Goal: Task Accomplishment & Management: Manage account settings

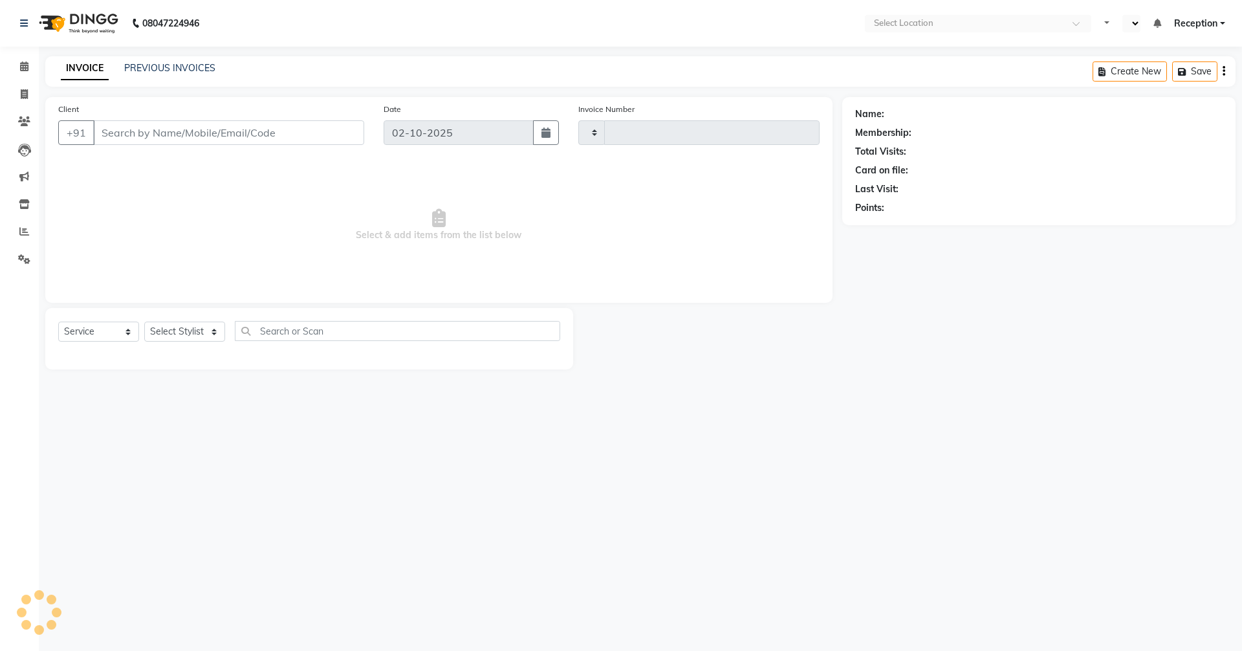
select select "service"
select select "en"
type input "3180"
select select "7005"
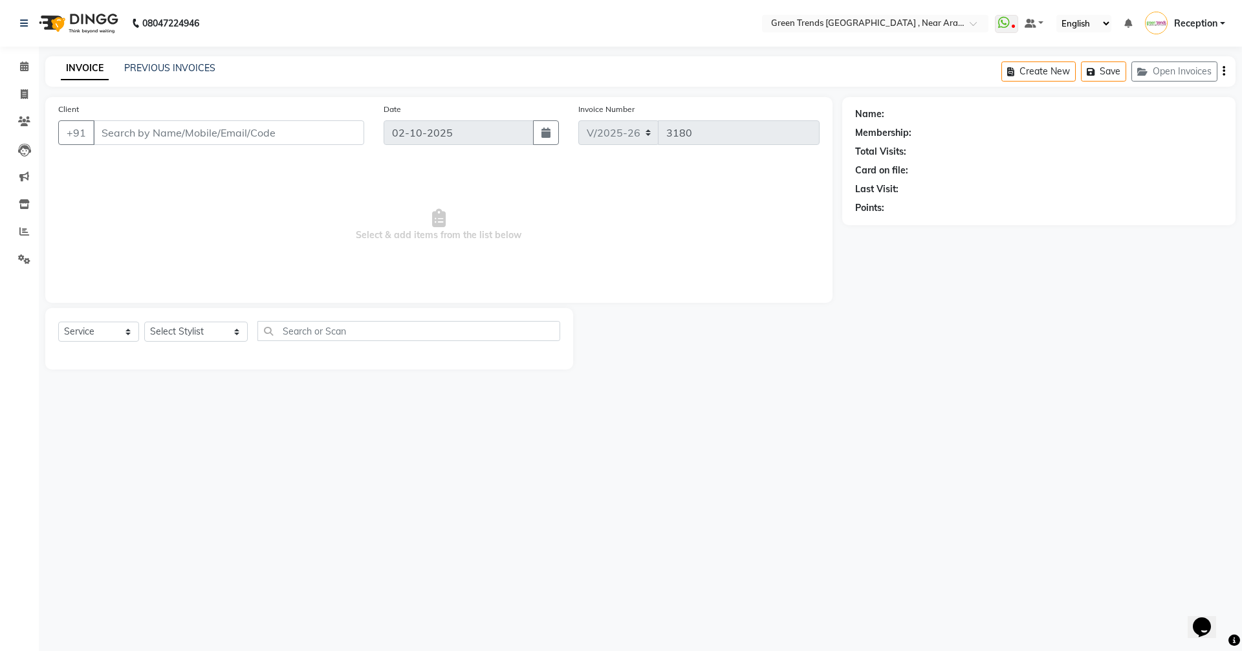
type input "7309011101"
type input "08-06-2025"
select select "82690"
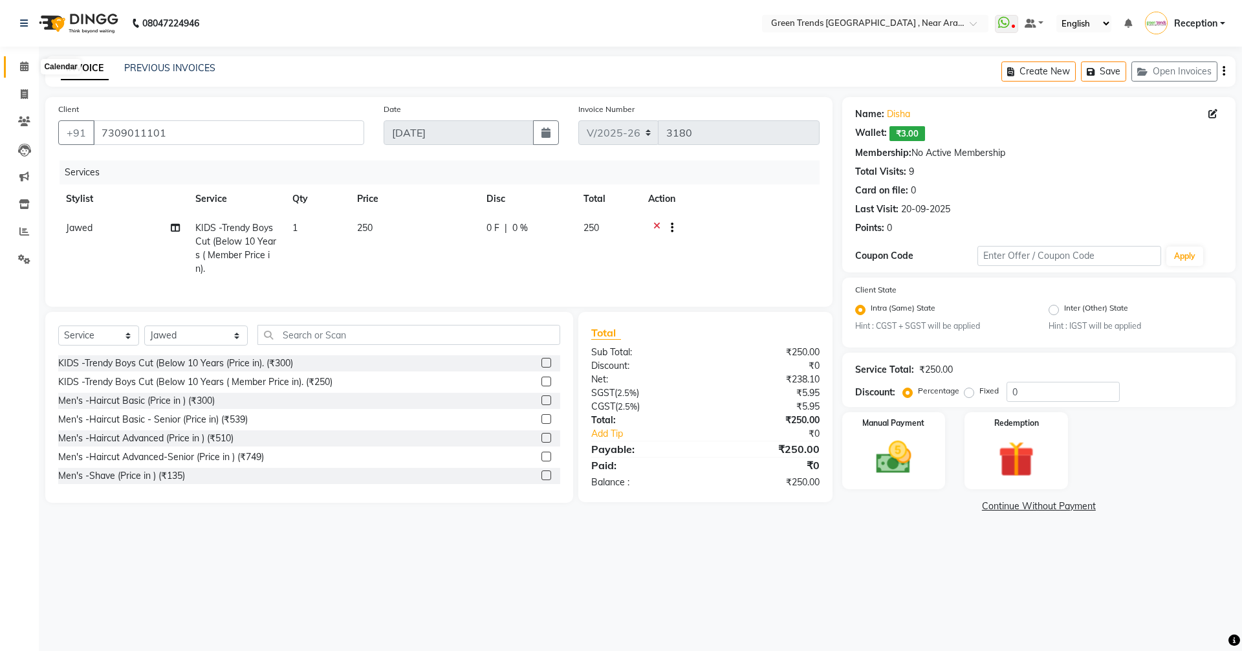
click at [27, 65] on icon at bounding box center [24, 66] width 8 height 10
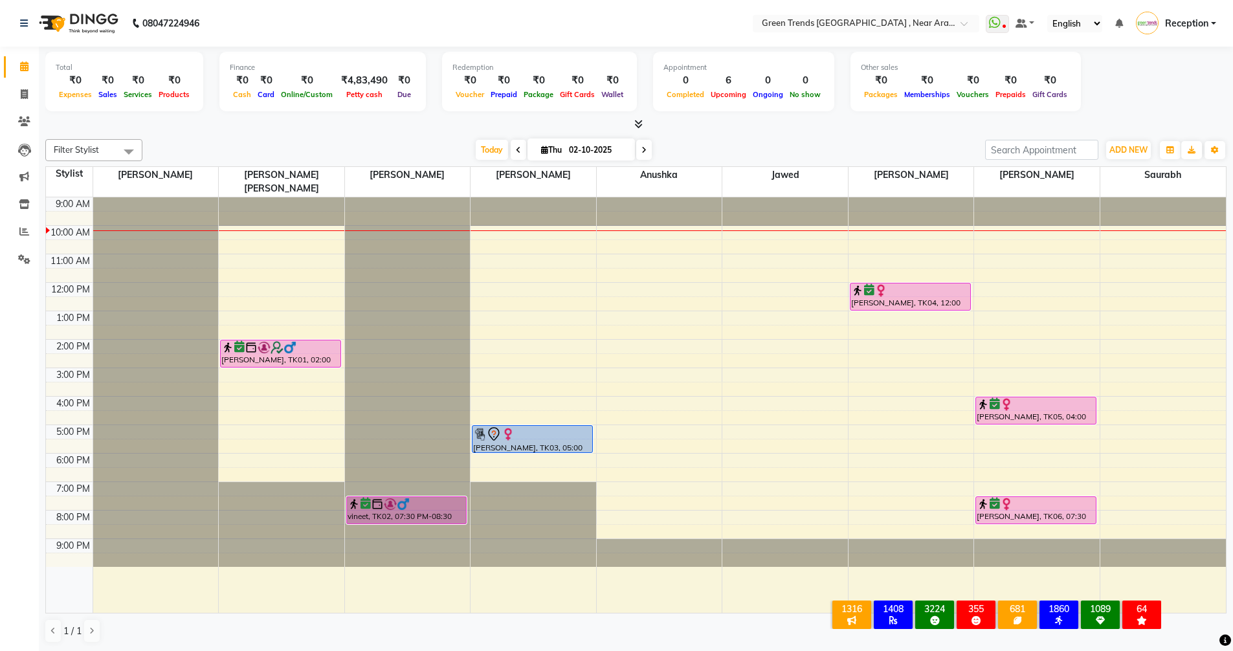
click at [518, 149] on span at bounding box center [519, 150] width 16 height 20
type input "01-10-2025"
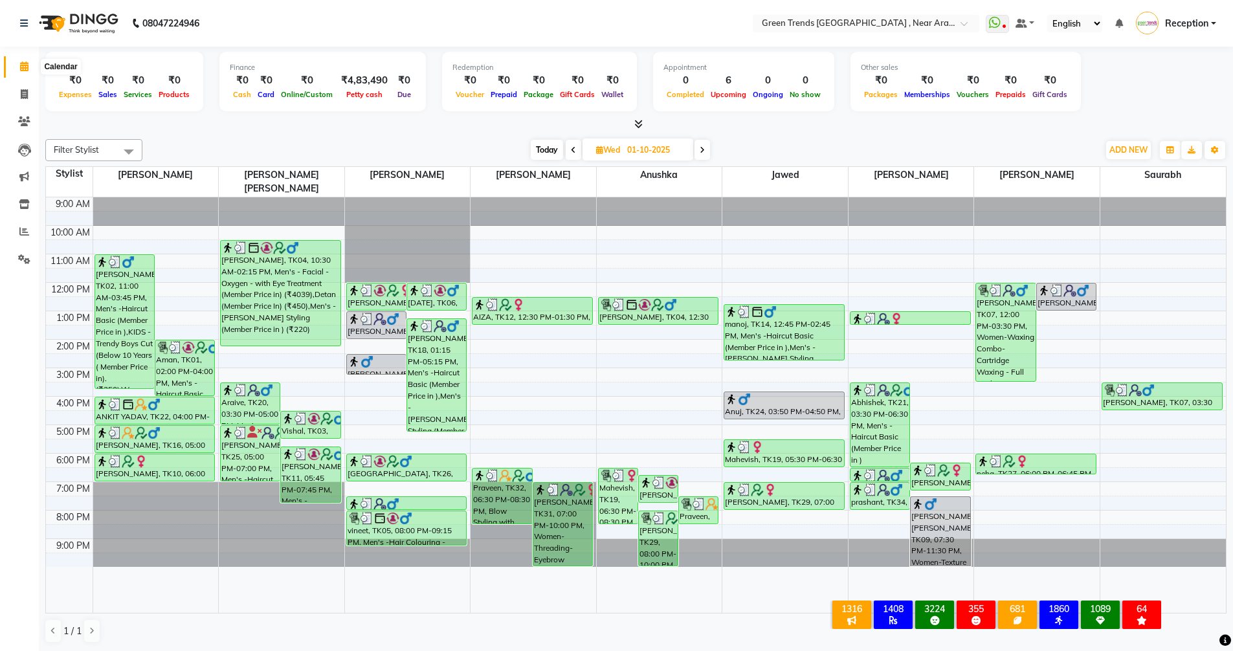
click at [18, 61] on span at bounding box center [24, 67] width 23 height 15
click at [25, 65] on icon at bounding box center [24, 66] width 8 height 10
click at [23, 21] on icon at bounding box center [24, 23] width 8 height 9
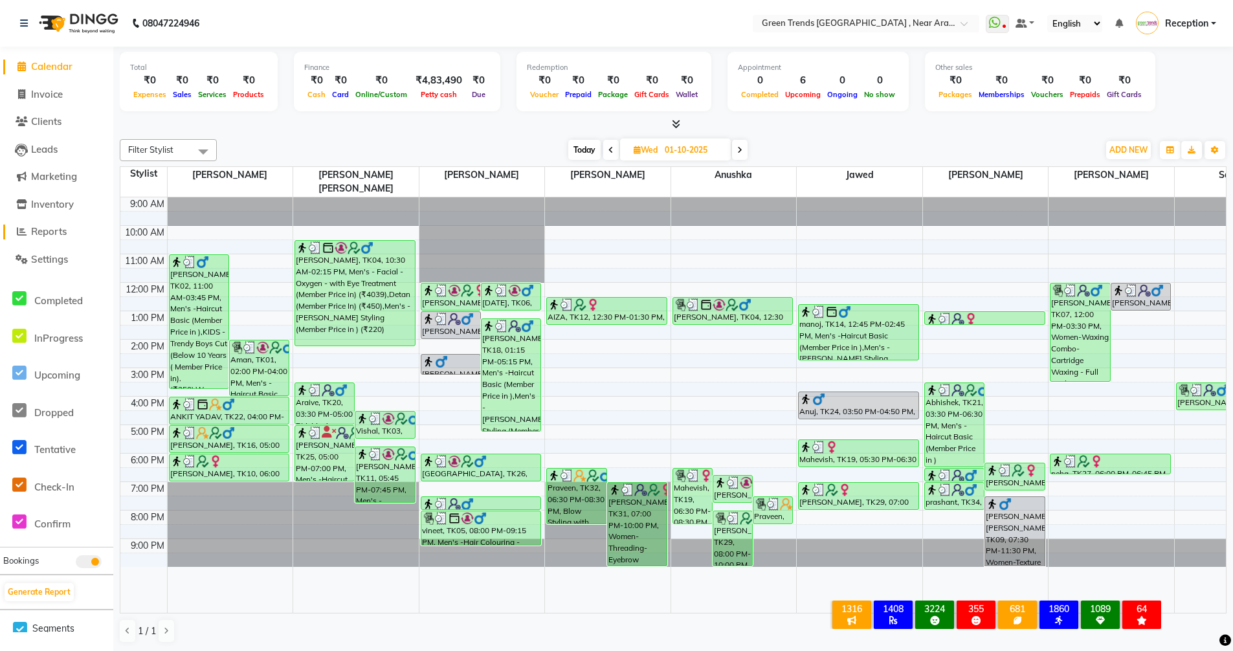
click at [50, 230] on span "Reports" at bounding box center [49, 231] width 36 height 12
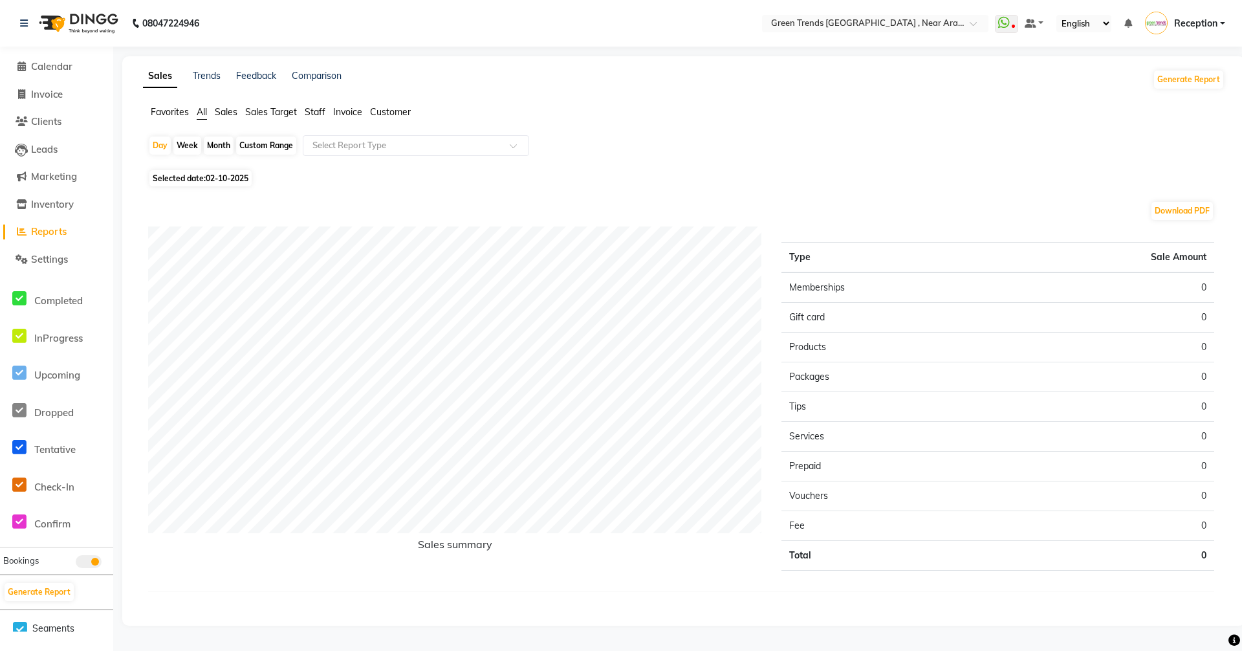
click at [277, 112] on span "Sales Target" at bounding box center [271, 112] width 52 height 12
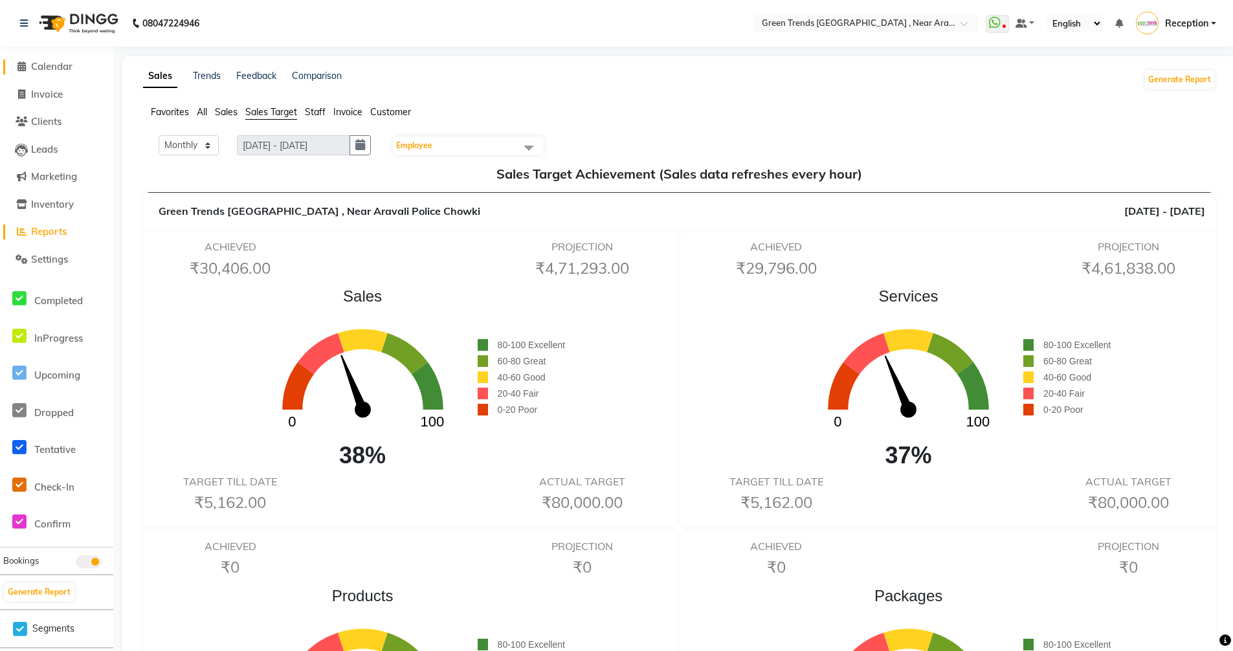
click at [49, 65] on span "Calendar" at bounding box center [51, 66] width 41 height 12
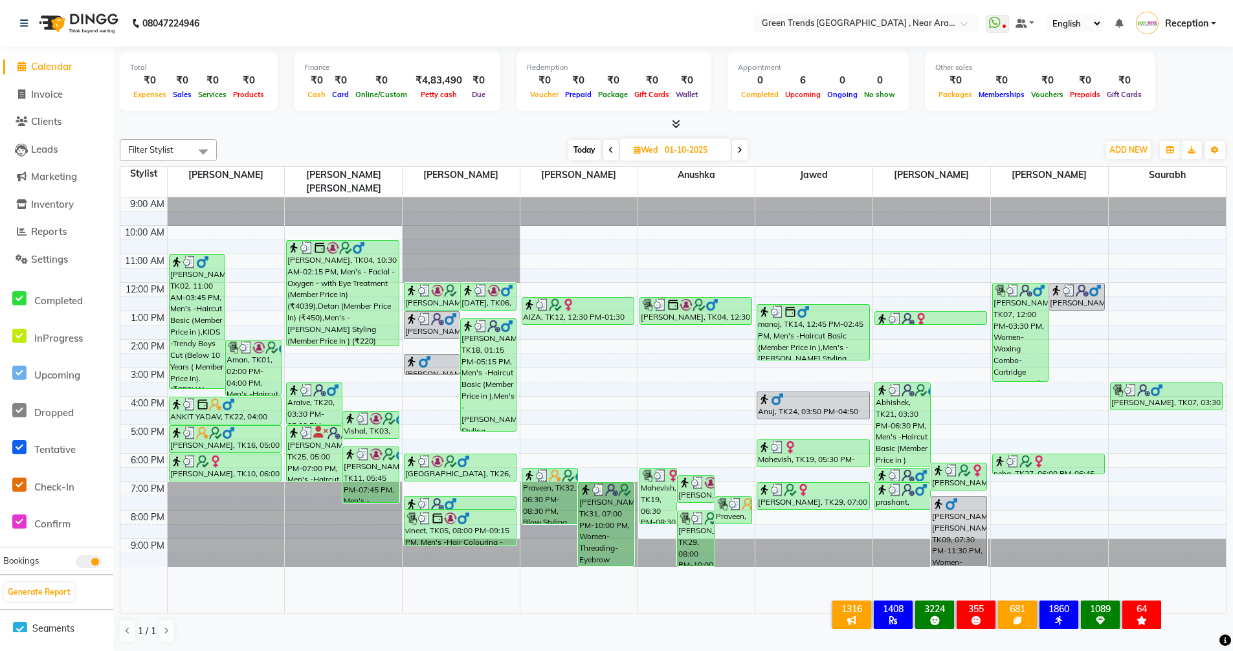
click at [742, 142] on span at bounding box center [740, 150] width 16 height 20
type input "02-10-2025"
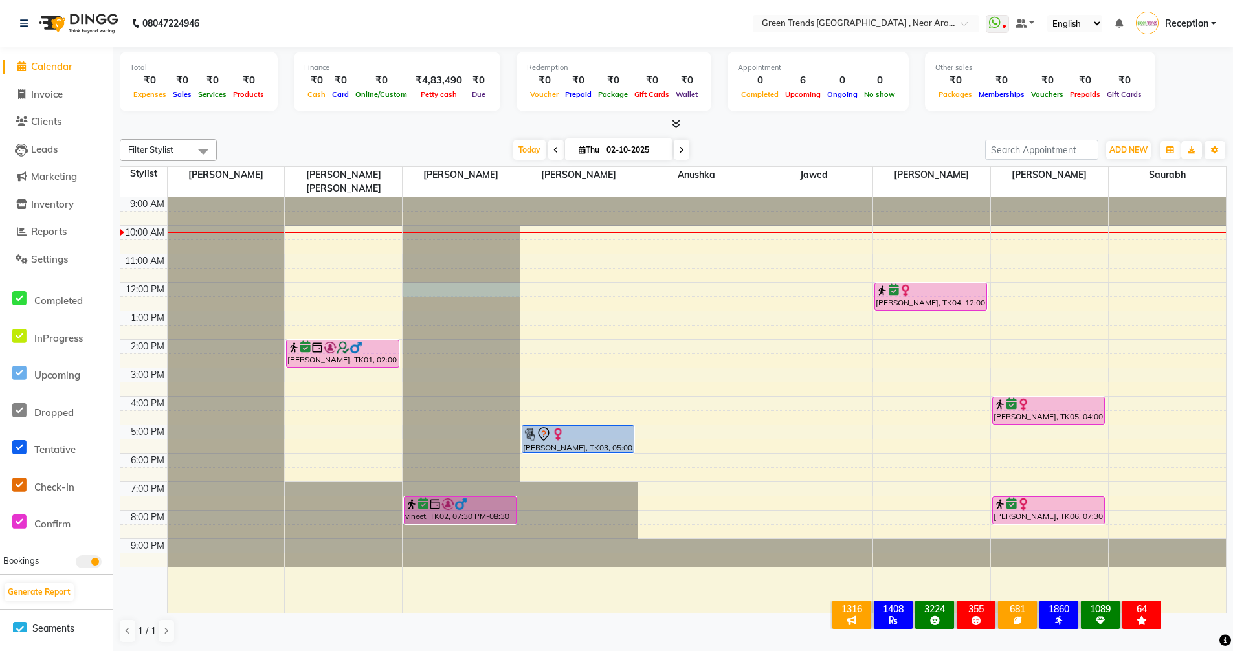
click at [415, 197] on div at bounding box center [460, 197] width 117 height 0
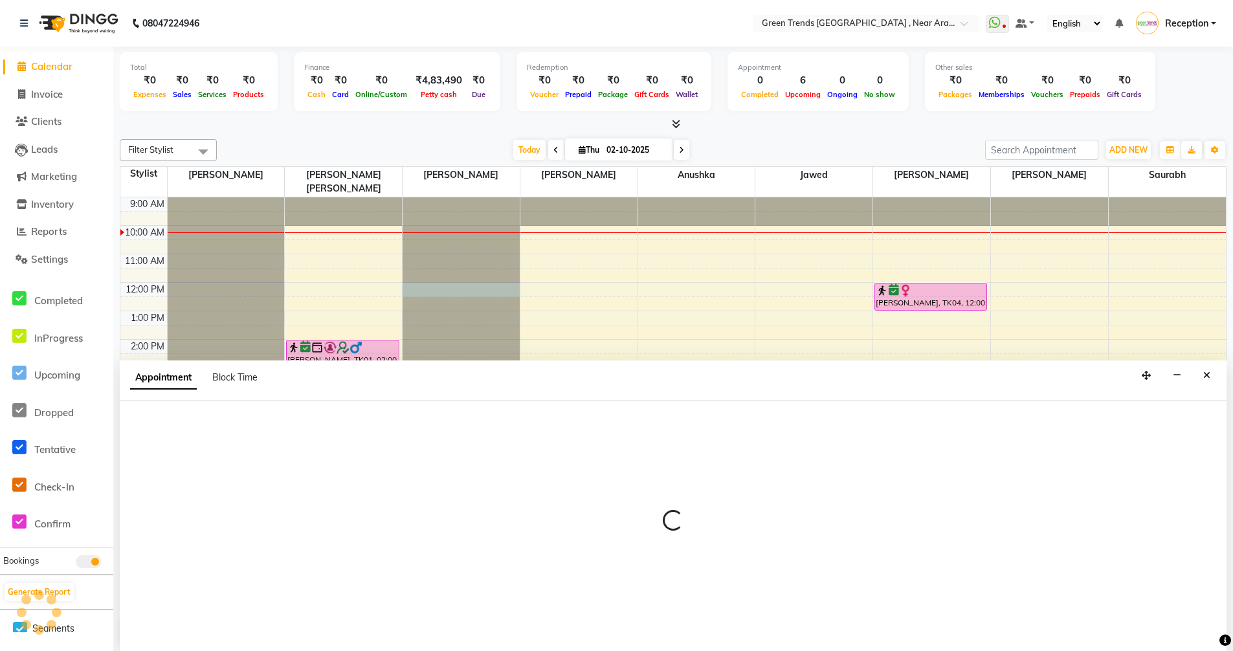
scroll to position [1, 0]
select select "57699"
select select "720"
select select "tentative"
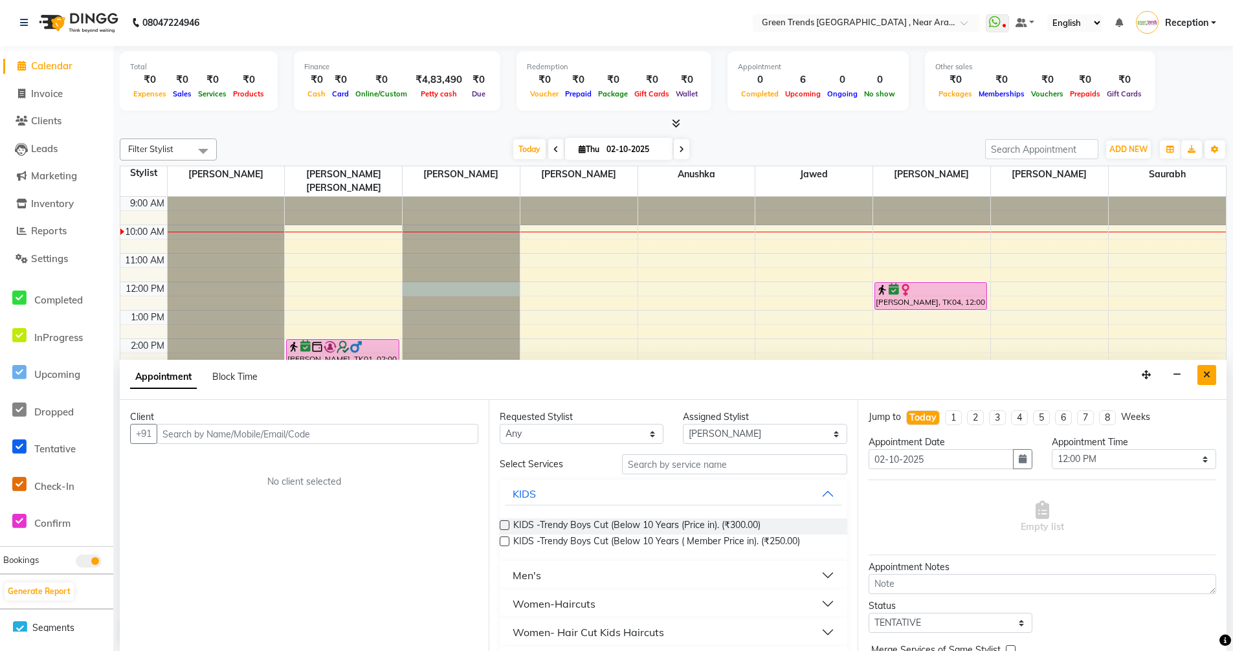
click at [1207, 377] on icon "Close" at bounding box center [1206, 374] width 7 height 9
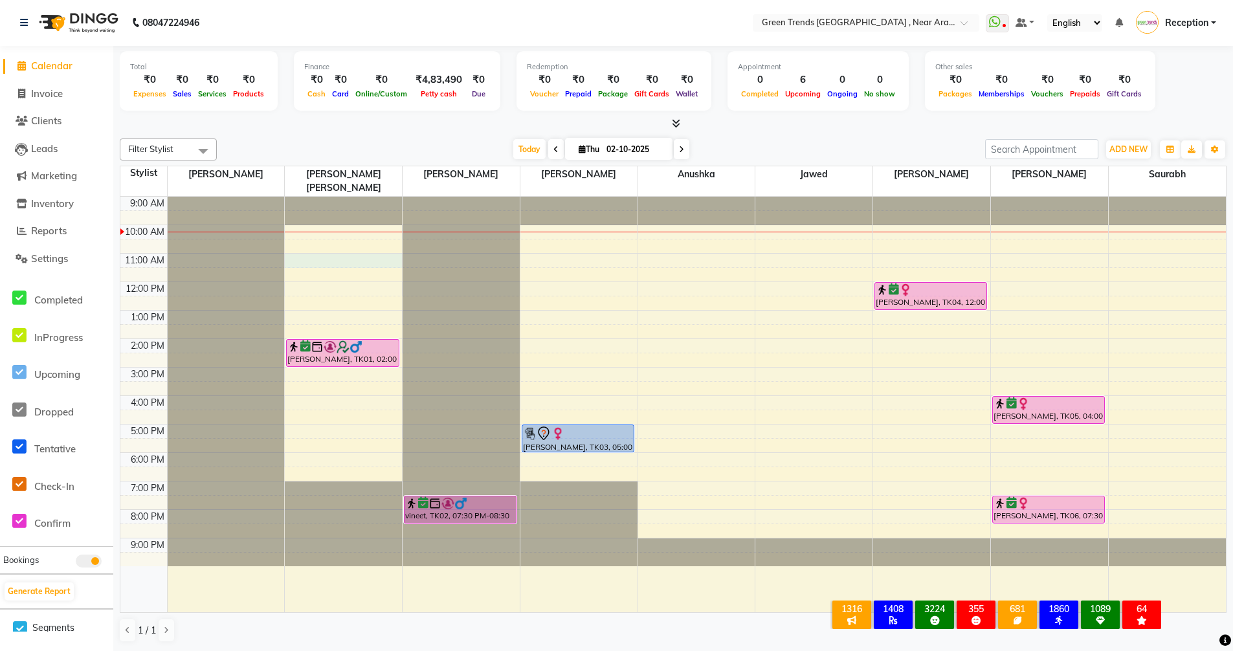
click at [288, 242] on div "9:00 AM 10:00 AM 11:00 AM 12:00 PM 1:00 PM 2:00 PM 3:00 PM 4:00 PM 5:00 PM 6:00…" at bounding box center [672, 404] width 1105 height 415
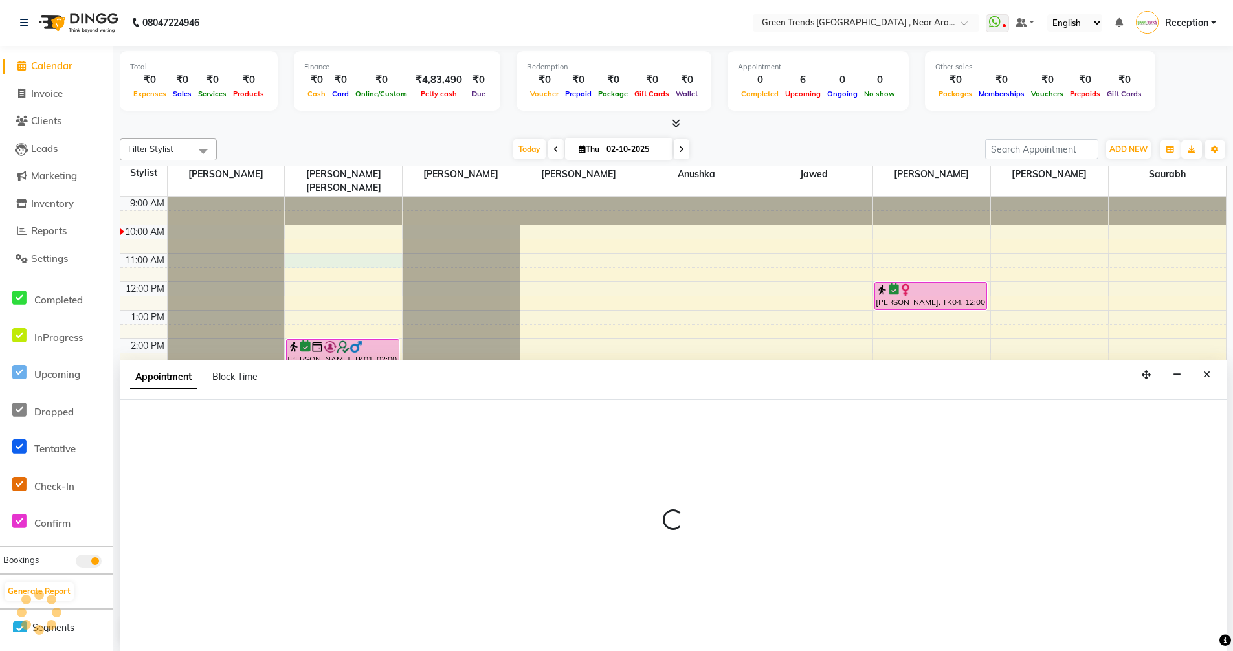
select select "57698"
select select "660"
select select "tentative"
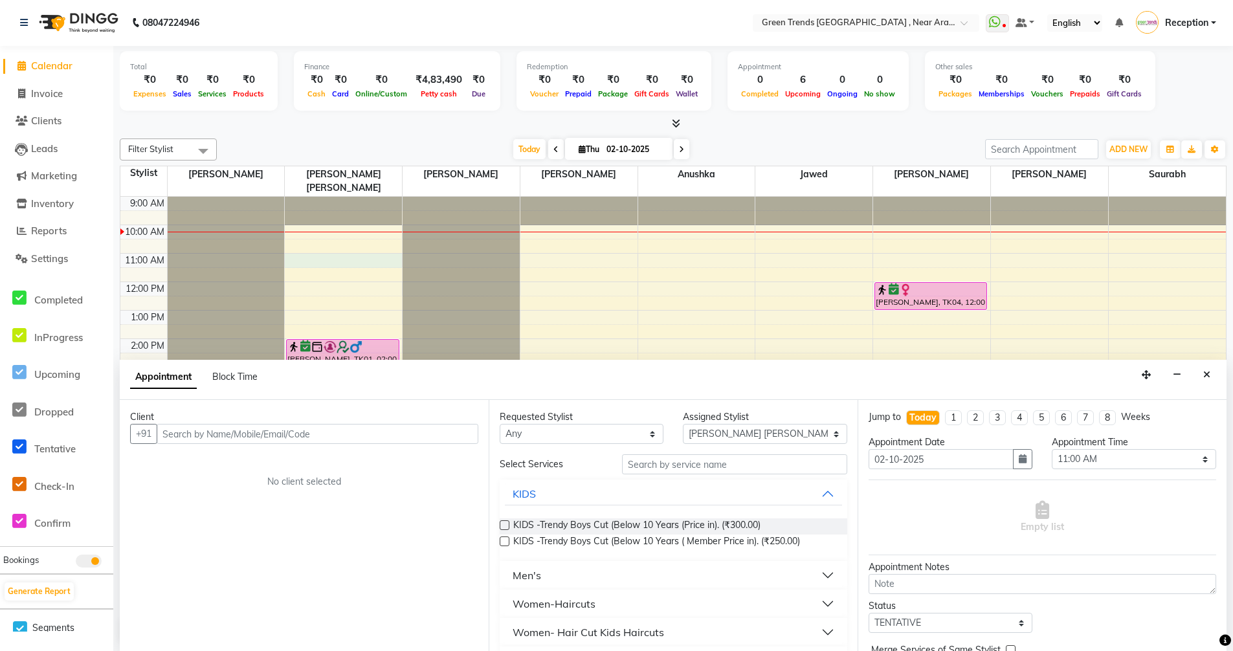
click at [305, 435] on input "text" at bounding box center [318, 434] width 322 height 20
type input "7060307000"
click at [453, 435] on span "Add Client" at bounding box center [451, 434] width 43 height 12
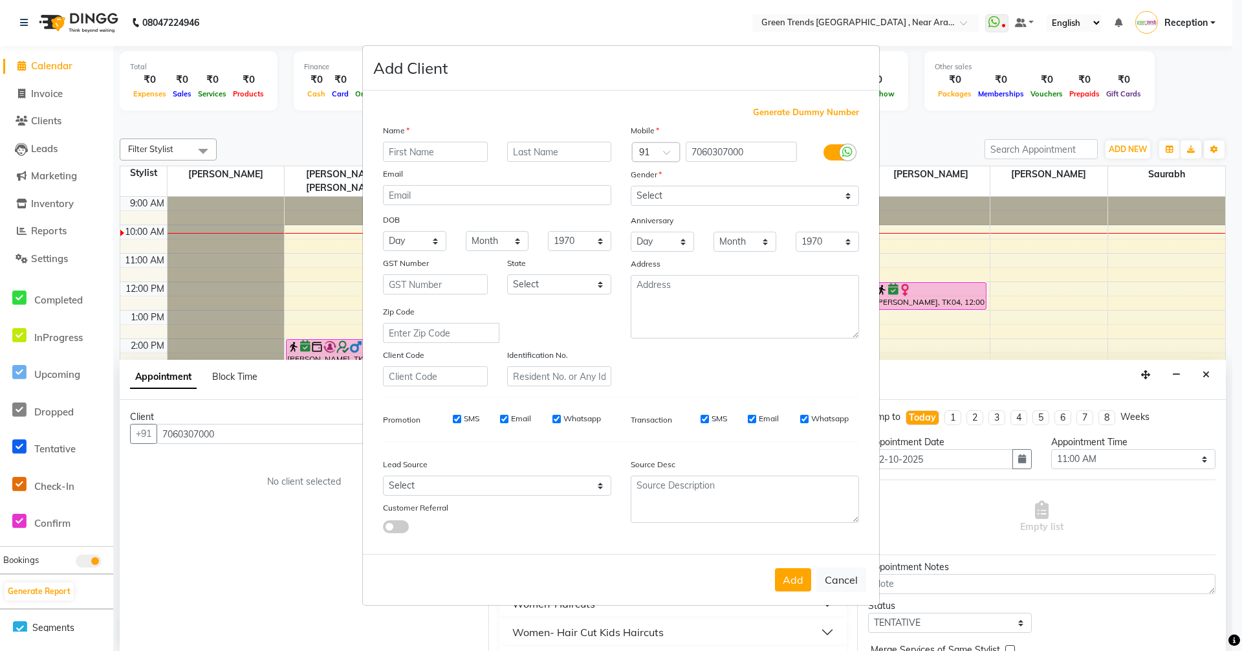
click at [431, 149] on input "text" at bounding box center [435, 152] width 105 height 20
type input "l"
type input "LK"
click at [521, 150] on input "text" at bounding box center [559, 152] width 105 height 20
type input "Dubey"
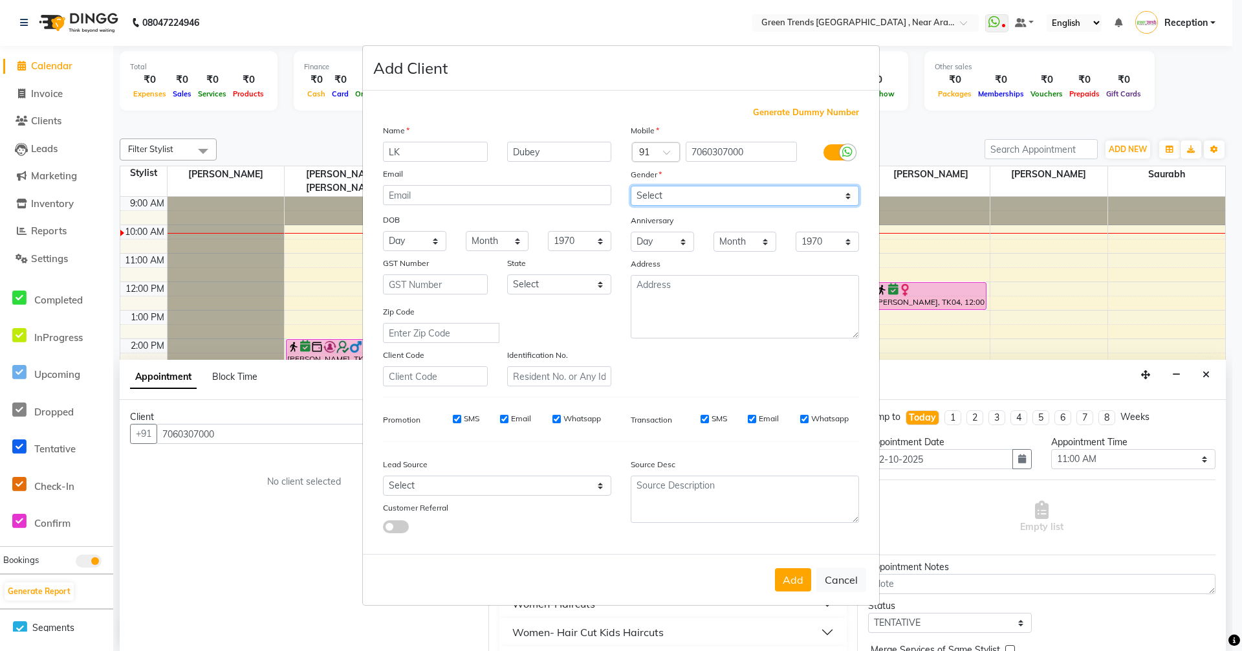
click at [850, 193] on select "Select Male Female Other Prefer Not To Say" at bounding box center [745, 196] width 228 height 20
select select "[DEMOGRAPHIC_DATA]"
click at [631, 186] on select "Select Male Female Other Prefer Not To Say" at bounding box center [745, 196] width 228 height 20
click at [808, 574] on button "Add" at bounding box center [793, 579] width 36 height 23
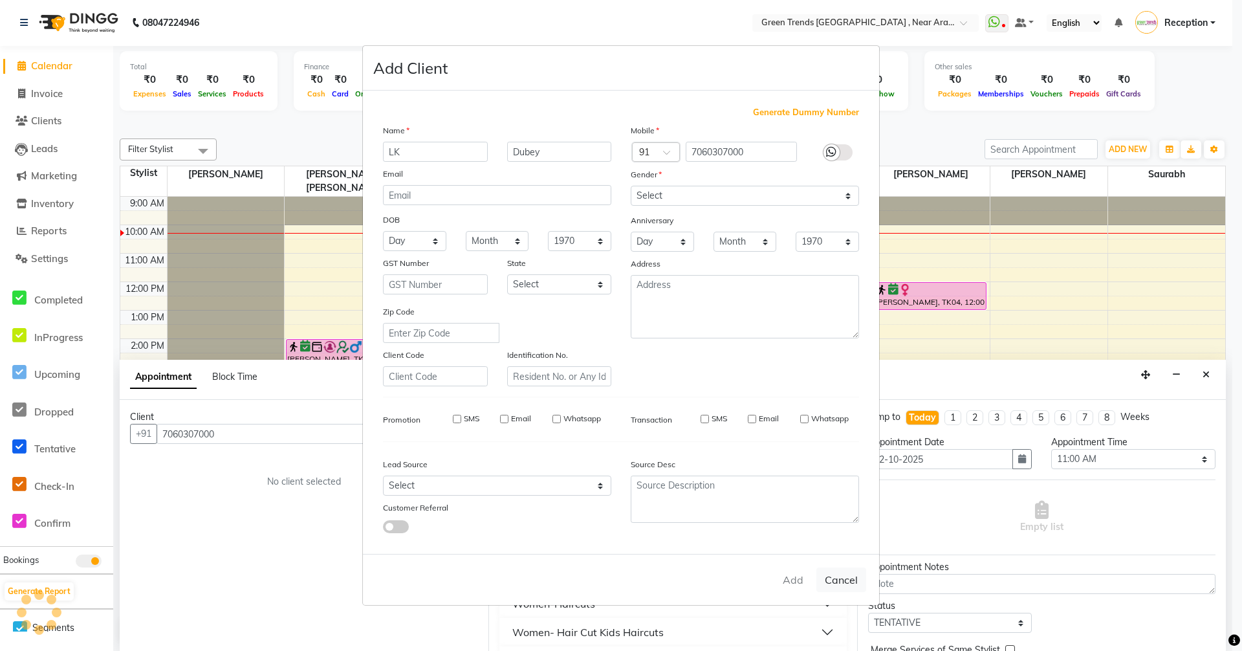
select select
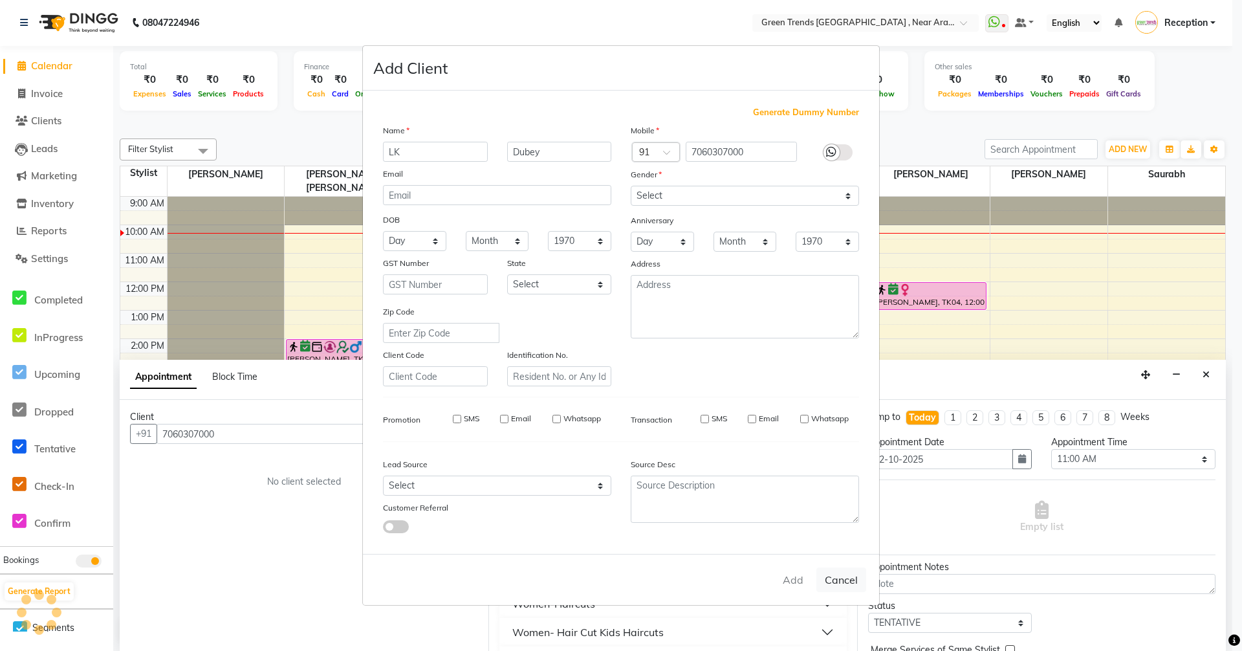
select select
checkbox input "false"
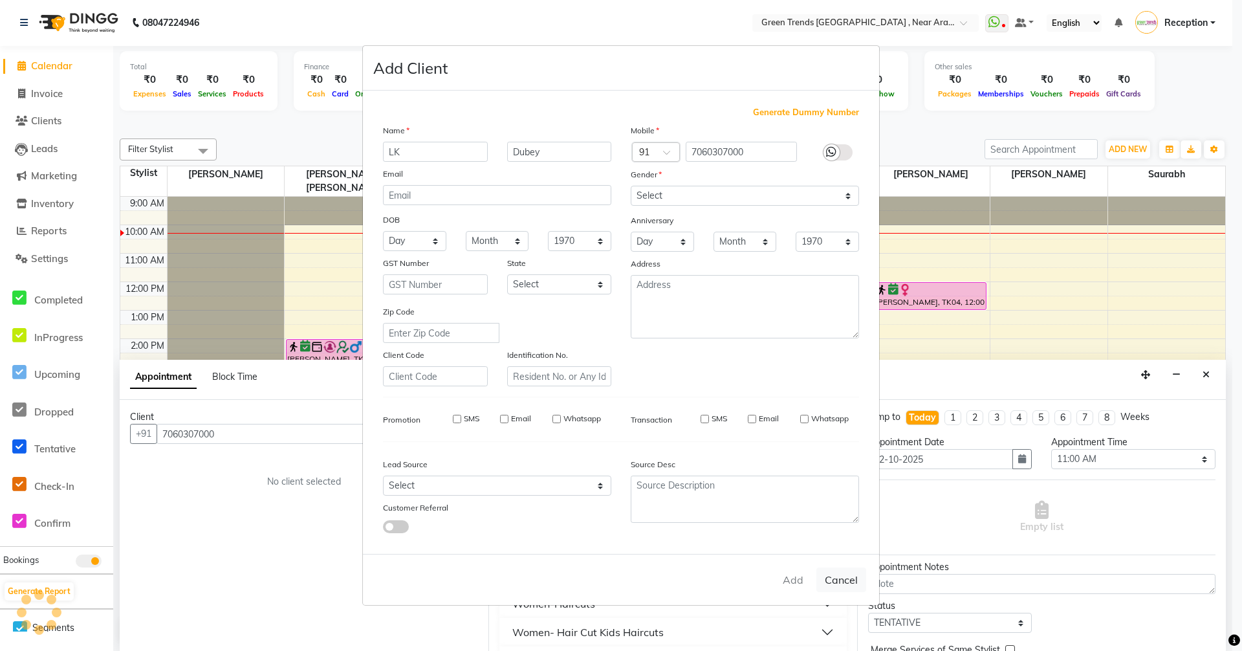
checkbox input "false"
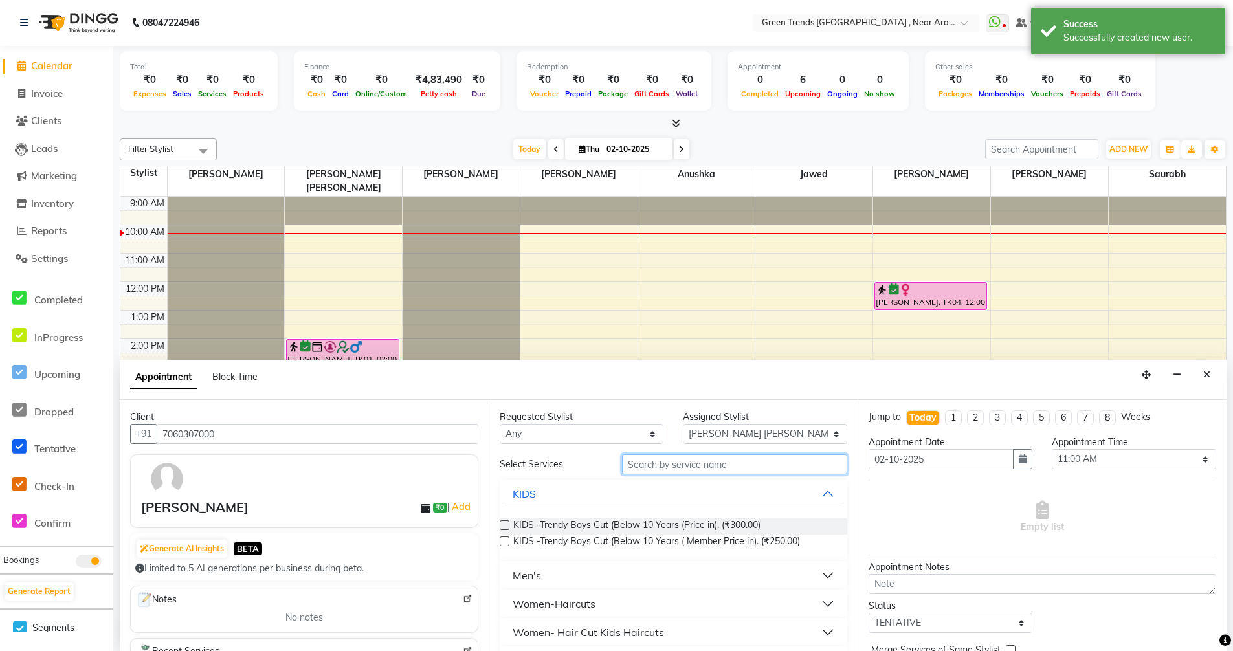
click at [726, 464] on input "text" at bounding box center [734, 464] width 225 height 20
type input "9"
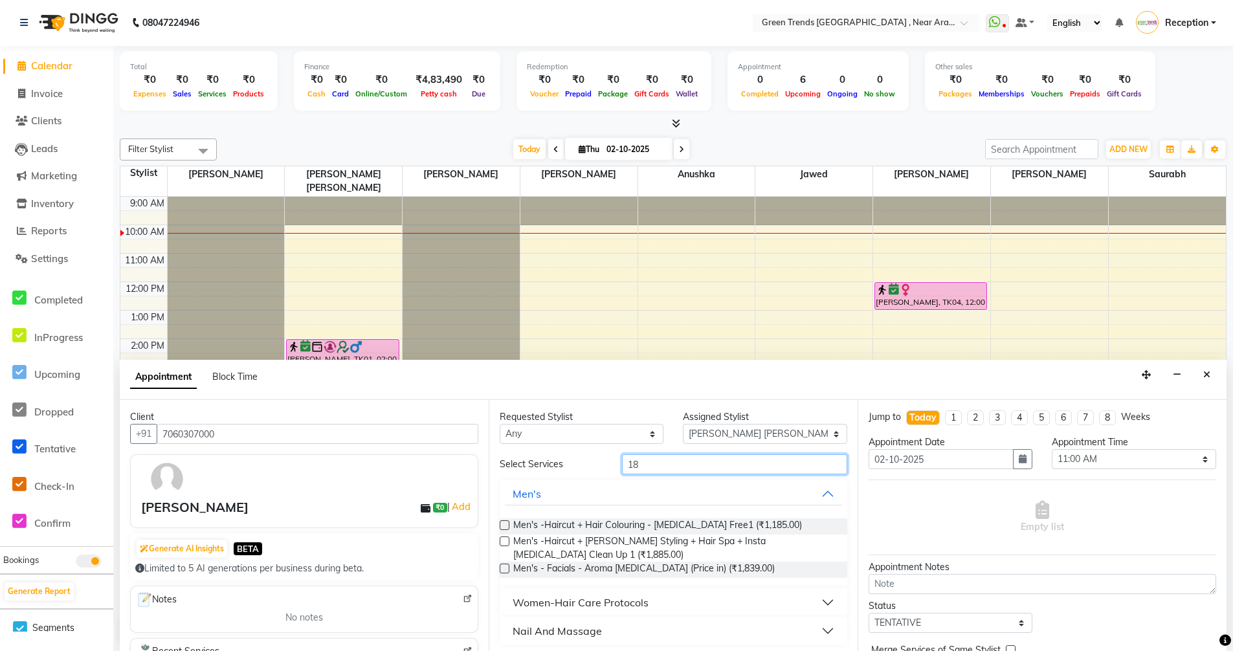
type input "18"
click at [501, 567] on label at bounding box center [505, 569] width 10 height 10
click at [501, 567] on input "checkbox" at bounding box center [504, 570] width 8 height 8
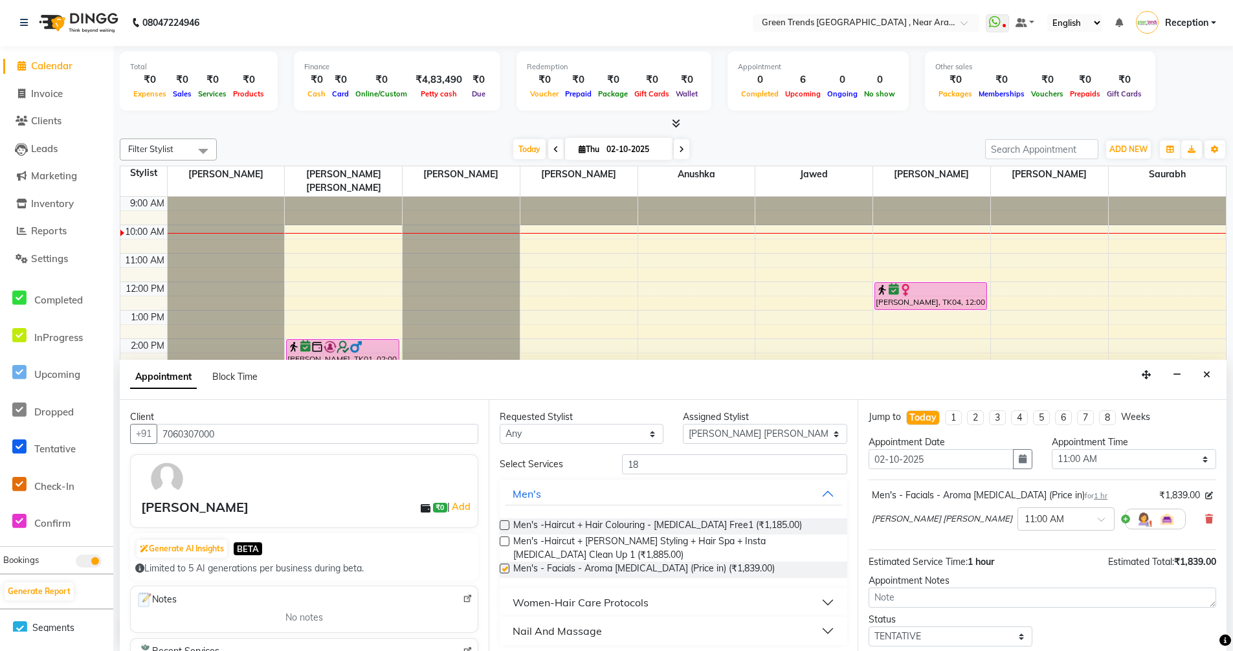
checkbox input "false"
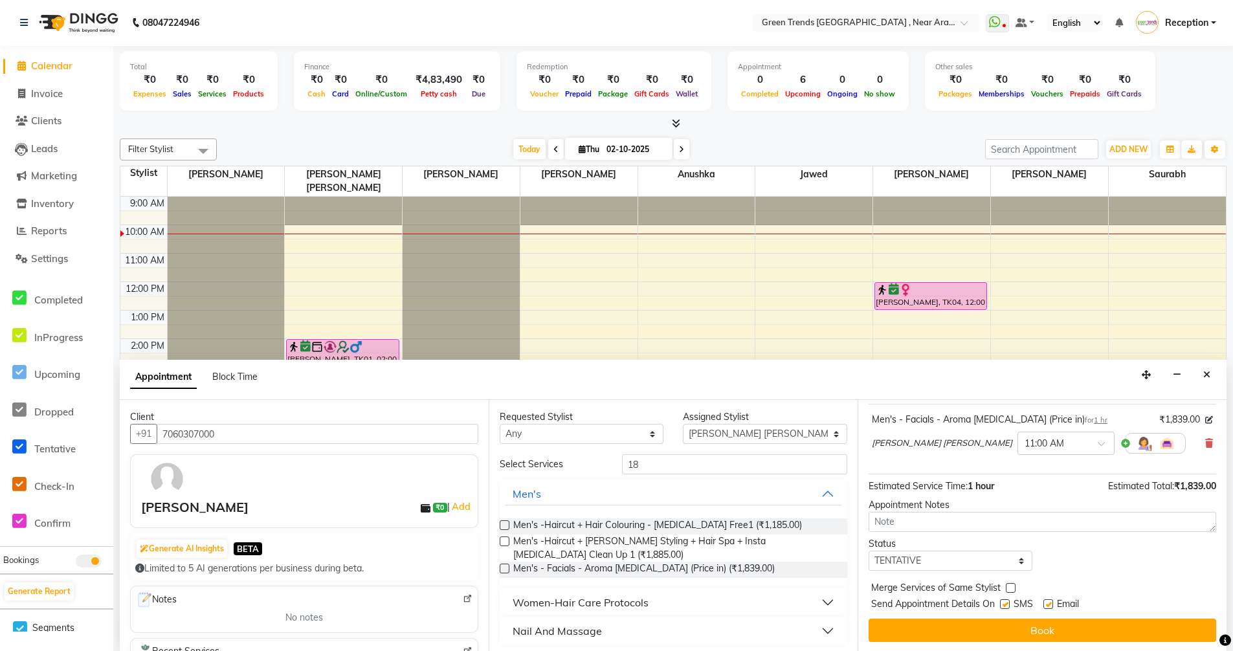
scroll to position [77, 0]
click at [1013, 561] on select "Select TENTATIVE CONFIRM CHECK-IN UPCOMING" at bounding box center [950, 559] width 164 height 20
select select "confirm booking"
click at [868, 549] on select "Select TENTATIVE CONFIRM CHECK-IN UPCOMING" at bounding box center [950, 559] width 164 height 20
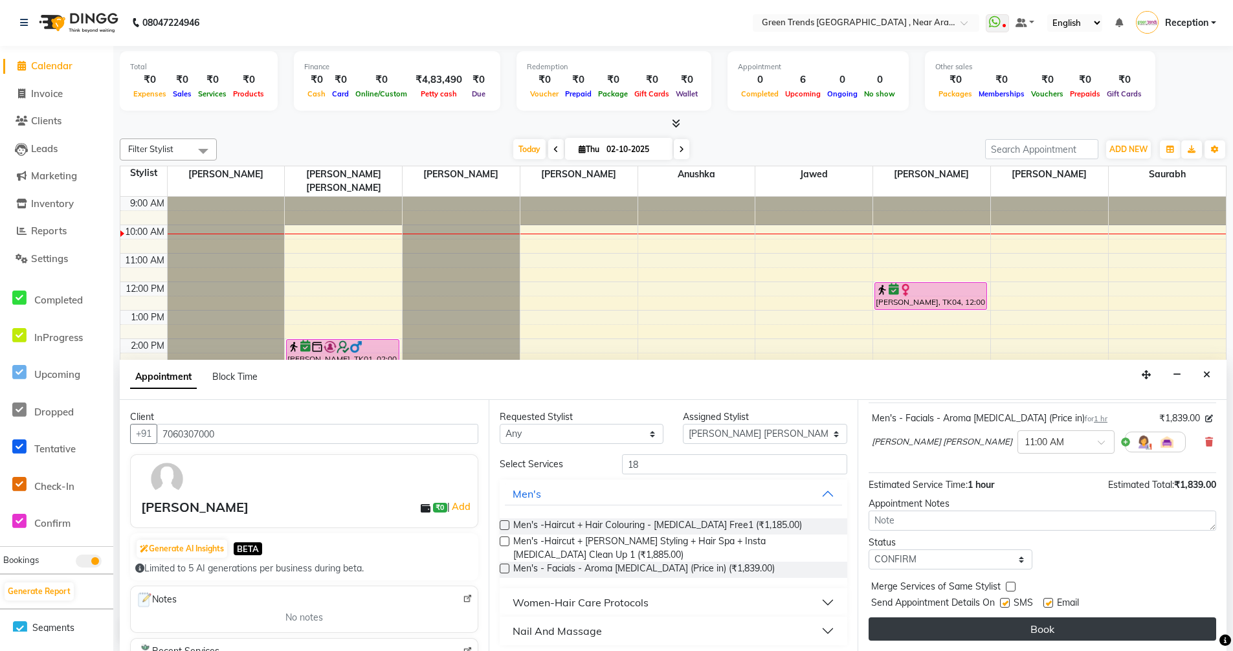
click at [1017, 636] on button "Book" at bounding box center [1041, 628] width 347 height 23
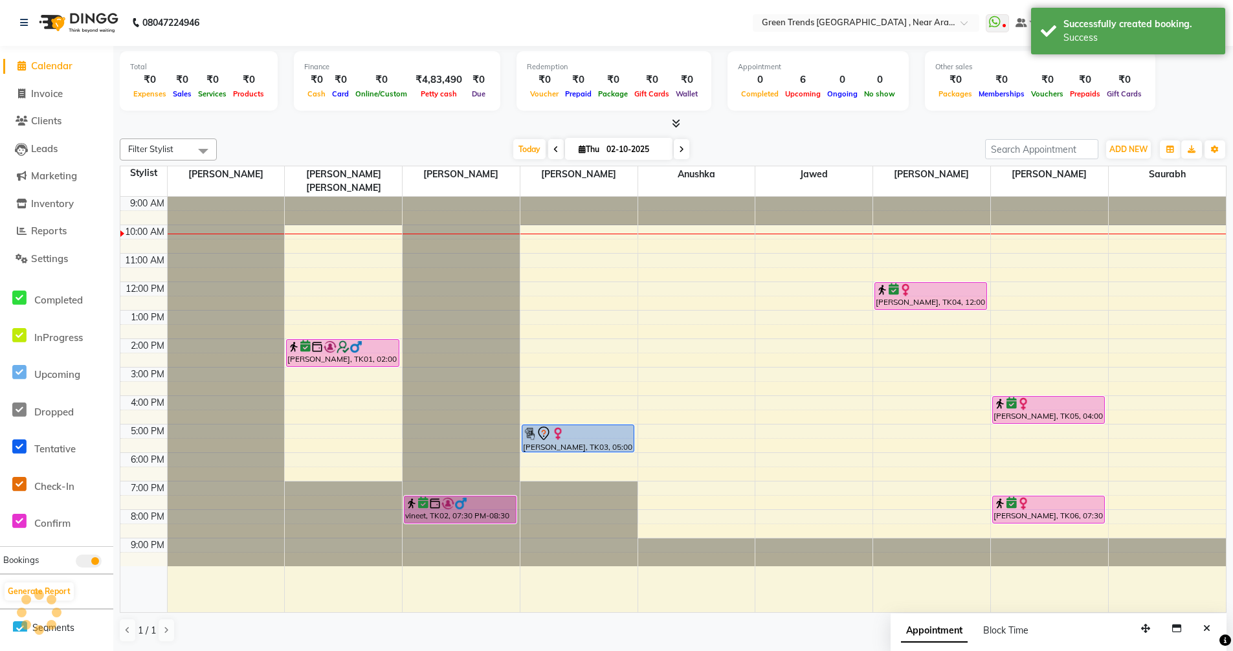
scroll to position [0, 0]
click at [679, 150] on icon at bounding box center [681, 150] width 5 height 8
type input "03-10-2025"
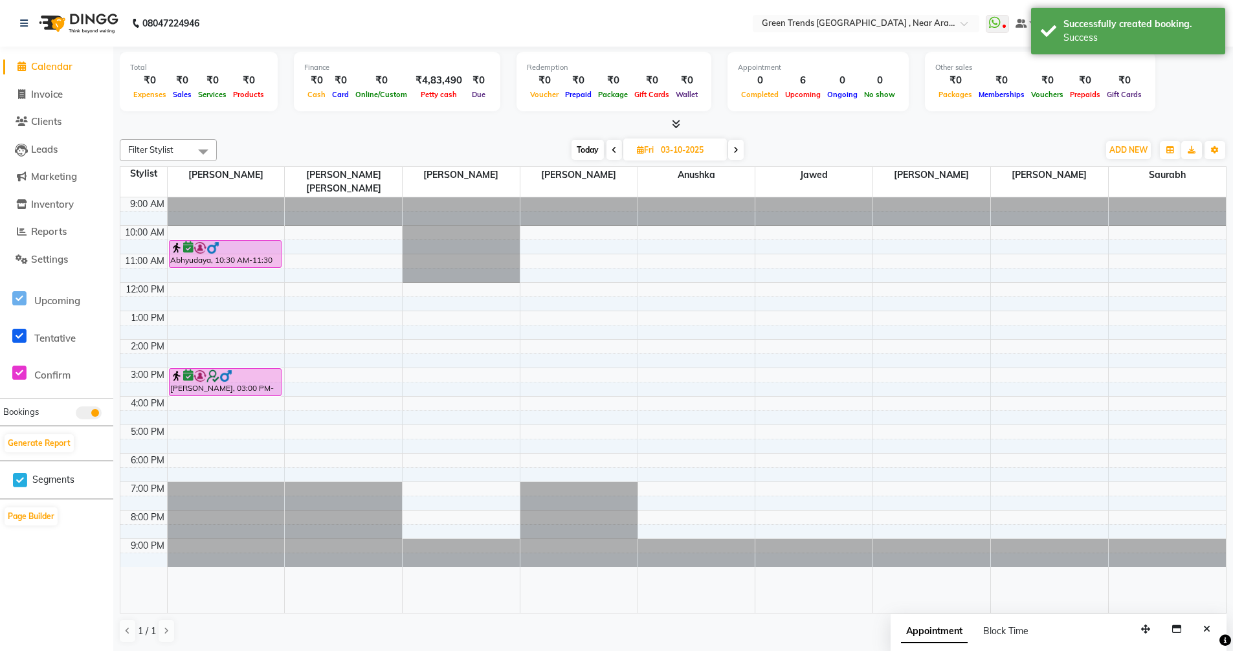
click at [186, 265] on div "9:00 AM 10:00 AM 11:00 AM 12:00 PM 1:00 PM 2:00 PM 3:00 PM 4:00 PM 5:00 PM 6:00…" at bounding box center [672, 404] width 1105 height 415
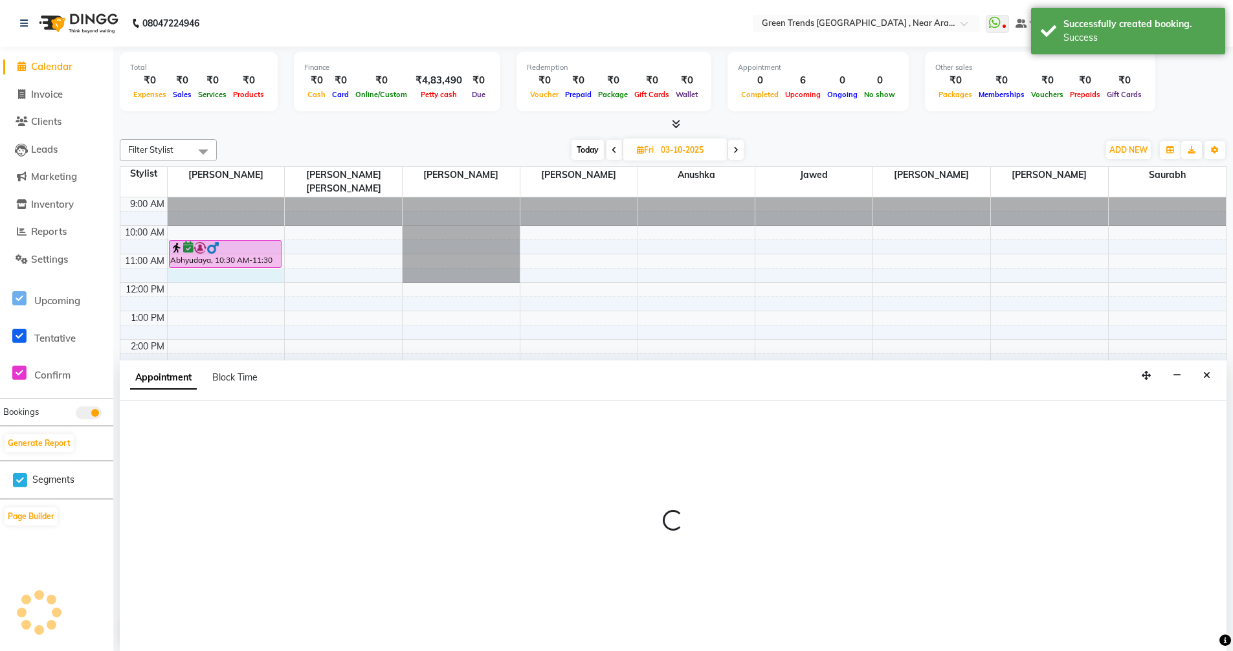
scroll to position [1, 0]
select select "57687"
select select "690"
select select "tentative"
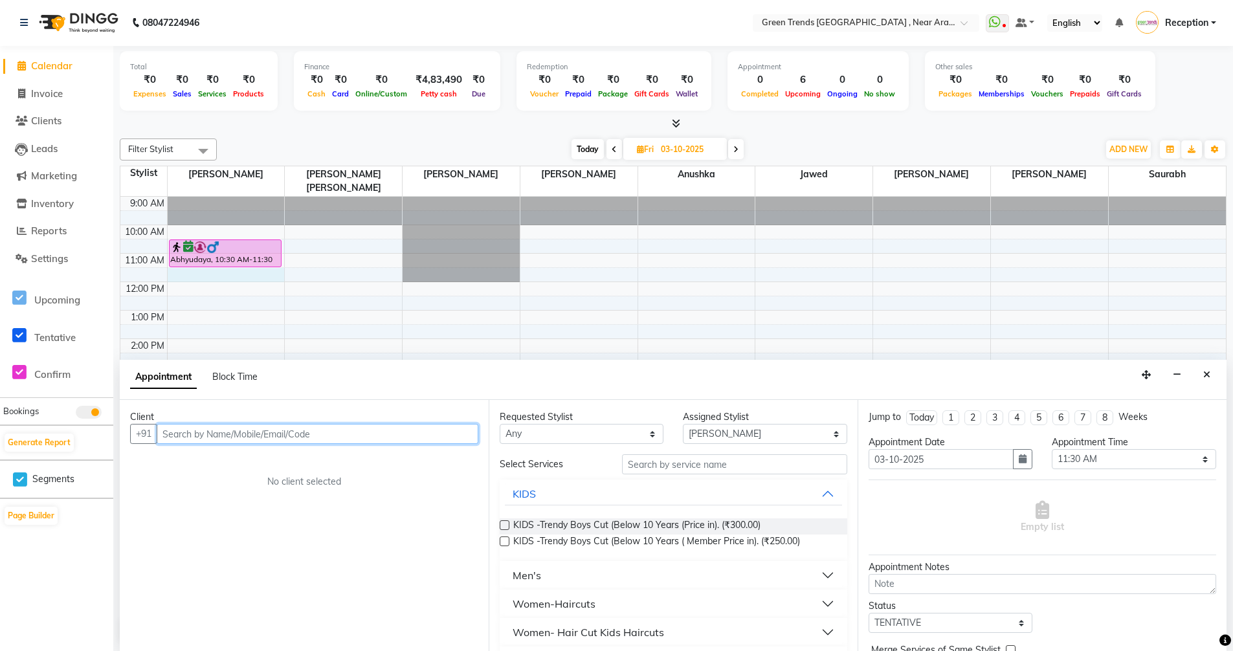
click at [212, 437] on input "text" at bounding box center [318, 434] width 322 height 20
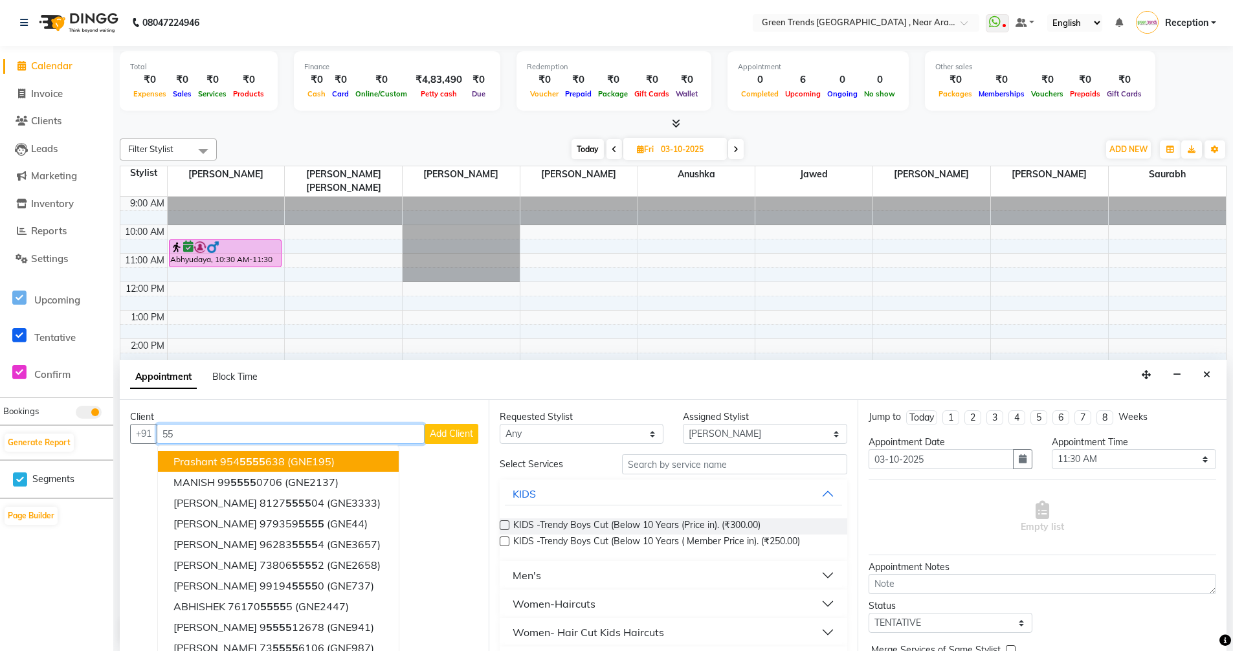
type input "5"
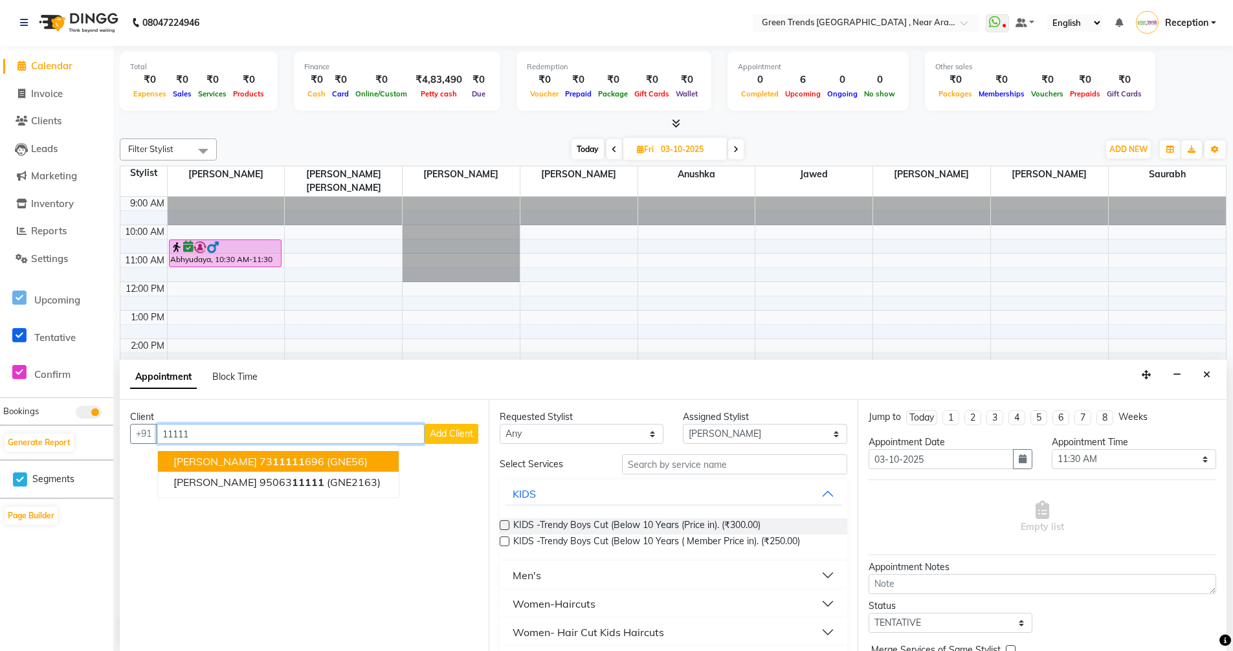
click at [272, 461] on span "11111" at bounding box center [288, 461] width 32 height 13
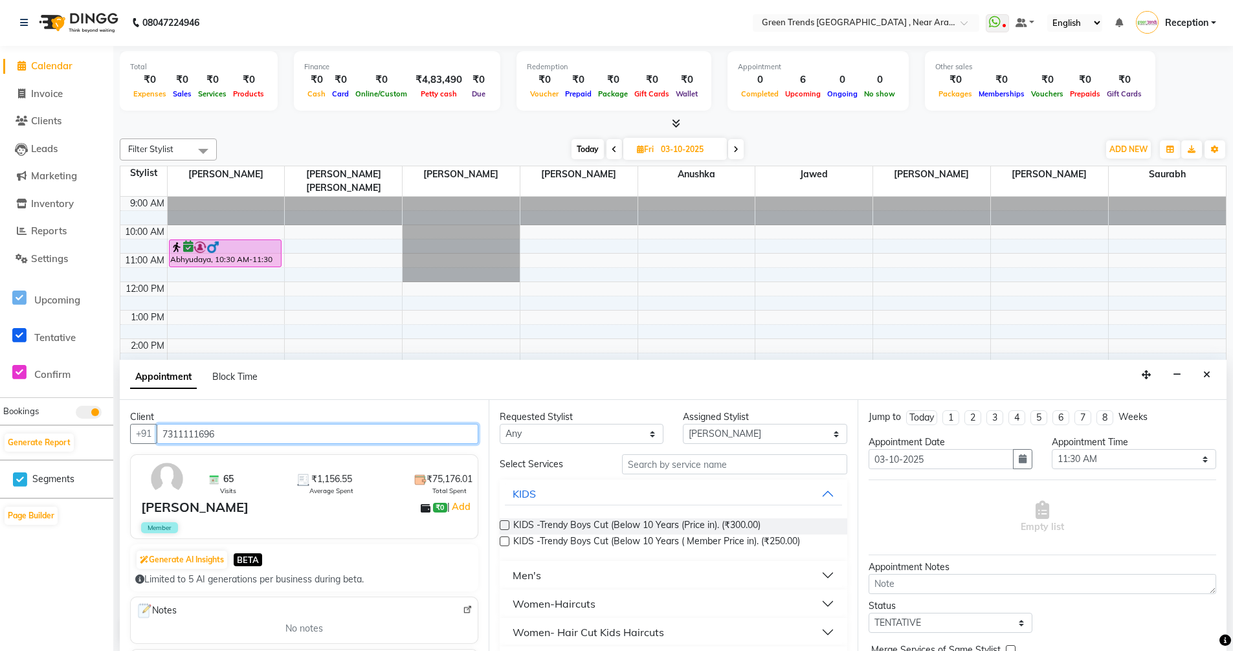
type input "7311111696"
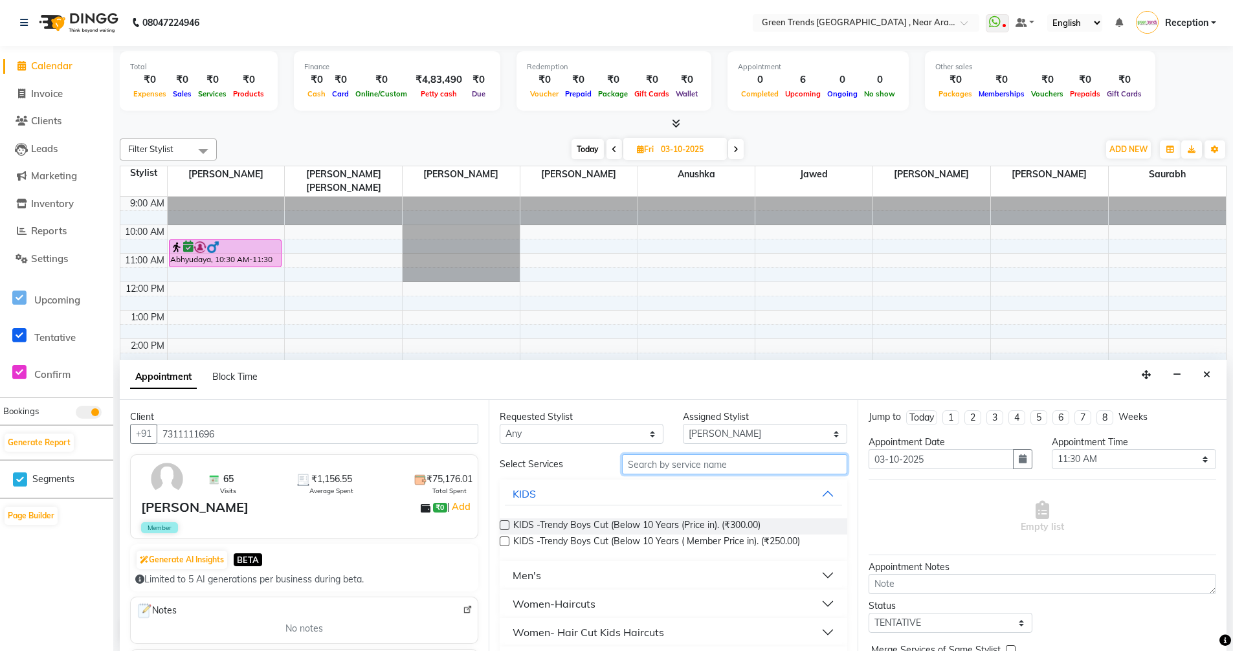
drag, startPoint x: 725, startPoint y: 462, endPoint x: 692, endPoint y: 478, distance: 36.8
click at [725, 462] on input "text" at bounding box center [734, 464] width 225 height 20
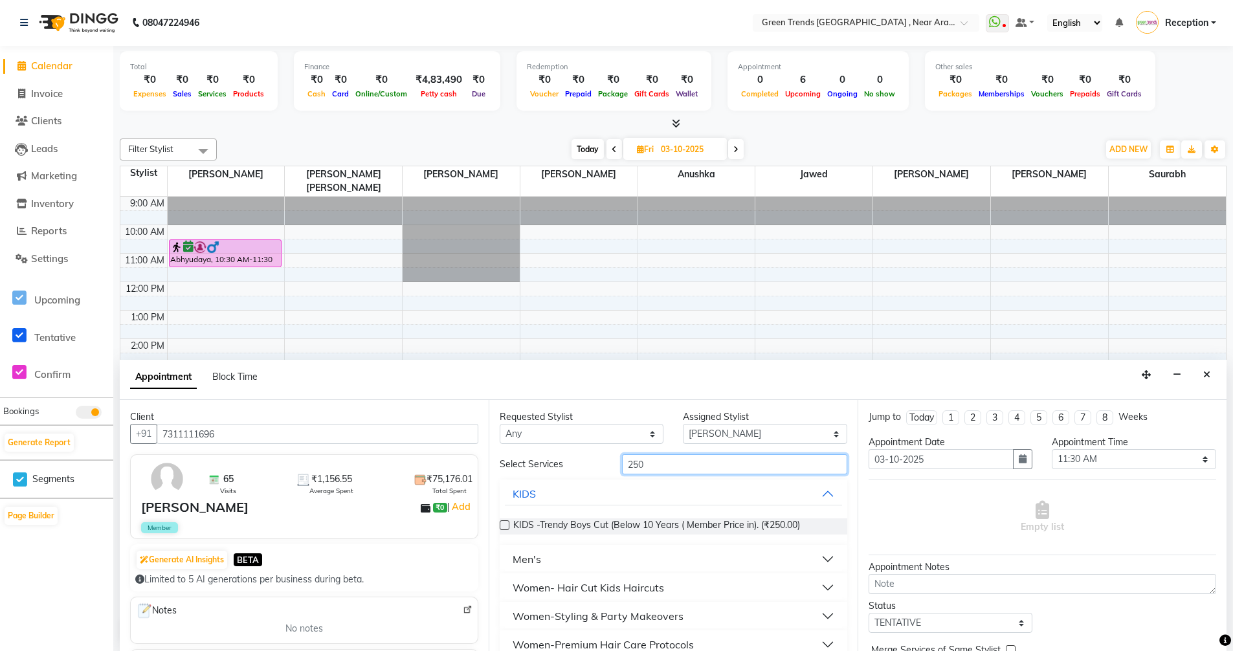
type input "250"
click at [547, 555] on button "Men's" at bounding box center [673, 558] width 337 height 23
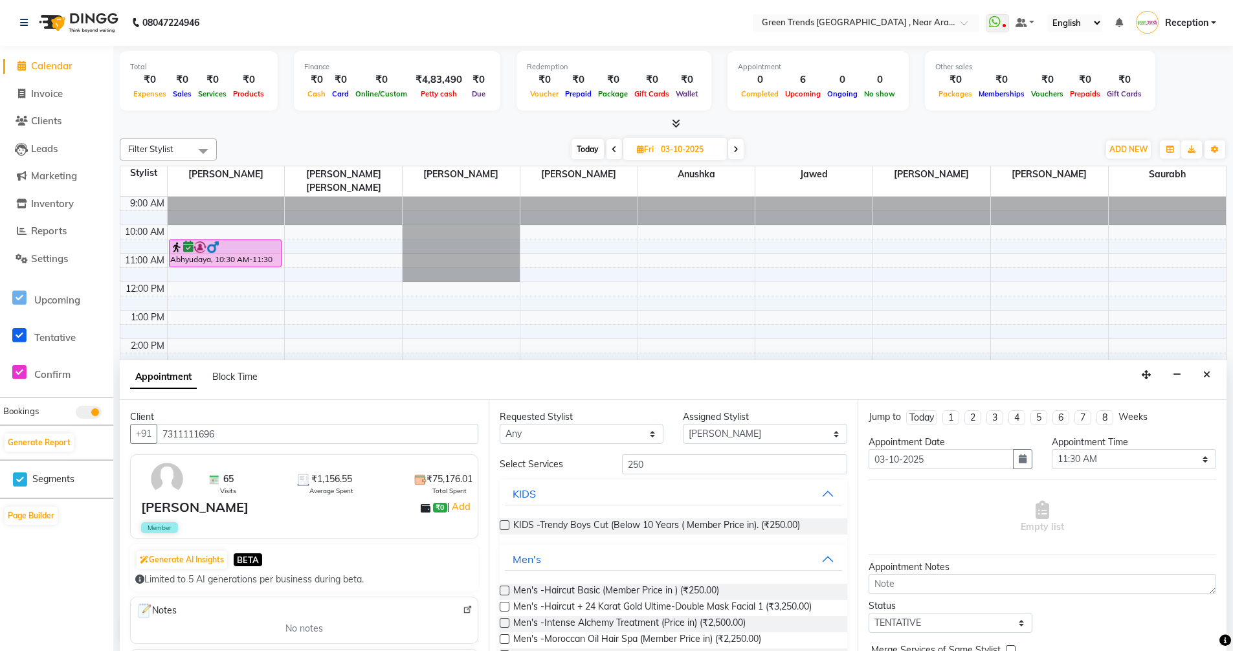
click at [500, 587] on label at bounding box center [505, 591] width 10 height 10
click at [500, 588] on input "checkbox" at bounding box center [504, 592] width 8 height 8
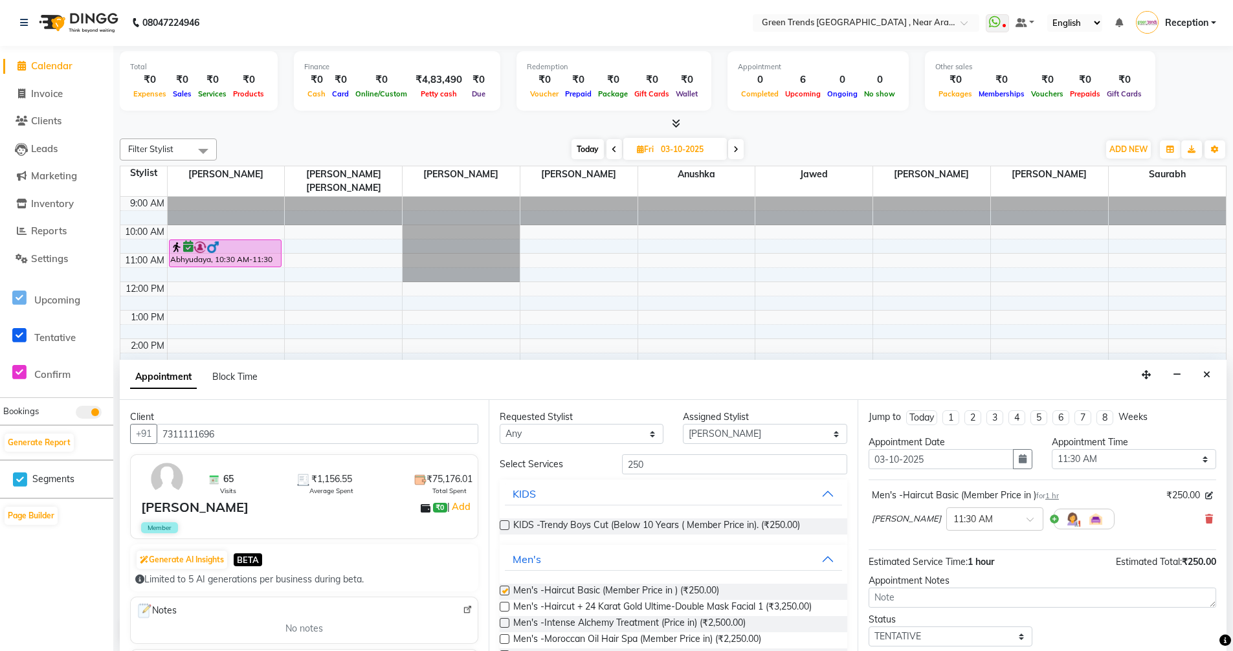
checkbox input "false"
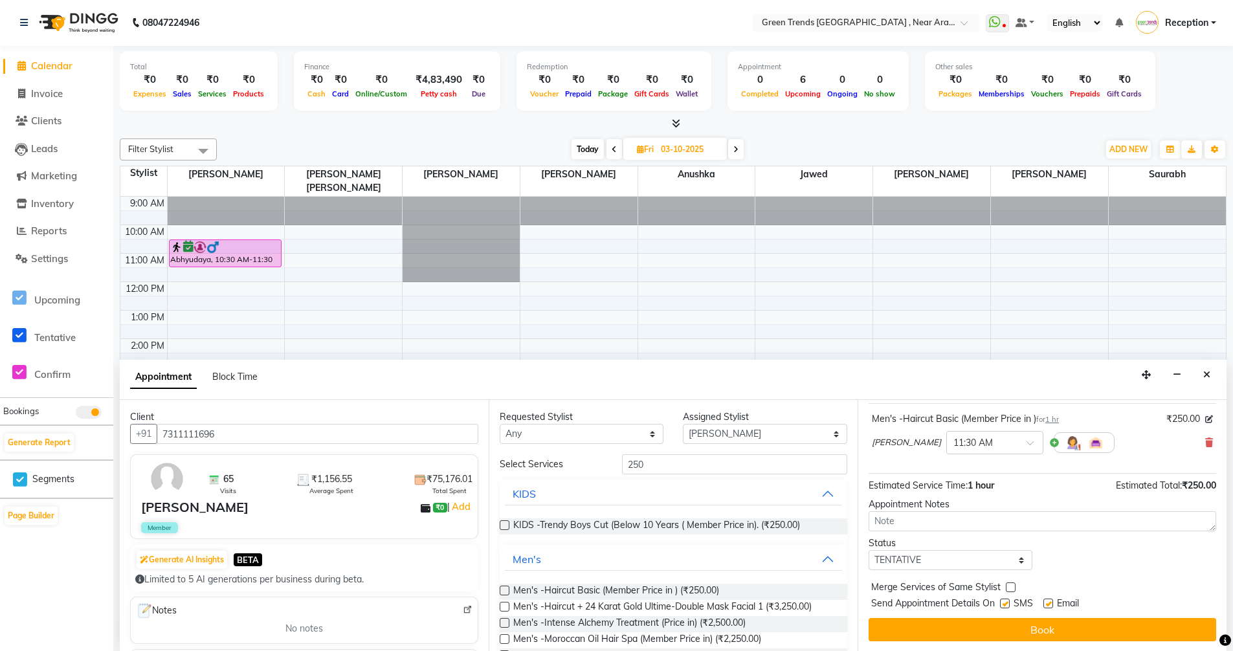
scroll to position [77, 0]
click at [1017, 558] on select "Select TENTATIVE CONFIRM UPCOMING" at bounding box center [950, 559] width 164 height 20
select select "confirm booking"
click at [868, 549] on select "Select TENTATIVE CONFIRM UPCOMING" at bounding box center [950, 559] width 164 height 20
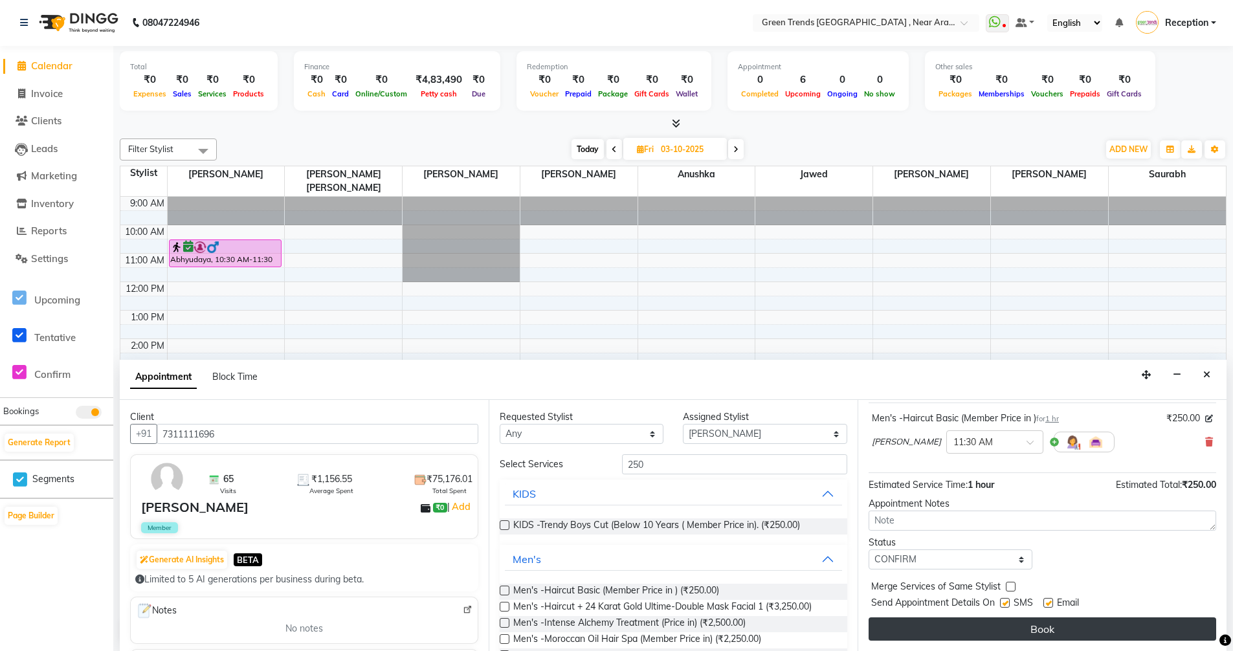
click at [1034, 628] on button "Book" at bounding box center [1041, 628] width 347 height 23
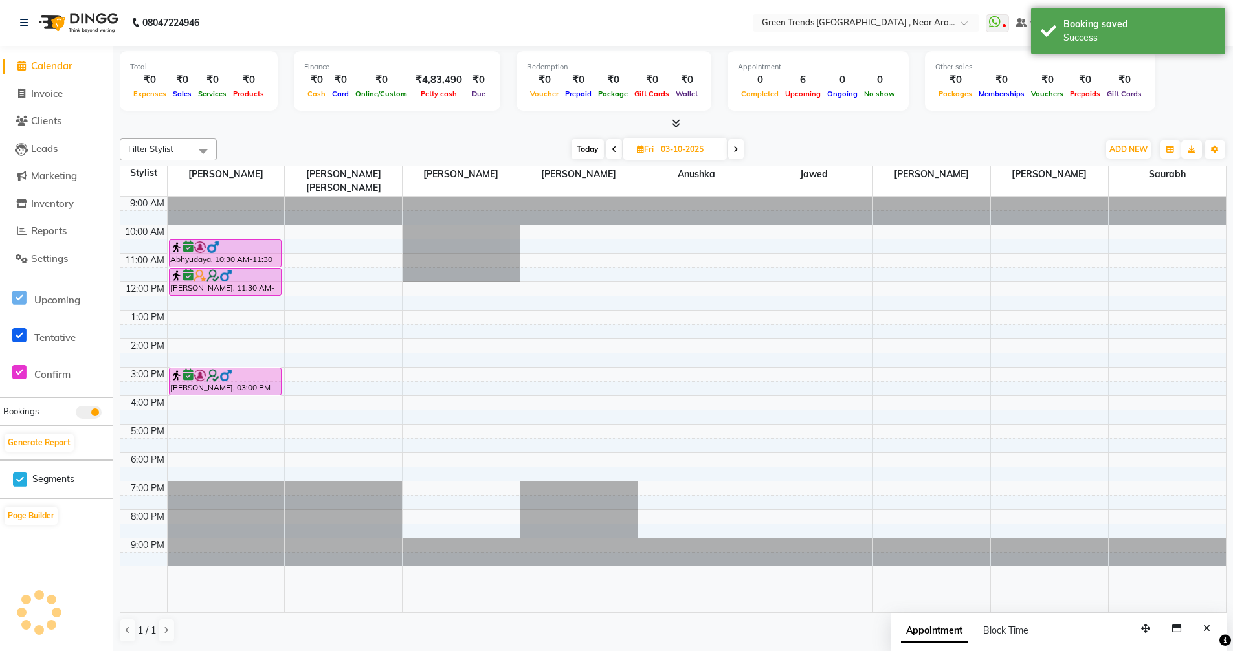
scroll to position [0, 0]
click at [614, 147] on icon at bounding box center [613, 150] width 5 height 8
type input "02-10-2025"
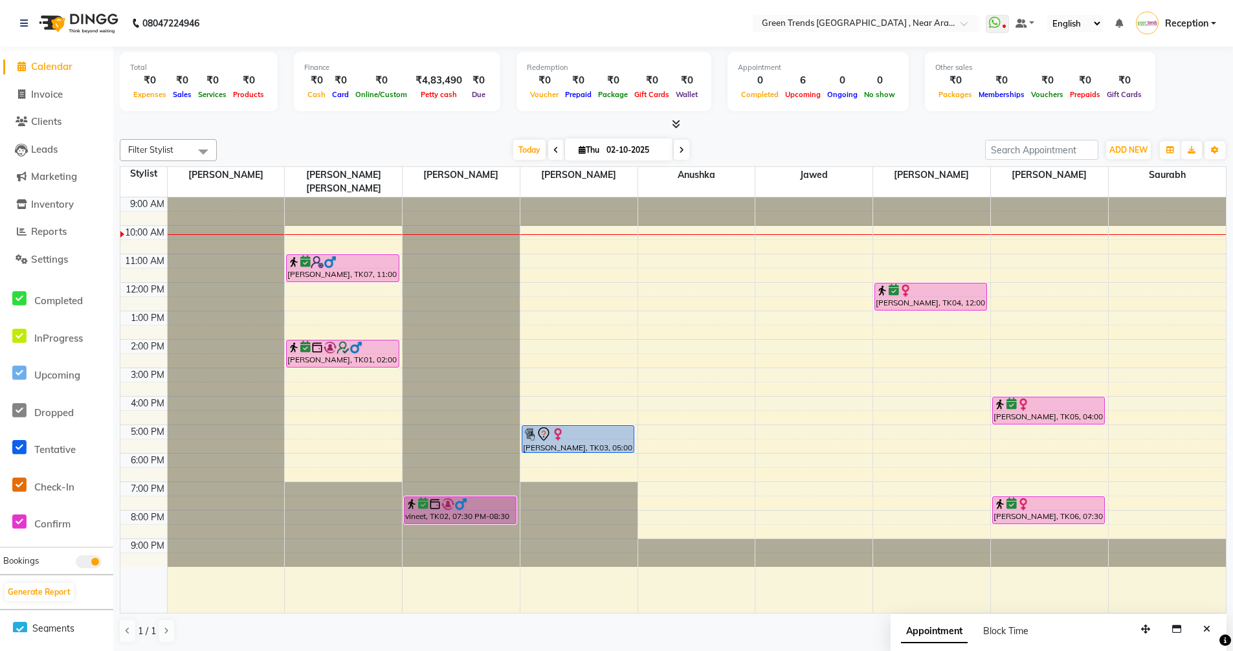
click at [421, 197] on div at bounding box center [460, 197] width 117 height 0
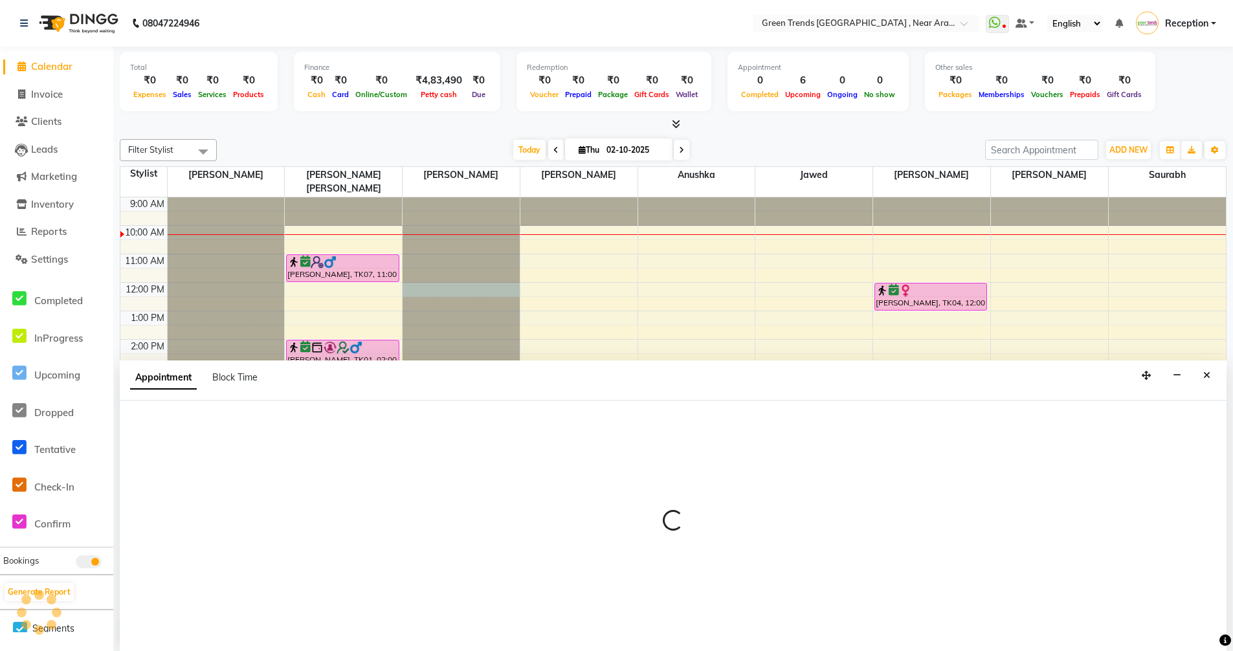
scroll to position [1, 0]
select select "57699"
select select "720"
select select "tentative"
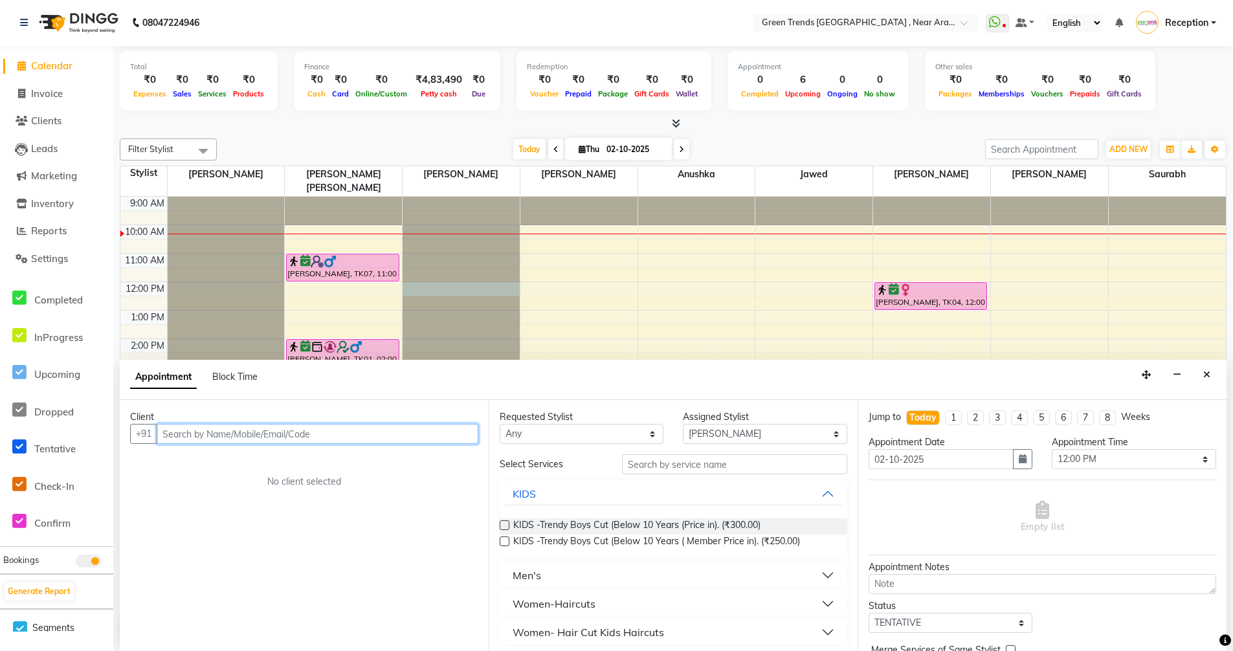
click at [353, 437] on input "text" at bounding box center [318, 434] width 322 height 20
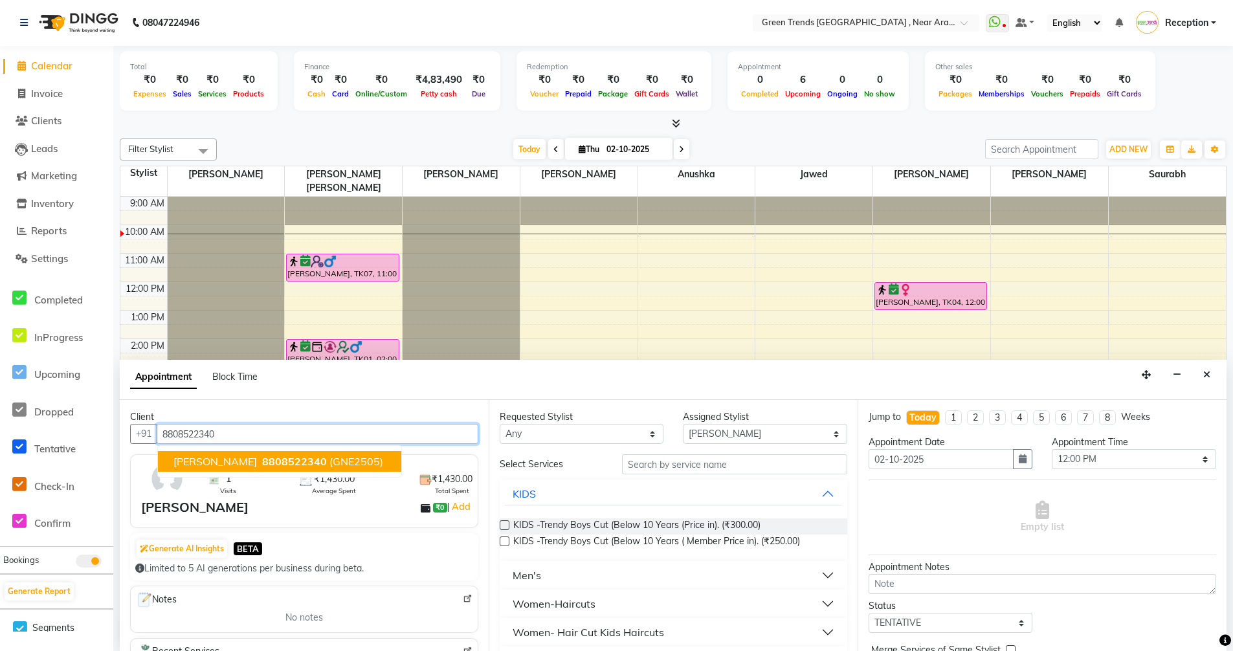
click at [223, 459] on span "[PERSON_NAME]" at bounding box center [214, 461] width 83 height 13
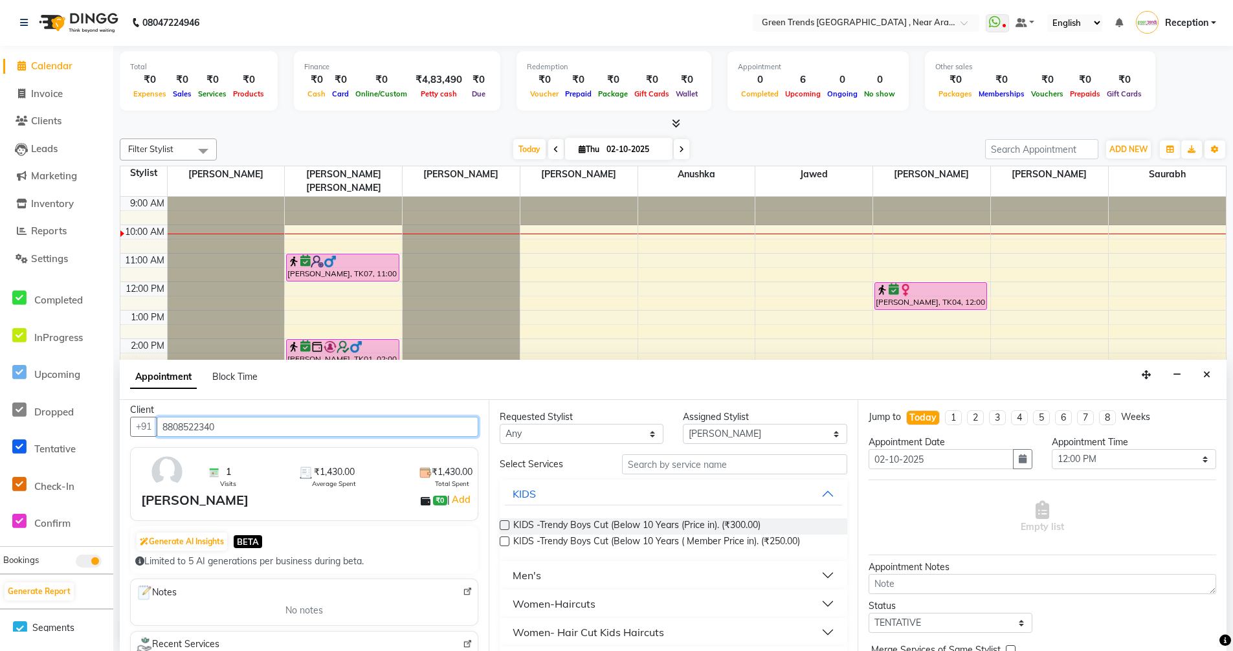
scroll to position [0, 0]
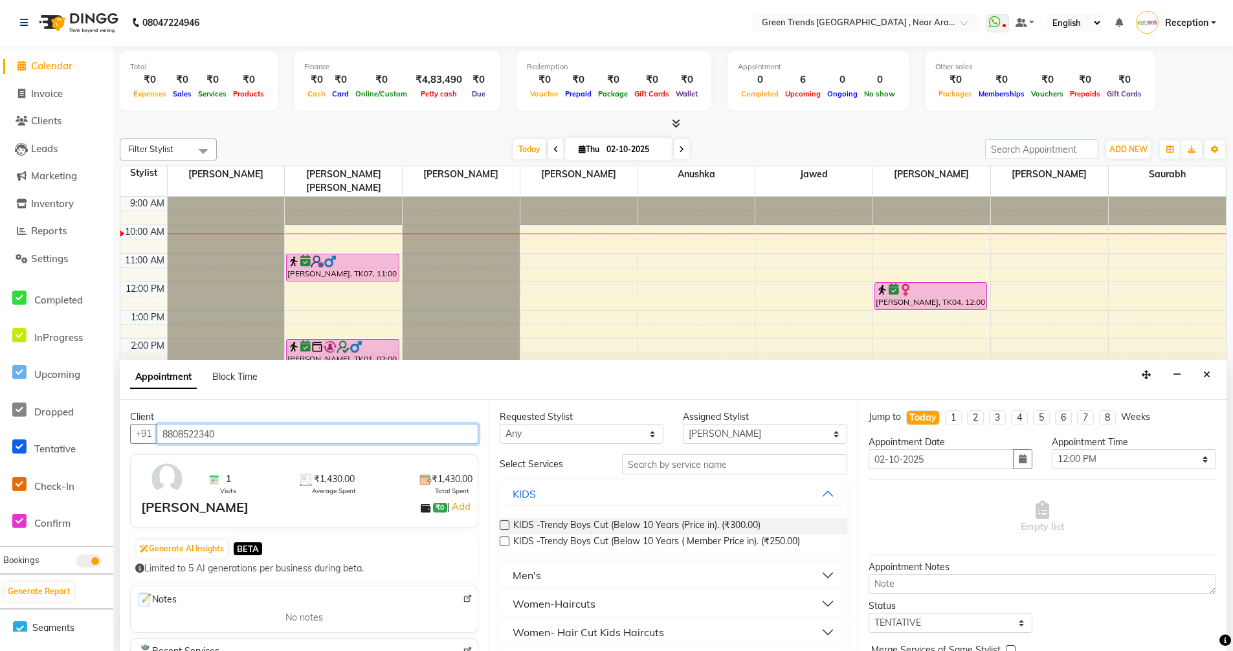
type input "8808522340"
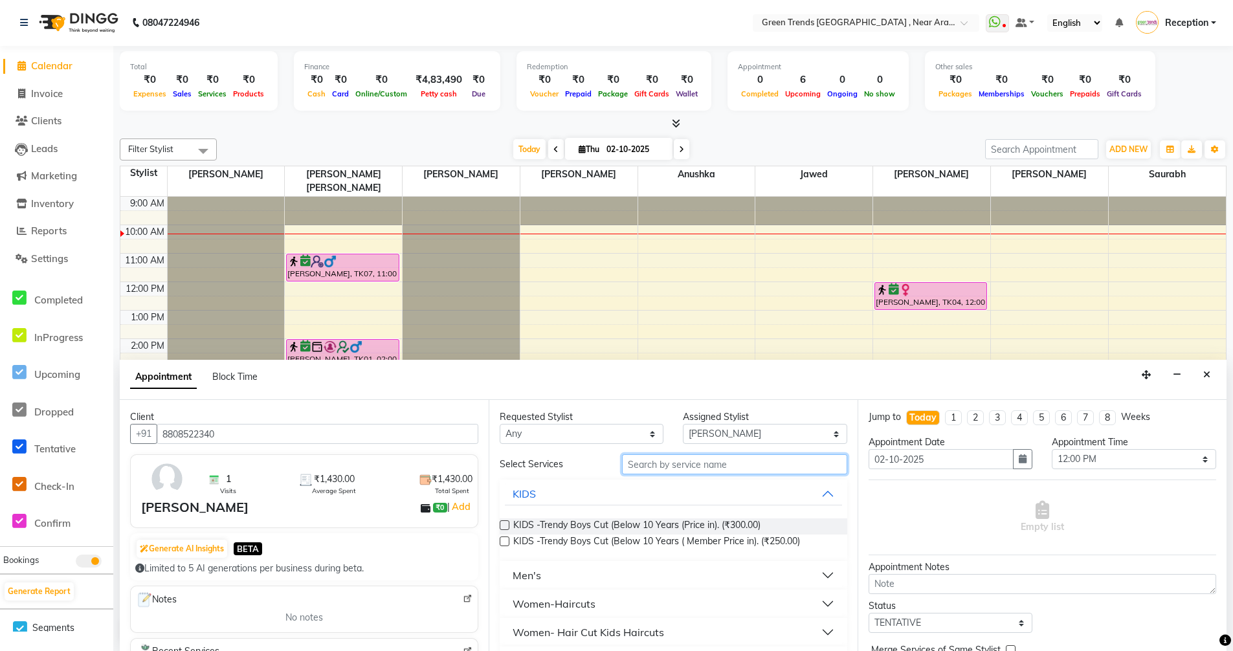
click at [727, 461] on input "text" at bounding box center [734, 464] width 225 height 20
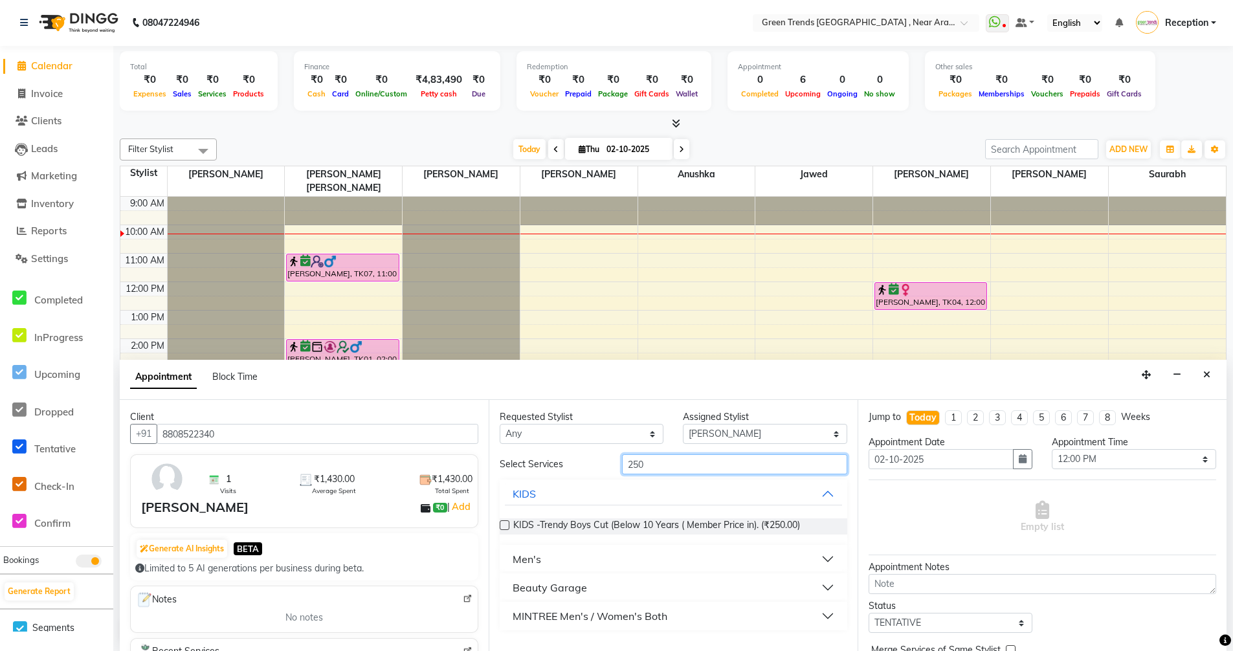
type input "250"
click at [532, 557] on div "Men's" at bounding box center [526, 559] width 28 height 16
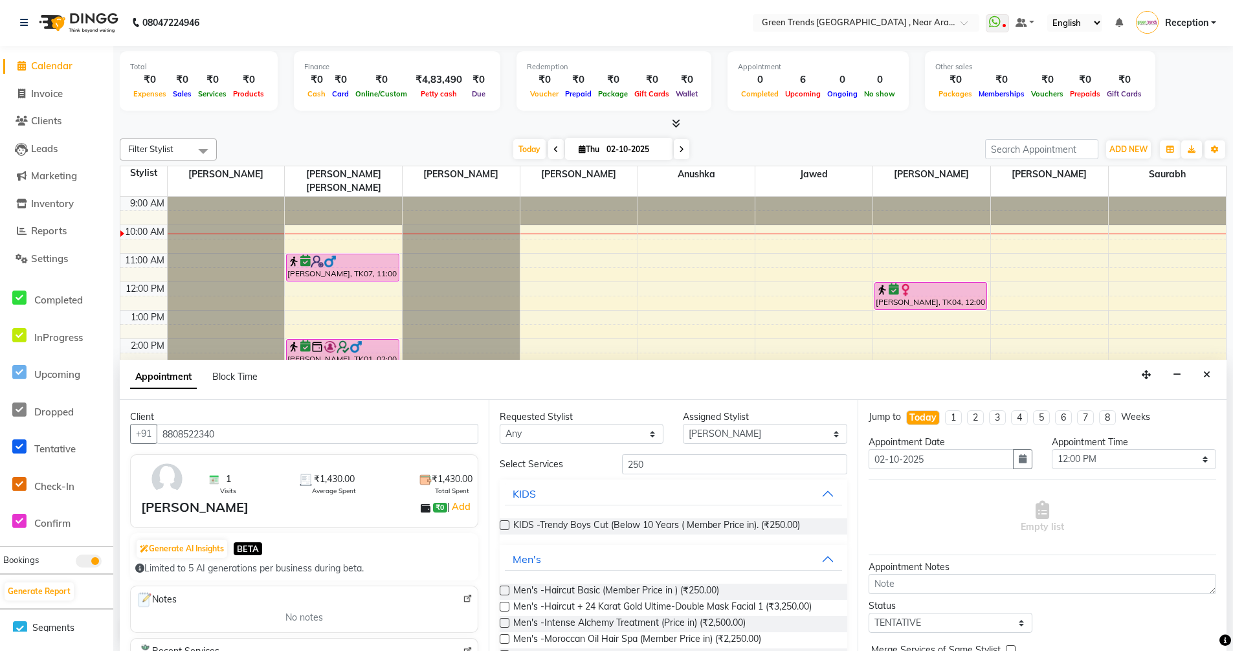
click at [502, 590] on label at bounding box center [505, 591] width 10 height 10
click at [502, 590] on input "checkbox" at bounding box center [504, 592] width 8 height 8
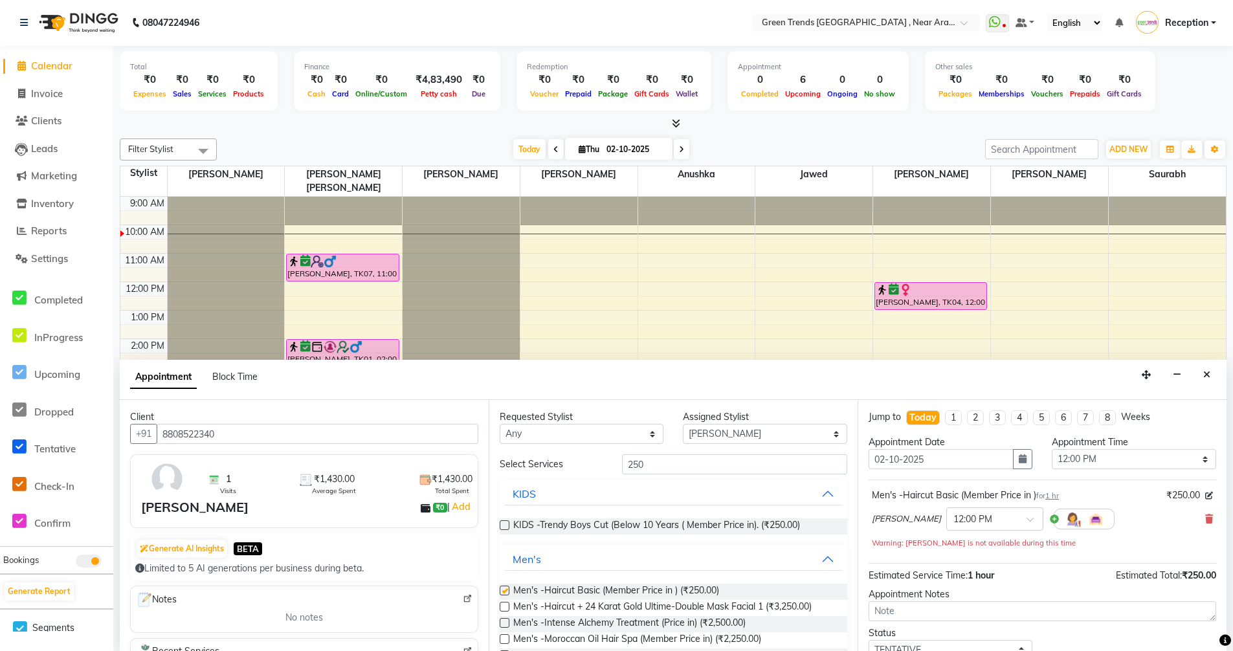
checkbox input "false"
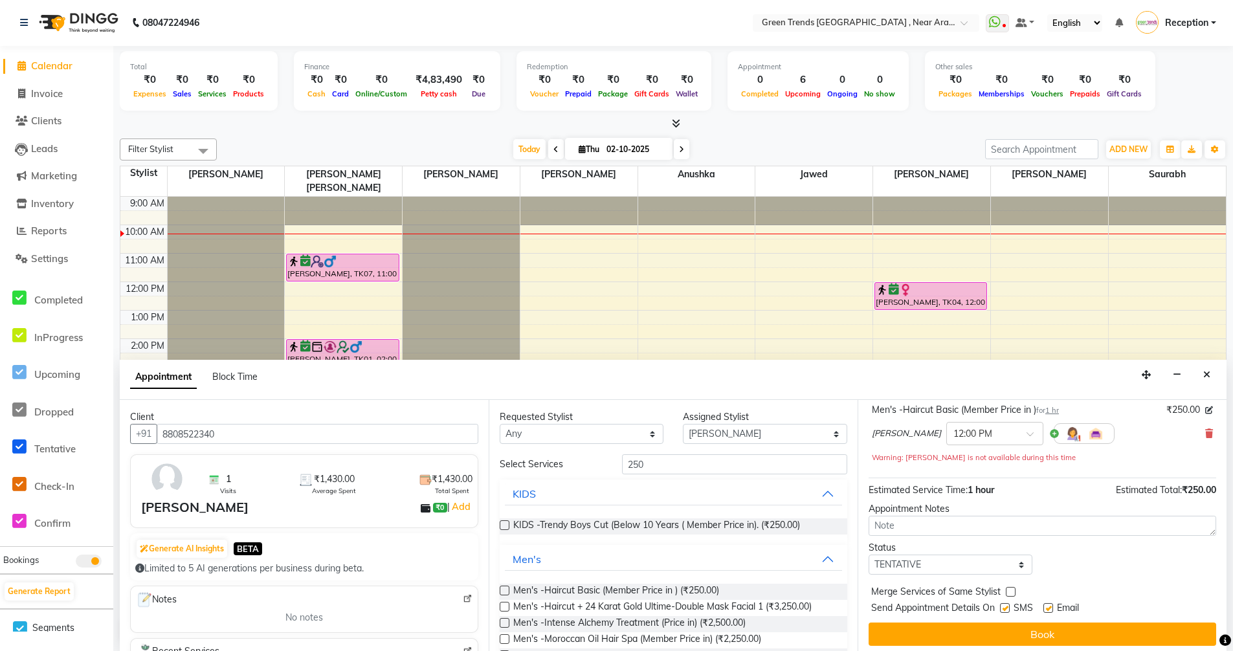
scroll to position [91, 0]
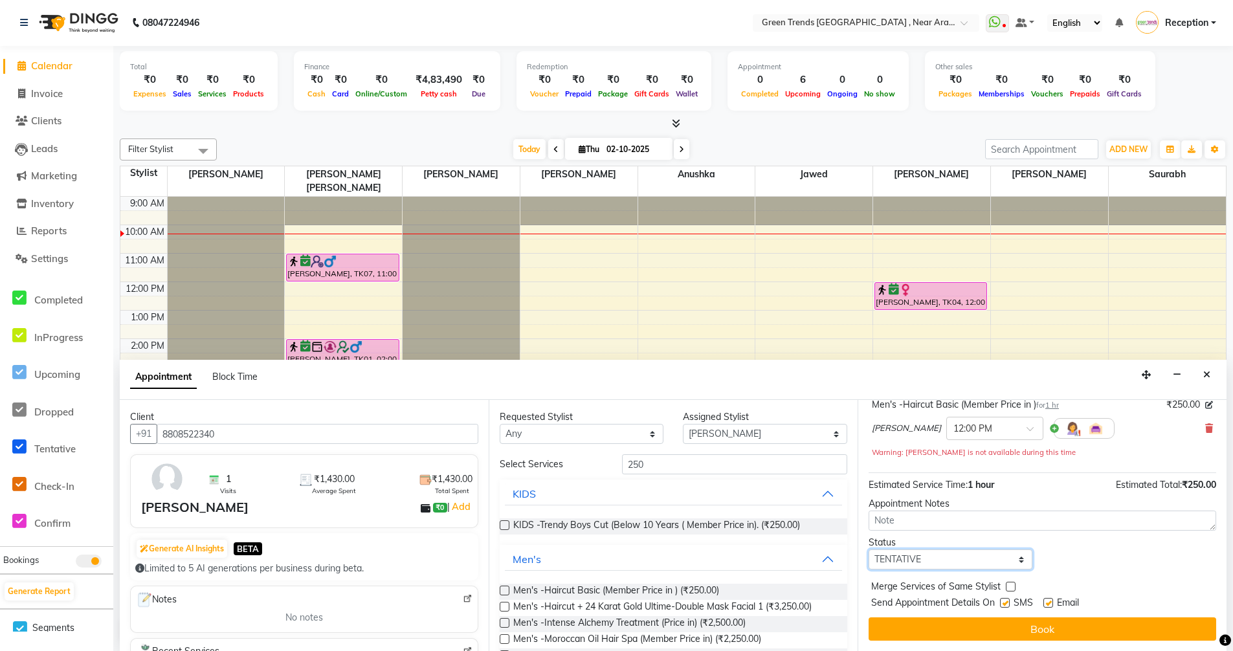
drag, startPoint x: 1017, startPoint y: 560, endPoint x: 986, endPoint y: 564, distance: 31.3
click at [1017, 560] on select "Select TENTATIVE CONFIRM CHECK-IN UPCOMING" at bounding box center [950, 559] width 164 height 20
select select "confirm booking"
click at [868, 549] on select "Select TENTATIVE CONFIRM CHECK-IN UPCOMING" at bounding box center [950, 559] width 164 height 20
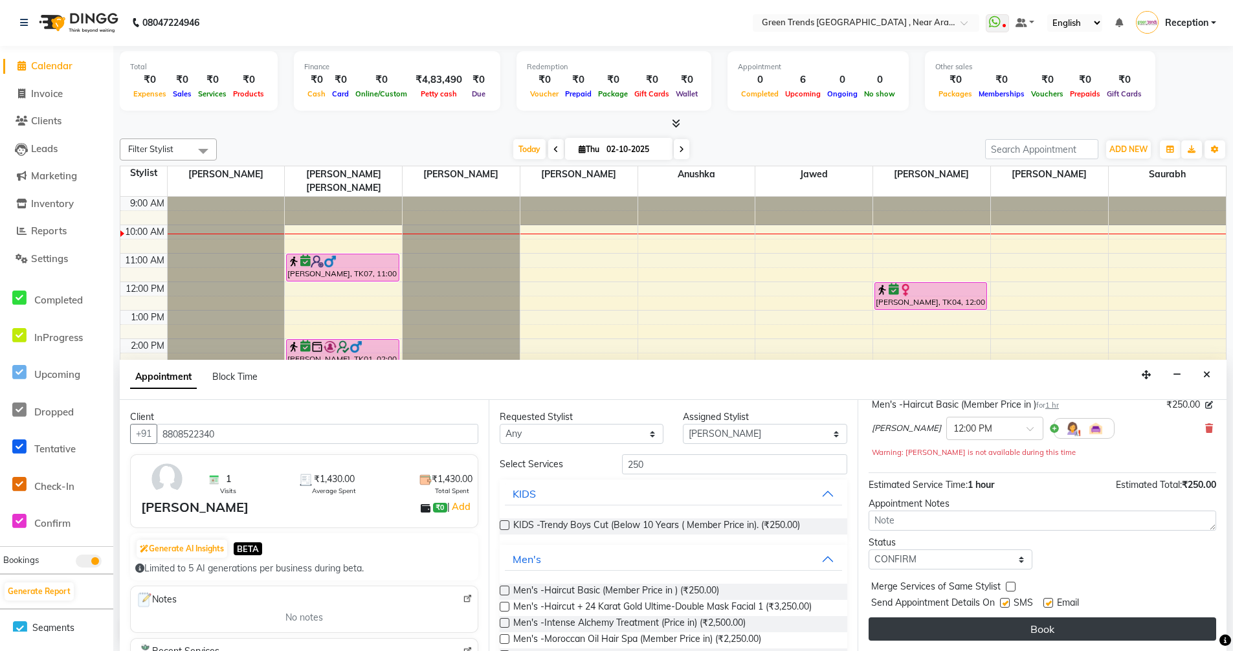
click at [1052, 625] on button "Book" at bounding box center [1041, 628] width 347 height 23
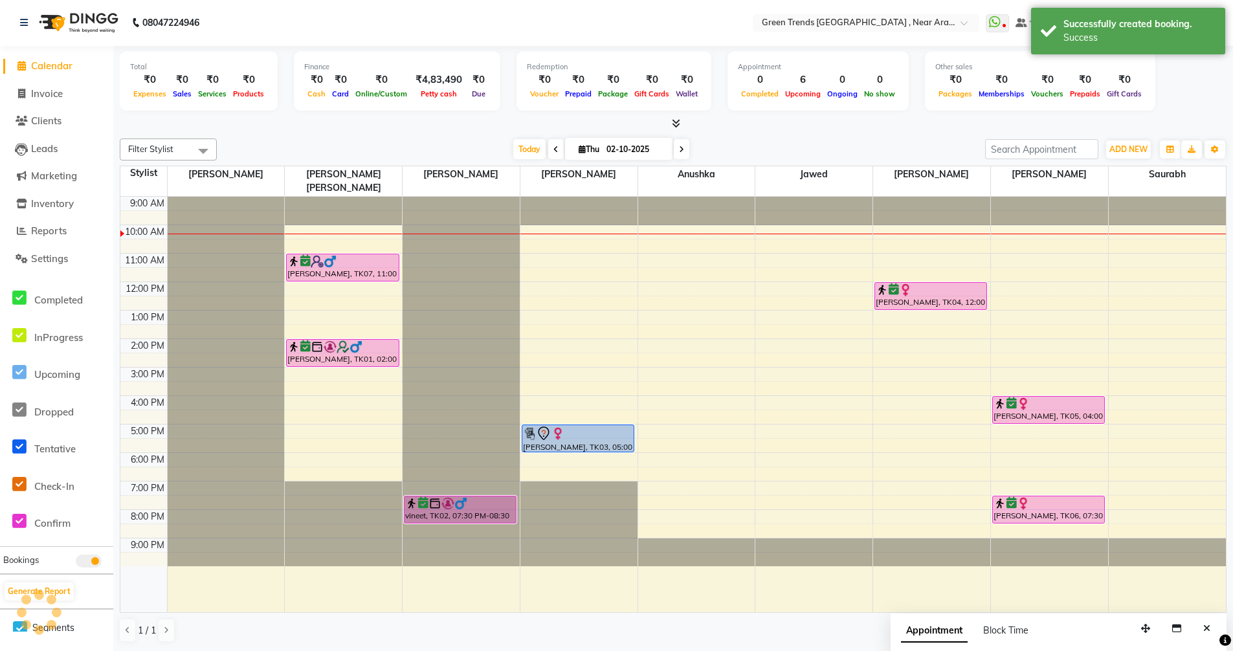
scroll to position [0, 0]
click at [551, 146] on span at bounding box center [556, 150] width 16 height 20
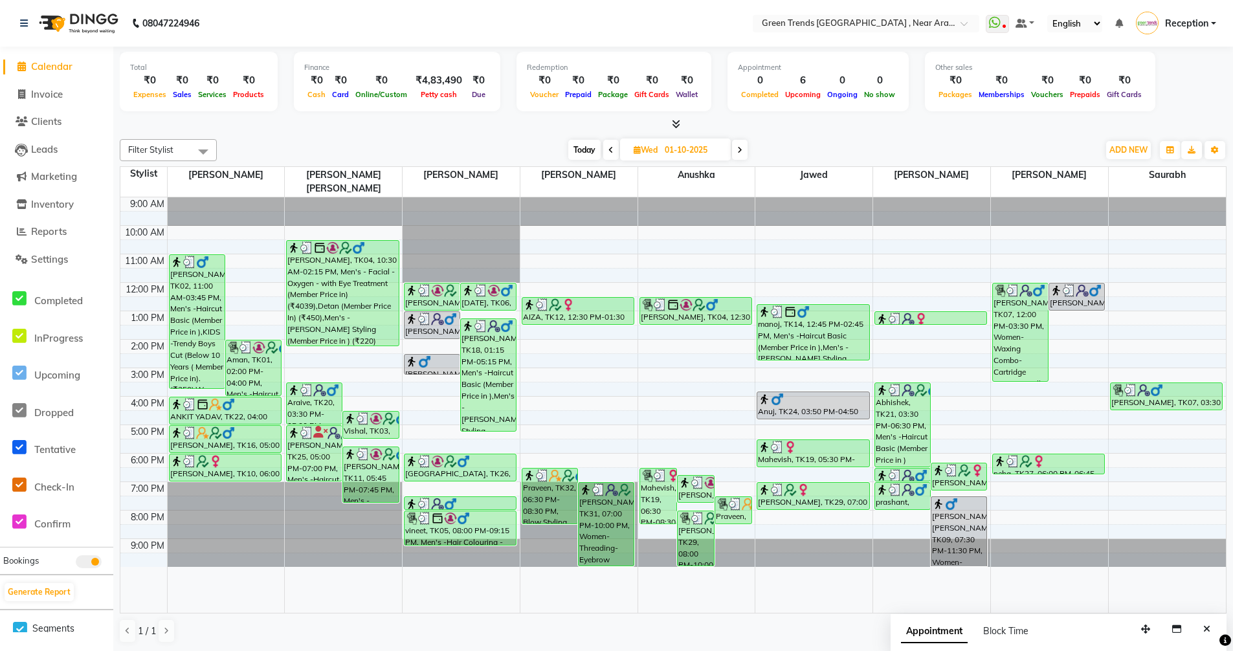
click at [743, 145] on span at bounding box center [740, 150] width 16 height 20
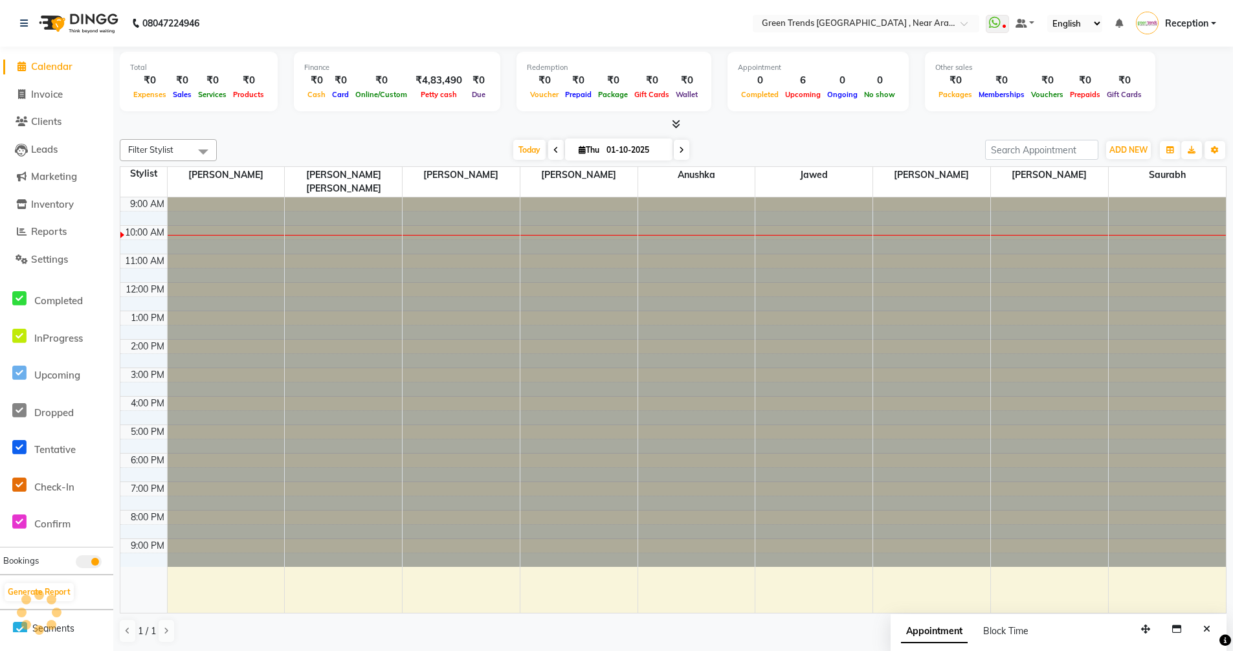
type input "02-10-2025"
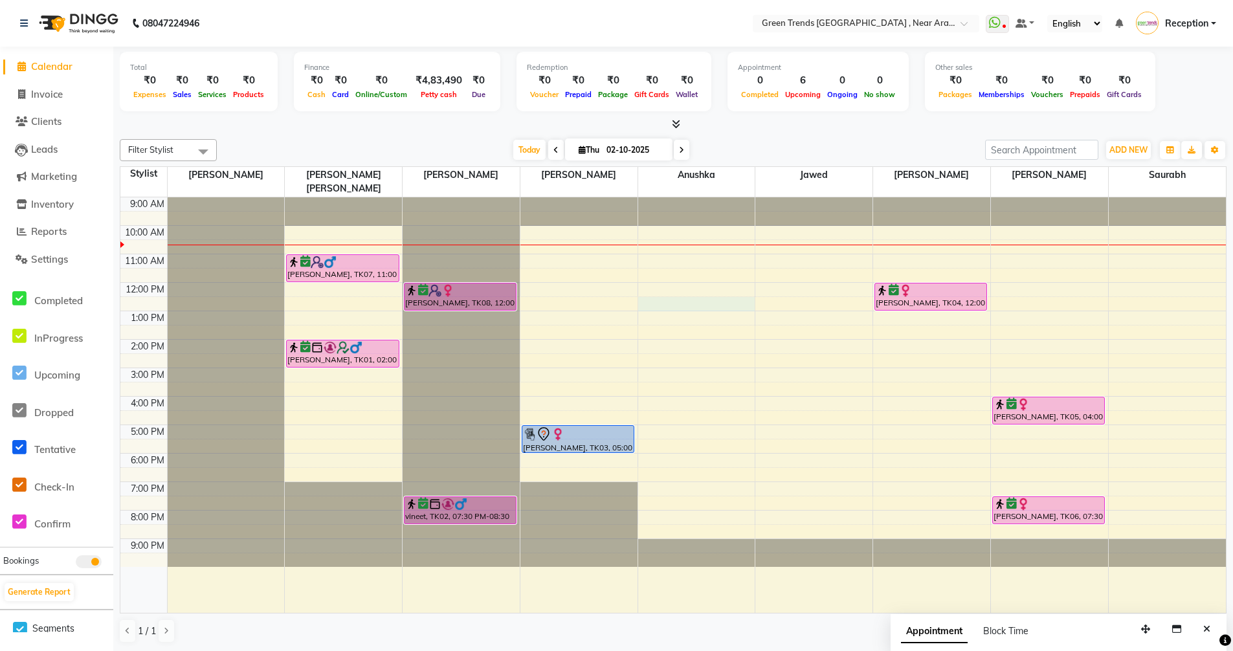
click at [676, 292] on div "9:00 AM 10:00 AM 11:00 AM 12:00 PM 1:00 PM 2:00 PM 3:00 PM 4:00 PM 5:00 PM 6:00…" at bounding box center [672, 404] width 1105 height 415
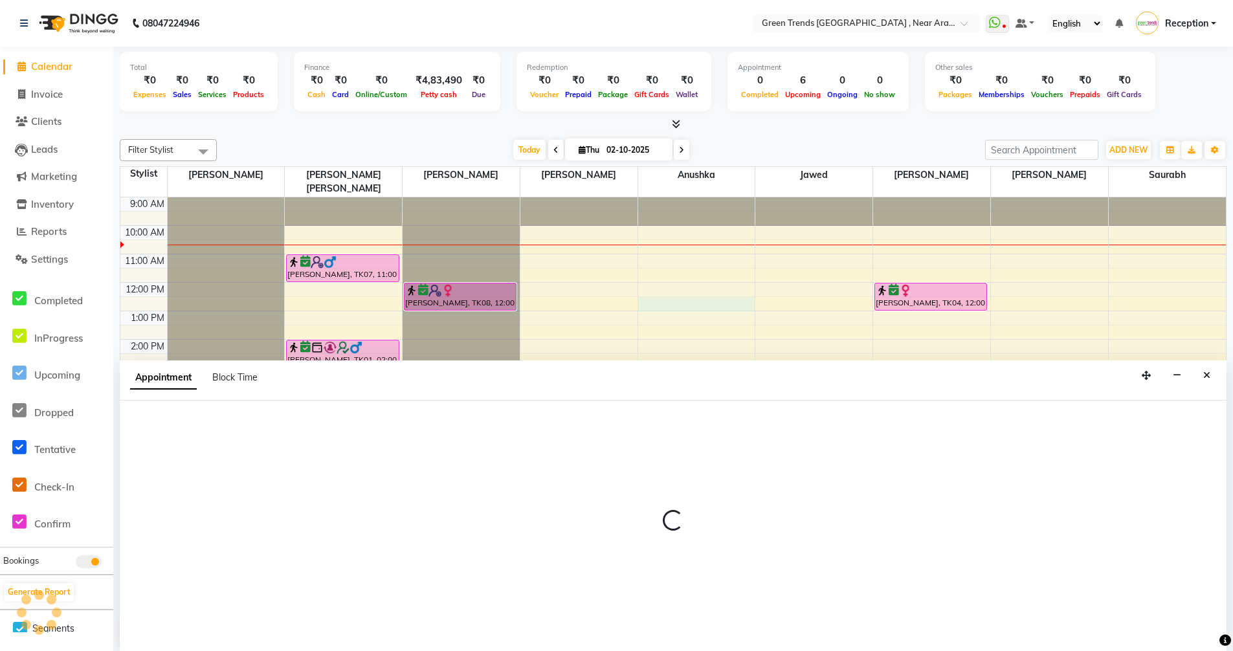
scroll to position [1, 0]
select select "88960"
select select "750"
select select "tentative"
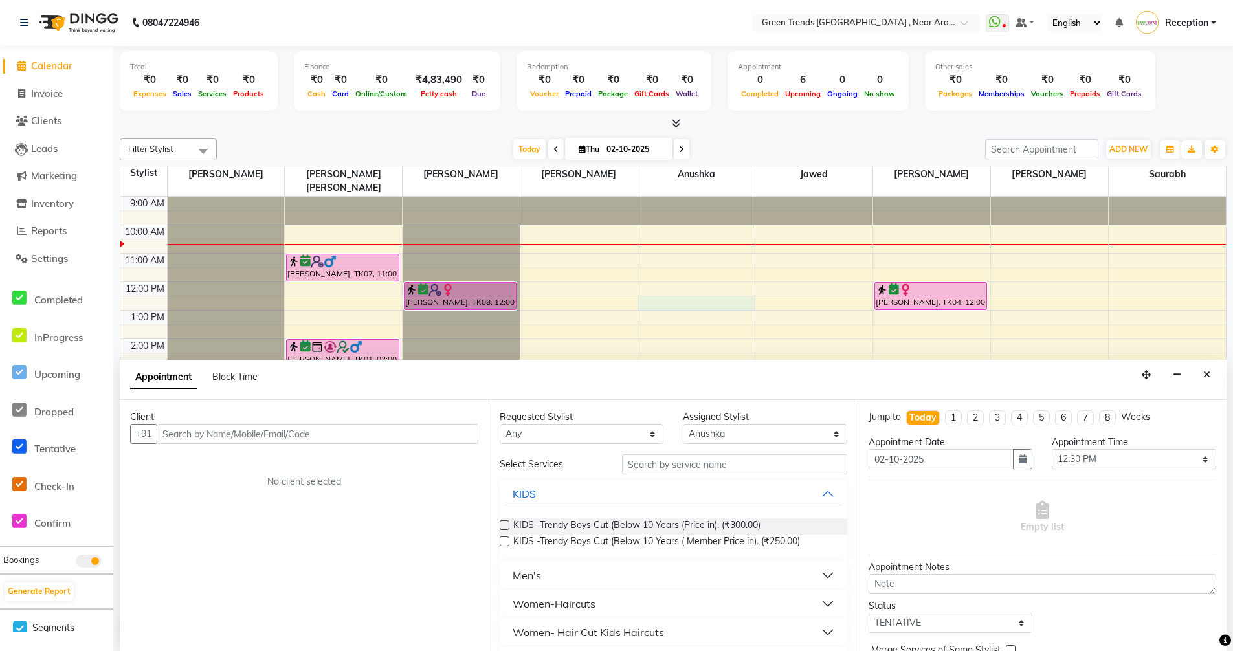
click at [248, 437] on input "text" at bounding box center [318, 434] width 322 height 20
type input "7905753938"
click at [464, 431] on span "Add Client" at bounding box center [451, 434] width 43 height 12
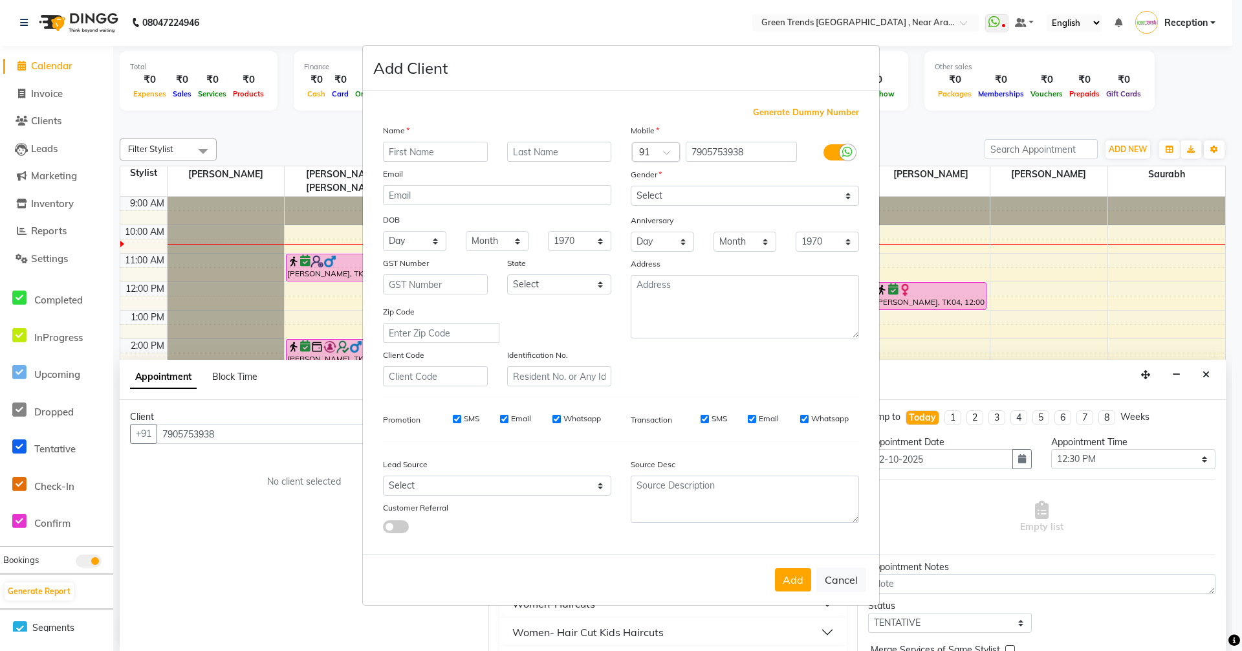
click at [424, 155] on input "text" at bounding box center [435, 152] width 105 height 20
type input "v"
click at [558, 150] on input "text" at bounding box center [559, 152] width 105 height 20
click at [408, 151] on input "Vaibav" at bounding box center [435, 152] width 105 height 20
type input "Vaibhav"
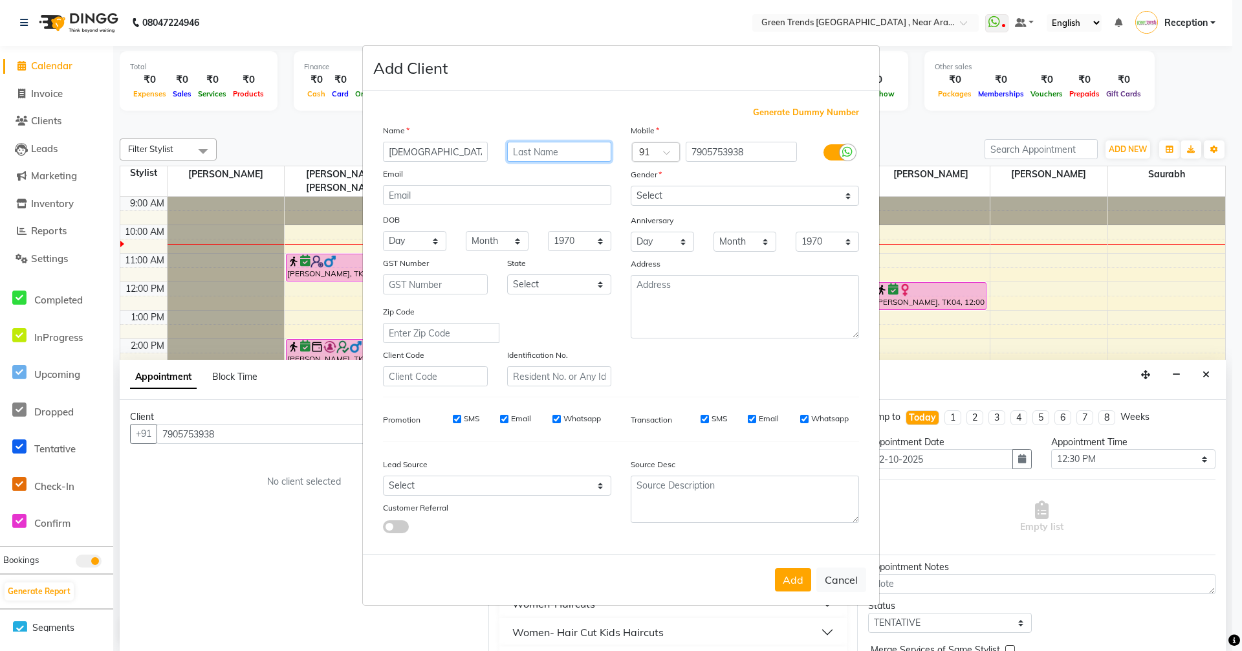
click at [540, 157] on input "text" at bounding box center [559, 152] width 105 height 20
type input "sahu"
click at [915, 141] on ngb-modal-window "Add Client Generate Dummy Number Name Vaibhav sahu Email DOB Day 01 02 03 04 05…" at bounding box center [621, 325] width 1242 height 651
click at [841, 580] on button "Cancel" at bounding box center [842, 579] width 50 height 25
select select
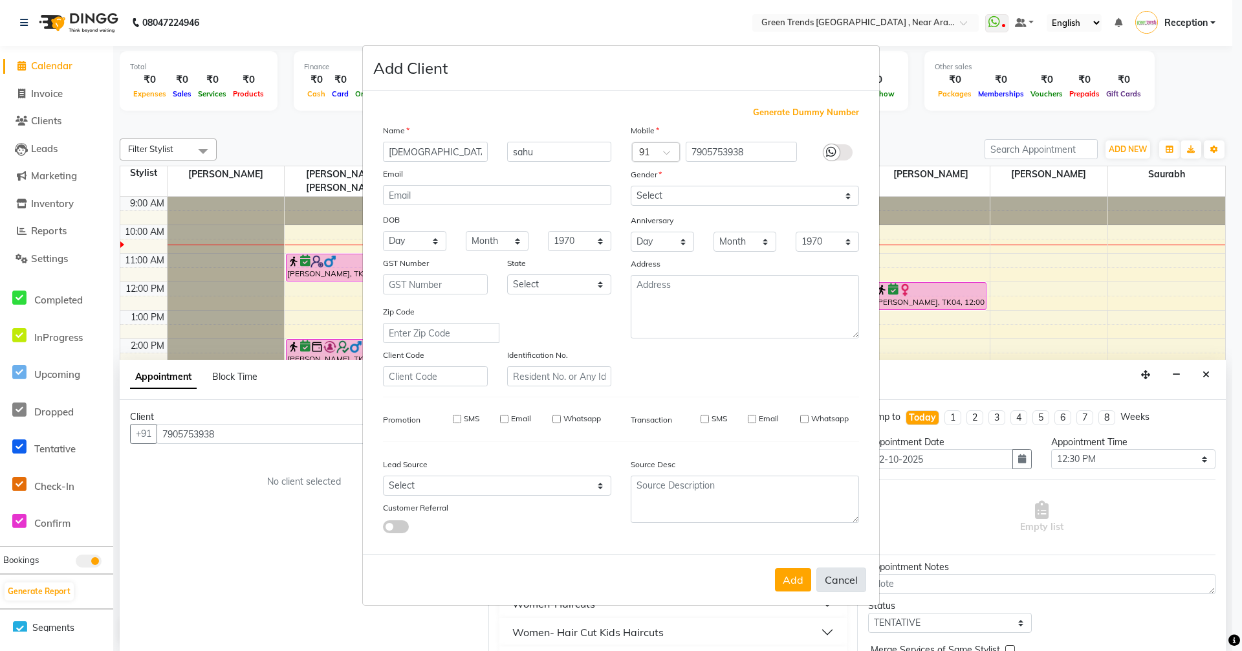
select select
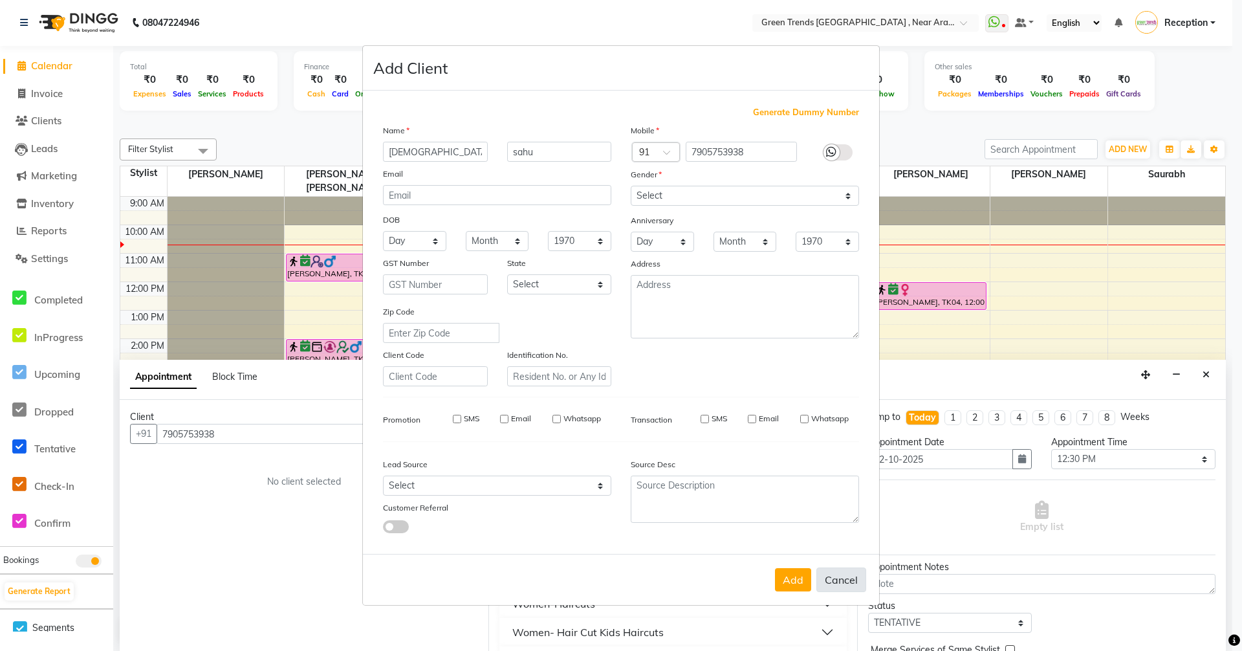
select select
checkbox input "false"
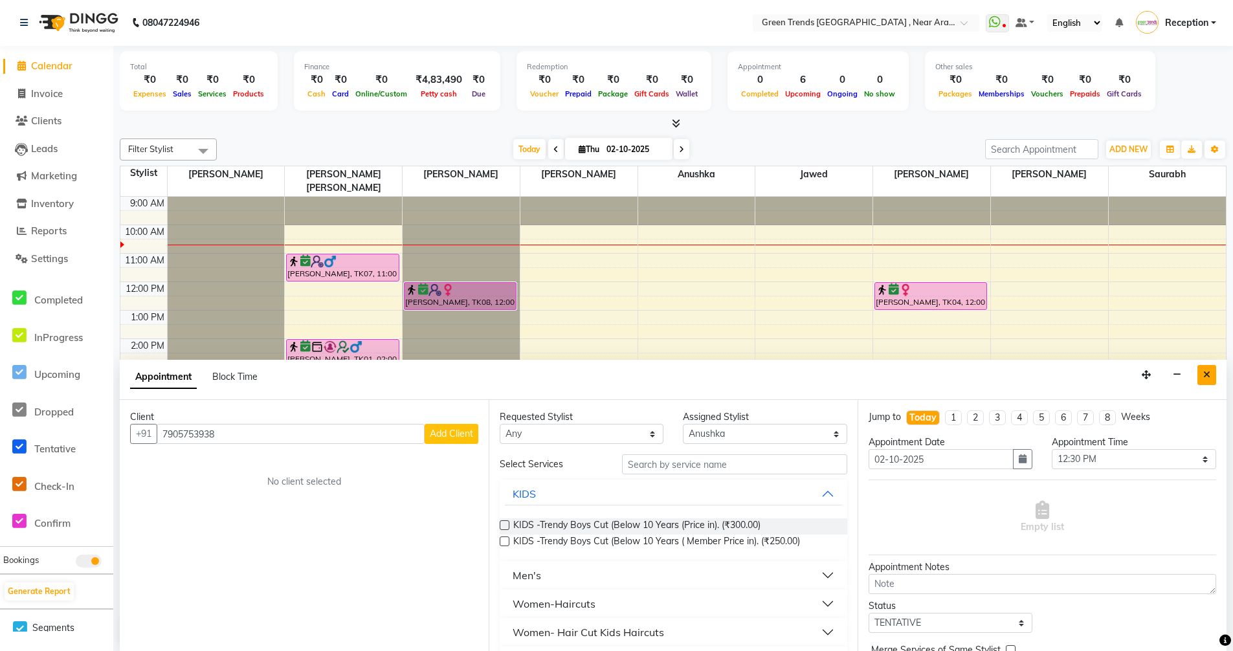
click at [1207, 371] on icon "Close" at bounding box center [1206, 374] width 7 height 9
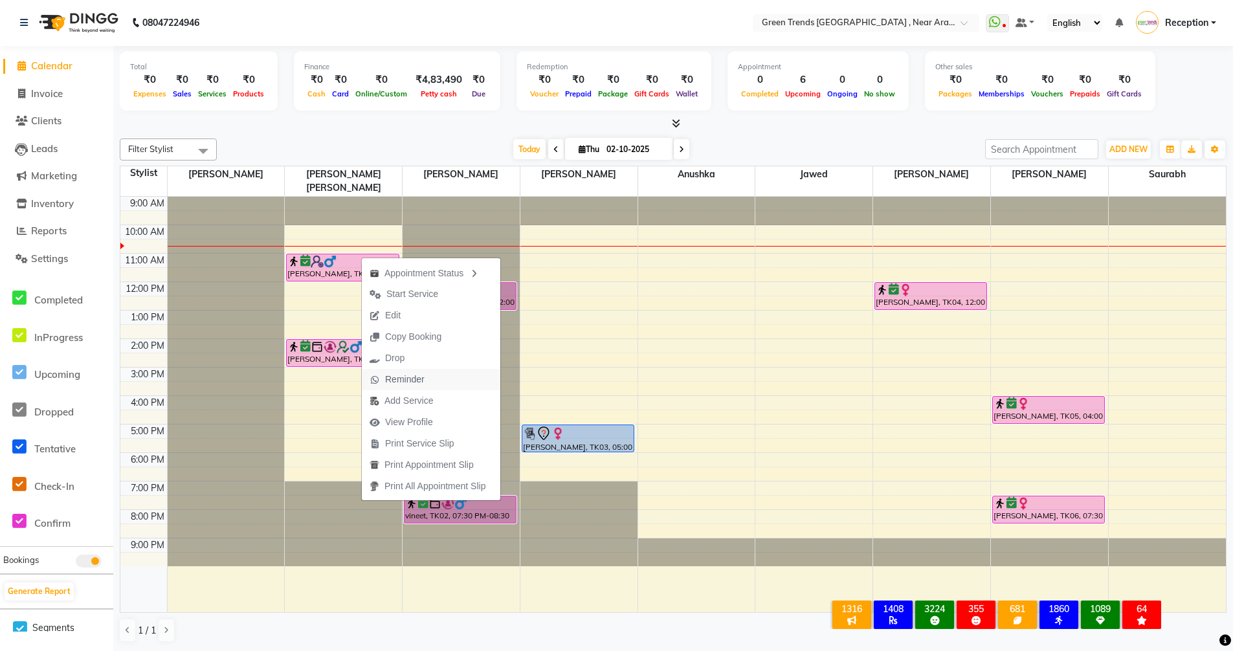
click at [412, 380] on span "Reminder" at bounding box center [404, 380] width 39 height 14
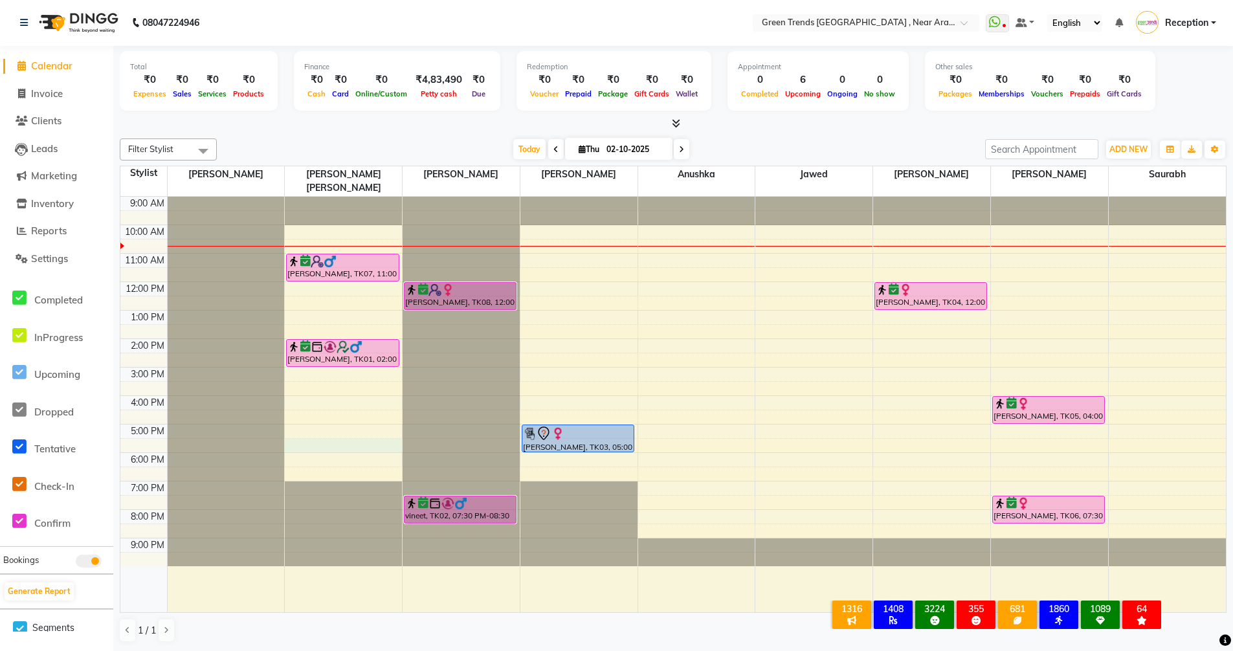
click at [312, 426] on div "9:00 AM 10:00 AM 11:00 AM 12:00 PM 1:00 PM 2:00 PM 3:00 PM 4:00 PM 5:00 PM 6:00…" at bounding box center [672, 404] width 1105 height 415
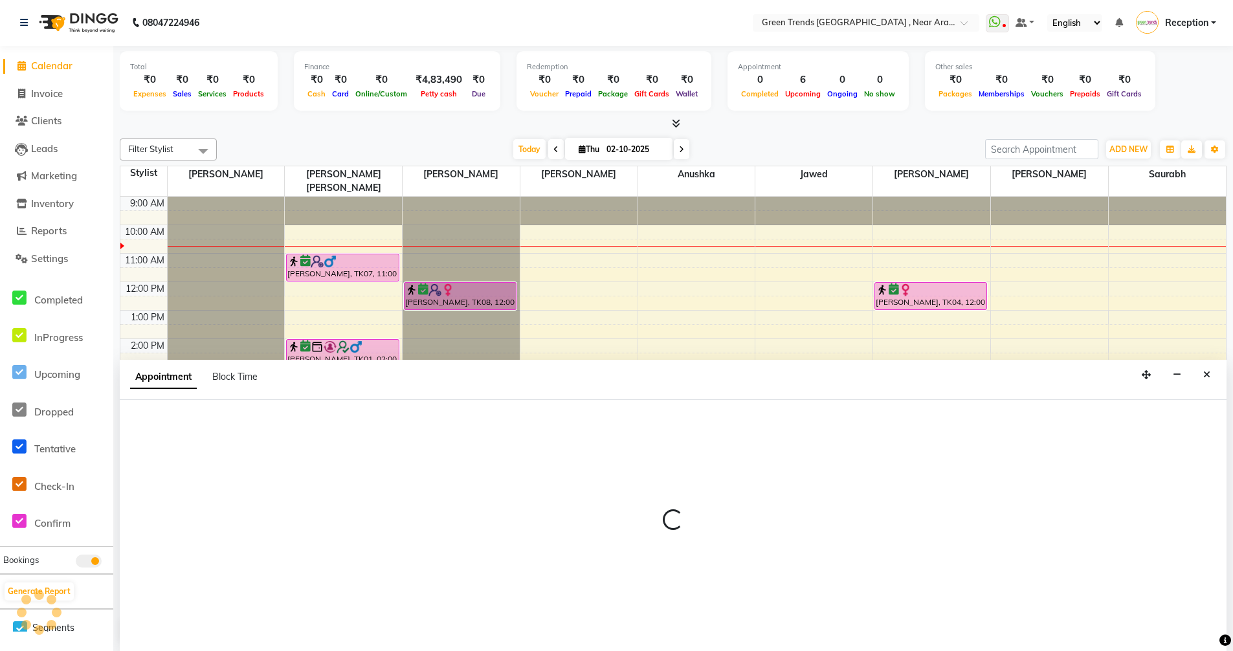
select select "57698"
select select "1050"
select select "tentative"
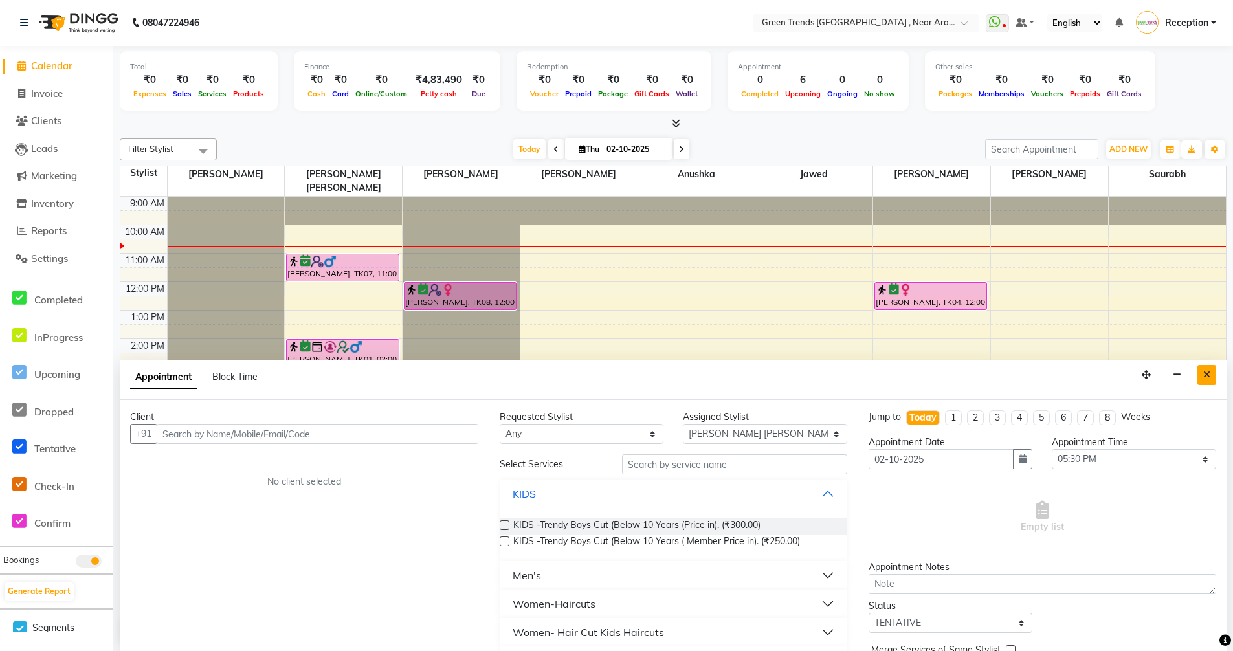
click at [1205, 377] on icon "Close" at bounding box center [1206, 374] width 7 height 9
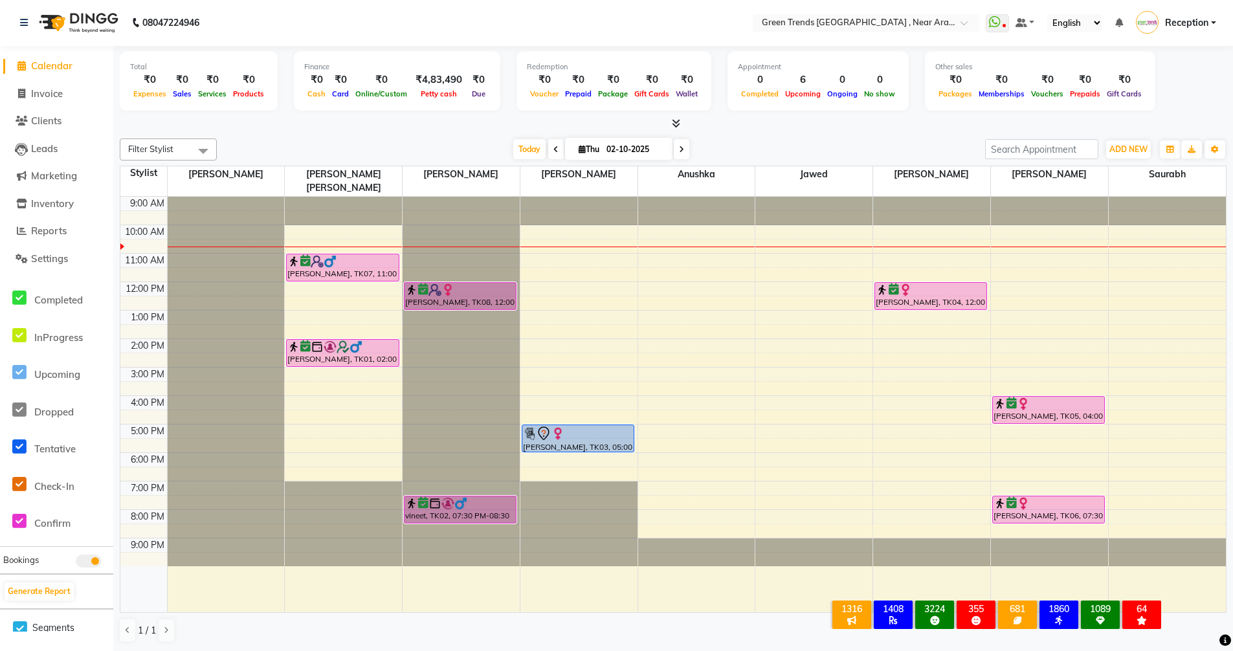
click at [553, 146] on icon at bounding box center [555, 150] width 5 height 8
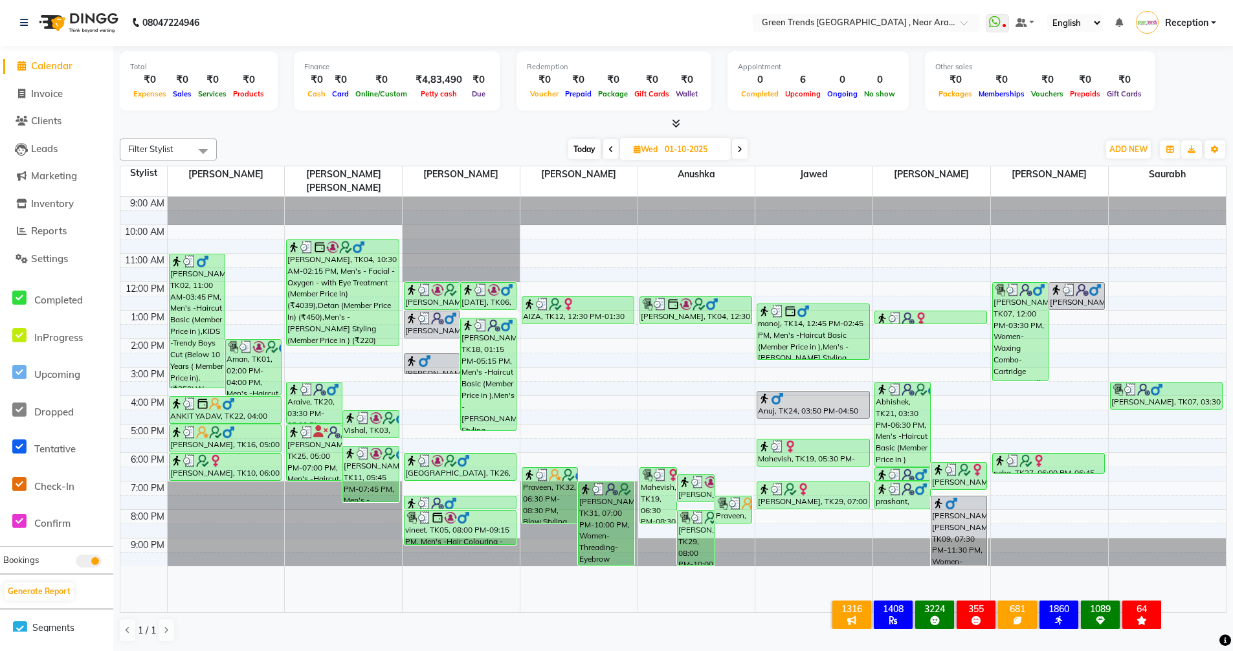
click at [606, 146] on span at bounding box center [611, 149] width 16 height 20
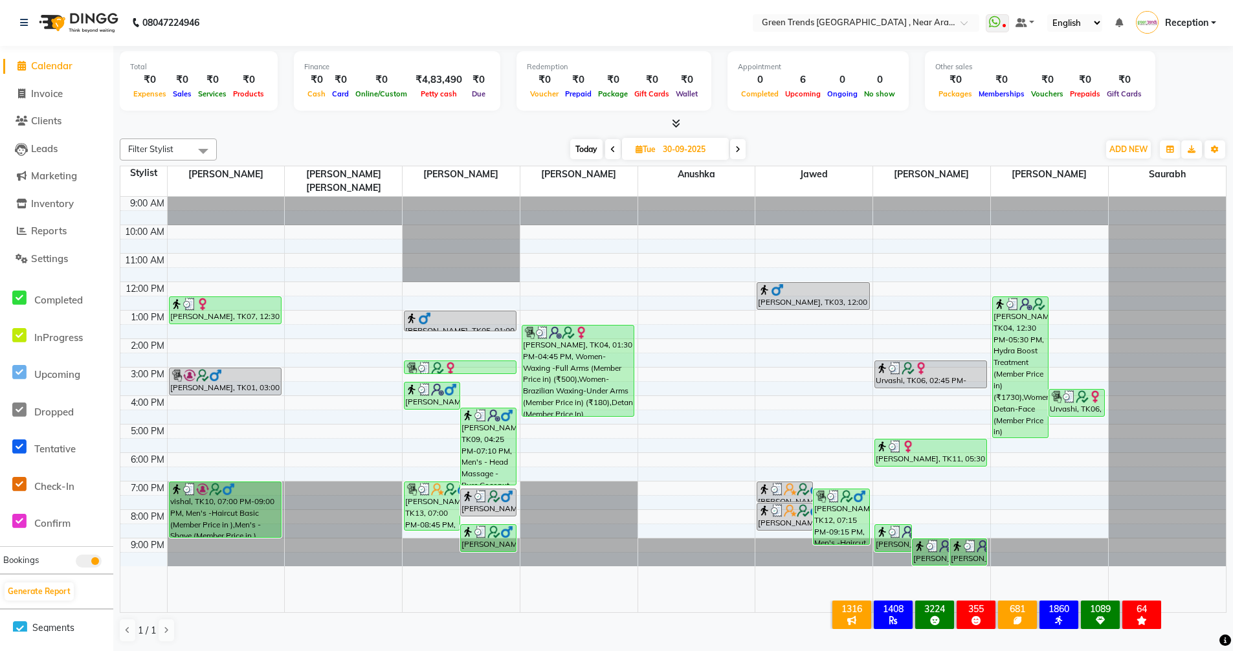
click at [606, 146] on span at bounding box center [613, 149] width 16 height 20
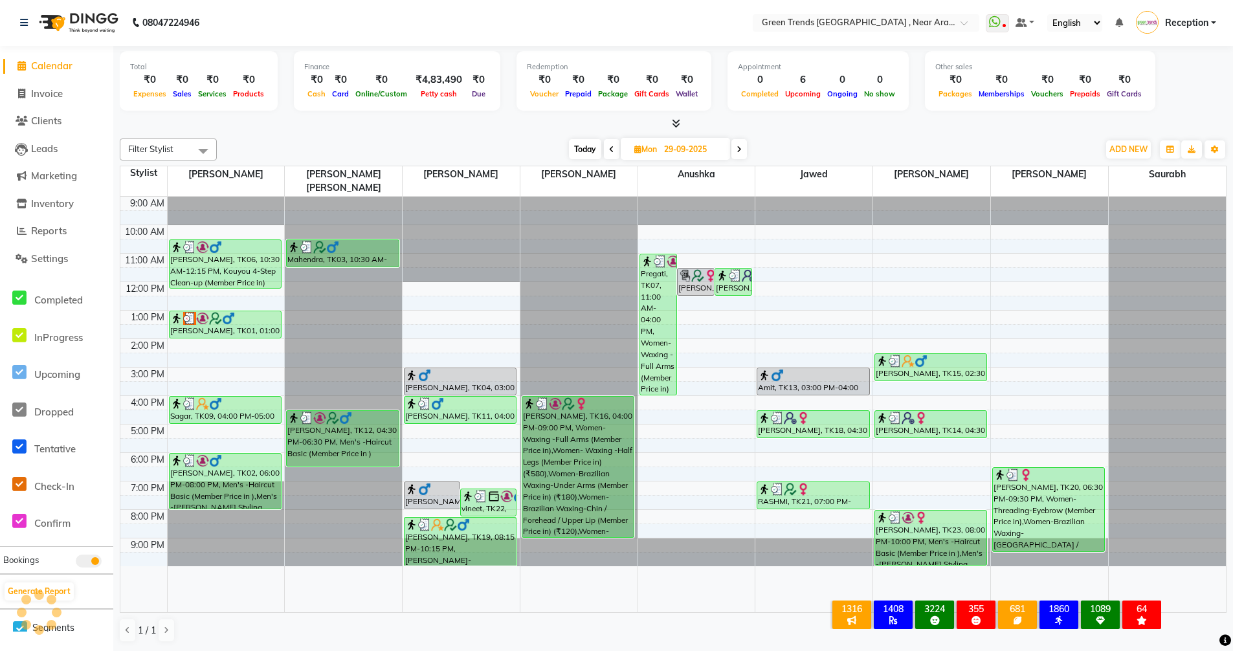
click at [738, 149] on icon at bounding box center [738, 150] width 5 height 8
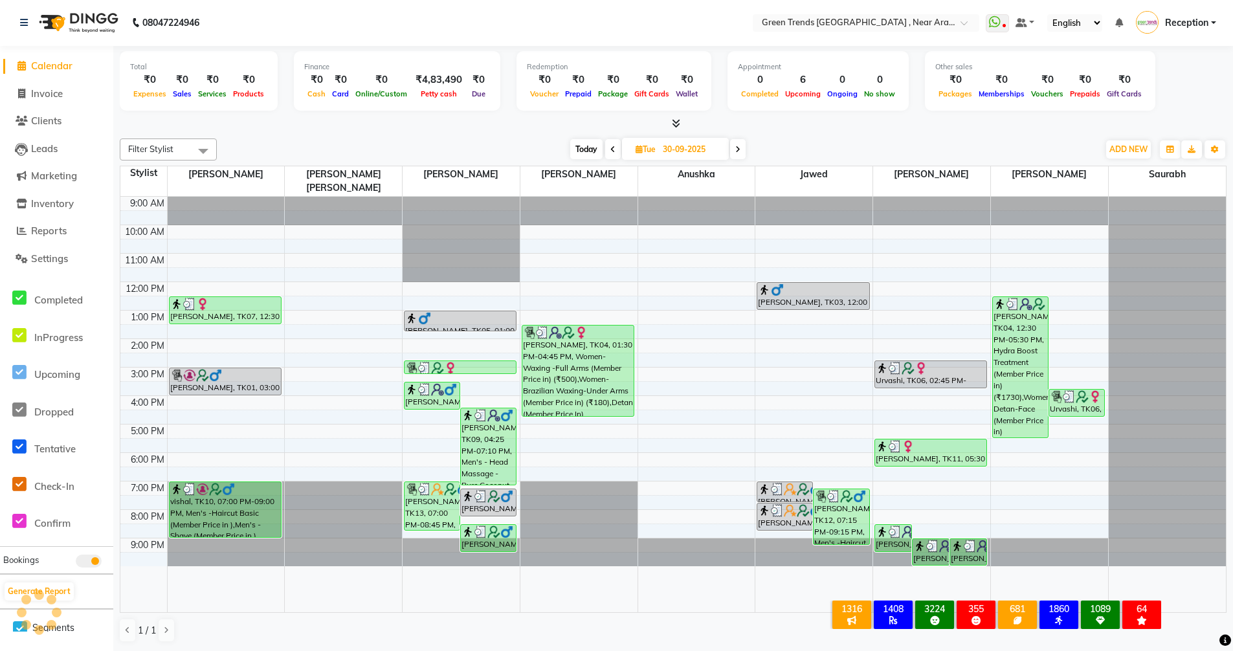
click at [738, 149] on icon at bounding box center [737, 150] width 5 height 8
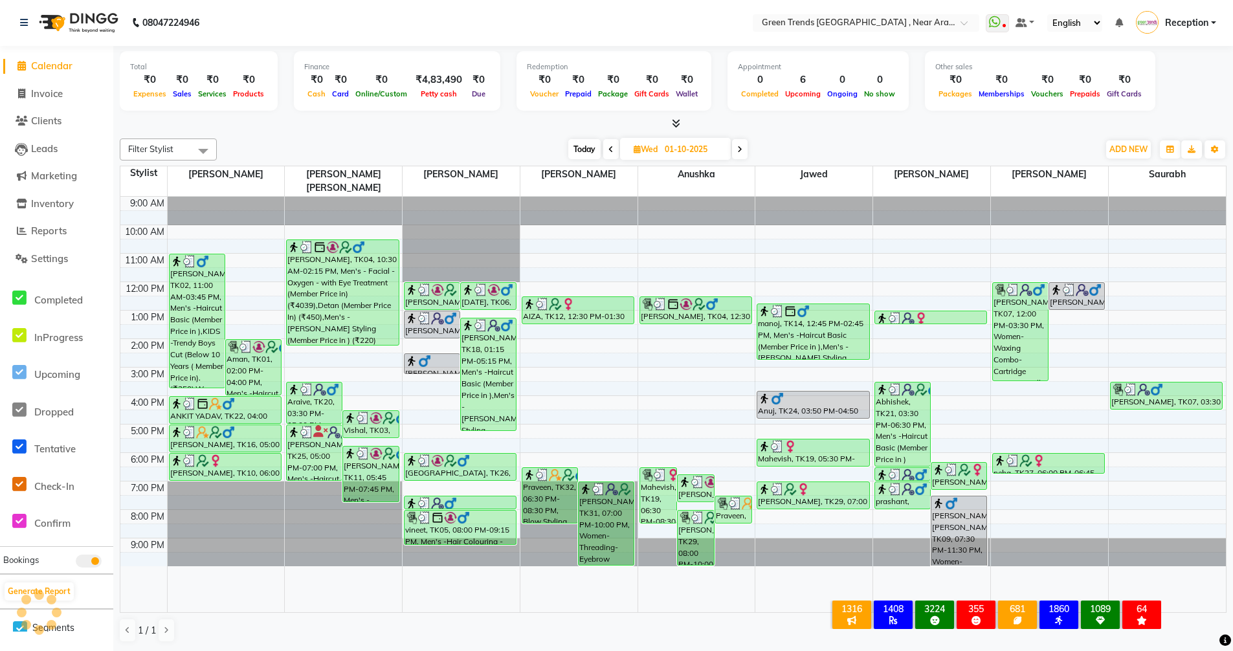
click at [738, 149] on icon at bounding box center [739, 150] width 5 height 8
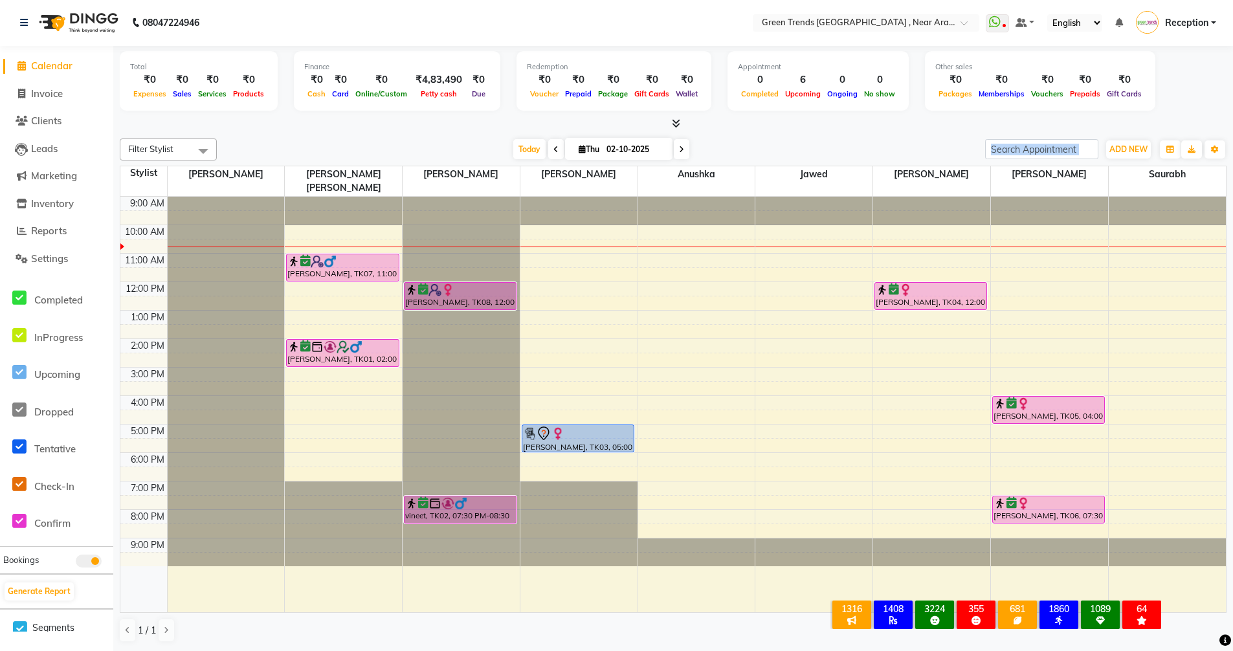
click at [793, 138] on div "Filter Stylist Select All Mohd Shuaib Mohd. Fuzail Saif Shikha Prajapati Anushk…" at bounding box center [673, 390] width 1106 height 514
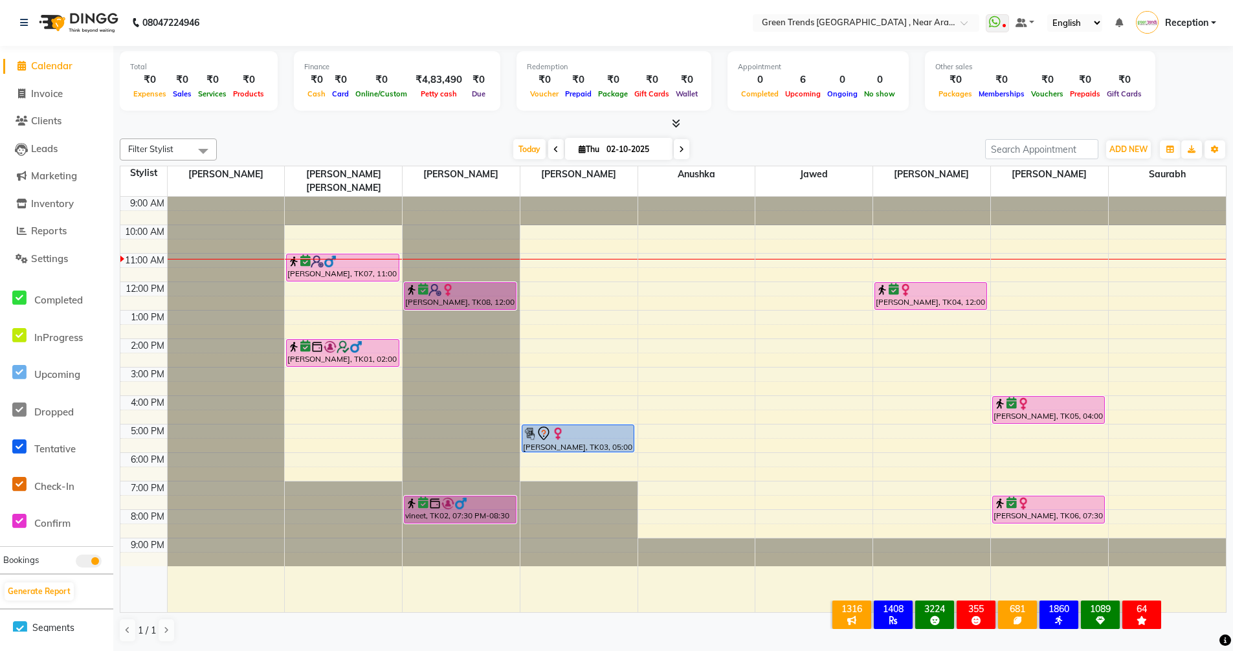
click at [769, 124] on div at bounding box center [673, 124] width 1106 height 14
click at [553, 151] on icon at bounding box center [555, 150] width 5 height 8
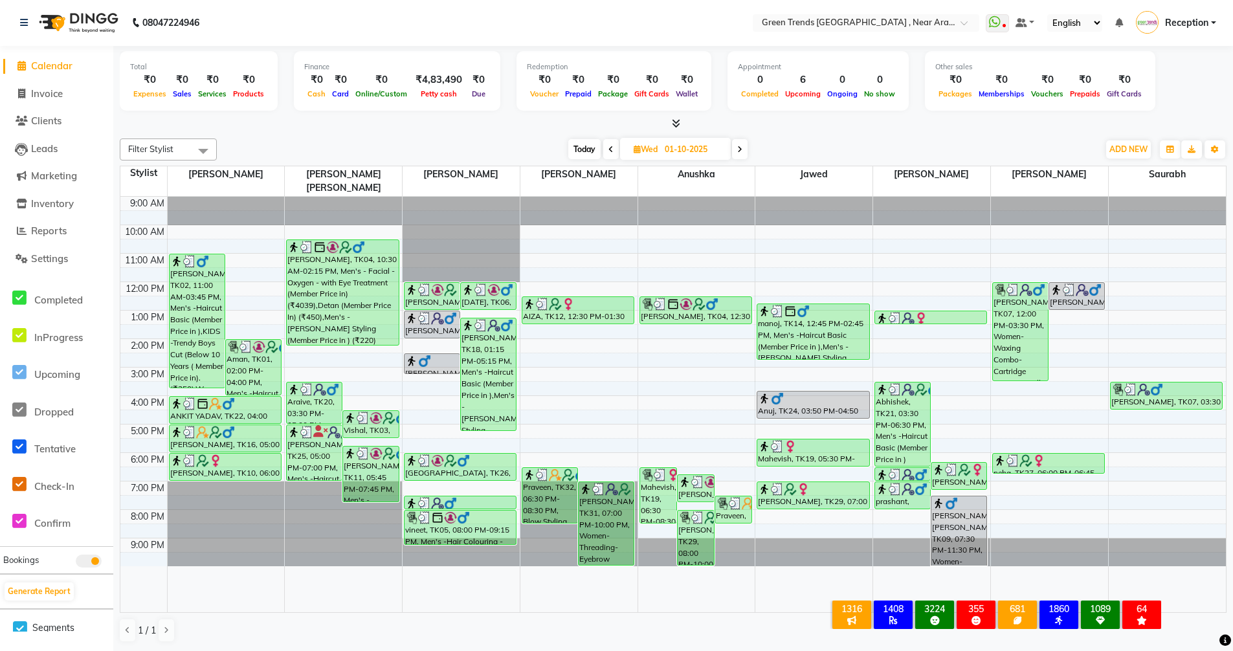
click at [570, 145] on span "Today" at bounding box center [584, 149] width 32 height 20
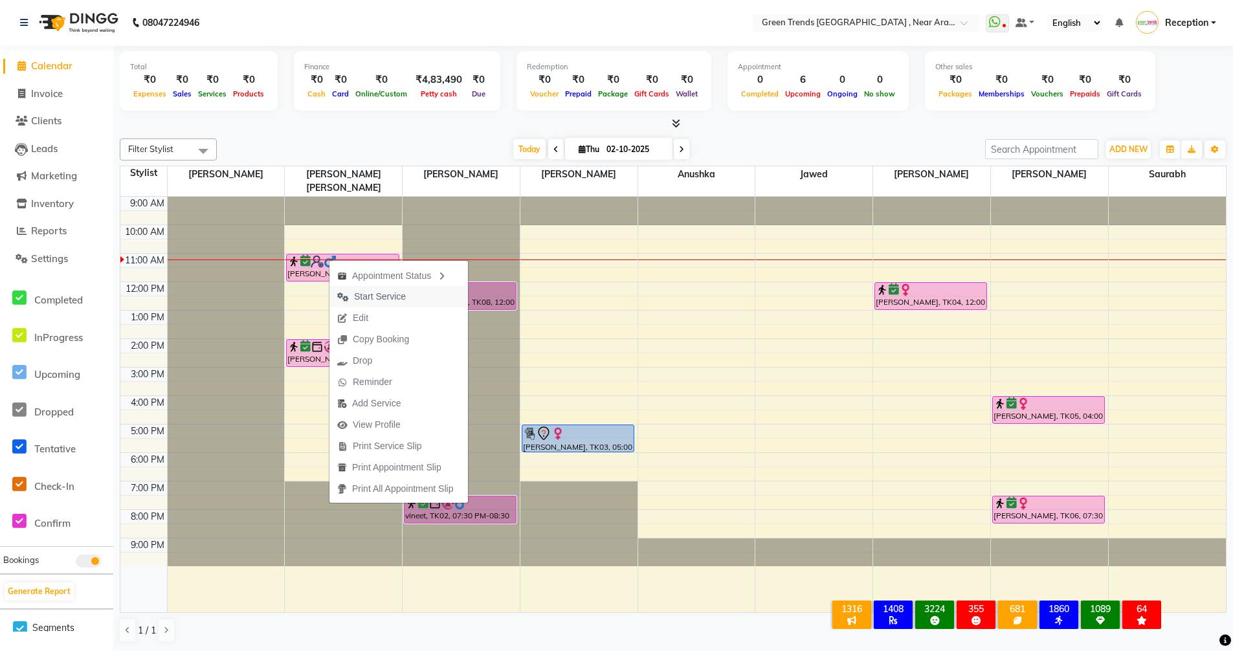
click at [378, 288] on span "Start Service" at bounding box center [371, 296] width 84 height 21
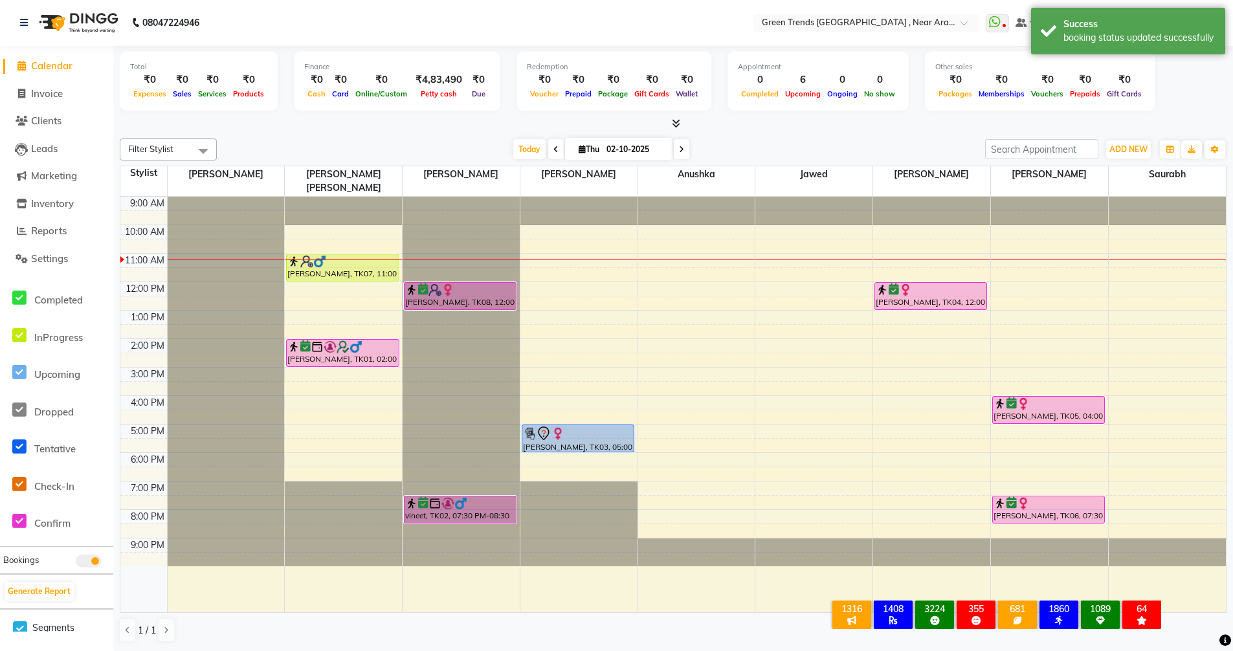
click at [555, 144] on span at bounding box center [556, 149] width 16 height 20
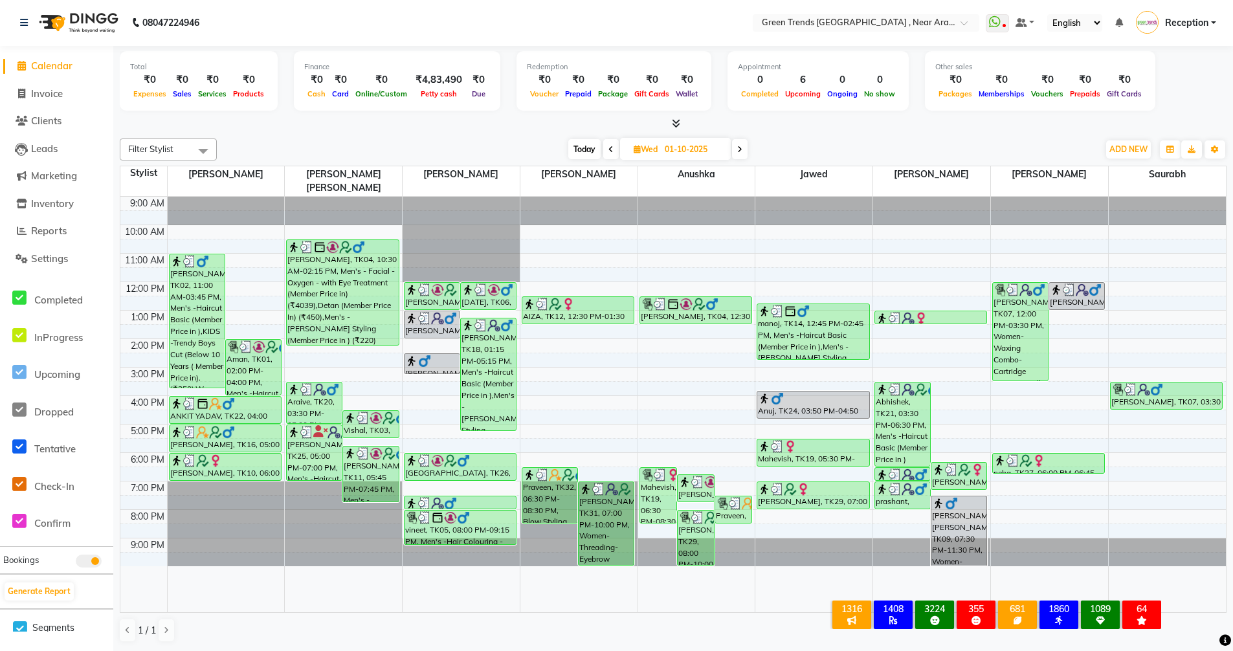
click at [736, 151] on span at bounding box center [740, 149] width 16 height 20
type input "02-10-2025"
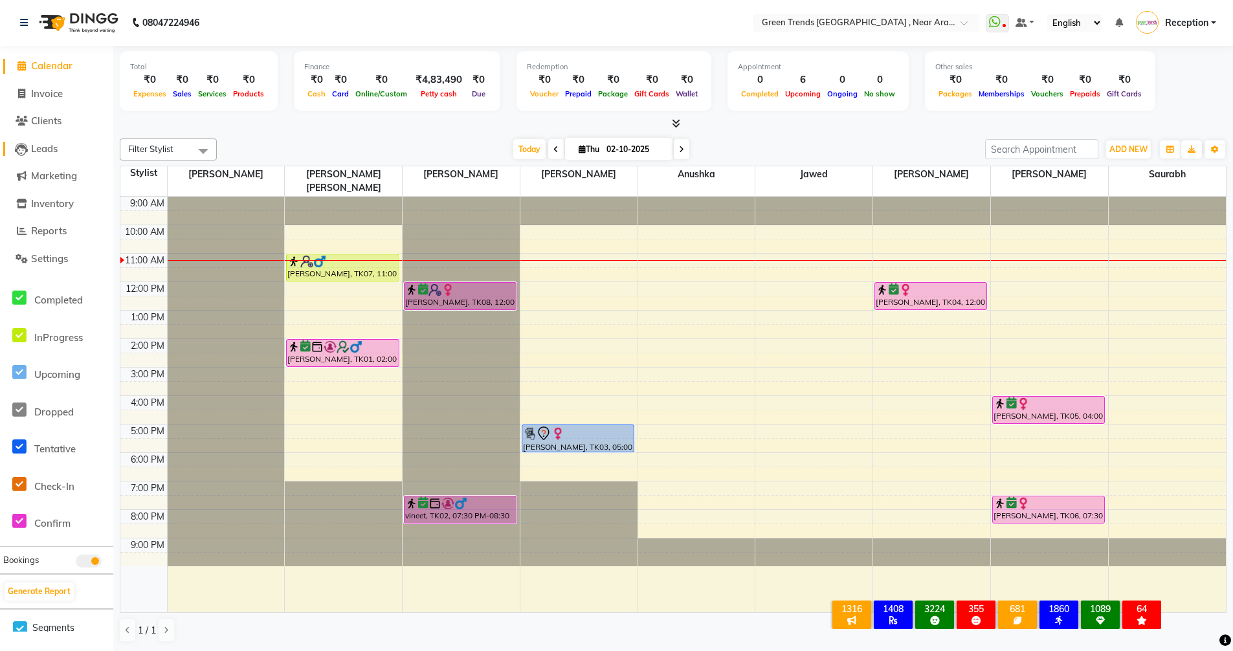
click at [46, 148] on span "Leads" at bounding box center [44, 148] width 27 height 12
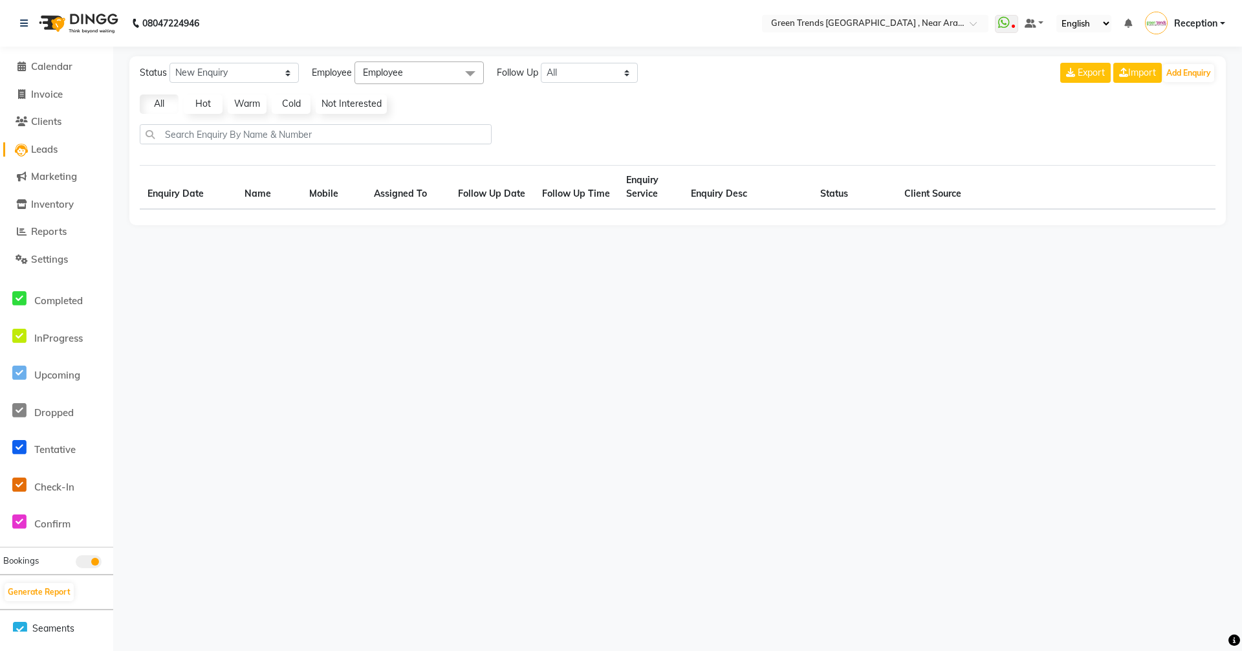
select select "10"
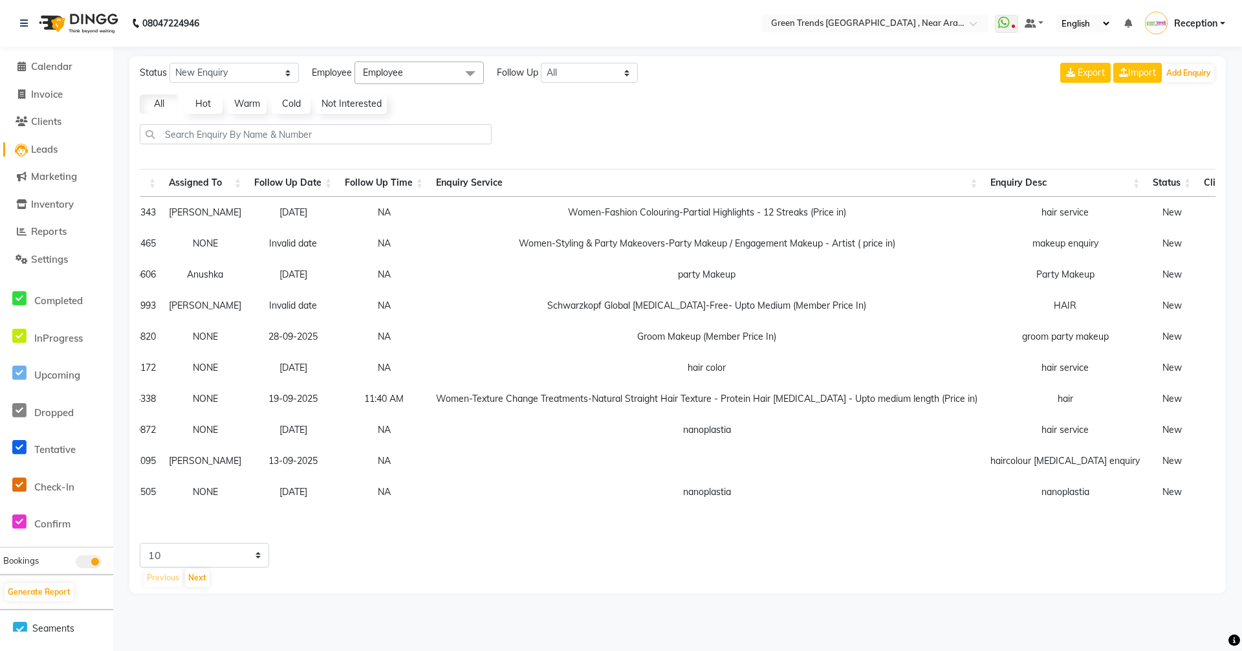
scroll to position [0, 223]
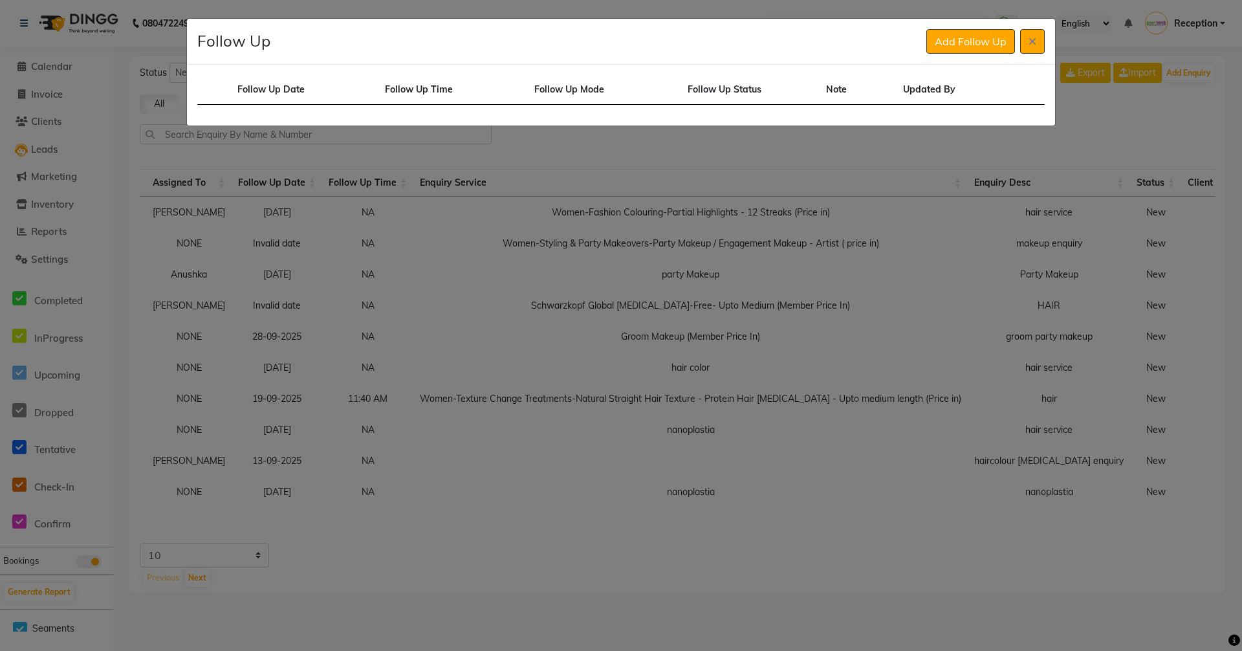
click at [1082, 620] on ngb-modal-window "Follow Up Add Follow Up Follow Up Date Follow Up Time Follow Up Mode Follow Up …" at bounding box center [621, 325] width 1242 height 651
click at [1121, 118] on ngb-modal-window "Follow Up Add Follow Up Follow Up Date Follow Up Time Follow Up Mode Follow Up …" at bounding box center [621, 325] width 1242 height 651
click at [1110, 98] on ngb-modal-window "Follow Up Add Follow Up Follow Up Date Follow Up Time Follow Up Mode Follow Up …" at bounding box center [621, 325] width 1242 height 651
click at [1033, 39] on icon at bounding box center [1033, 41] width 8 height 10
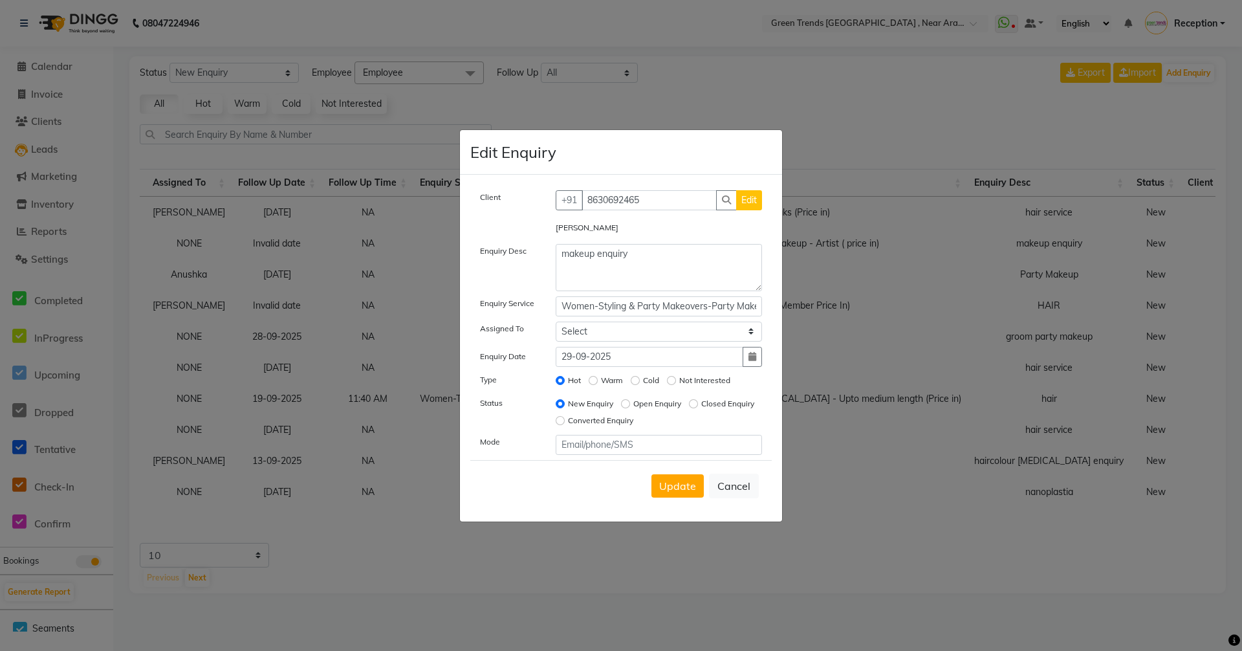
click at [913, 111] on ngb-modal-window "Edit Enquiry Client +91 8630692465 Edit Madhu Lisha Enquiry Desc makeup enquiry…" at bounding box center [621, 325] width 1242 height 651
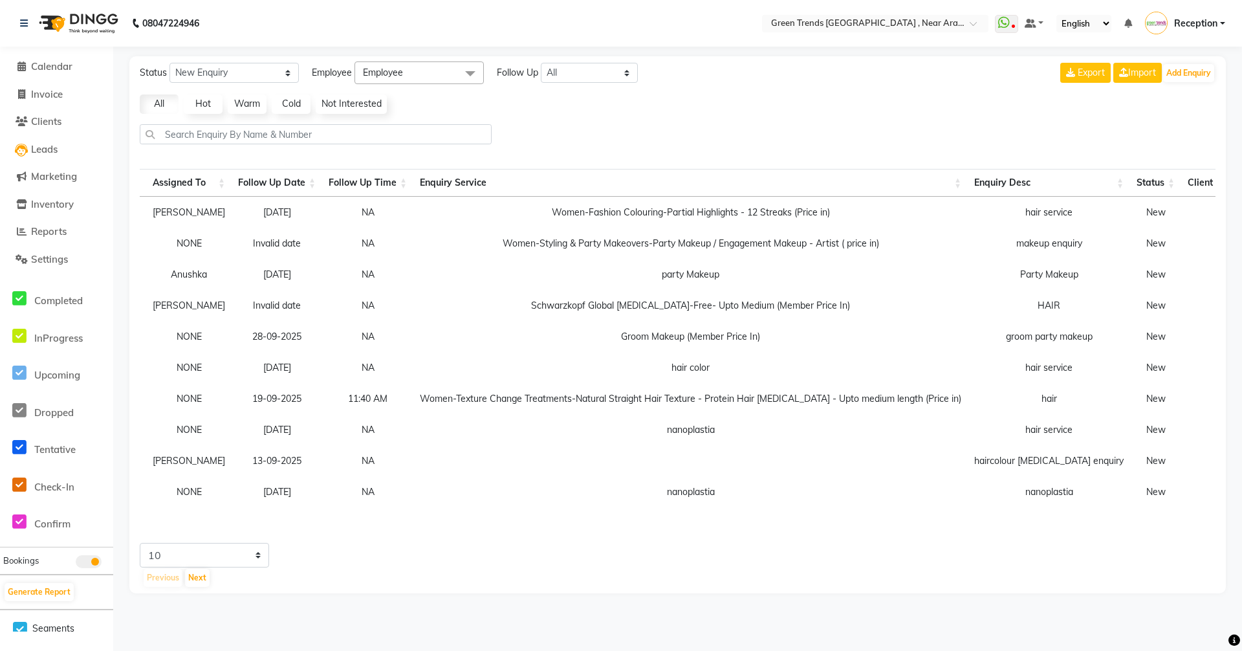
click at [913, 111] on ngb-modal-window "Edit Enquiry Client +91 8630692465 Edit Madhu Lisha Enquiry Desc makeup enquiry…" at bounding box center [621, 325] width 1242 height 651
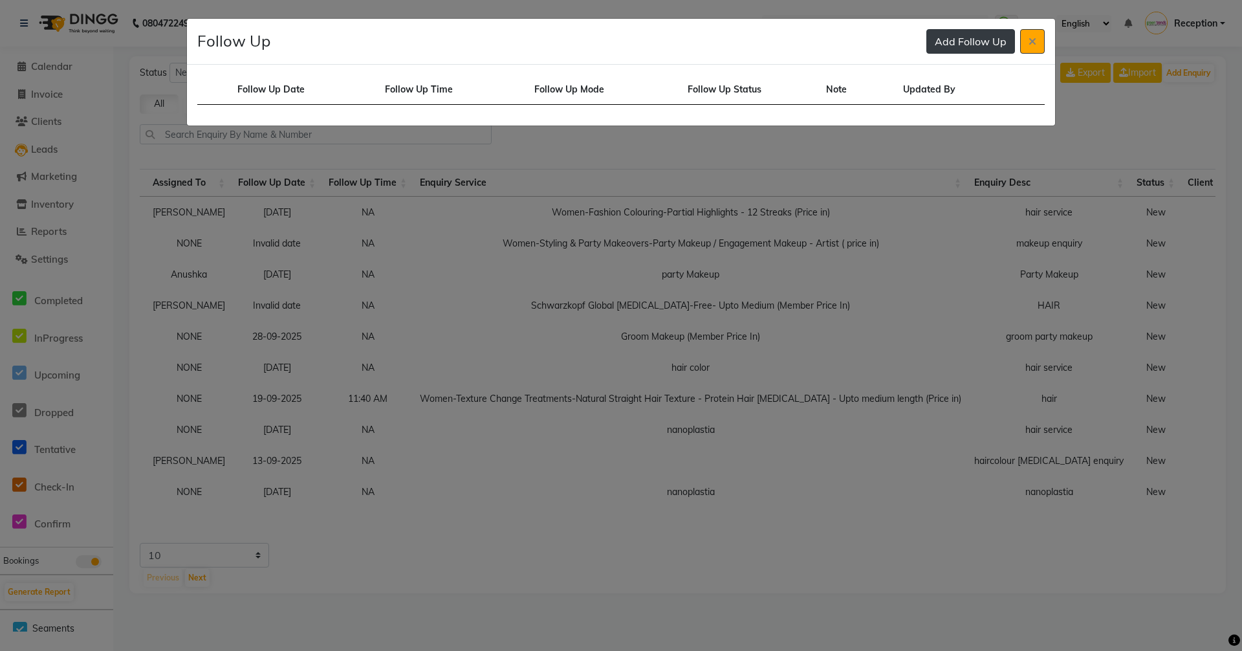
click at [985, 44] on button "Add Follow Up" at bounding box center [971, 41] width 89 height 25
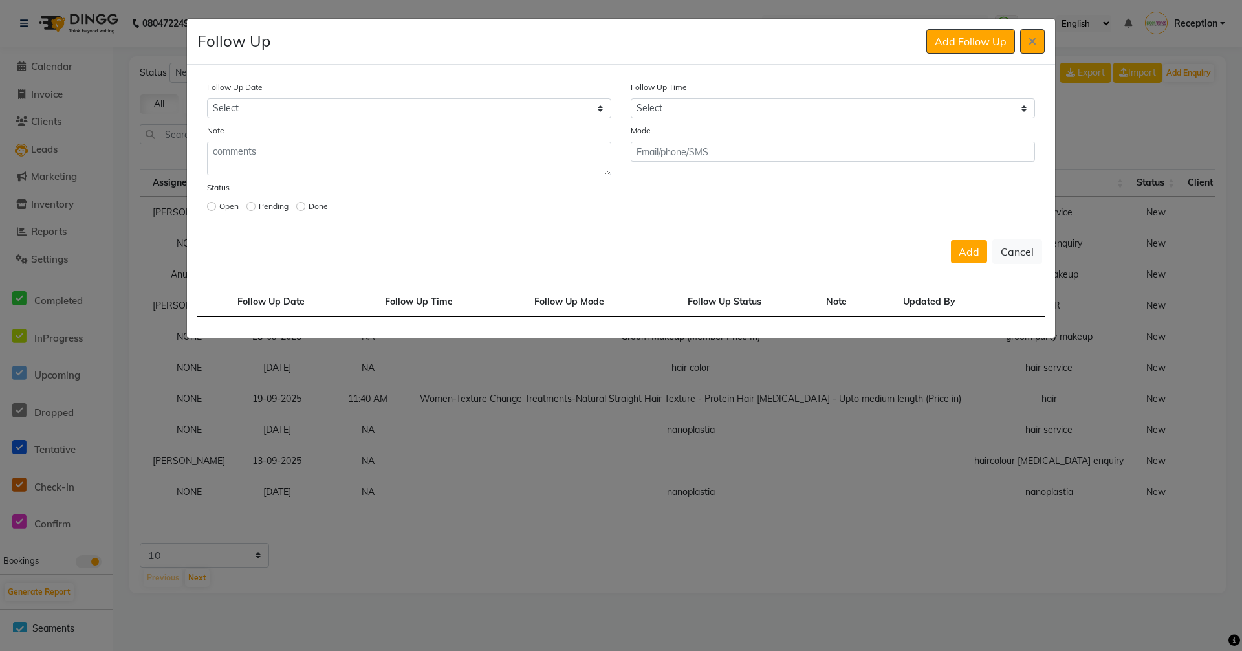
click at [1109, 121] on ngb-modal-window "Follow Up Add Follow Up Follow Up Date Select Today Tomorrow In 2 days (Saturda…" at bounding box center [621, 325] width 1242 height 651
click at [1110, 122] on ngb-modal-window "Follow Up Add Follow Up Follow Up Date Select Today Tomorrow In 2 days (Saturda…" at bounding box center [621, 325] width 1242 height 651
click at [1015, 257] on button "Cancel" at bounding box center [1018, 251] width 50 height 25
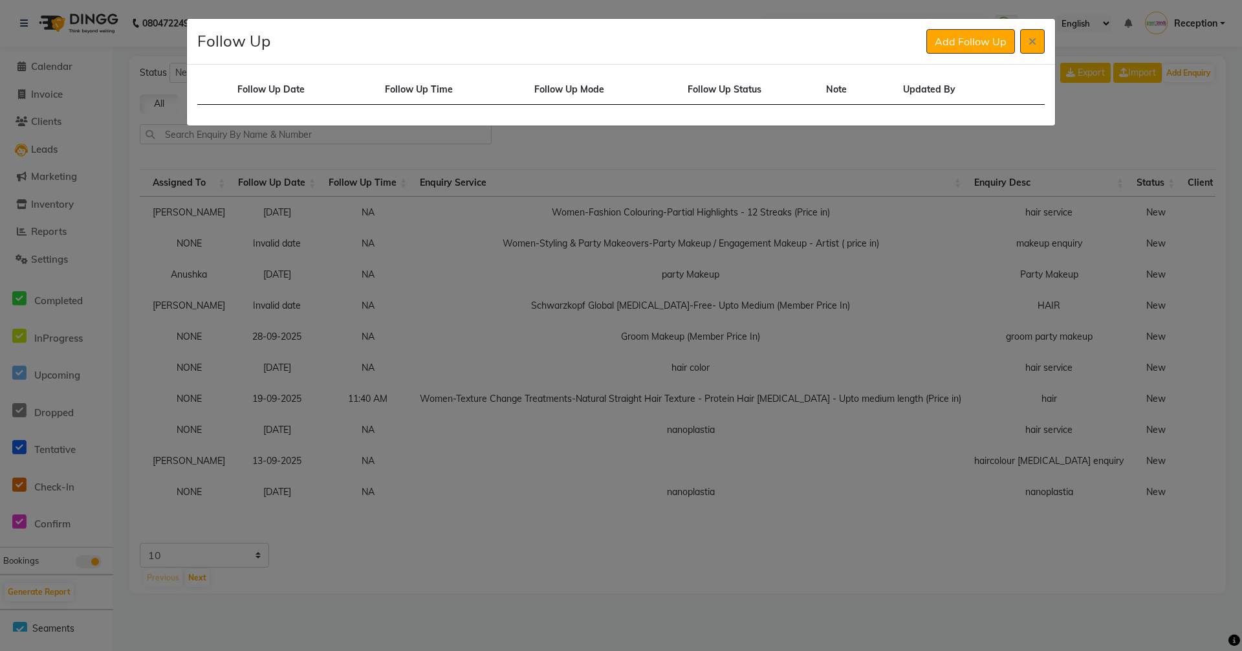
click at [1097, 109] on ngb-modal-window "Follow Up Add Follow Up Follow Up Date Follow Up Time Follow Up Mode Follow Up …" at bounding box center [621, 325] width 1242 height 651
click at [1035, 48] on button at bounding box center [1032, 41] width 25 height 25
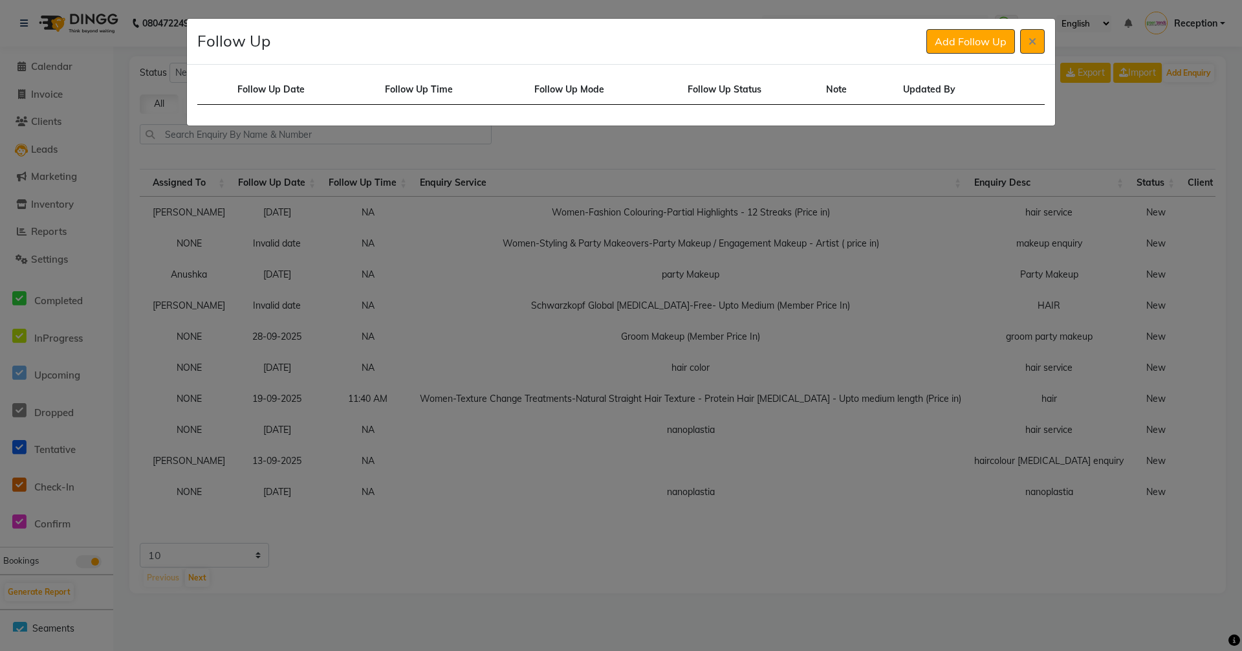
click at [1145, 130] on ngb-modal-window "Follow Up Add Follow Up Follow Up Date Follow Up Time Follow Up Mode Follow Up …" at bounding box center [621, 325] width 1242 height 651
click at [1037, 38] on button at bounding box center [1032, 41] width 25 height 25
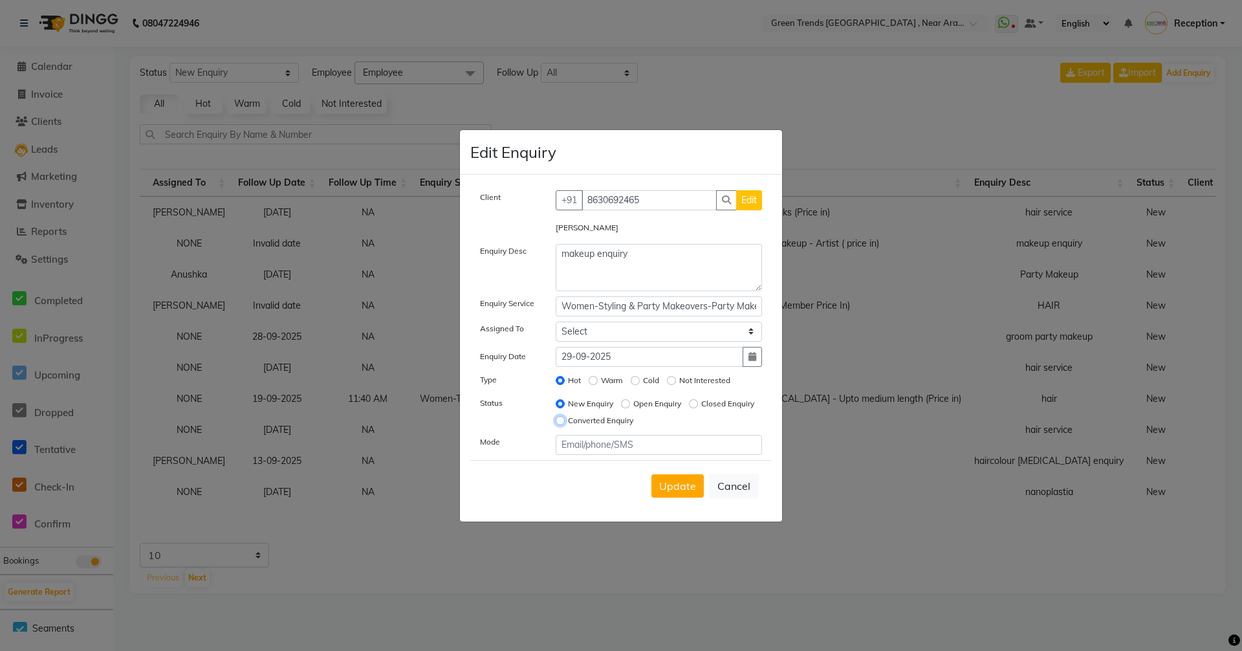
click at [565, 420] on input "Converted Enquiry" at bounding box center [560, 420] width 9 height 9
radio input "true"
radio input "false"
click at [678, 495] on button "Update" at bounding box center [678, 485] width 52 height 23
select select
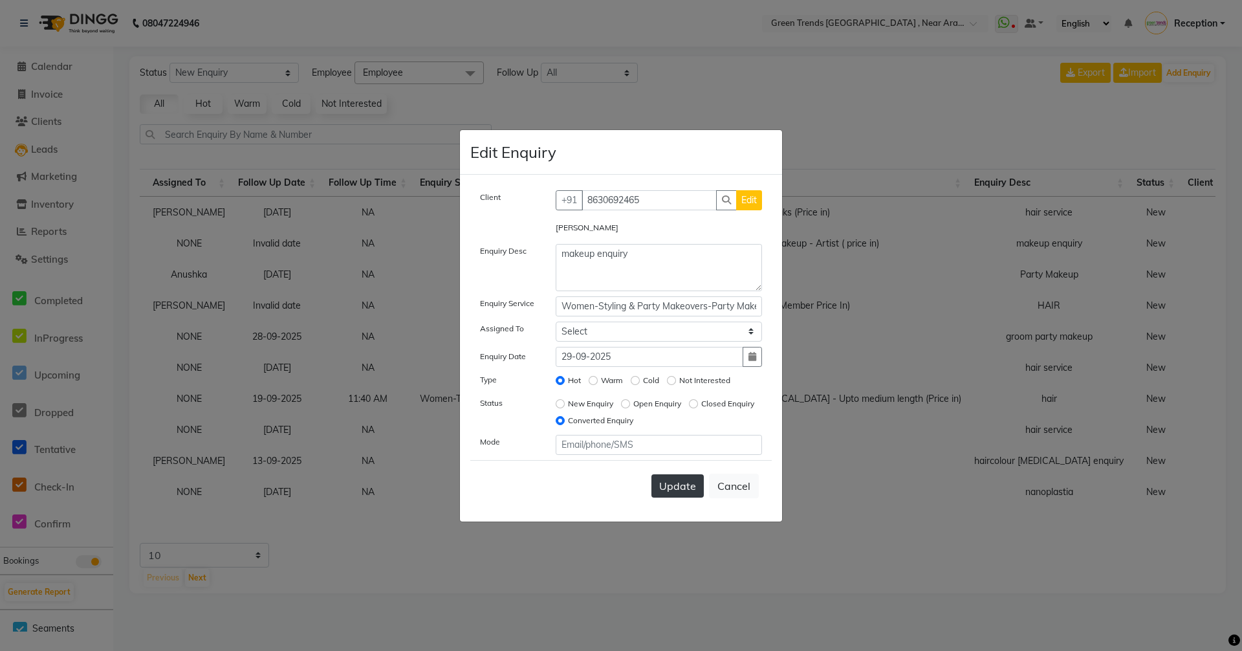
radio input "false"
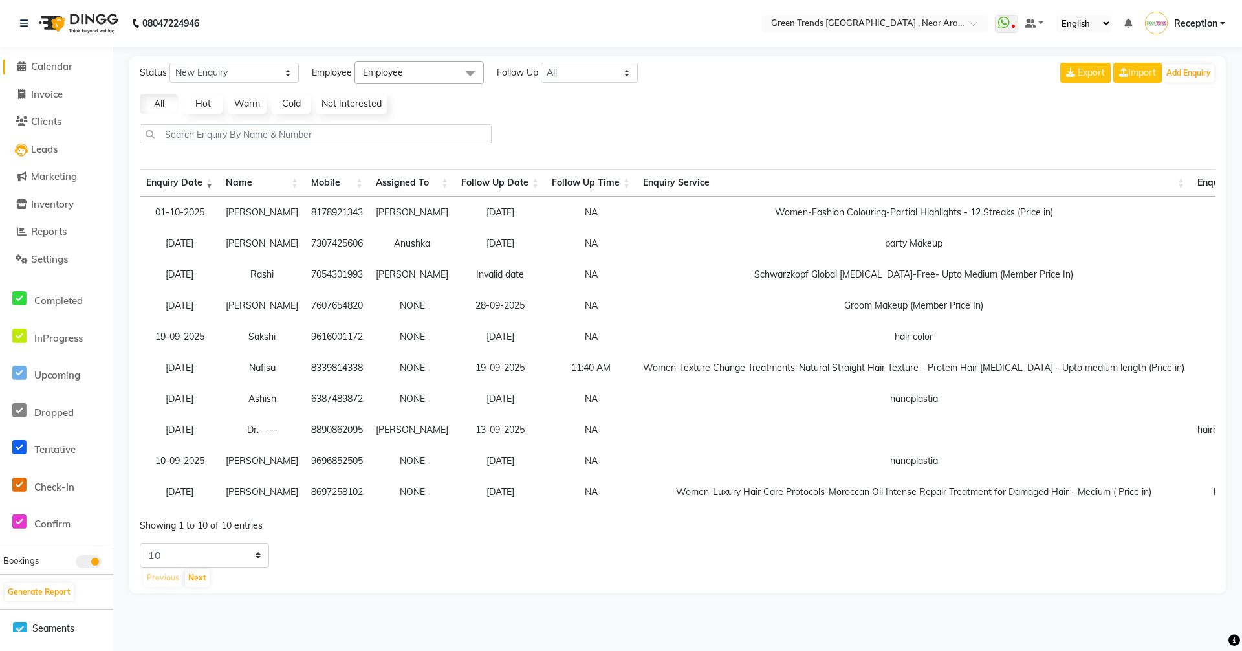
click at [56, 68] on span "Calendar" at bounding box center [51, 66] width 41 height 12
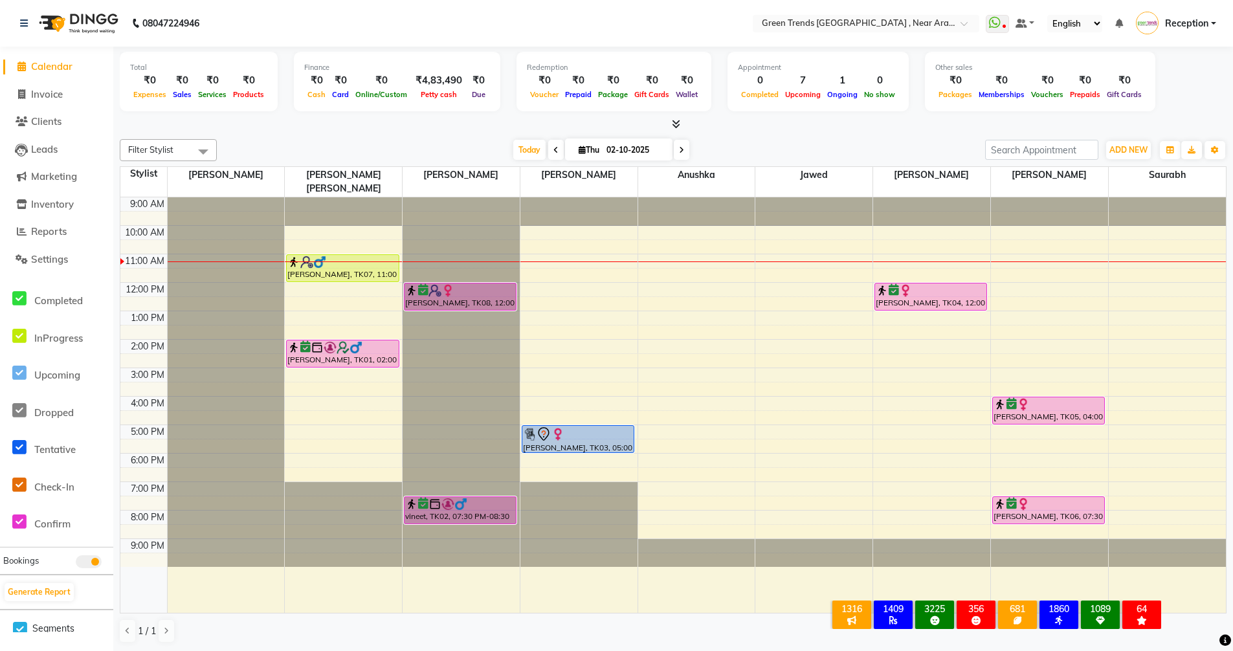
click at [599, 623] on div "1 / 1" at bounding box center [673, 631] width 1106 height 25
click at [62, 65] on span "Calendar" at bounding box center [51, 66] width 41 height 12
click at [27, 23] on icon at bounding box center [24, 23] width 8 height 9
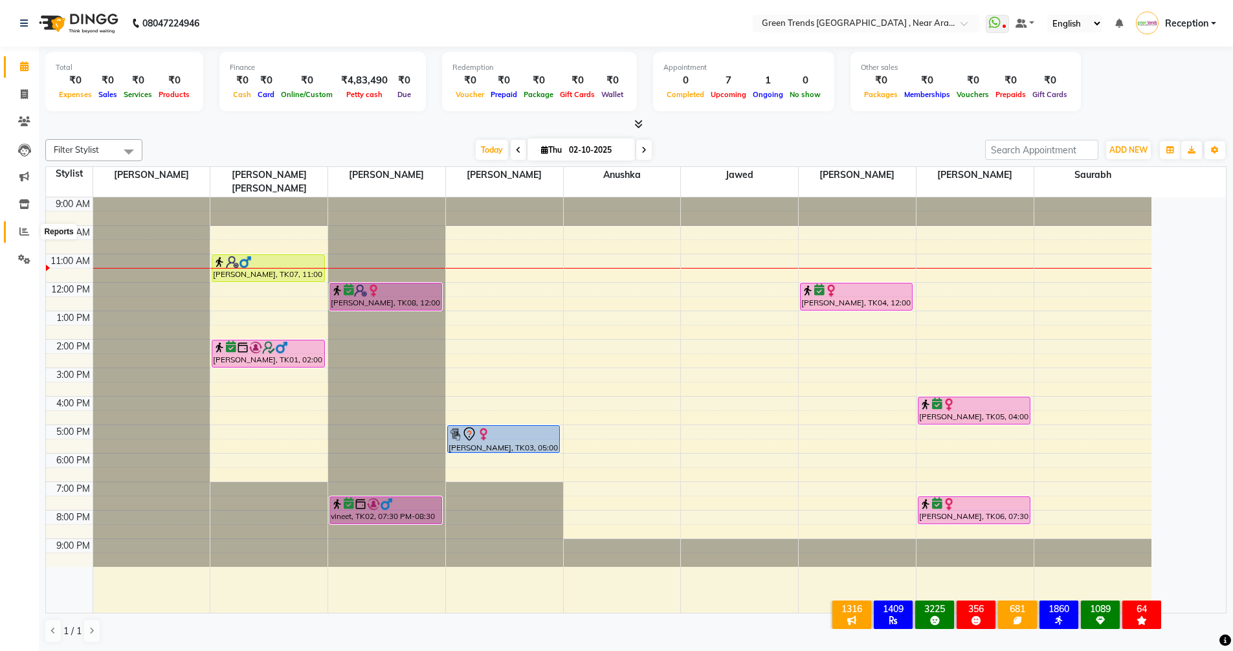
click at [25, 230] on icon at bounding box center [24, 231] width 10 height 10
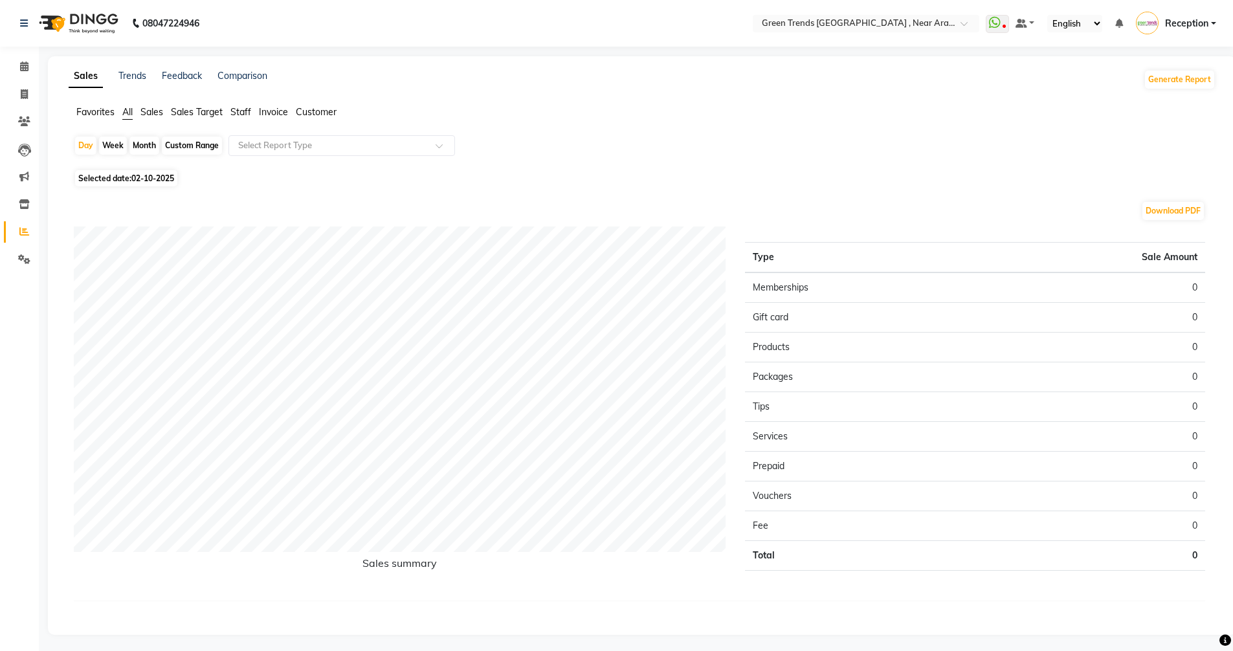
click at [193, 110] on span "Sales Target" at bounding box center [197, 112] width 52 height 12
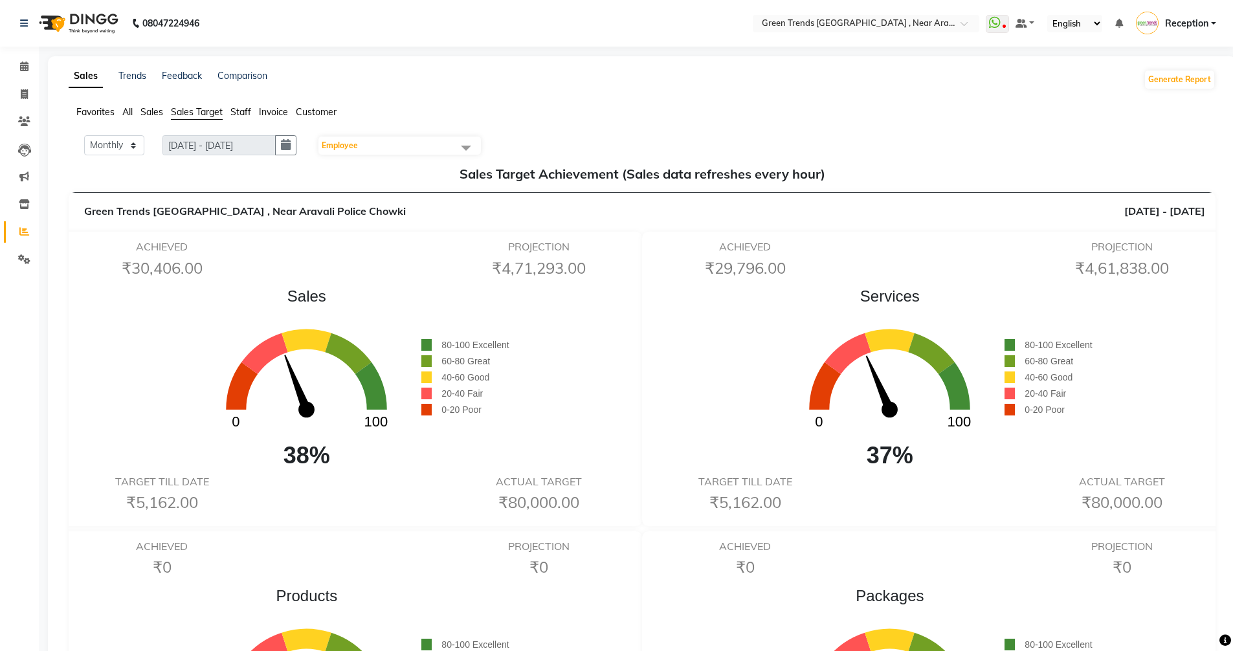
click at [401, 148] on span "Employee" at bounding box center [399, 146] width 162 height 18
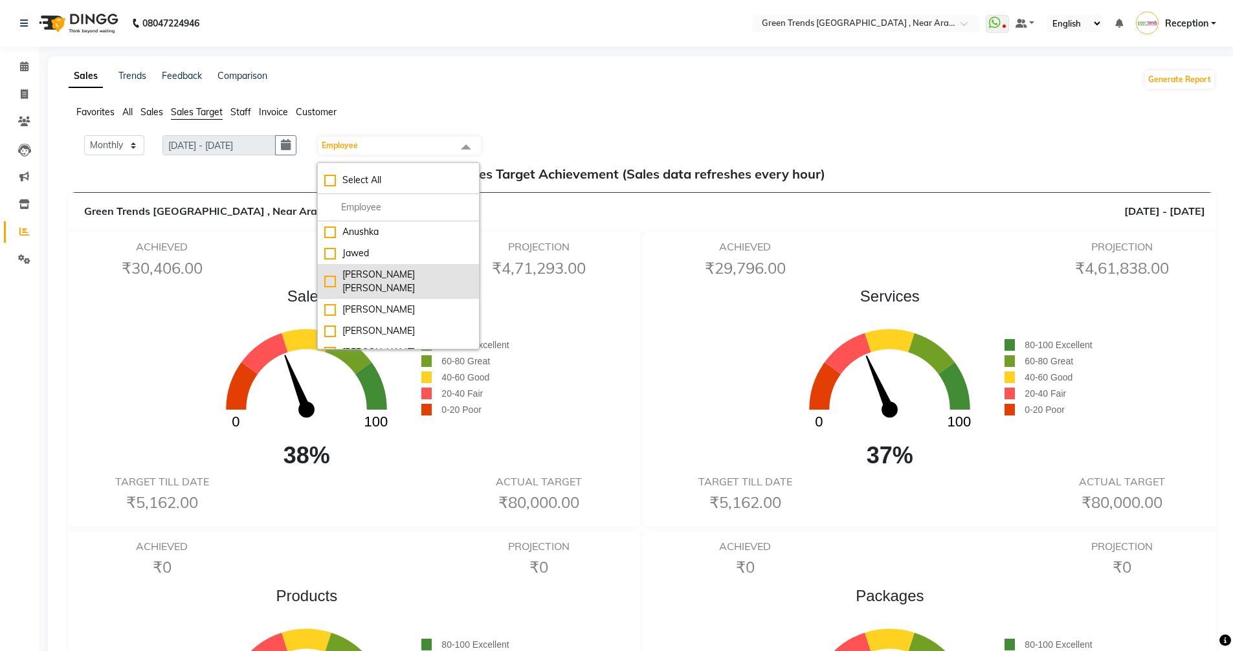
click at [391, 272] on div "[PERSON_NAME] [PERSON_NAME]" at bounding box center [398, 281] width 148 height 27
checkbox input "true"
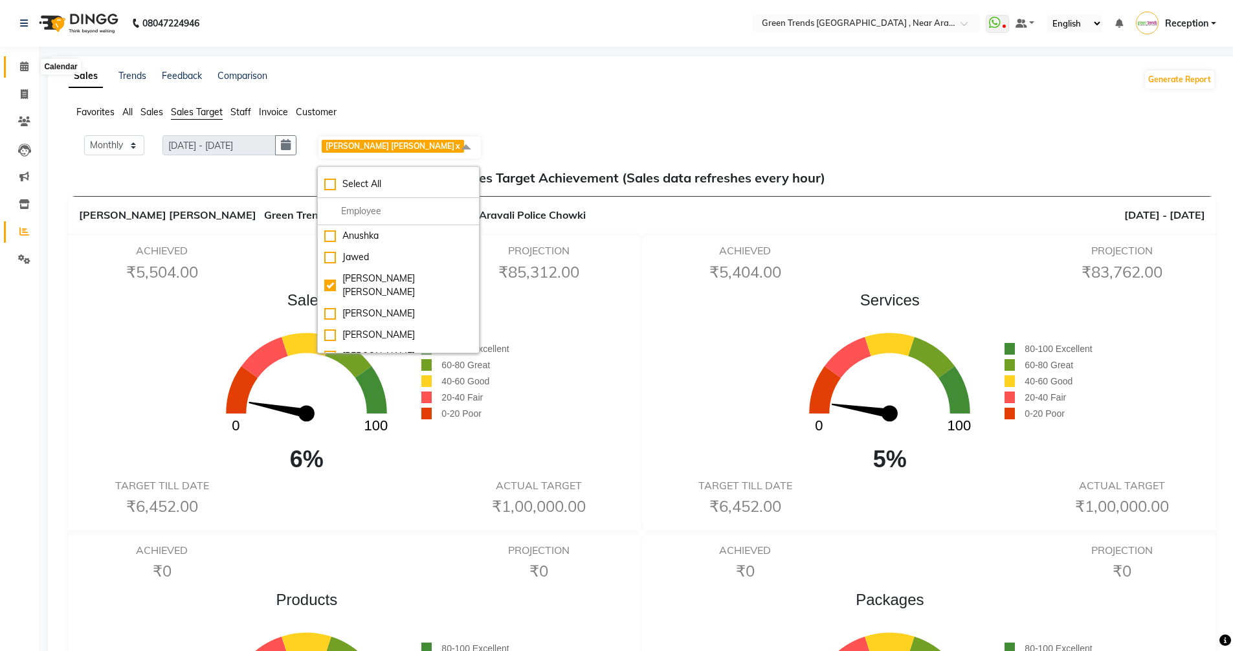
click at [30, 67] on span at bounding box center [24, 67] width 23 height 15
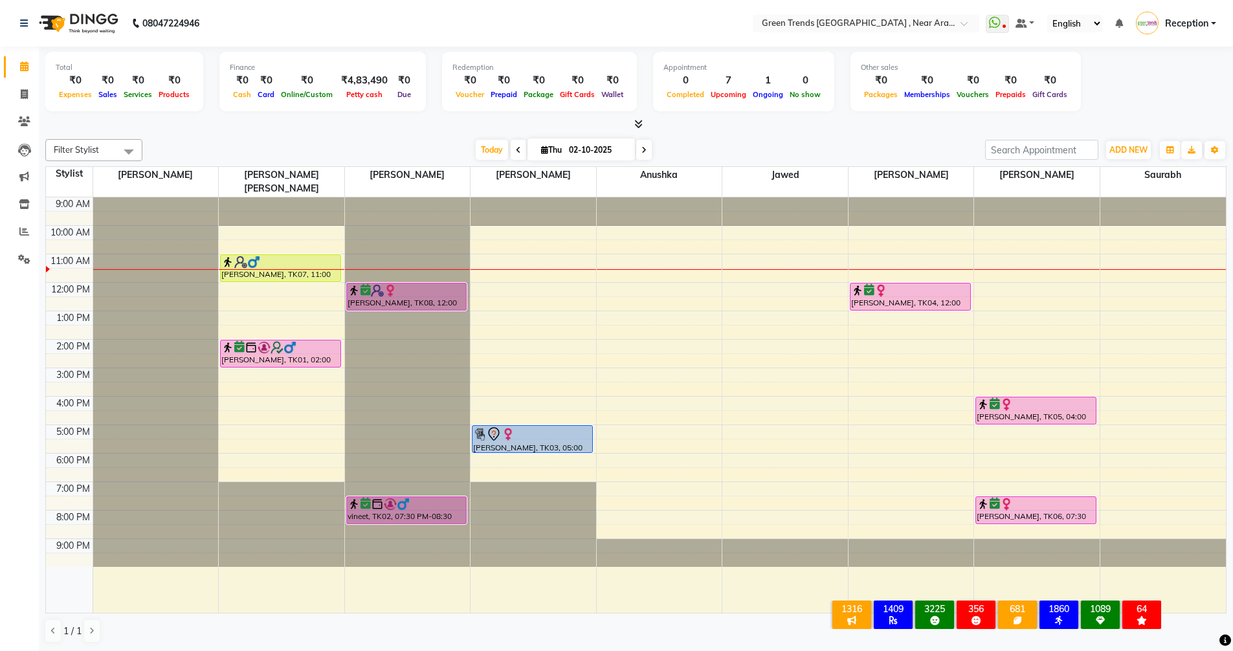
click at [516, 147] on icon at bounding box center [518, 150] width 5 height 8
type input "01-10-2025"
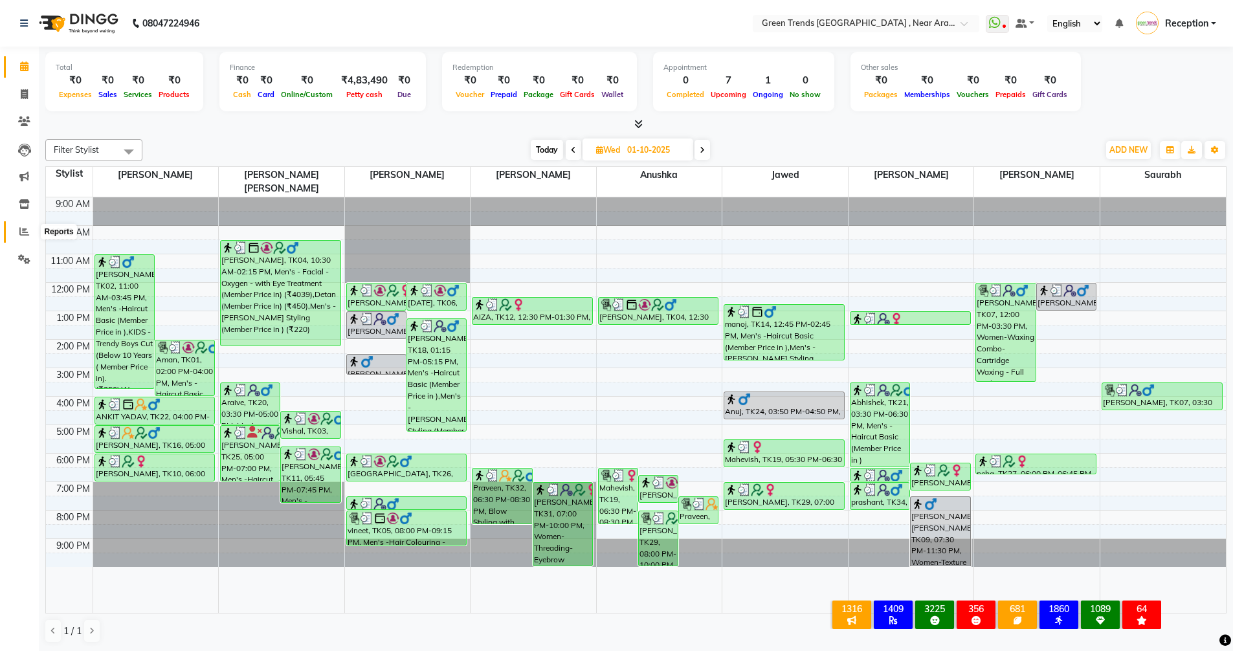
click at [25, 232] on icon at bounding box center [24, 231] width 10 height 10
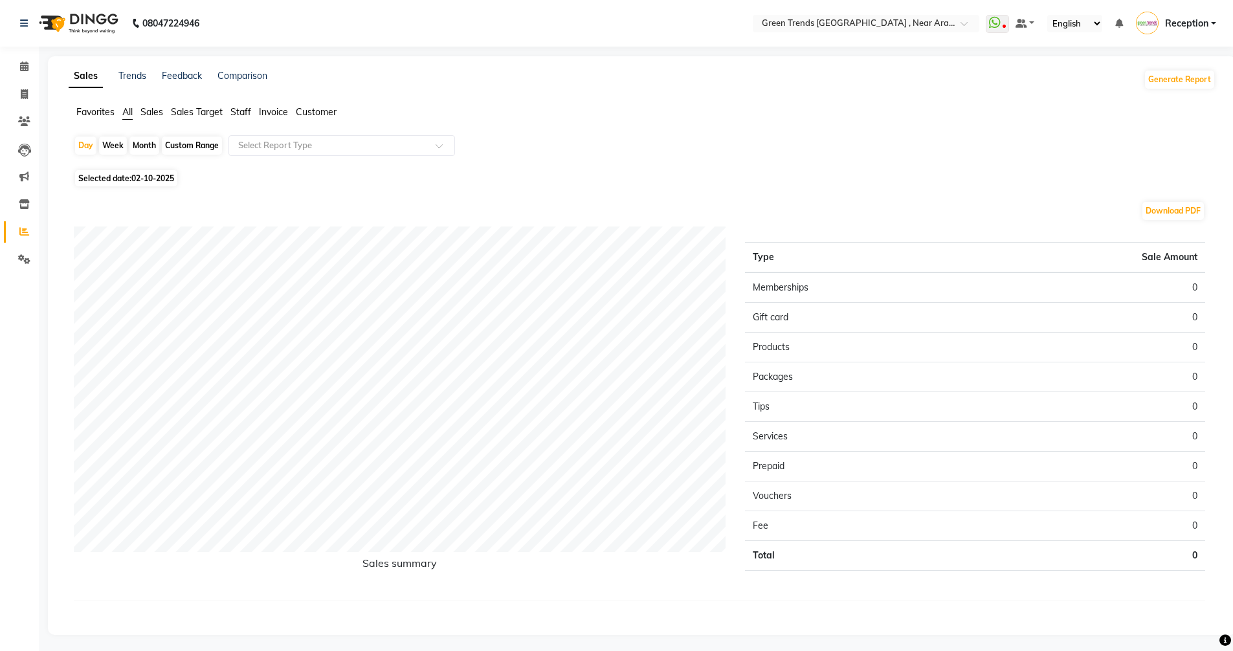
click at [197, 108] on span "Sales Target" at bounding box center [197, 112] width 52 height 12
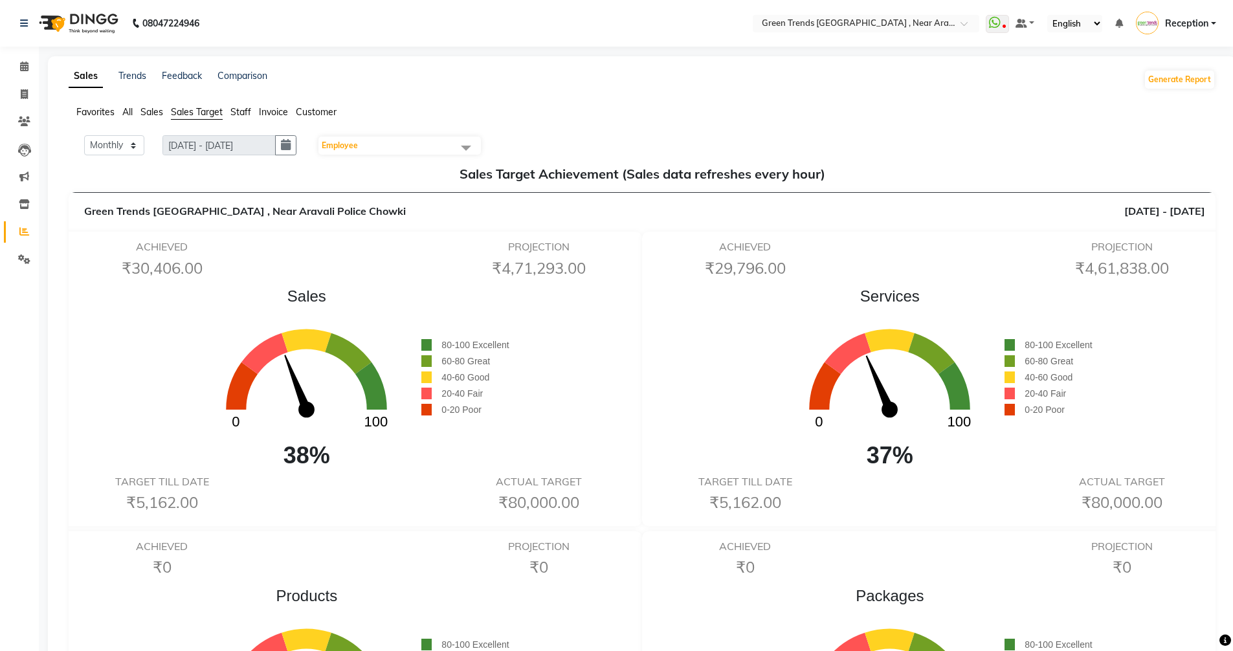
click at [396, 148] on span "Employee" at bounding box center [399, 146] width 162 height 18
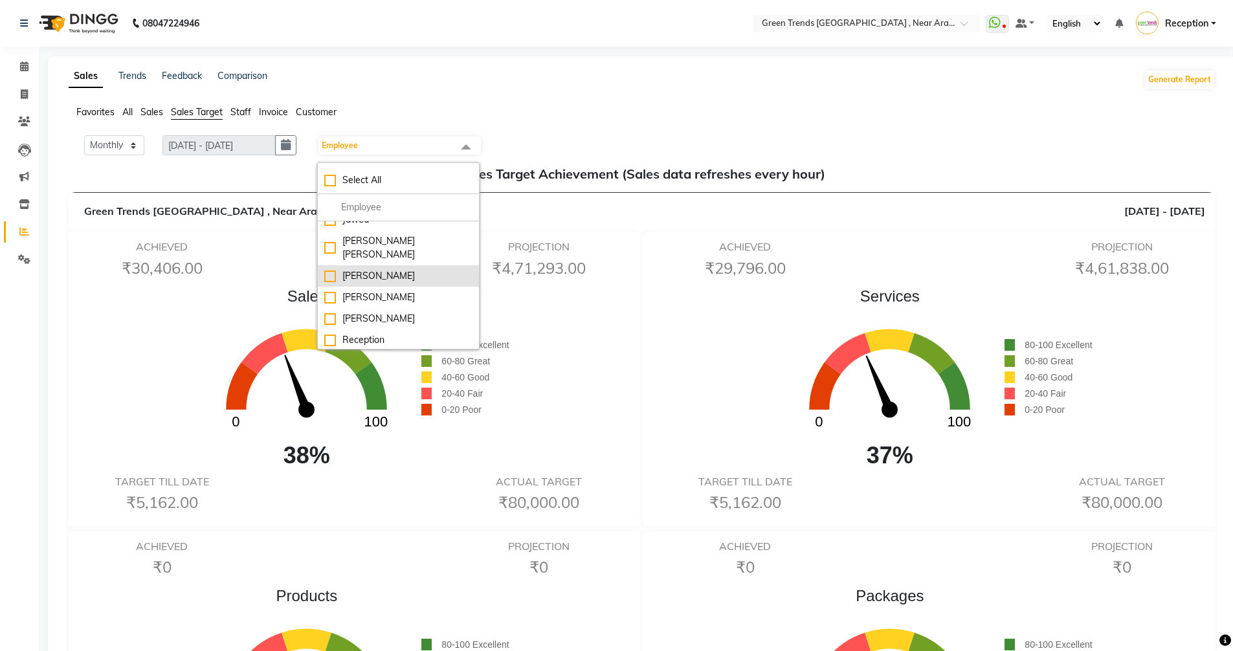
scroll to position [65, 0]
click at [384, 324] on div "[PERSON_NAME]" at bounding box center [398, 331] width 148 height 14
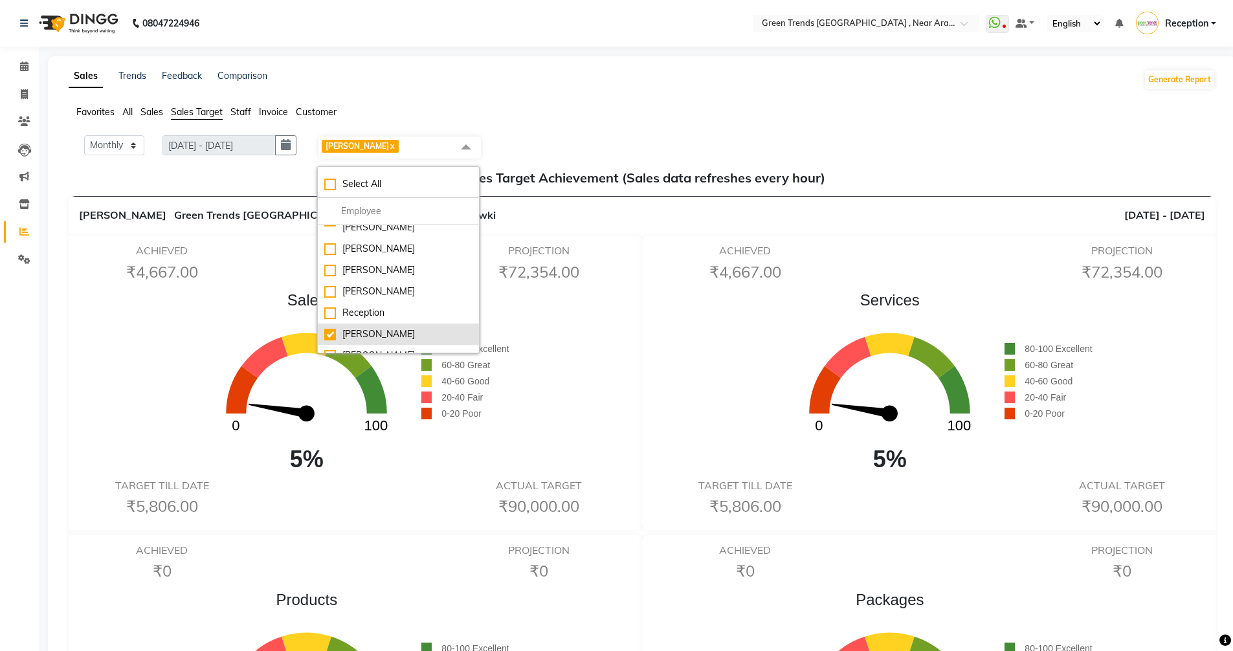
click at [375, 327] on div "[PERSON_NAME]" at bounding box center [398, 334] width 148 height 14
checkbox input "false"
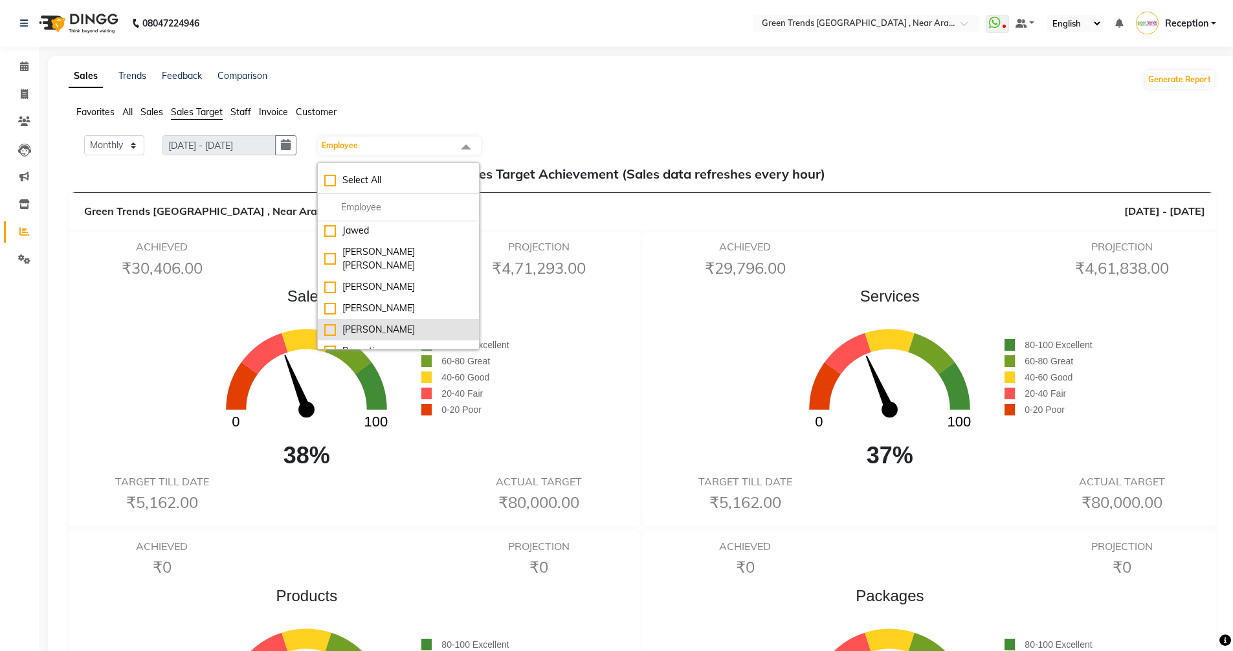
scroll to position [0, 0]
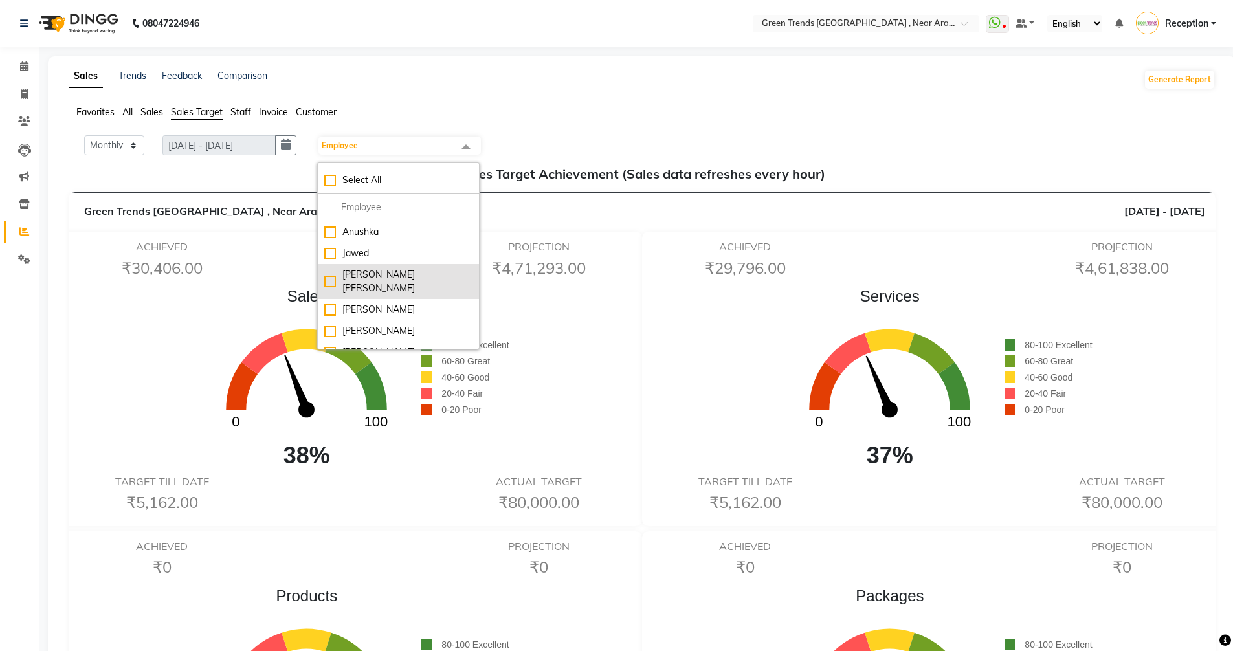
click at [363, 275] on div "[PERSON_NAME] [PERSON_NAME]" at bounding box center [398, 281] width 148 height 27
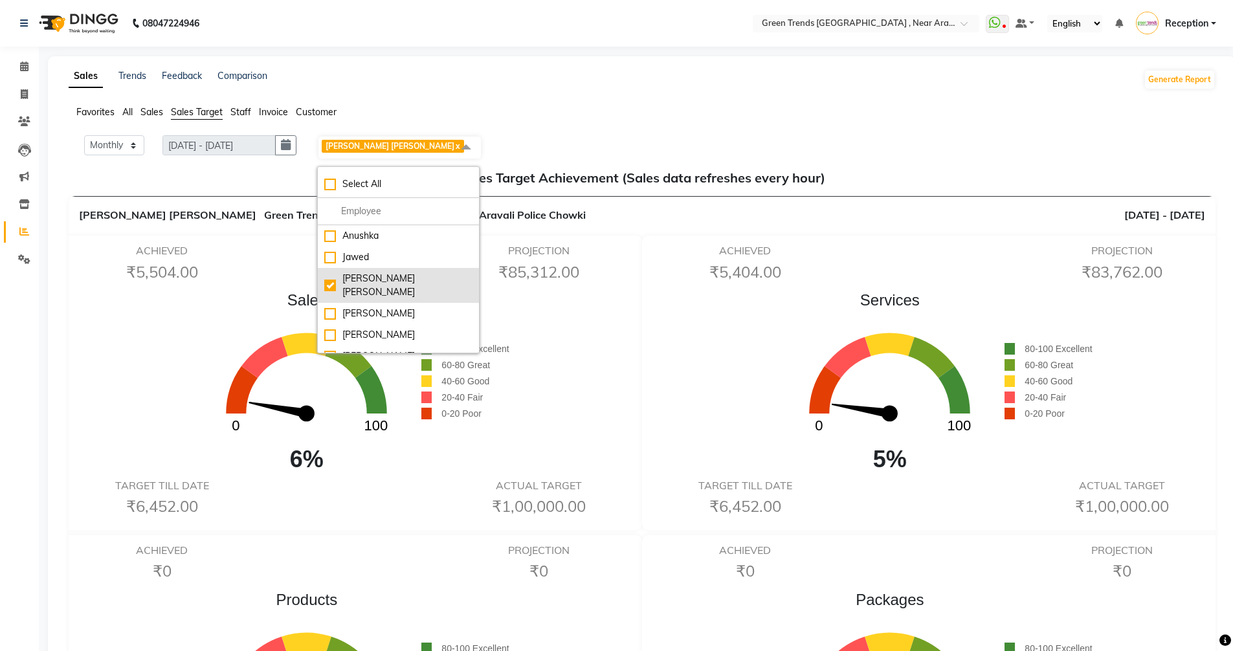
click at [363, 275] on div "[PERSON_NAME] [PERSON_NAME]" at bounding box center [398, 285] width 148 height 27
checkbox input "false"
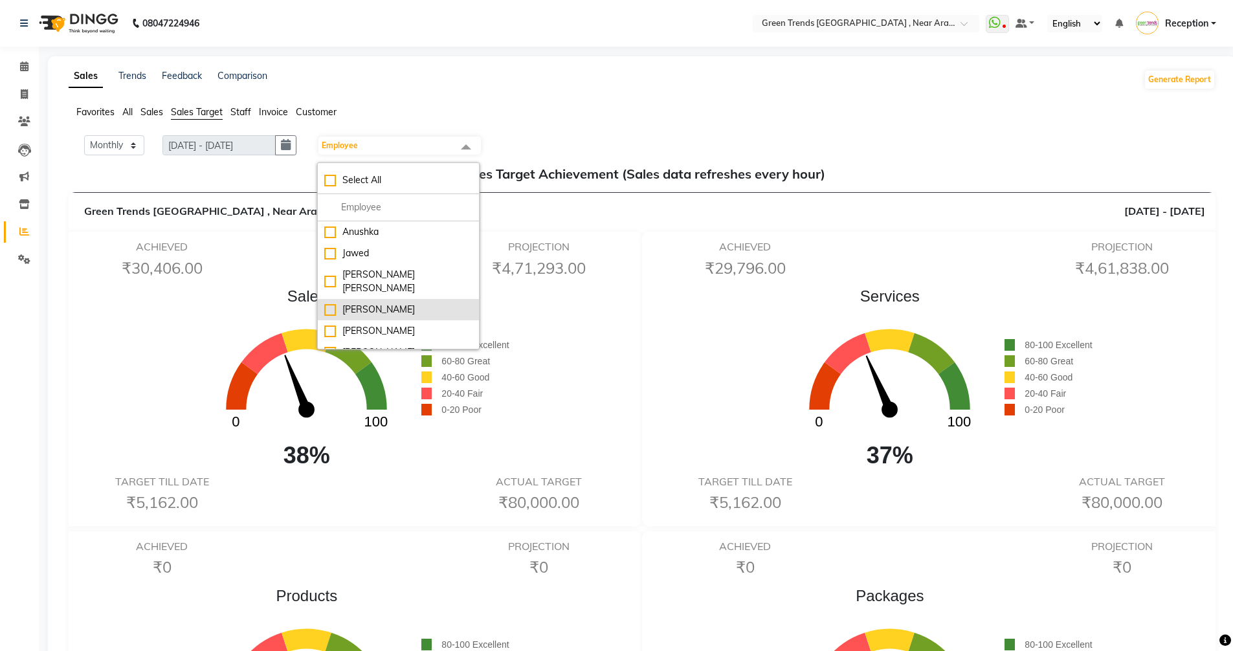
click at [361, 299] on li "[PERSON_NAME]" at bounding box center [398, 309] width 161 height 21
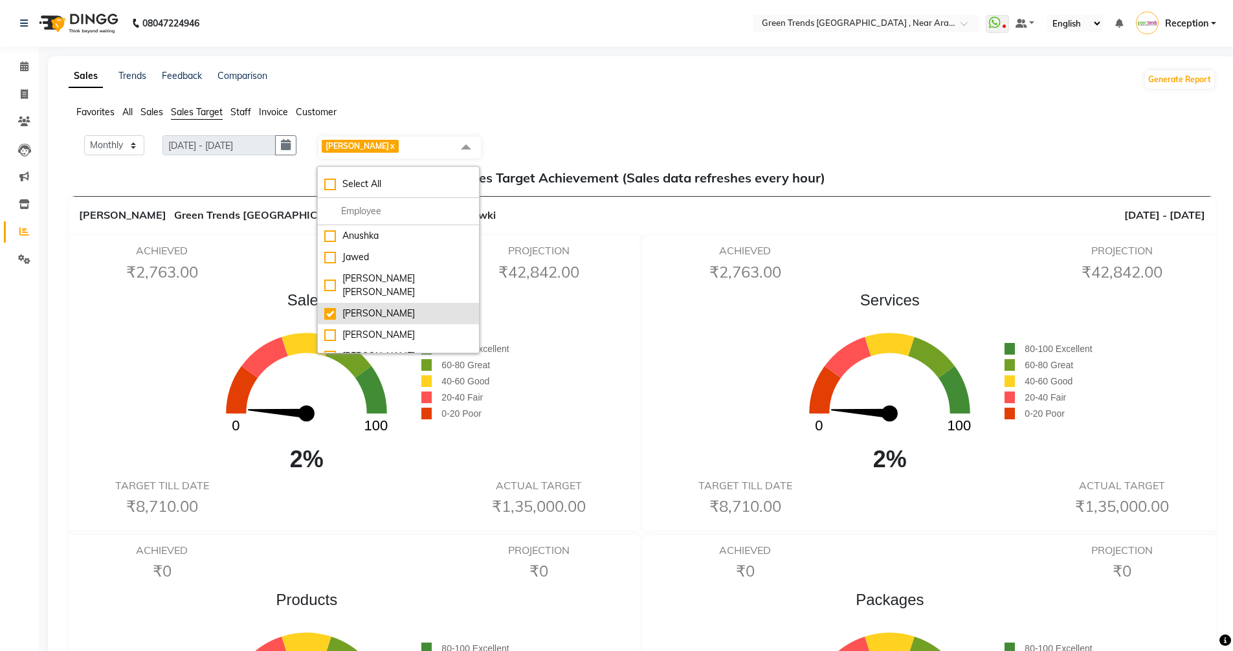
click at [358, 303] on li "[PERSON_NAME]" at bounding box center [398, 313] width 161 height 21
checkbox input "false"
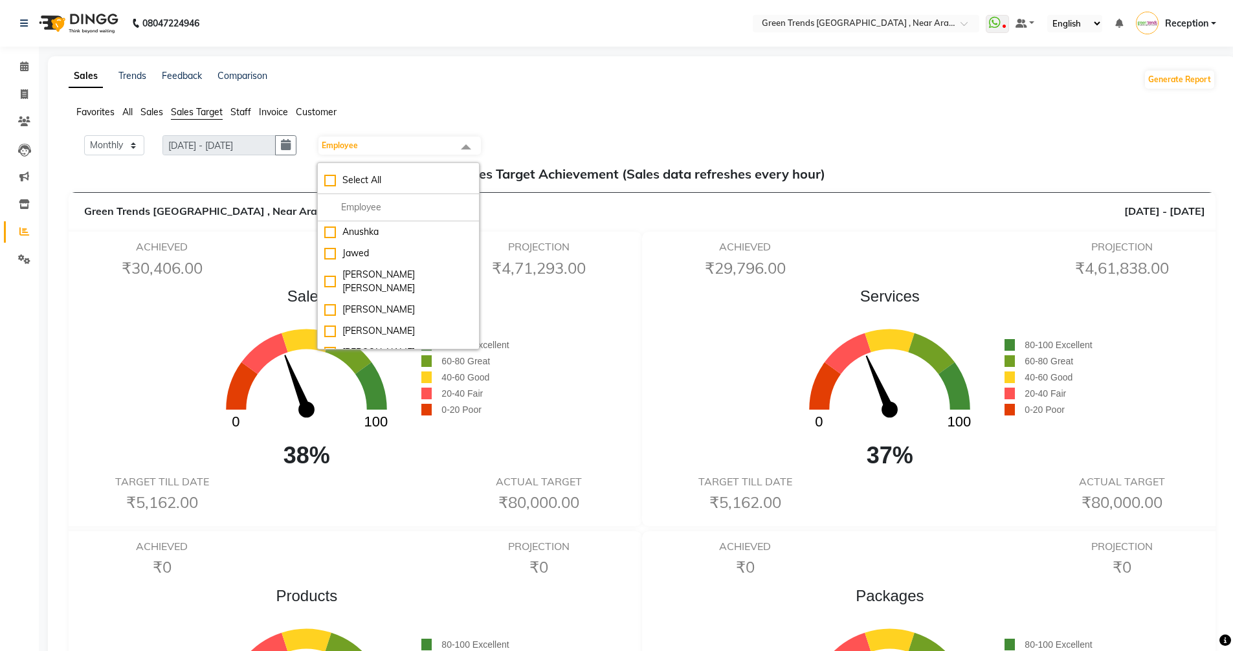
click at [334, 144] on span "Employee" at bounding box center [340, 145] width 36 height 10
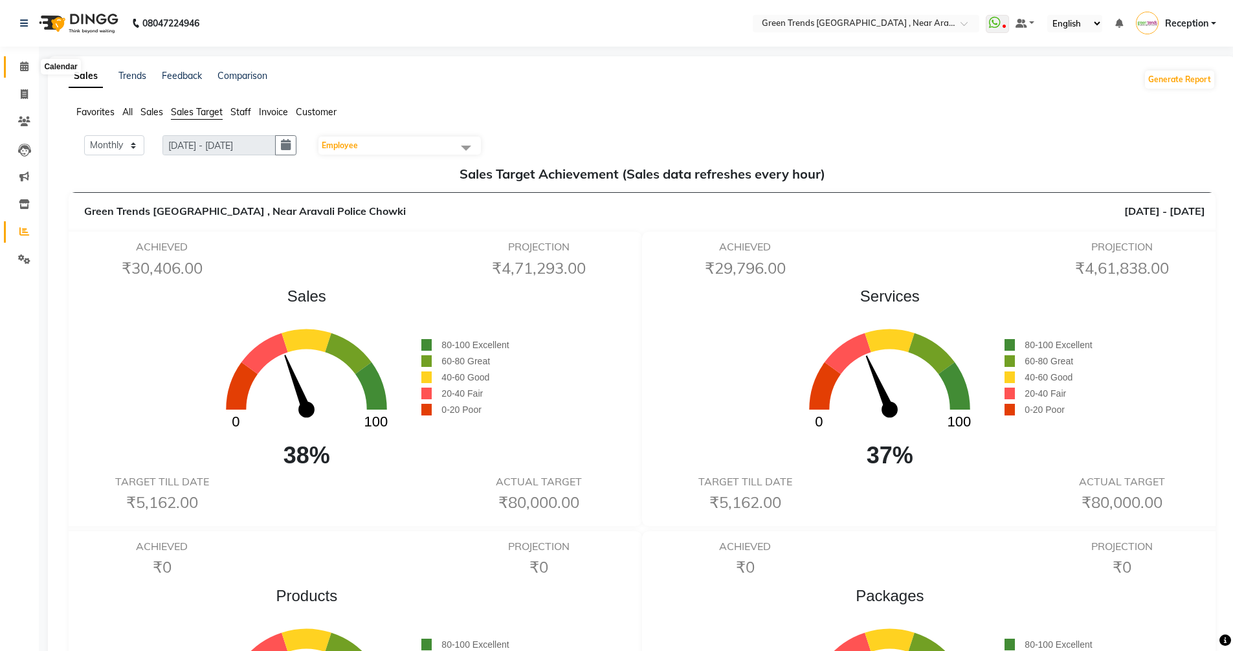
click at [26, 66] on icon at bounding box center [24, 66] width 8 height 10
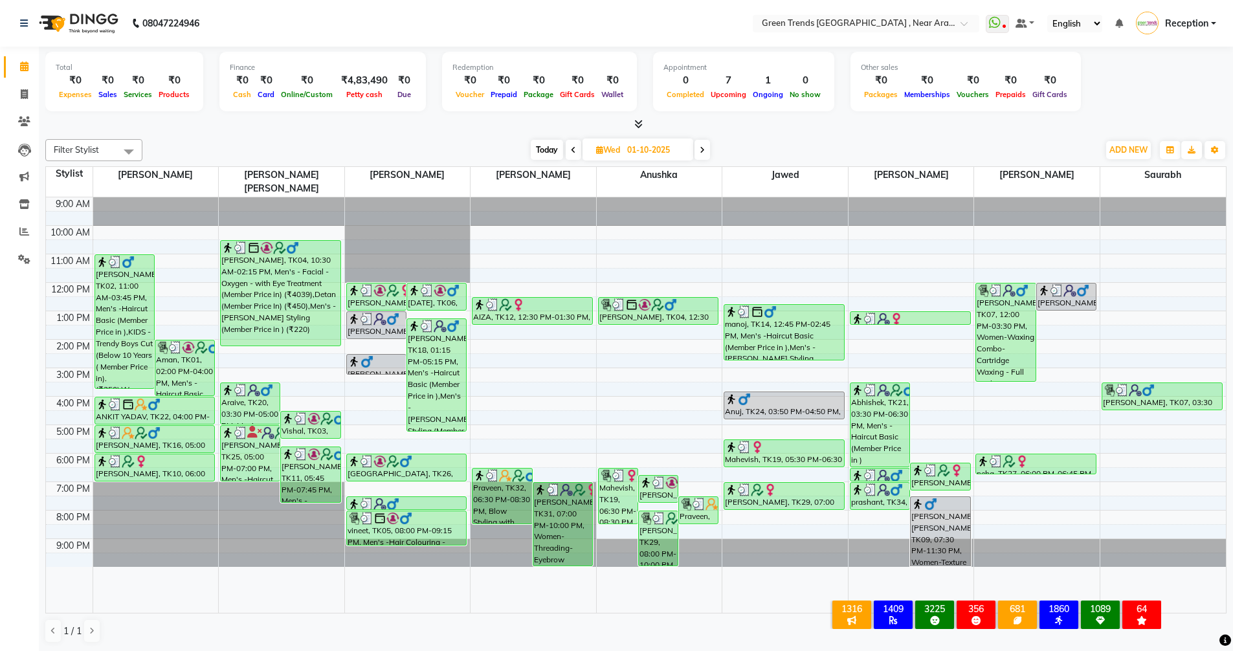
click at [534, 151] on span "Today" at bounding box center [547, 150] width 32 height 20
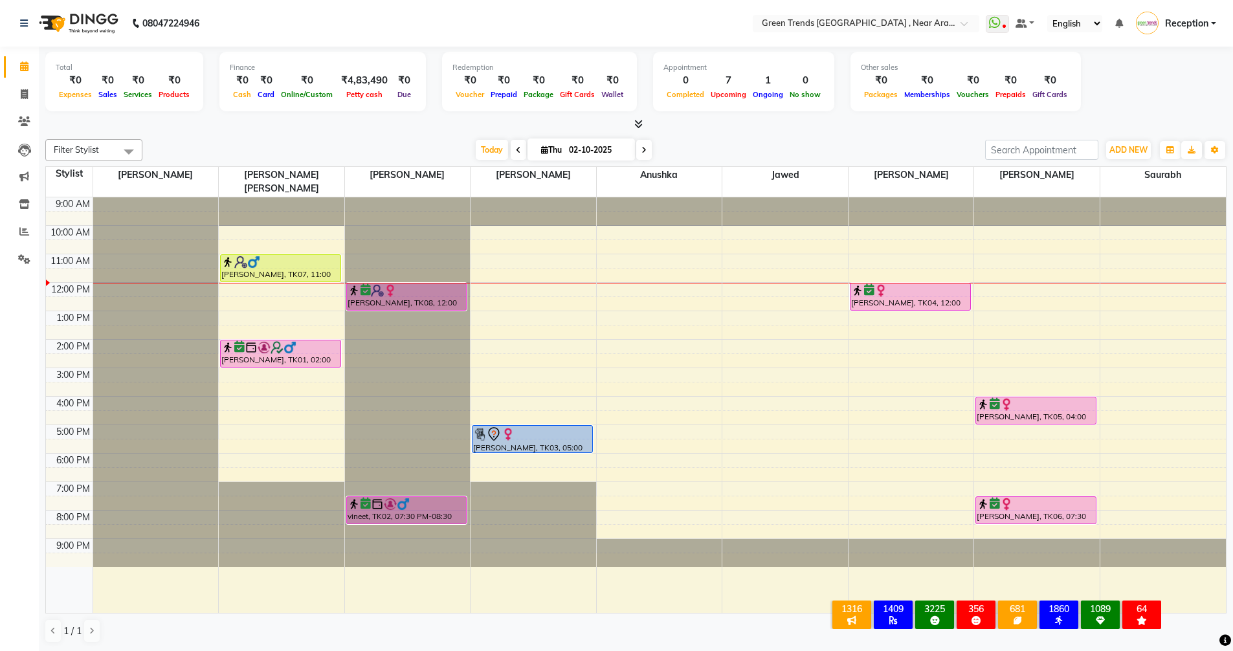
click at [644, 147] on span at bounding box center [644, 150] width 16 height 20
type input "03-10-2025"
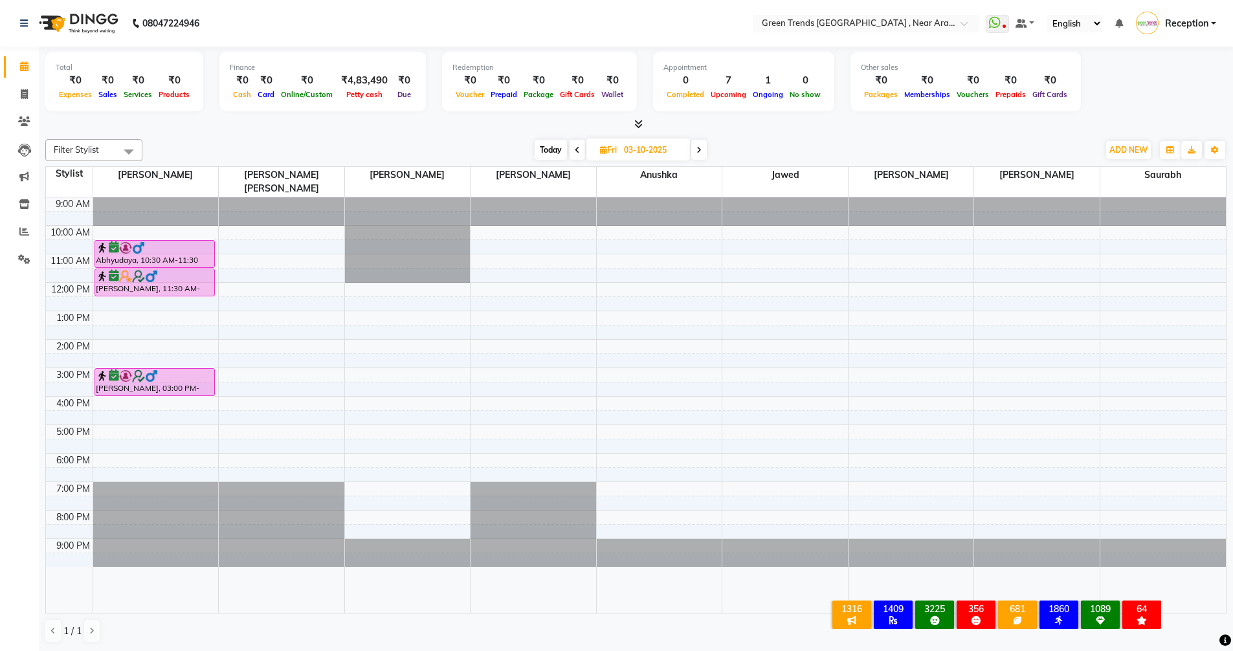
click at [229, 234] on div "9:00 AM 10:00 AM 11:00 AM 12:00 PM 1:00 PM 2:00 PM 3:00 PM 4:00 PM 5:00 PM 6:00…" at bounding box center [636, 404] width 1180 height 415
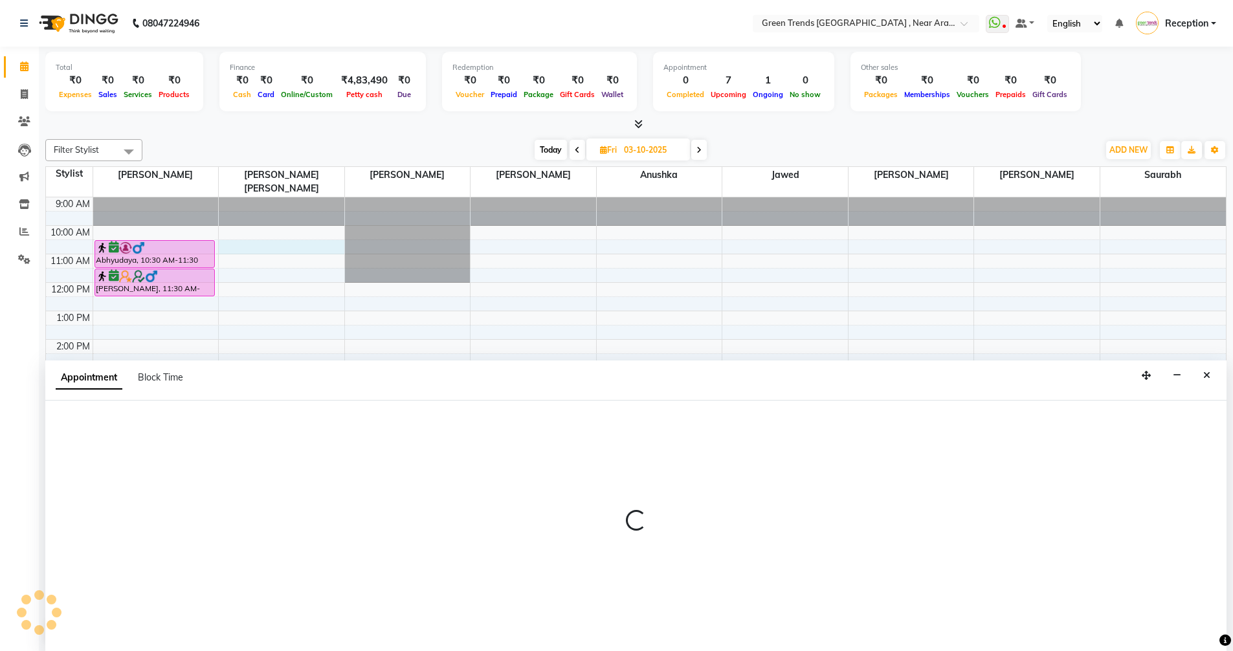
scroll to position [1, 0]
select select "57698"
select select "630"
select select "tentative"
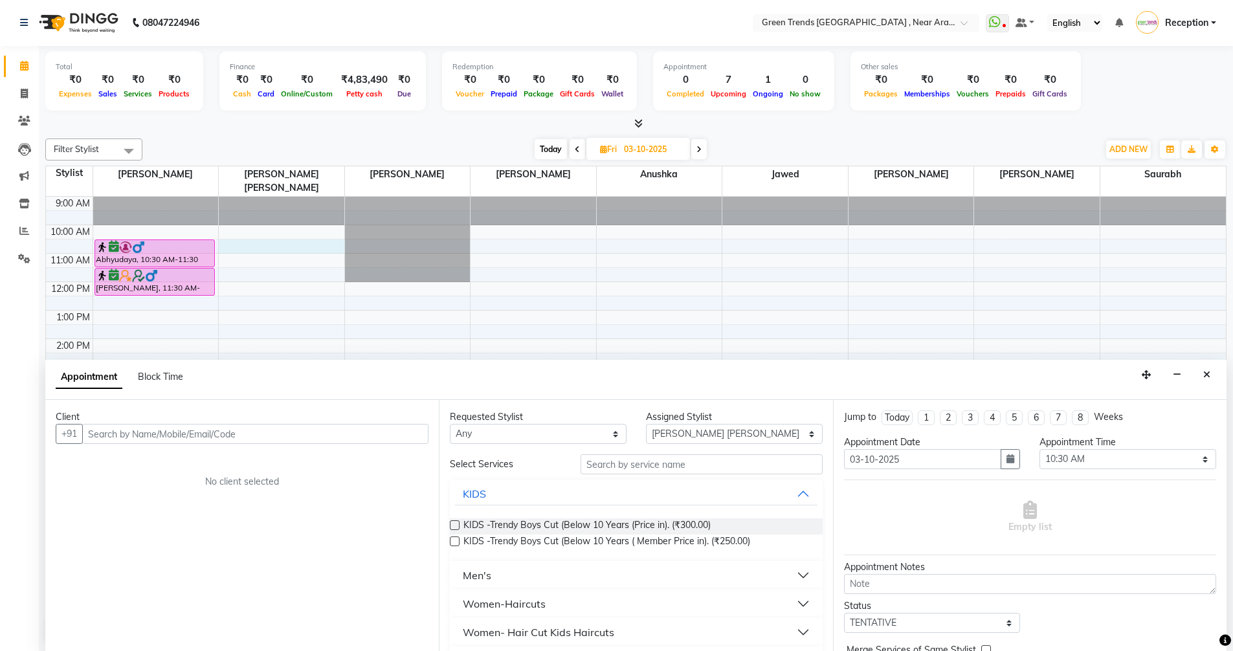
click at [225, 434] on input "text" at bounding box center [255, 434] width 346 height 20
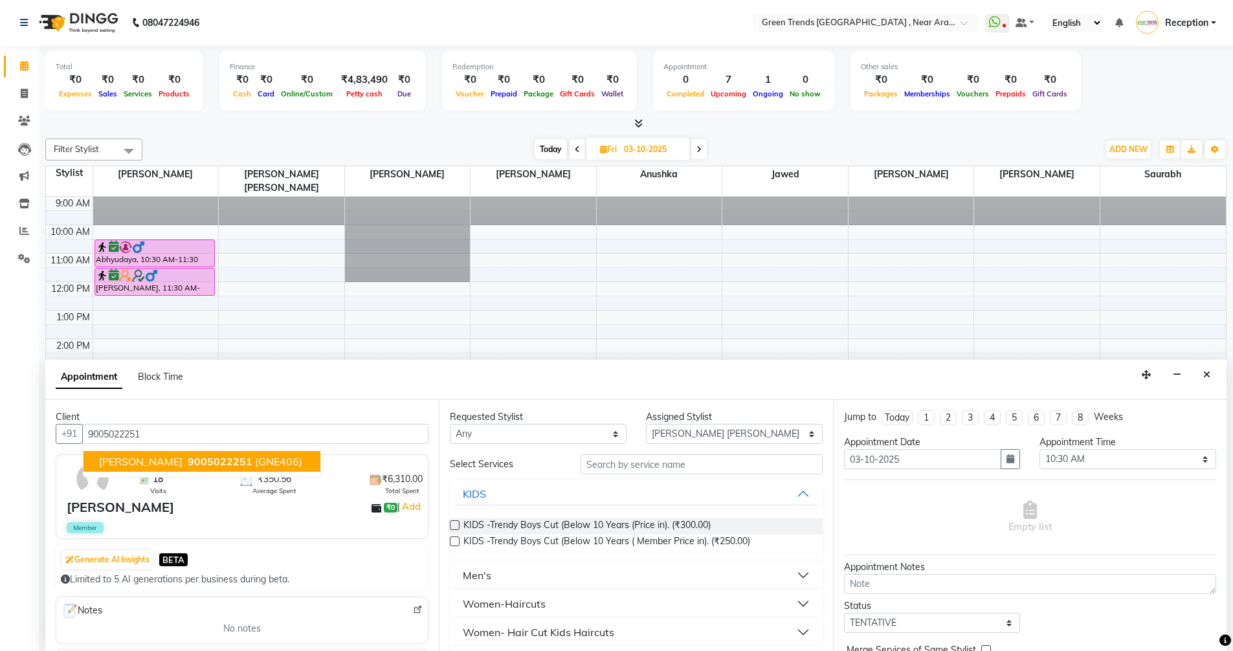
click at [188, 461] on span "9005022251" at bounding box center [220, 461] width 65 height 13
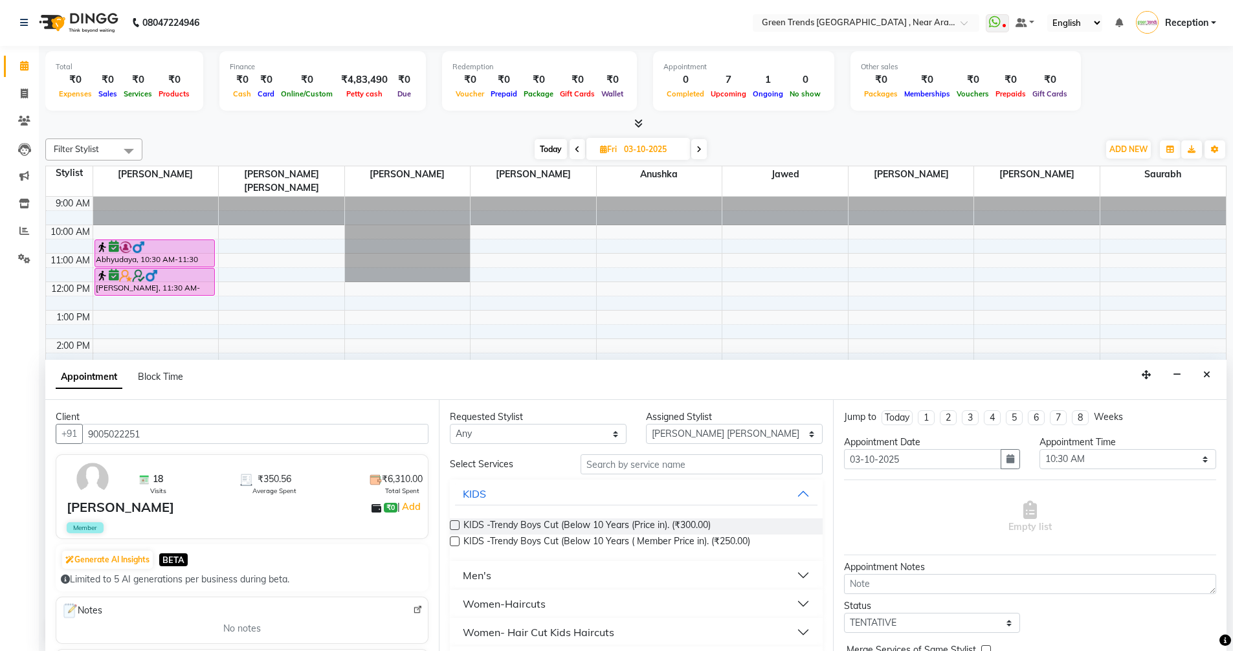
type input "9005022251"
click at [670, 469] on input "text" at bounding box center [701, 464] width 242 height 20
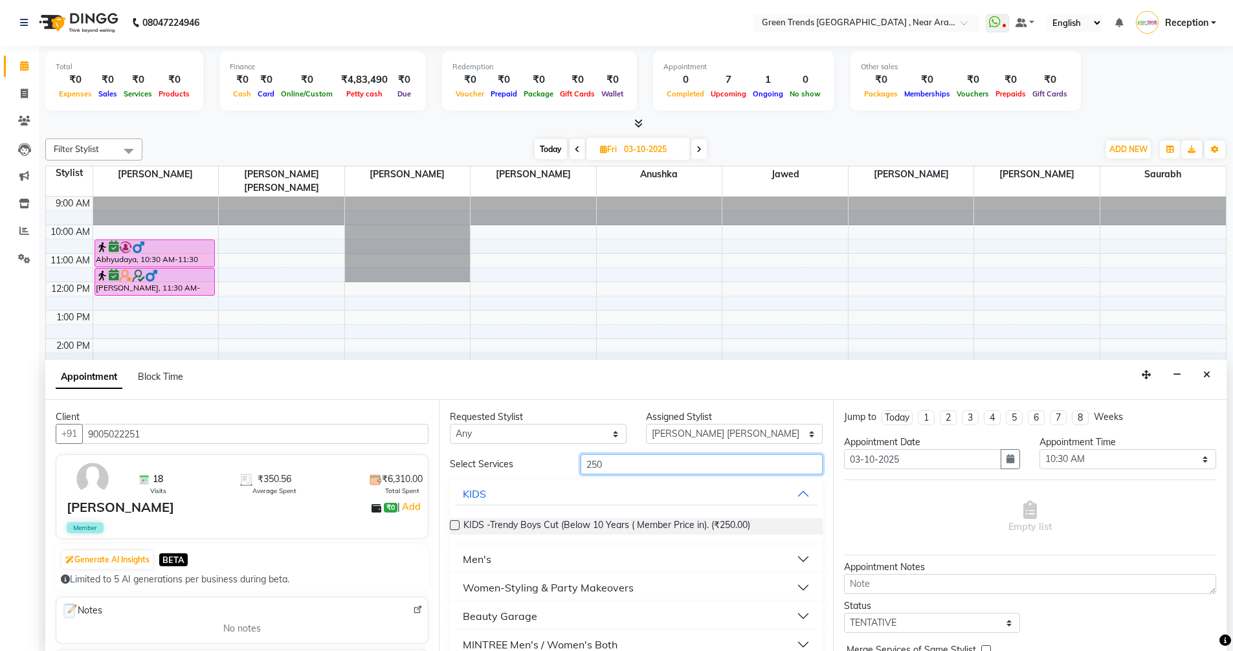
type input "250"
click at [472, 559] on div "Men's" at bounding box center [477, 559] width 28 height 16
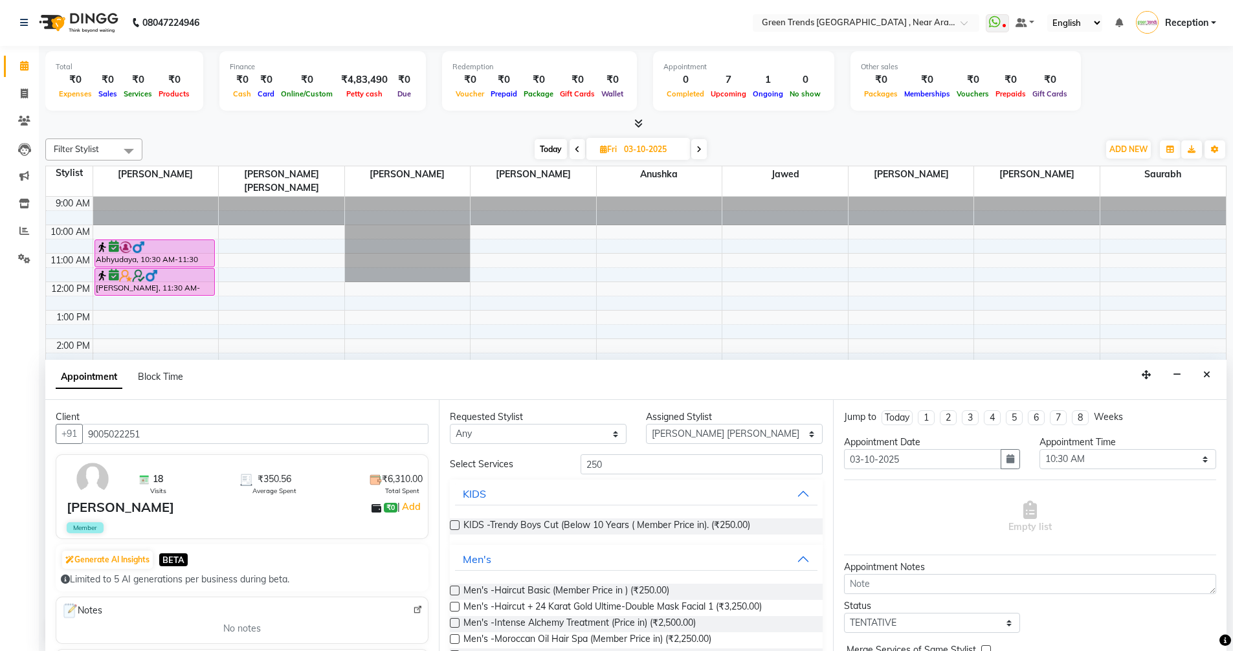
click at [454, 593] on label at bounding box center [455, 591] width 10 height 10
click at [454, 593] on input "checkbox" at bounding box center [454, 592] width 8 height 8
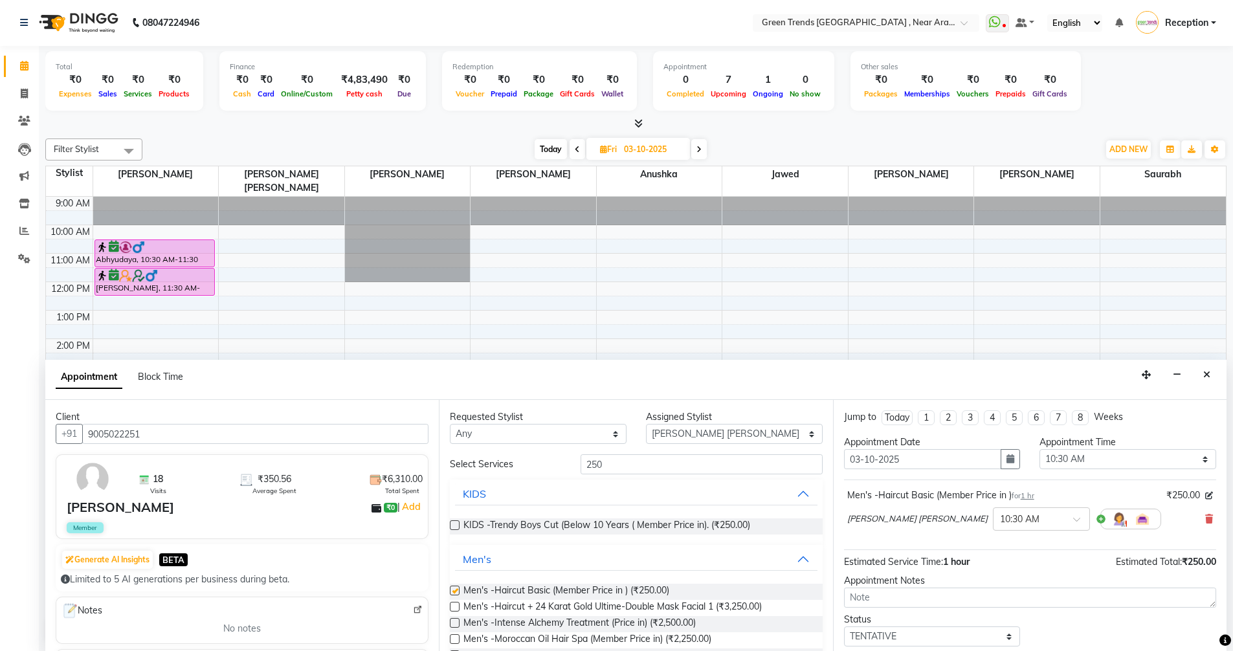
checkbox input "false"
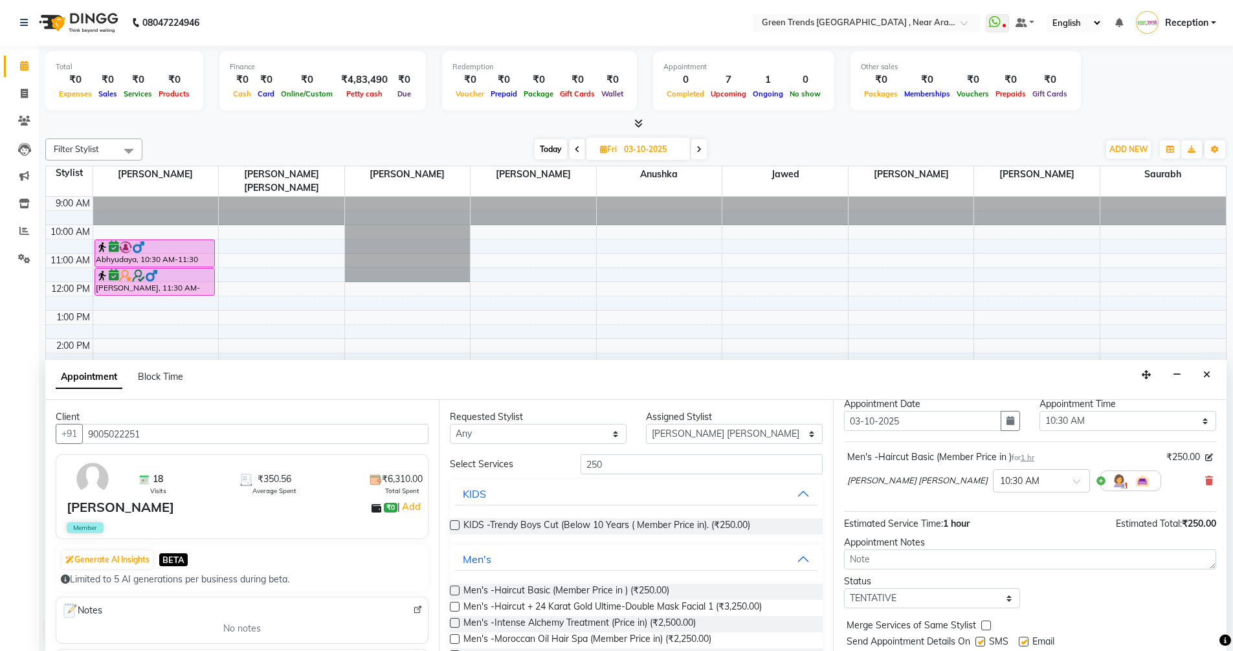
scroll to position [77, 0]
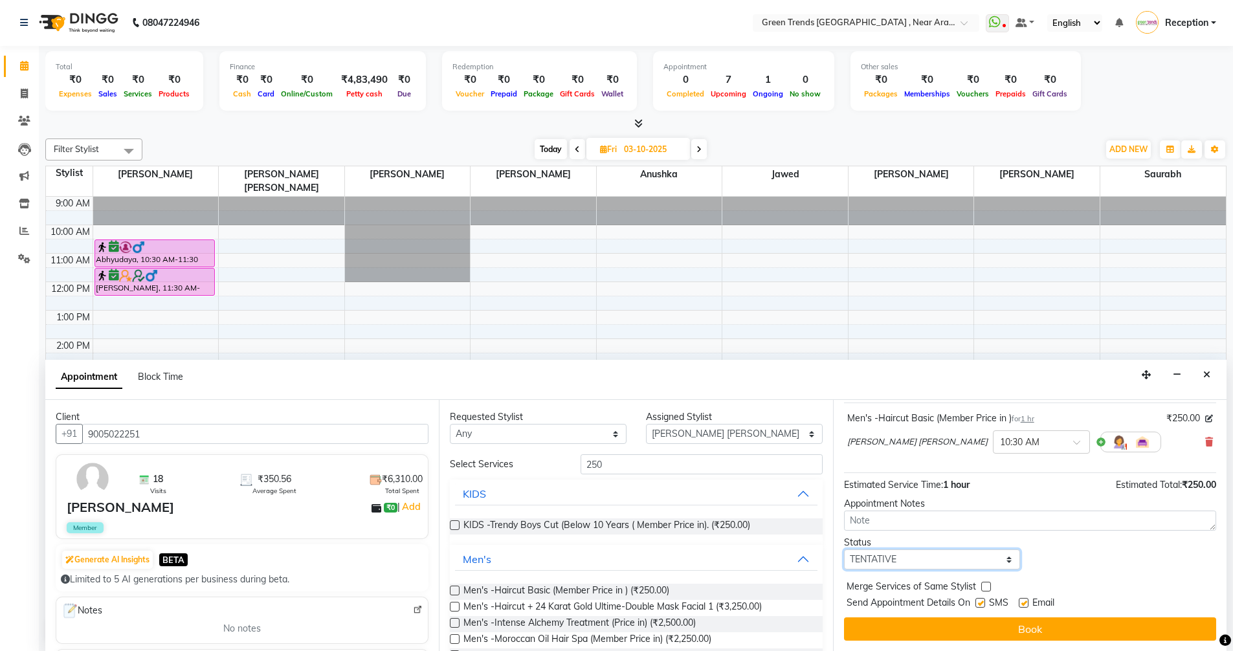
click at [1006, 564] on select "Select TENTATIVE CONFIRM UPCOMING" at bounding box center [932, 559] width 177 height 20
select select "confirm booking"
click at [844, 549] on select "Select TENTATIVE CONFIRM UPCOMING" at bounding box center [932, 559] width 177 height 20
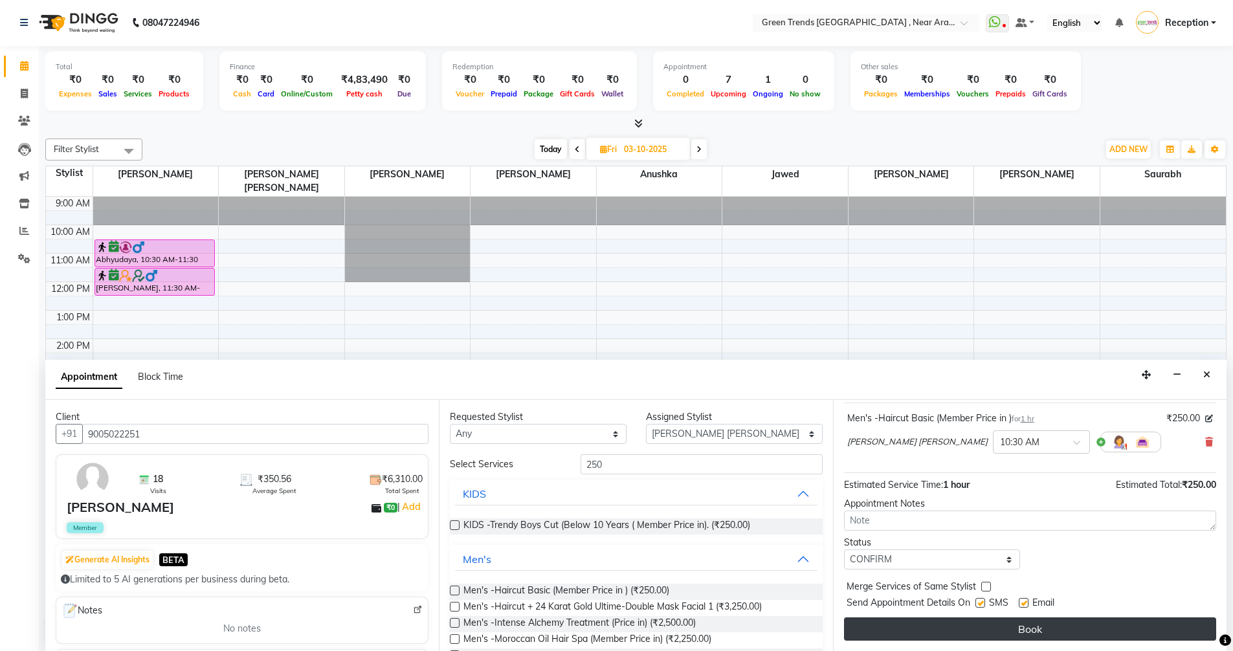
click at [1055, 625] on button "Book" at bounding box center [1030, 628] width 372 height 23
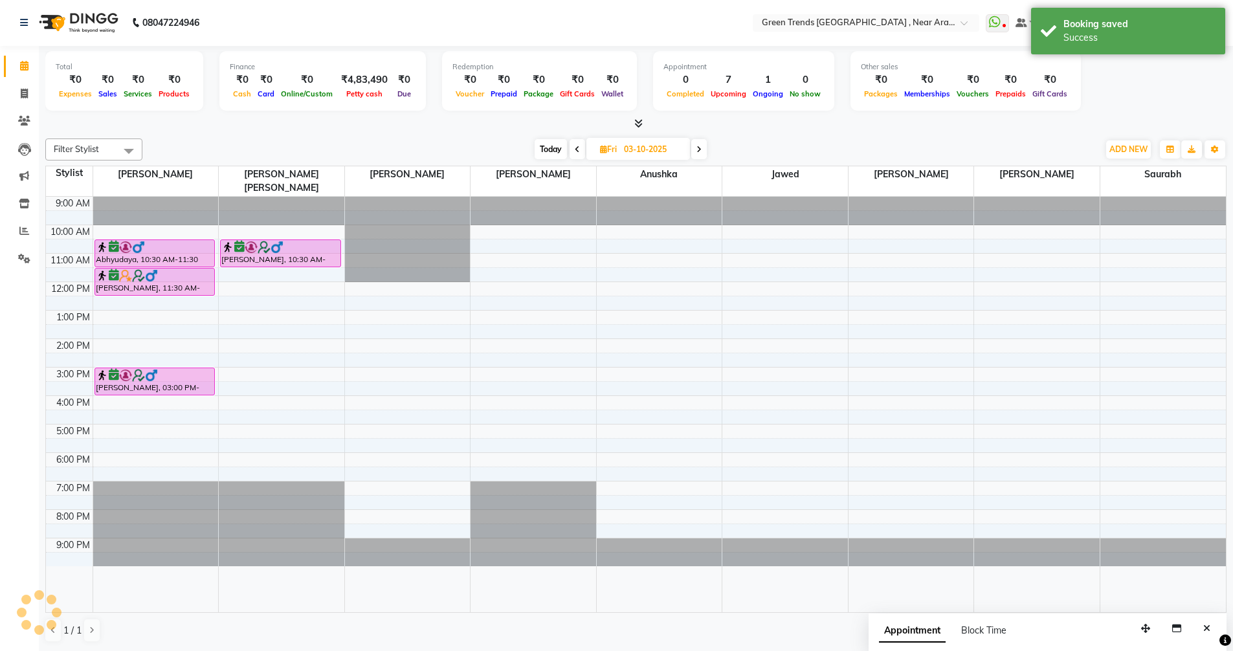
scroll to position [0, 0]
click at [575, 148] on icon at bounding box center [577, 150] width 5 height 8
type input "02-10-2025"
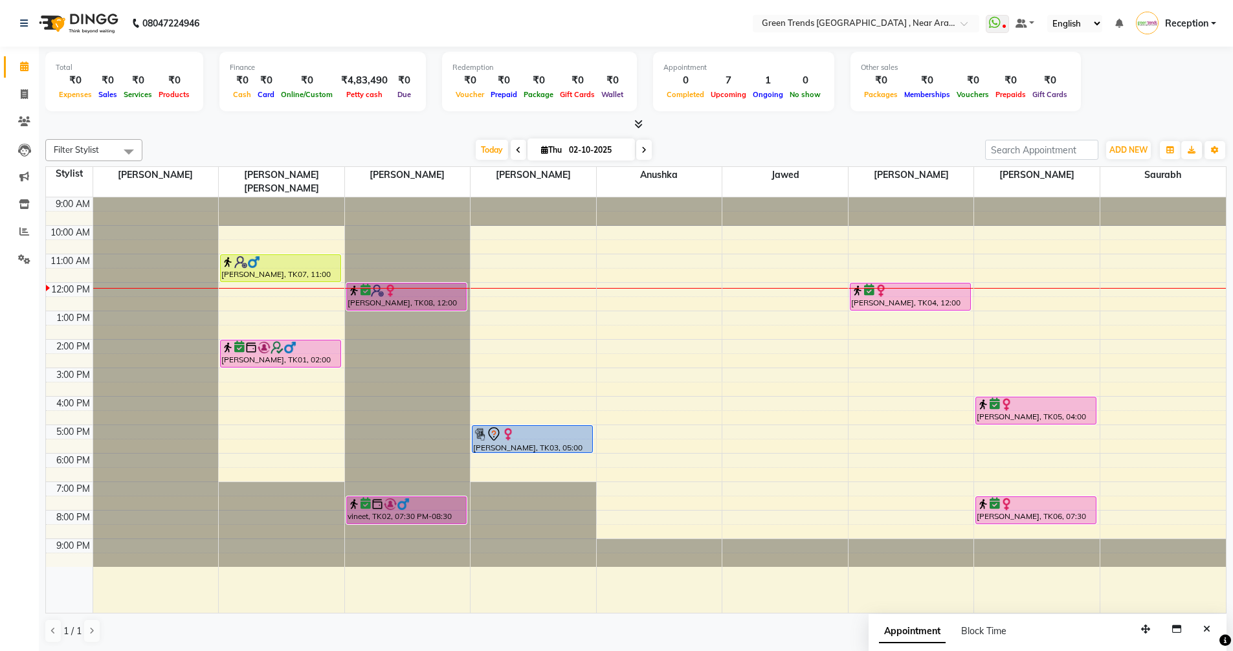
drag, startPoint x: 345, startPoint y: 287, endPoint x: 616, endPoint y: 617, distance: 426.6
click at [616, 617] on div "Filter Stylist Select All Mohd Shuaib Mohd. Fuzail Saif Shikha Prajapati Anushk…" at bounding box center [635, 391] width 1181 height 514
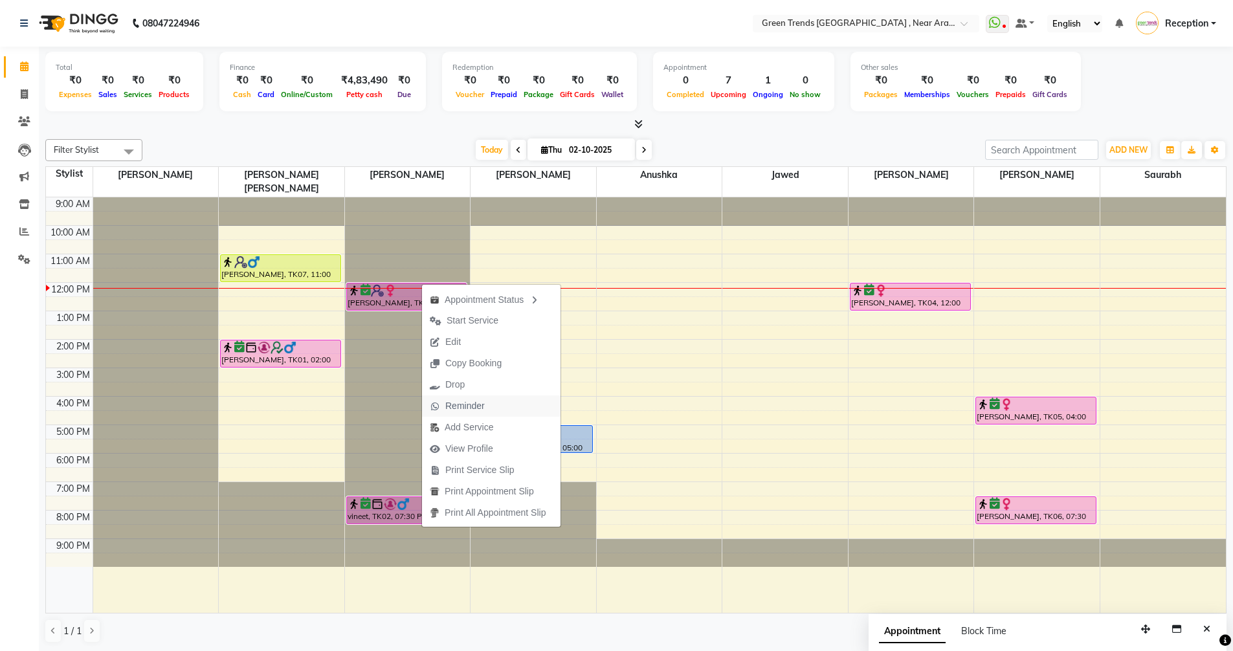
click at [470, 396] on span "Reminder" at bounding box center [457, 405] width 71 height 21
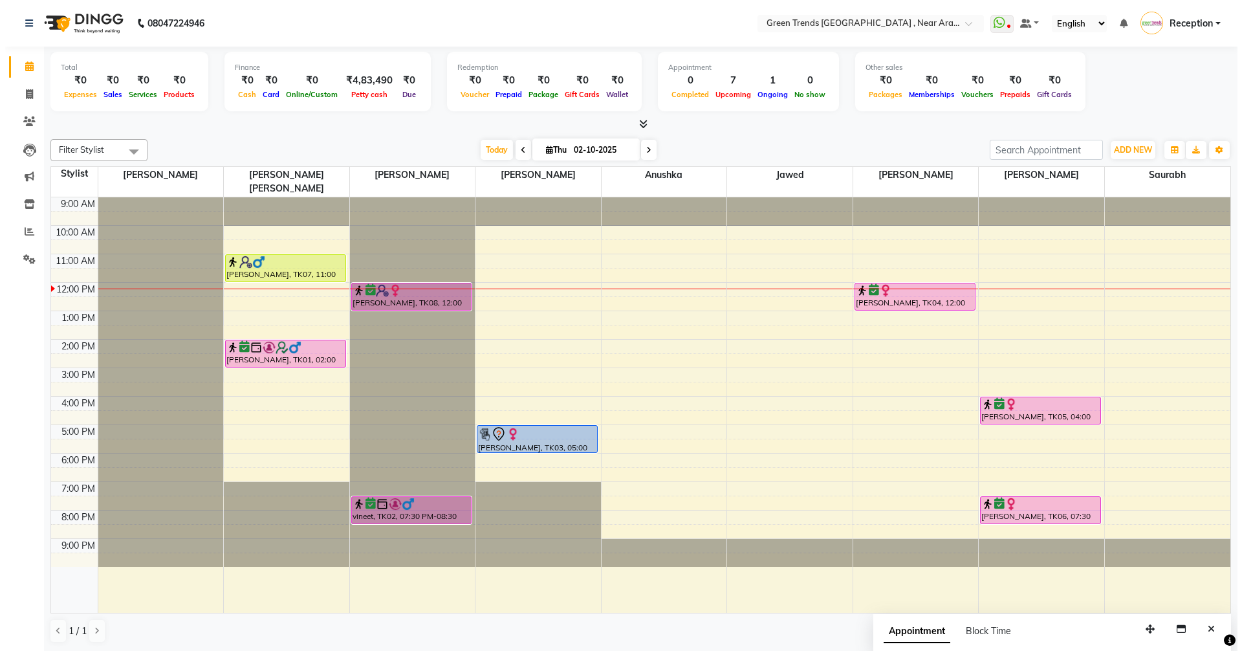
scroll to position [1, 0]
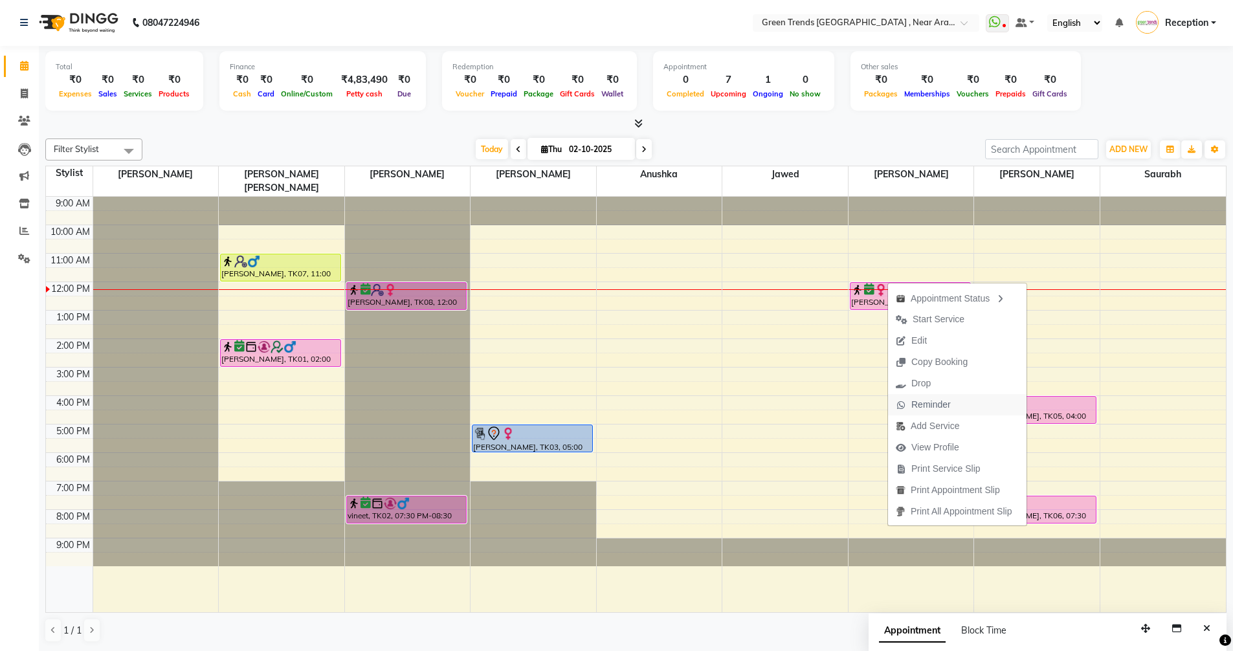
click at [940, 401] on span "Reminder" at bounding box center [930, 405] width 39 height 14
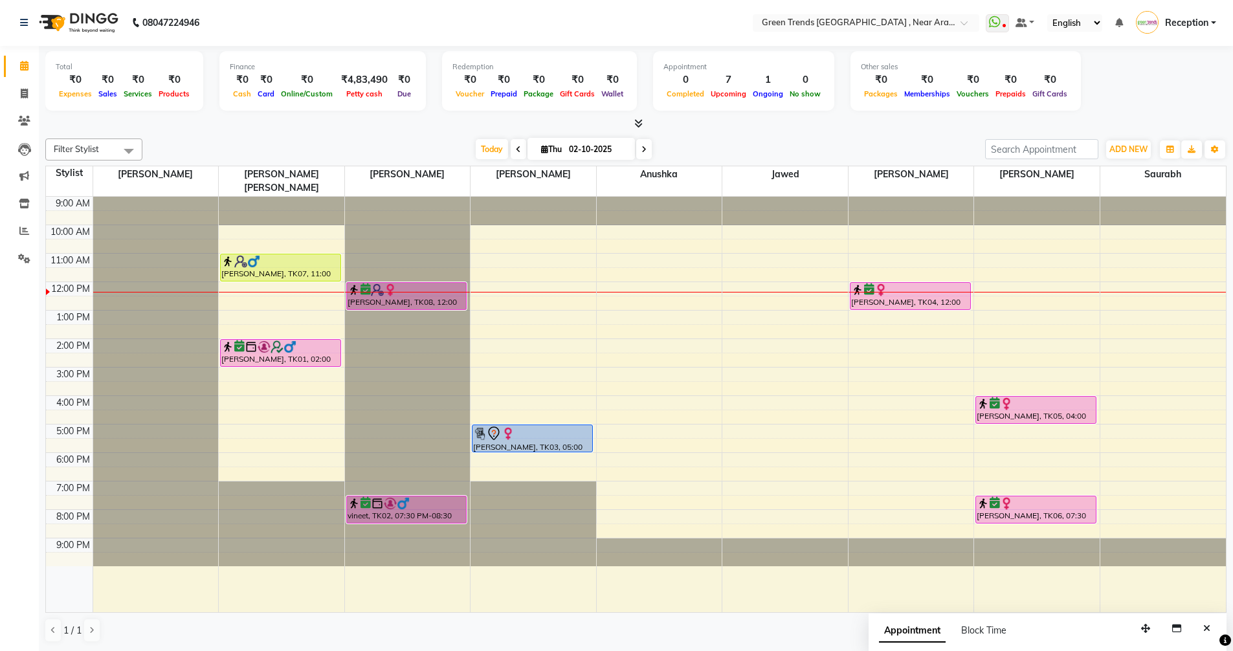
click at [896, 138] on div "Filter Stylist Select All Mohd Shuaib Mohd. Fuzail Saif Shikha Prajapati Anushk…" at bounding box center [635, 149] width 1181 height 22
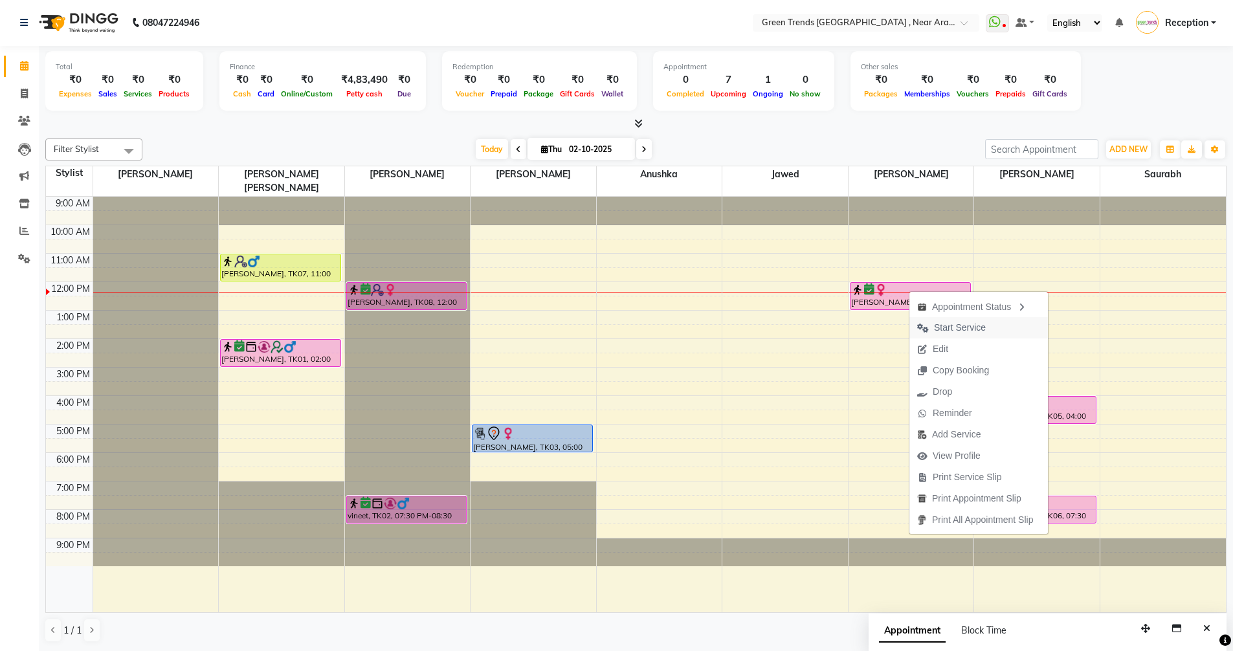
click at [964, 323] on span "Start Service" at bounding box center [960, 328] width 52 height 14
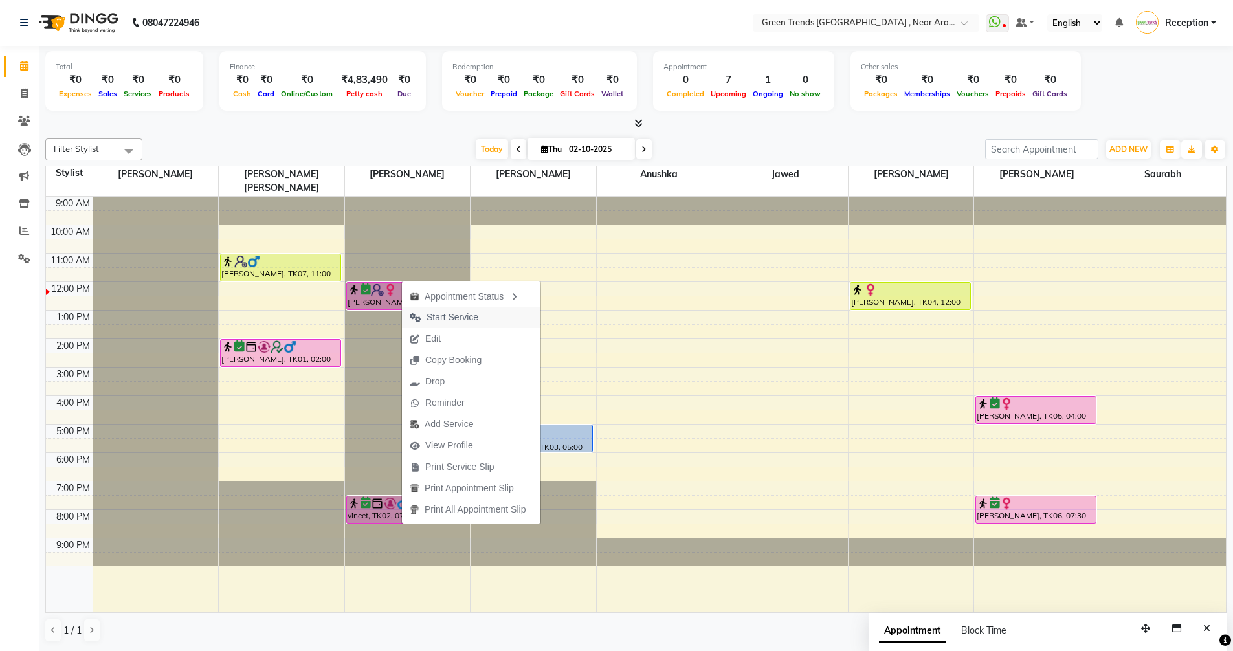
click at [456, 317] on span "Start Service" at bounding box center [452, 318] width 52 height 14
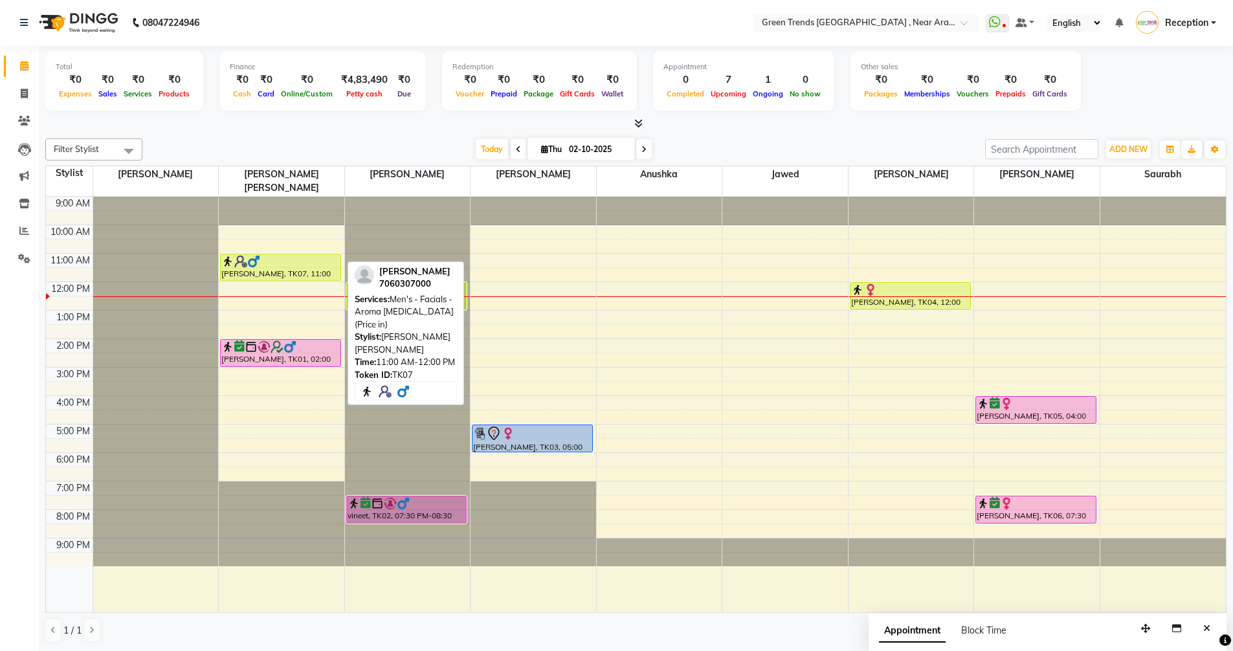
click at [262, 258] on div "LK Dubey, TK07, 11:00 AM-12:00 PM, Men's - Facials - Aroma Skin Lightening (Pri…" at bounding box center [281, 267] width 120 height 27
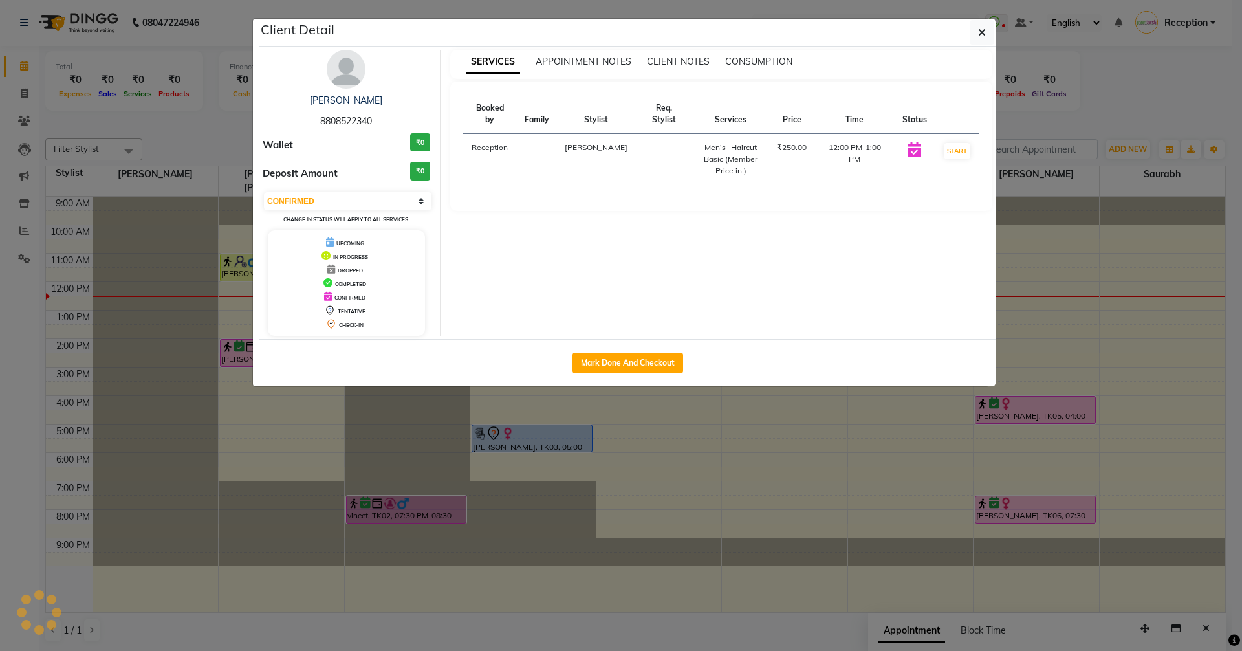
select select "1"
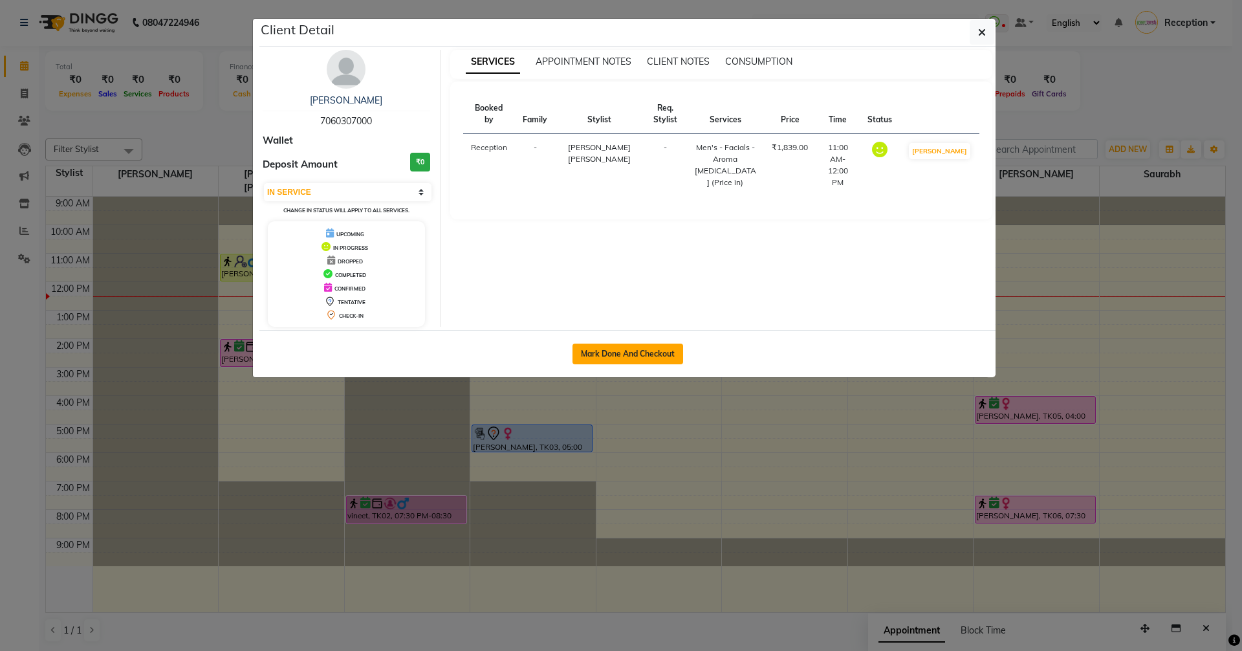
click at [628, 350] on button "Mark Done And Checkout" at bounding box center [628, 354] width 111 height 21
select select "7005"
select select "service"
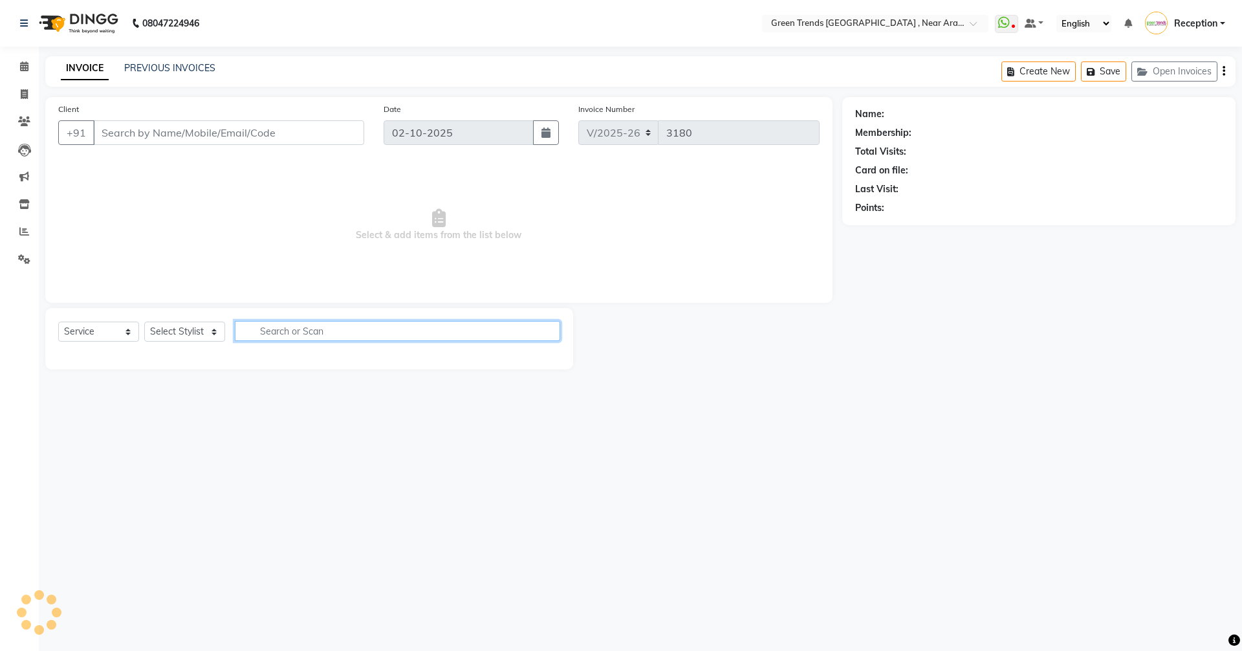
click at [417, 330] on input "text" at bounding box center [397, 331] width 325 height 20
type input "1"
type input "7060307000"
select select "57698"
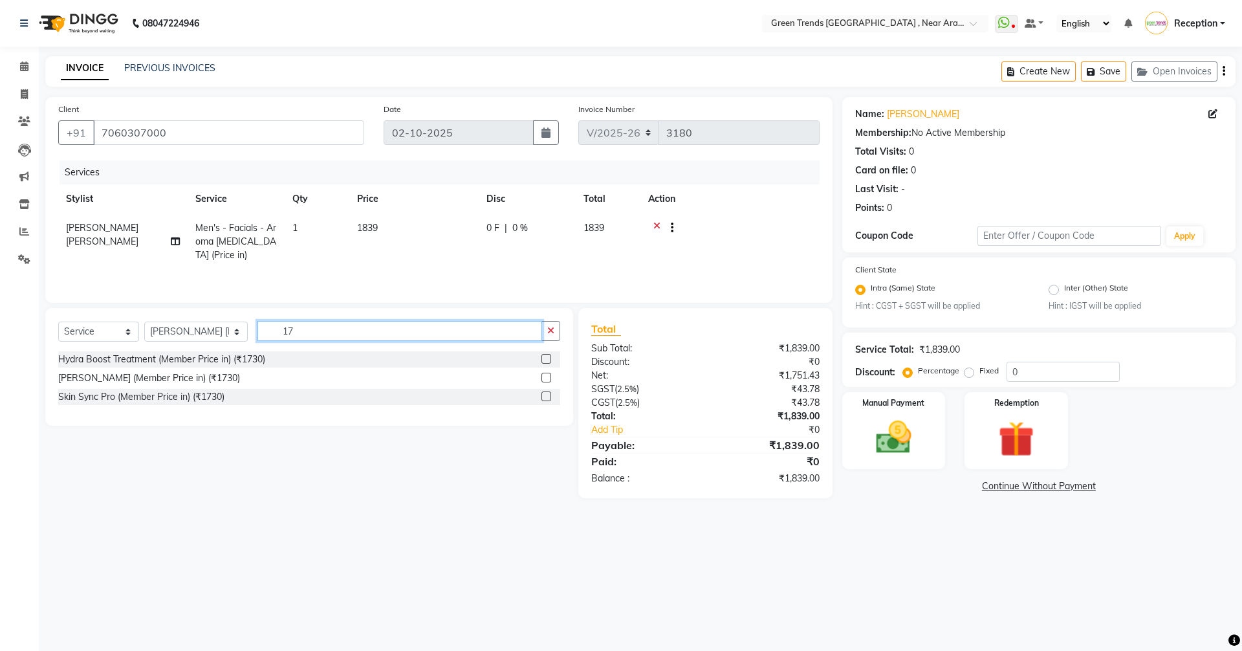
type input "1"
click at [281, 331] on input "2030" at bounding box center [400, 331] width 285 height 20
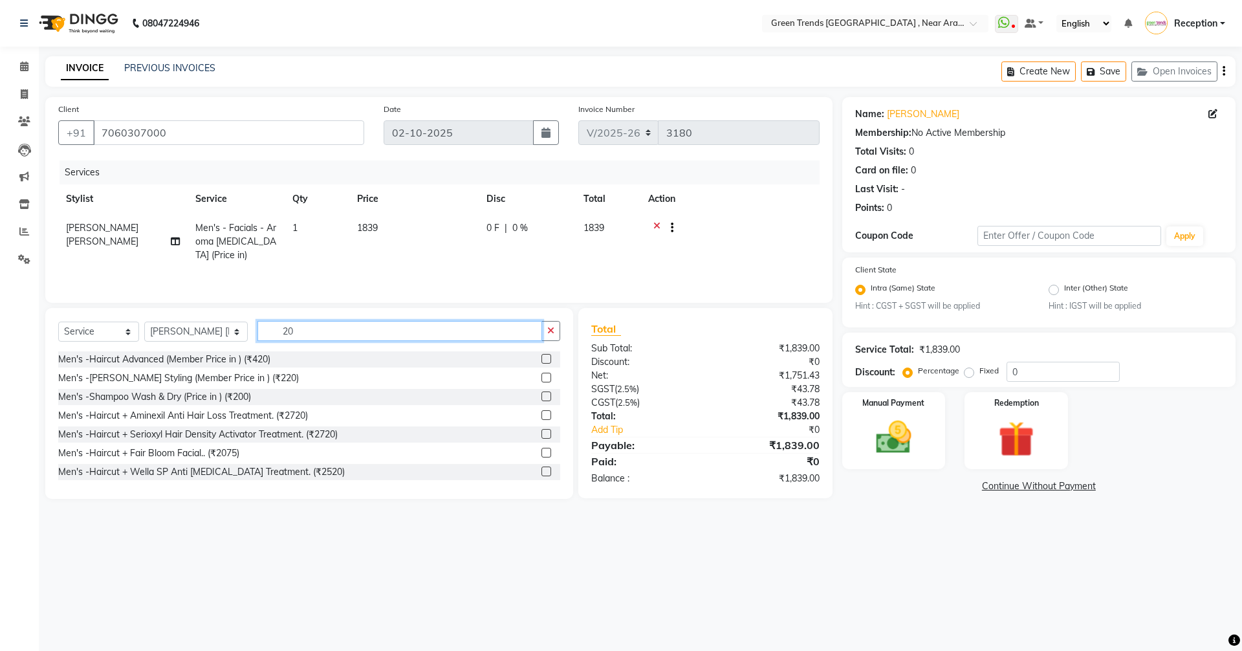
type input "2"
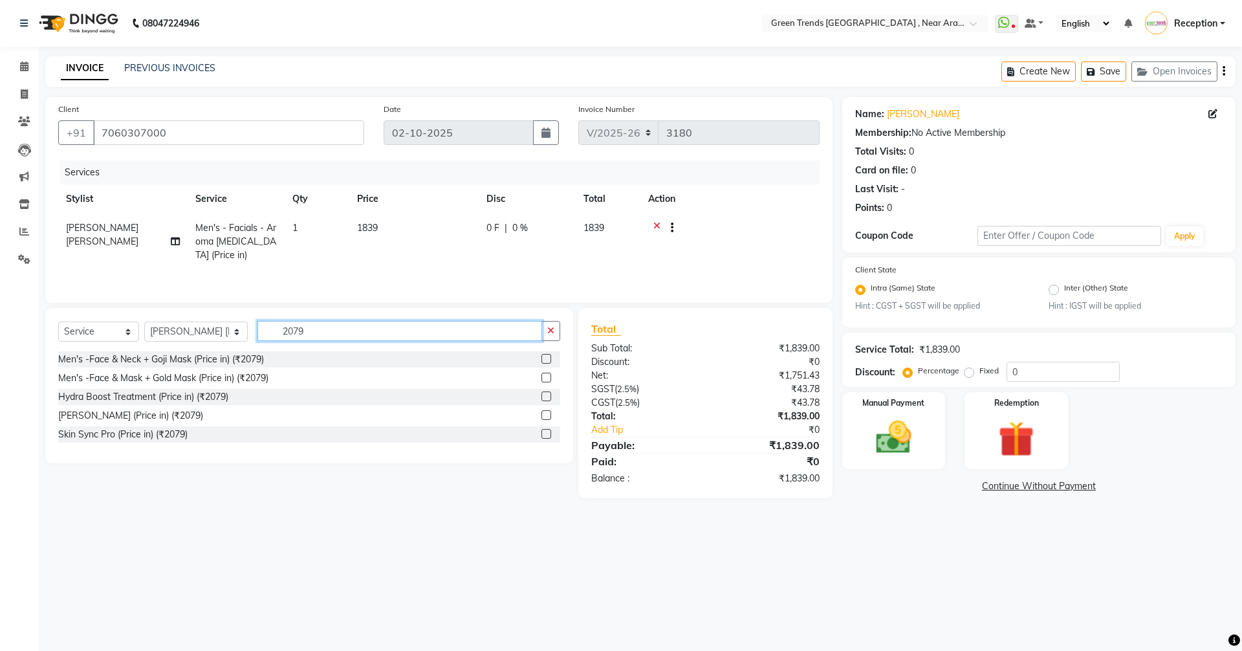
type input "2079"
click at [545, 433] on label at bounding box center [547, 434] width 10 height 10
click at [545, 433] on input "checkbox" at bounding box center [546, 434] width 8 height 8
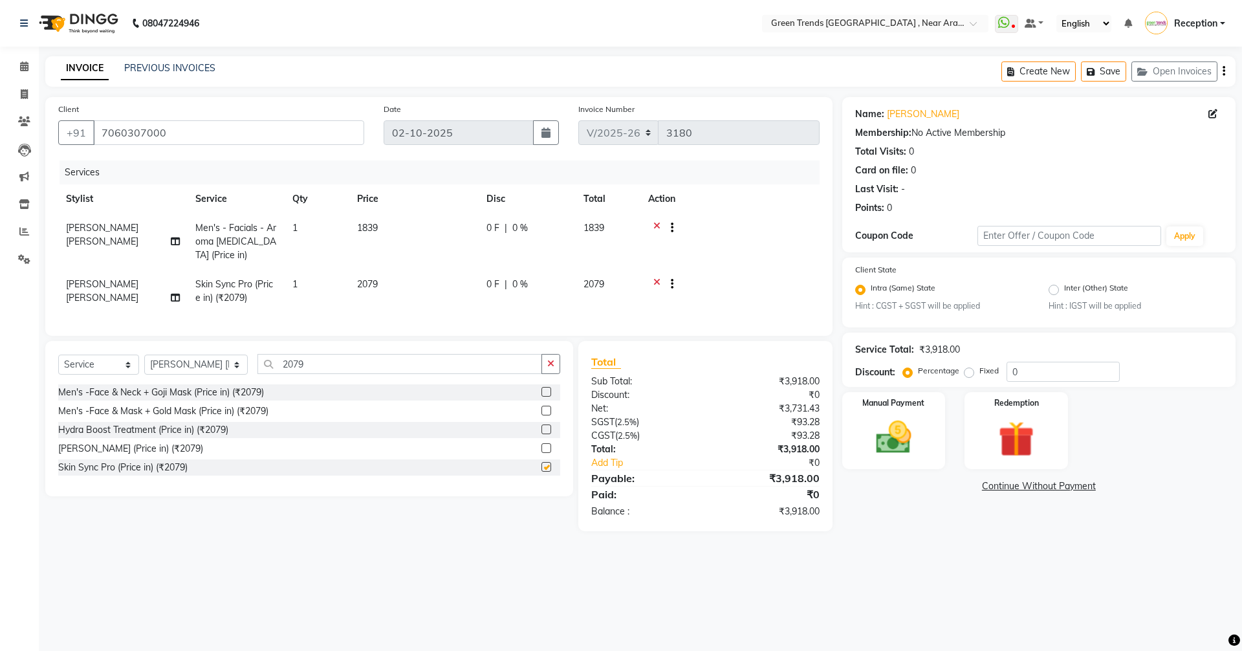
checkbox input "false"
click at [303, 372] on input "2079" at bounding box center [400, 364] width 285 height 20
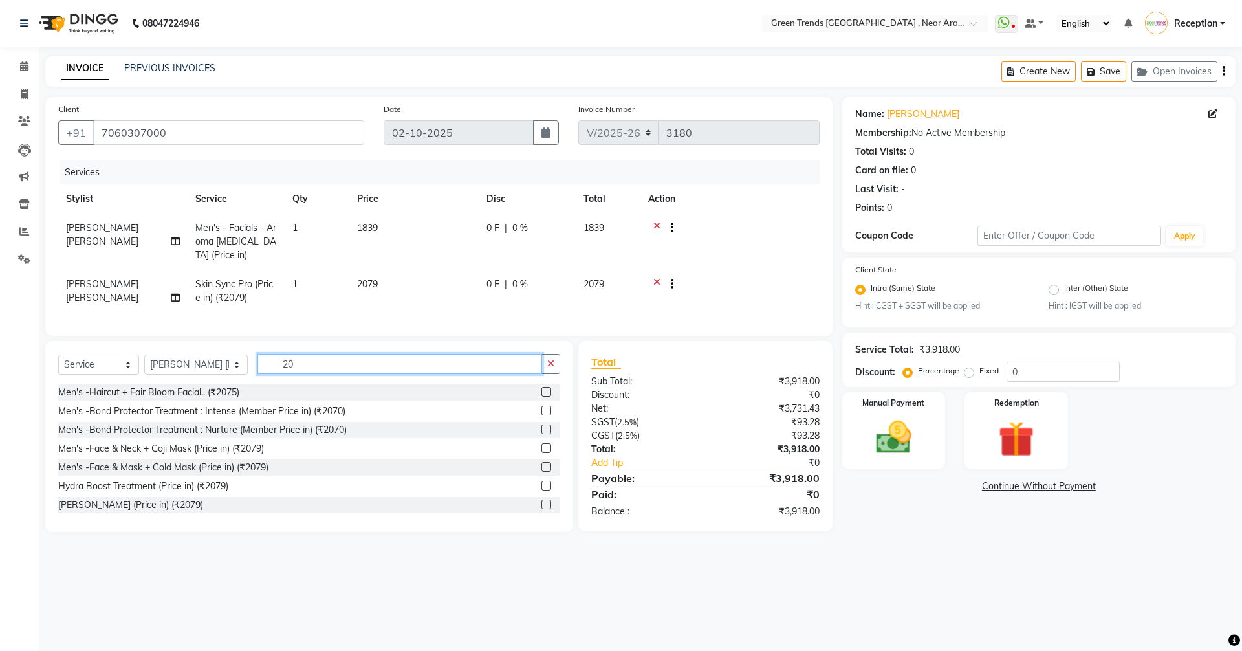
type input "2"
type input "300"
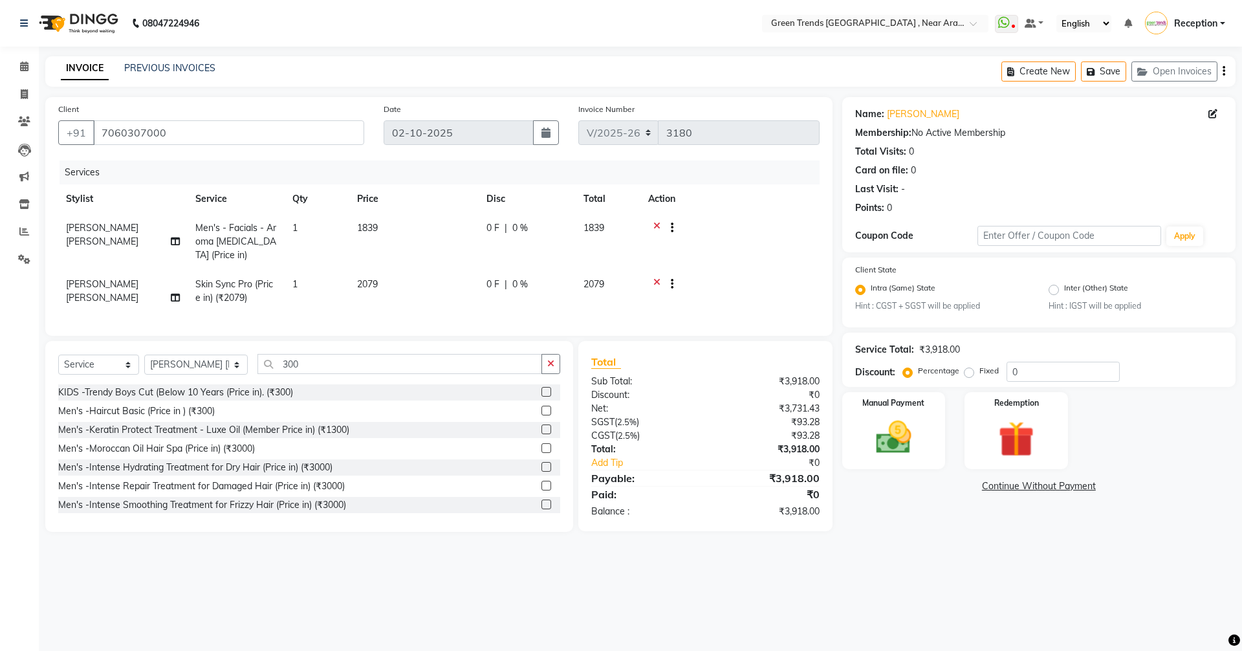
click at [542, 415] on label at bounding box center [547, 411] width 10 height 10
click at [542, 415] on input "checkbox" at bounding box center [546, 411] width 8 height 8
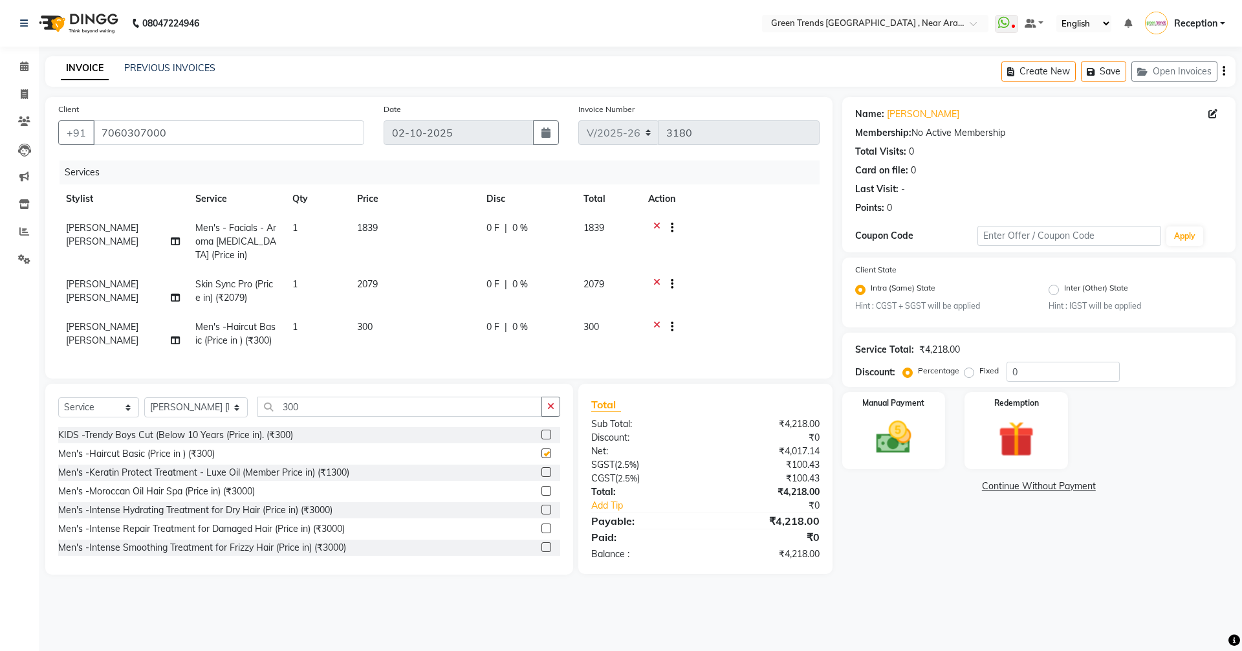
checkbox input "false"
click at [417, 415] on input "300" at bounding box center [400, 407] width 285 height 20
type input "3"
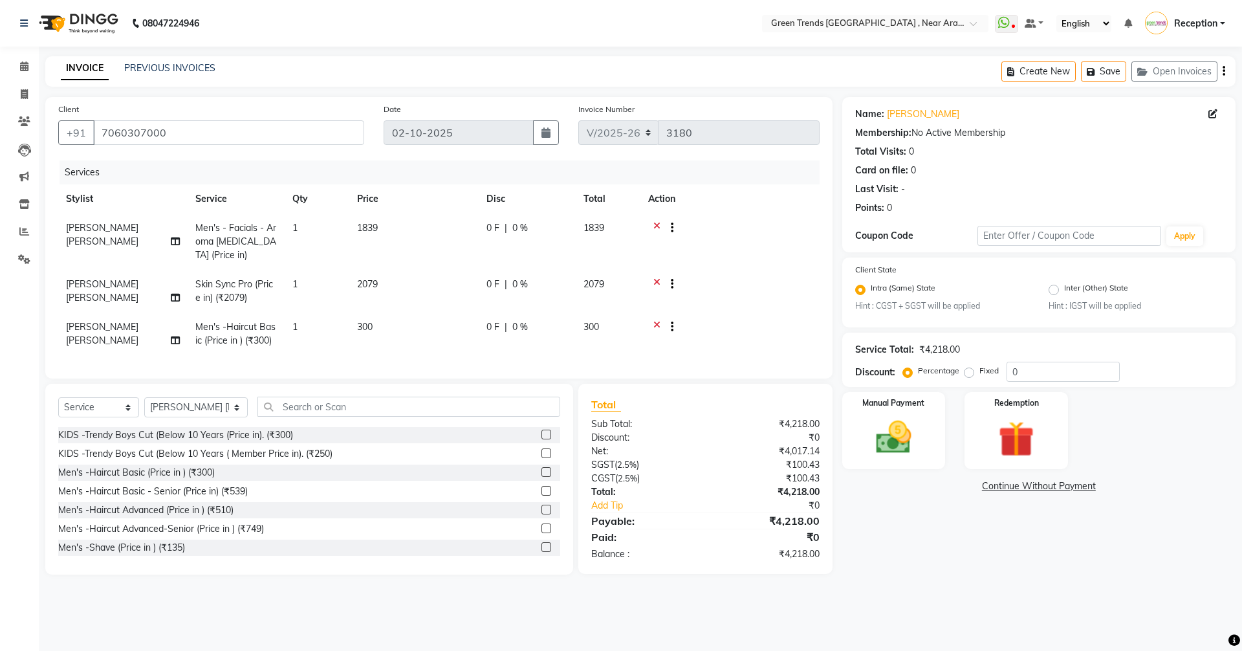
click at [659, 223] on icon at bounding box center [657, 229] width 7 height 16
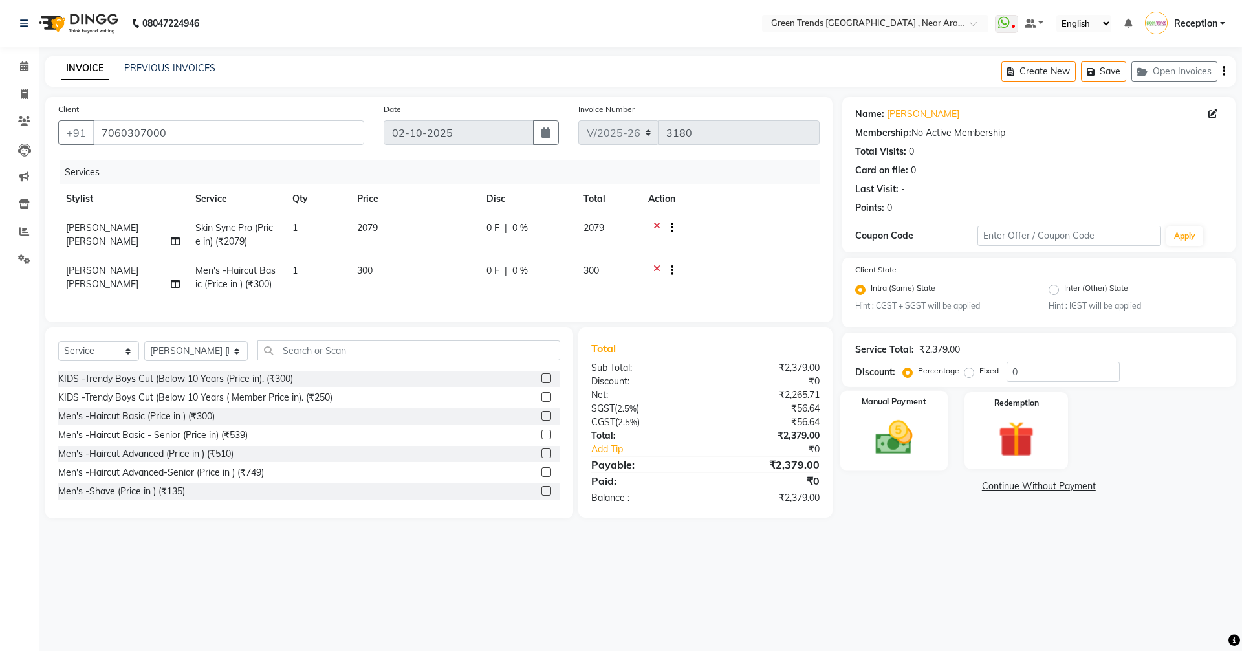
click at [904, 439] on img at bounding box center [894, 438] width 60 height 43
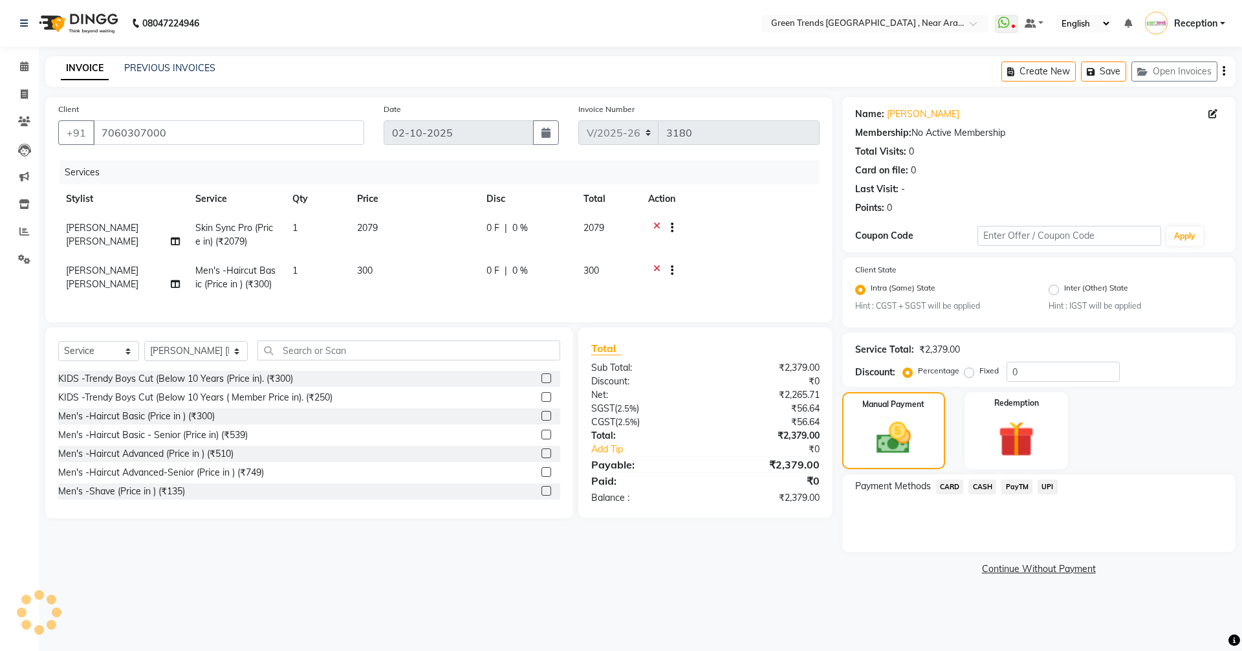
click at [951, 483] on span "CARD" at bounding box center [950, 486] width 28 height 15
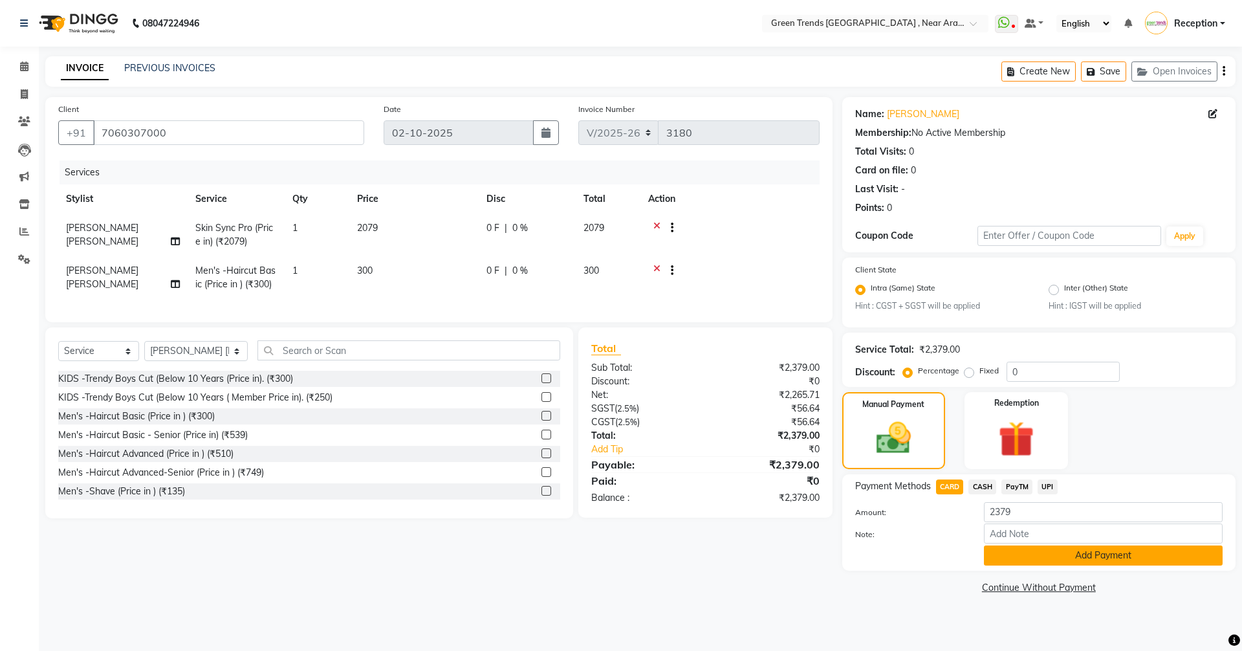
click at [1092, 561] on button "Add Payment" at bounding box center [1103, 555] width 239 height 20
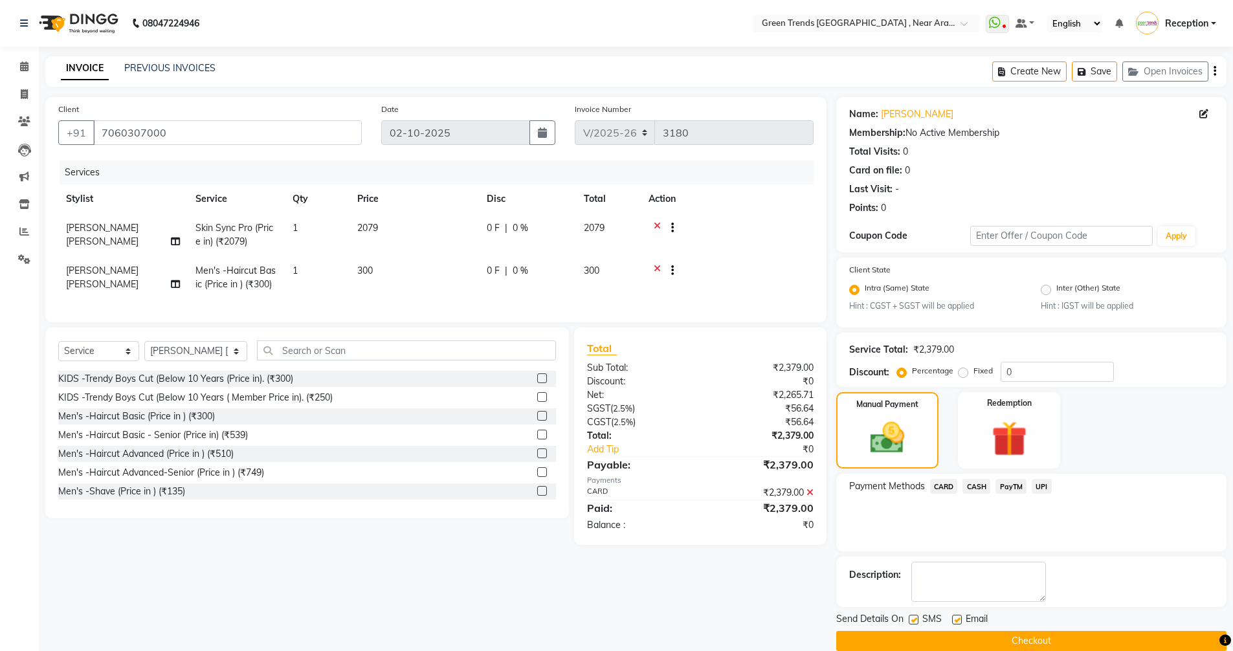
scroll to position [19, 0]
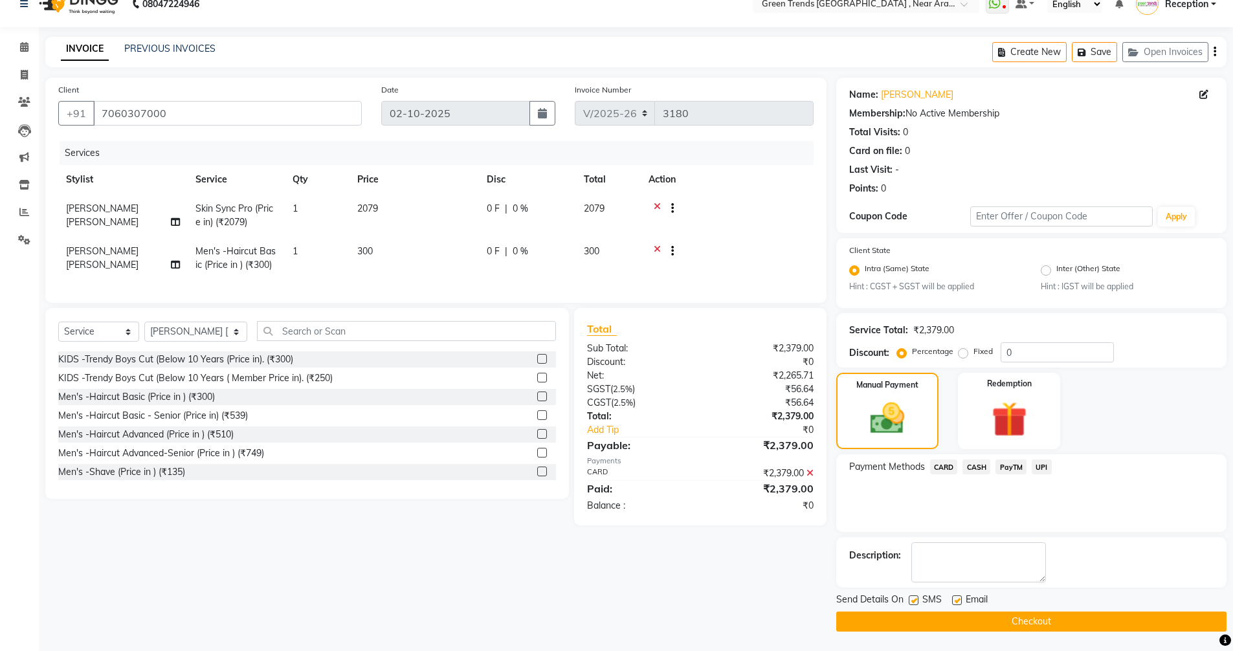
click at [1029, 620] on button "Checkout" at bounding box center [1031, 621] width 390 height 20
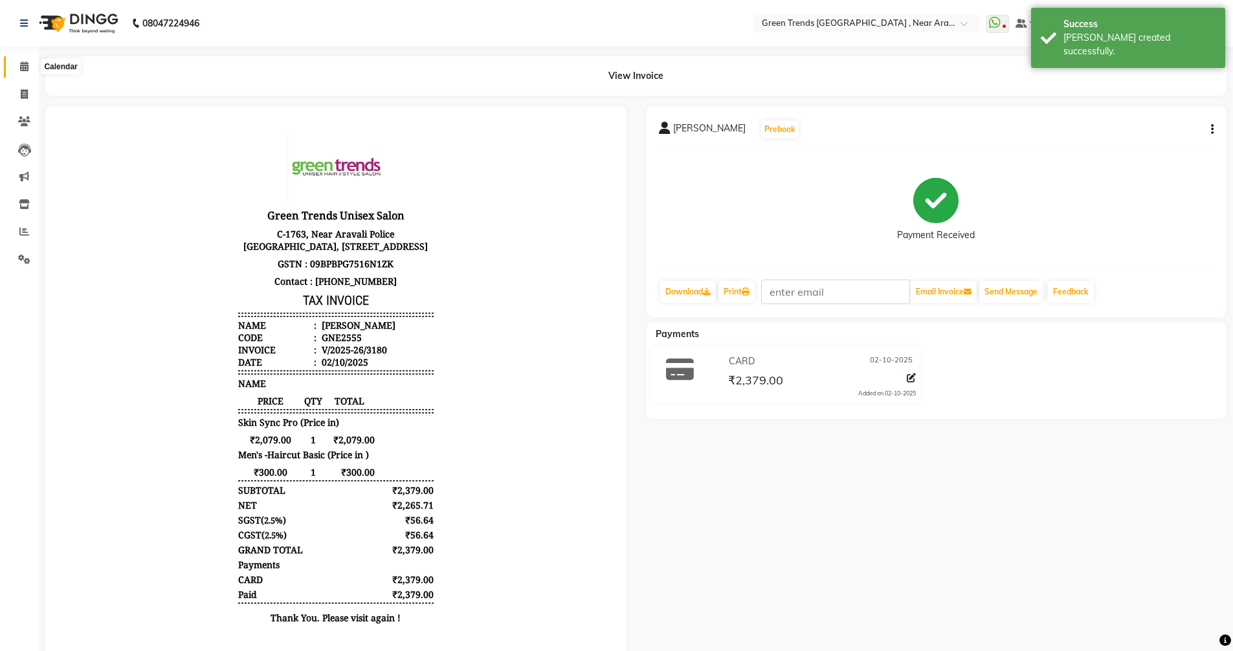
click at [21, 67] on icon at bounding box center [24, 66] width 8 height 10
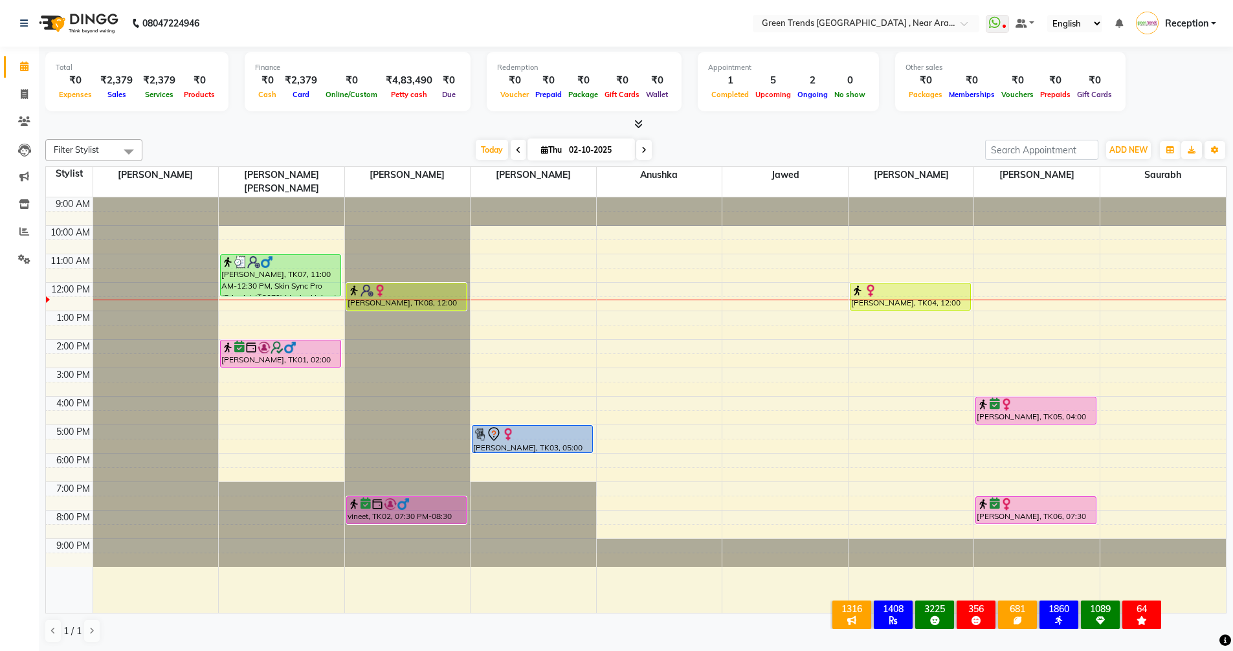
click at [641, 149] on icon at bounding box center [643, 150] width 5 height 8
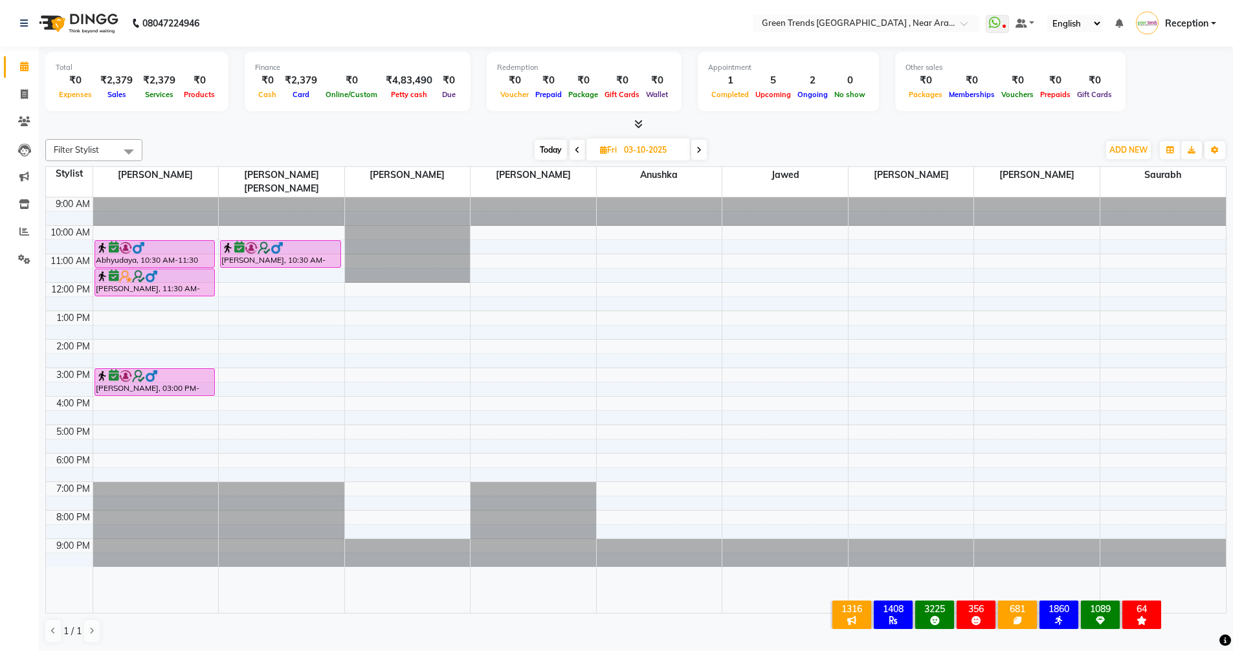
click at [576, 151] on icon at bounding box center [577, 150] width 5 height 8
type input "02-10-2025"
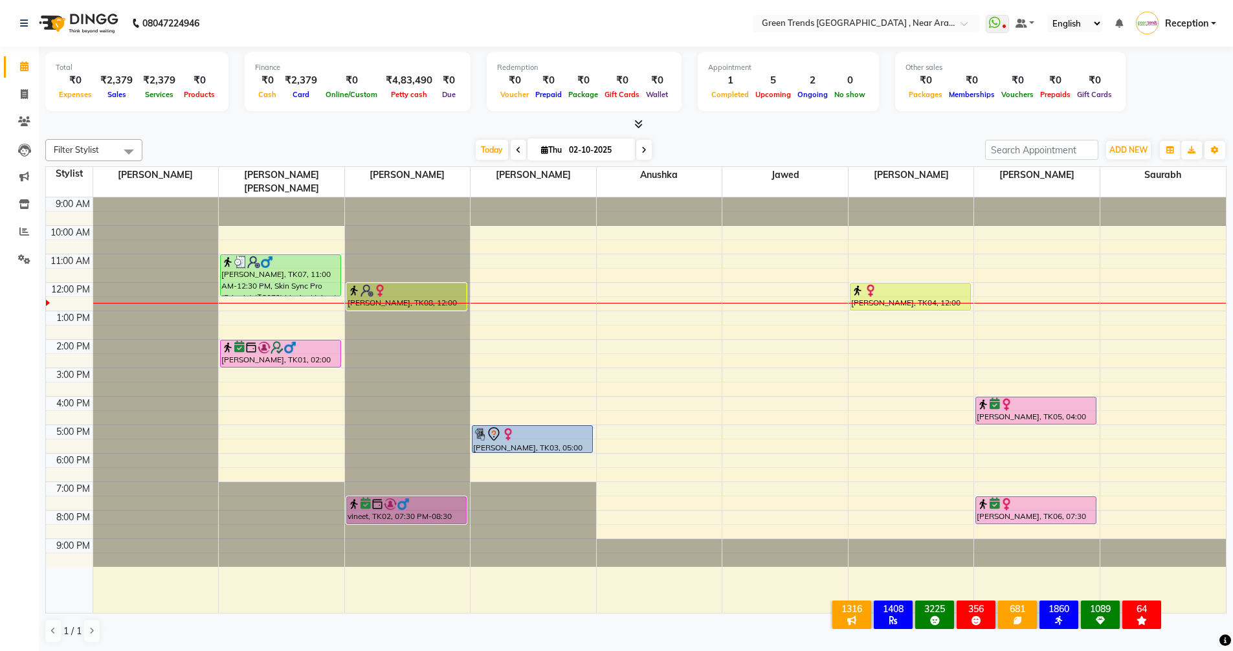
scroll to position [1, 0]
click at [1110, 335] on div "9:00 AM 10:00 AM 11:00 AM 12:00 PM 1:00 PM 2:00 PM 3:00 PM 4:00 PM 5:00 PM 6:00…" at bounding box center [636, 404] width 1180 height 415
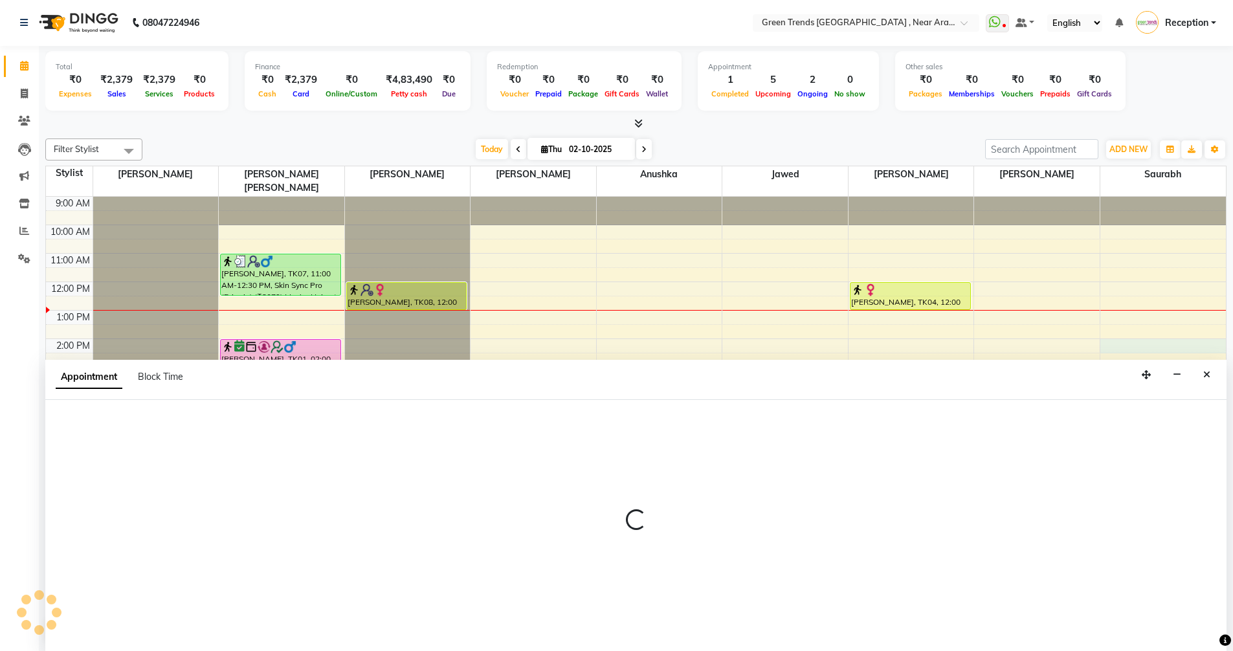
select select "93434"
select select "tentative"
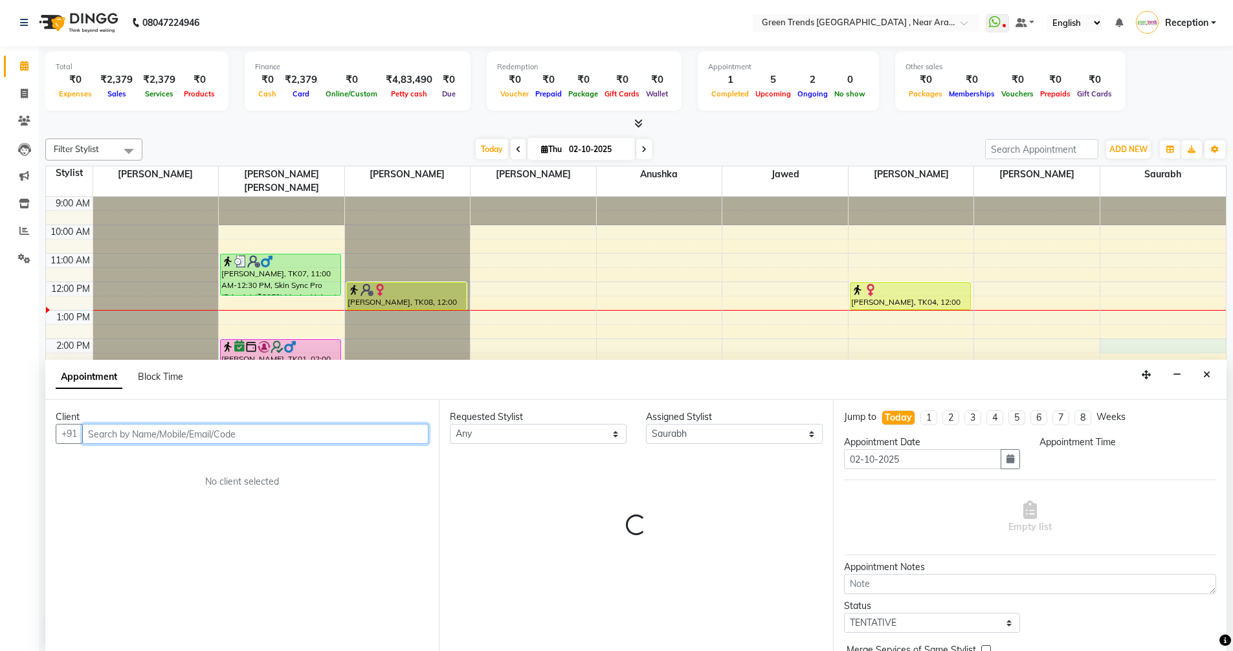
select select "840"
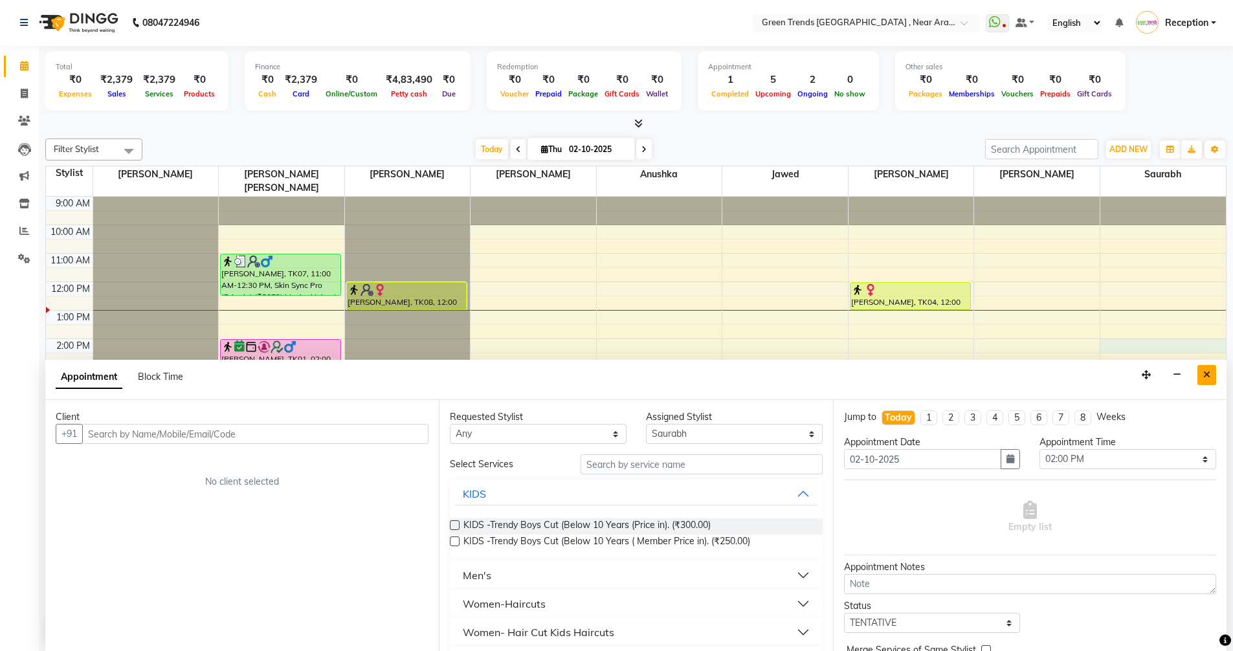
click at [1205, 375] on icon "Close" at bounding box center [1206, 374] width 7 height 9
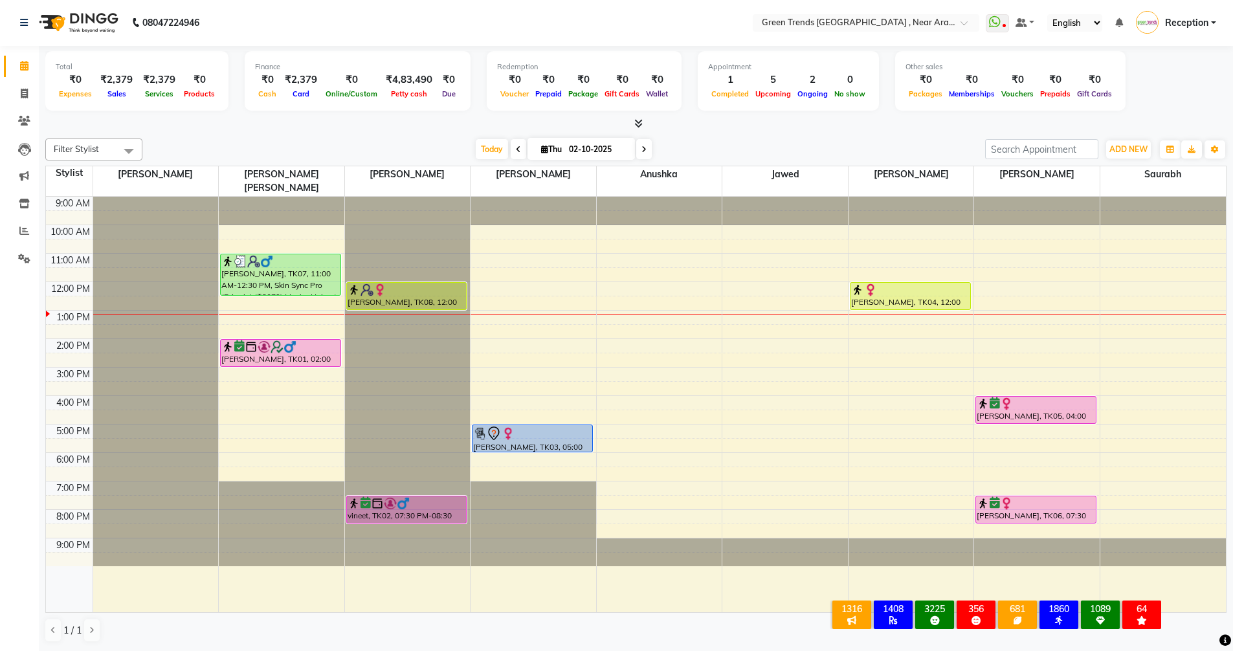
click at [643, 148] on icon at bounding box center [643, 150] width 5 height 8
type input "03-10-2025"
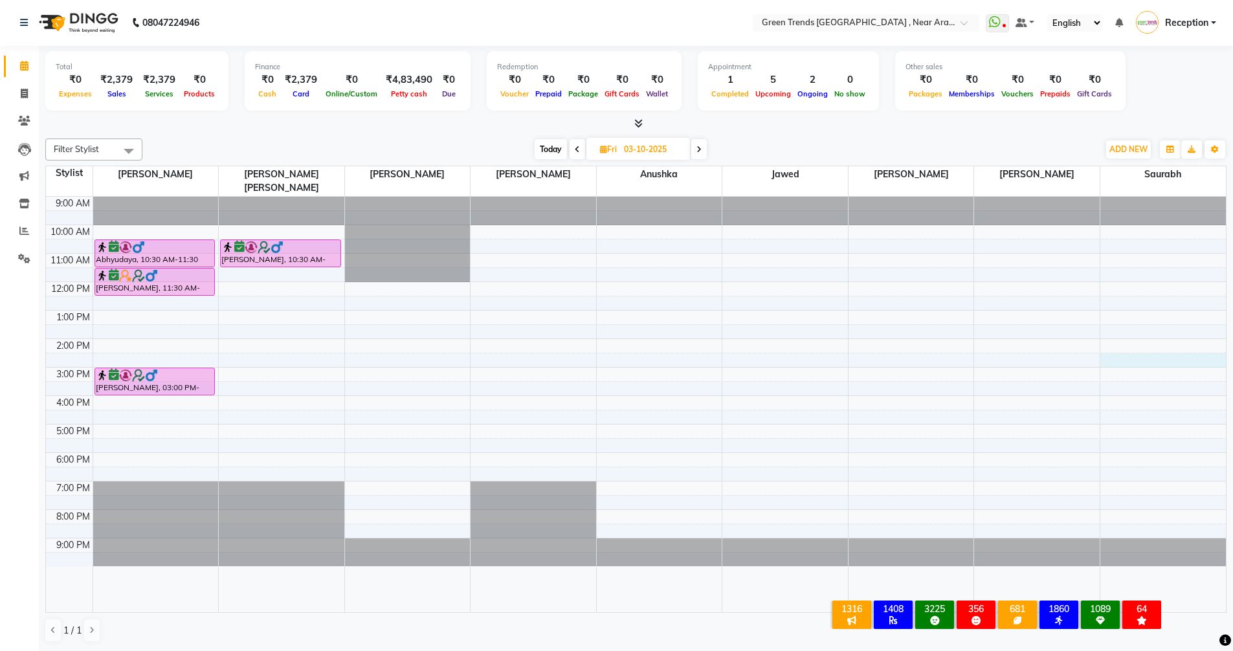
click at [1111, 347] on div "9:00 AM 10:00 AM 11:00 AM 12:00 PM 1:00 PM 2:00 PM 3:00 PM 4:00 PM 5:00 PM 6:00…" at bounding box center [636, 404] width 1180 height 415
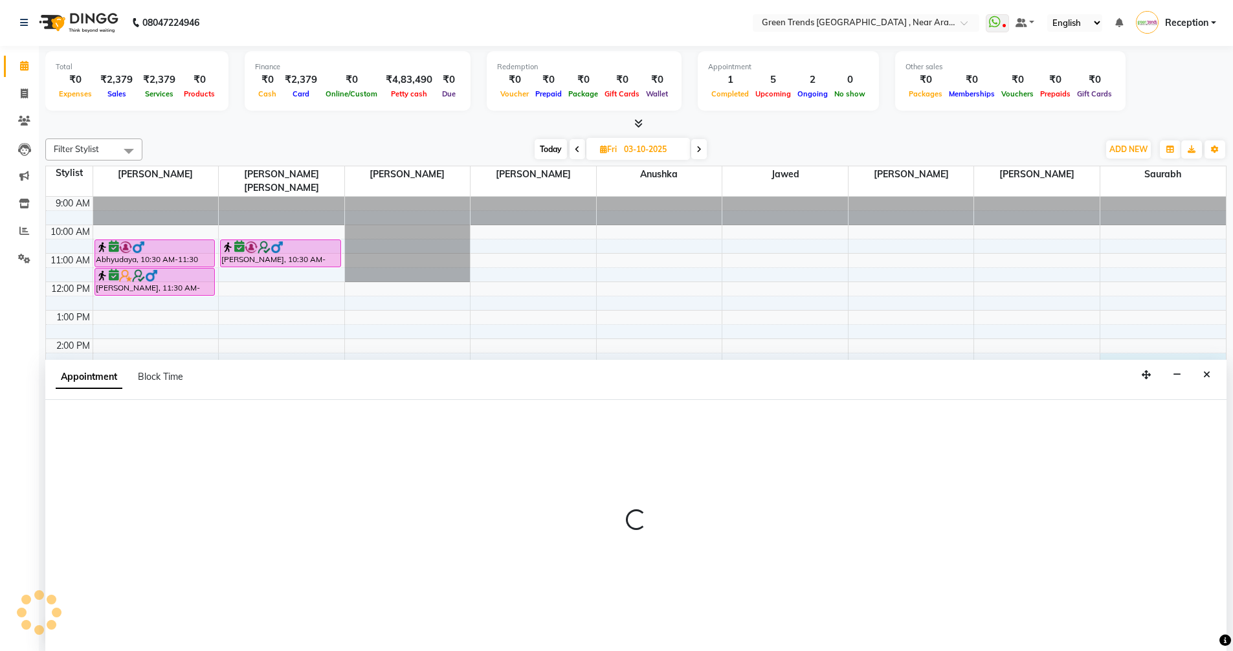
select select "93434"
select select "tentative"
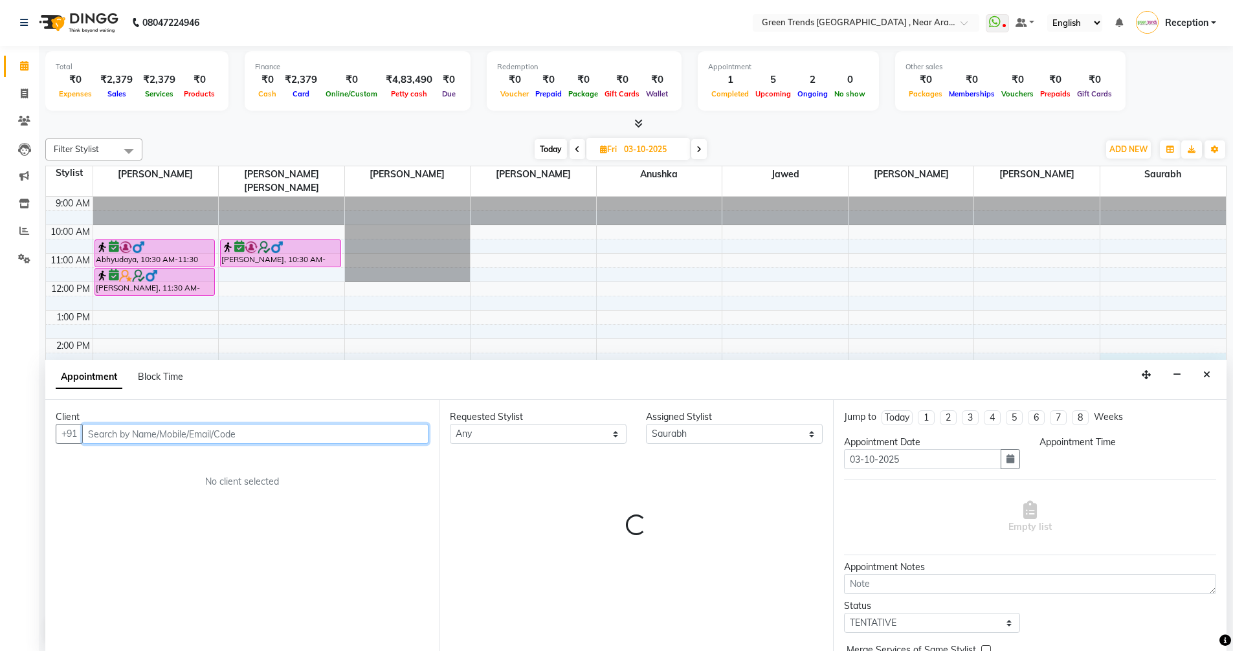
select select "870"
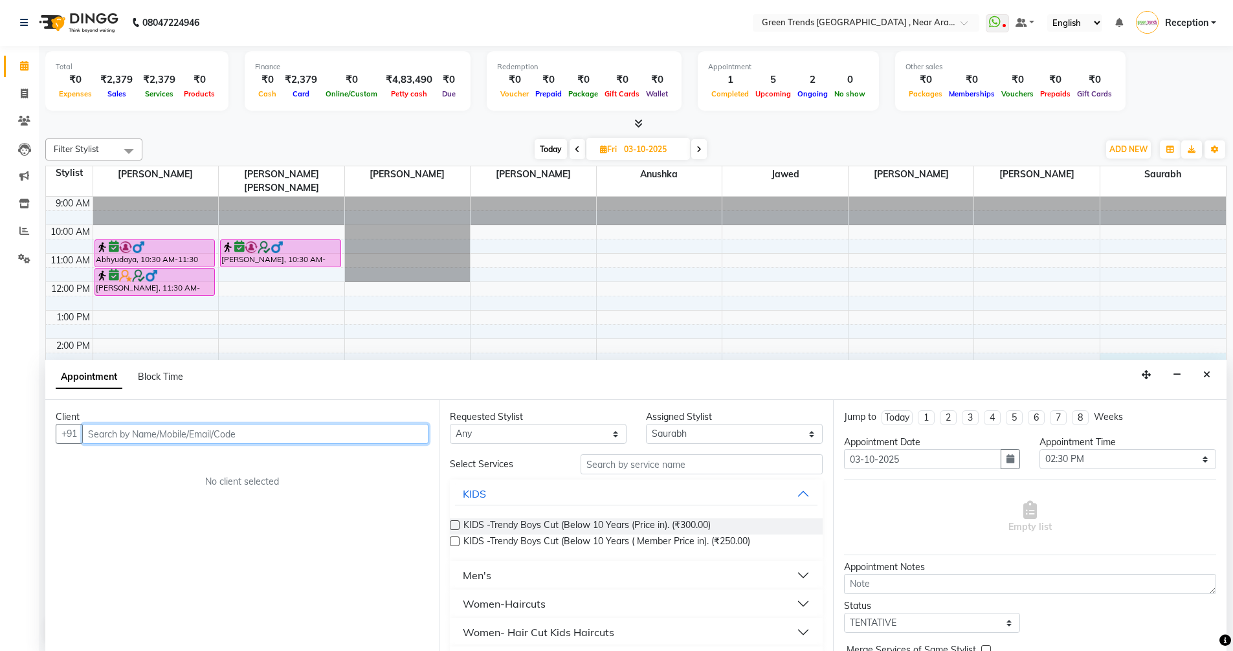
click at [309, 430] on input "text" at bounding box center [255, 434] width 346 height 20
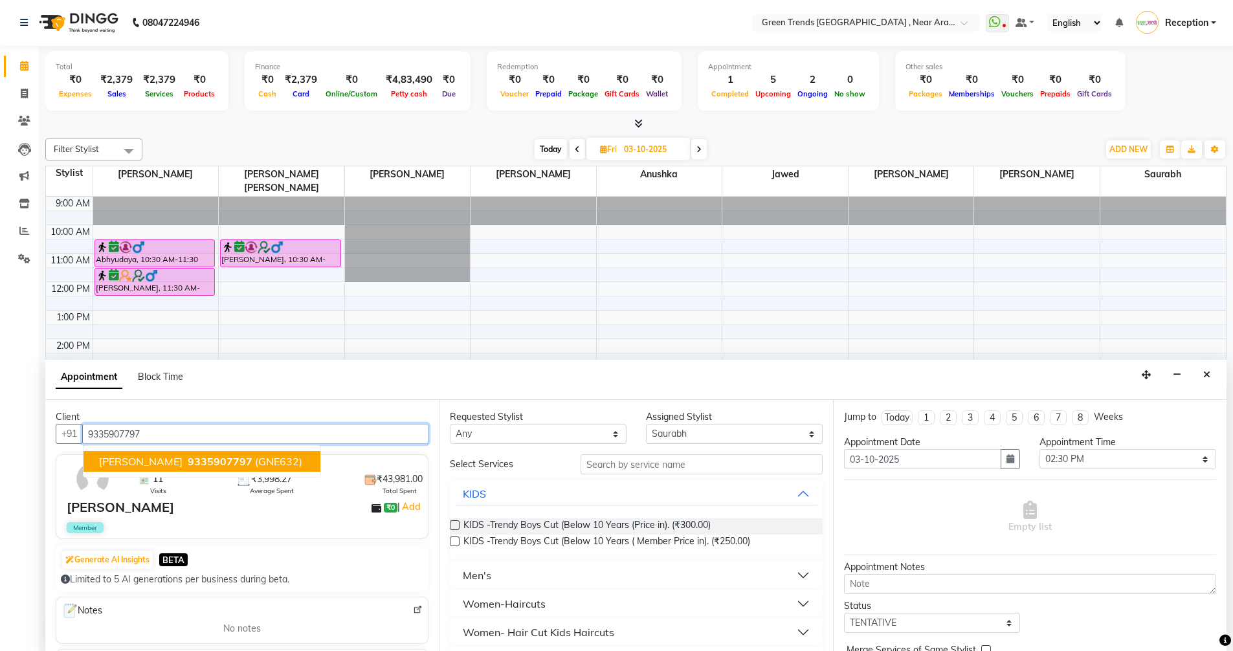
click at [239, 454] on button "Smita Verma 9335907797 (GNE632)" at bounding box center [201, 461] width 237 height 21
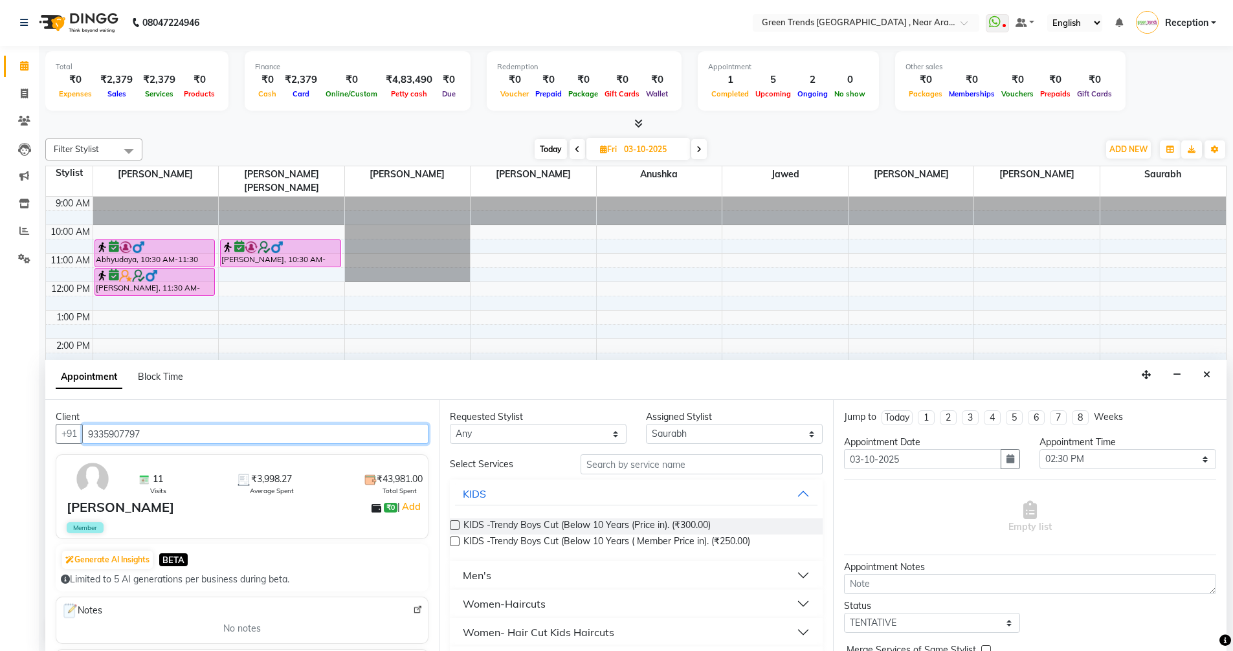
type input "9335907797"
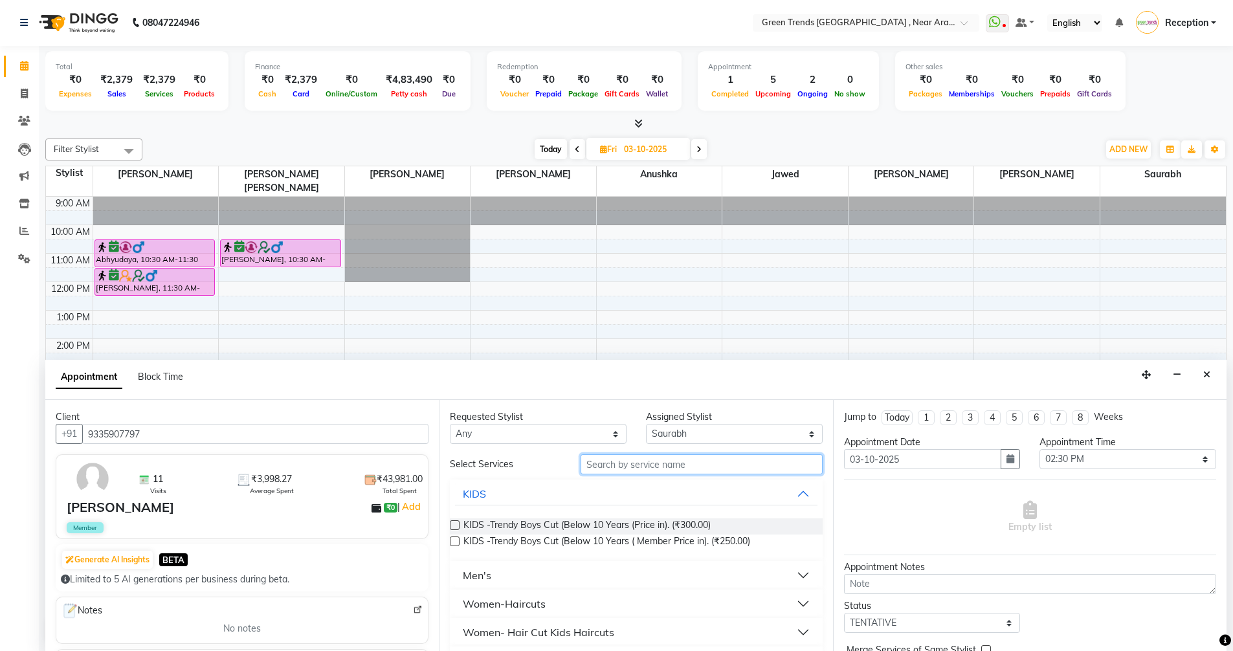
click at [677, 465] on input "text" at bounding box center [701, 464] width 242 height 20
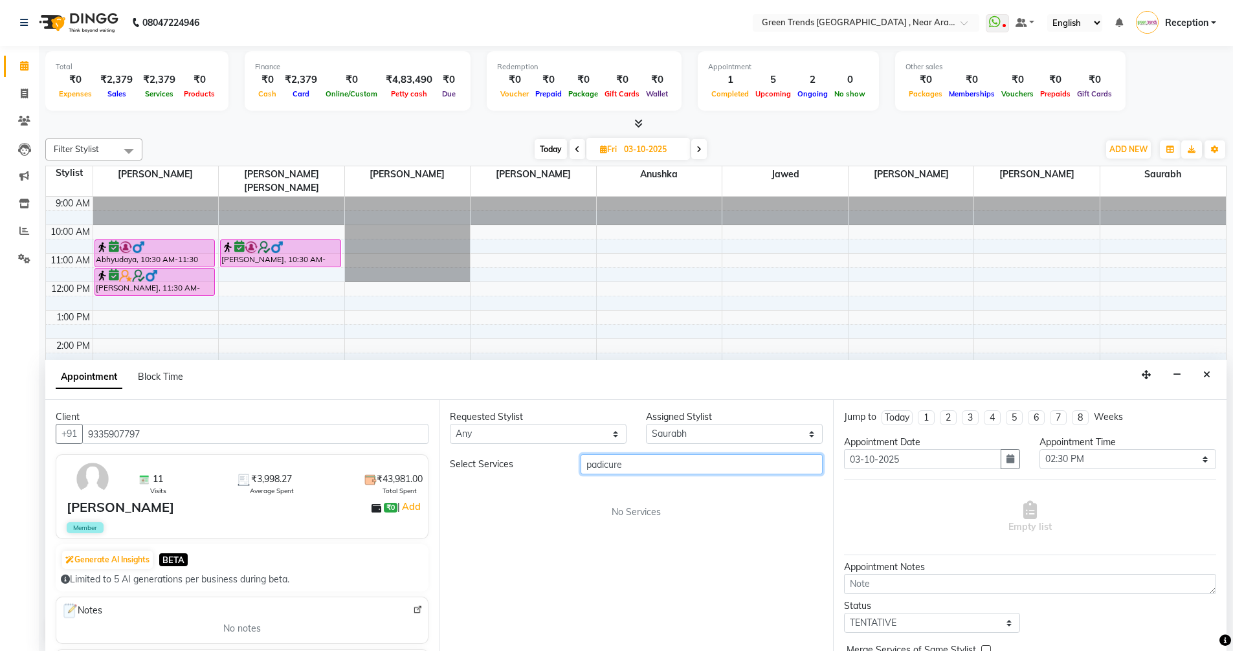
type input "padicure"
click at [620, 432] on select "Any Anushka Jawed Mohd. Fuzail Mohd Shuaib Nihal Saif Sameera Saurabh Shikha Pr…" at bounding box center [538, 434] width 177 height 20
select select "89092"
click at [450, 424] on select "Any Anushka Jawed Mohd. Fuzail Mohd Shuaib Nihal Saif Sameera Saurabh Shikha Pr…" at bounding box center [538, 434] width 177 height 20
select select "89092"
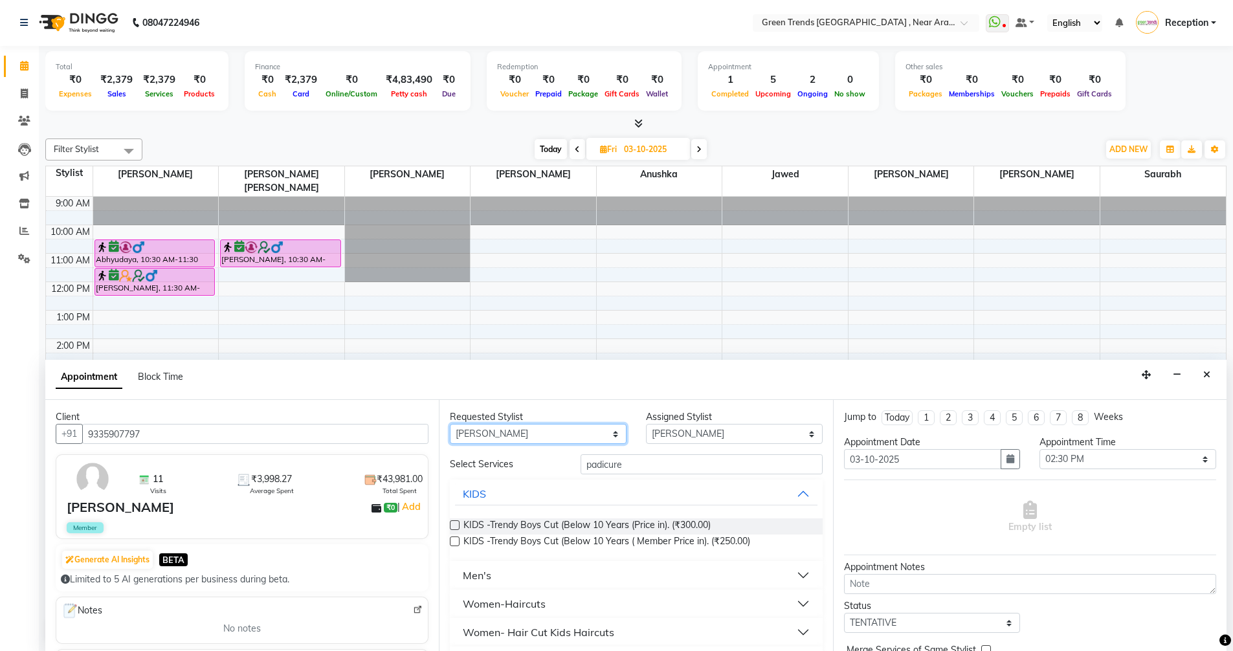
scroll to position [0, 0]
click at [648, 467] on input "padicure" at bounding box center [701, 465] width 242 height 20
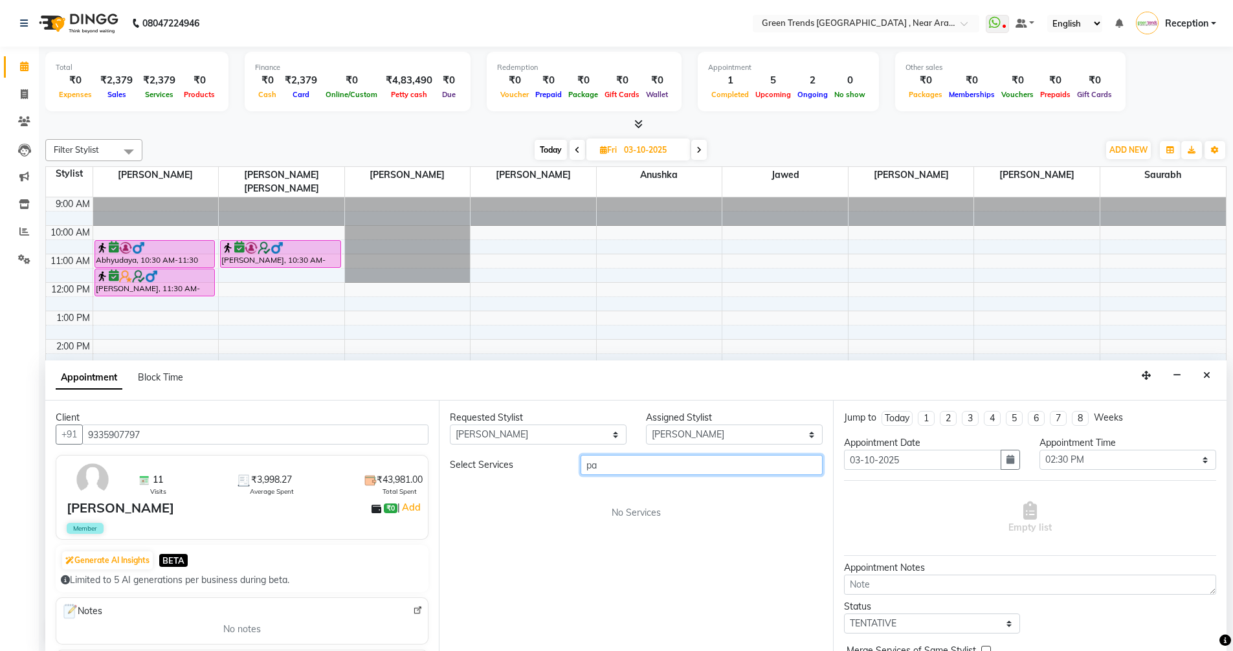
type input "p"
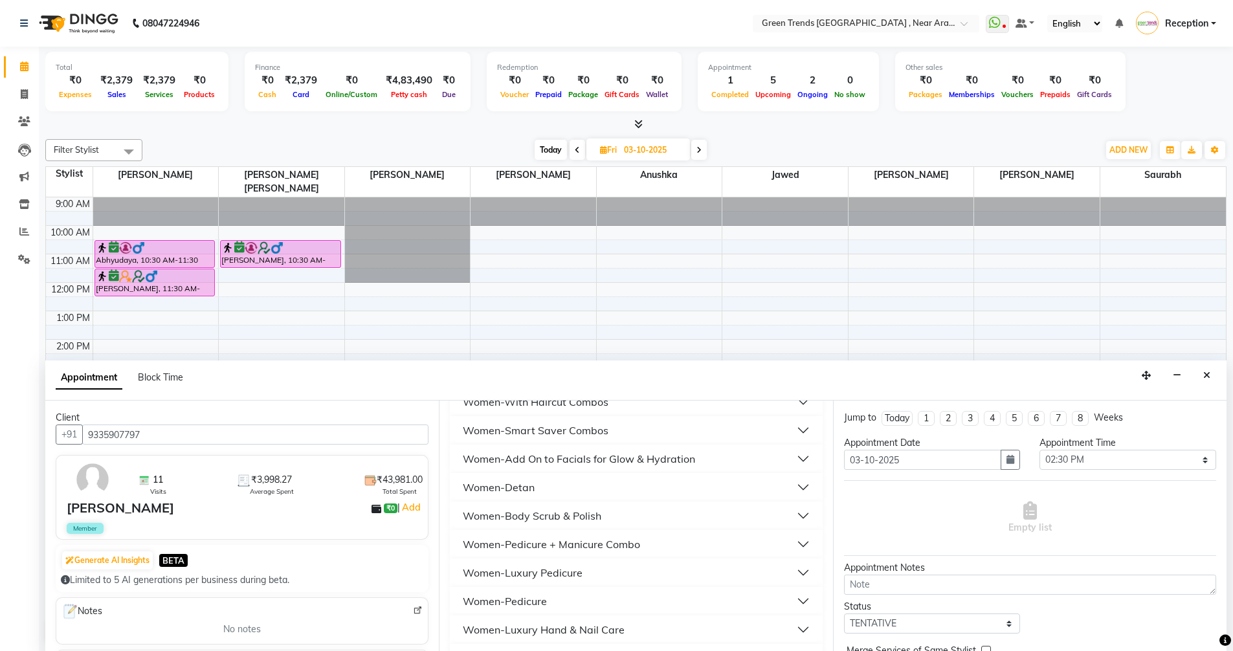
scroll to position [453, 0]
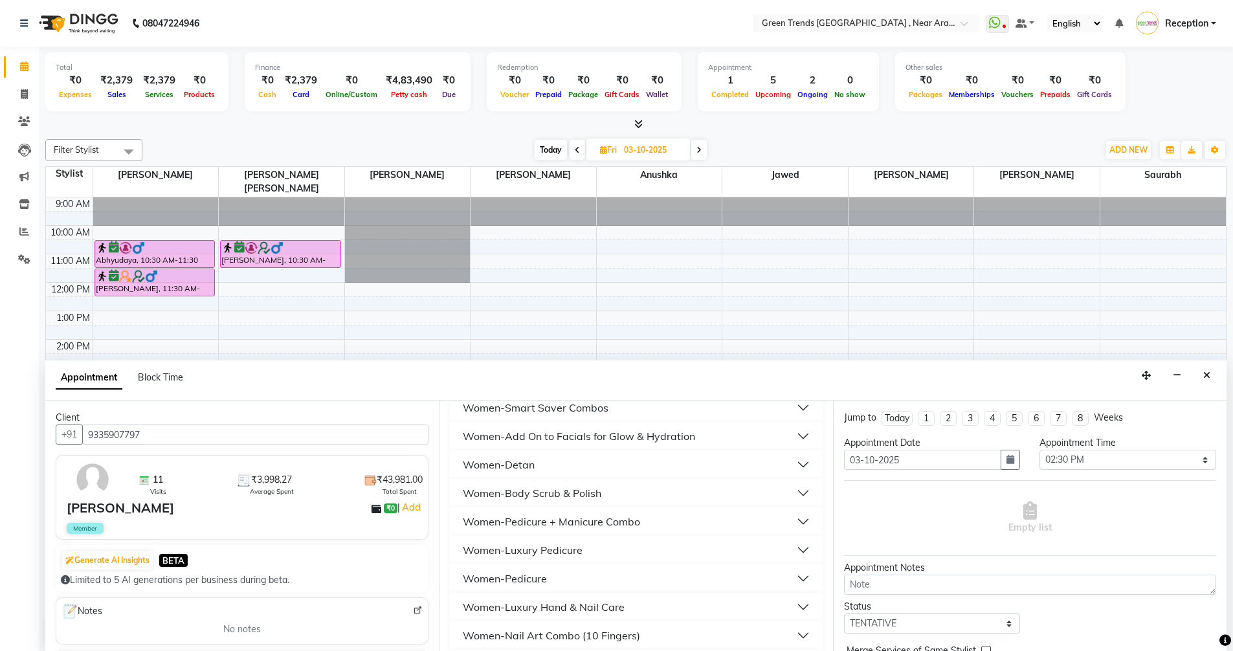
type input "10"
click at [599, 525] on div "Women-Pedicure + Manicure Combo" at bounding box center [551, 522] width 177 height 16
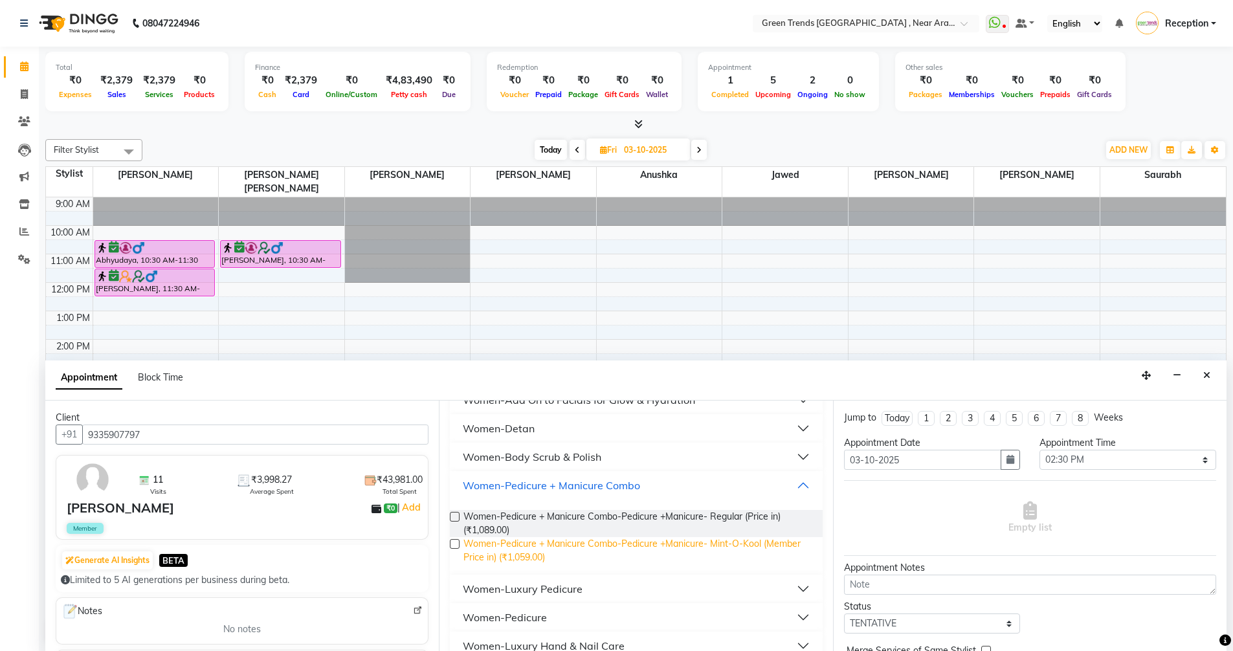
scroll to position [518, 0]
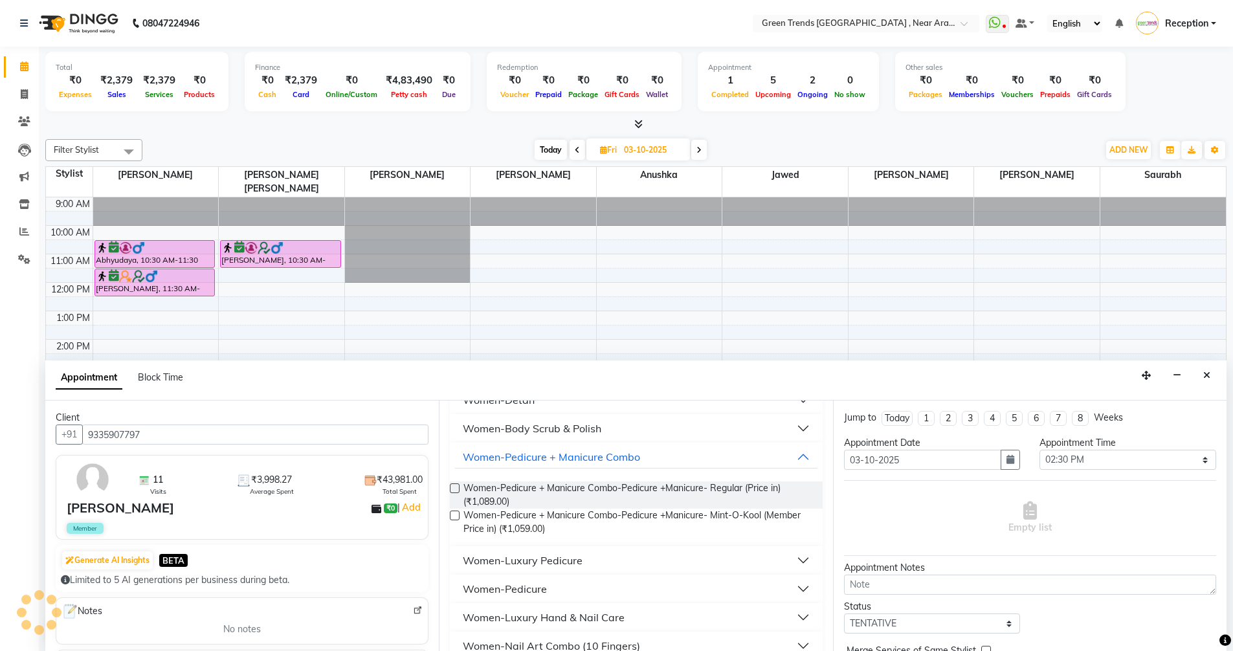
click at [514, 584] on div "Women-Pedicure" at bounding box center [505, 589] width 84 height 16
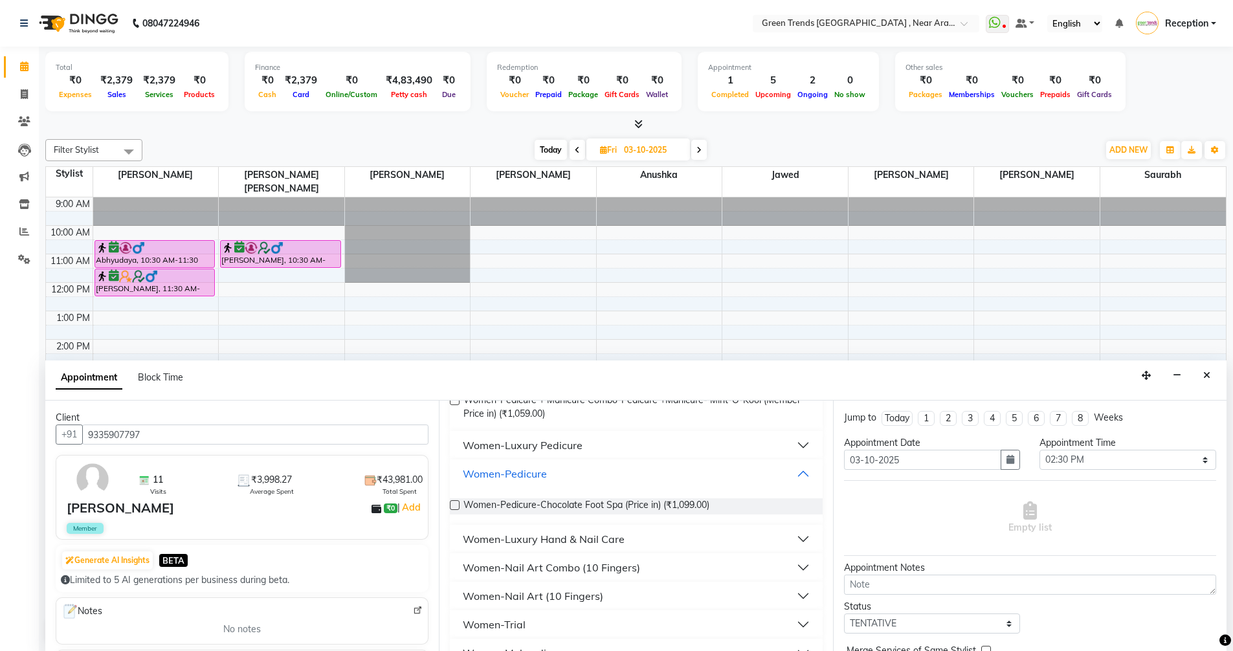
scroll to position [647, 0]
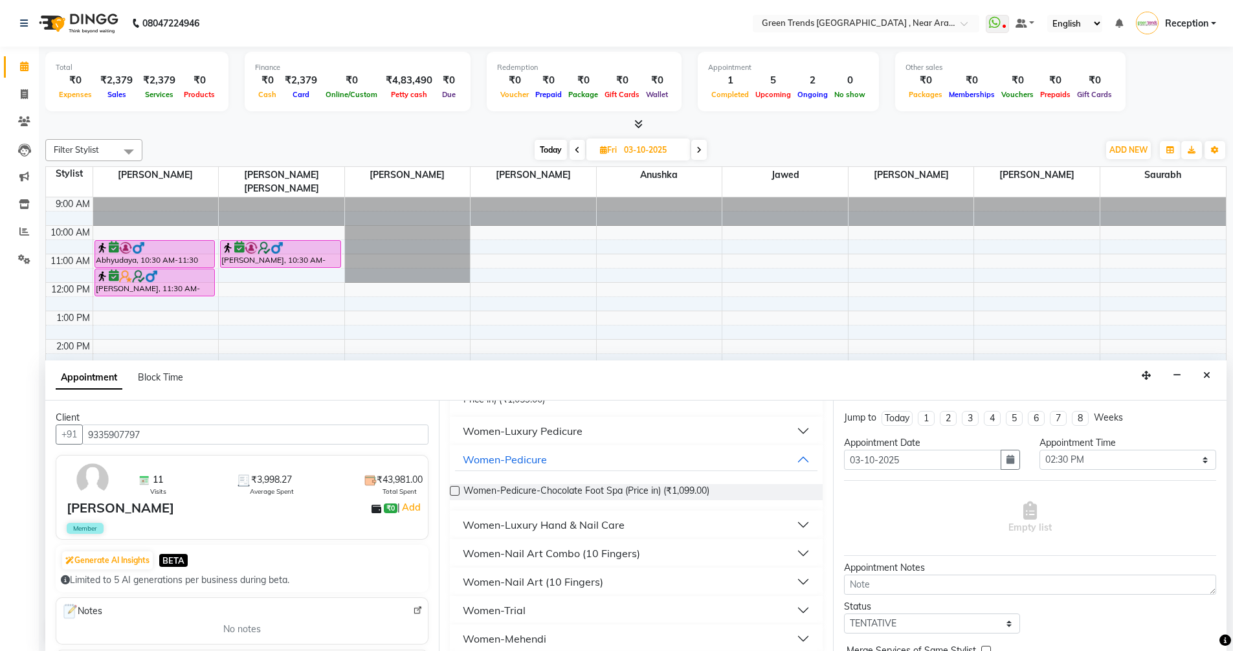
click at [453, 487] on label at bounding box center [455, 491] width 10 height 10
click at [453, 488] on input "checkbox" at bounding box center [454, 492] width 8 height 8
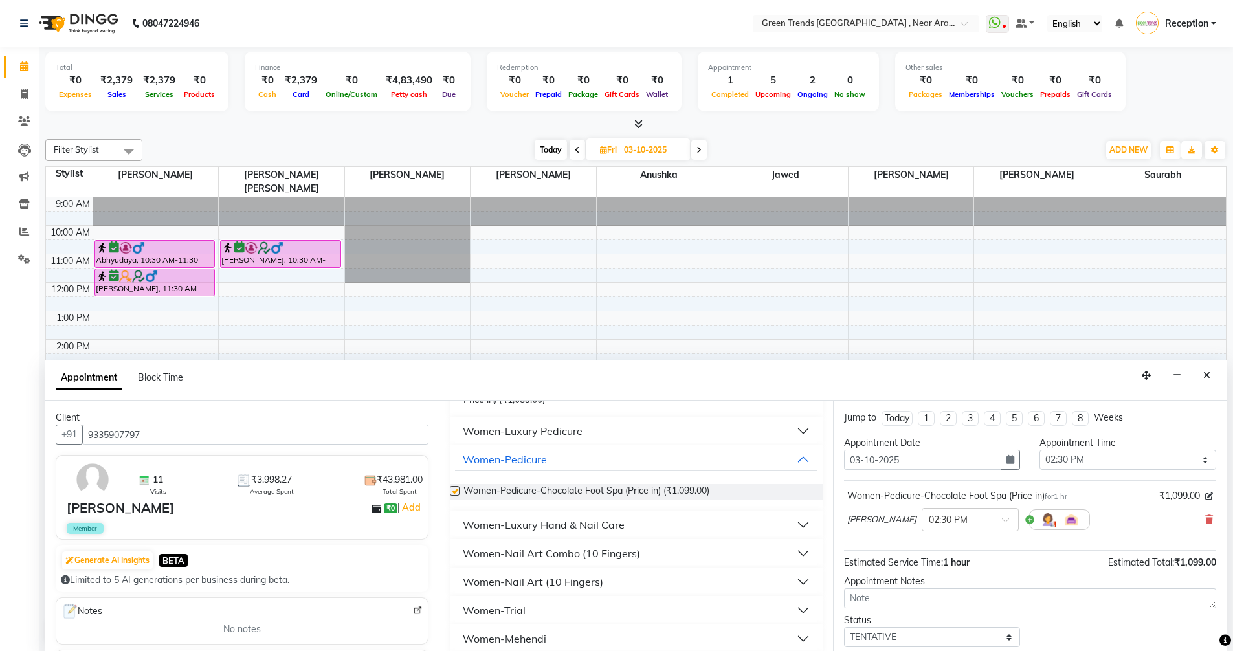
checkbox input "false"
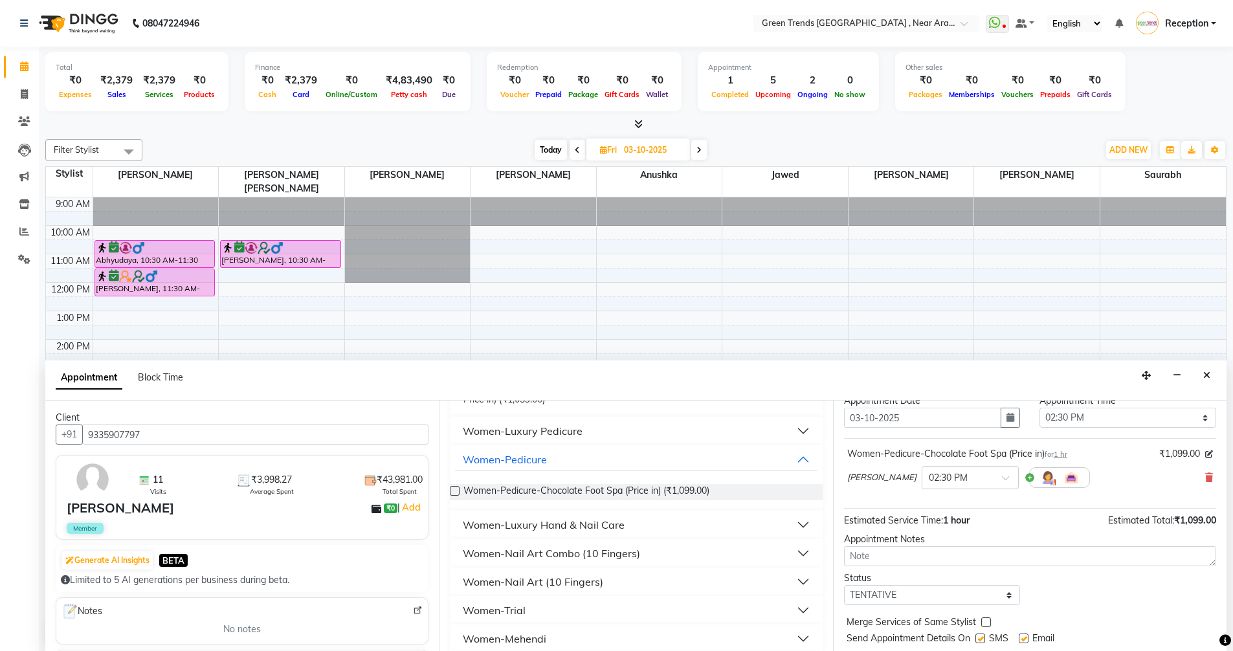
scroll to position [65, 0]
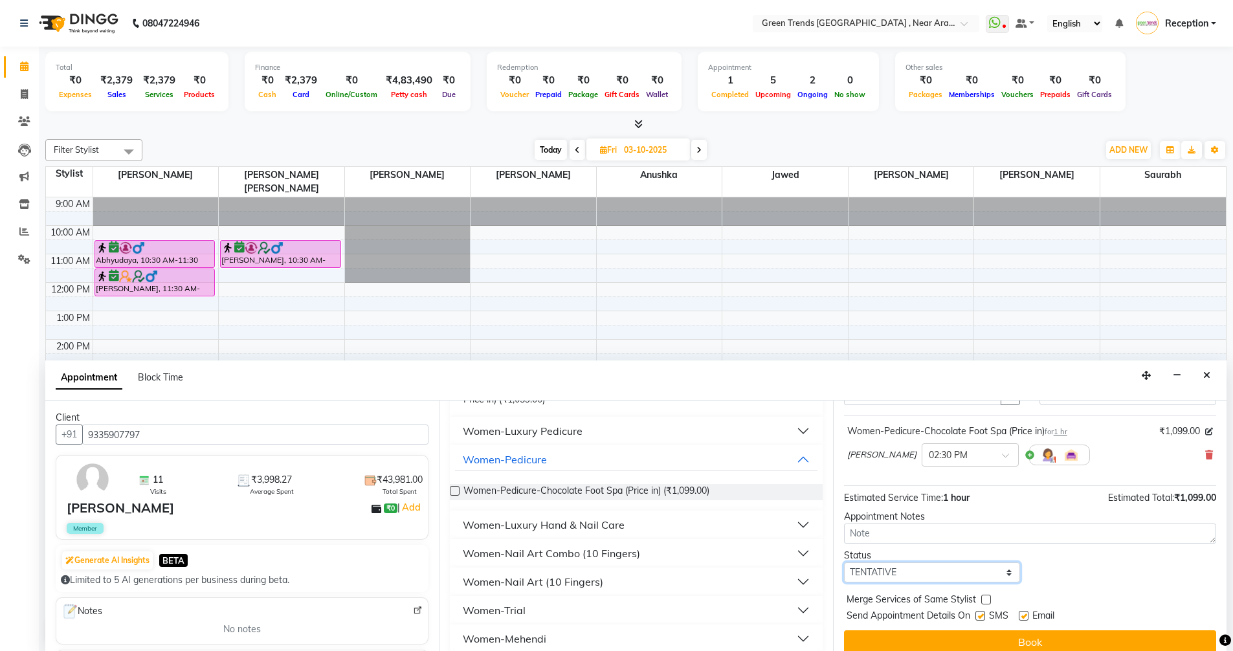
drag, startPoint x: 998, startPoint y: 569, endPoint x: 990, endPoint y: 567, distance: 8.5
click at [998, 569] on select "Select TENTATIVE CONFIRM UPCOMING" at bounding box center [932, 572] width 177 height 20
select select "confirm booking"
click at [844, 562] on select "Select TENTATIVE CONFIRM UPCOMING" at bounding box center [932, 572] width 177 height 20
click at [1037, 638] on button "Book" at bounding box center [1030, 641] width 372 height 23
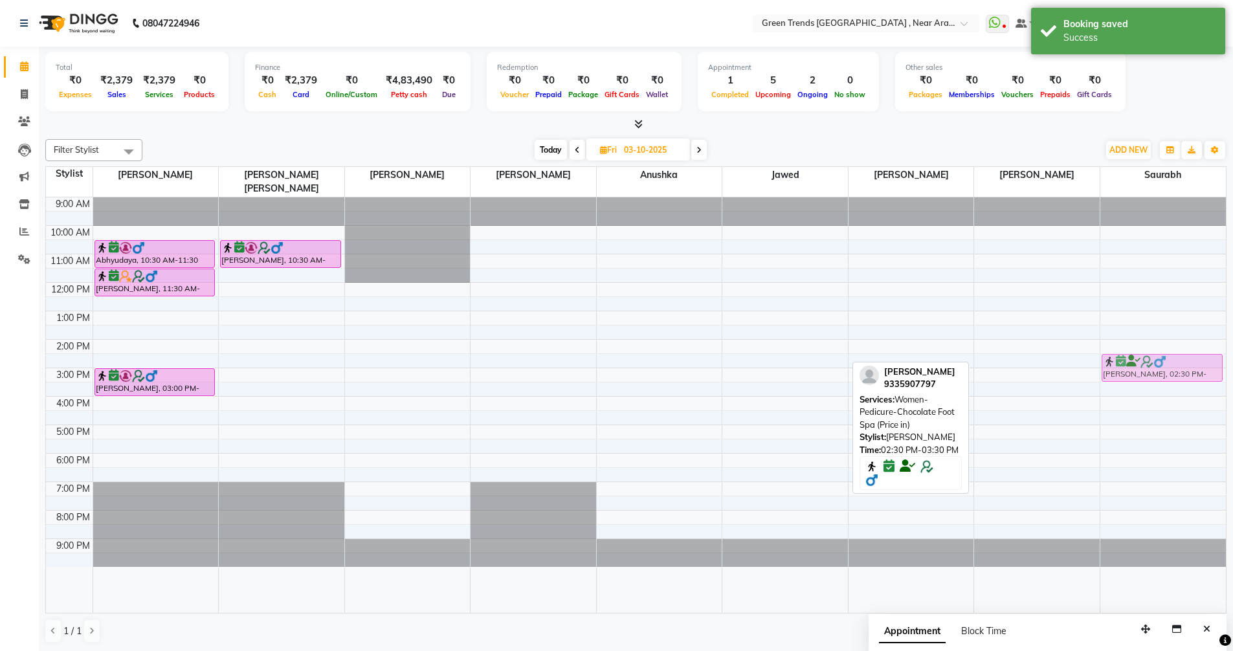
drag, startPoint x: 1001, startPoint y: 353, endPoint x: 1108, endPoint y: 350, distance: 107.4
click at [1108, 350] on tr "Abhyudaya, 10:30 AM-11:30 AM, Men's -Haircut Basic (Member Price in ) Yuvraj Si…" at bounding box center [636, 404] width 1180 height 415
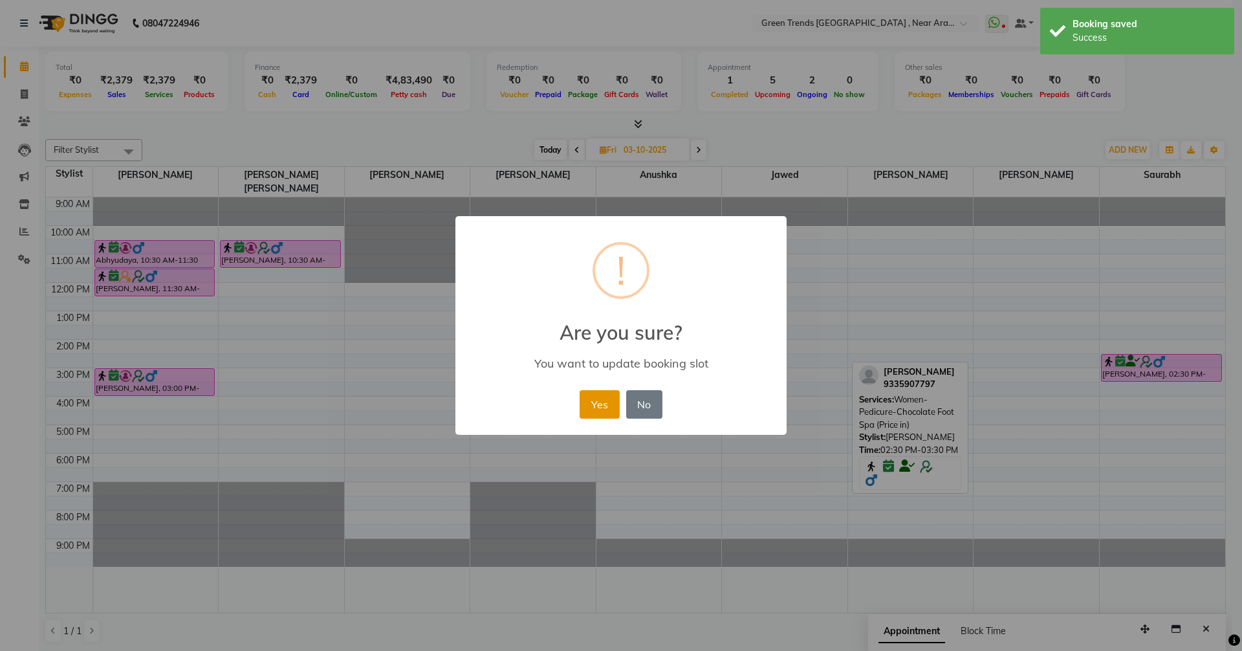
click at [602, 396] on button "Yes" at bounding box center [599, 404] width 39 height 28
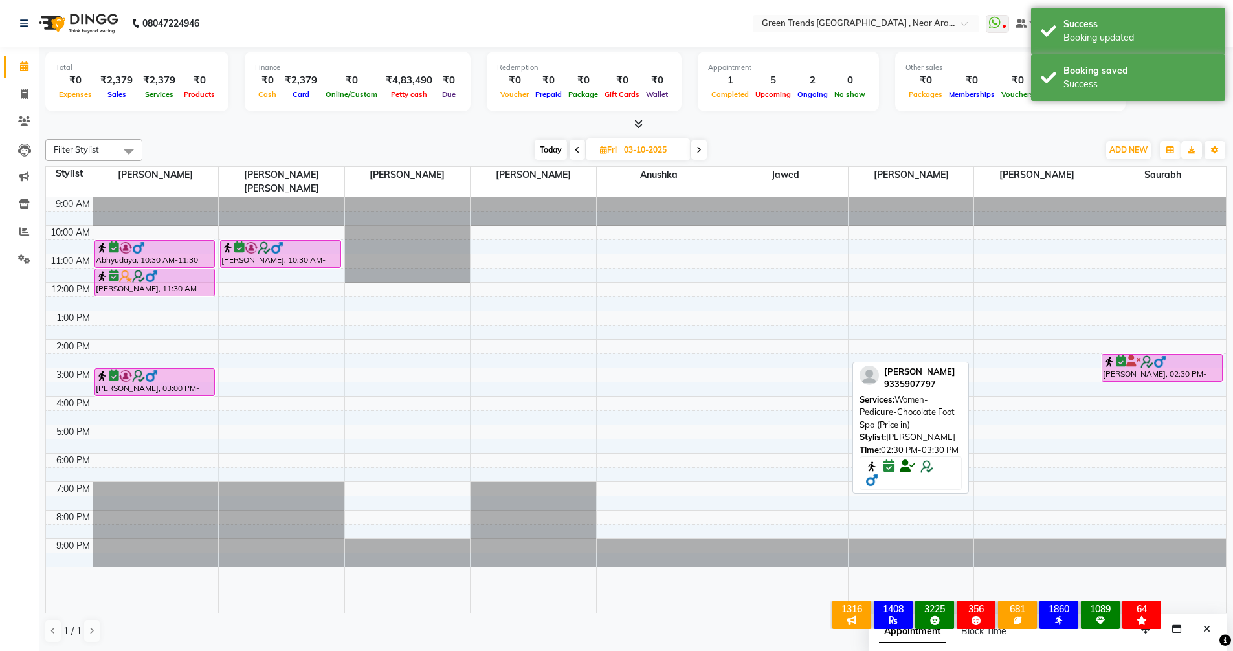
click at [577, 149] on icon at bounding box center [577, 150] width 5 height 8
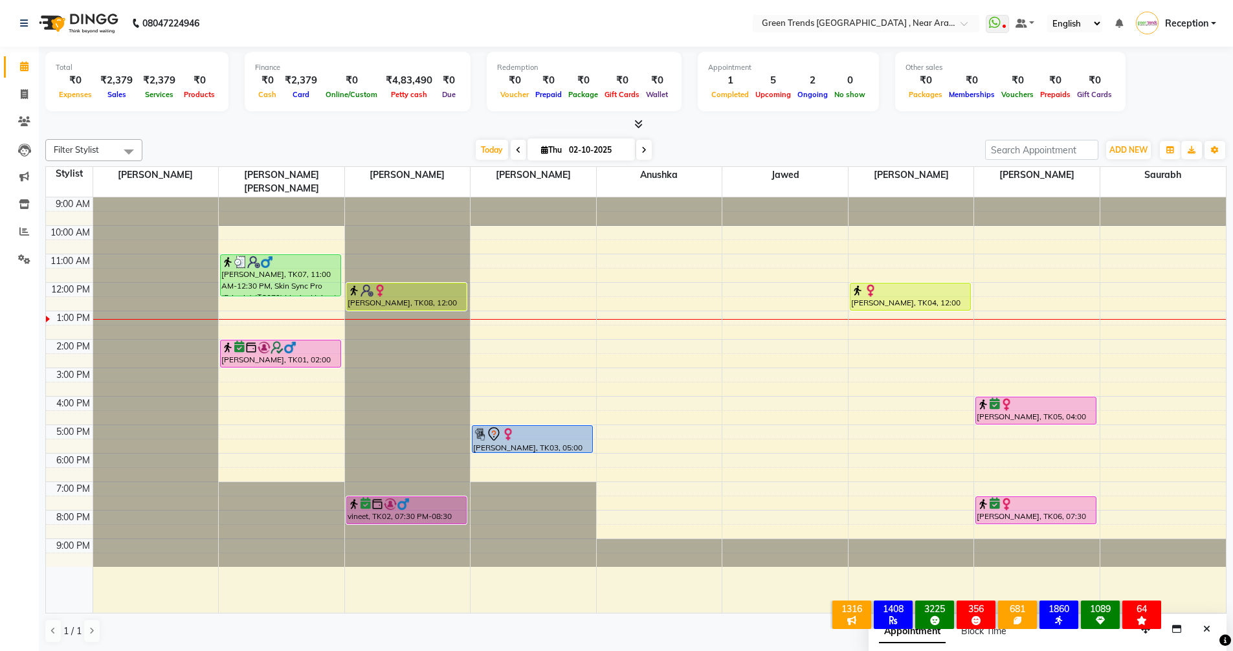
click at [516, 151] on icon at bounding box center [518, 150] width 5 height 8
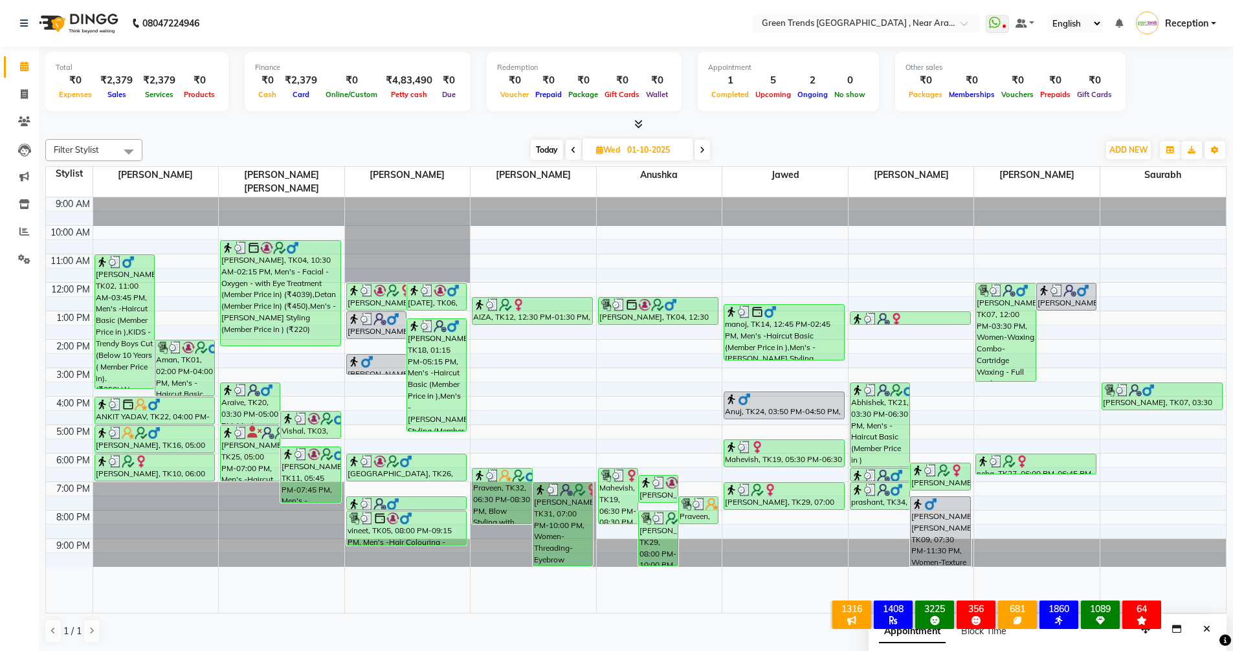
click at [702, 153] on icon at bounding box center [701, 150] width 5 height 8
type input "02-10-2025"
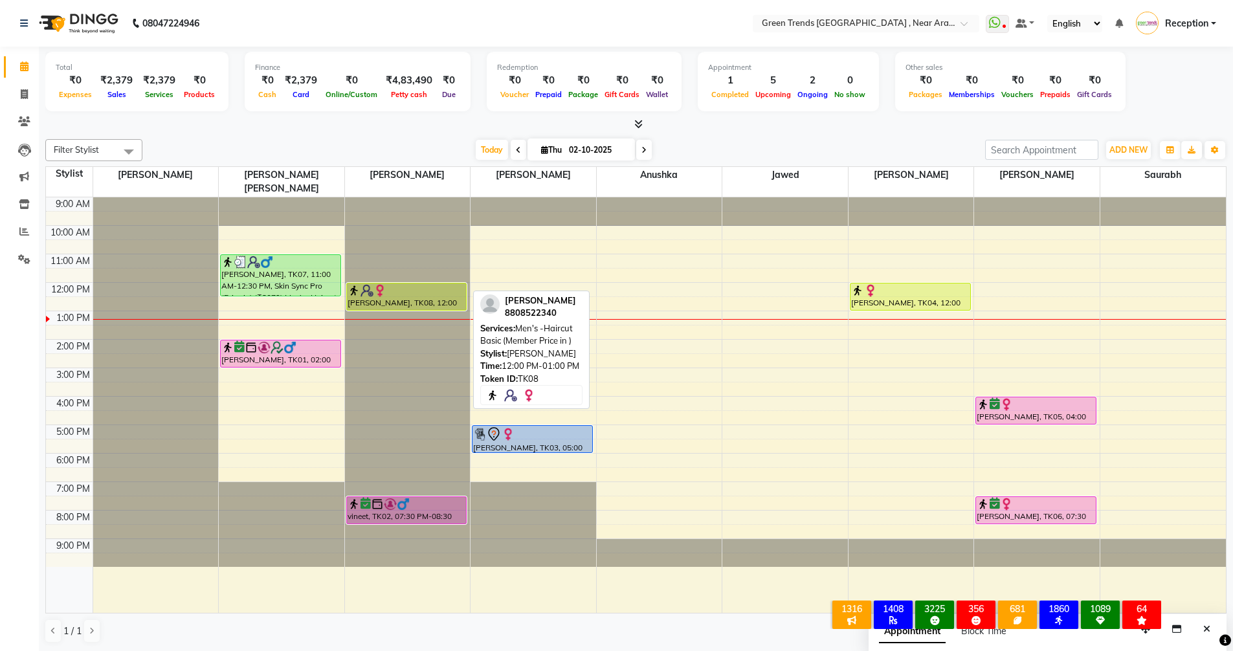
click at [395, 284] on div at bounding box center [406, 290] width 118 height 13
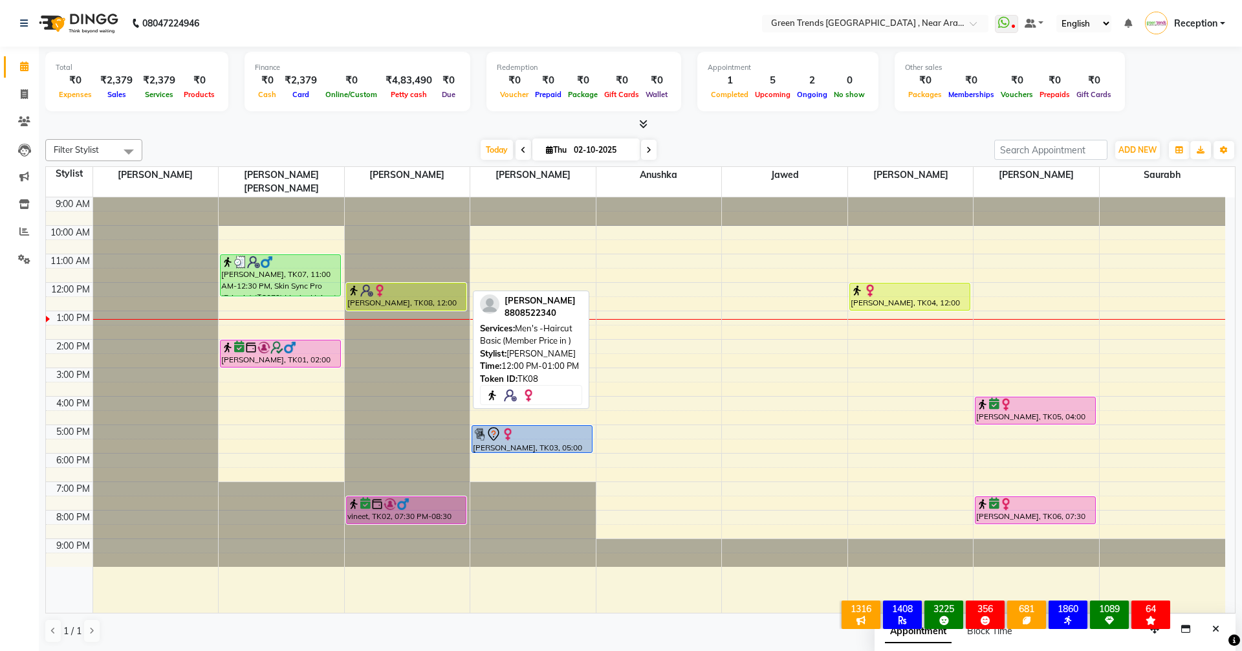
select select "1"
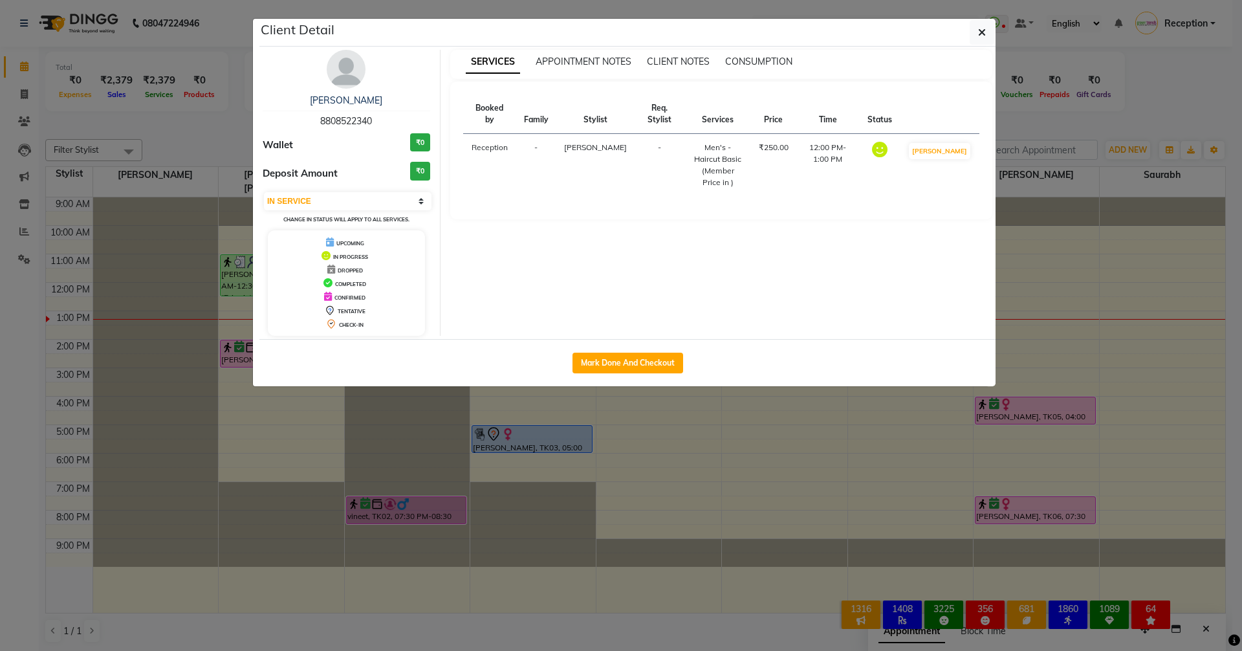
click at [336, 79] on img at bounding box center [346, 69] width 39 height 39
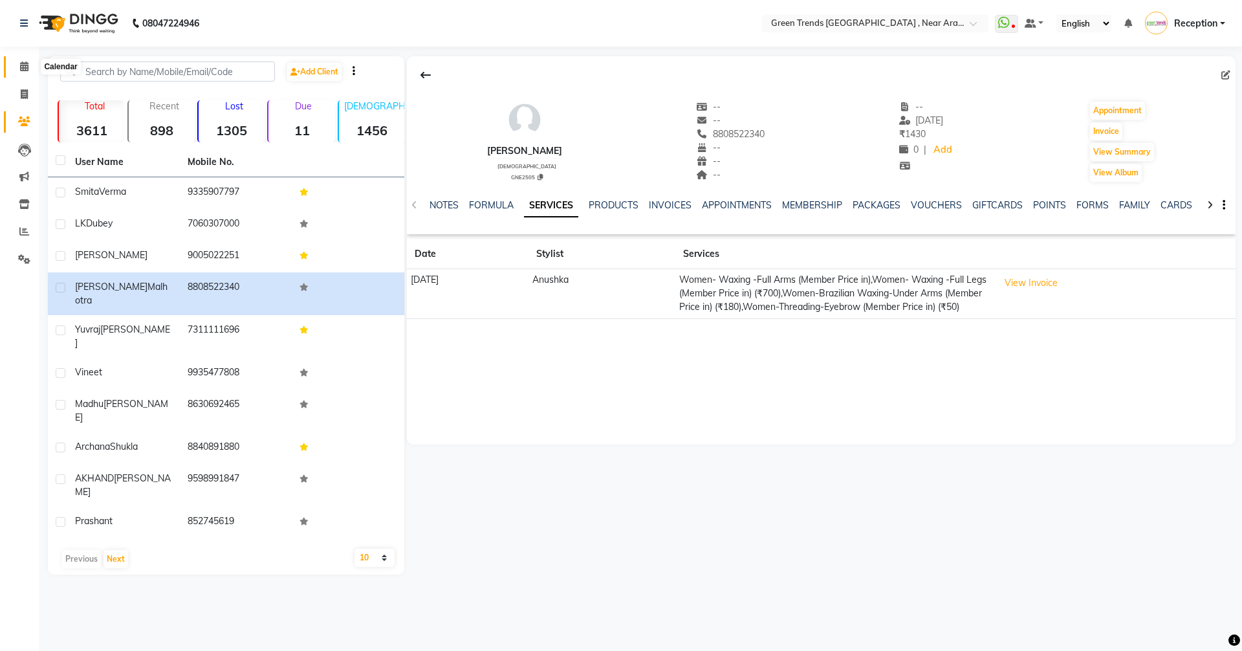
click at [23, 64] on icon at bounding box center [24, 66] width 8 height 10
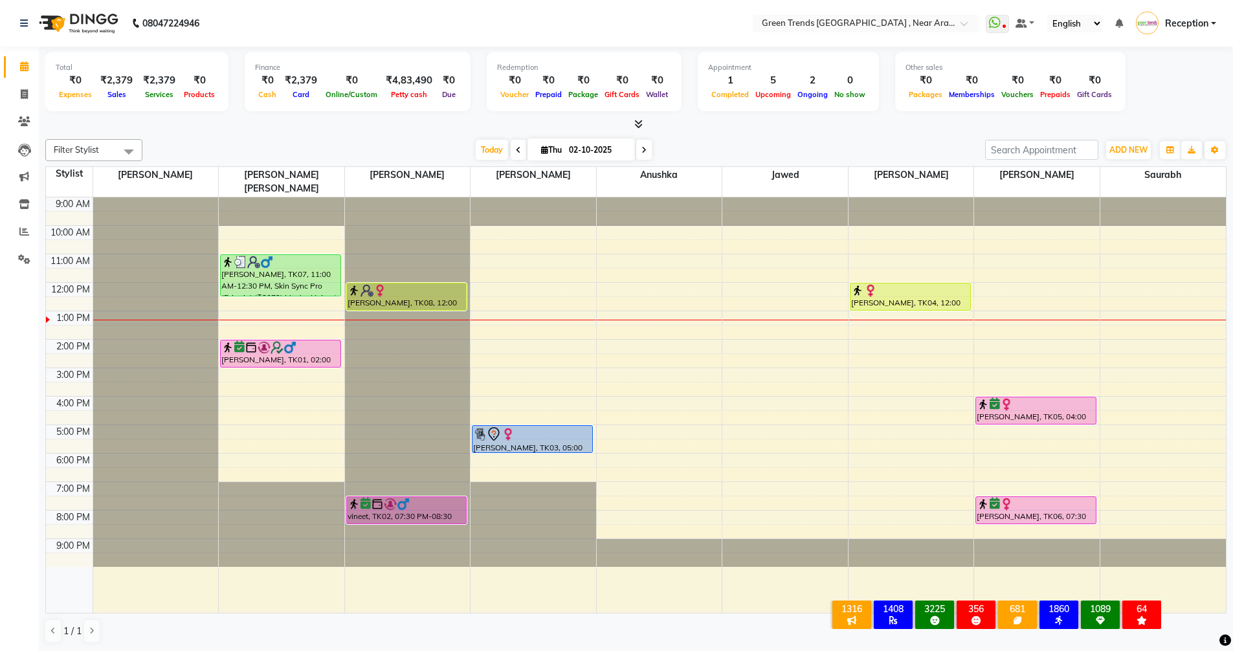
click at [512, 148] on span at bounding box center [519, 150] width 16 height 20
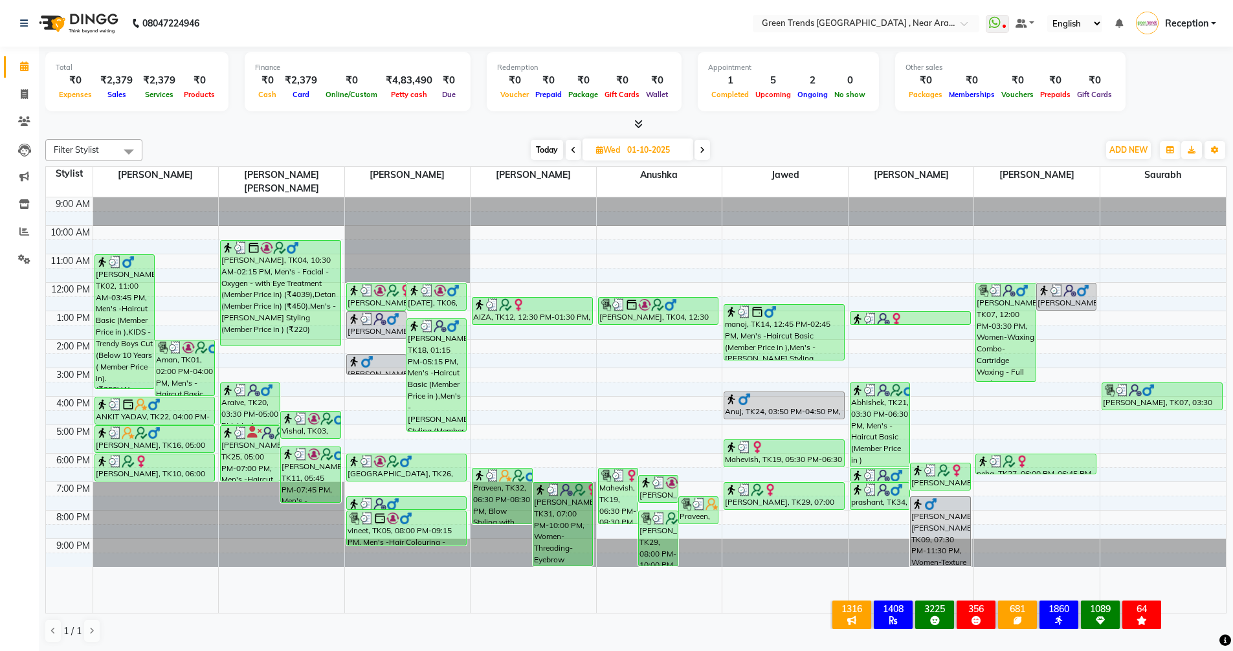
click at [575, 151] on span at bounding box center [574, 150] width 16 height 20
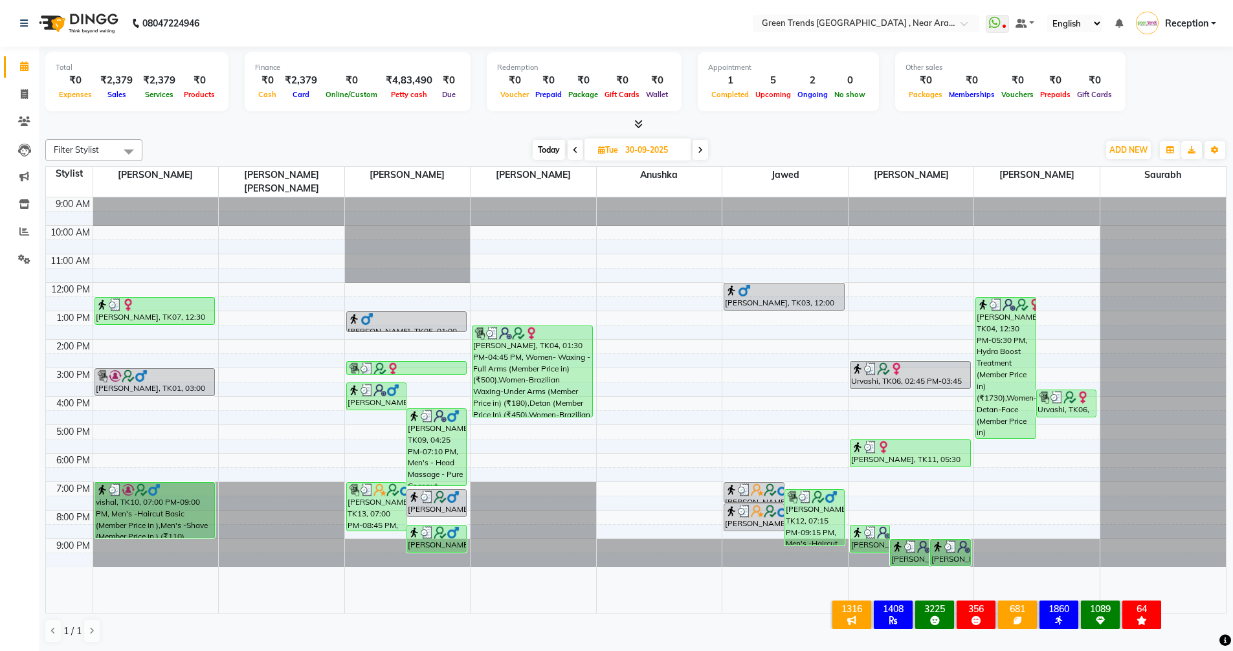
click at [702, 141] on span at bounding box center [700, 150] width 16 height 20
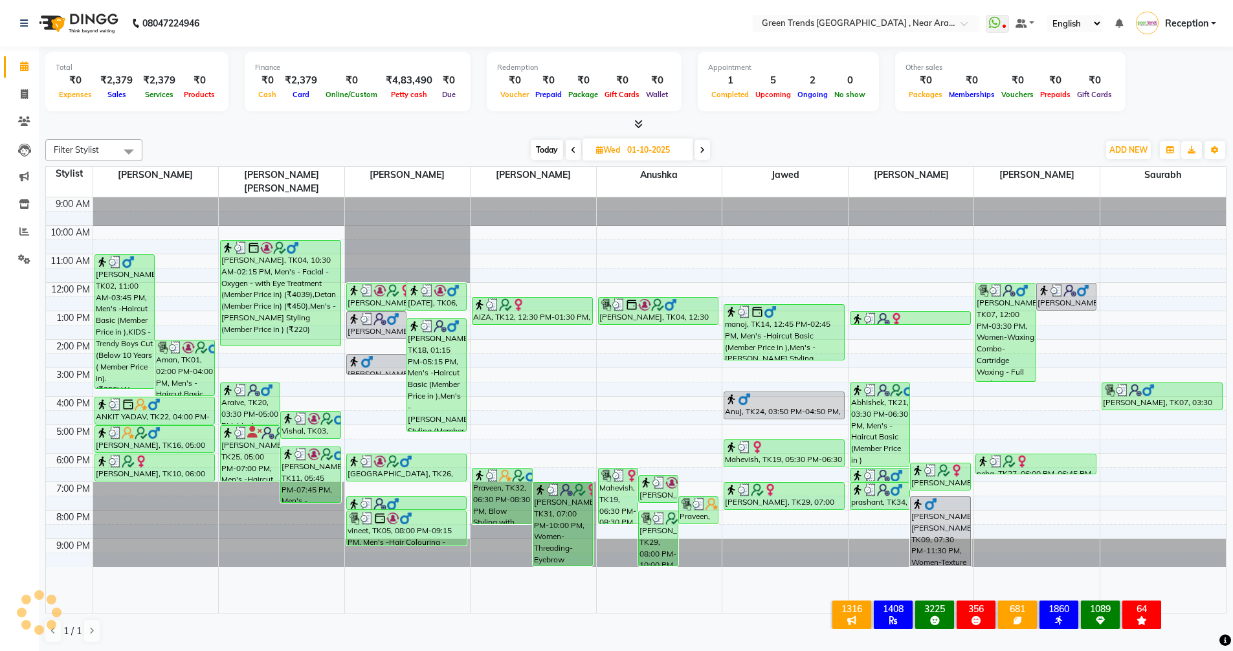
click at [705, 153] on icon at bounding box center [701, 150] width 5 height 8
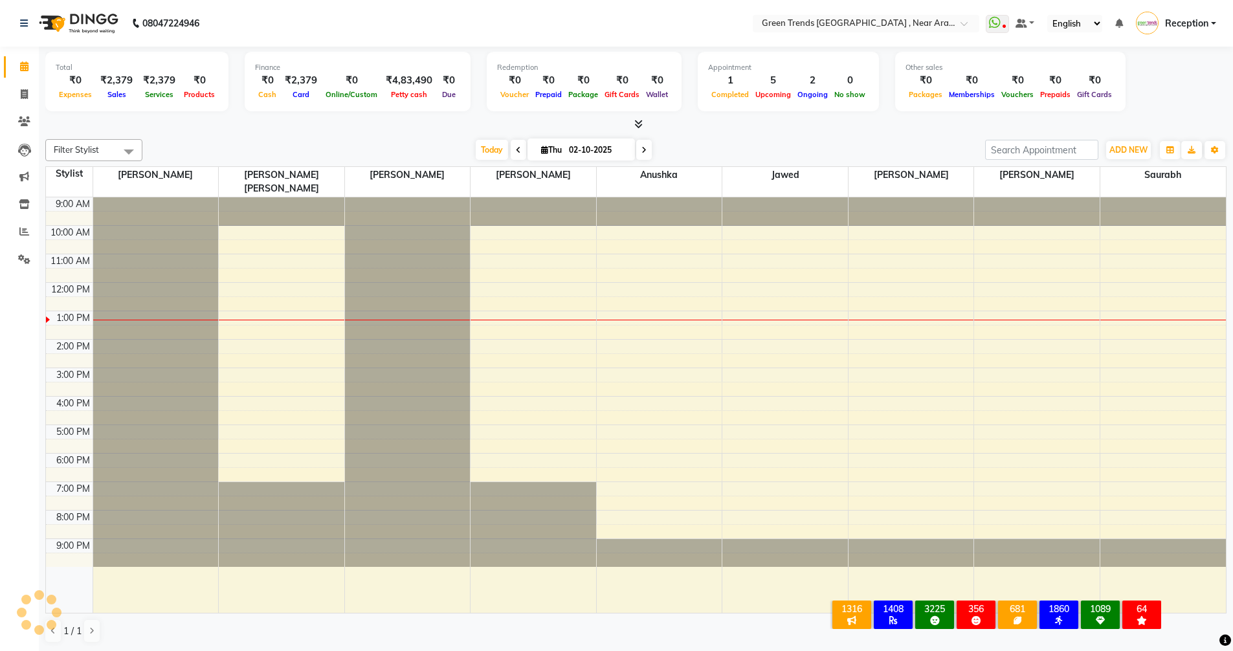
click at [641, 149] on icon at bounding box center [643, 150] width 5 height 8
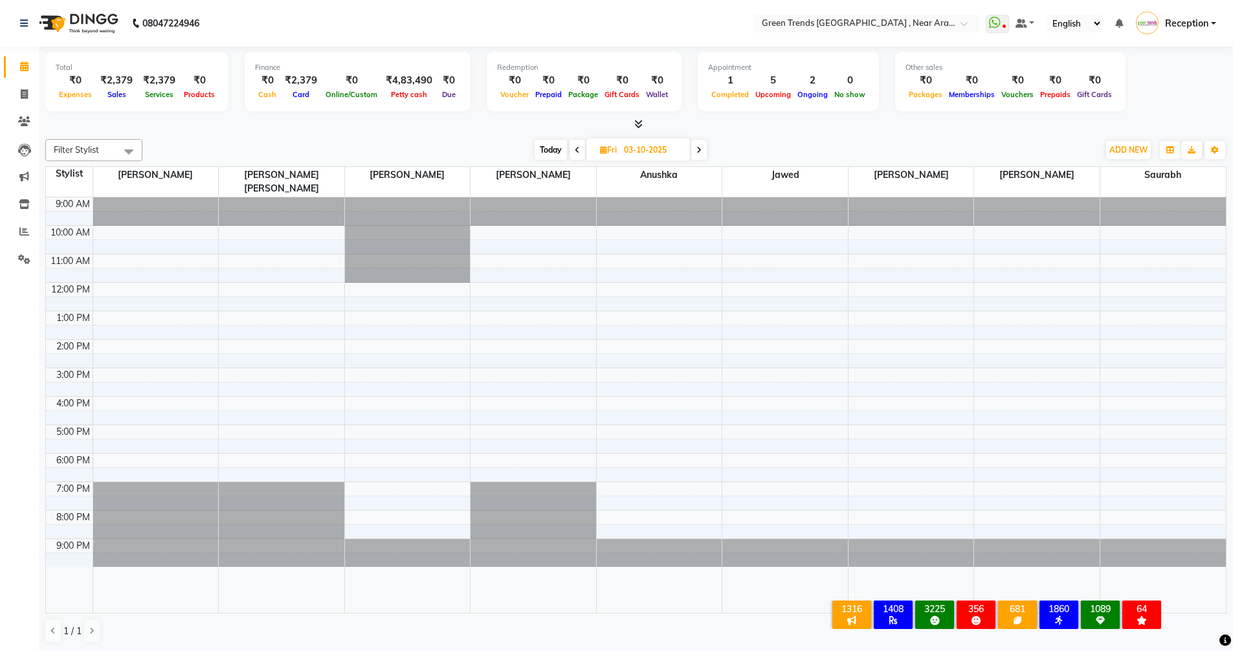
click at [570, 152] on span at bounding box center [577, 150] width 16 height 20
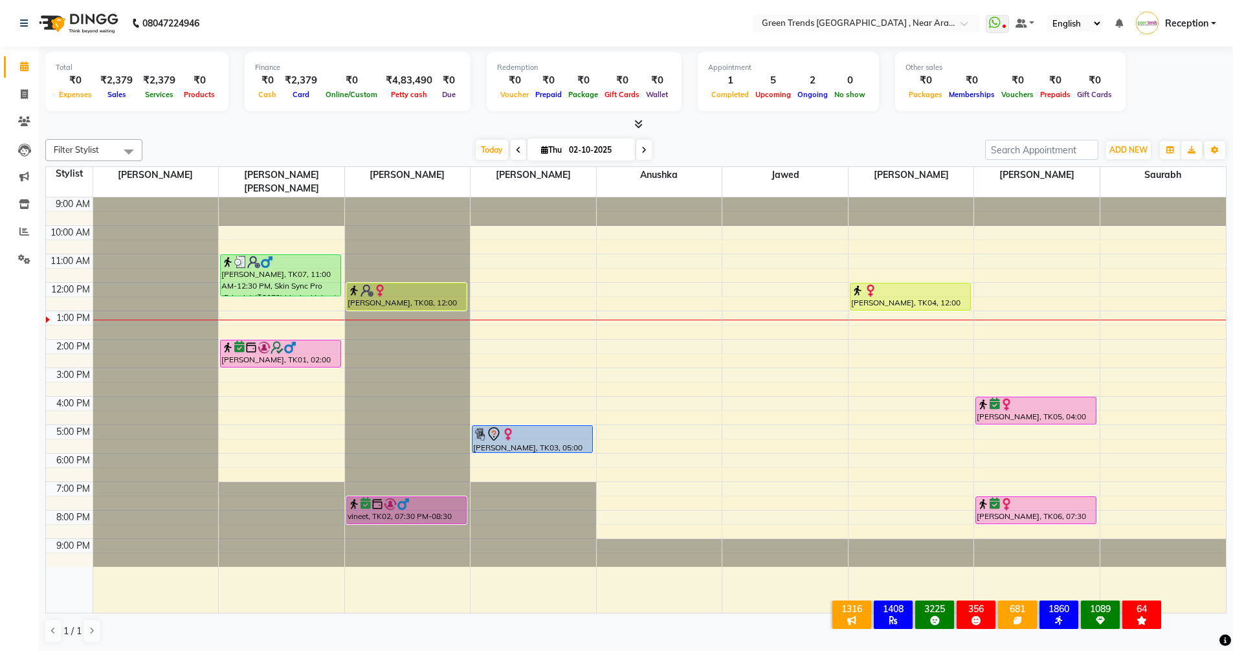
click at [512, 146] on span at bounding box center [519, 150] width 16 height 20
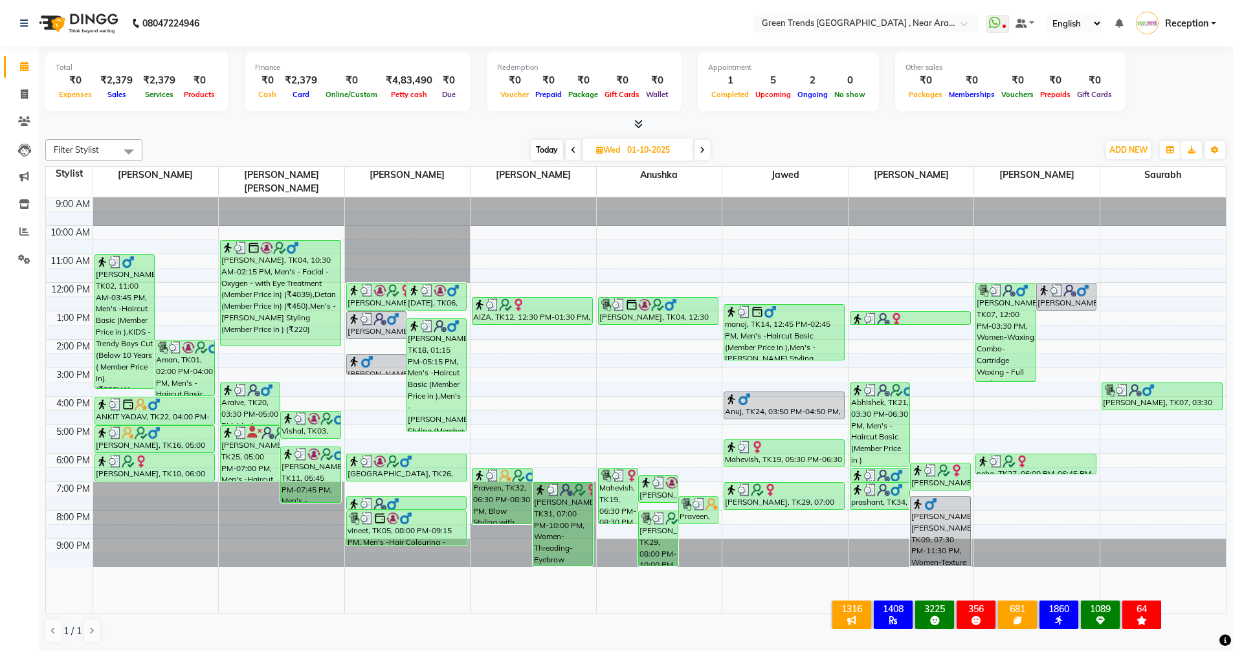
click at [702, 153] on icon at bounding box center [701, 150] width 5 height 8
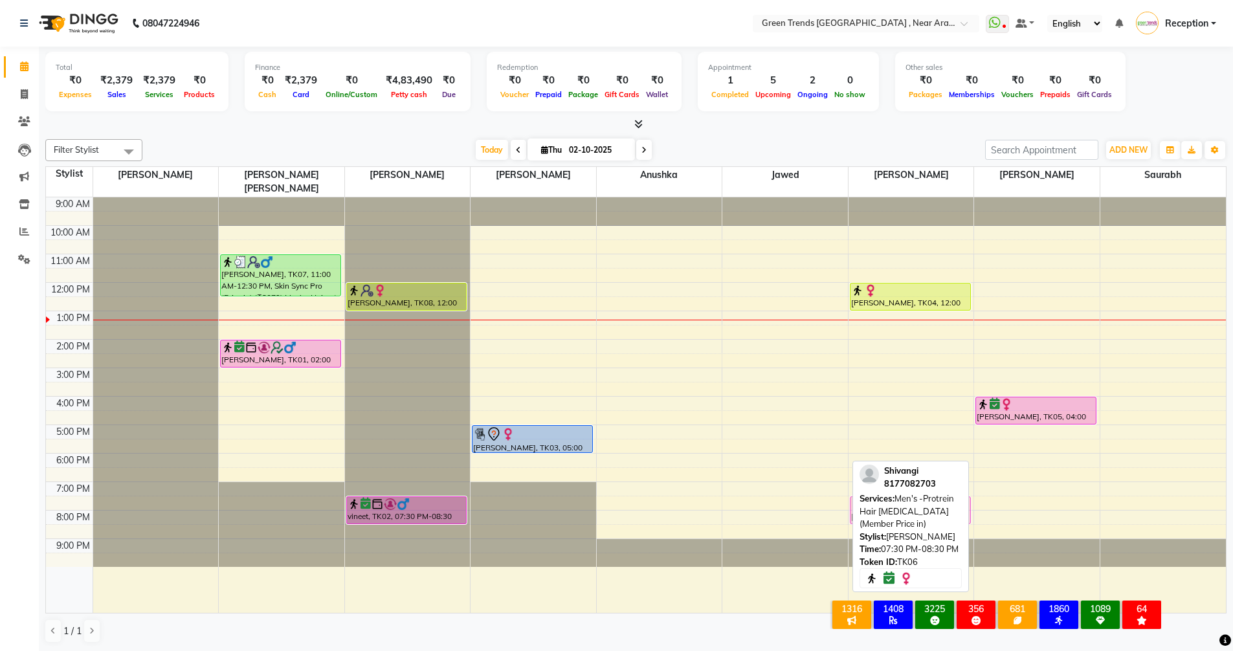
drag, startPoint x: 1008, startPoint y: 498, endPoint x: 918, endPoint y: 497, distance: 90.0
click at [918, 497] on div "Filter Stylist Select All Mohd Shuaib Mohd. Fuzail Saif Shikha Prajapati Anushk…" at bounding box center [635, 391] width 1181 height 514
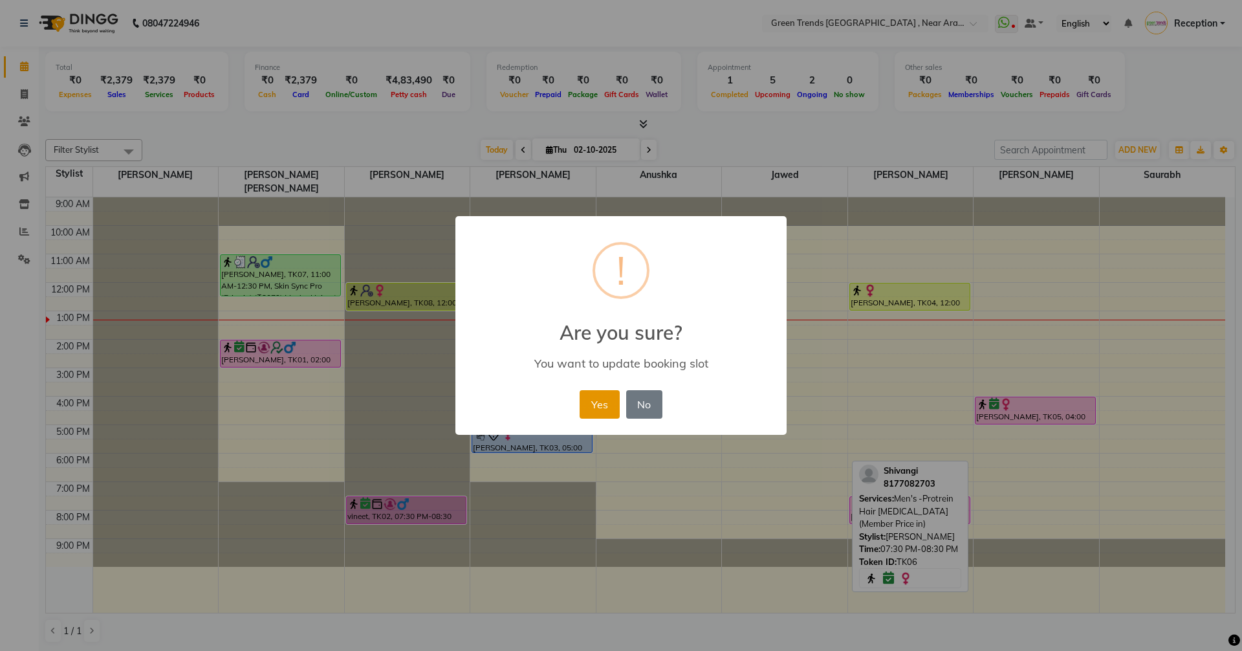
click at [611, 410] on button "Yes" at bounding box center [599, 404] width 39 height 28
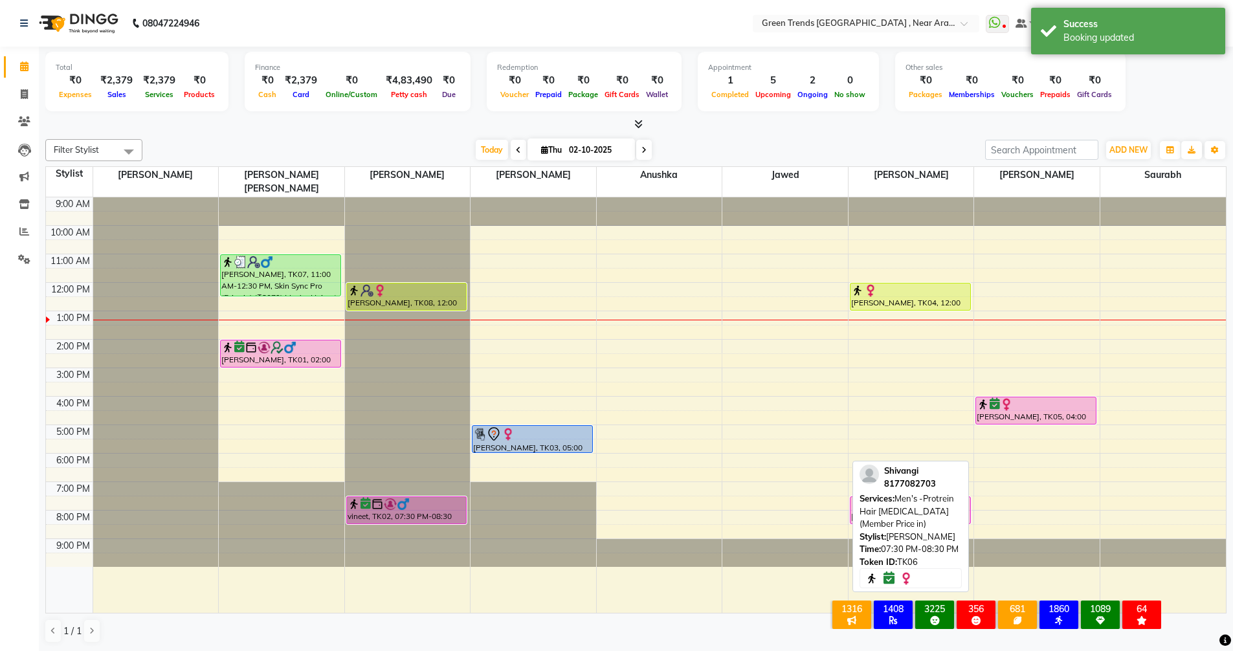
click at [769, 624] on div "1 / 1" at bounding box center [635, 631] width 1181 height 25
click at [749, 640] on div "1 / 1" at bounding box center [635, 631] width 1181 height 25
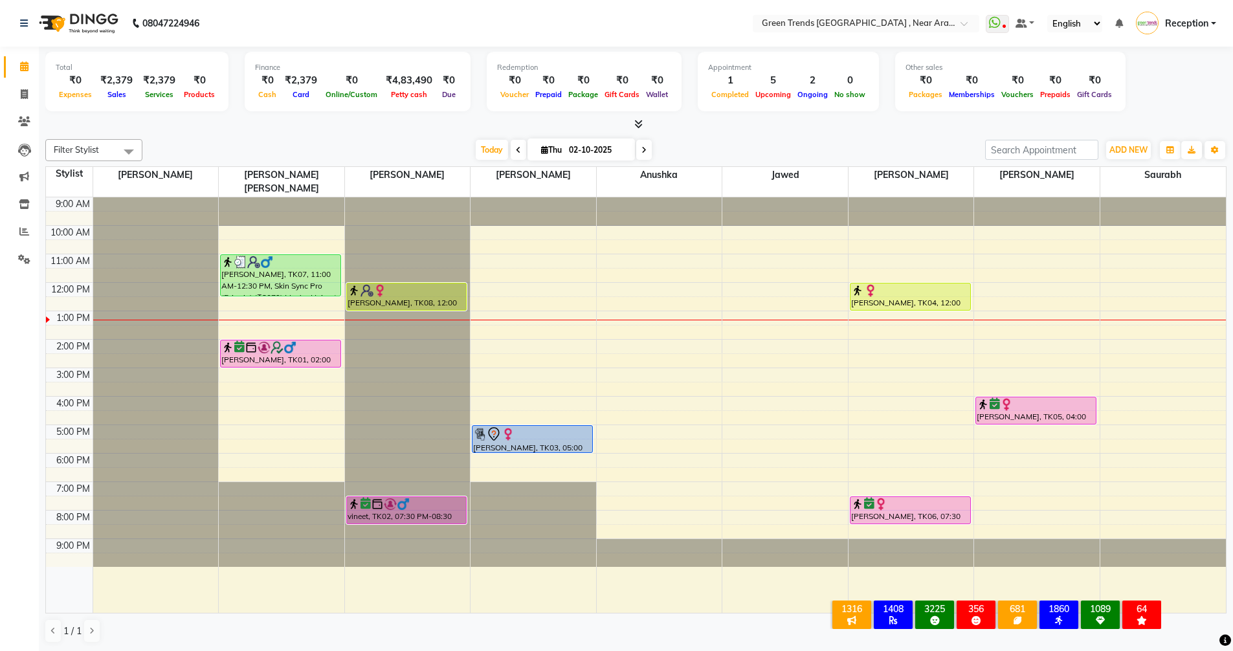
click at [516, 155] on span at bounding box center [519, 150] width 16 height 20
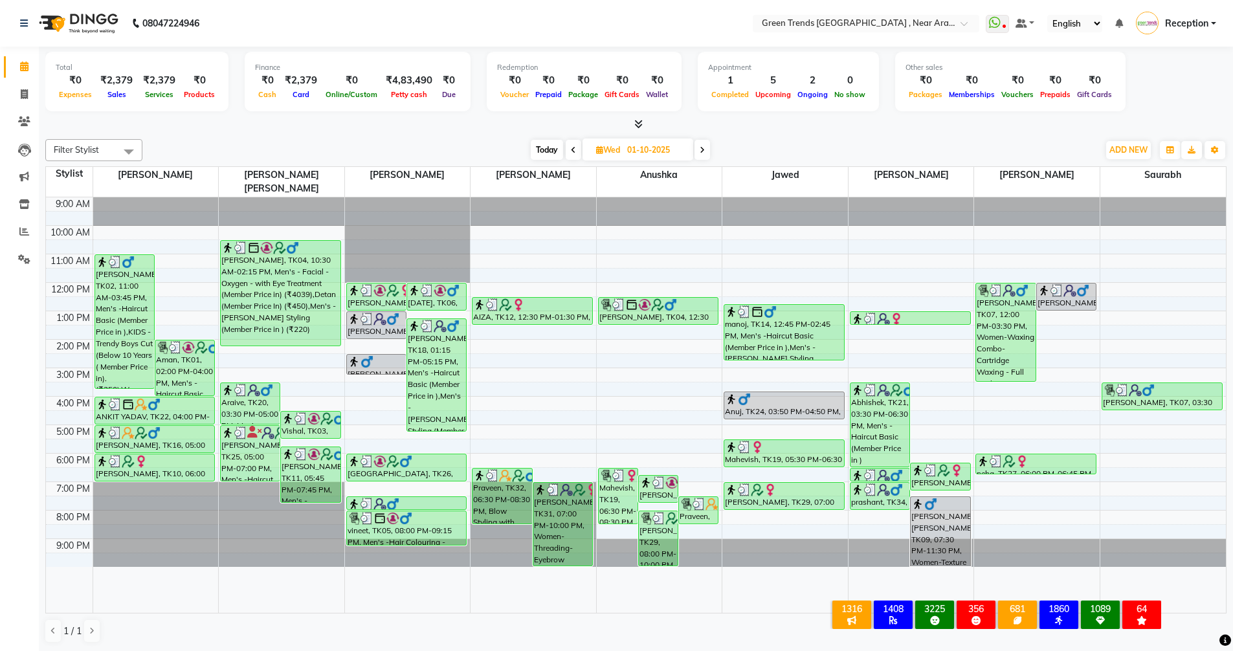
click at [574, 151] on icon at bounding box center [573, 150] width 5 height 8
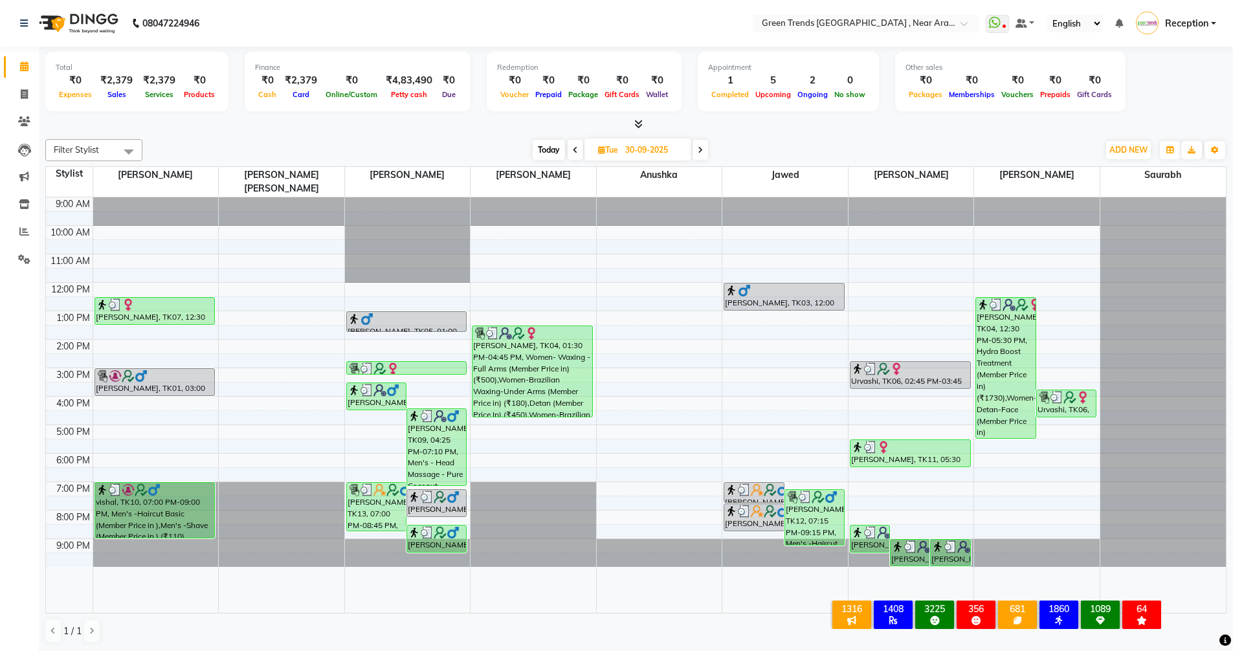
click at [704, 154] on span at bounding box center [700, 150] width 16 height 20
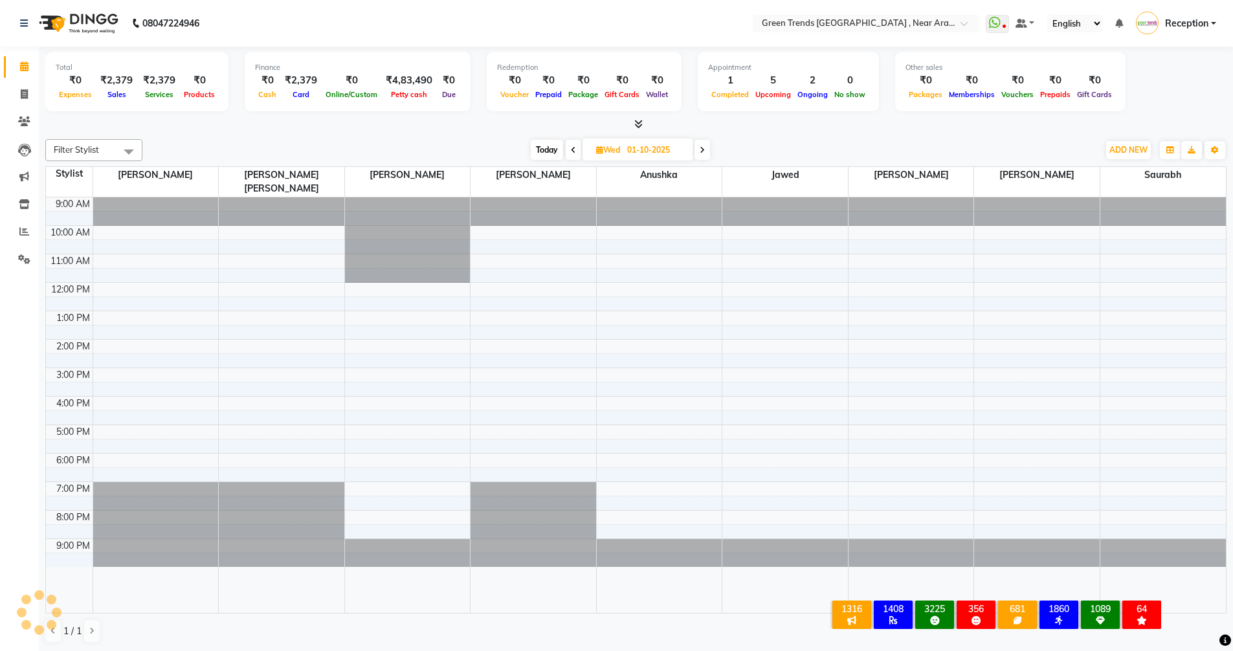
click at [704, 154] on span at bounding box center [702, 150] width 16 height 20
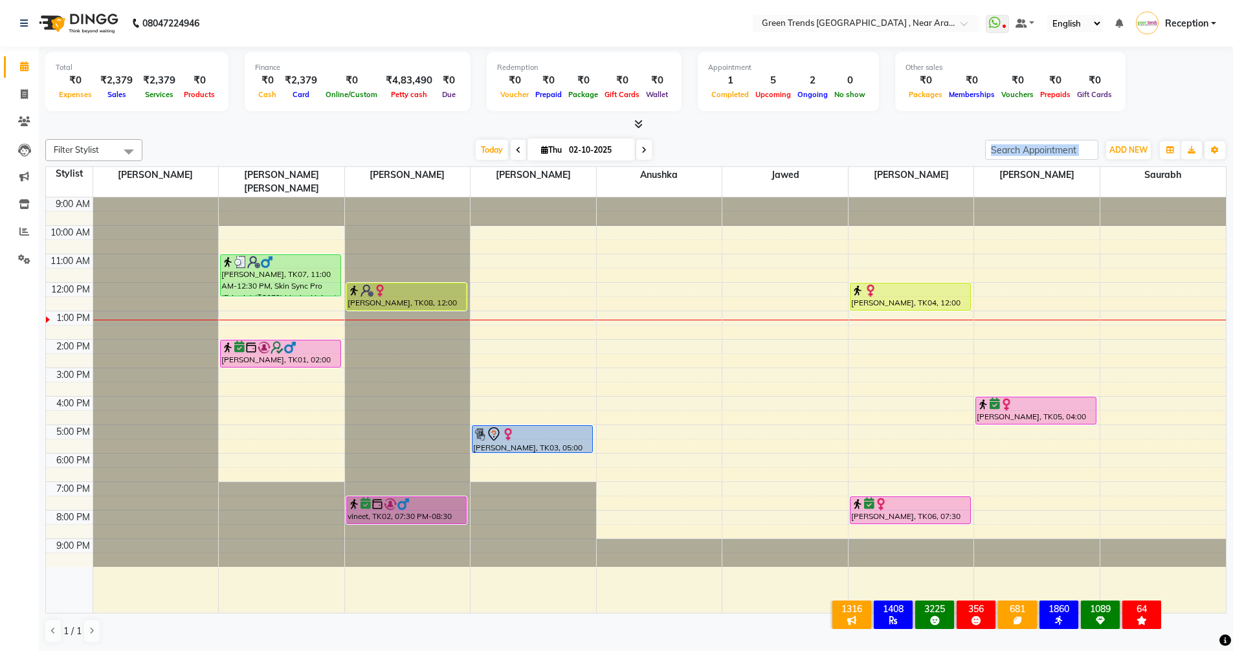
click at [644, 150] on icon at bounding box center [643, 150] width 5 height 8
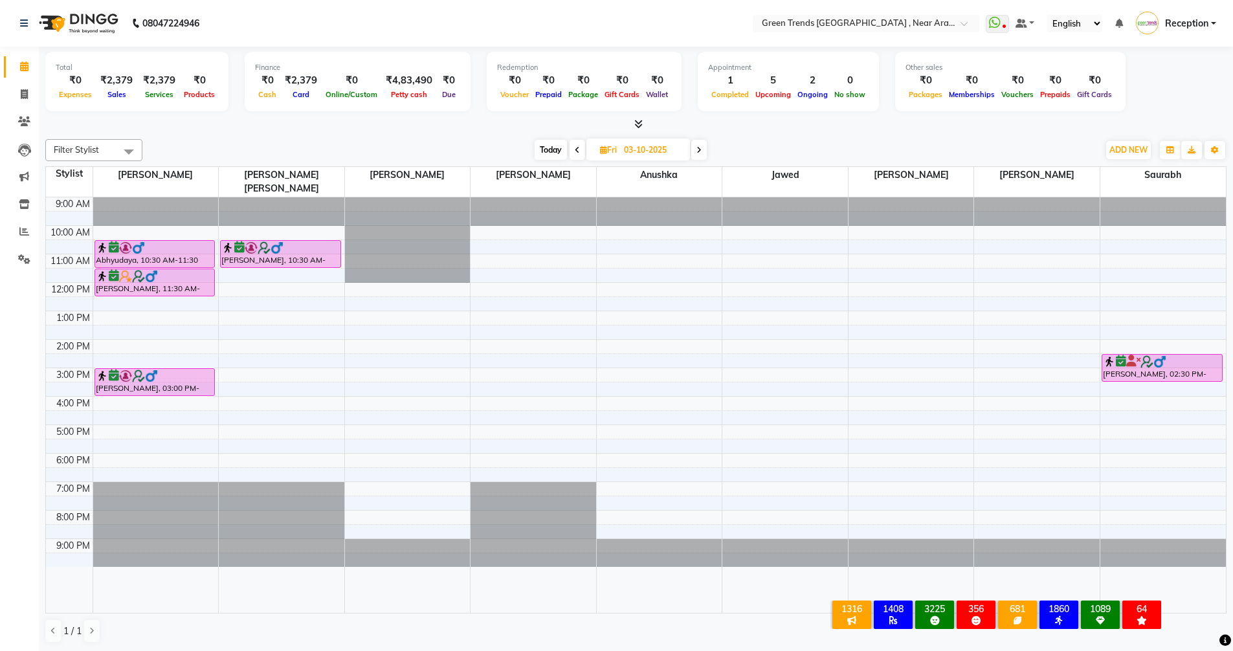
click at [575, 148] on icon at bounding box center [577, 150] width 5 height 8
type input "02-10-2025"
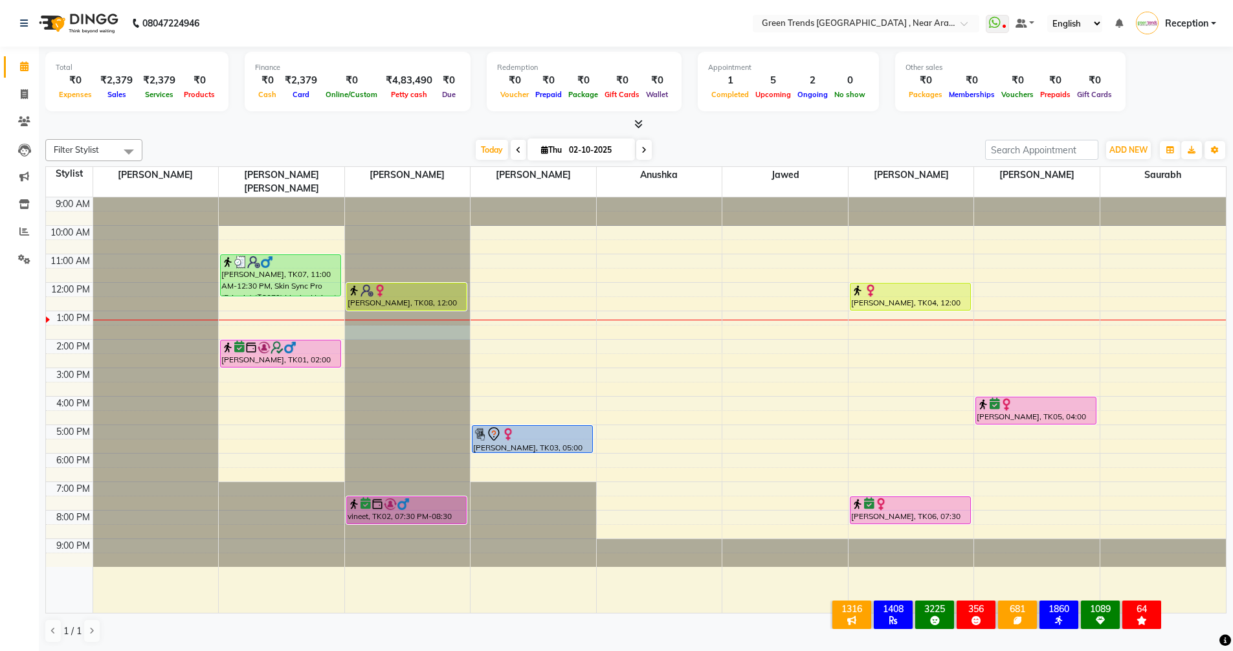
click at [377, 197] on div at bounding box center [408, 197] width 126 height 0
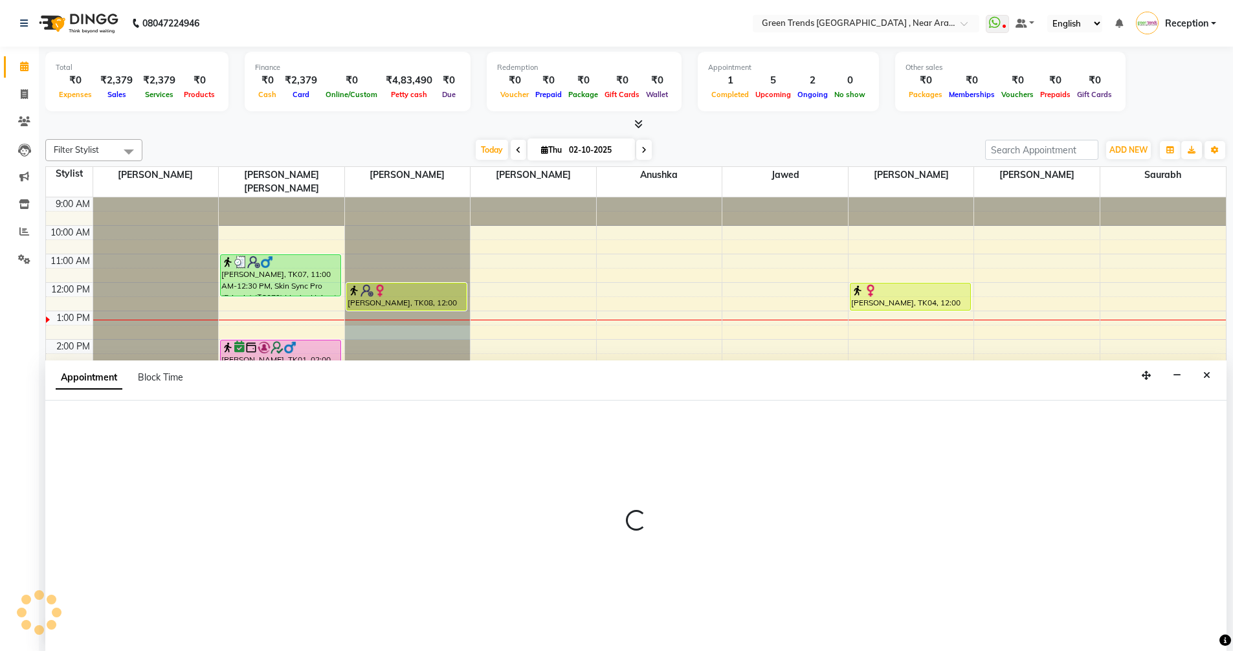
scroll to position [1, 0]
select select "57699"
select select "810"
select select "tentative"
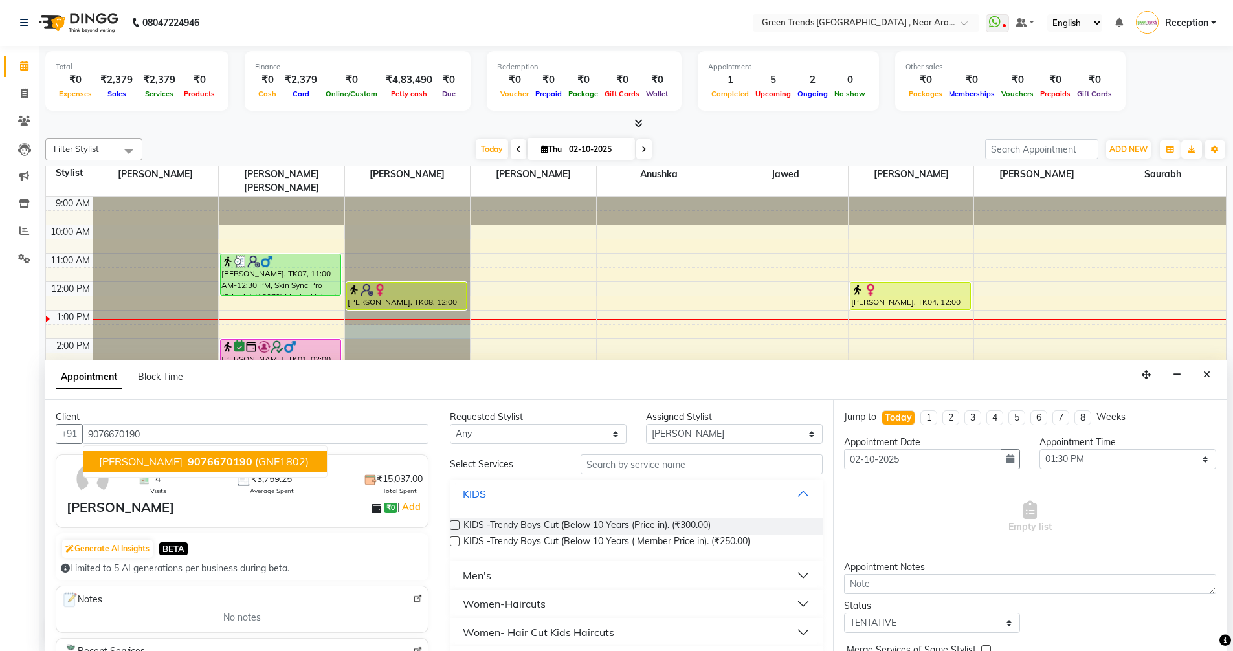
click at [132, 463] on span "rajveer" at bounding box center [140, 461] width 83 height 13
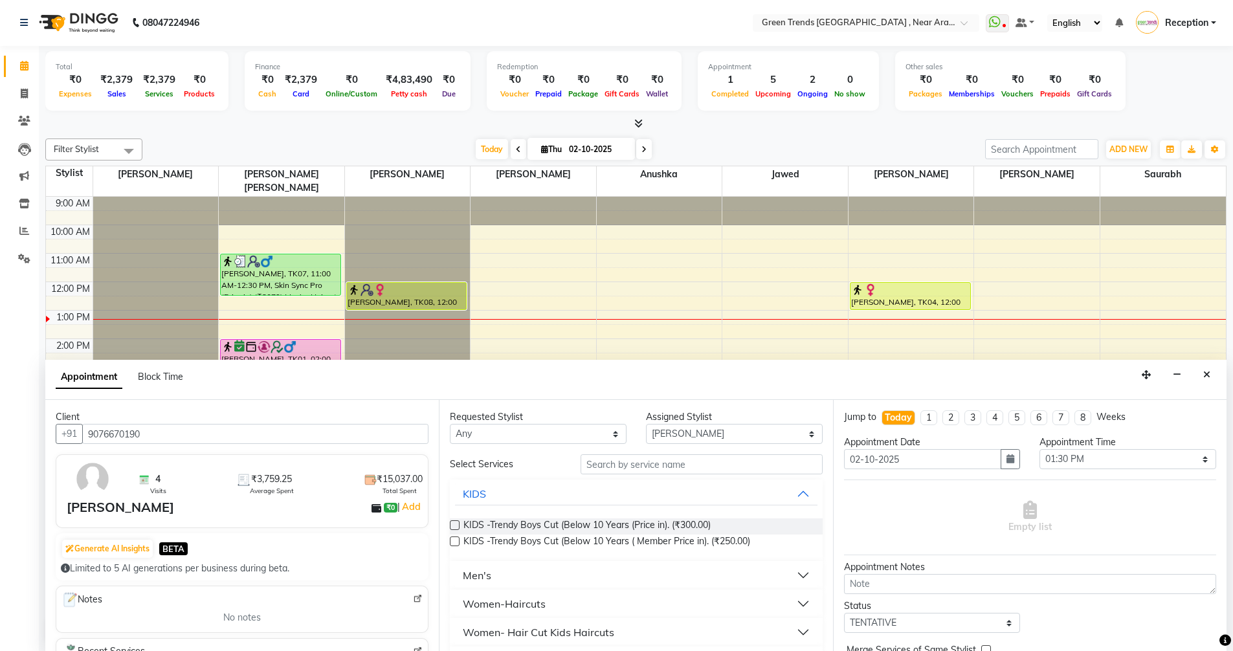
type input "9076670190"
click at [93, 481] on img at bounding box center [93, 479] width 38 height 38
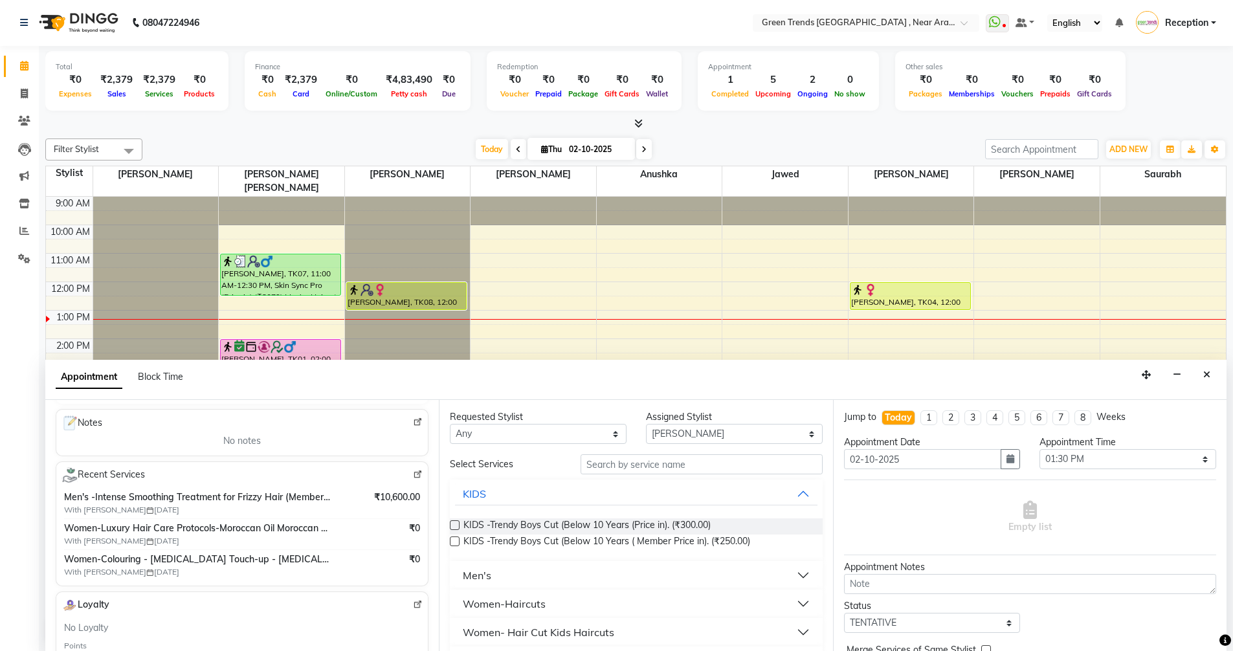
scroll to position [194, 0]
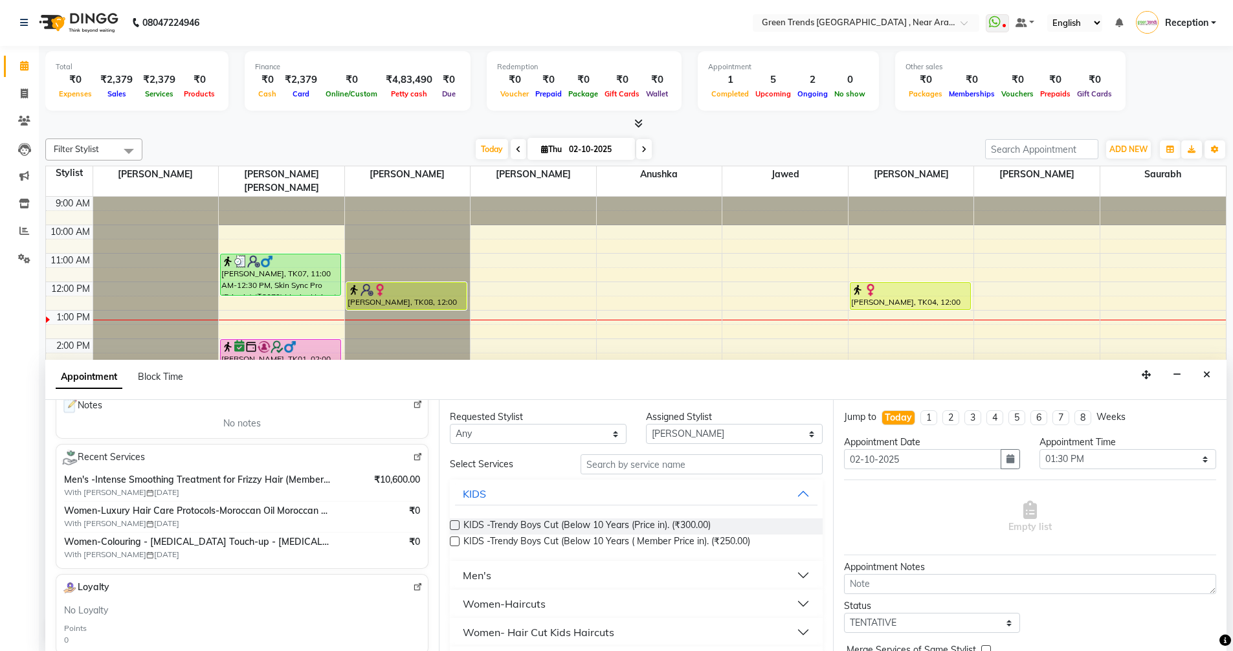
click at [413, 461] on img at bounding box center [418, 457] width 10 height 10
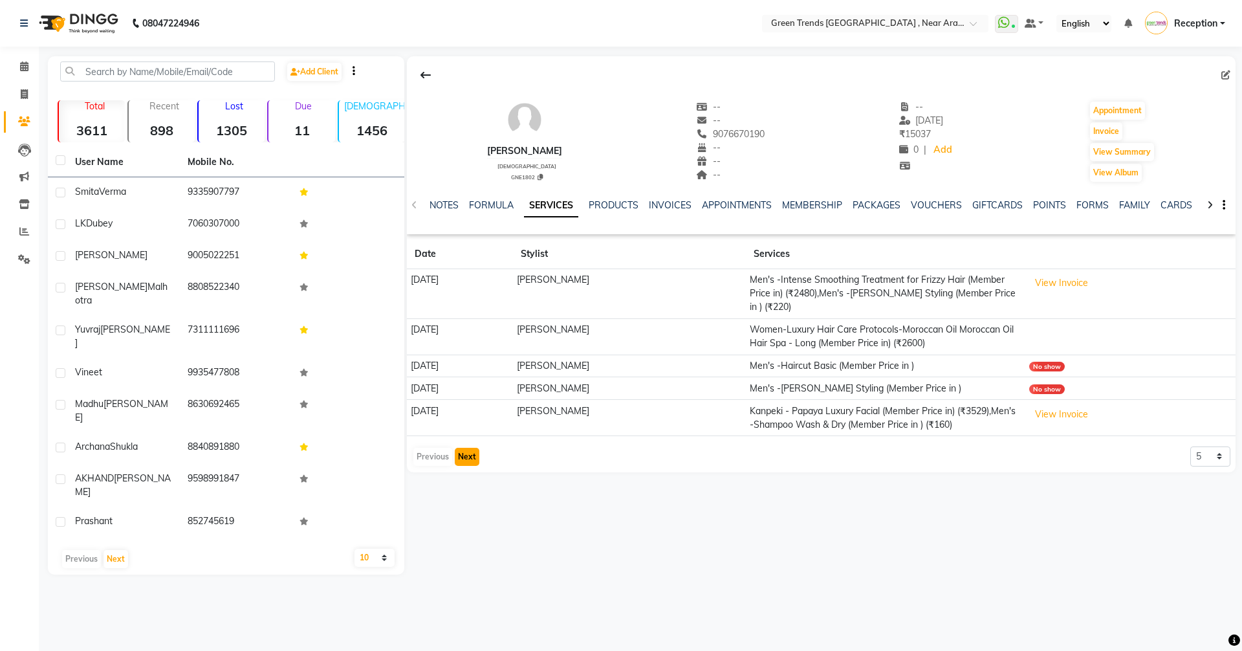
click at [460, 466] on button "Next" at bounding box center [467, 457] width 25 height 18
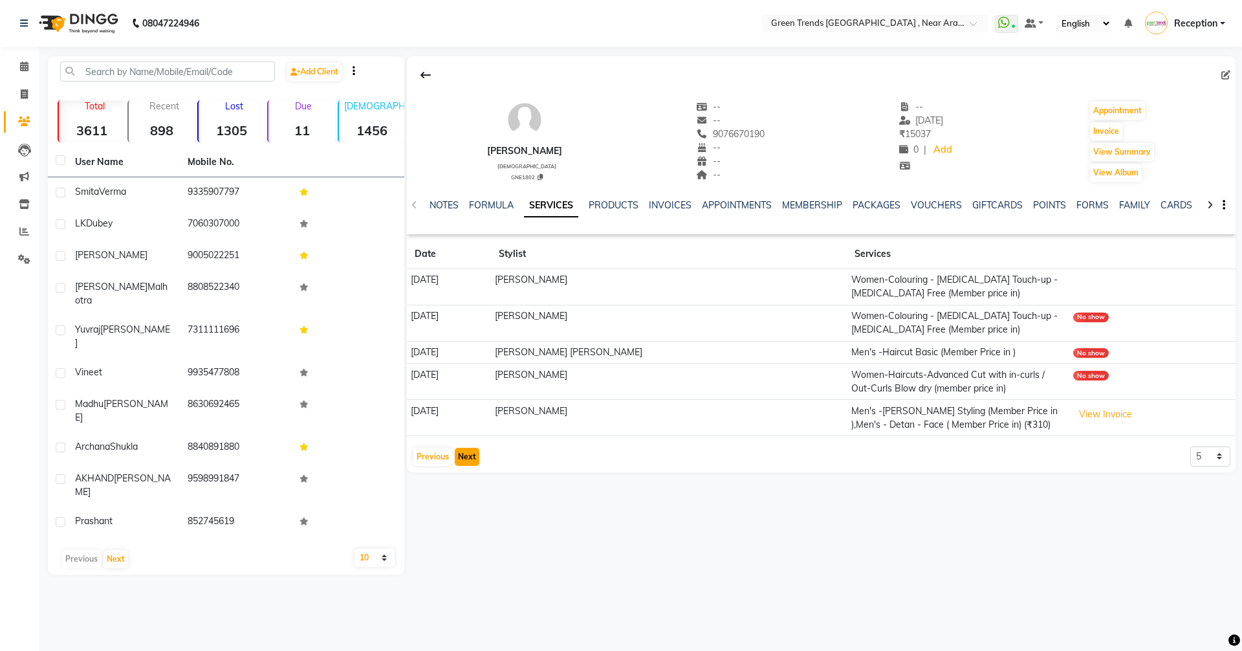
click at [472, 460] on button "Next" at bounding box center [467, 457] width 25 height 18
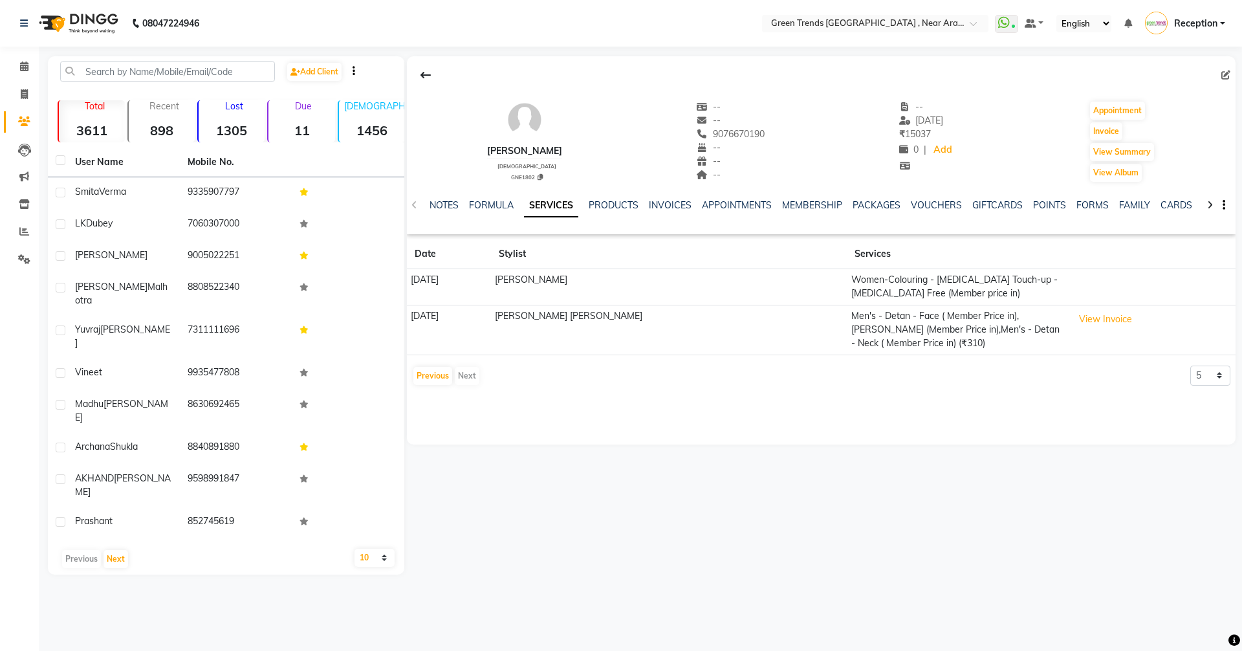
click at [501, 371] on div "Previous Next 5 10 50 100 500" at bounding box center [821, 376] width 819 height 21
click at [435, 367] on button "Previous" at bounding box center [432, 376] width 39 height 18
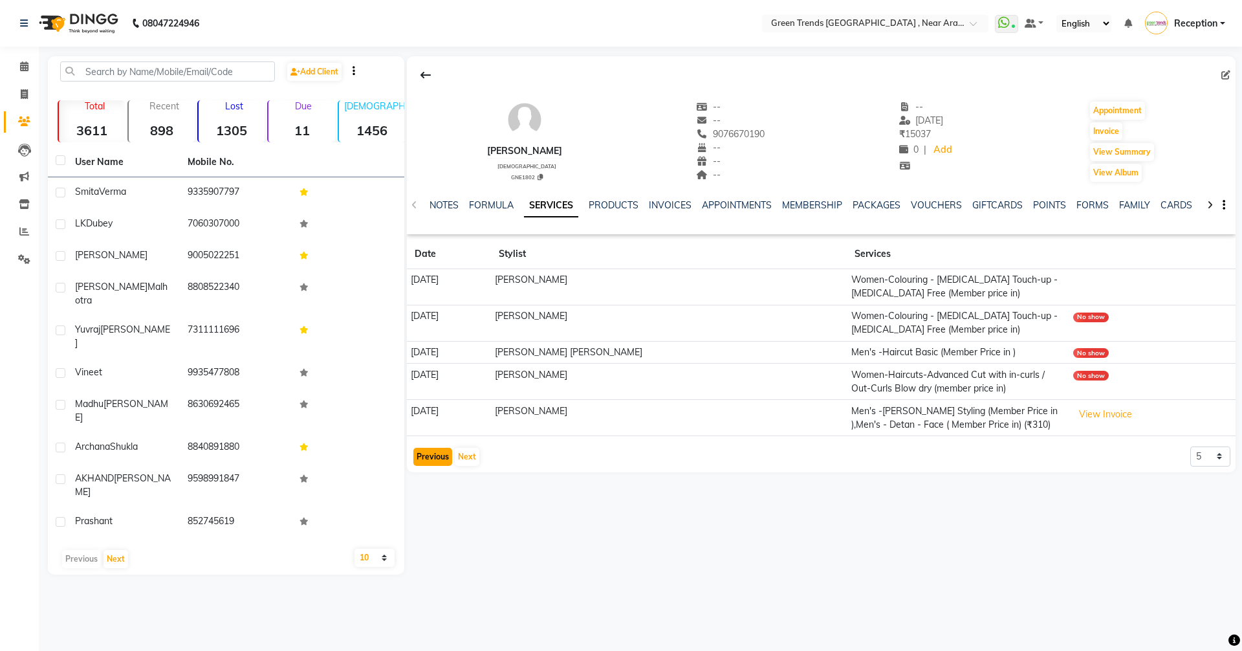
click at [430, 456] on button "Previous" at bounding box center [432, 457] width 39 height 18
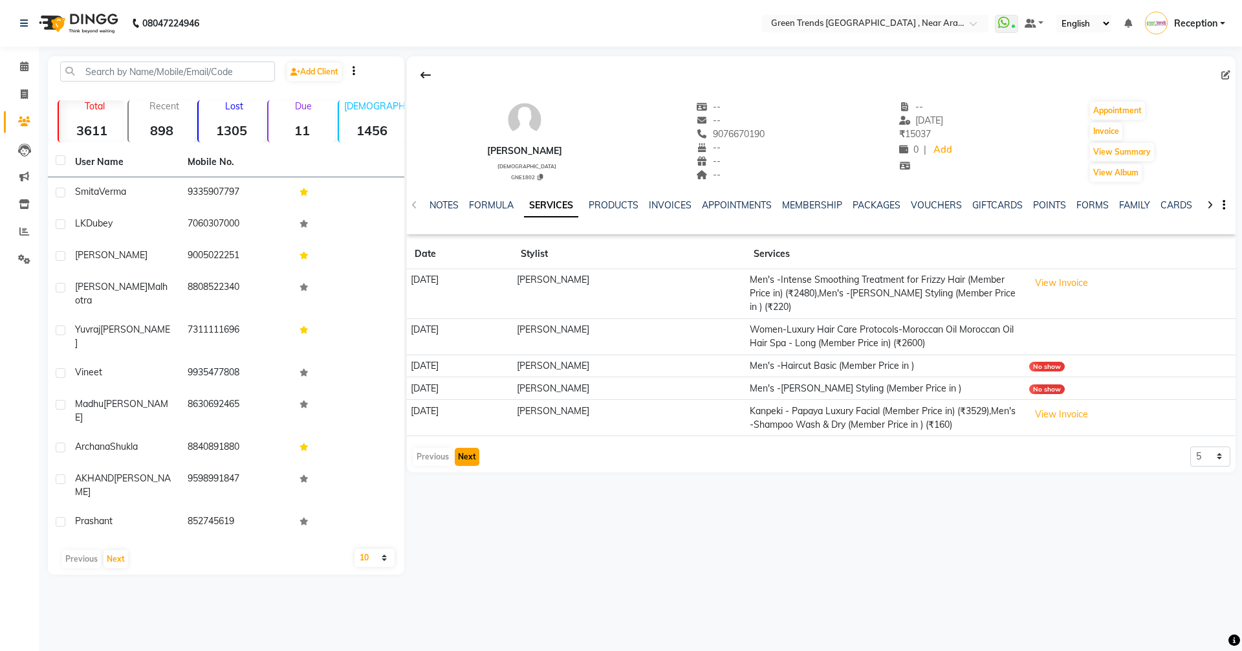
click at [467, 466] on button "Next" at bounding box center [467, 457] width 25 height 18
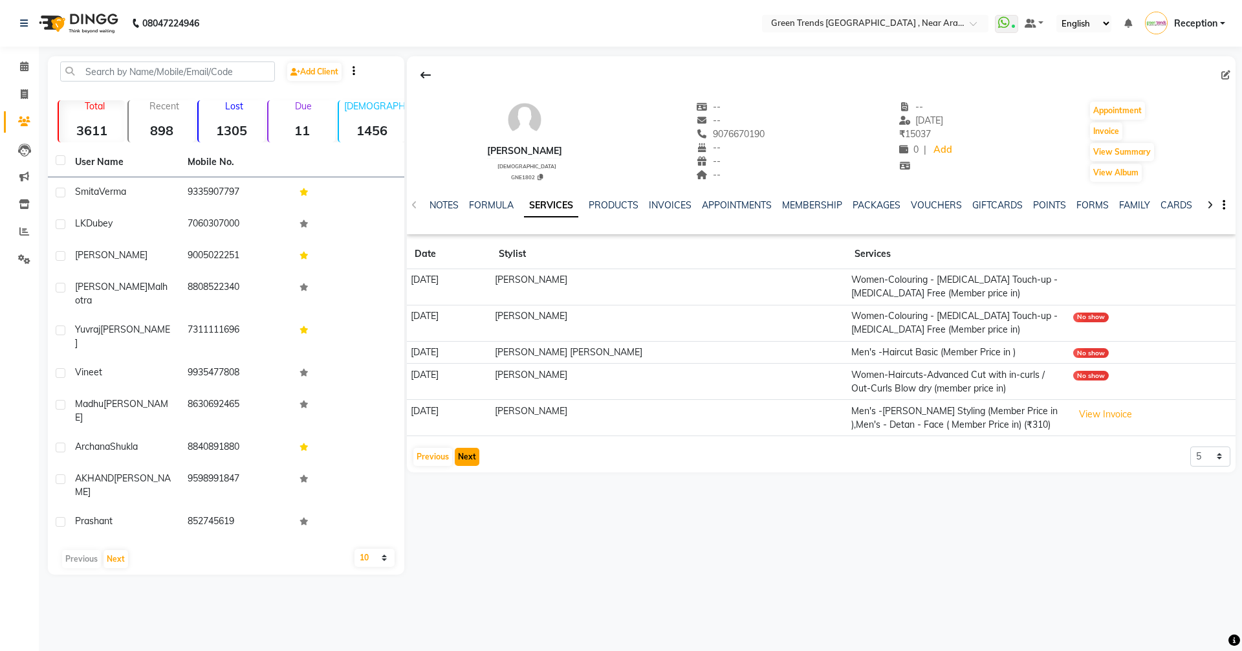
click at [463, 462] on button "Next" at bounding box center [467, 457] width 25 height 18
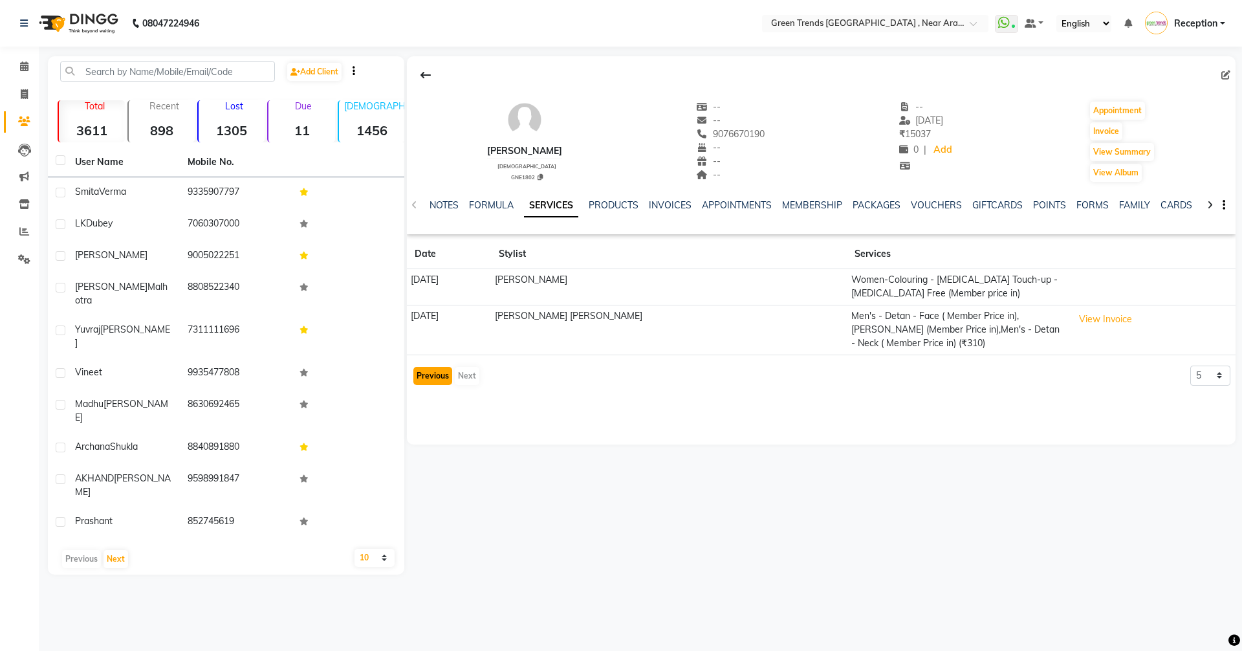
click at [441, 367] on button "Previous" at bounding box center [432, 376] width 39 height 18
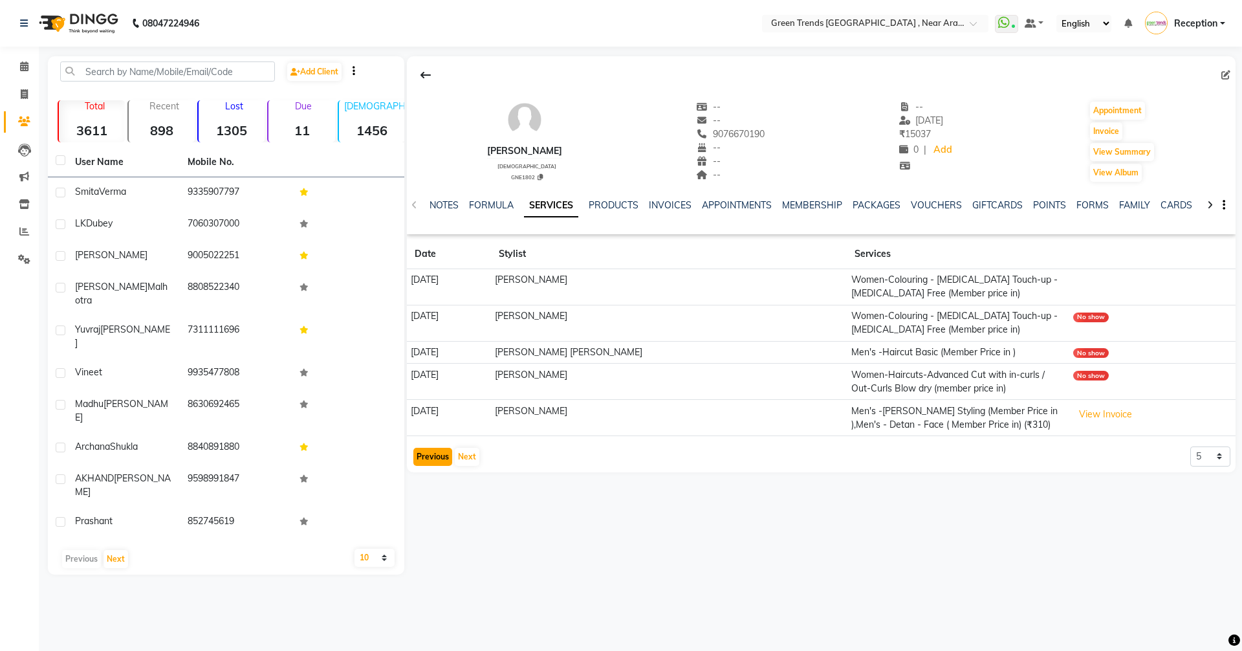
click at [443, 453] on button "Previous" at bounding box center [432, 457] width 39 height 18
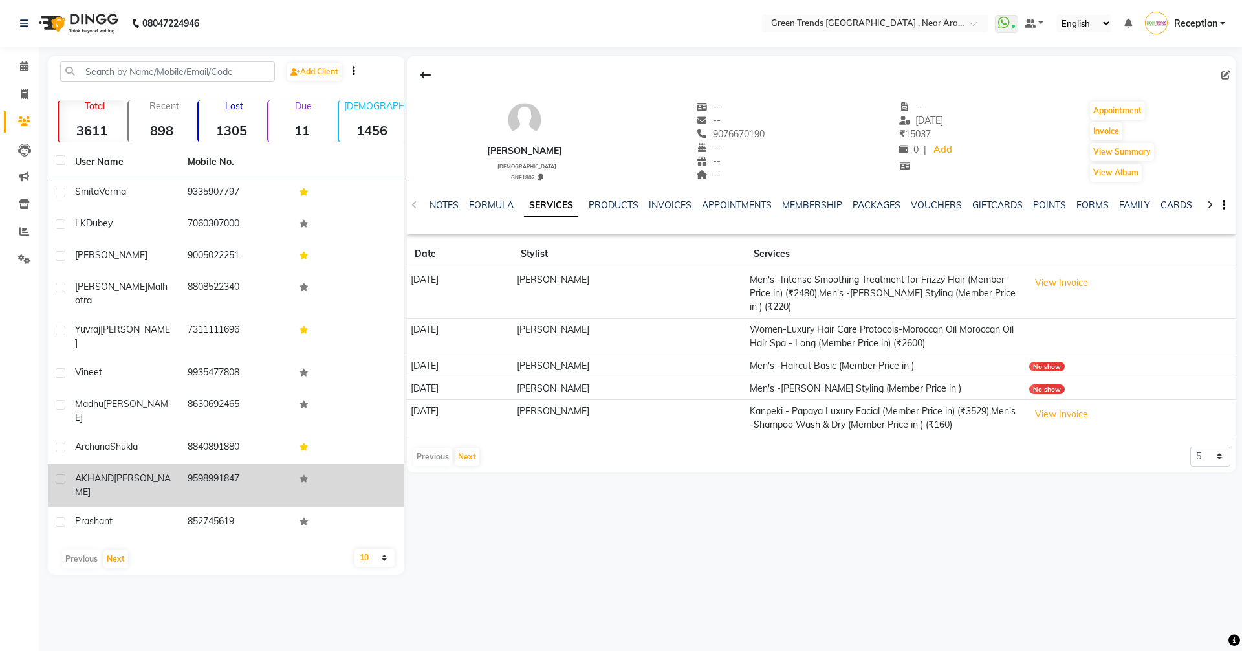
click at [415, 436] on tbody "[DATE] [PERSON_NAME]'s -Intense Smoothing Treatment for Frizzy Hair (Member Pri…" at bounding box center [821, 352] width 829 height 167
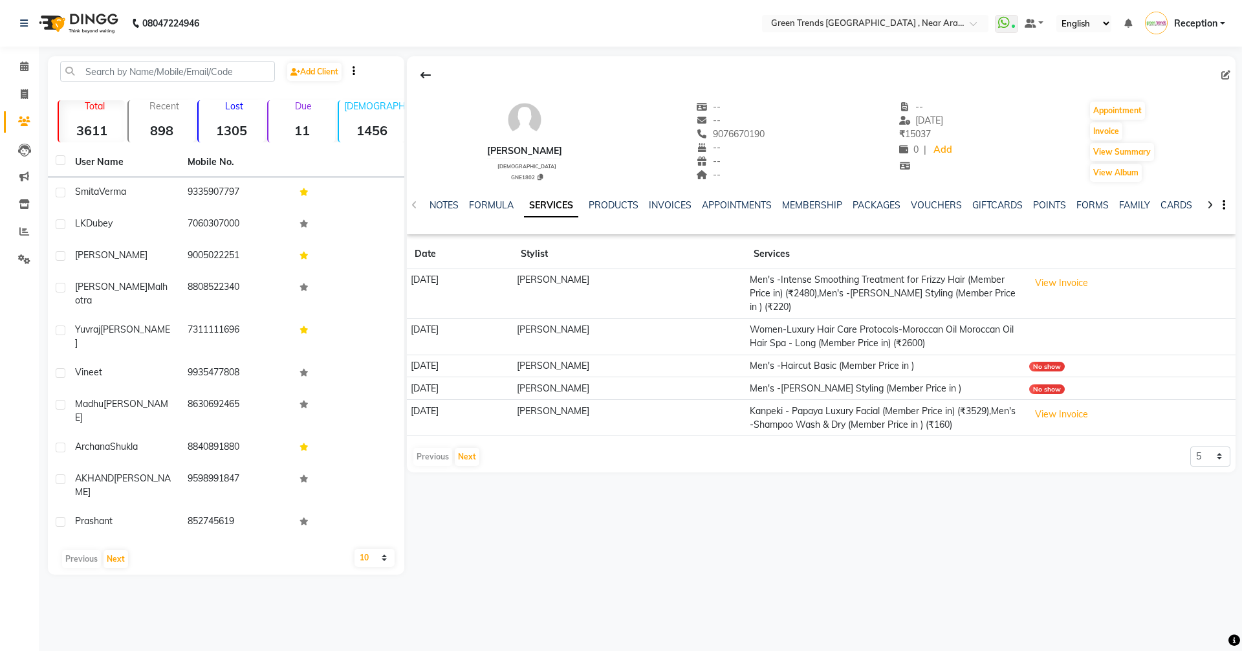
click at [887, 556] on main "Add Client Total 3611 Recent 898 Lost 1305 Due 11 [DEMOGRAPHIC_DATA] 1456 [DEMO…" at bounding box center [641, 325] width 1204 height 538
click at [1220, 467] on select "5 10 50 100 500" at bounding box center [1211, 456] width 40 height 20
click at [1191, 459] on select "5 10 50 100 500" at bounding box center [1211, 456] width 40 height 20
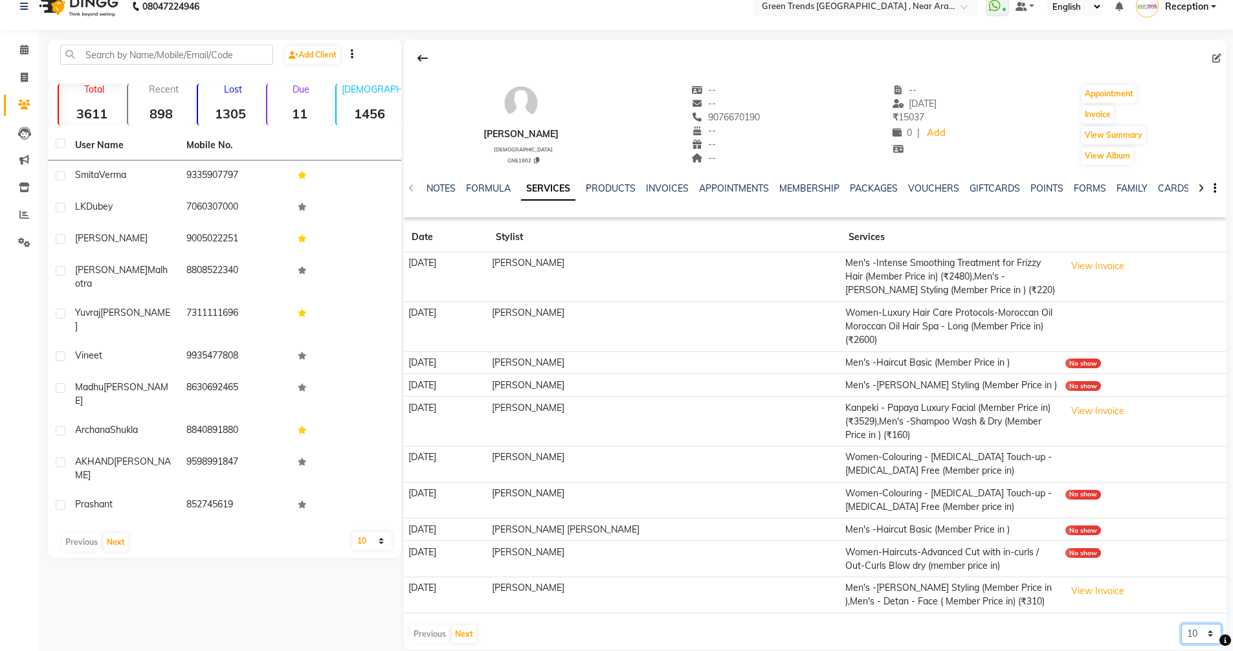
scroll to position [21, 0]
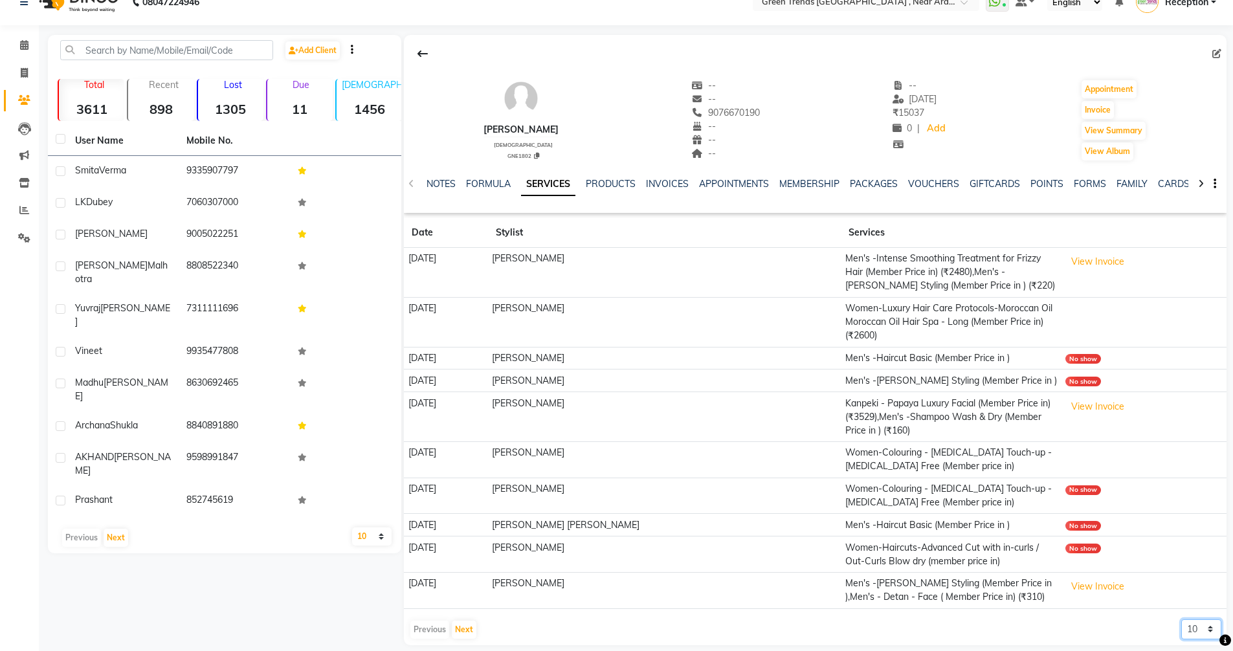
click at [1211, 619] on select "5 10 50 100 500" at bounding box center [1201, 629] width 40 height 20
click at [1181, 619] on select "5 10 50 100 500" at bounding box center [1201, 629] width 40 height 20
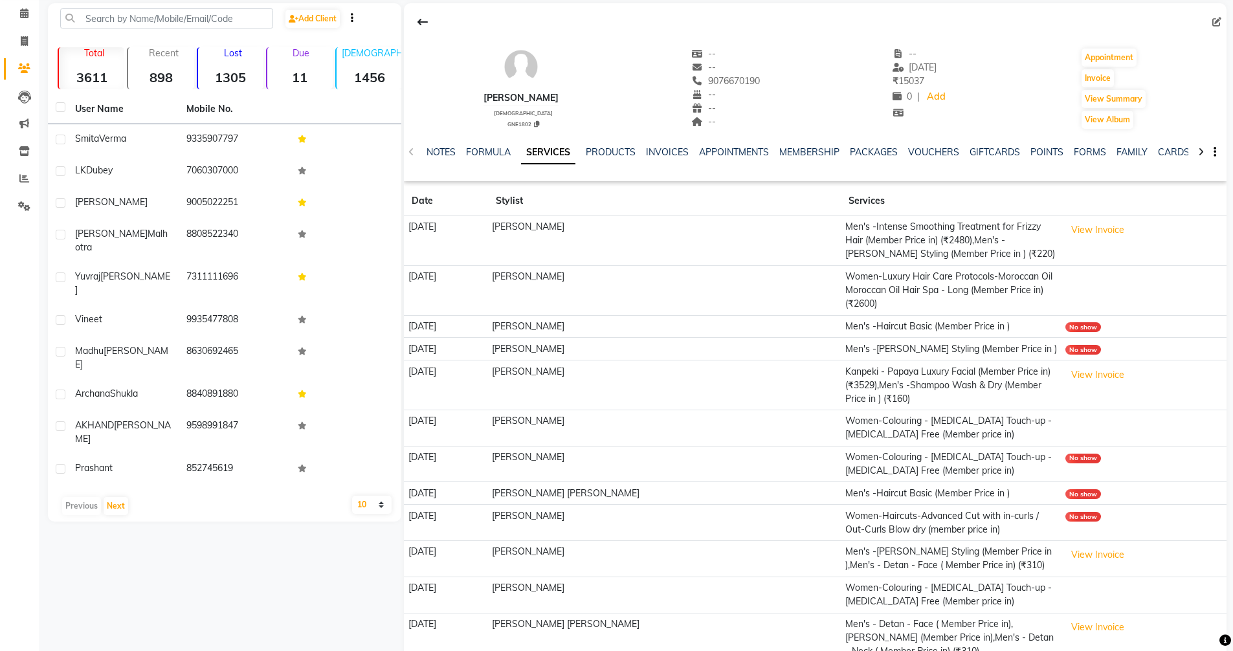
scroll to position [107, 0]
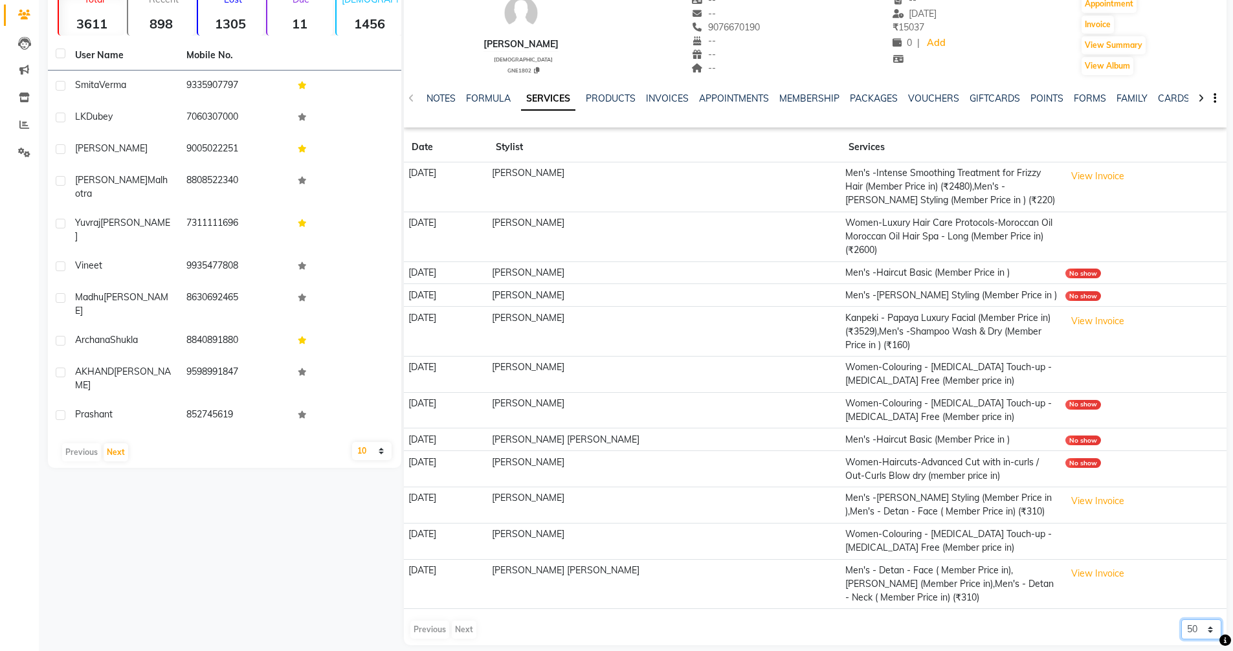
click at [1213, 619] on select "5 10 50 100 500" at bounding box center [1201, 629] width 40 height 20
click at [1181, 619] on select "5 10 50 100 500" at bounding box center [1201, 629] width 40 height 20
click at [1211, 619] on select "5 10 50 100 500" at bounding box center [1201, 629] width 40 height 20
select select "5"
click at [1181, 619] on select "5 10 50 100 500" at bounding box center [1201, 629] width 40 height 20
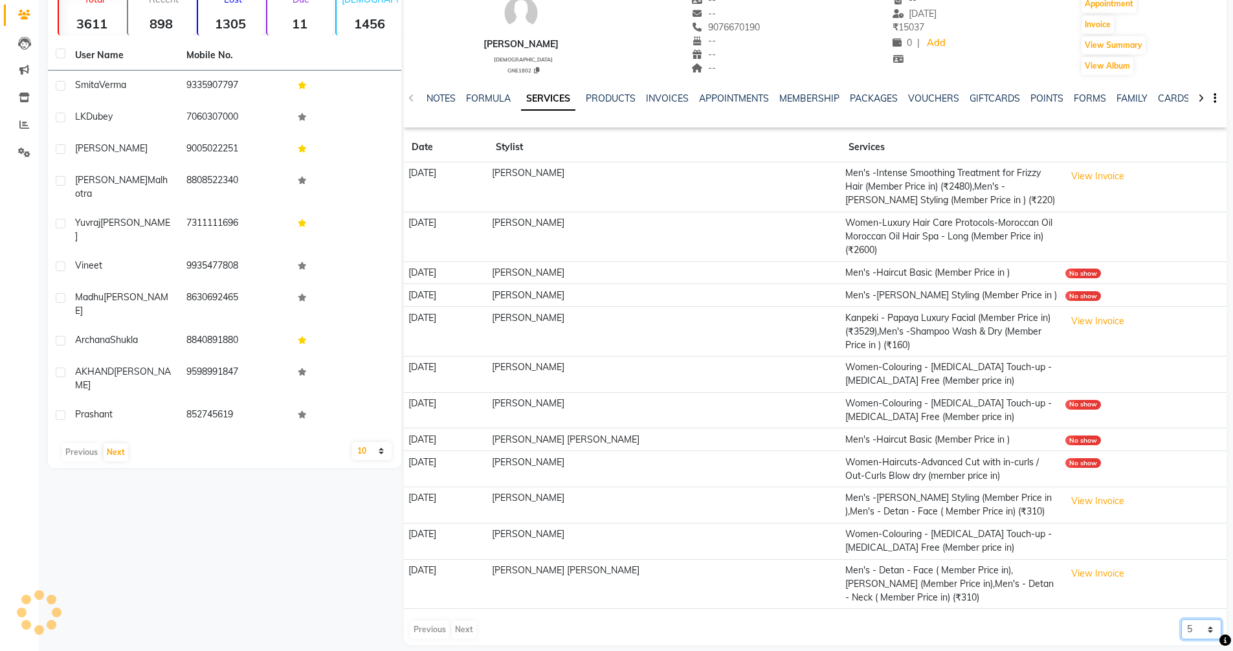
scroll to position [0, 0]
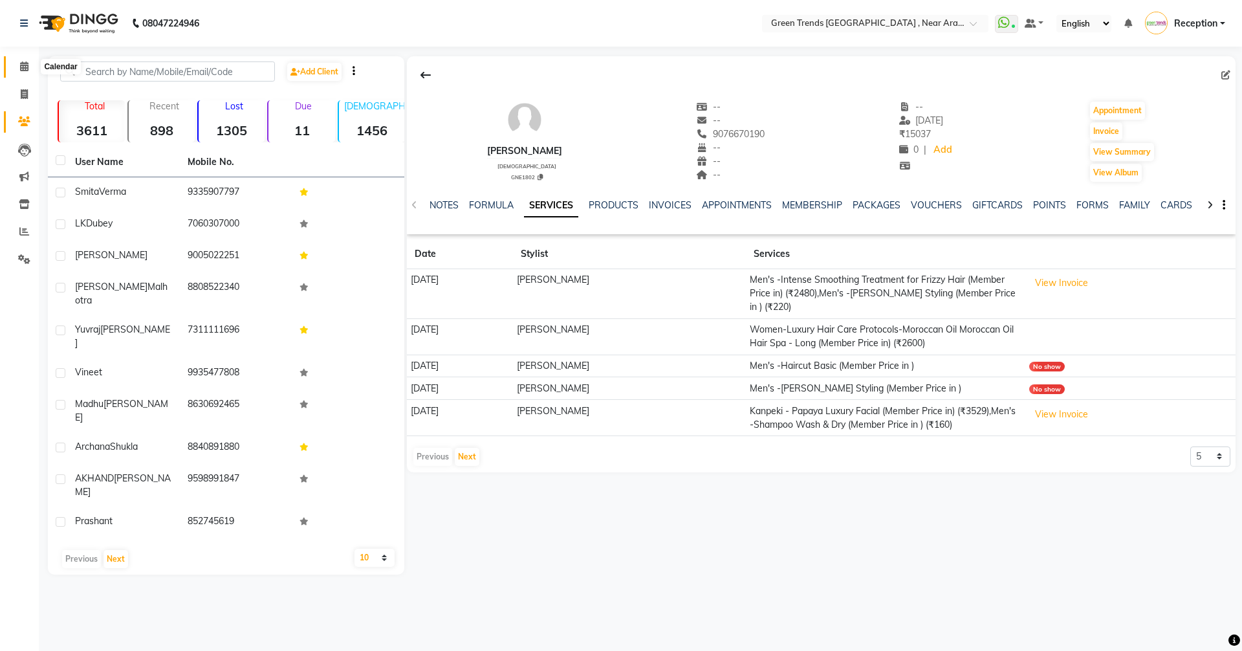
click at [24, 66] on icon at bounding box center [24, 66] width 8 height 10
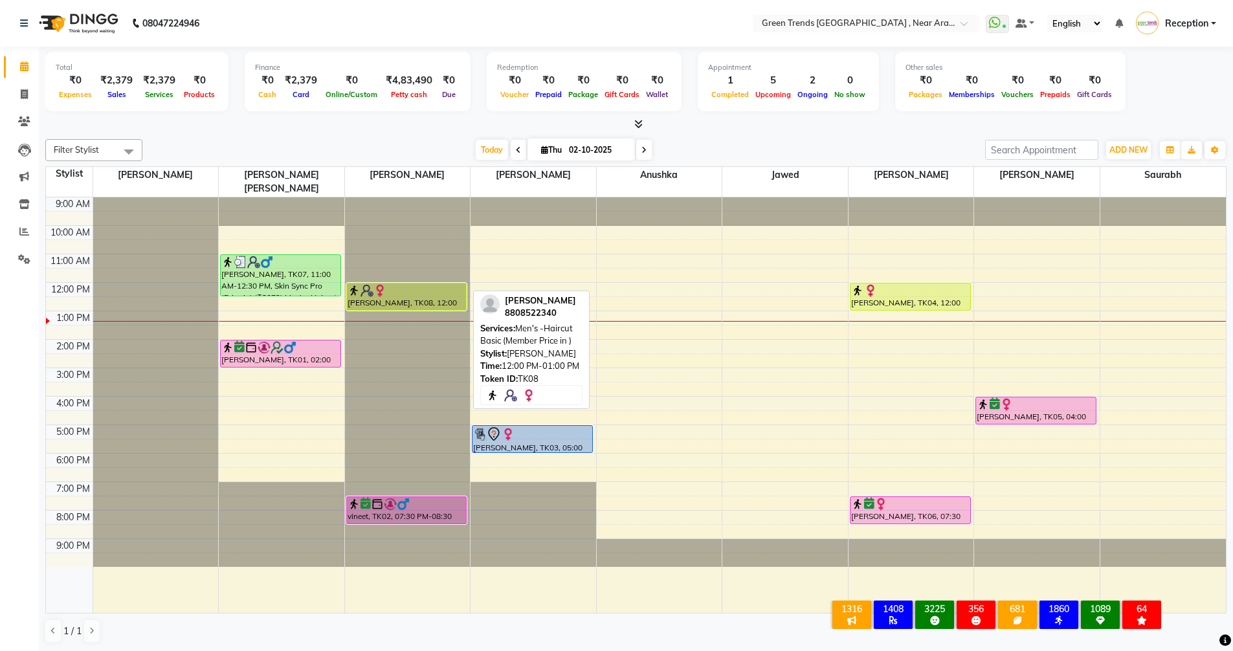
click at [380, 283] on div "[PERSON_NAME], TK08, 12:00 PM-01:00 PM, Men's -Haircut Basic (Member Price in )" at bounding box center [407, 296] width 120 height 27
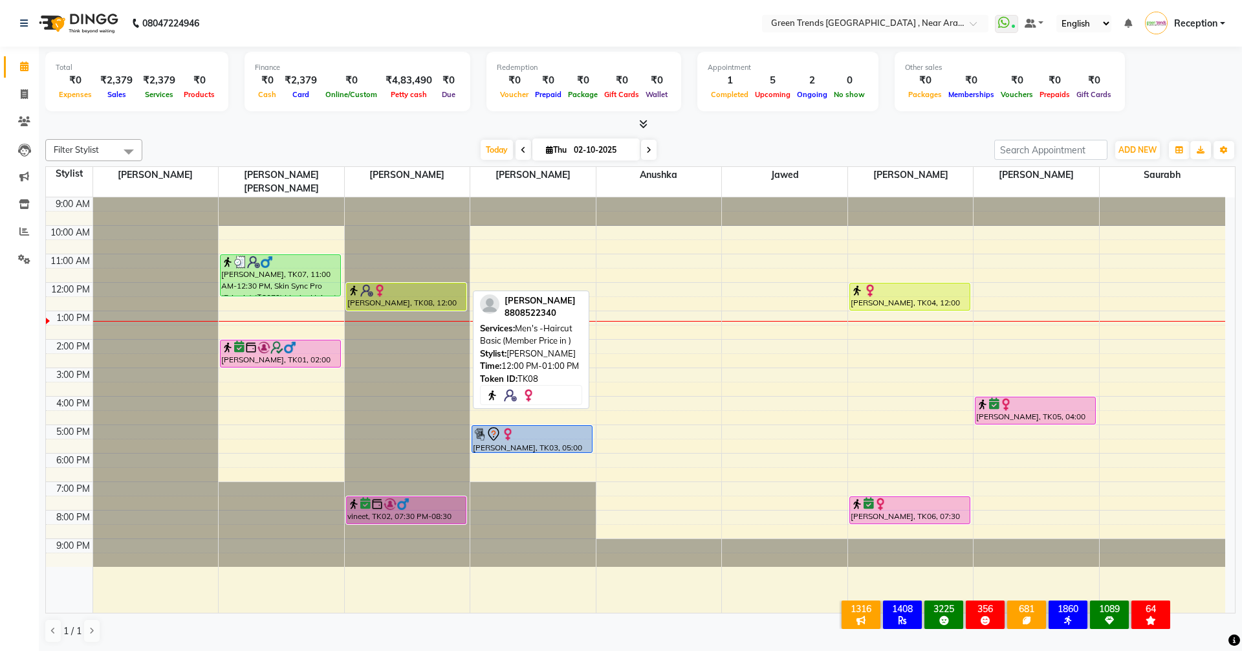
select select "1"
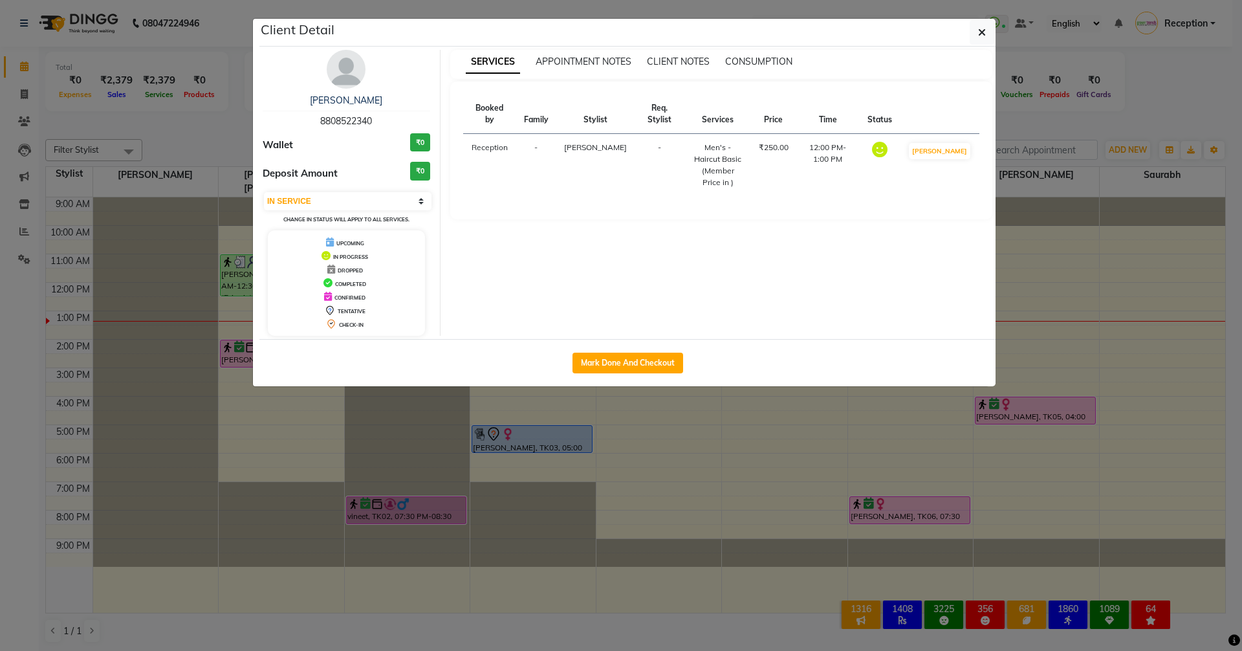
click at [340, 72] on img at bounding box center [346, 69] width 39 height 39
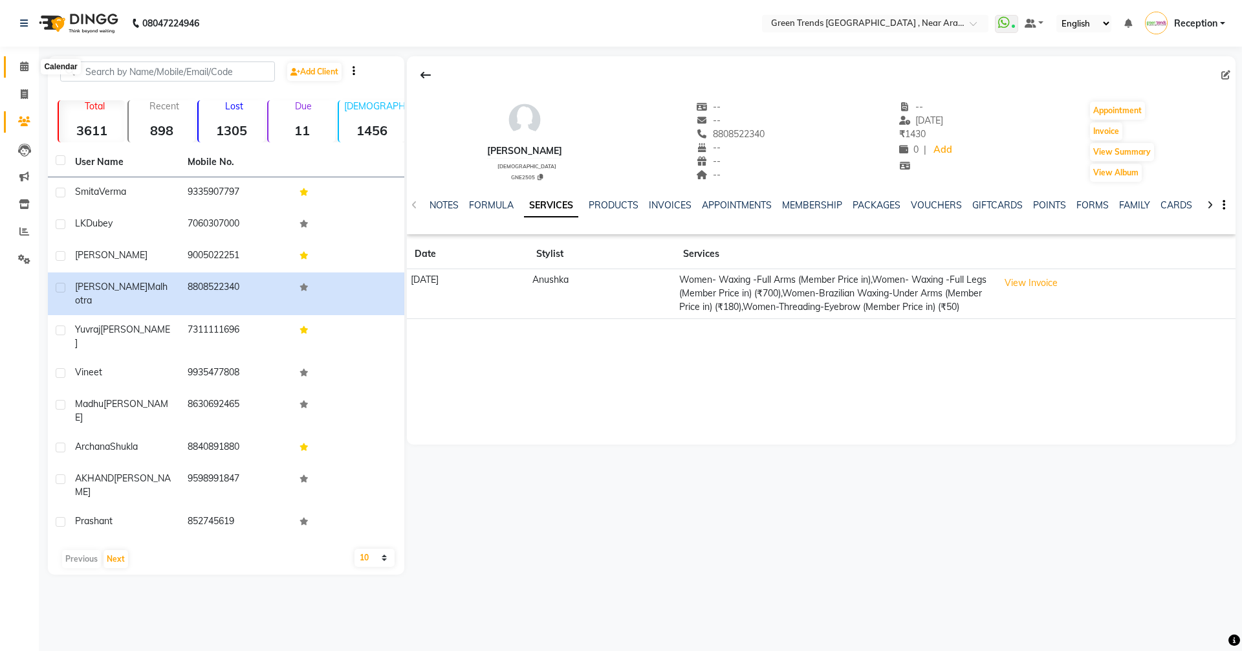
click at [23, 64] on icon at bounding box center [24, 66] width 8 height 10
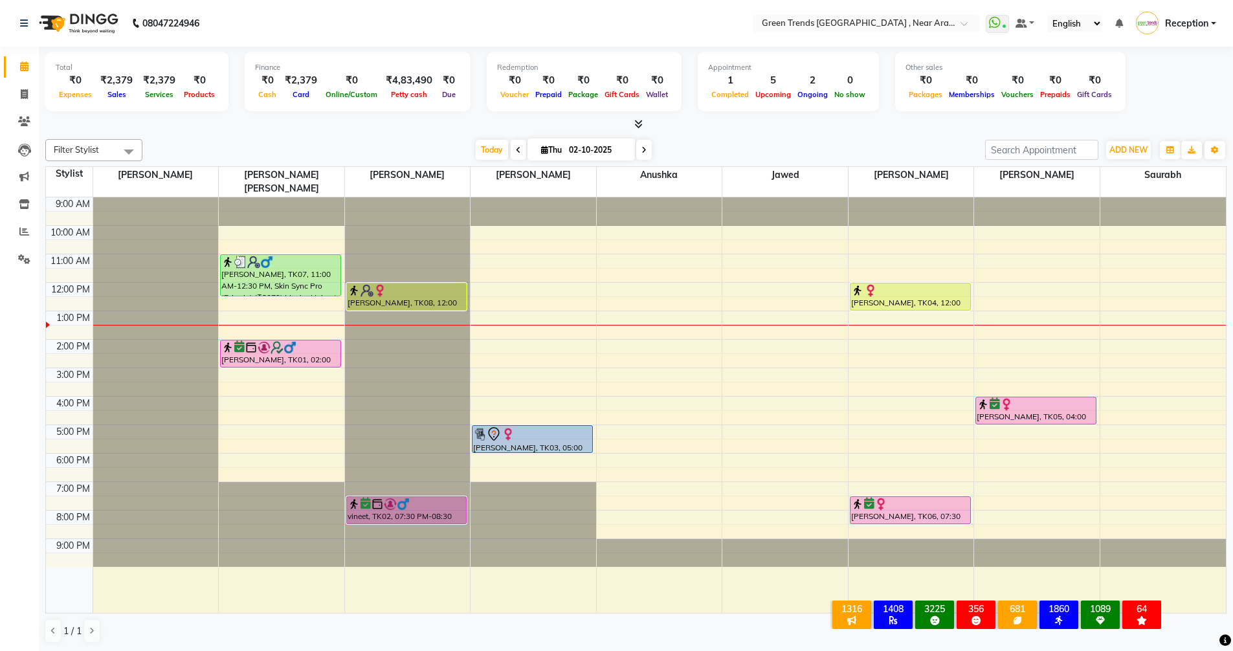
click at [637, 151] on span at bounding box center [644, 150] width 16 height 20
type input "03-10-2025"
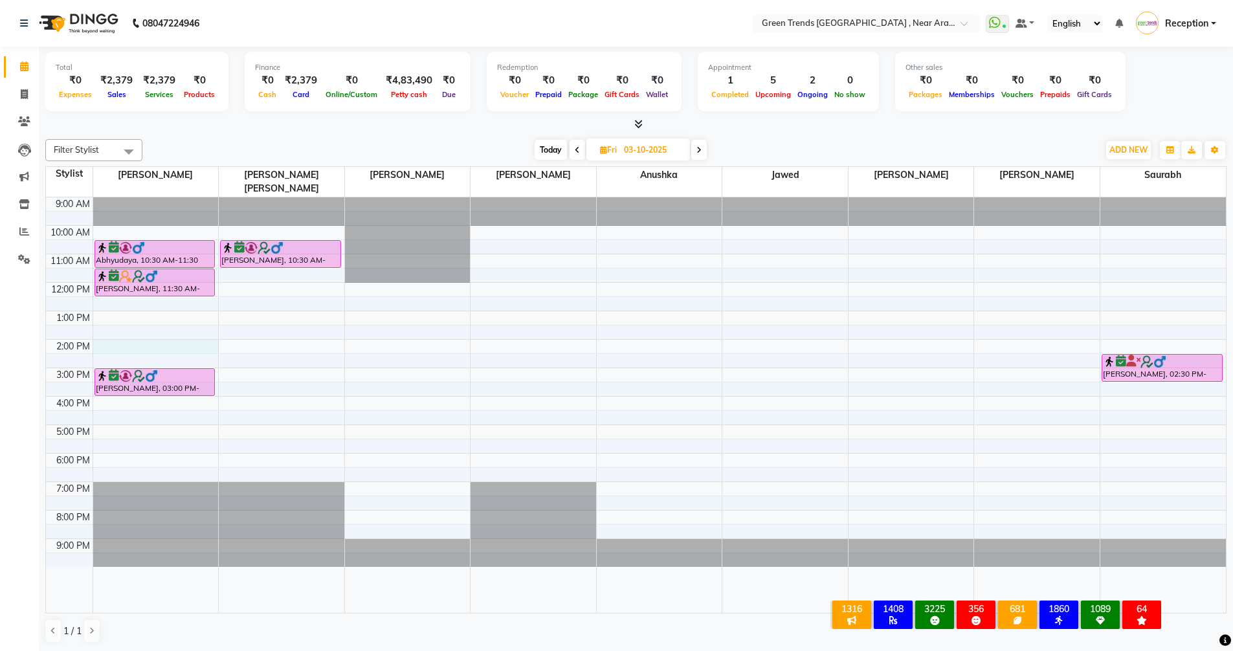
click at [106, 330] on div "9:00 AM 10:00 AM 11:00 AM 12:00 PM 1:00 PM 2:00 PM 3:00 PM 4:00 PM 5:00 PM 6:00…" at bounding box center [636, 404] width 1180 height 415
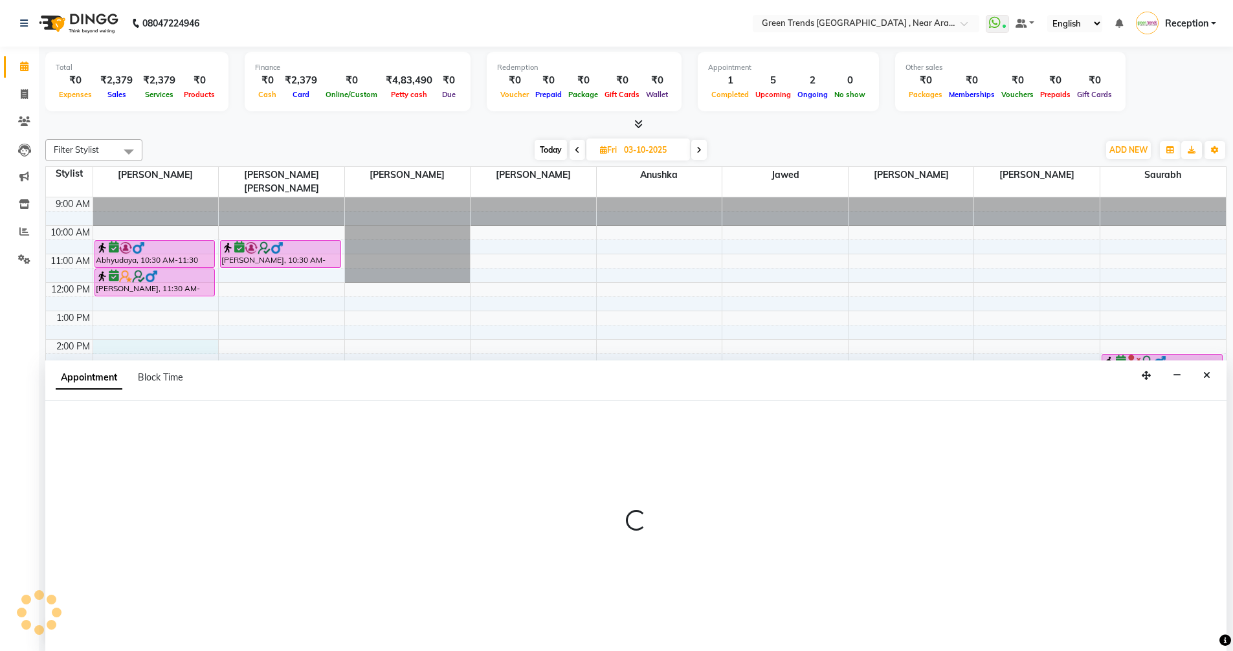
scroll to position [1, 0]
select select "57687"
select select "tentative"
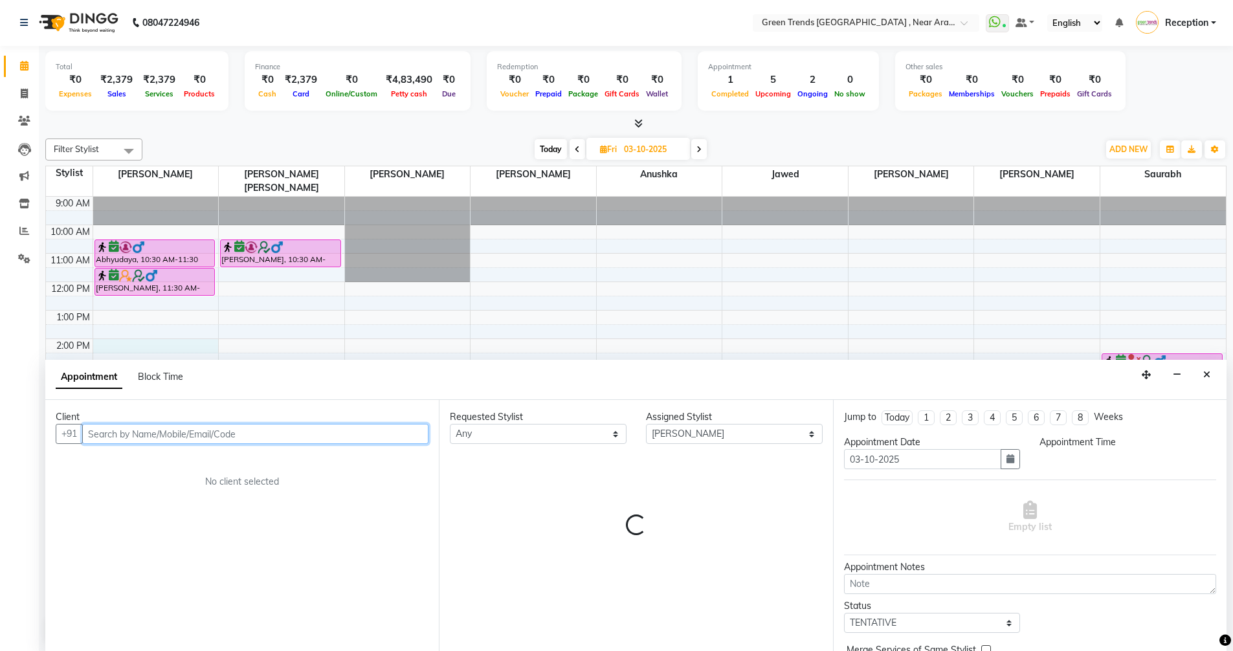
select select "840"
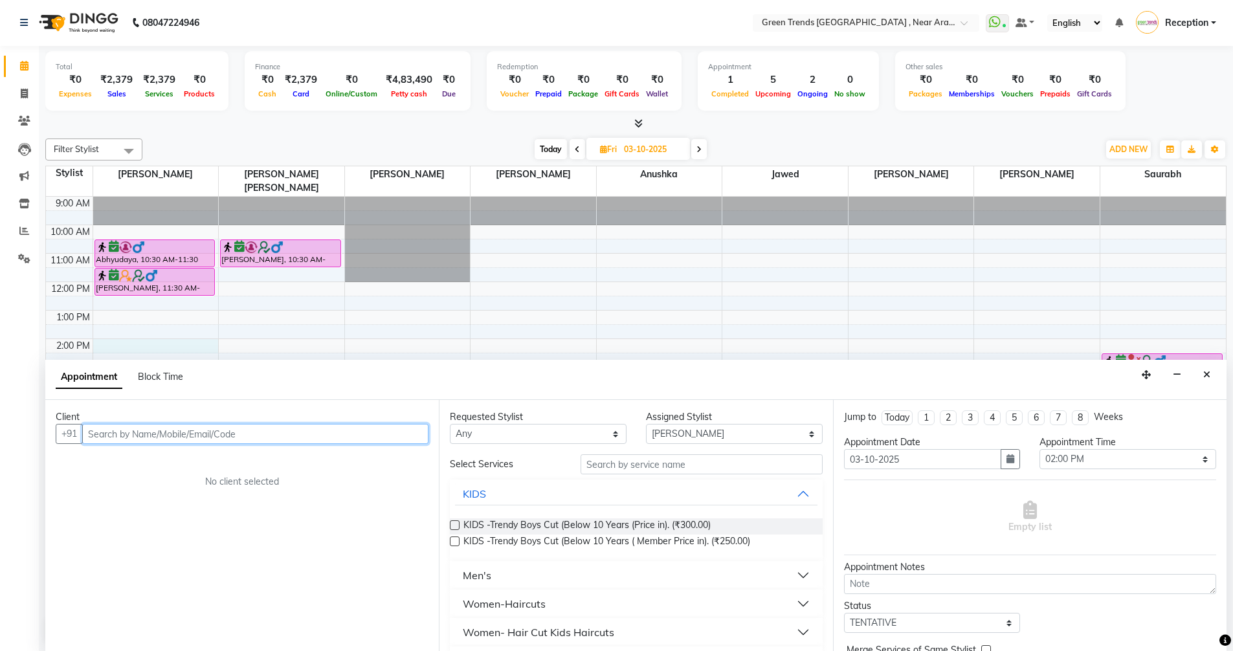
click at [164, 433] on input "text" at bounding box center [255, 434] width 346 height 20
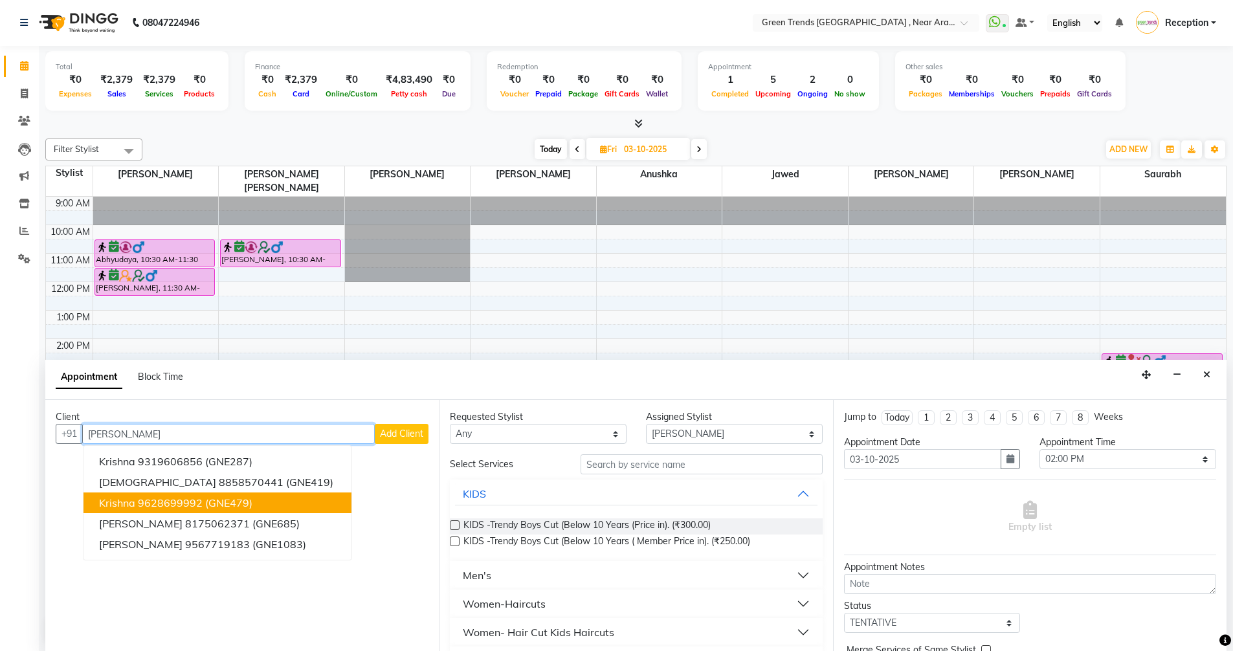
click at [188, 507] on ngb-highlight "9628699992" at bounding box center [170, 502] width 65 height 13
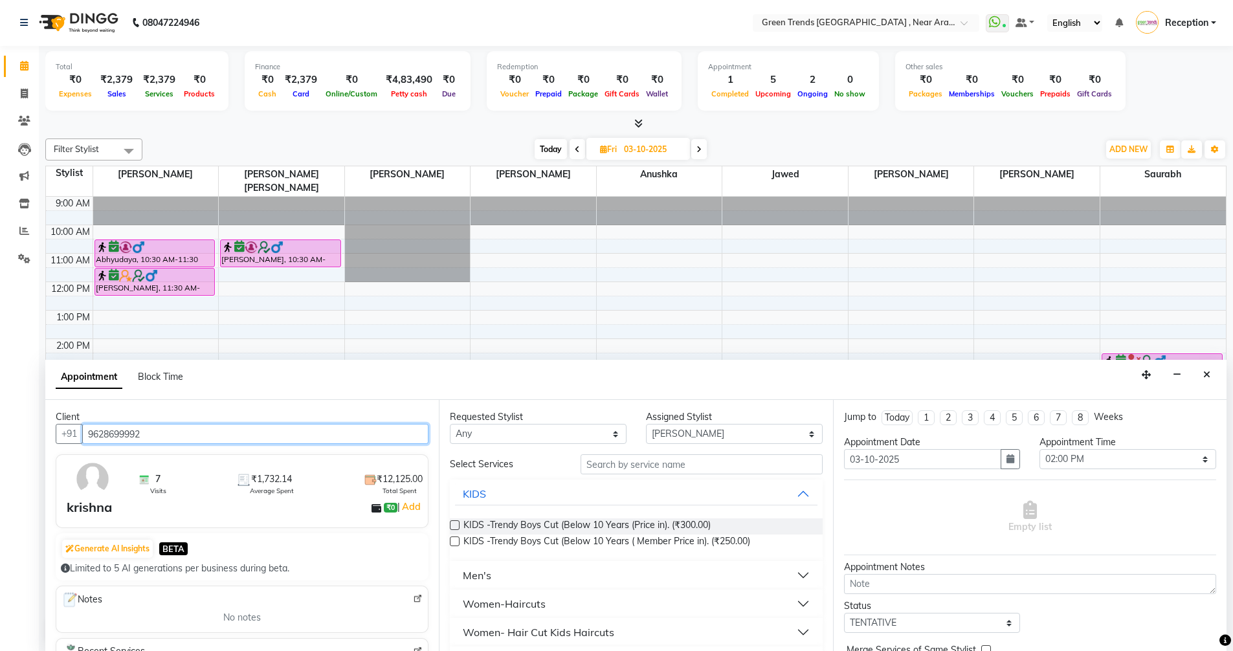
type input "9628699992"
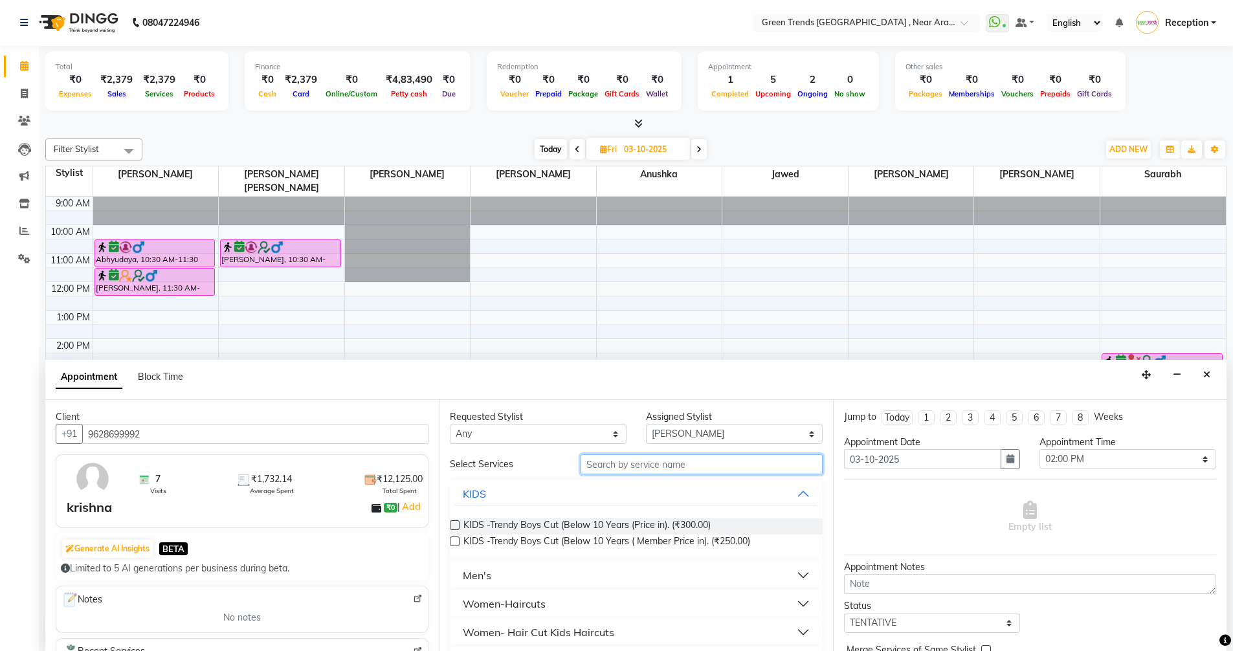
click at [642, 465] on input "text" at bounding box center [701, 464] width 242 height 20
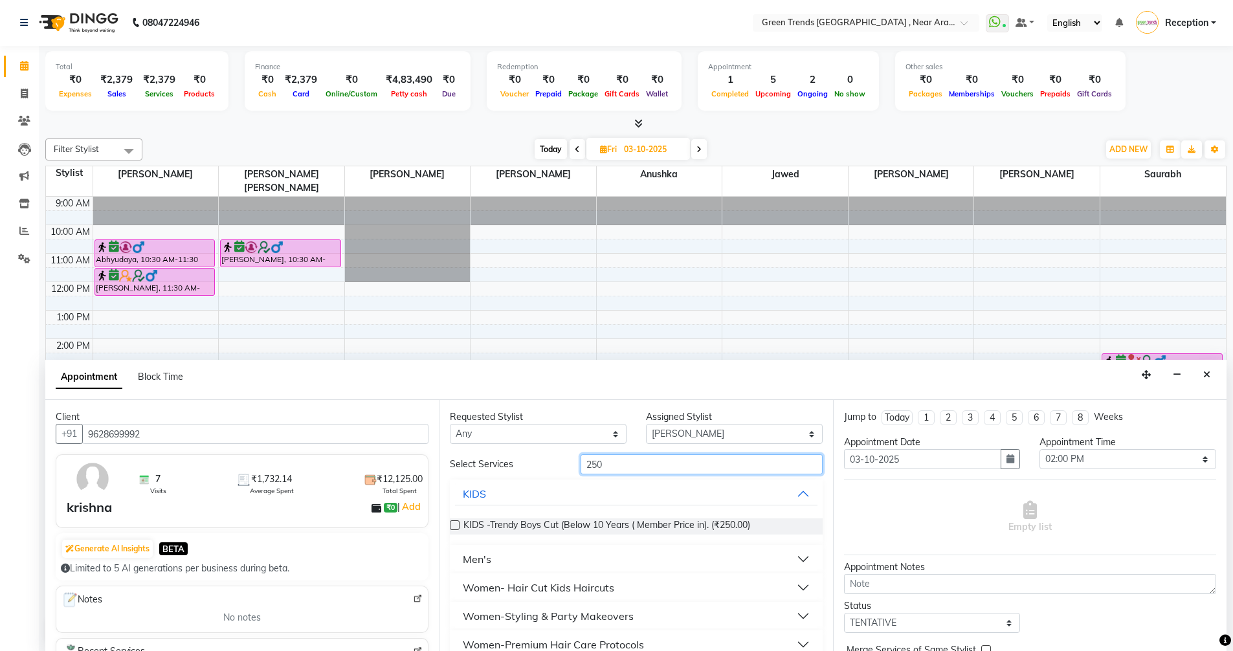
type input "250"
click at [477, 559] on div "Men's" at bounding box center [477, 559] width 28 height 16
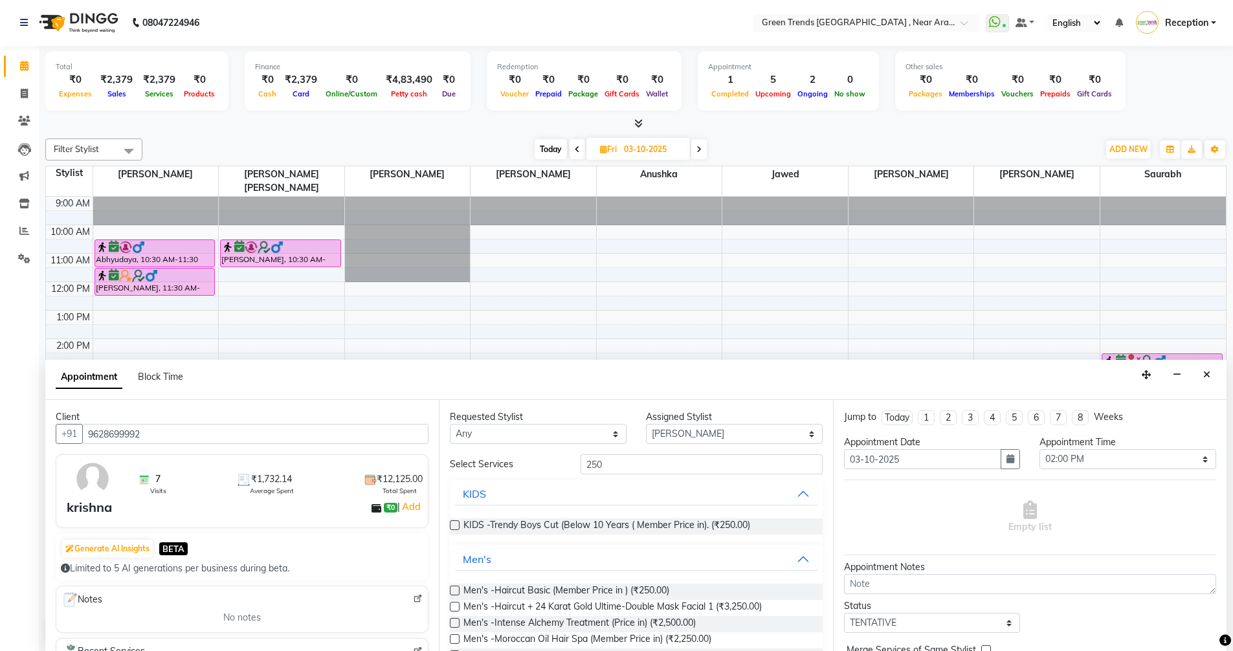
click at [452, 592] on label at bounding box center [455, 591] width 10 height 10
click at [452, 592] on input "checkbox" at bounding box center [454, 592] width 8 height 8
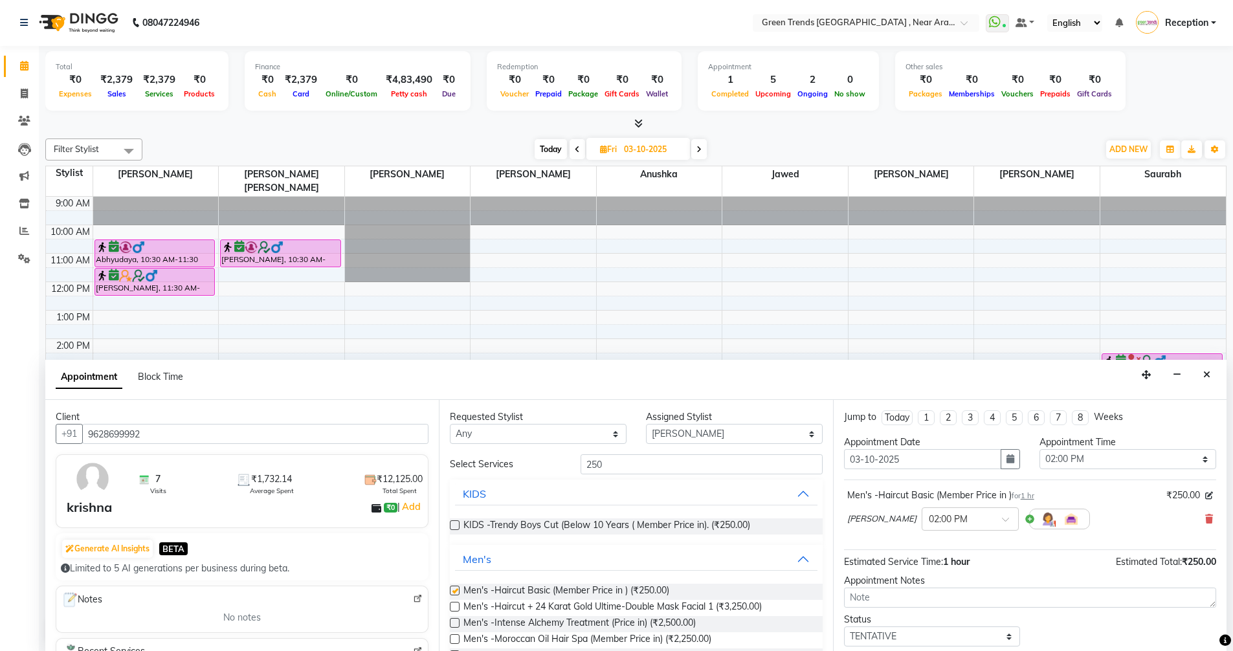
checkbox input "false"
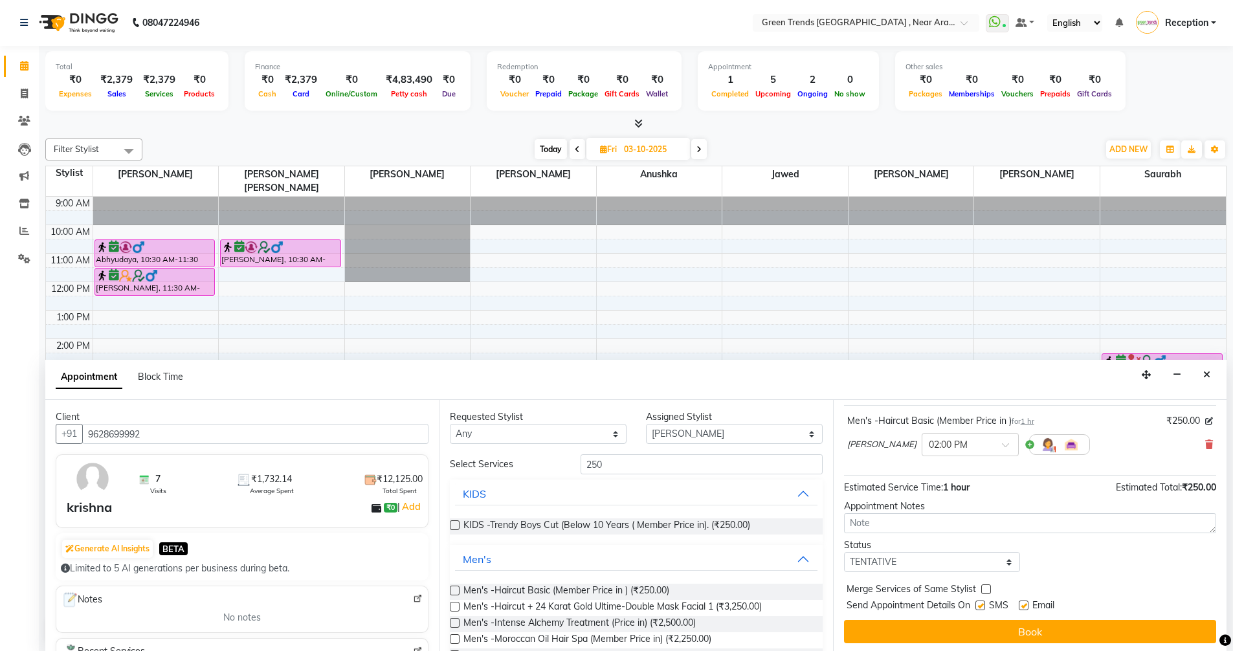
scroll to position [77, 0]
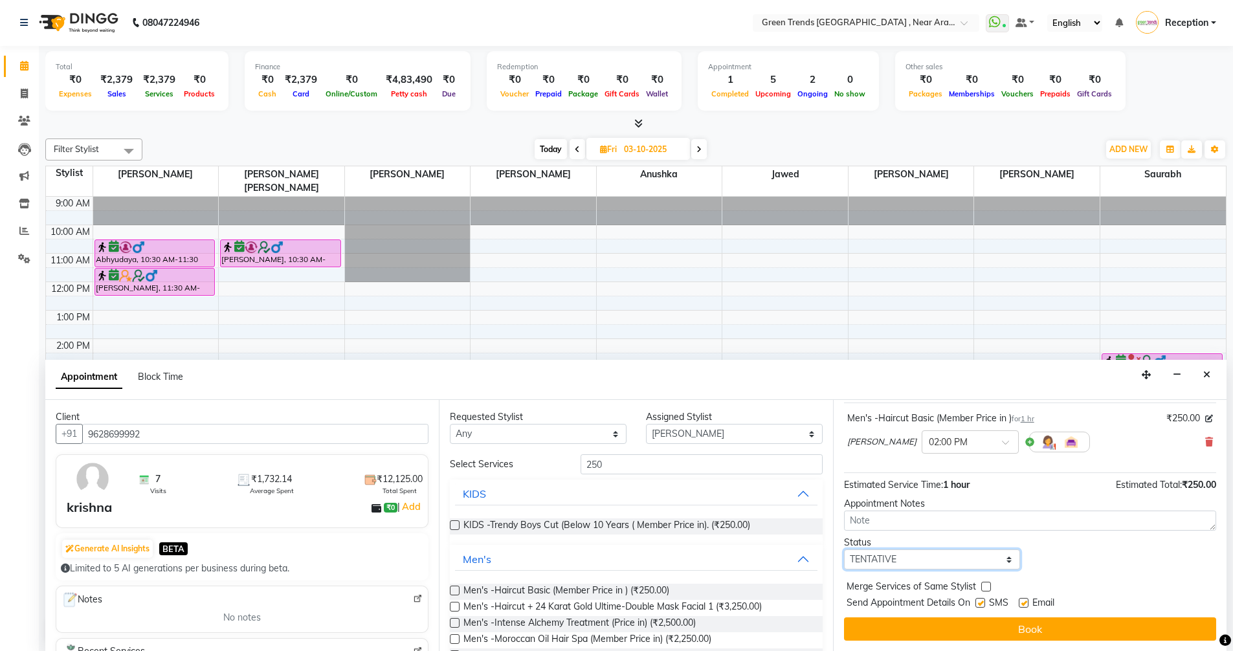
click at [1000, 556] on select "Select TENTATIVE CONFIRM UPCOMING" at bounding box center [932, 559] width 177 height 20
select select "confirm booking"
click at [844, 549] on select "Select TENTATIVE CONFIRM UPCOMING" at bounding box center [932, 559] width 177 height 20
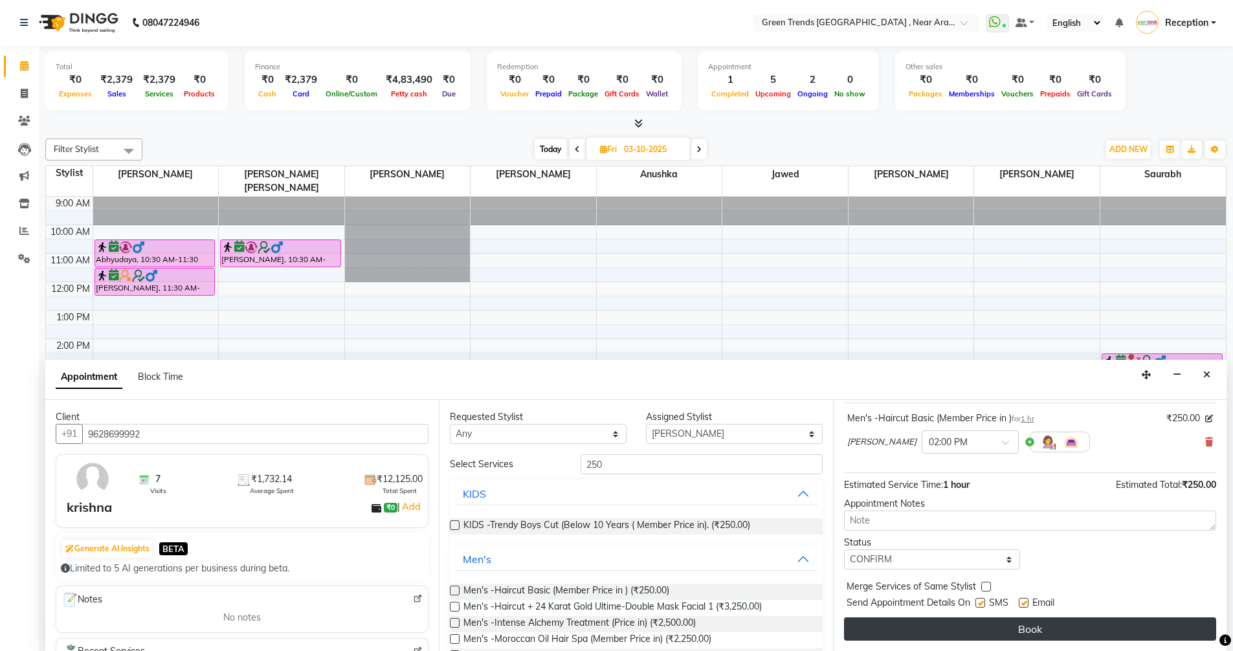
click at [1035, 622] on button "Book" at bounding box center [1030, 628] width 372 height 23
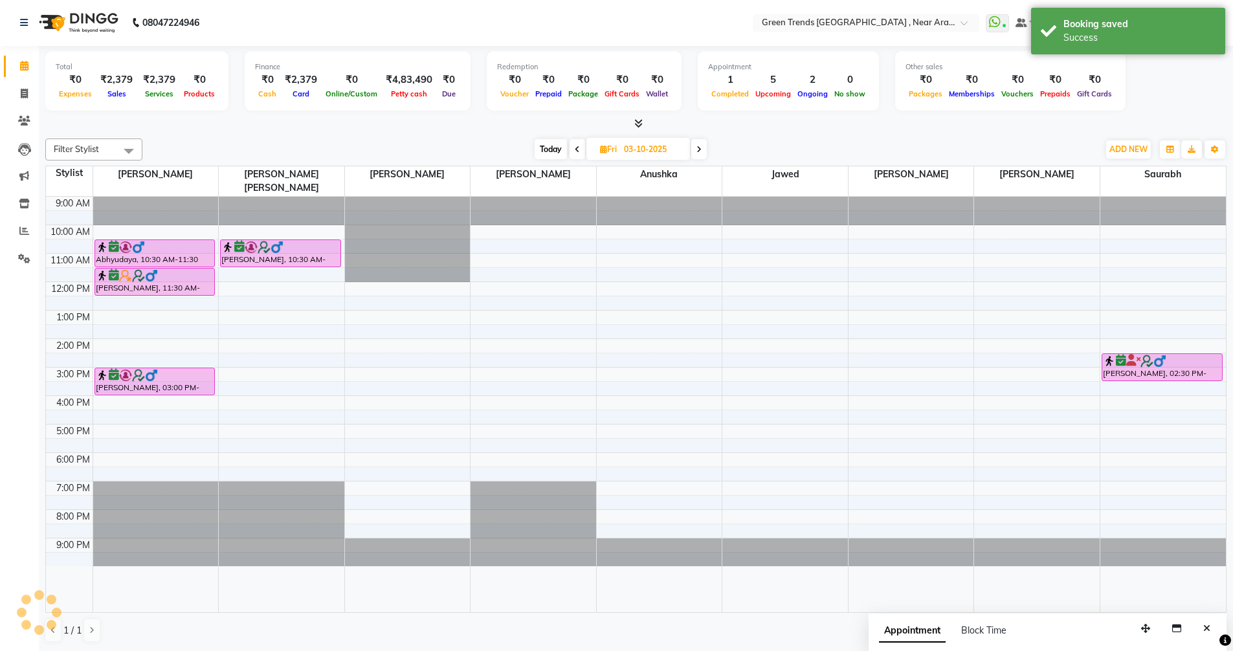
scroll to position [0, 0]
click at [575, 146] on icon at bounding box center [577, 150] width 5 height 8
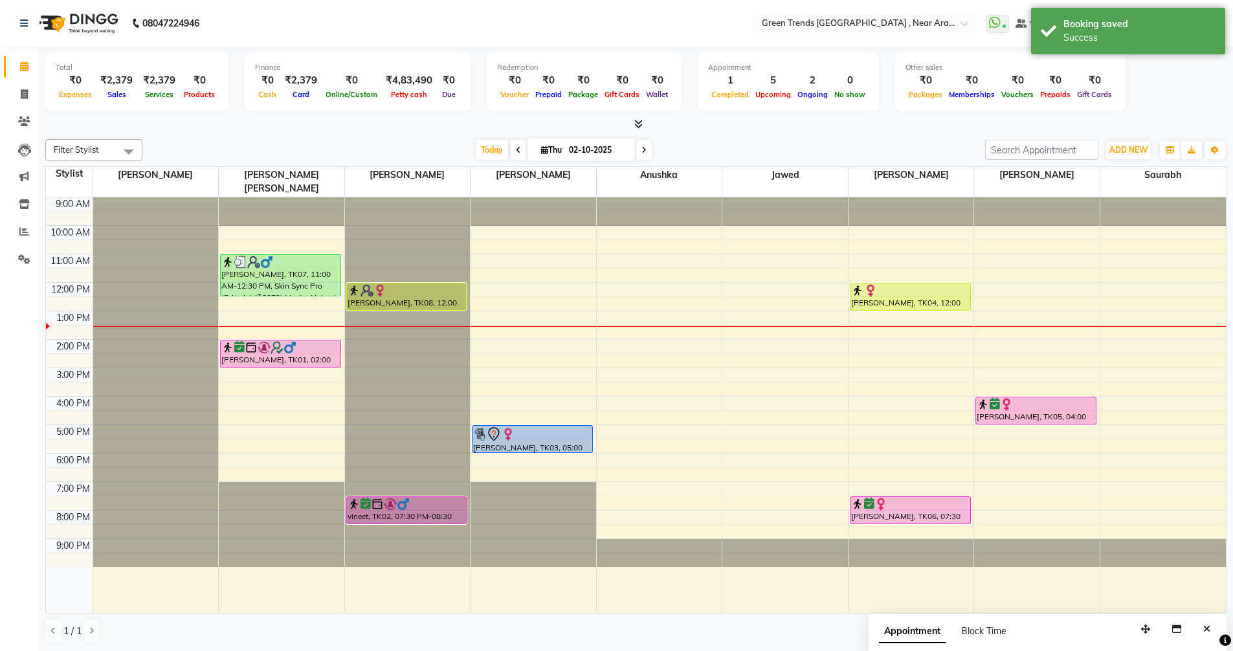
click at [516, 146] on icon at bounding box center [518, 150] width 5 height 8
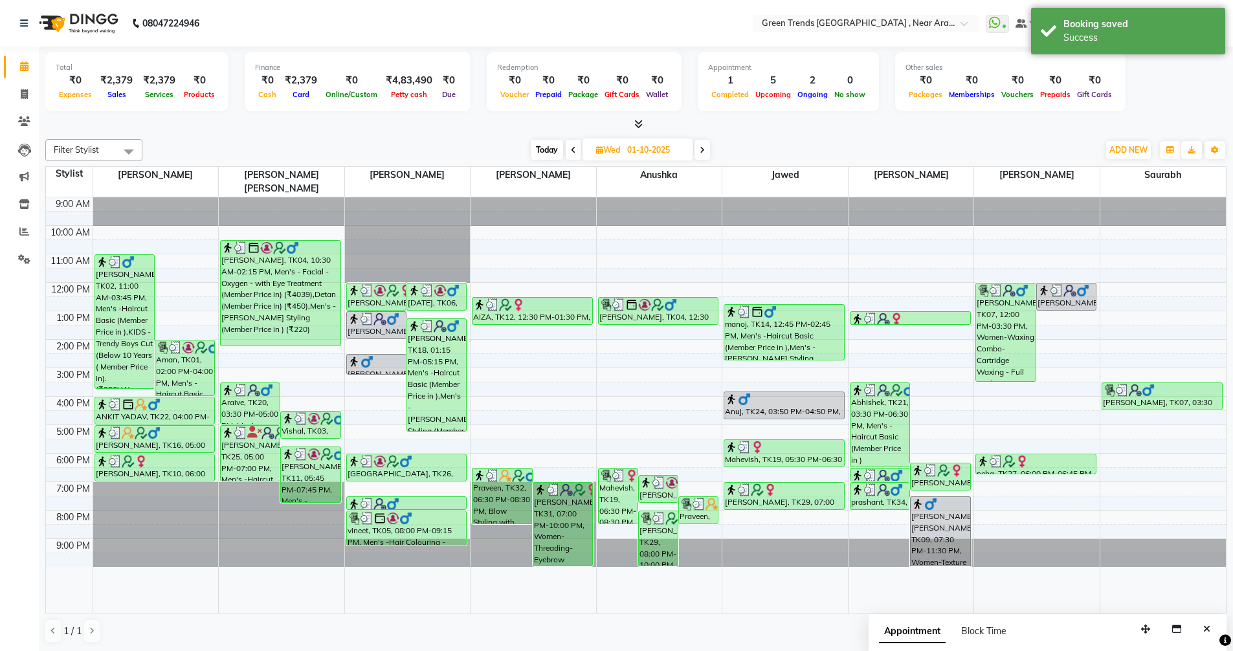
click at [571, 144] on span at bounding box center [574, 150] width 16 height 20
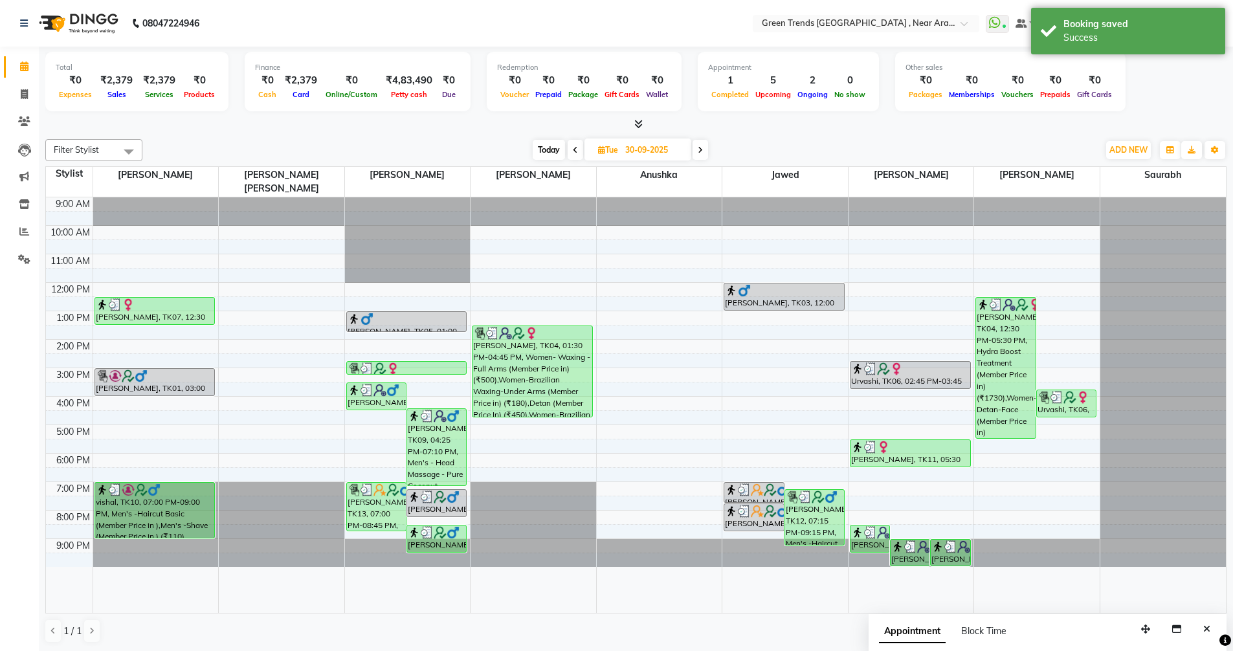
click at [575, 149] on icon at bounding box center [575, 150] width 5 height 8
type input "29-09-2025"
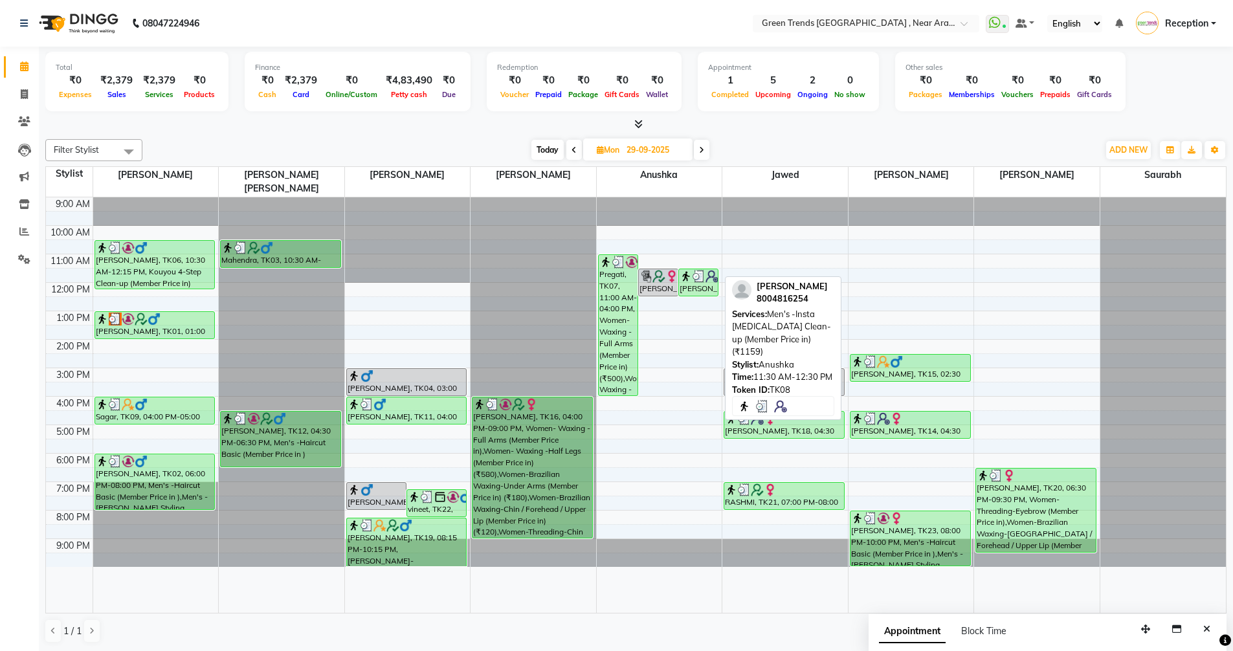
click at [701, 269] on div "[PERSON_NAME], TK08, 11:30 AM-12:30 PM, Men's -Insta [MEDICAL_DATA] Clean-up (M…" at bounding box center [698, 282] width 39 height 27
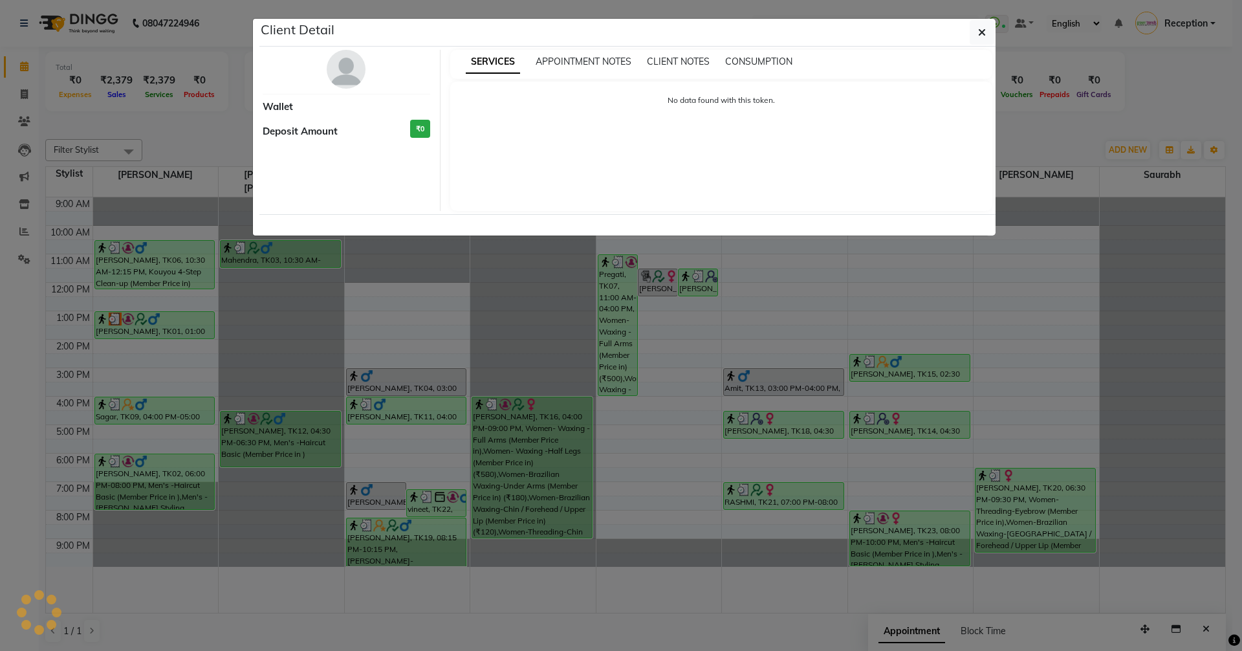
select select "3"
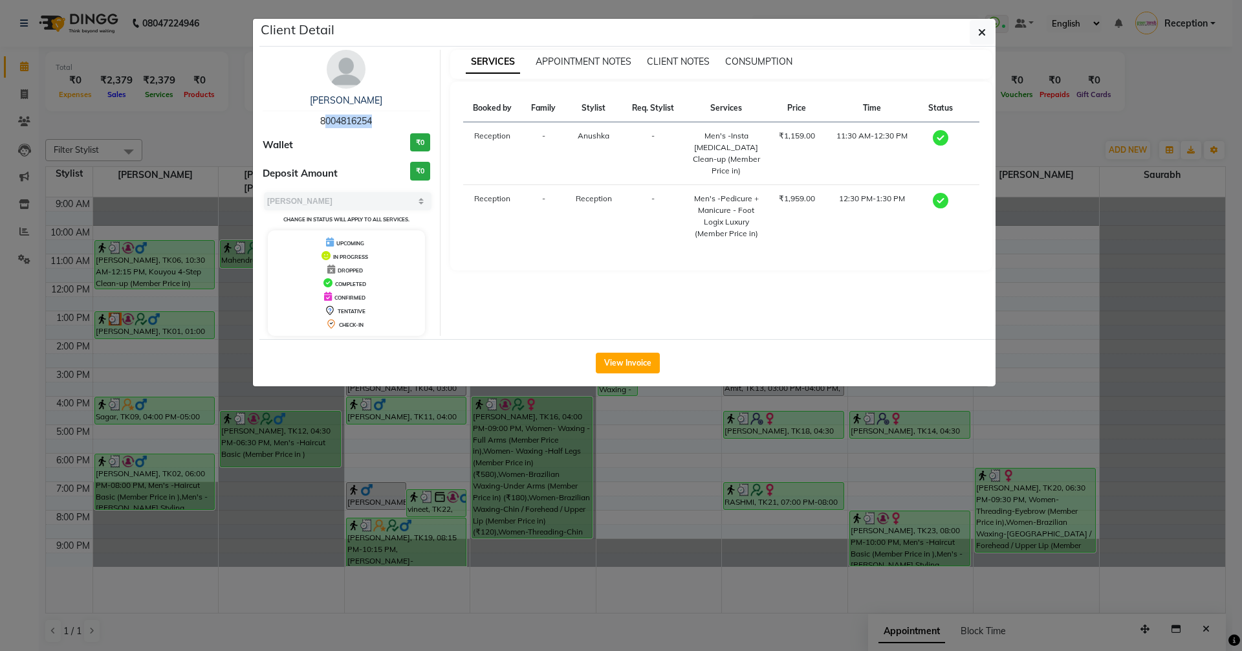
drag, startPoint x: 312, startPoint y: 116, endPoint x: 366, endPoint y: 120, distance: 53.8
click at [366, 120] on div "[PERSON_NAME] 8004816254" at bounding box center [347, 111] width 168 height 34
click at [378, 159] on div "[PERSON_NAME] 8004816254 Wallet ₹0 Deposit Amount ₹0 Select MARK DONE UPCOMING …" at bounding box center [347, 193] width 188 height 286
drag, startPoint x: 311, startPoint y: 115, endPoint x: 399, endPoint y: 122, distance: 88.3
click at [399, 122] on div "[PERSON_NAME] 8004816254" at bounding box center [347, 111] width 168 height 34
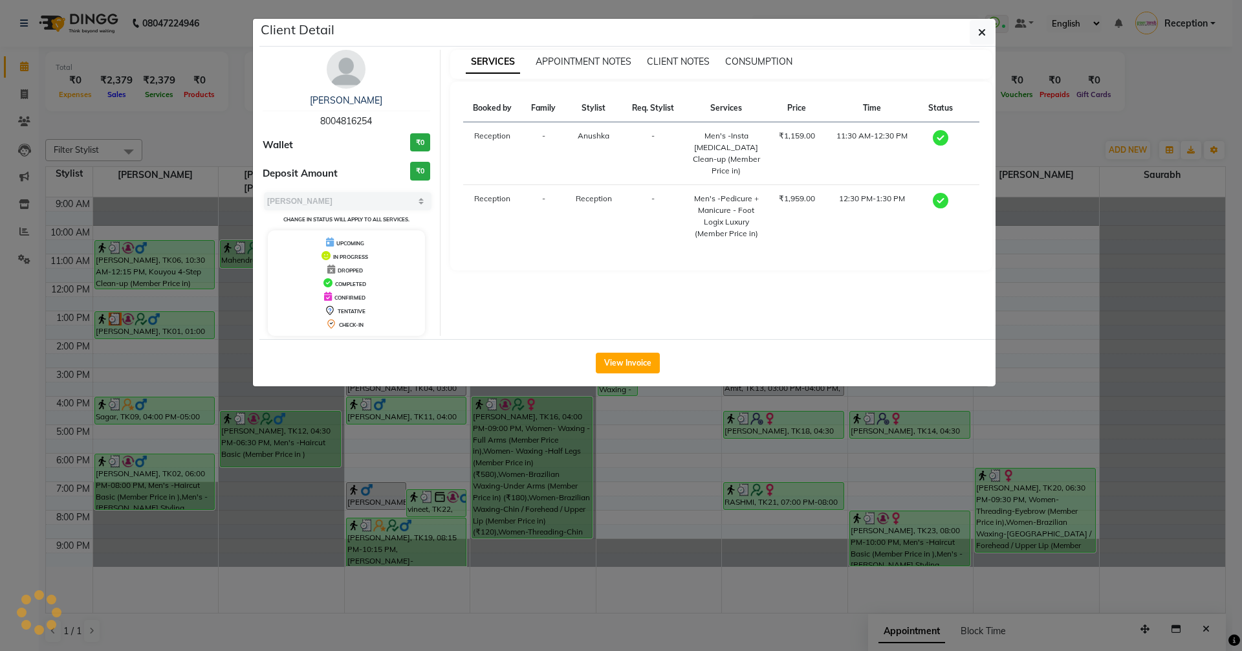
copy span "8004816254"
click at [1140, 101] on ngb-modal-window "Client Detail [PERSON_NAME] 8004816254 Wallet ₹0 Deposit Amount ₹0 Select MARK …" at bounding box center [621, 325] width 1242 height 651
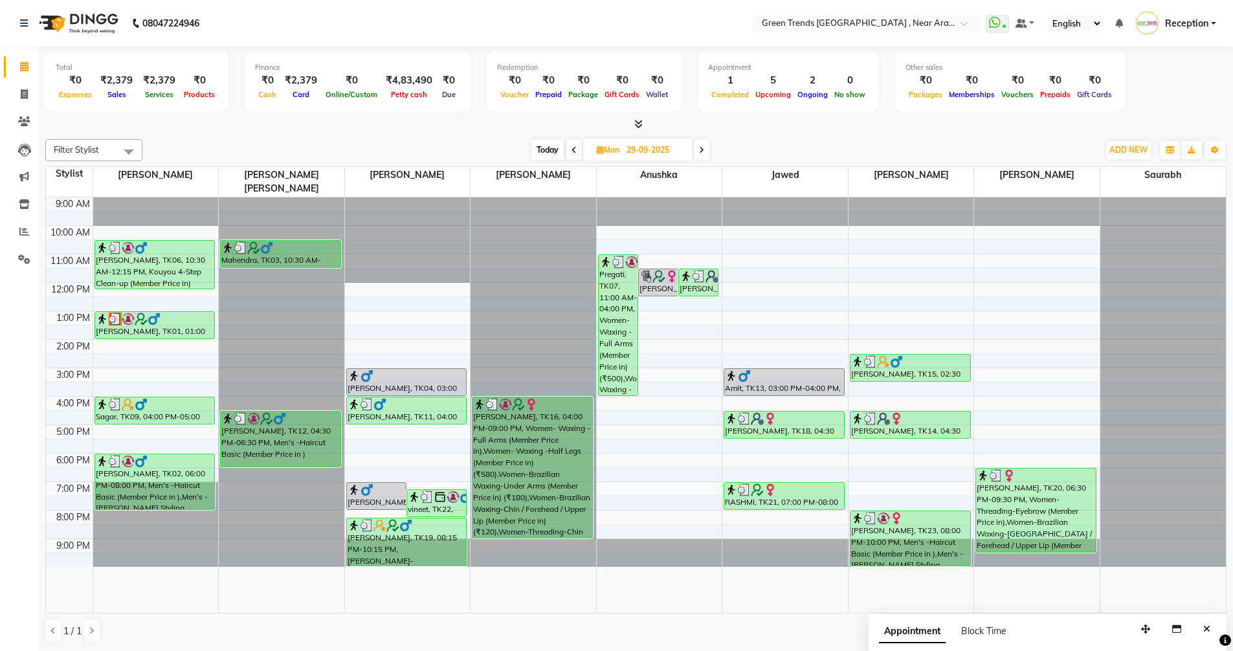
click at [701, 149] on icon at bounding box center [701, 150] width 5 height 8
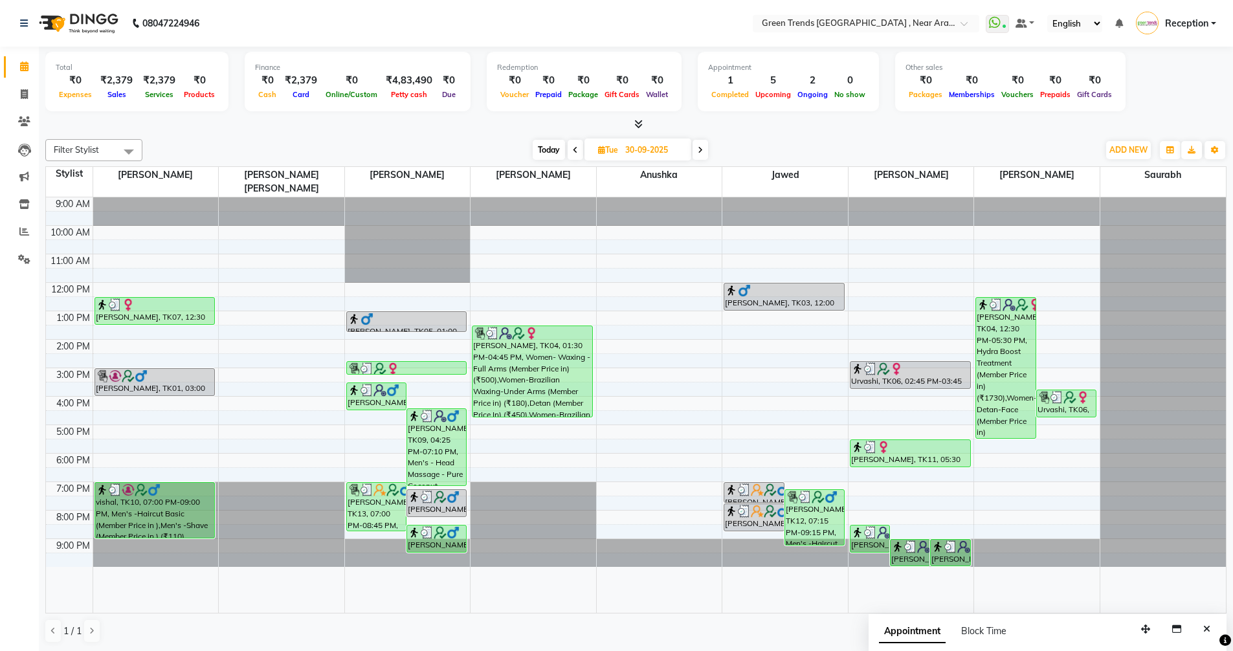
click at [701, 149] on icon at bounding box center [700, 150] width 5 height 8
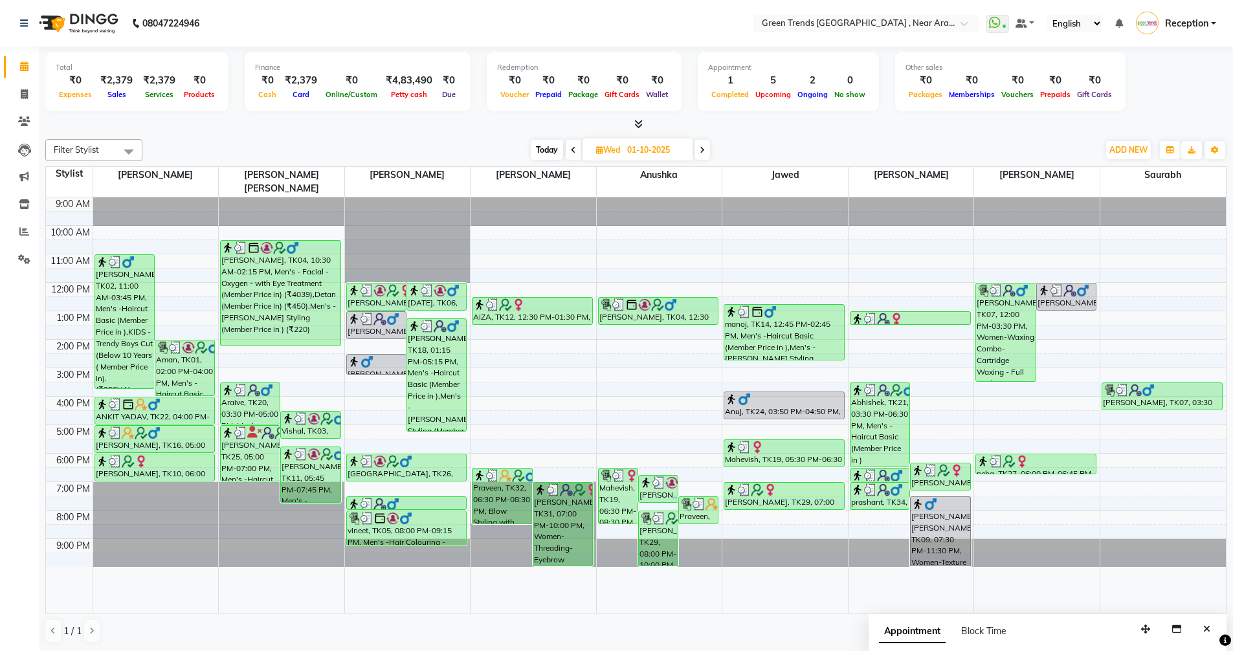
click at [701, 149] on icon at bounding box center [701, 150] width 5 height 8
type input "02-10-2025"
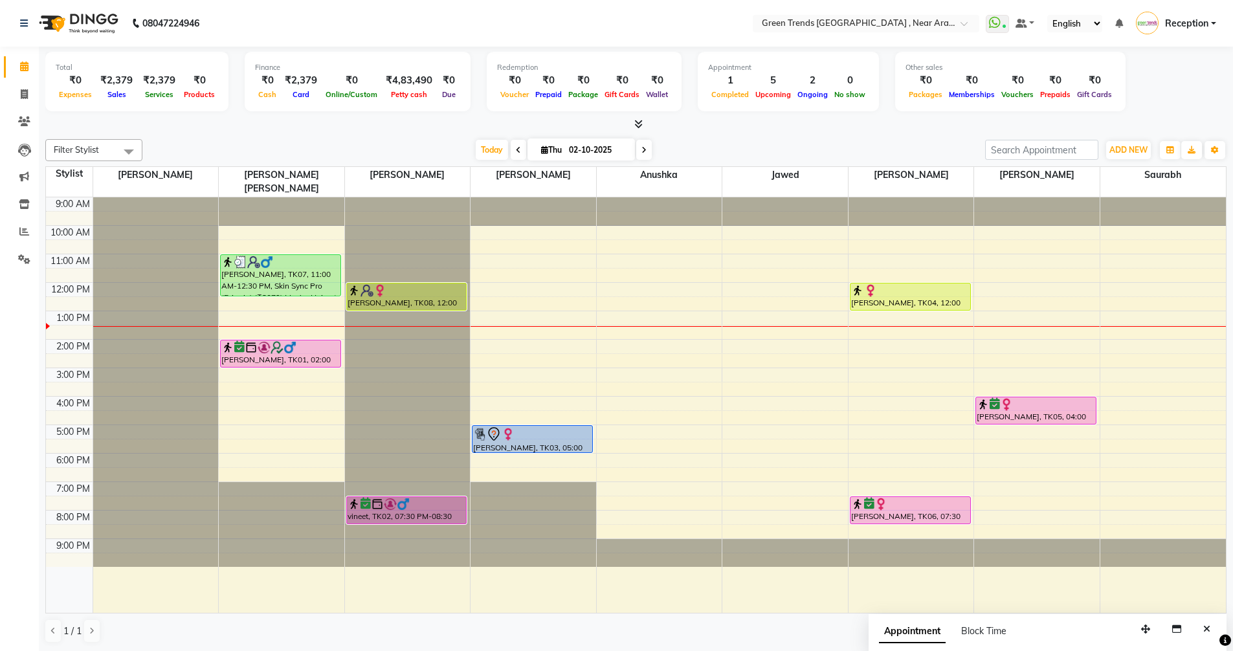
click at [615, 292] on div "9:00 AM 10:00 AM 11:00 AM 12:00 PM 1:00 PM 2:00 PM 3:00 PM 4:00 PM 5:00 PM 6:00…" at bounding box center [636, 404] width 1180 height 415
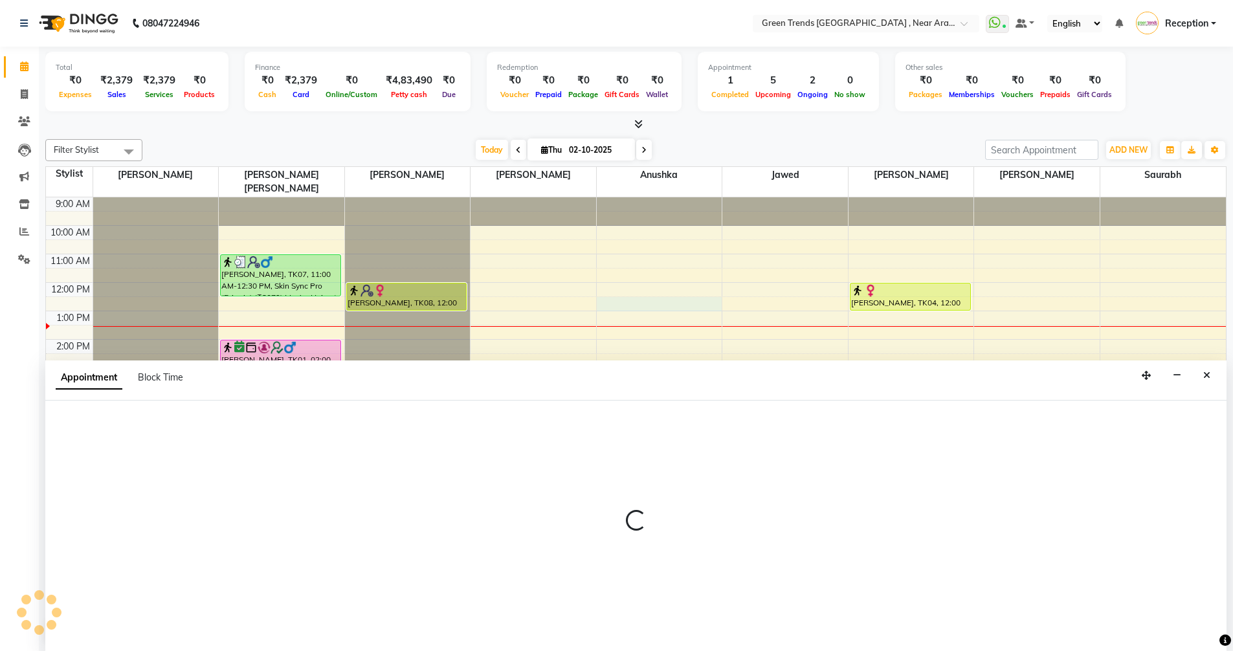
scroll to position [1, 0]
select select "88960"
select select "tentative"
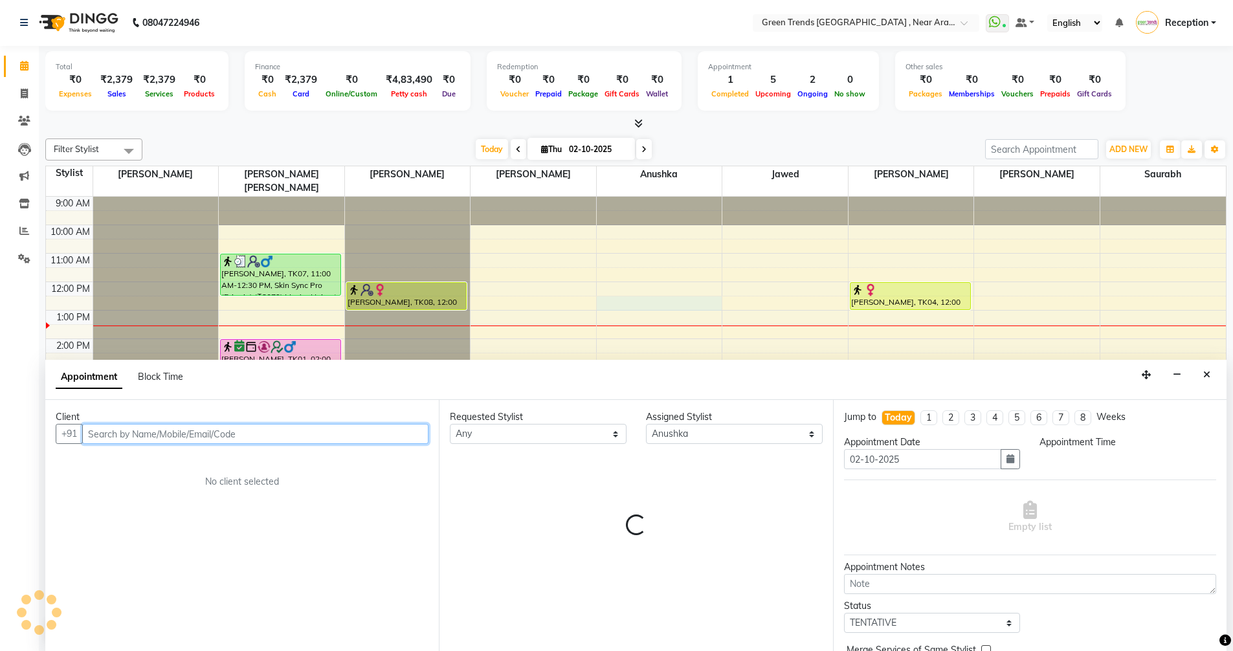
select select "750"
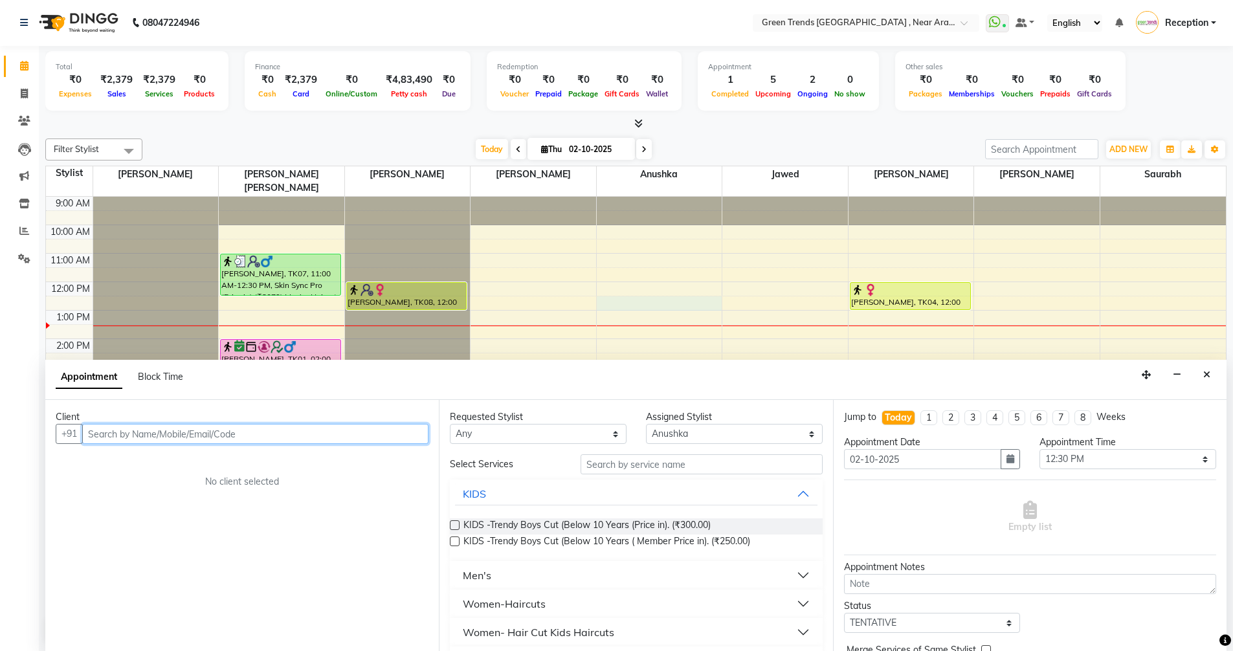
click at [231, 436] on input "text" at bounding box center [255, 434] width 346 height 20
paste input "8004816254"
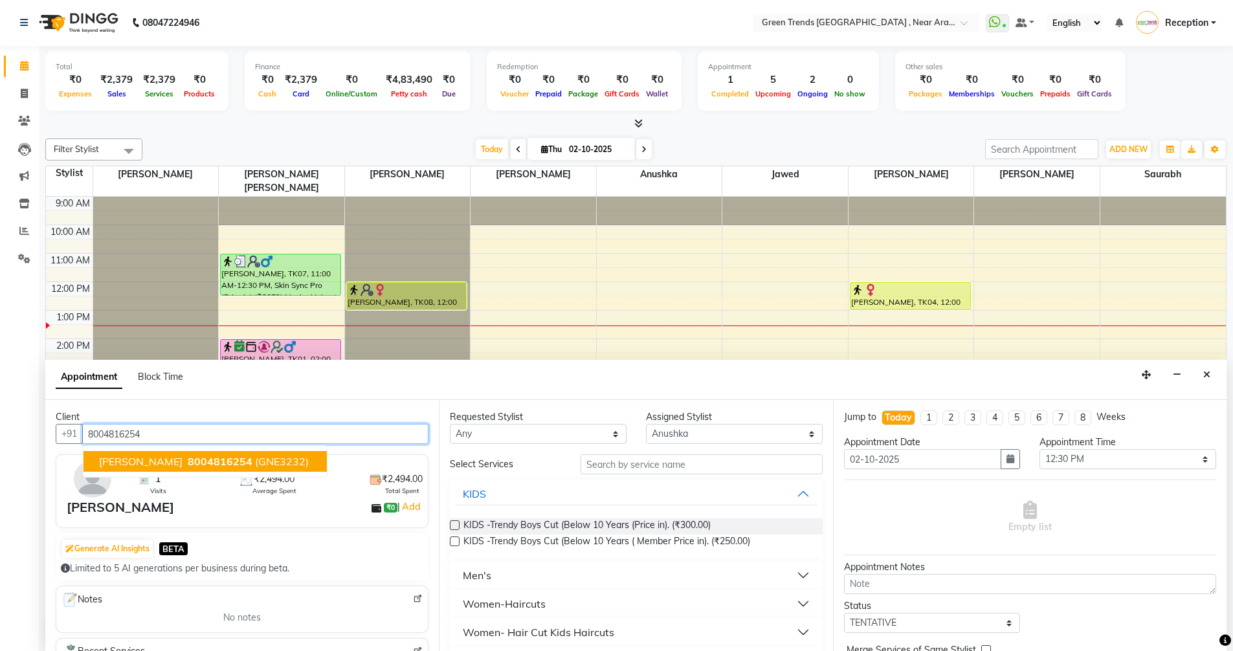
click at [125, 461] on span "[PERSON_NAME]" at bounding box center [140, 461] width 83 height 13
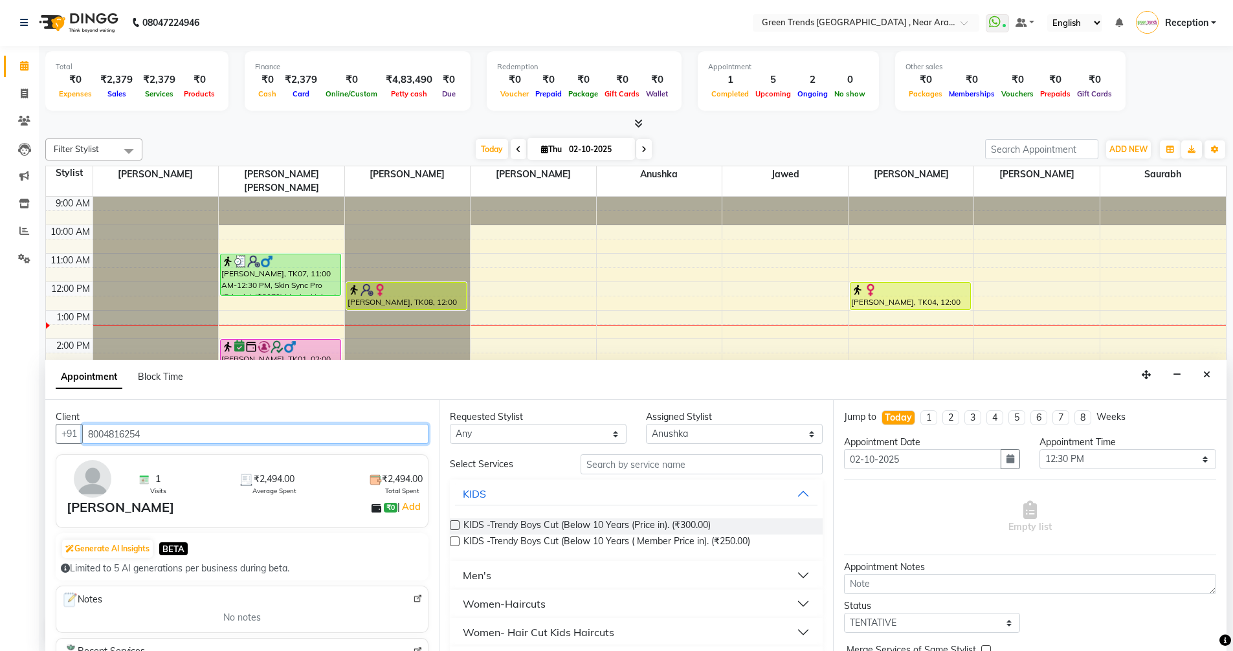
type input "8004816254"
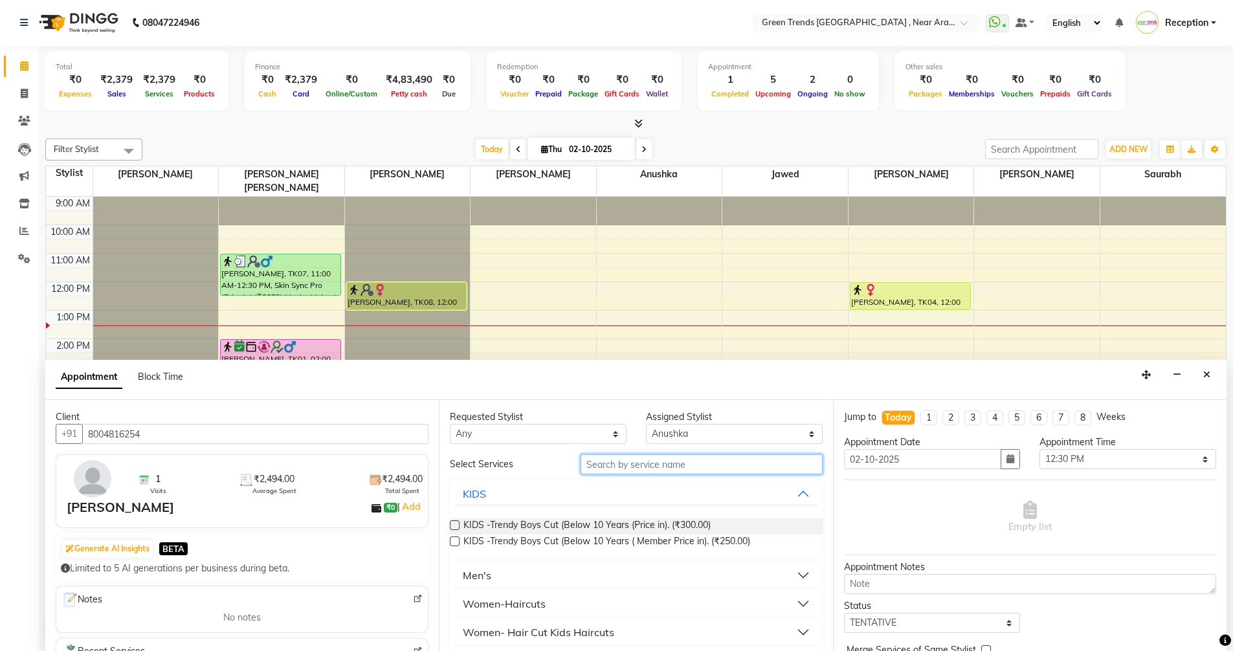
click at [612, 465] on input "text" at bounding box center [701, 464] width 242 height 20
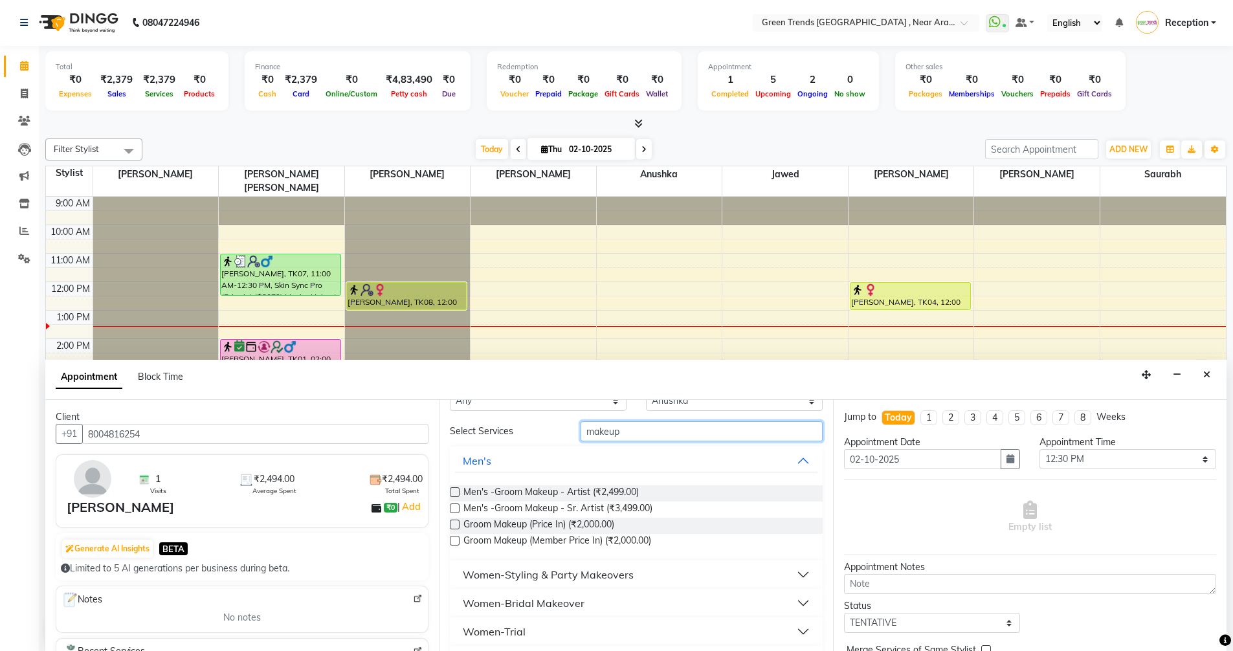
scroll to position [65, 0]
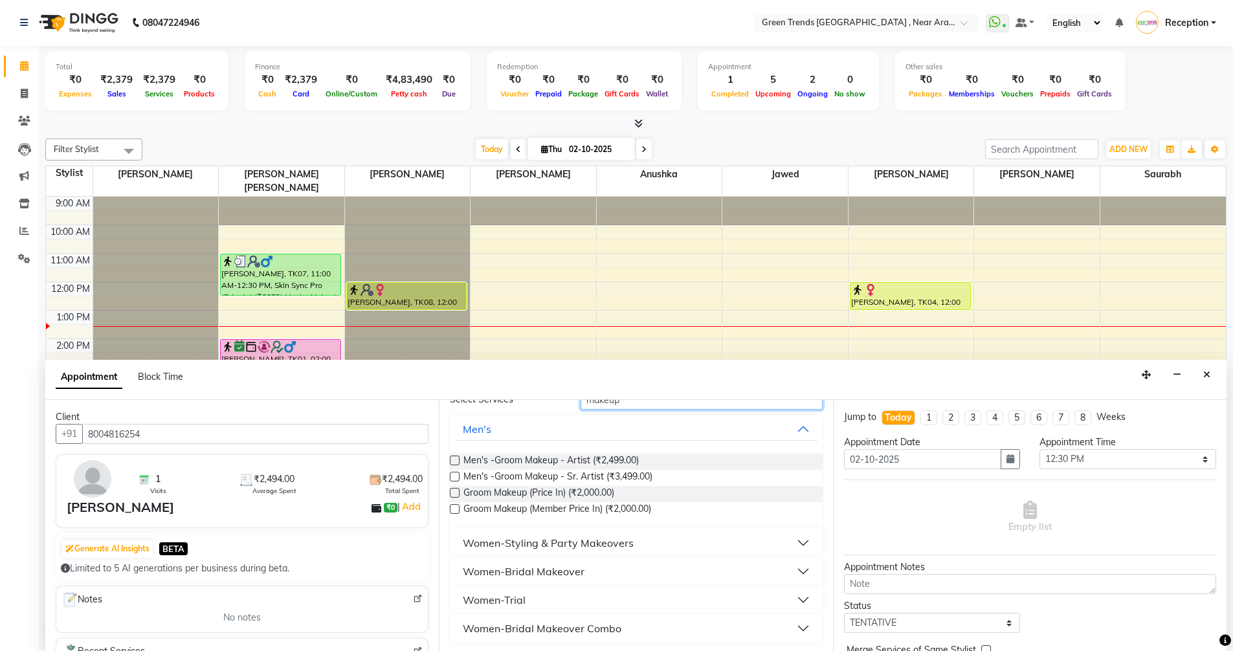
type input "makeup"
click at [789, 541] on button "Women-Styling & Party Makeovers" at bounding box center [636, 542] width 362 height 23
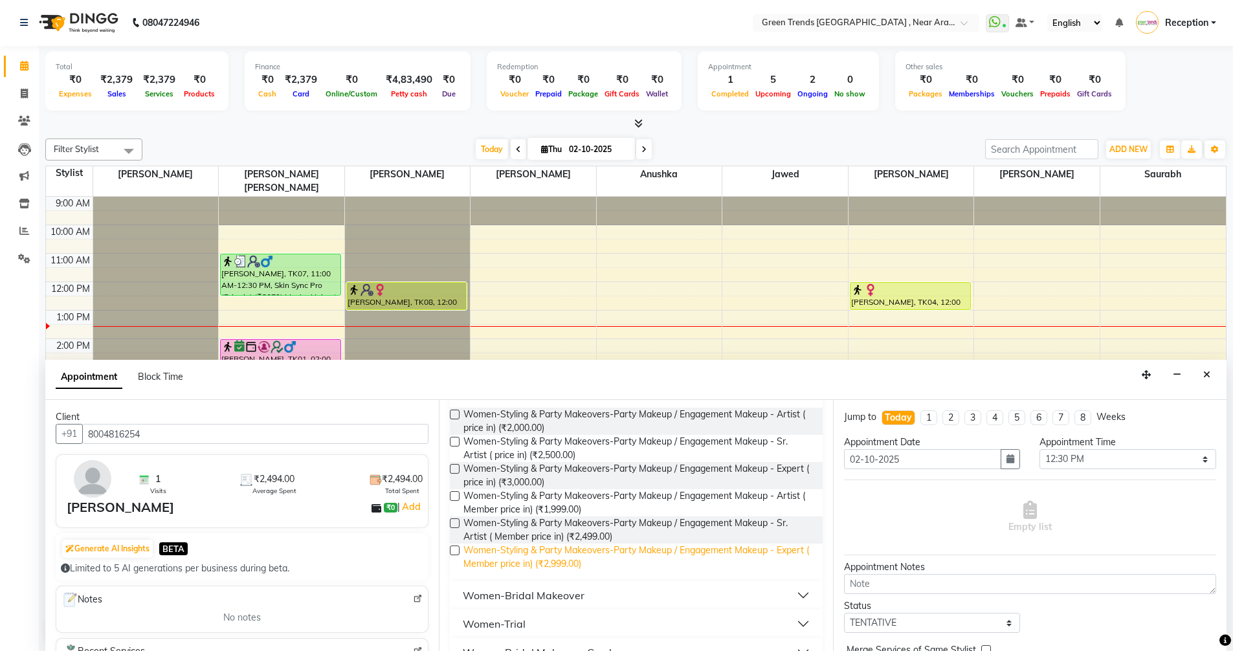
scroll to position [186, 0]
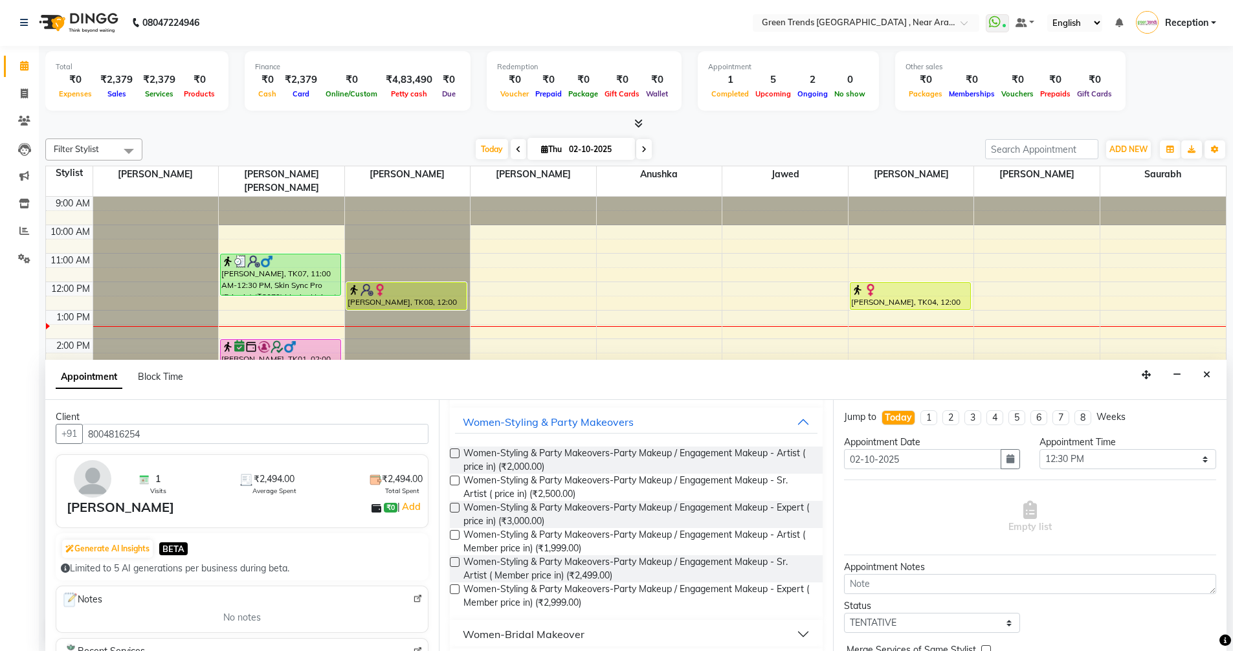
click at [457, 508] on label at bounding box center [455, 508] width 10 height 10
click at [457, 508] on input "checkbox" at bounding box center [454, 509] width 8 height 8
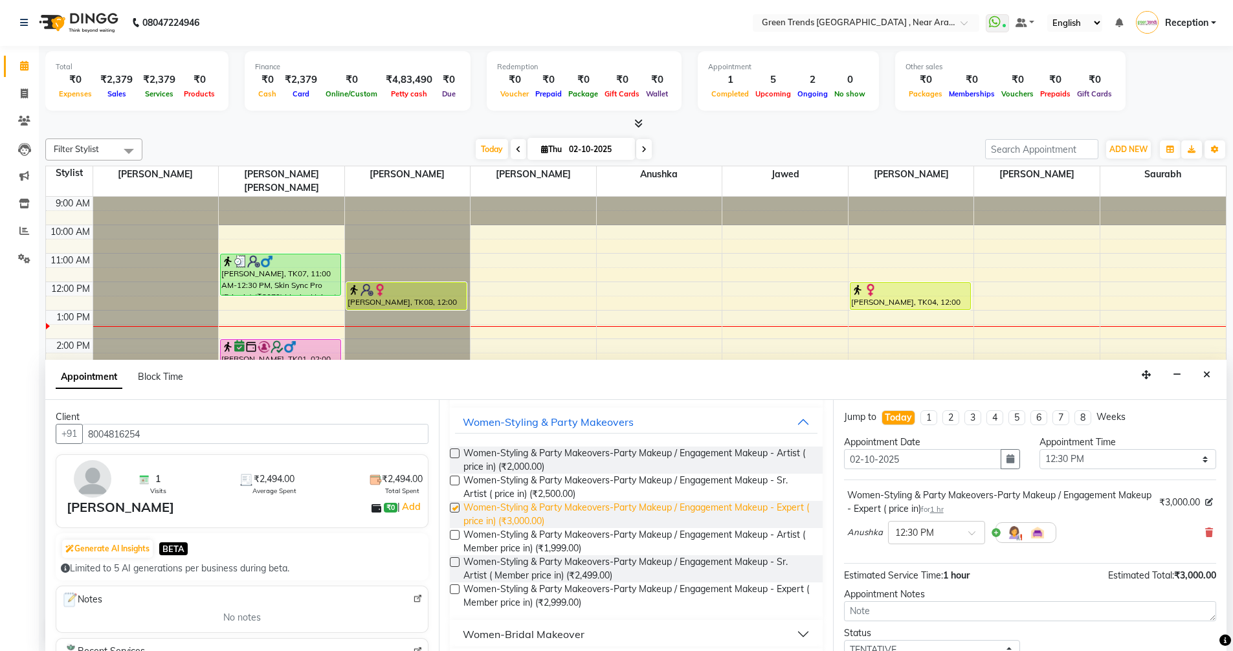
checkbox input "false"
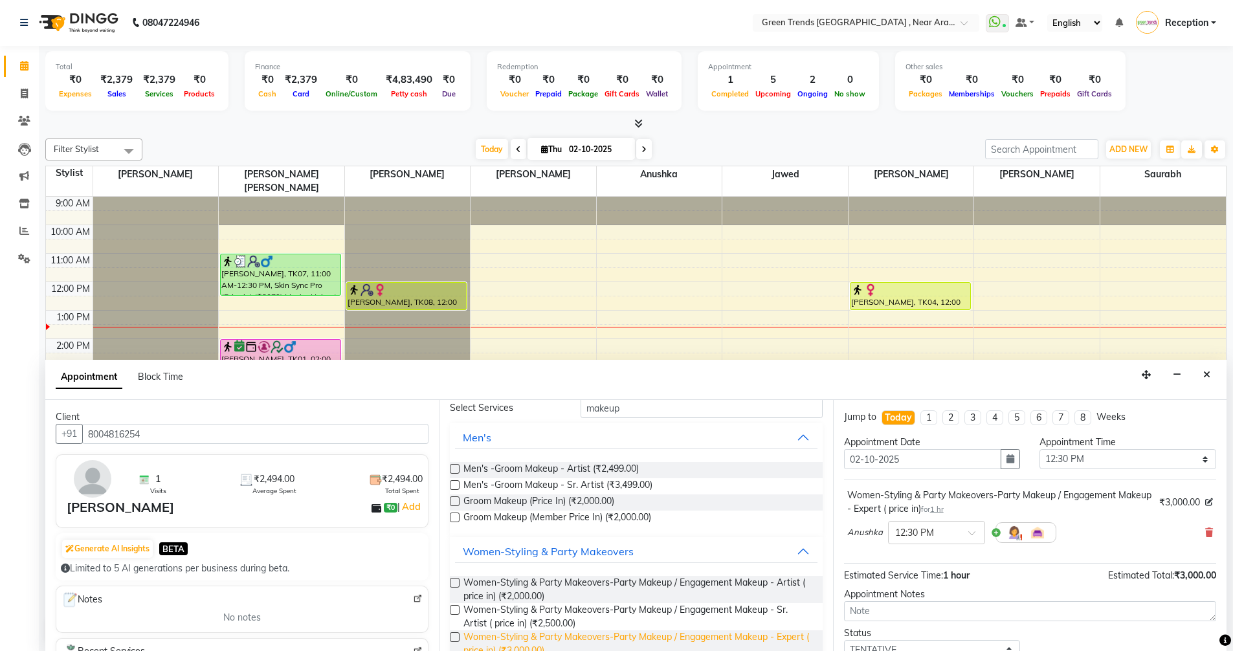
scroll to position [0, 0]
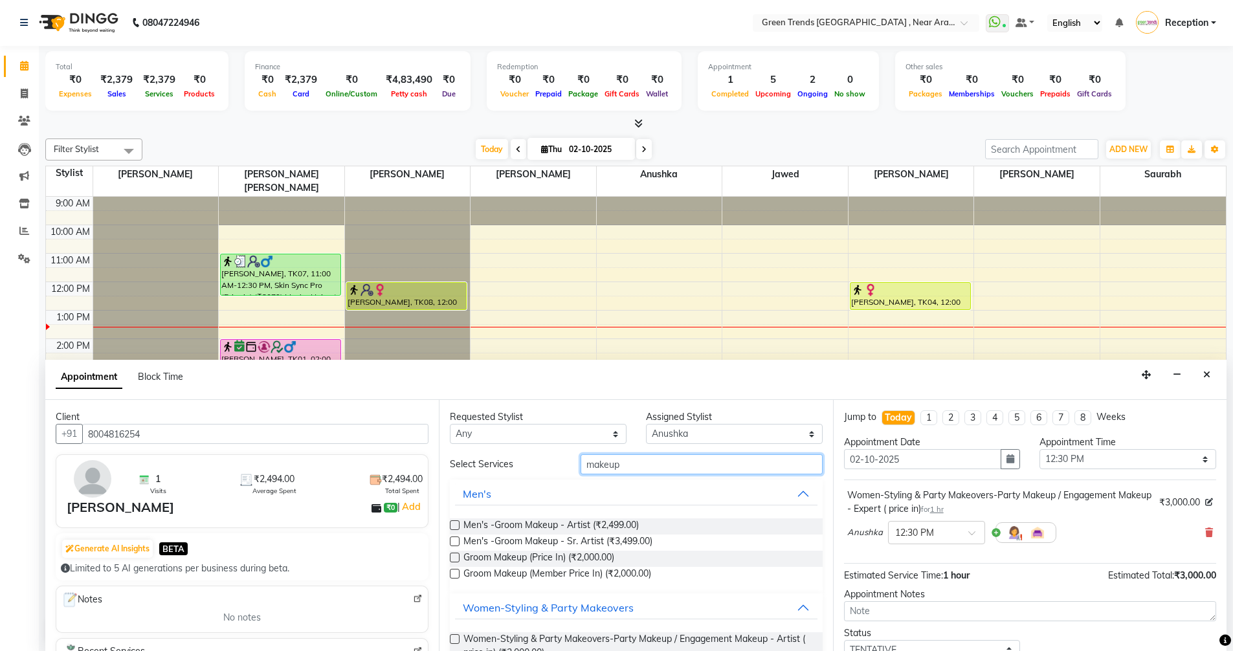
click at [626, 463] on input "makeup" at bounding box center [701, 464] width 242 height 20
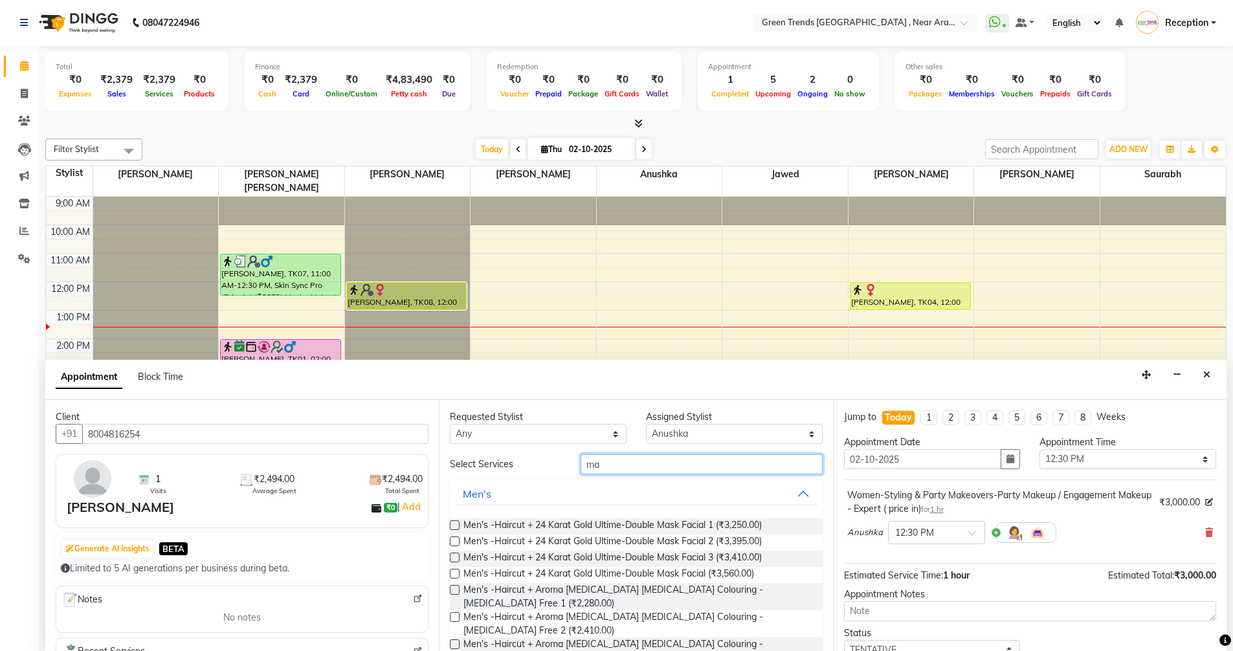
type input "m"
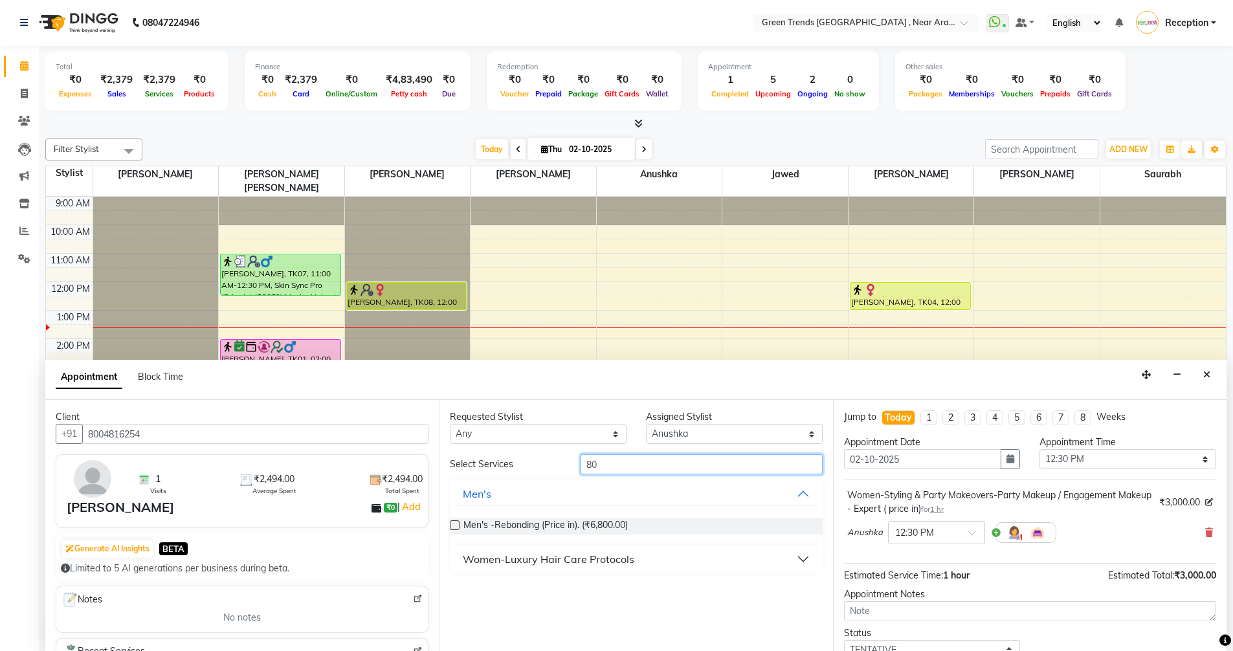
type input "8"
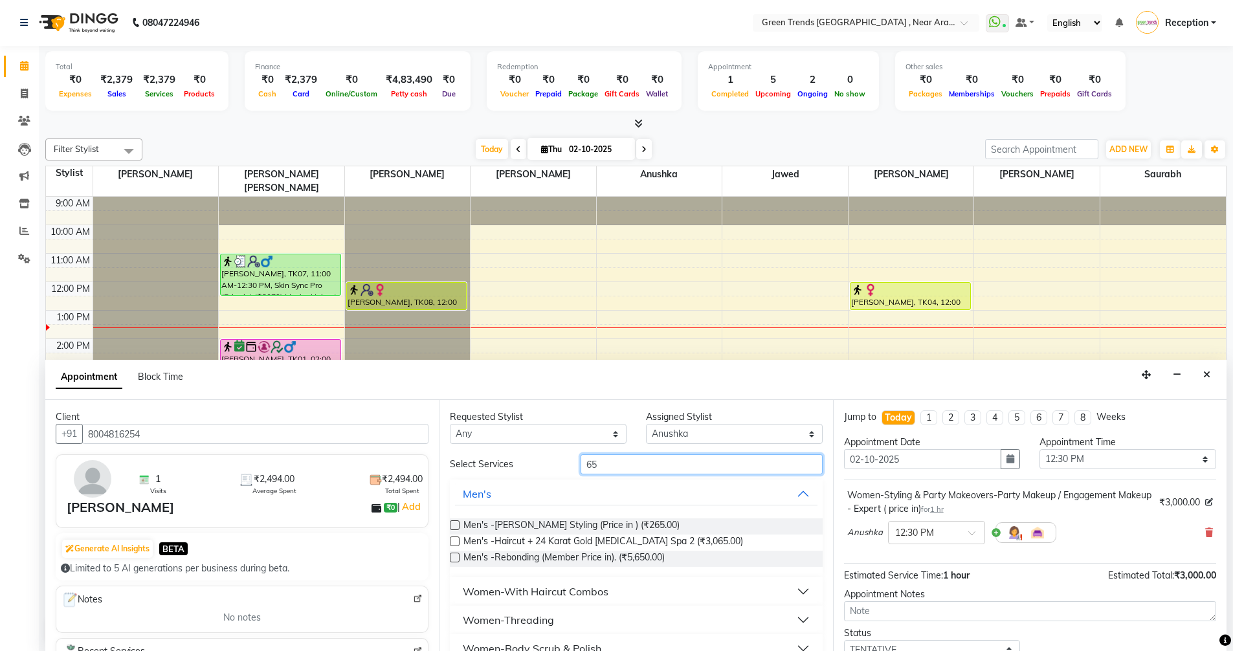
type input "6"
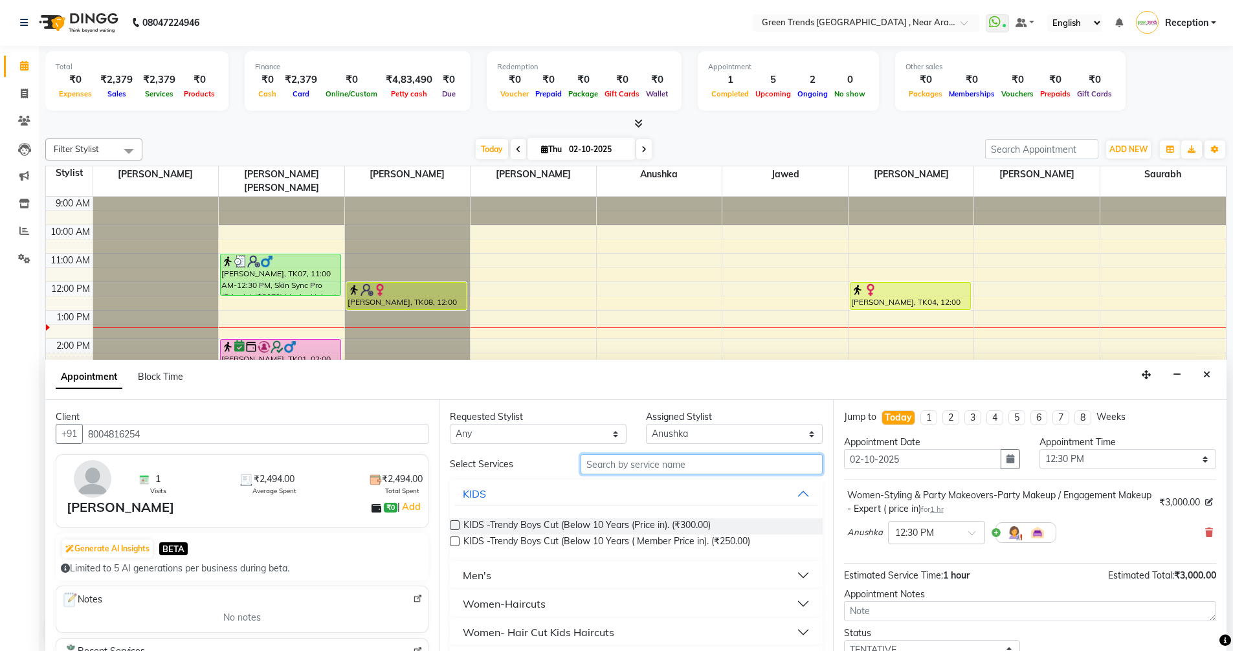
type input "m"
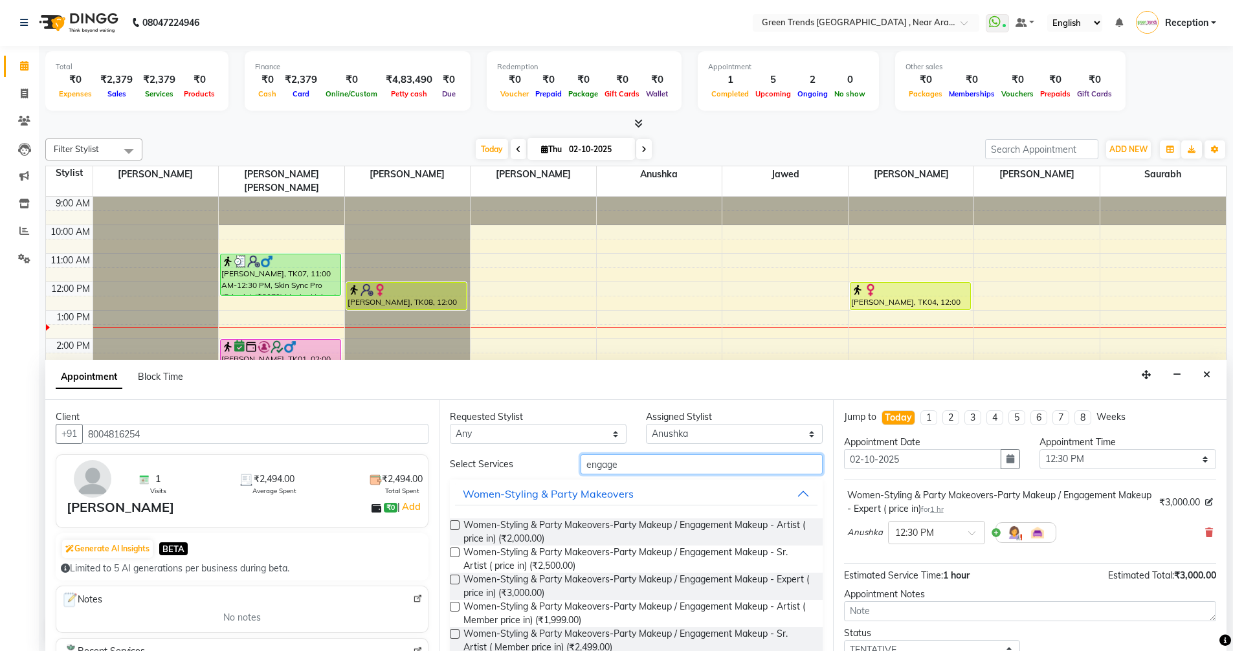
click at [635, 467] on input "engage" at bounding box center [701, 464] width 242 height 20
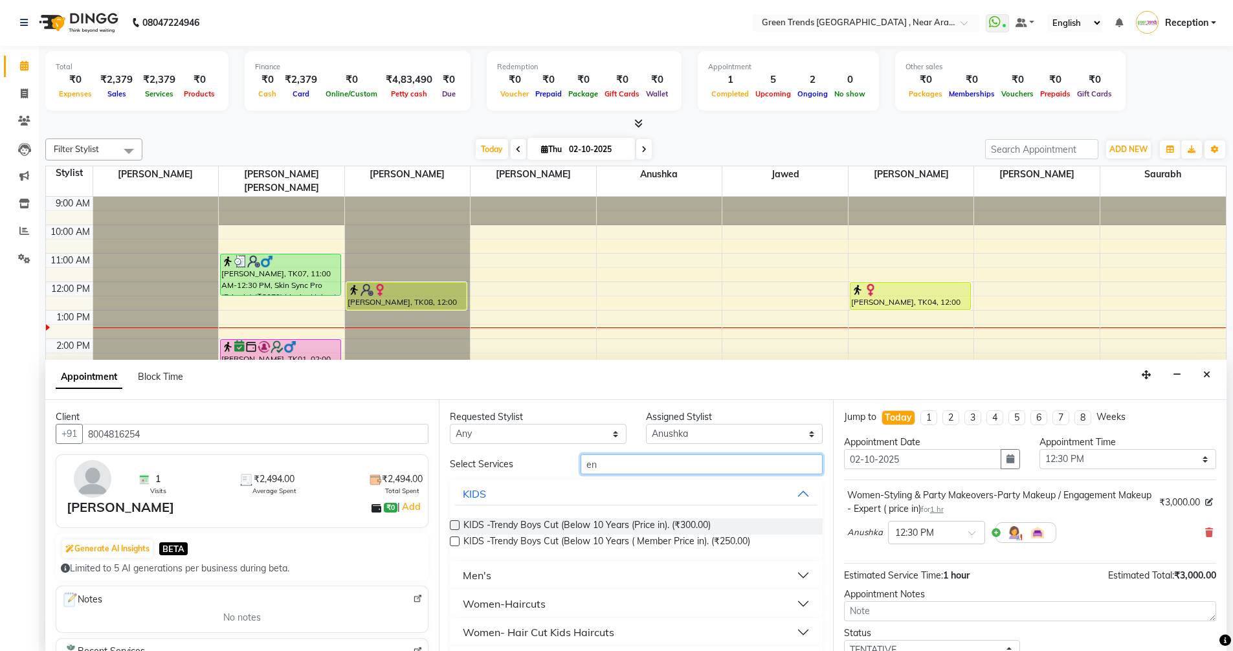
type input "e"
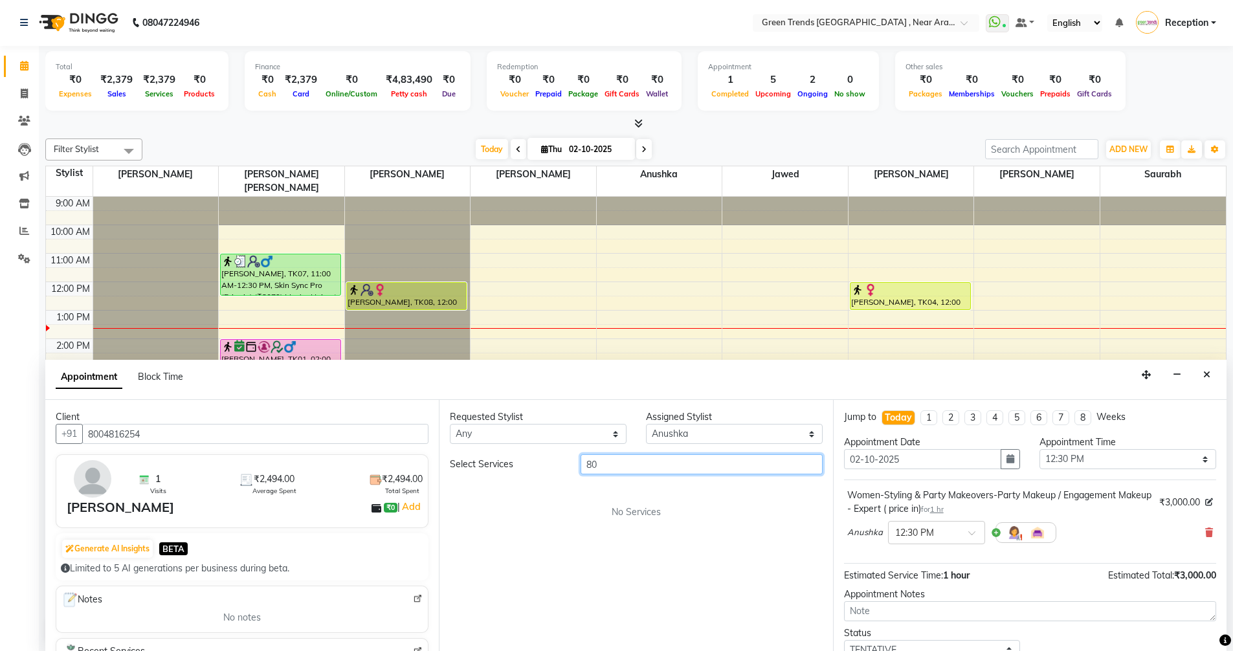
type input "8"
type input "6500"
click at [614, 435] on select "Any Anushka Jawed Mohd. Fuzail Mohd Shuaib Nihal Saif Sameera Saurabh Shikha Pr…" at bounding box center [538, 434] width 177 height 20
select select "88960"
click at [450, 424] on select "Any Anushka Jawed Mohd. Fuzail Mohd Shuaib Nihal Saif Sameera Saurabh Shikha Pr…" at bounding box center [538, 434] width 177 height 20
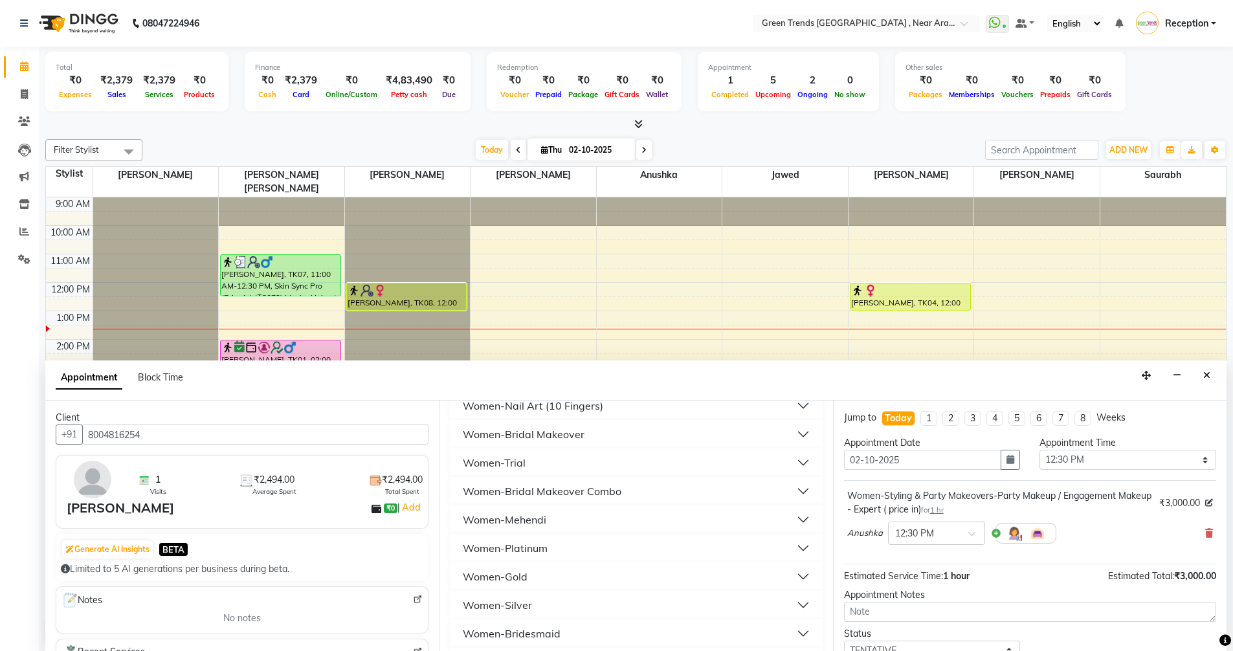
scroll to position [1229, 0]
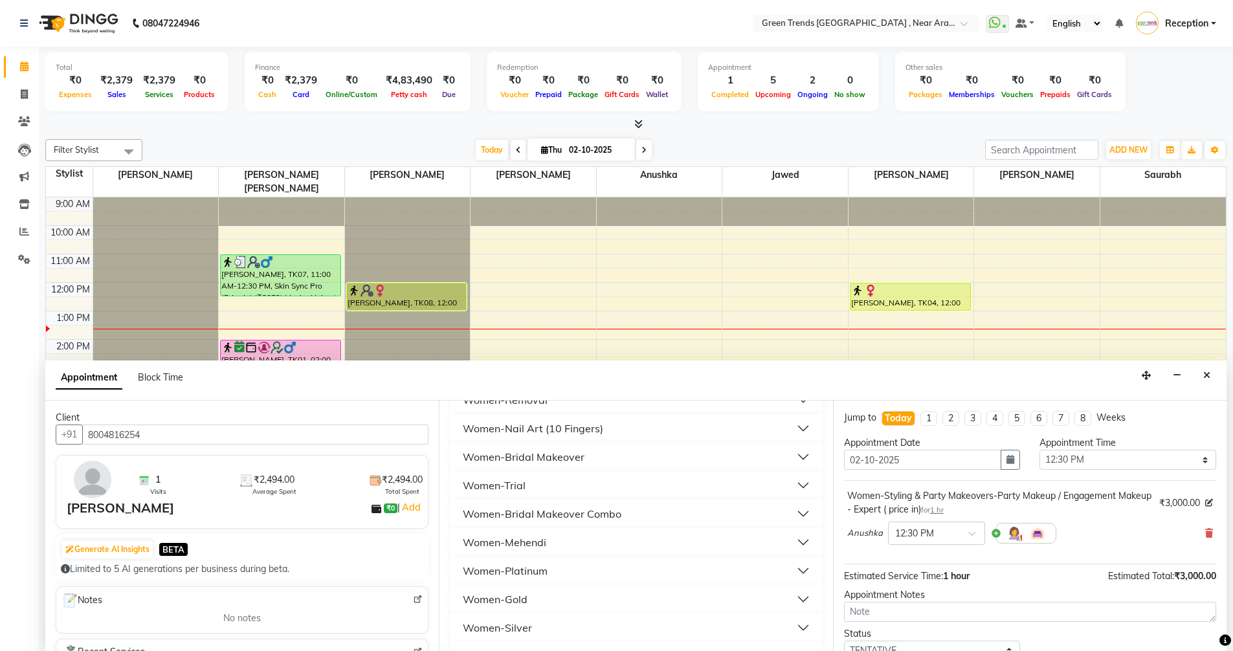
click at [791, 456] on button "Women-Bridal Makeover" at bounding box center [636, 456] width 362 height 23
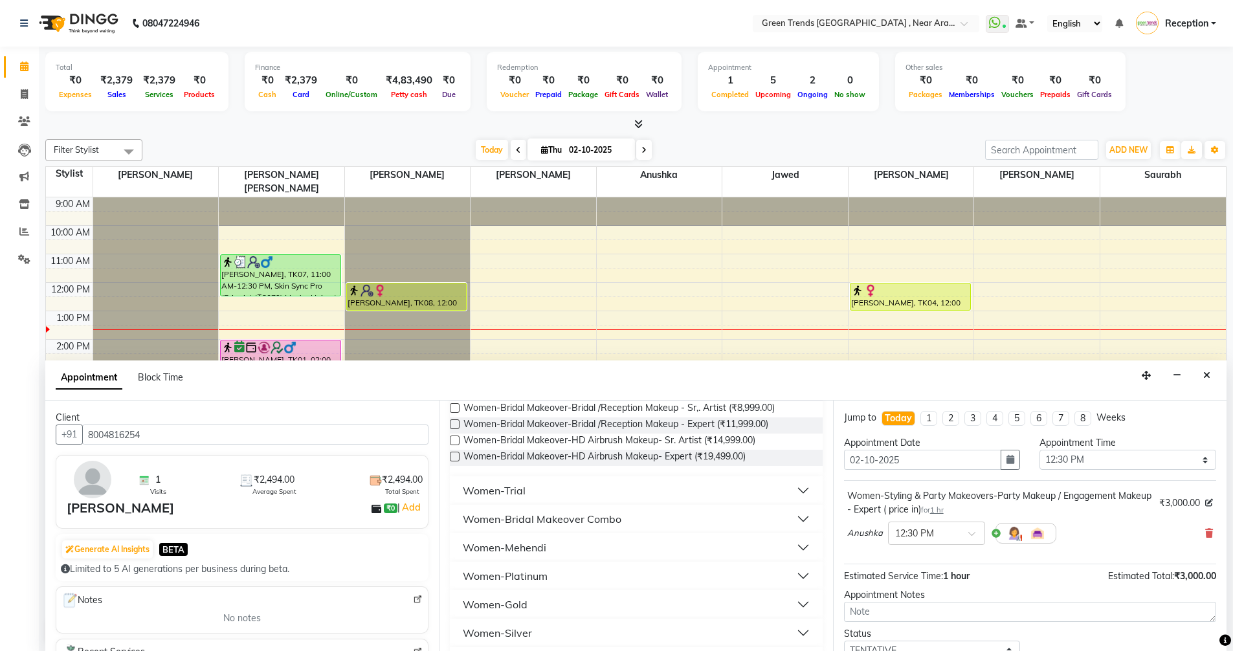
click at [782, 518] on button "Women-Bridal Makeover Combo" at bounding box center [636, 518] width 362 height 23
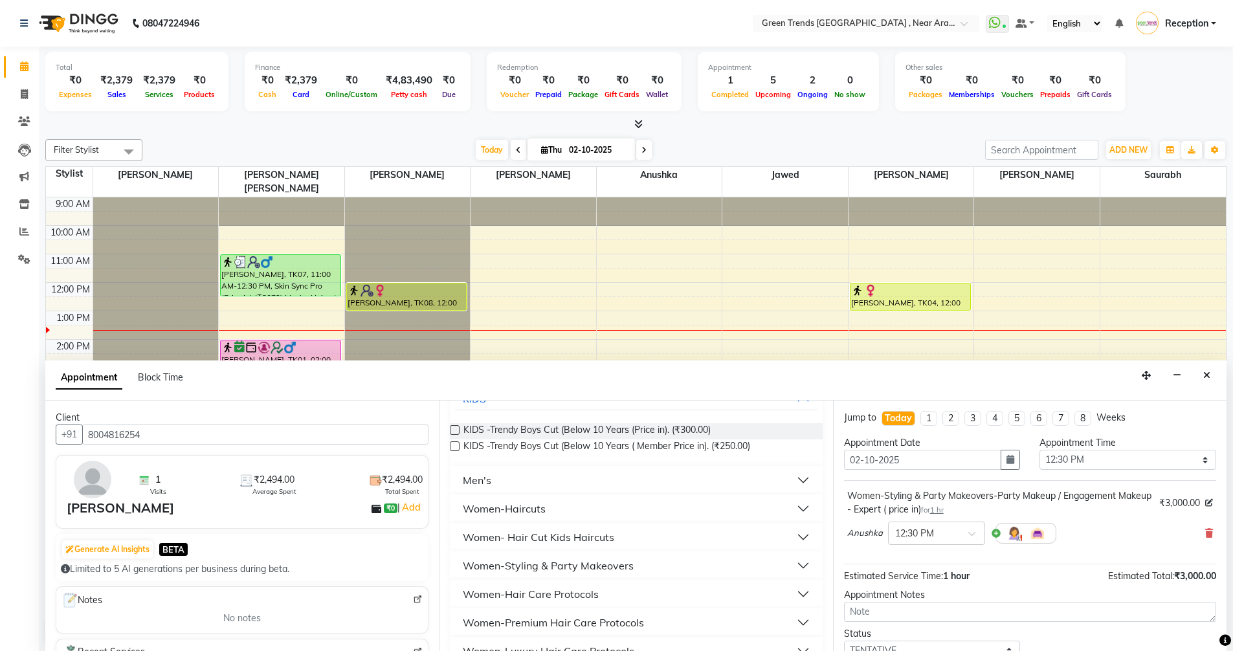
scroll to position [0, 0]
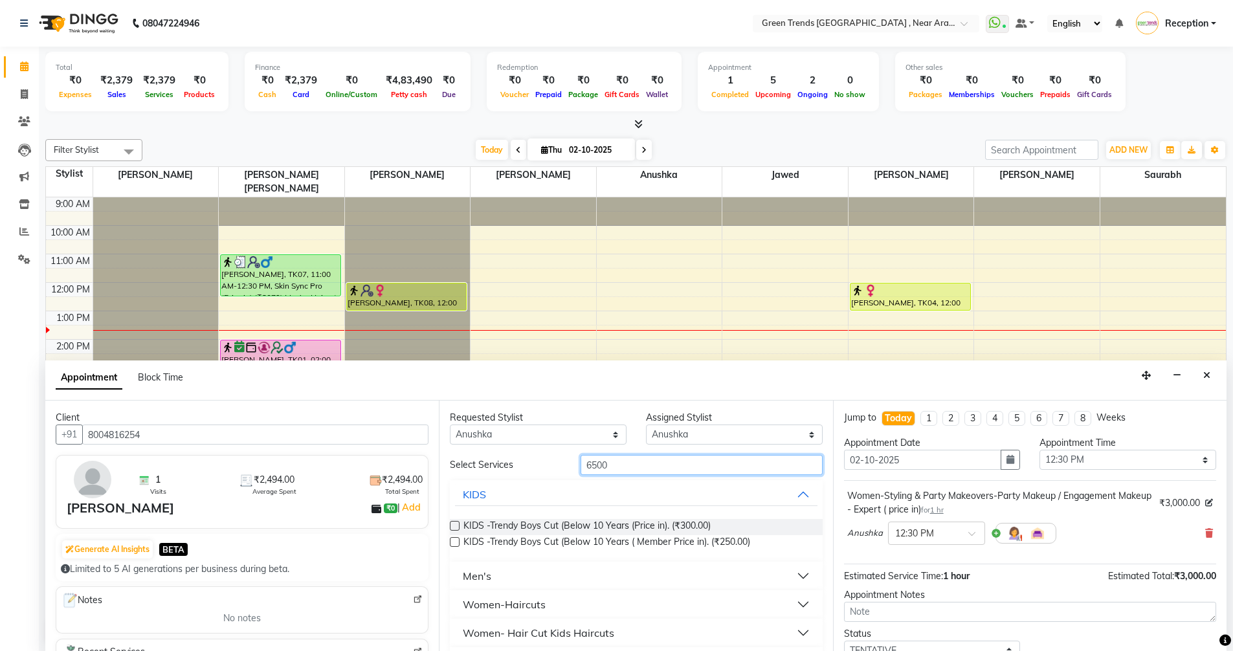
click at [650, 469] on input "6500" at bounding box center [701, 465] width 242 height 20
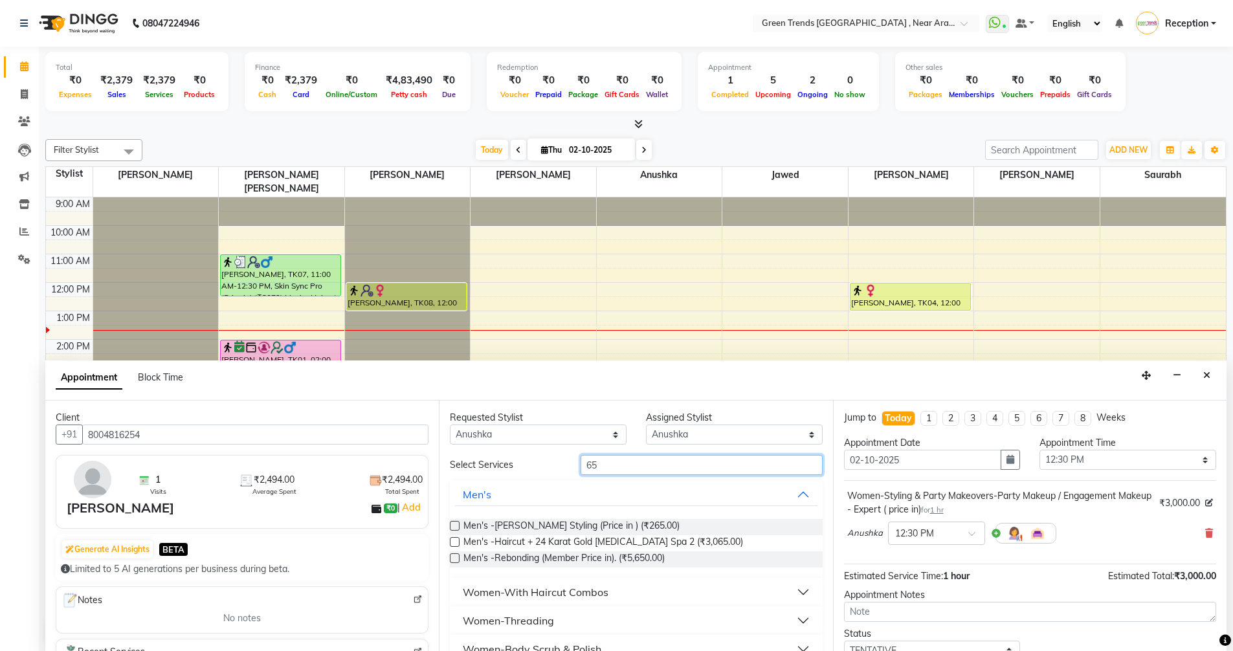
type input "6"
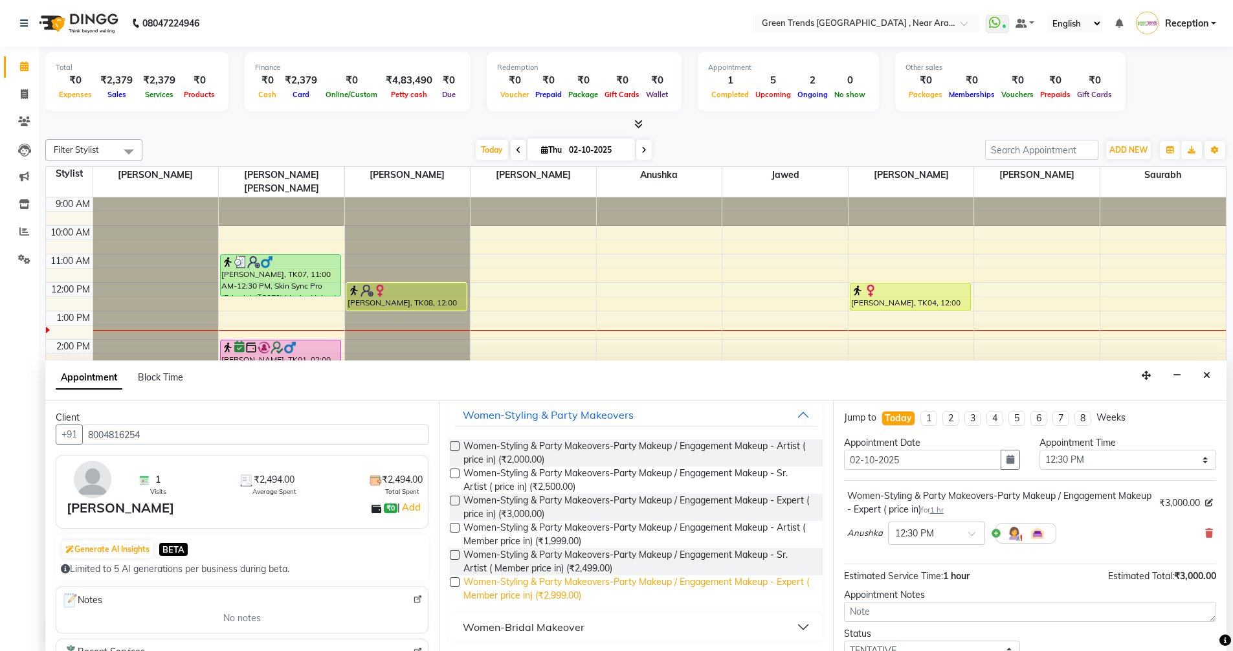
scroll to position [1, 0]
click at [791, 628] on button "Women-Bridal Makeover" at bounding box center [636, 626] width 362 height 23
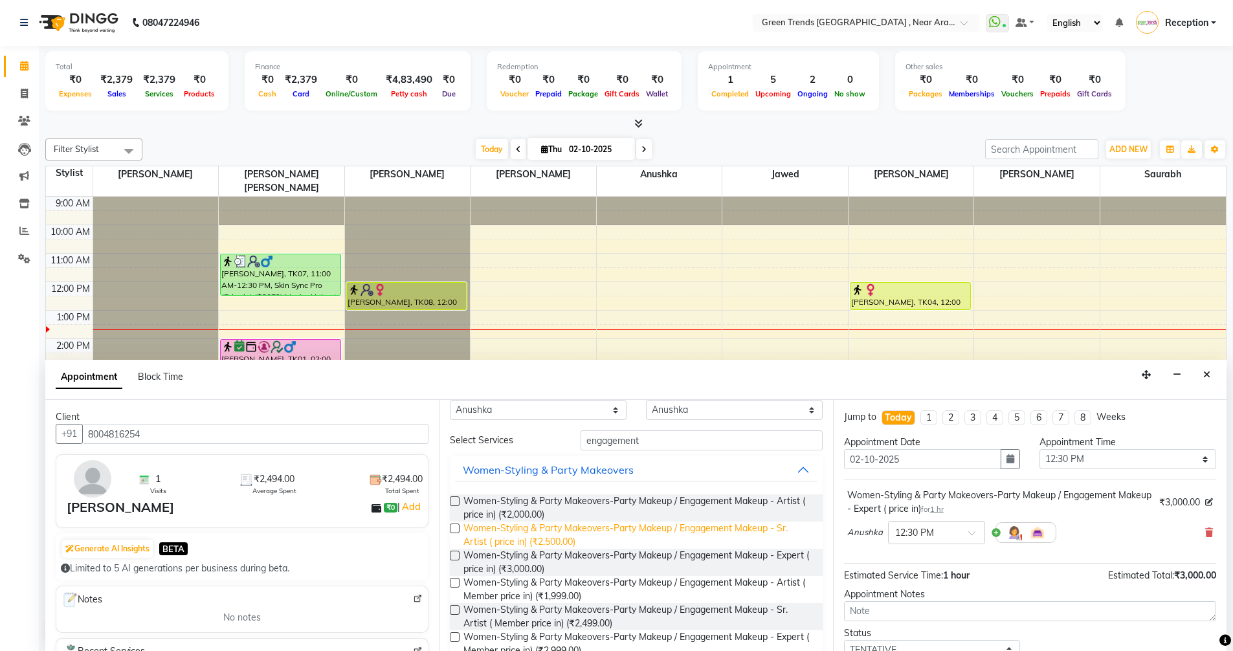
scroll to position [0, 0]
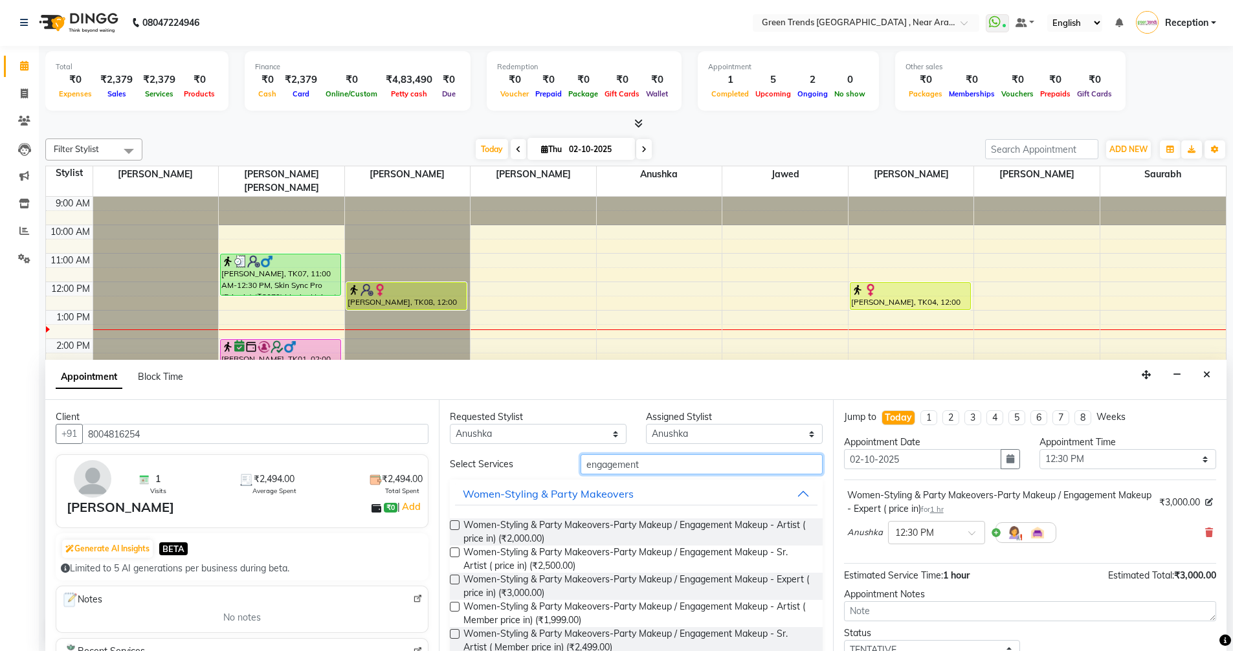
click at [661, 463] on input "engagement" at bounding box center [701, 464] width 242 height 20
type input "e"
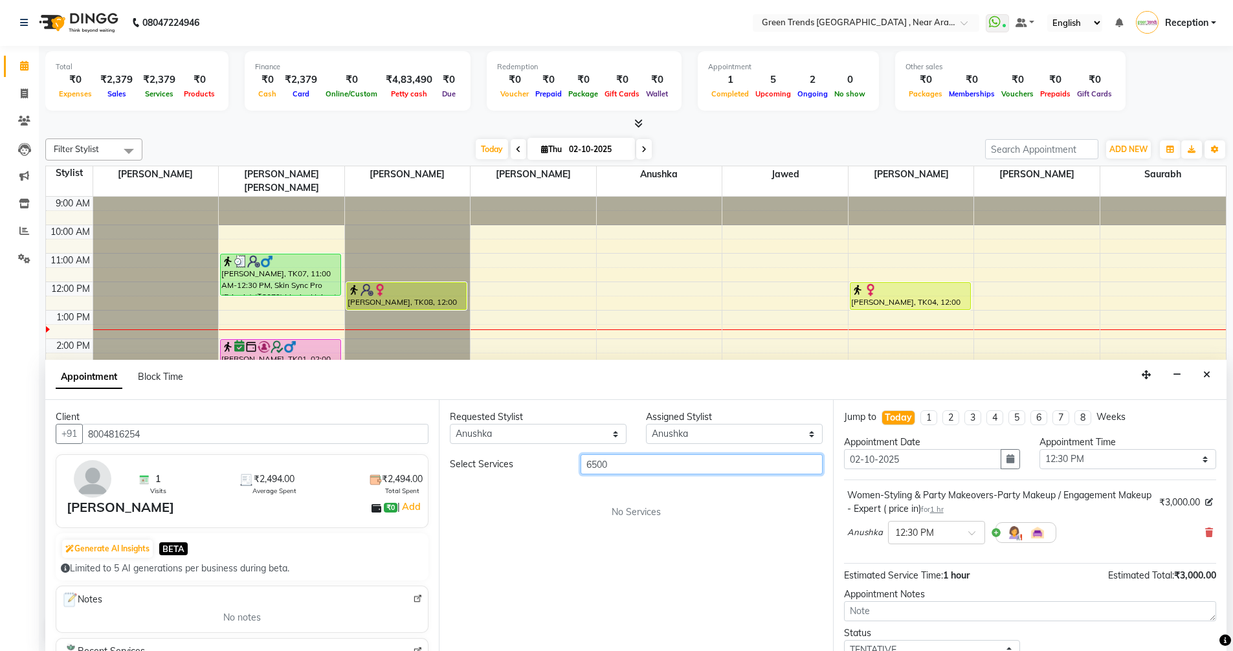
click at [649, 464] on input "6500" at bounding box center [701, 464] width 242 height 20
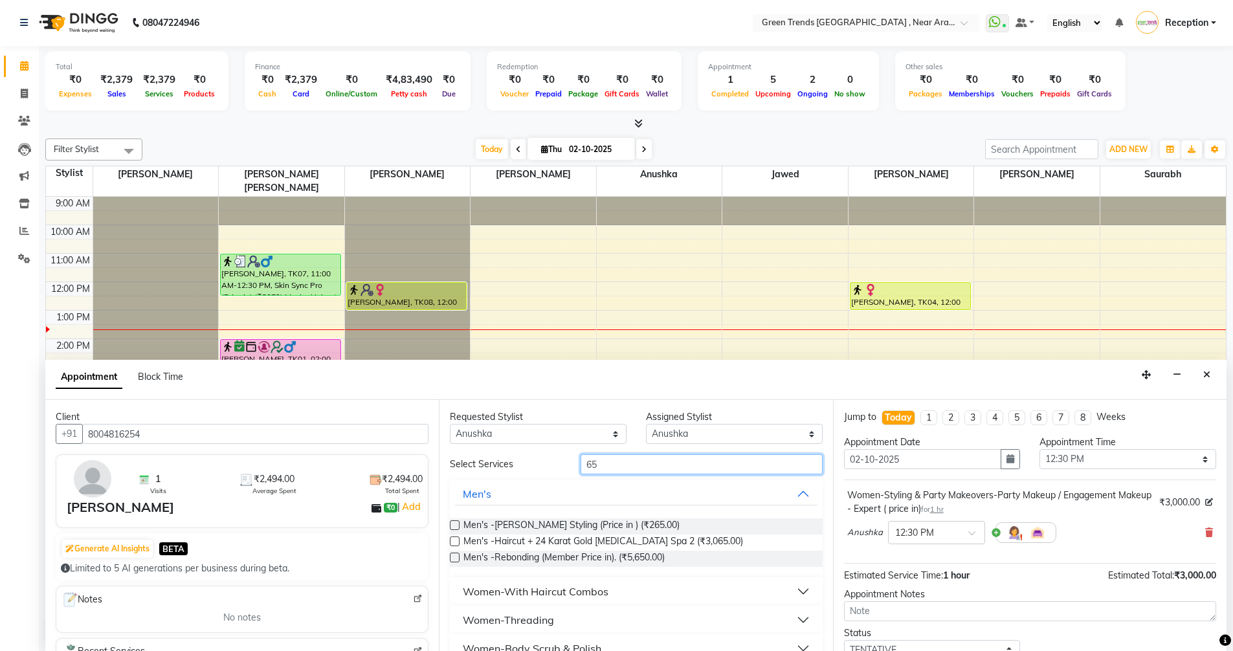
type input "6"
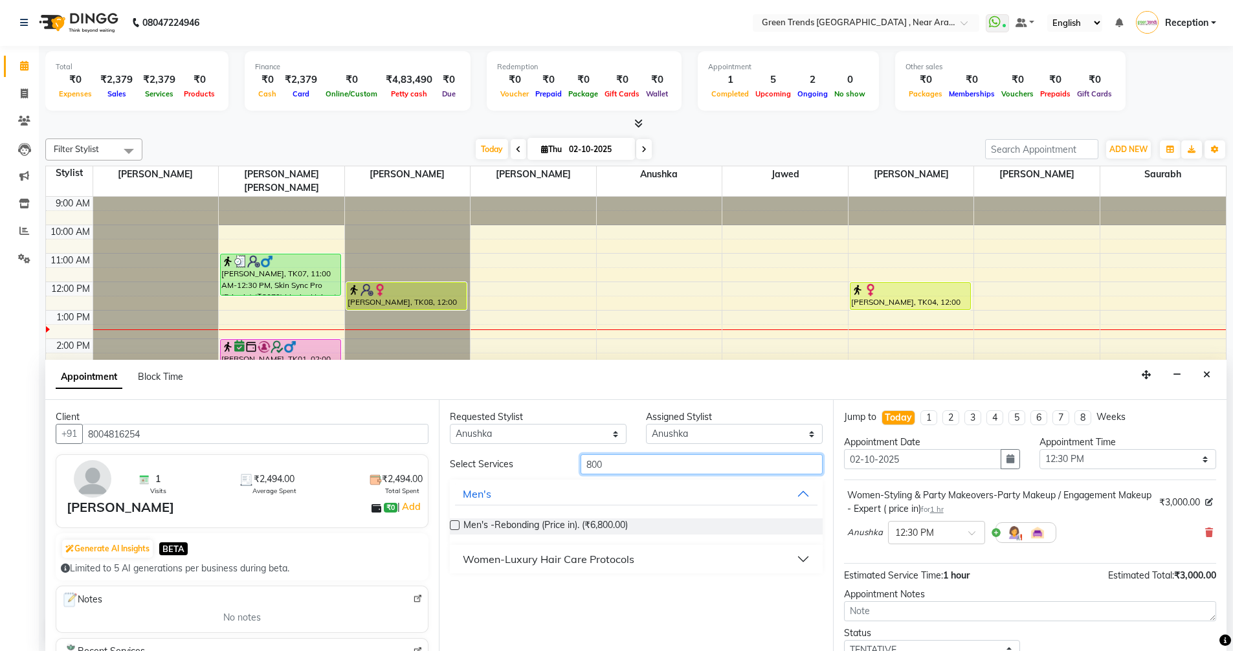
click at [613, 459] on input "800" at bounding box center [701, 464] width 242 height 20
type input "8"
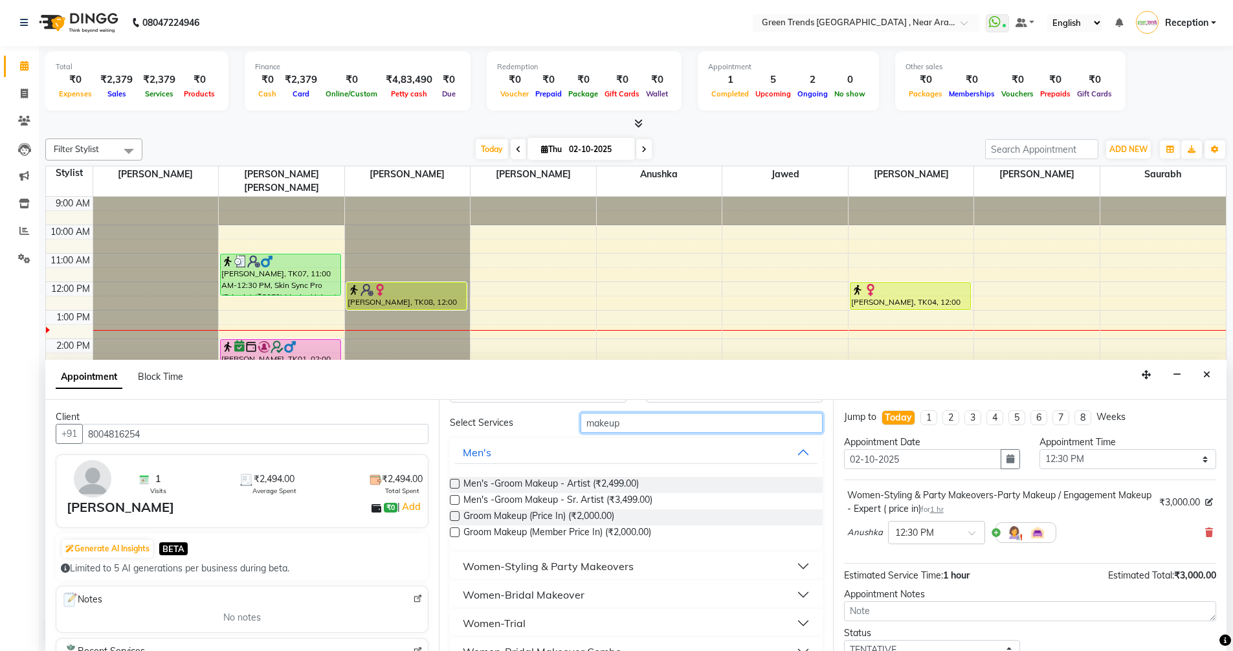
scroll to position [65, 0]
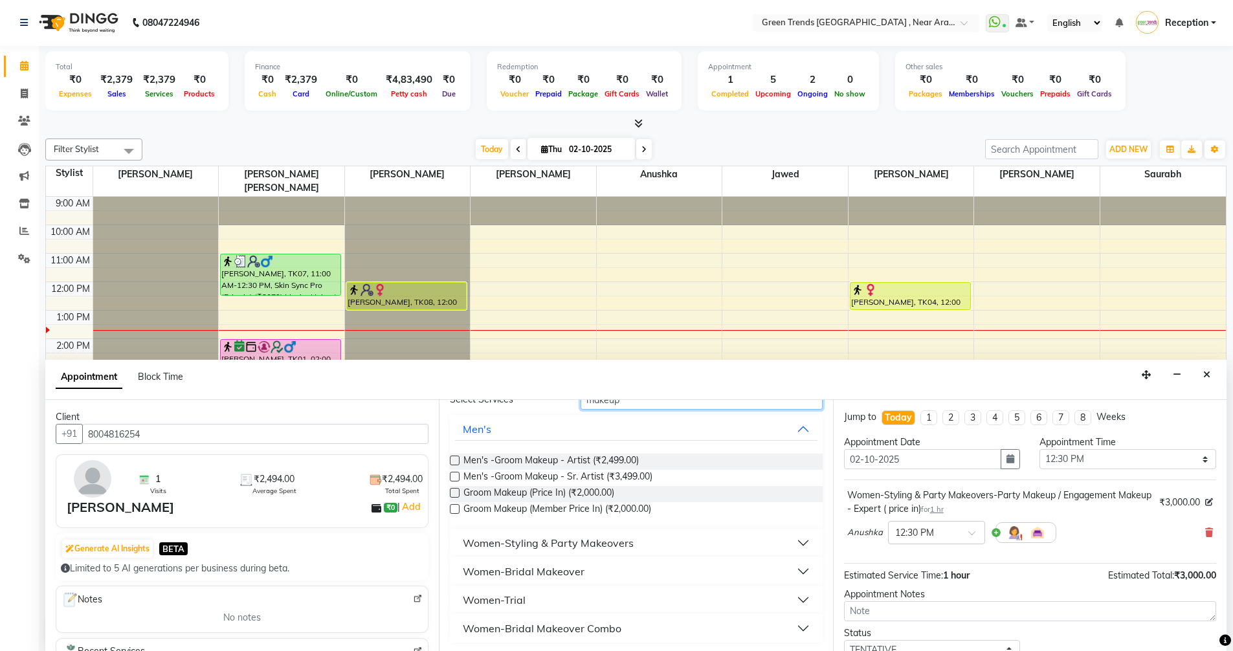
type input "makeup"
click at [797, 541] on button "Women-Styling & Party Makeovers" at bounding box center [636, 542] width 362 height 23
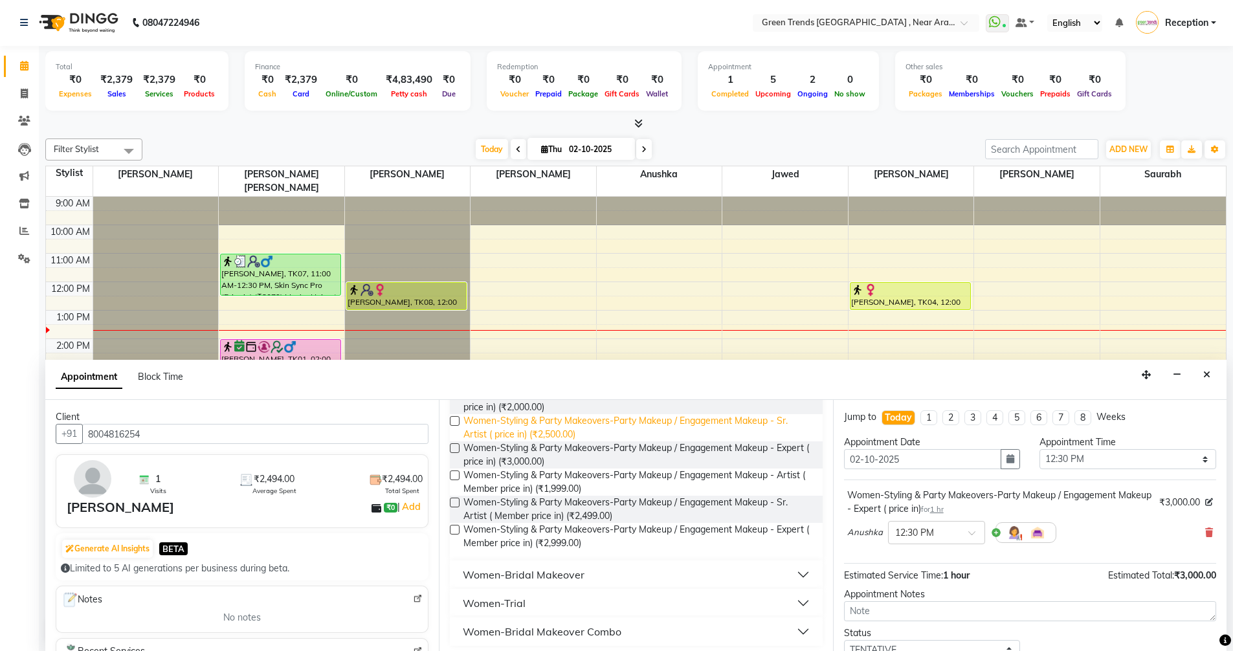
scroll to position [250, 0]
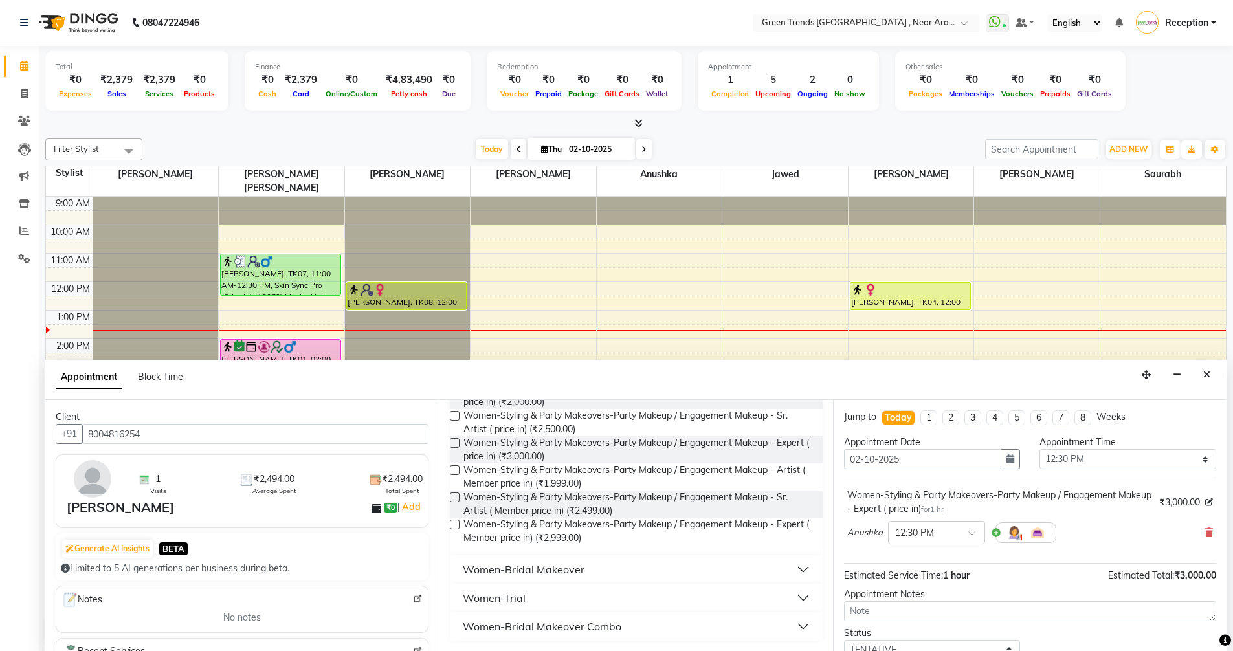
click at [785, 575] on button "Women-Bridal Makeover" at bounding box center [636, 569] width 362 height 23
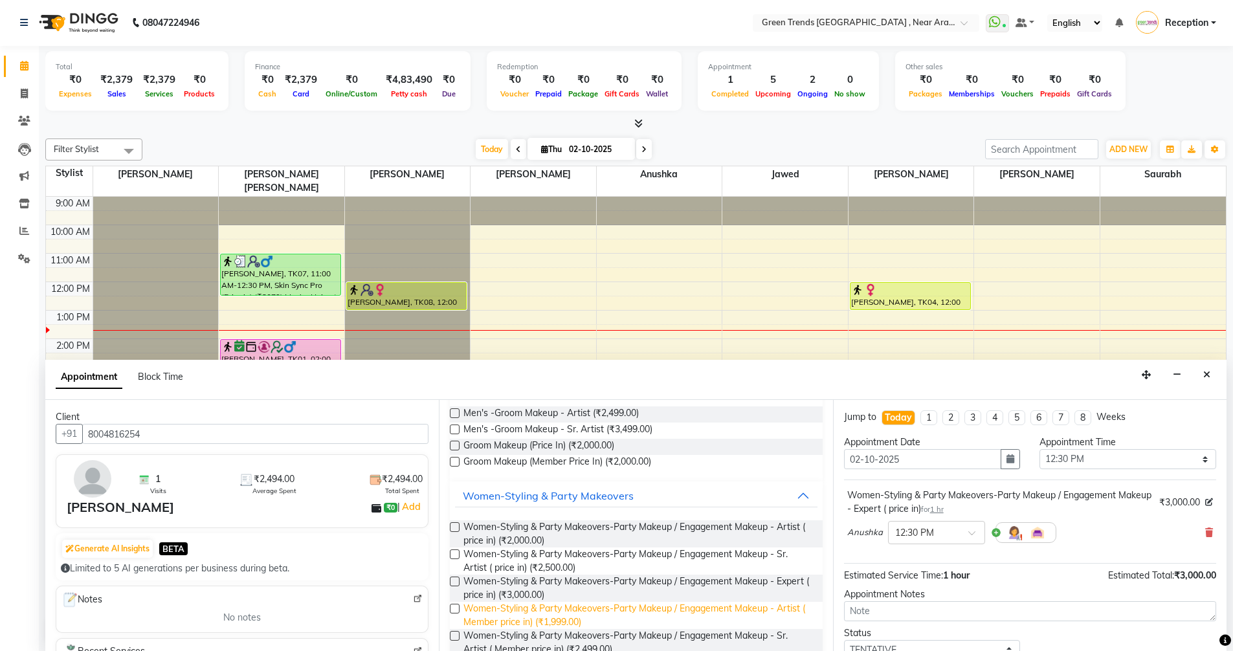
scroll to position [110, 0]
click at [454, 579] on label at bounding box center [455, 583] width 10 height 10
click at [454, 580] on input "checkbox" at bounding box center [454, 584] width 8 height 8
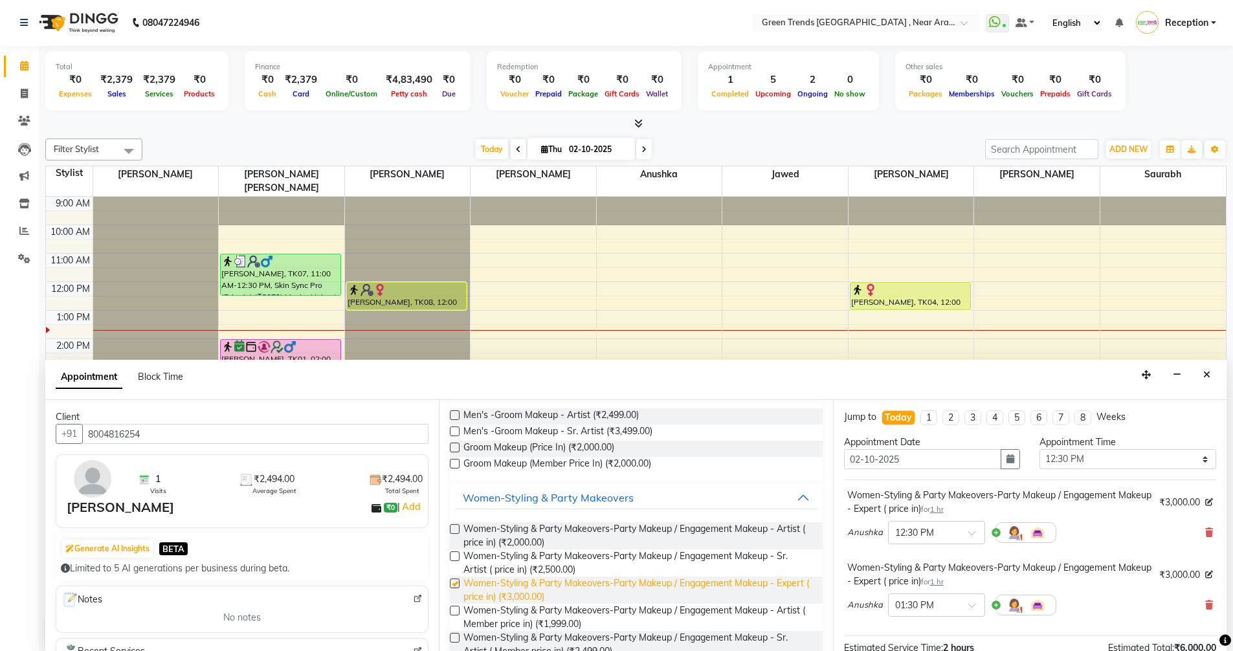
checkbox input "false"
click at [1205, 603] on icon at bounding box center [1209, 604] width 8 height 9
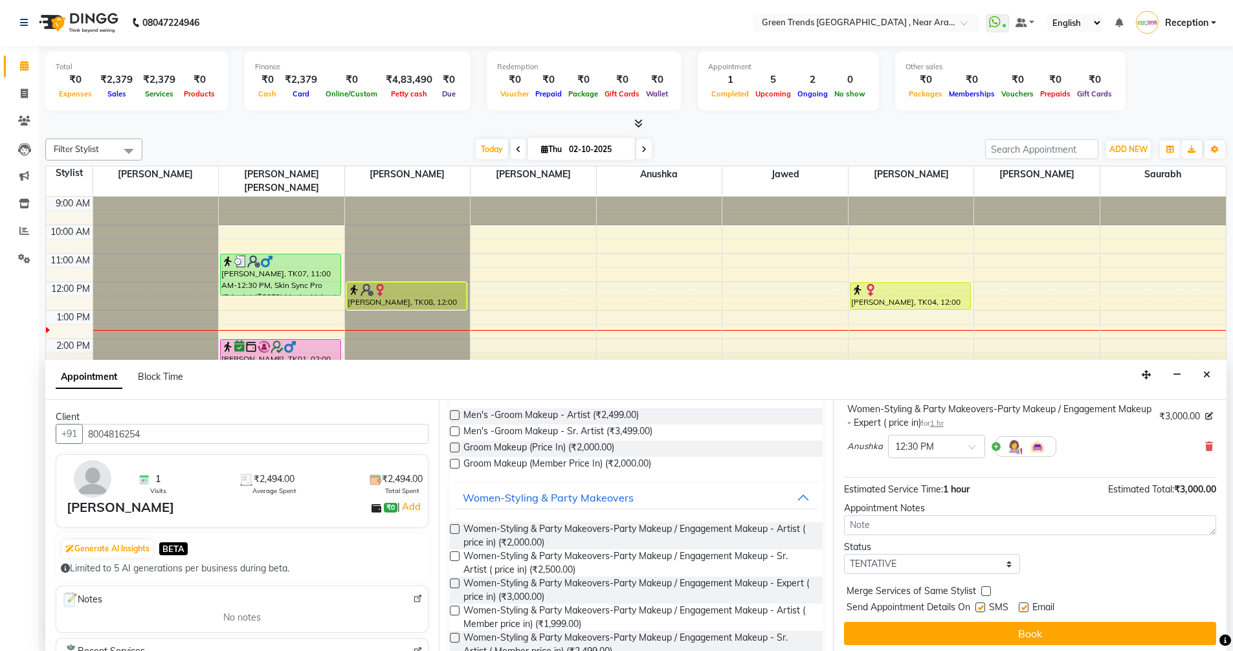
scroll to position [91, 0]
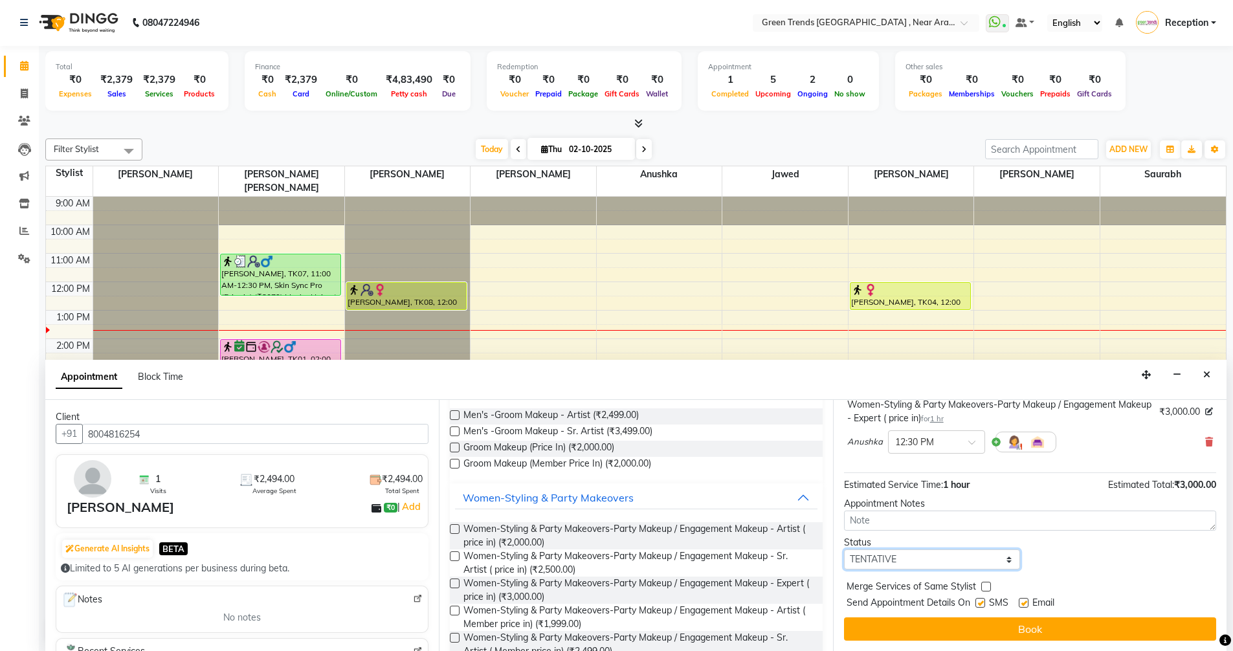
click at [1004, 556] on select "Select TENTATIVE CONFIRM CHECK-IN UPCOMING" at bounding box center [932, 559] width 177 height 20
select select "confirm booking"
click at [844, 549] on select "Select TENTATIVE CONFIRM CHECK-IN UPCOMING" at bounding box center [932, 559] width 177 height 20
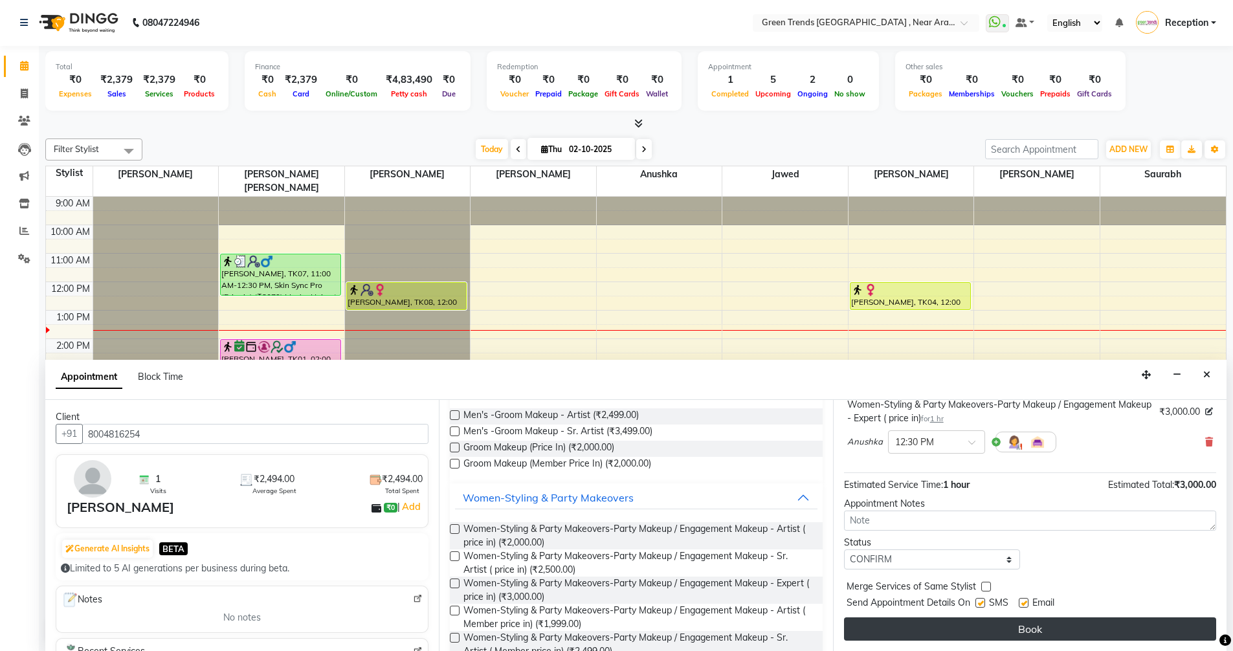
click at [1031, 629] on button "Book" at bounding box center [1030, 628] width 372 height 23
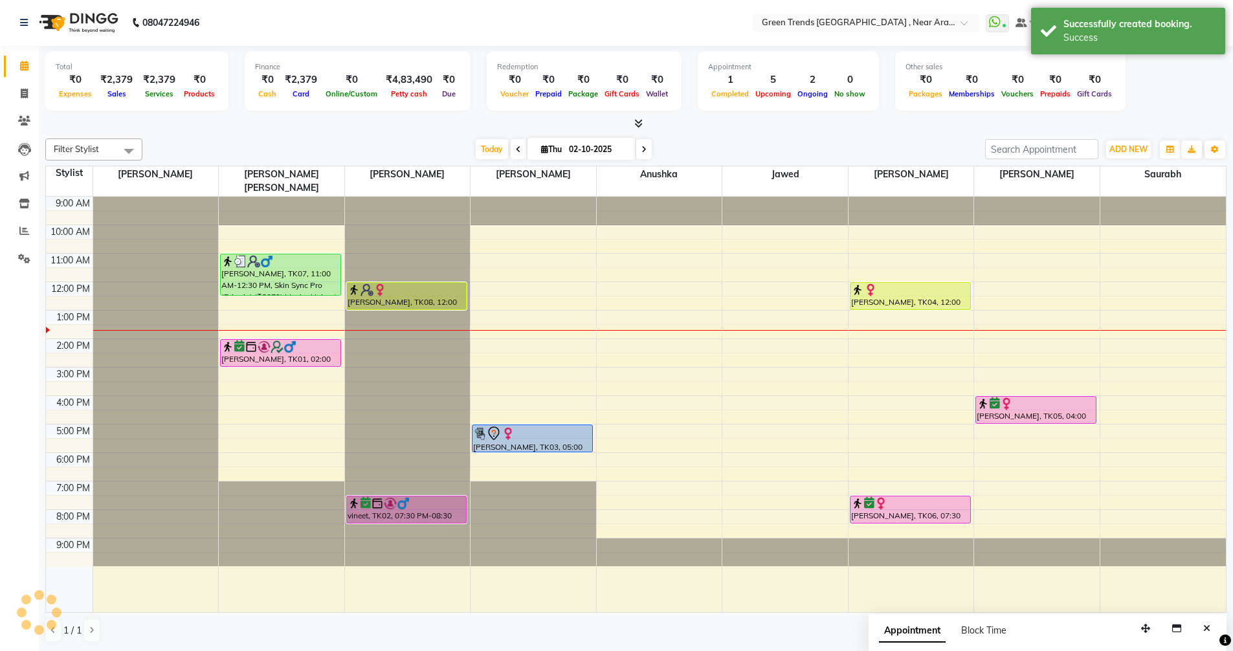
scroll to position [0, 0]
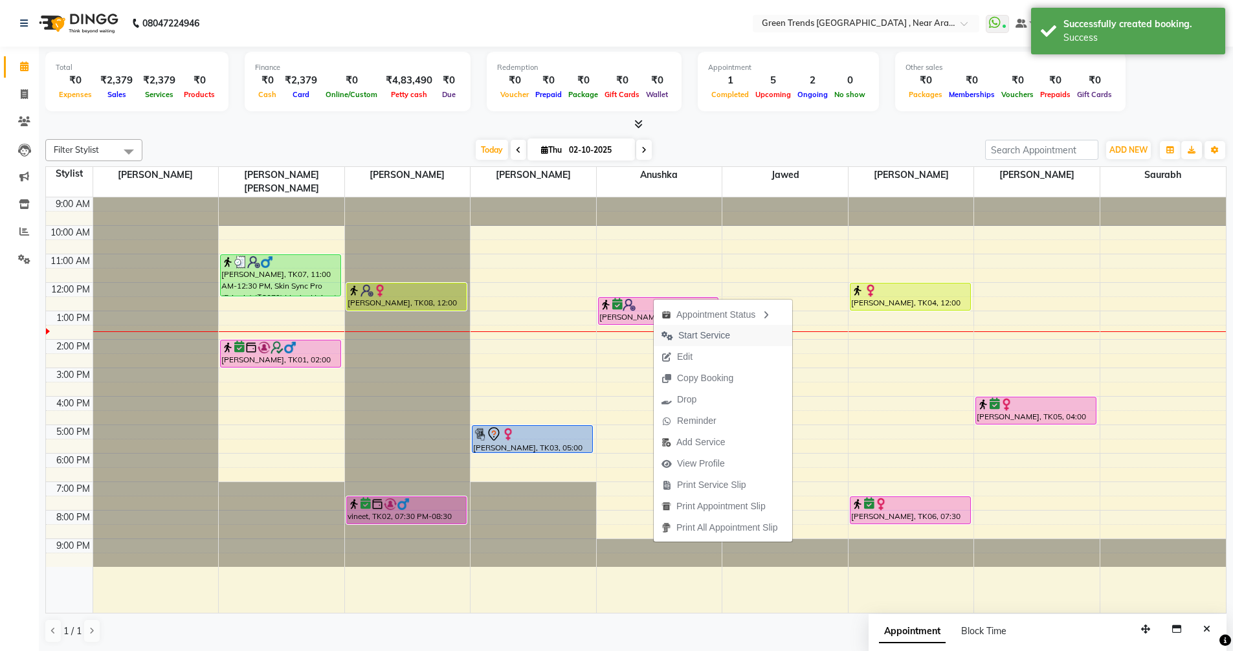
click at [696, 333] on span "Start Service" at bounding box center [704, 336] width 52 height 14
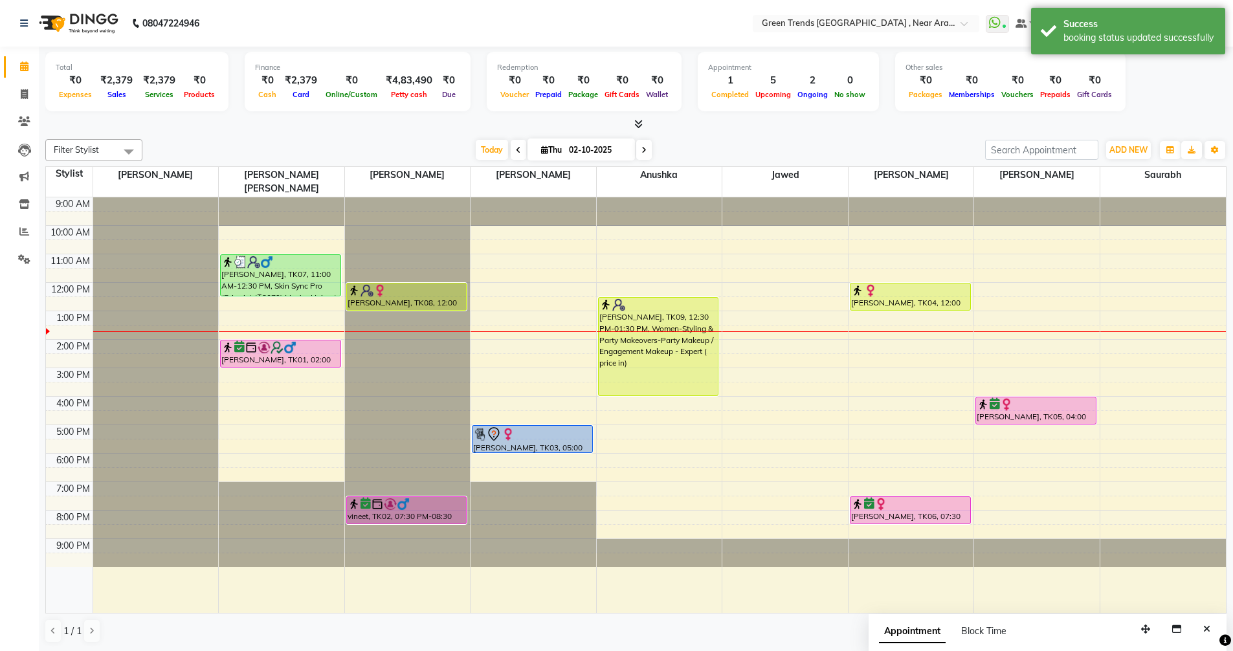
drag, startPoint x: 655, startPoint y: 311, endPoint x: 685, endPoint y: 378, distance: 72.7
click at [685, 378] on div "ARUSHI, TK09, 12:30 PM-01:30 PM, Women-Styling & Party Makeovers-Party Makeup /…" at bounding box center [660, 404] width 126 height 415
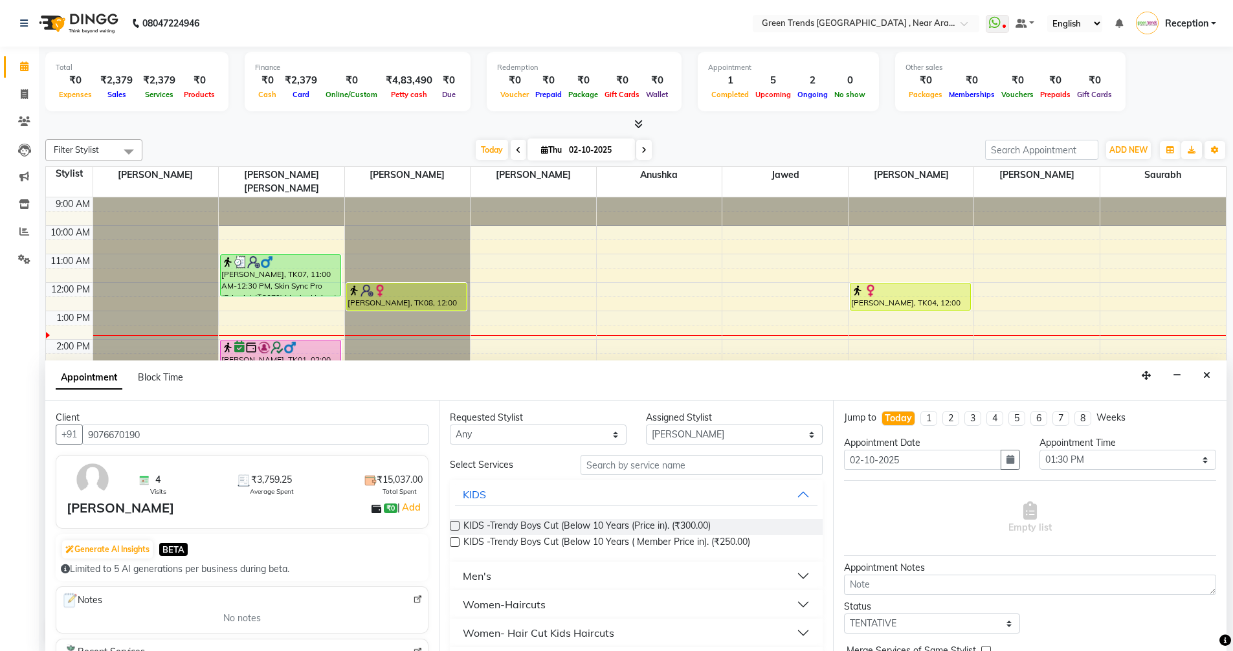
select select "57699"
select select "810"
select select "tentative"
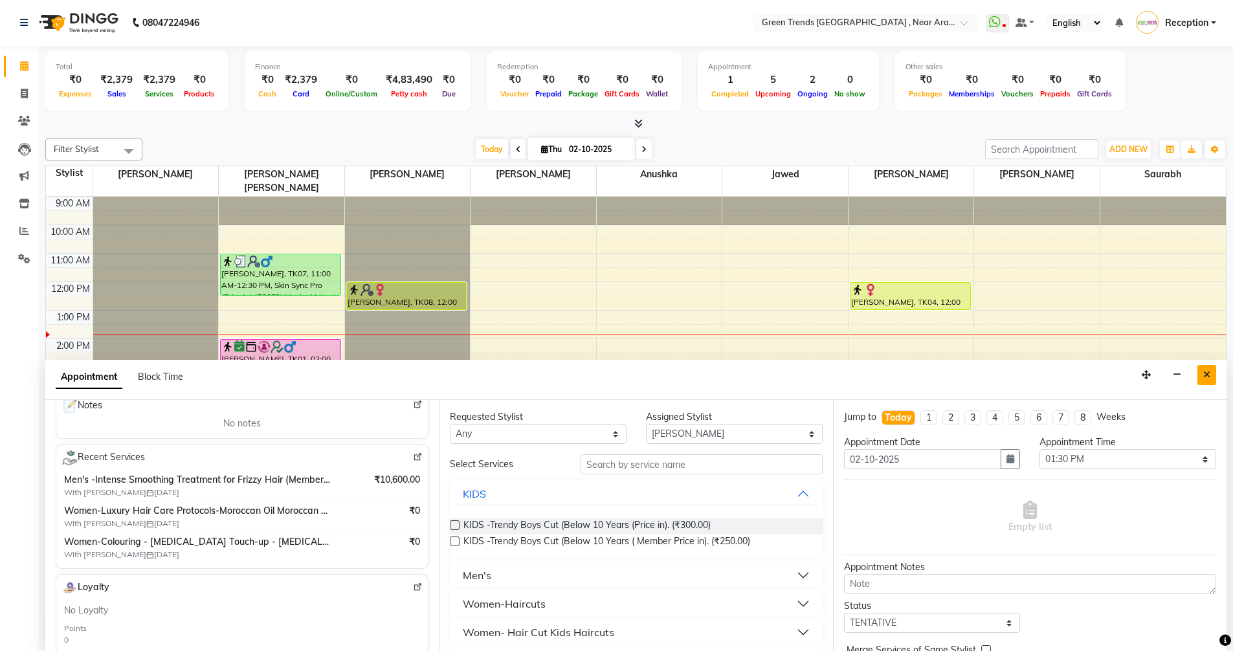
click at [1209, 371] on icon "Close" at bounding box center [1206, 374] width 7 height 9
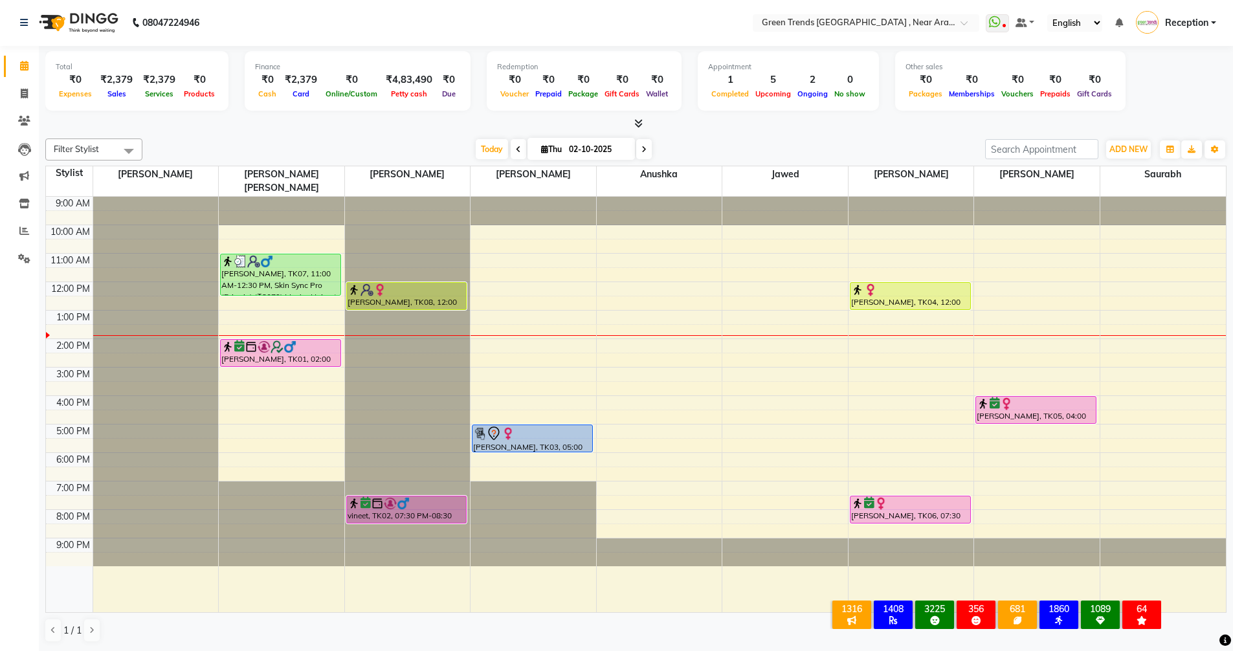
click at [644, 147] on icon at bounding box center [643, 150] width 5 height 8
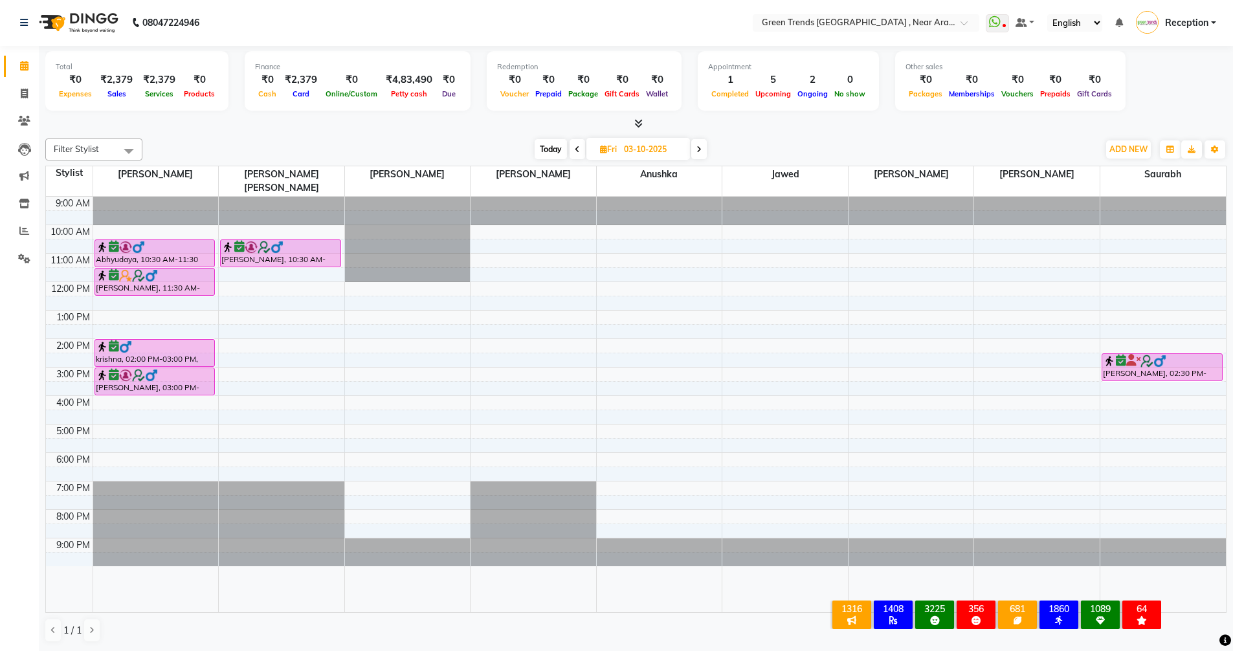
click at [572, 149] on span at bounding box center [577, 149] width 16 height 20
type input "02-10-2025"
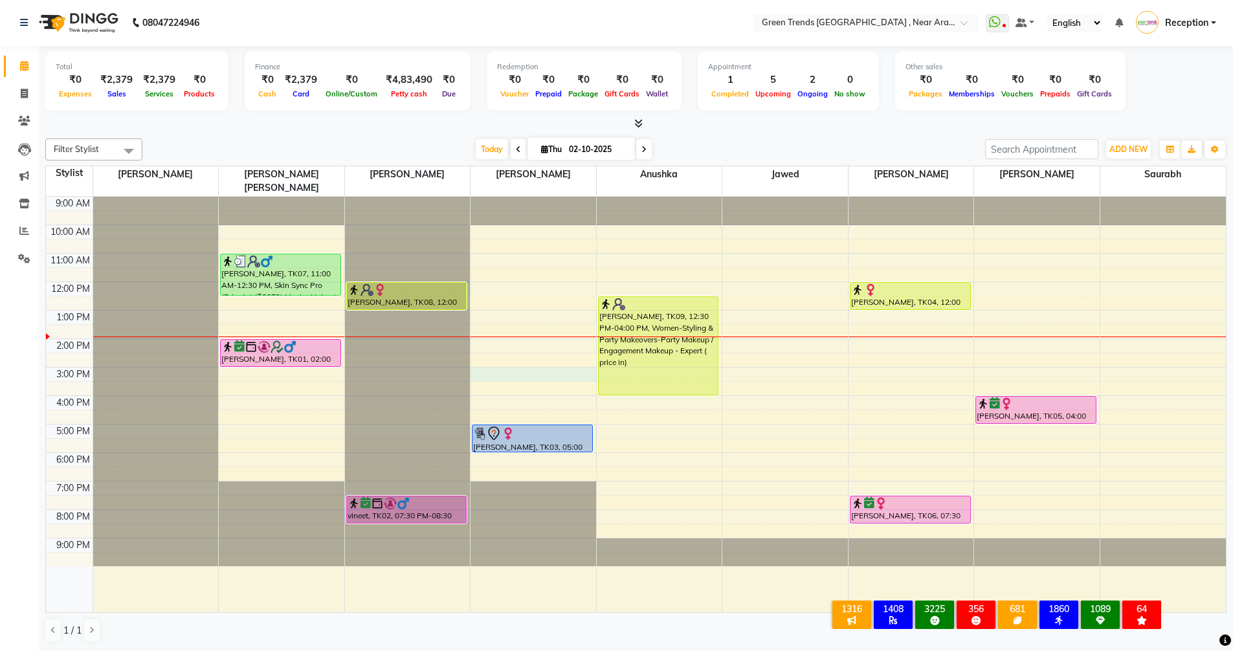
click at [488, 362] on div "9:00 AM 10:00 AM 11:00 AM 12:00 PM 1:00 PM 2:00 PM 3:00 PM 4:00 PM 5:00 PM 6:00…" at bounding box center [636, 404] width 1180 height 415
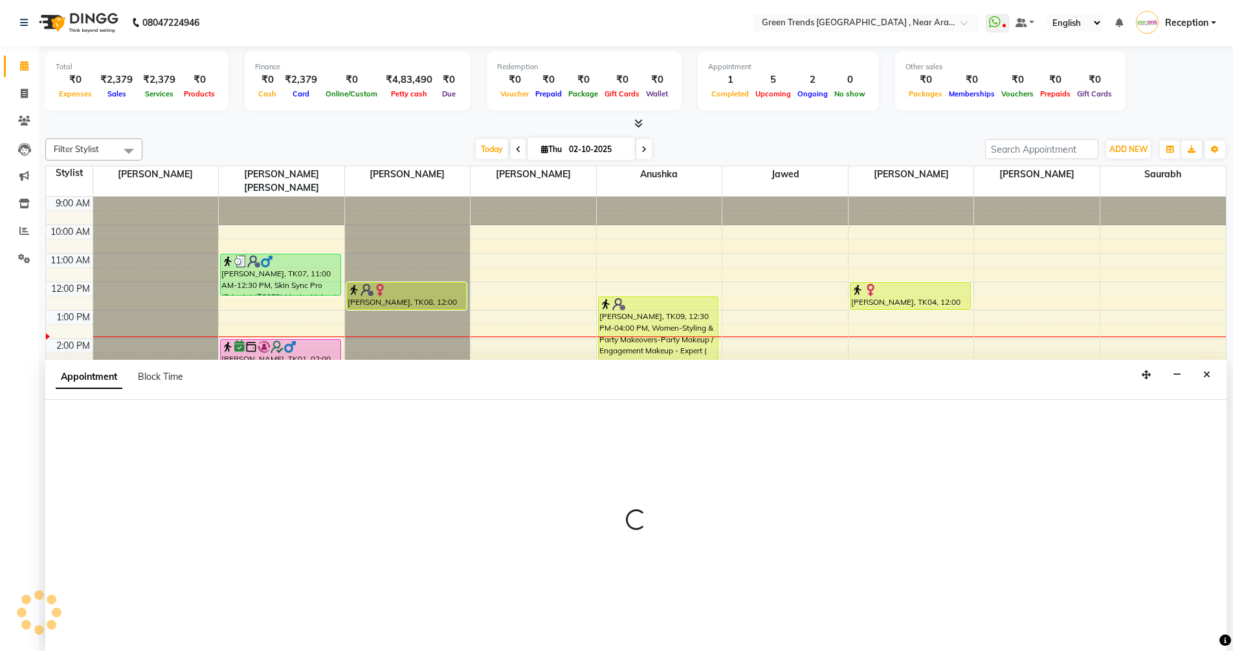
select select "57705"
select select "900"
select select "tentative"
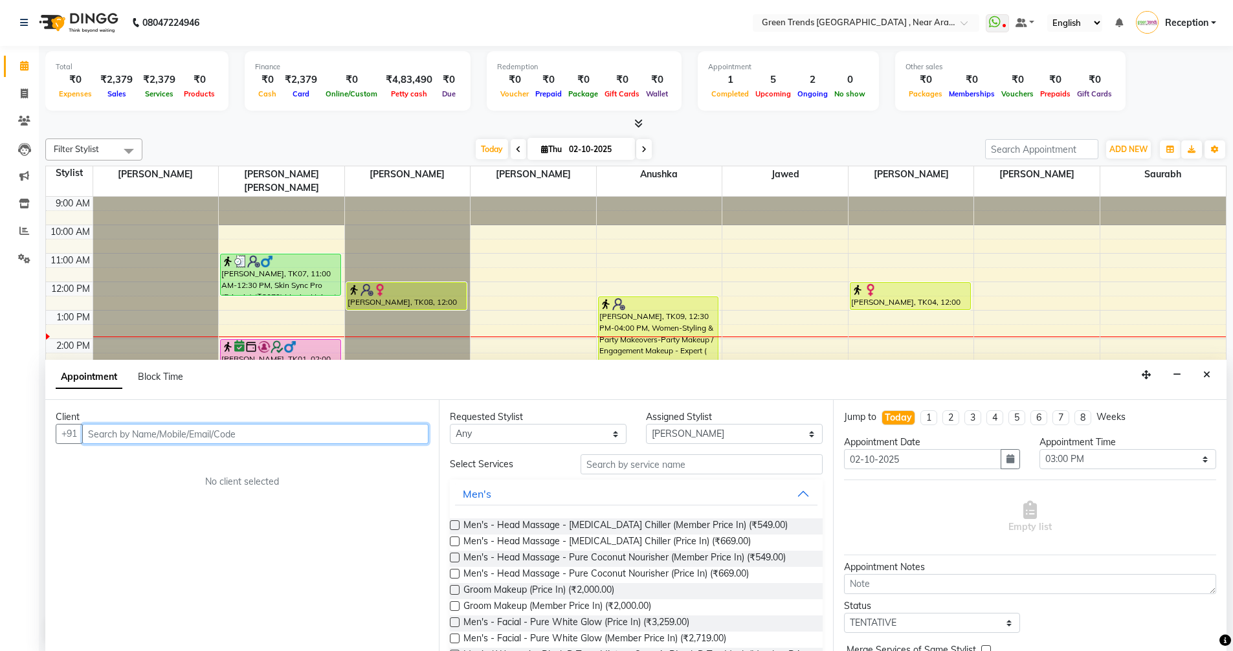
click at [226, 435] on input "text" at bounding box center [255, 434] width 346 height 20
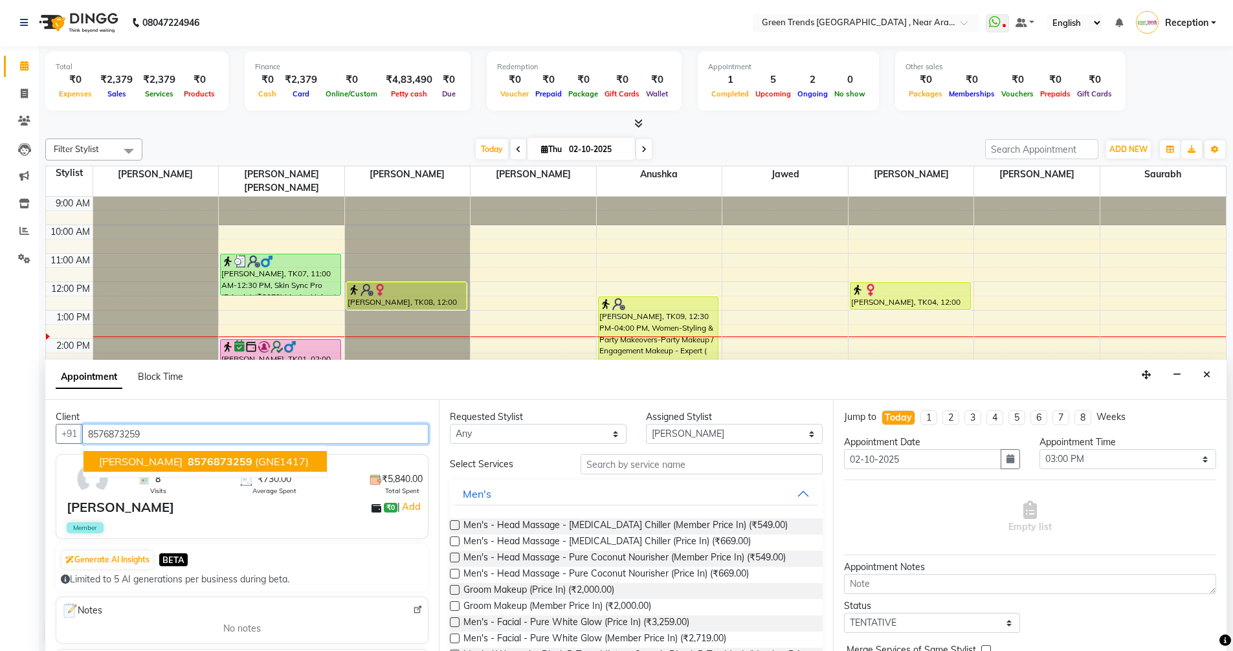
click at [157, 460] on span "Pragya Kasudhan" at bounding box center [140, 461] width 83 height 13
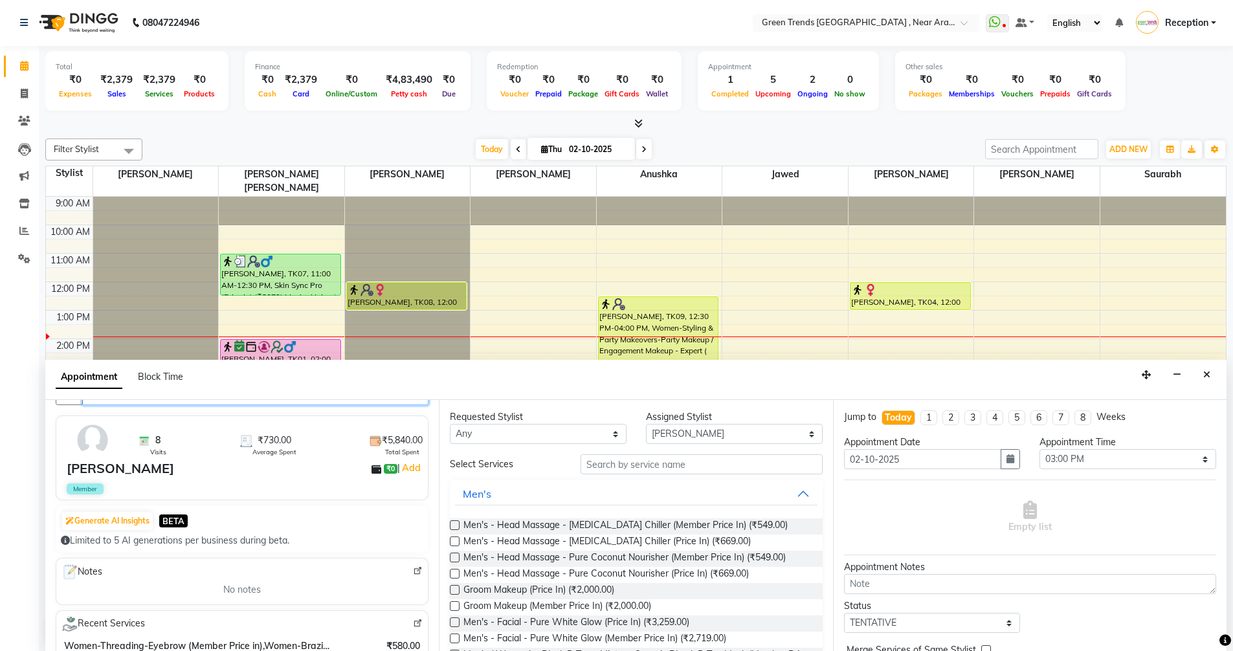
scroll to position [0, 0]
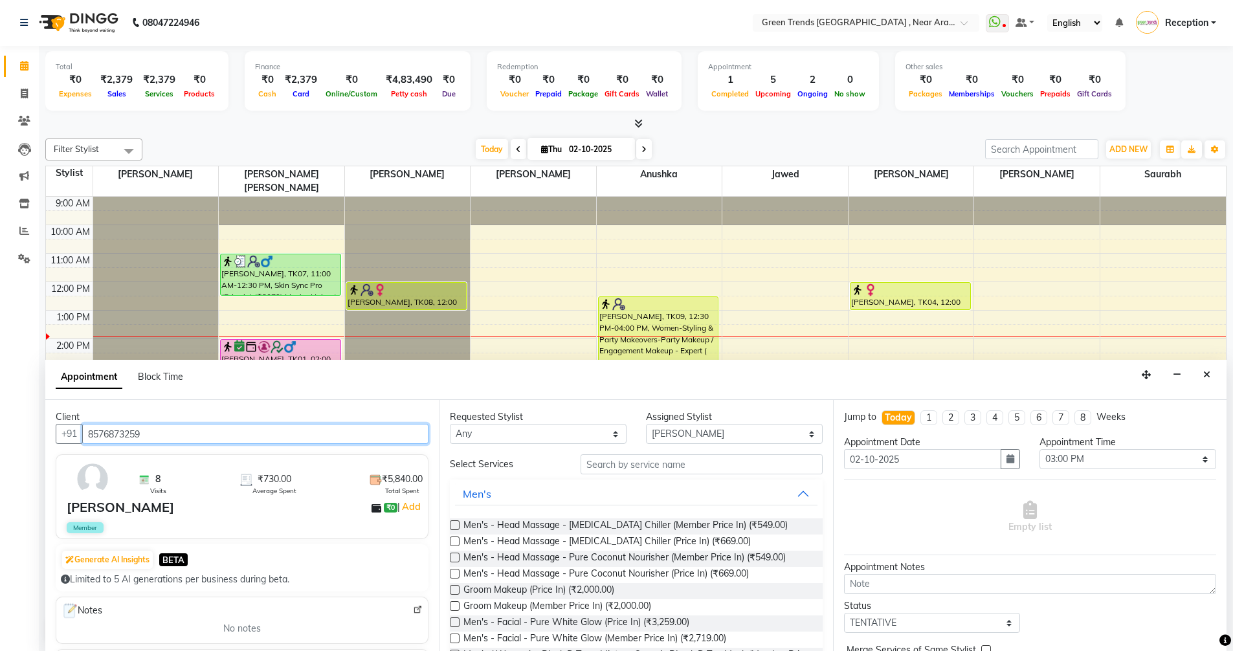
type input "8576873259"
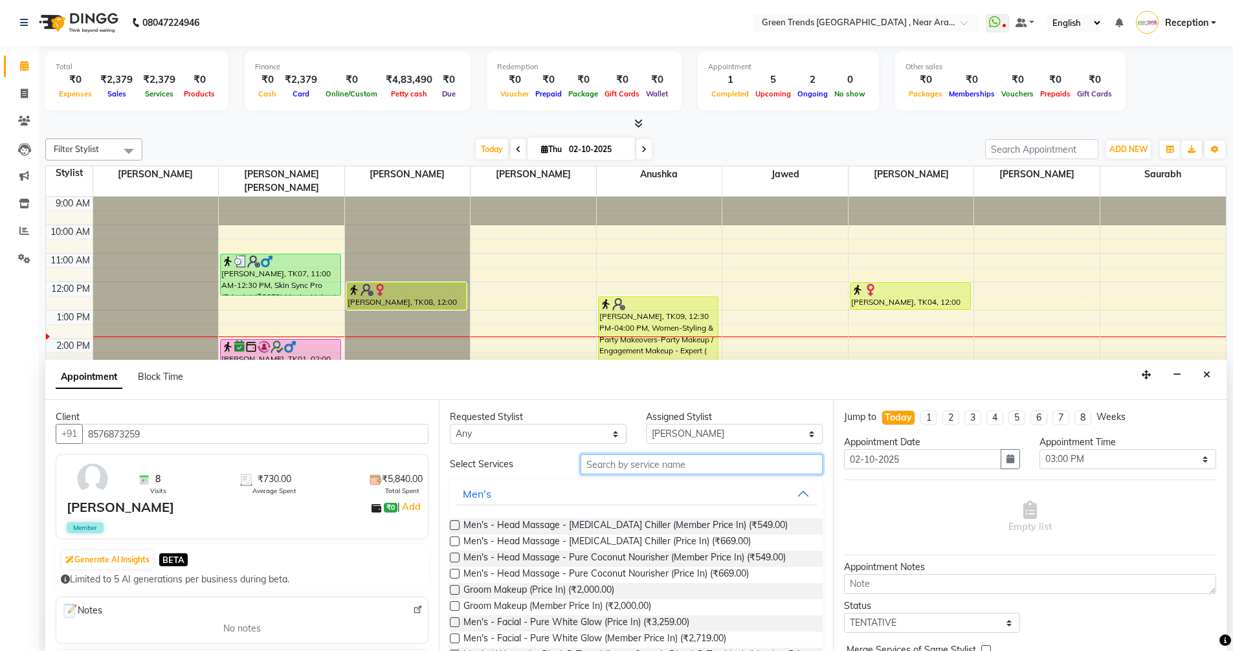
click at [630, 464] on input "text" at bounding box center [701, 464] width 242 height 20
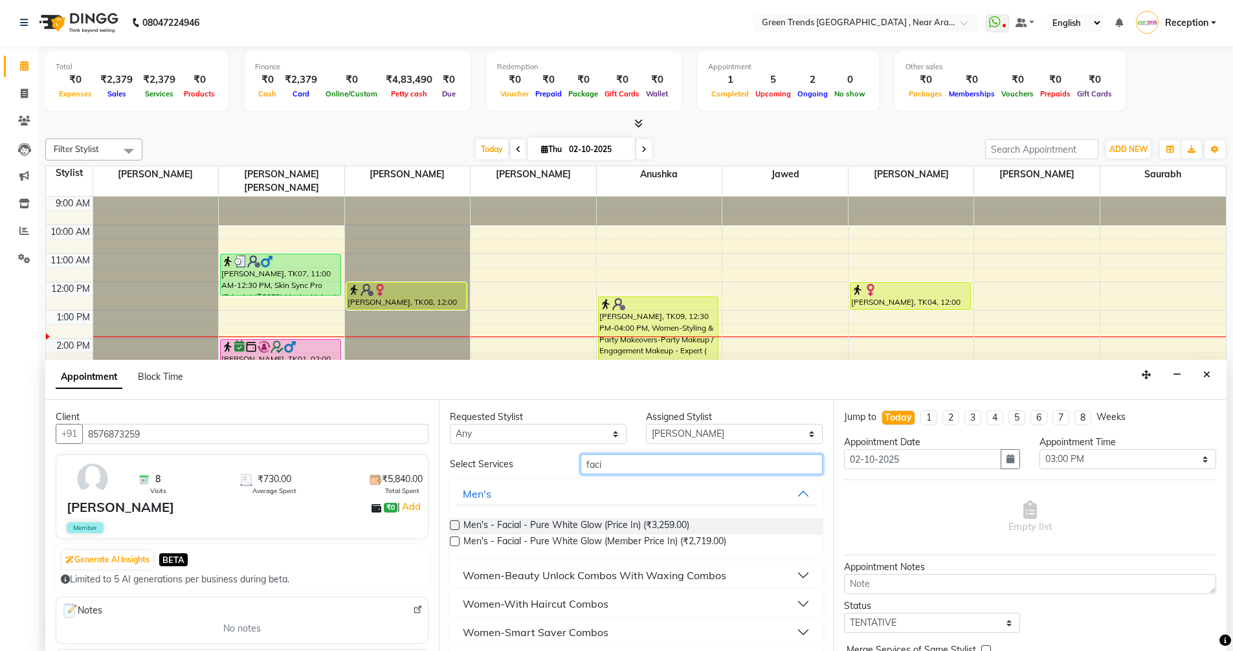
scroll to position [65, 0]
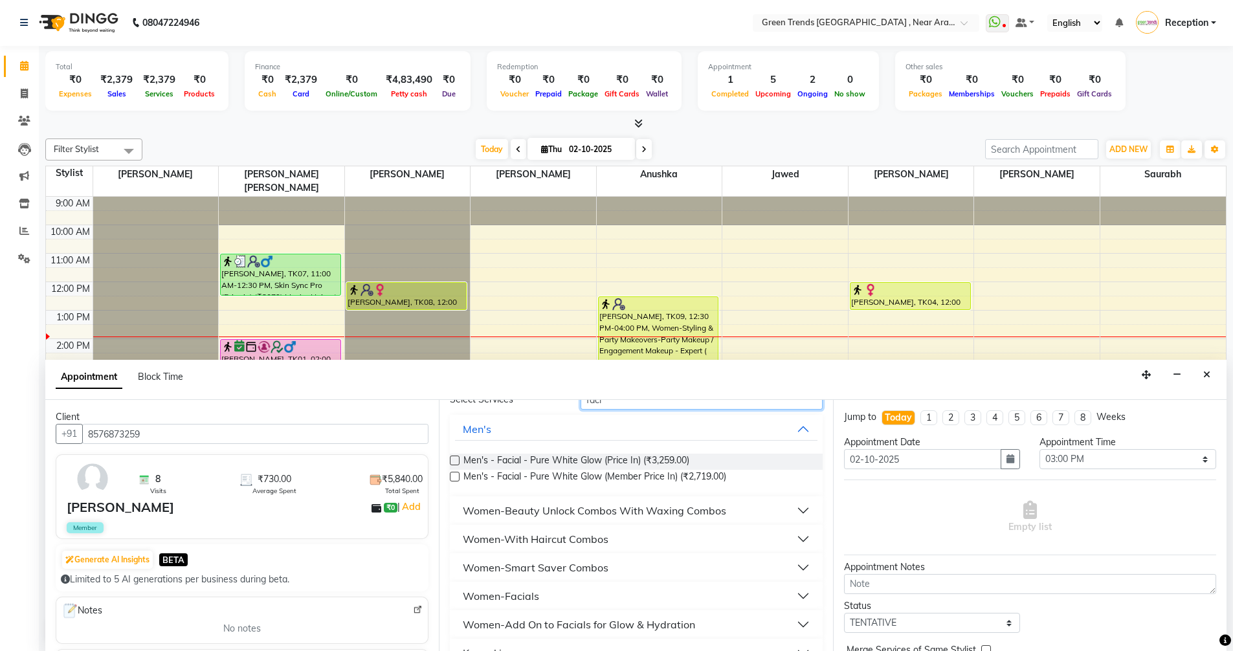
type input "faci"
click at [606, 619] on div "Women-Add On to Facials for Glow & Hydration" at bounding box center [579, 625] width 232 height 16
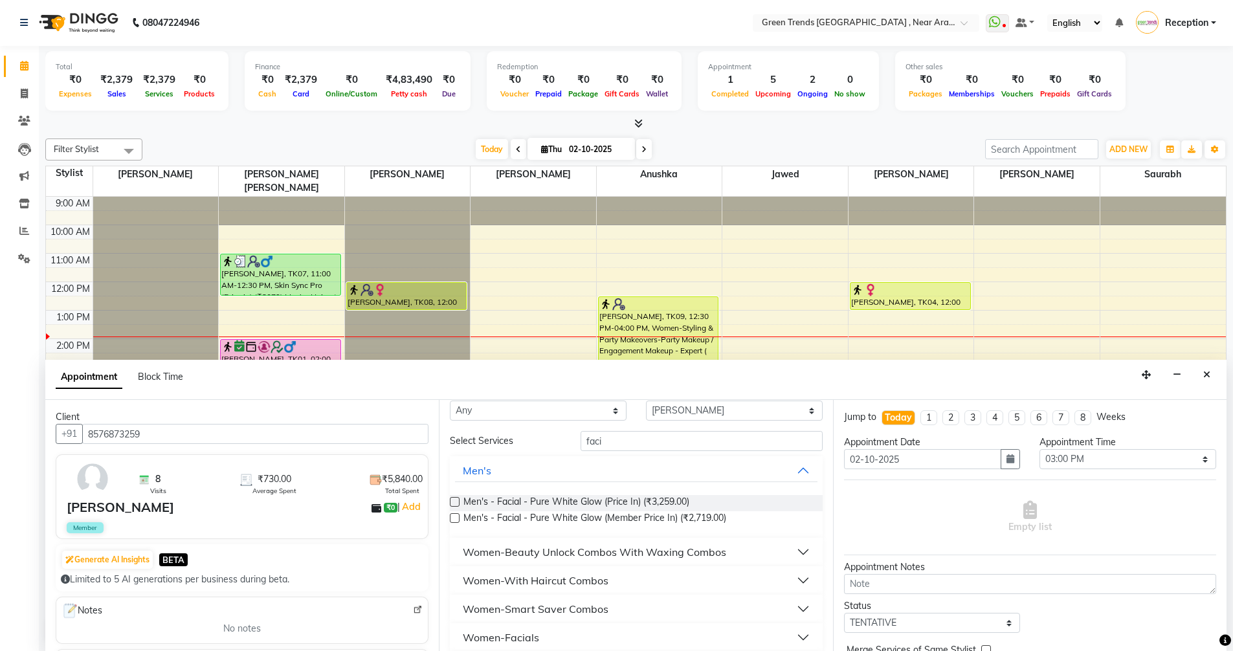
scroll to position [0, 0]
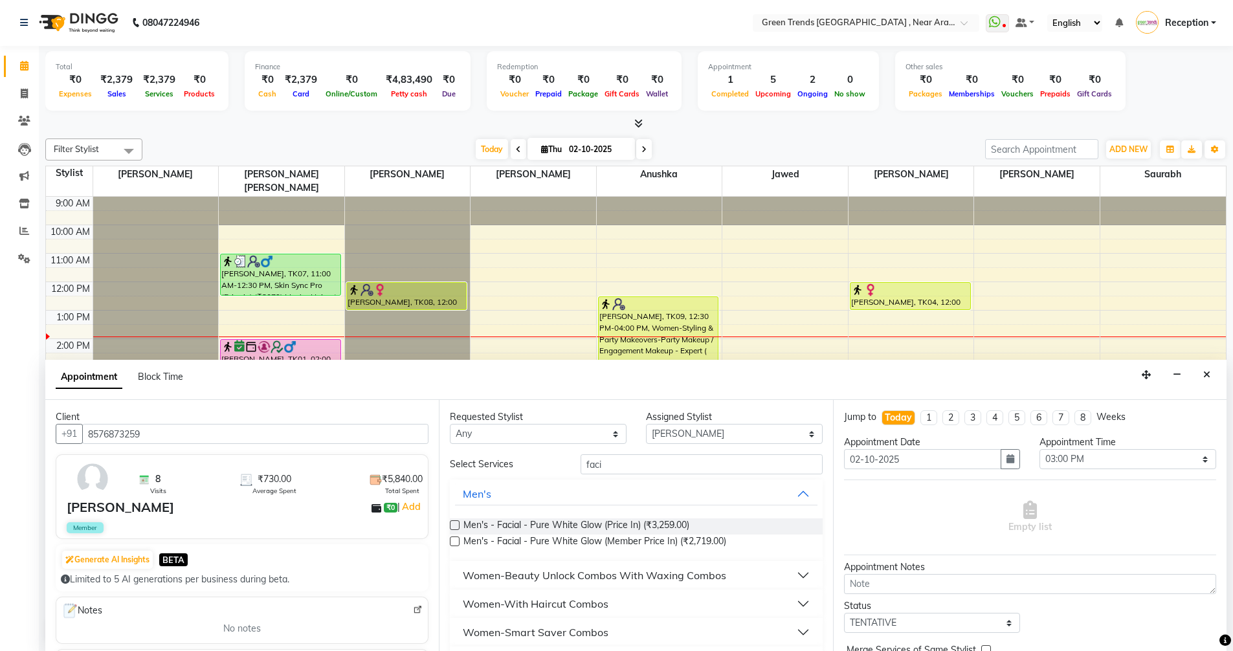
click at [584, 571] on div "Women-Beauty Unlock Combos With Waxing Combos" at bounding box center [594, 575] width 263 height 16
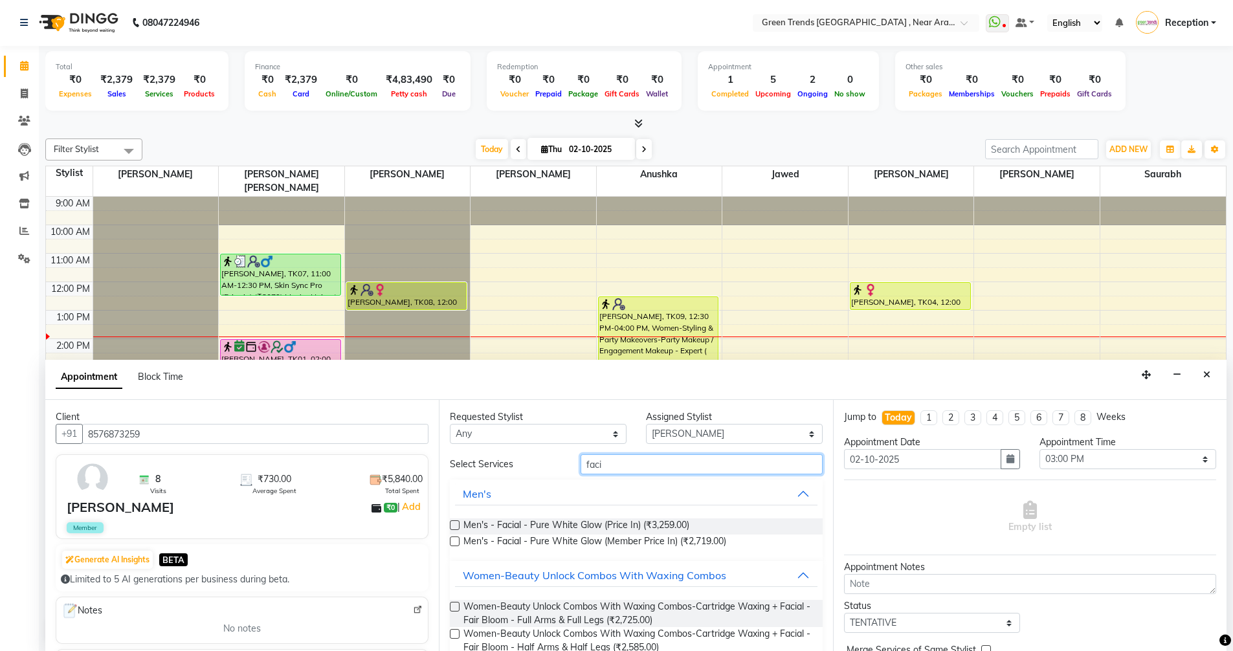
click at [605, 460] on input "faci" at bounding box center [701, 464] width 242 height 20
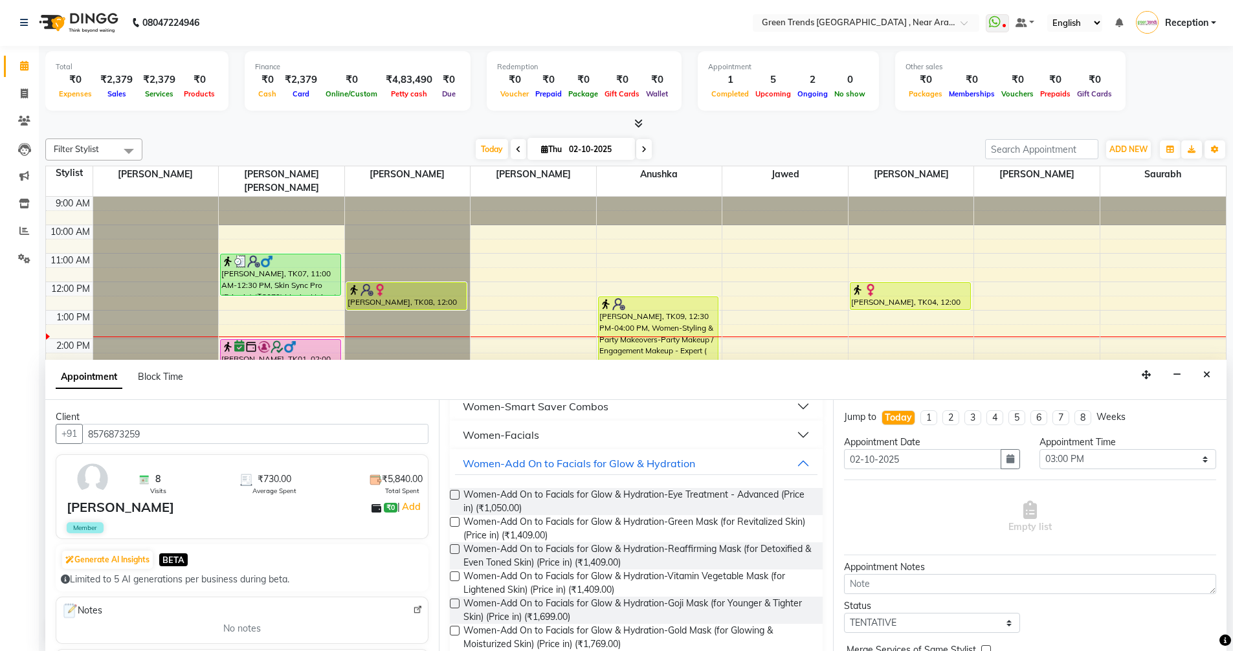
scroll to position [388, 0]
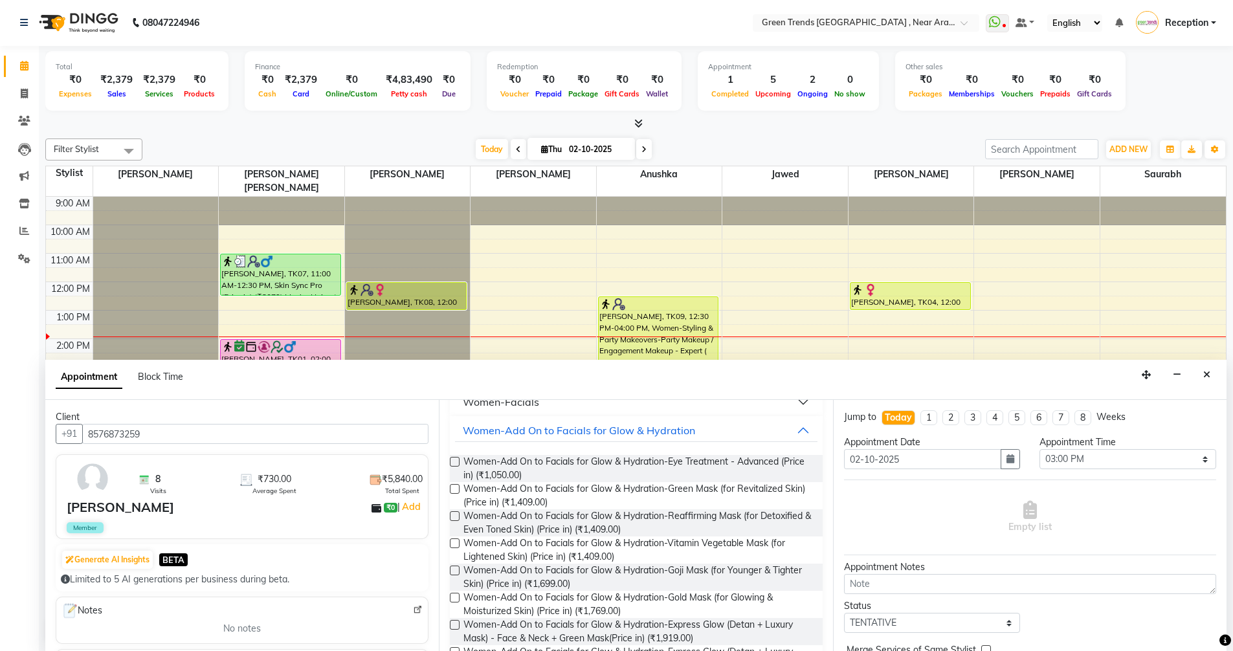
type input "facial"
click at [535, 406] on div "Women-Facials" at bounding box center [501, 402] width 76 height 16
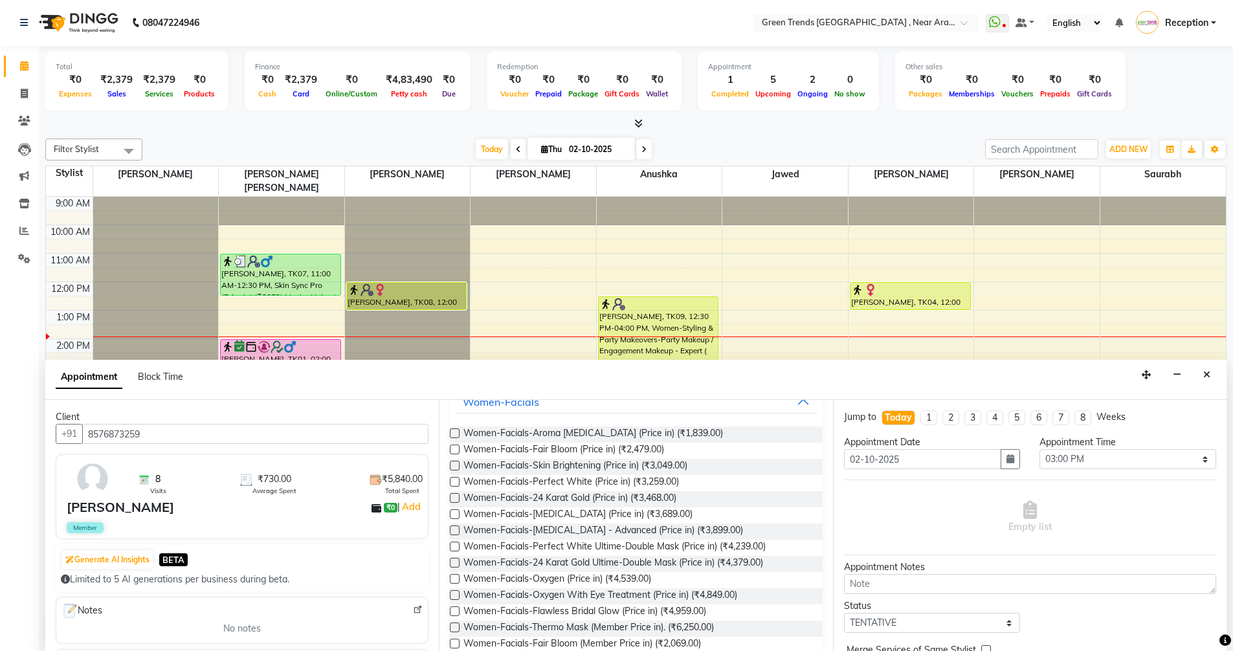
click at [451, 433] on label at bounding box center [455, 433] width 10 height 10
click at [451, 433] on input "checkbox" at bounding box center [454, 434] width 8 height 8
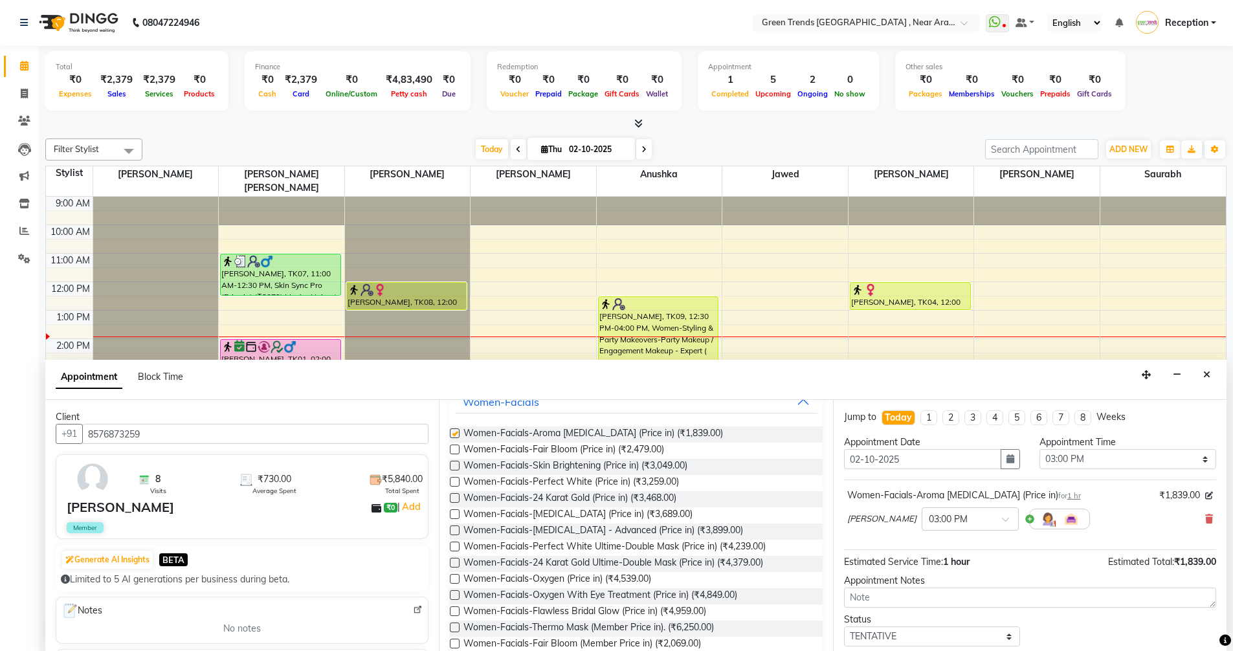
checkbox input "false"
click at [1002, 638] on select "Select TENTATIVE CONFIRM CHECK-IN UPCOMING" at bounding box center [932, 636] width 177 height 20
select select "confirm booking"
click at [844, 626] on select "Select TENTATIVE CONFIRM CHECK-IN UPCOMING" at bounding box center [932, 636] width 177 height 20
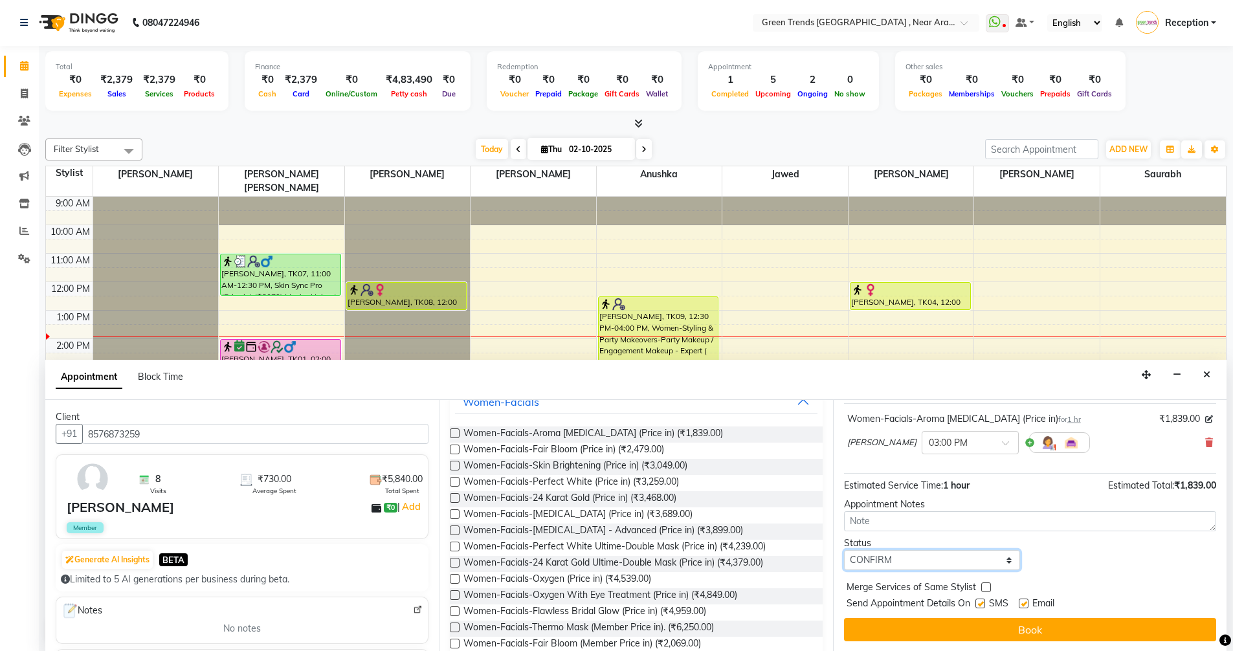
scroll to position [77, 0]
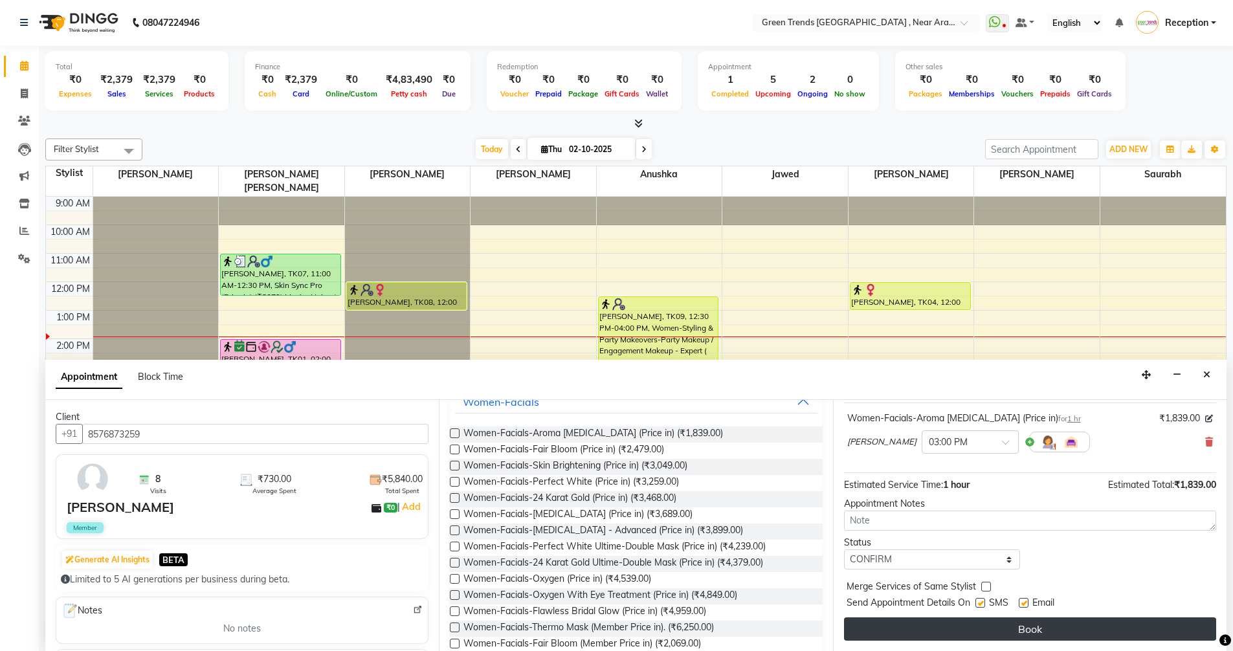
click at [998, 626] on button "Book" at bounding box center [1030, 628] width 372 height 23
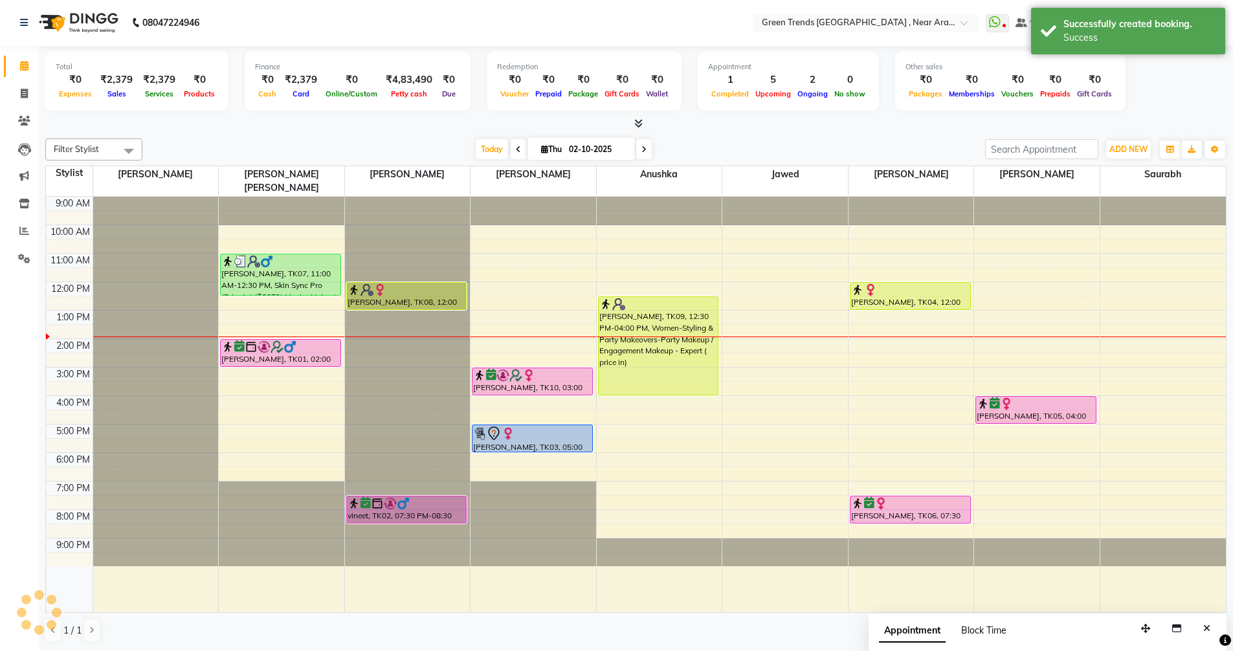
scroll to position [0, 0]
click at [26, 26] on icon at bounding box center [24, 23] width 8 height 9
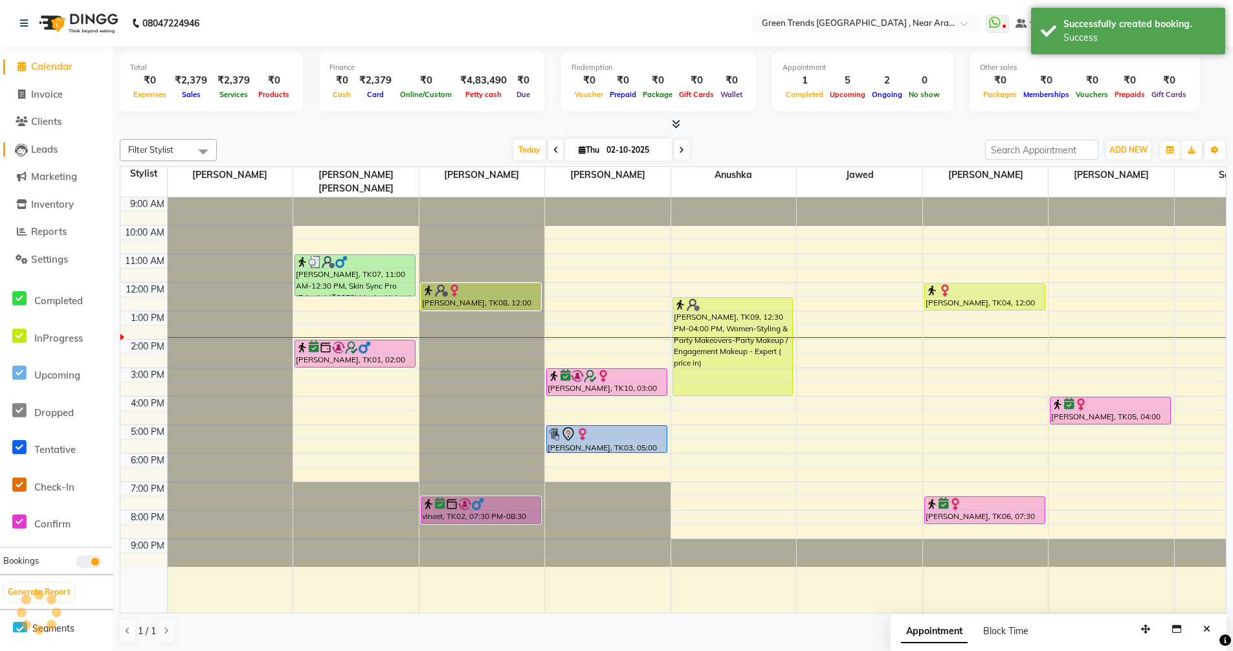
click at [43, 147] on span "Leads" at bounding box center [44, 149] width 27 height 12
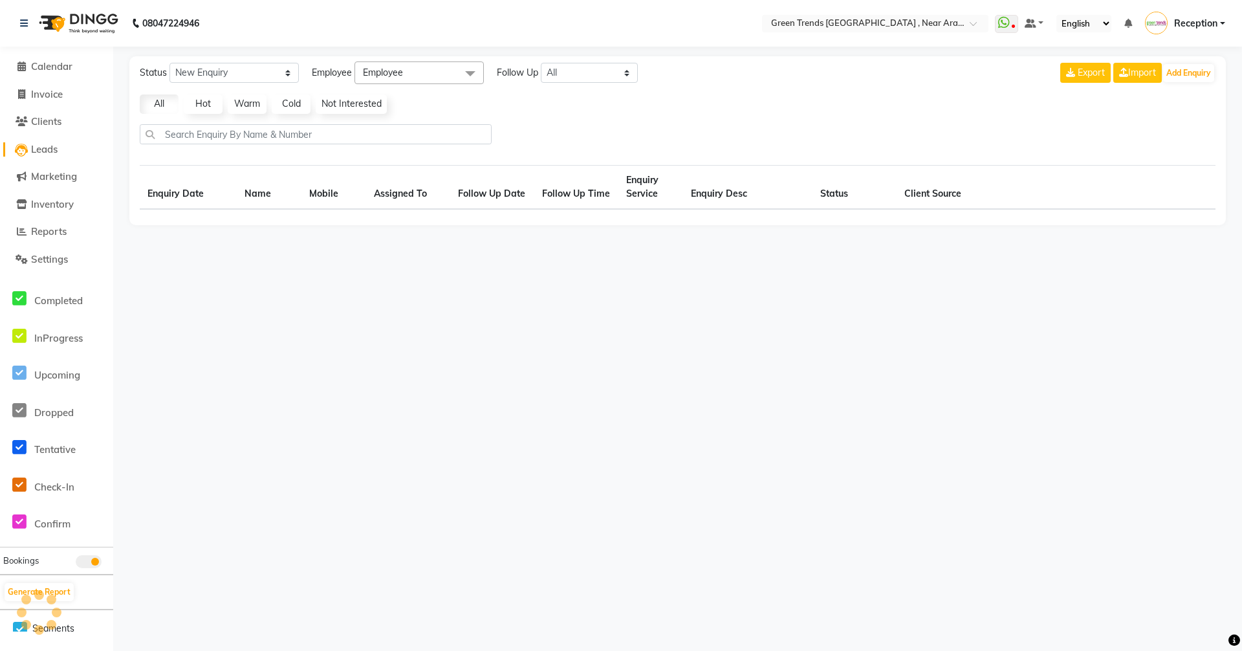
select select "10"
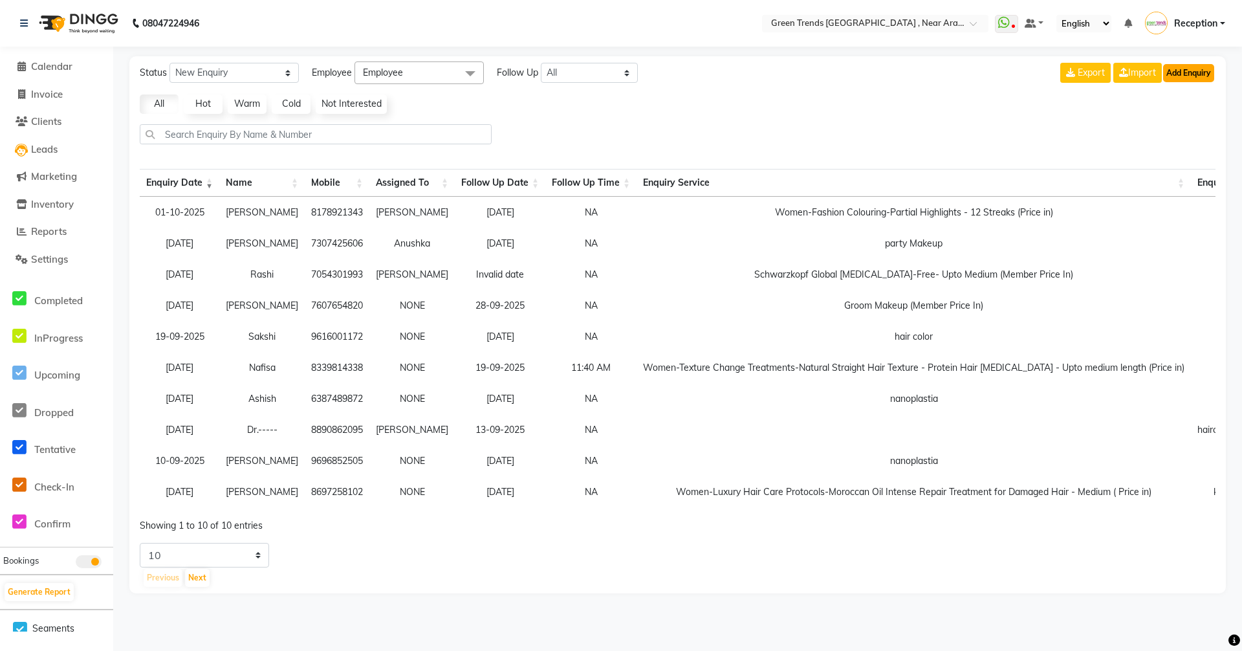
click at [1186, 77] on button "Add Enquiry" at bounding box center [1188, 73] width 51 height 18
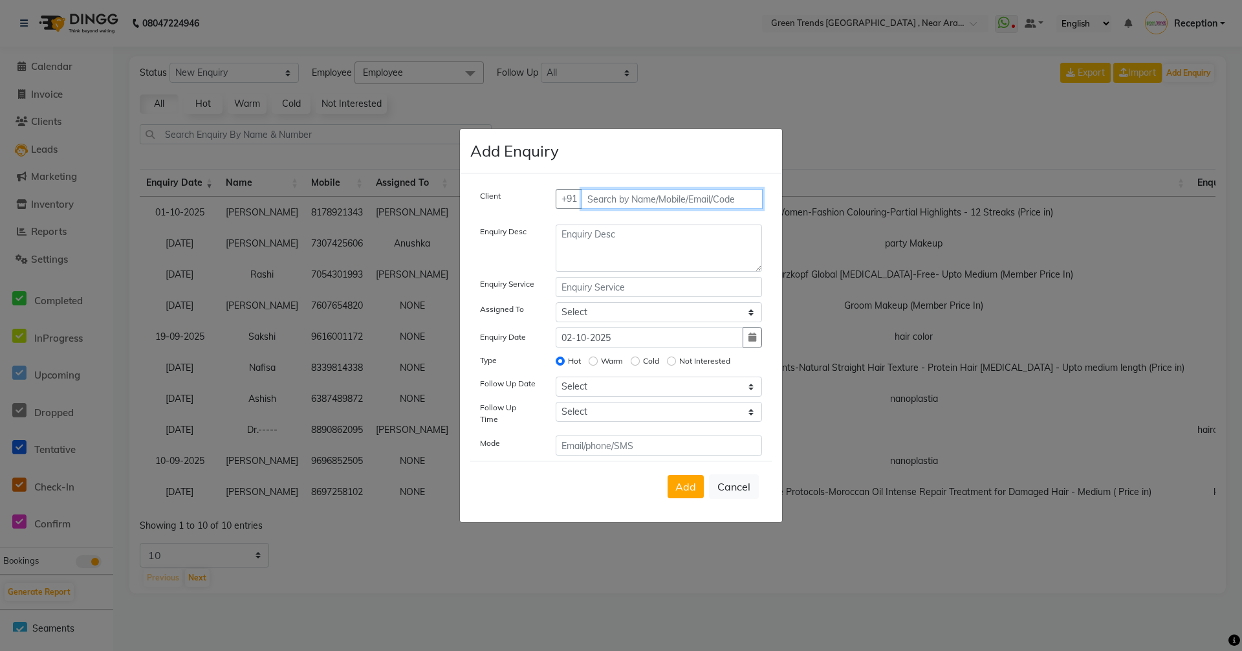
click at [621, 206] on input "text" at bounding box center [673, 199] width 182 height 20
type input "9555096474"
click at [745, 201] on span "Add Client" at bounding box center [735, 199] width 43 height 12
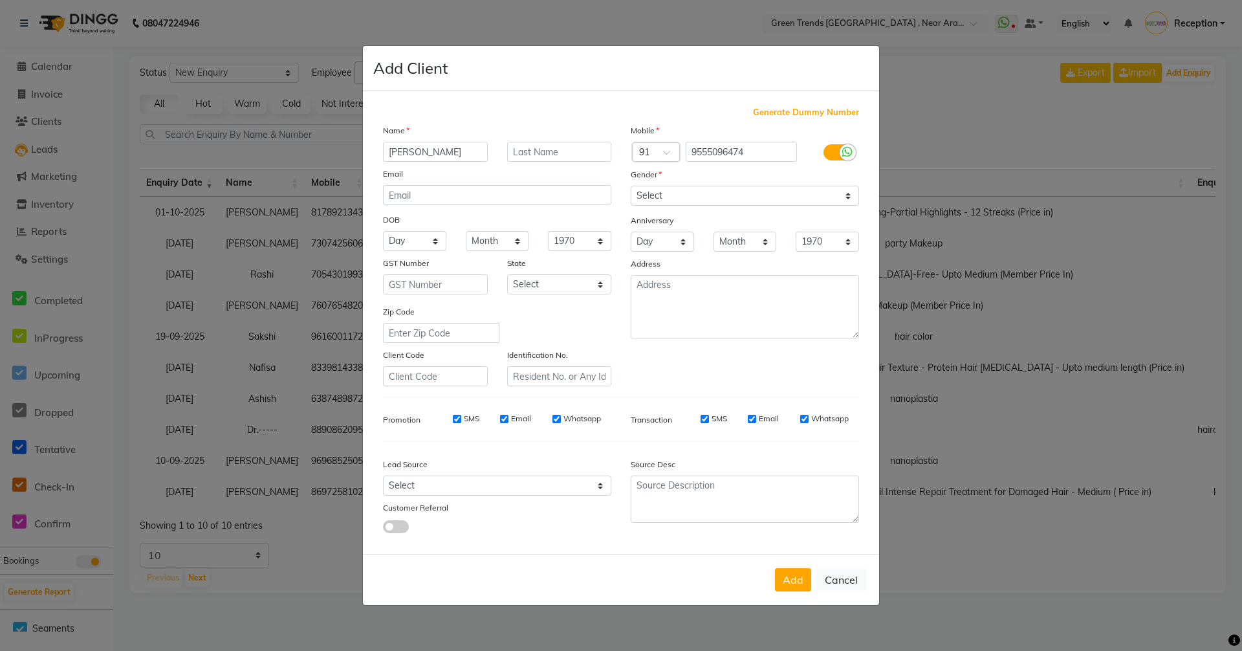
type input "Shashwat"
click at [847, 195] on select "Select Male Female Other Prefer Not To Say" at bounding box center [745, 196] width 228 height 20
select select "[DEMOGRAPHIC_DATA]"
click at [631, 186] on select "Select Male Female Other Prefer Not To Say" at bounding box center [745, 196] width 228 height 20
click at [795, 582] on button "Add" at bounding box center [793, 579] width 36 height 23
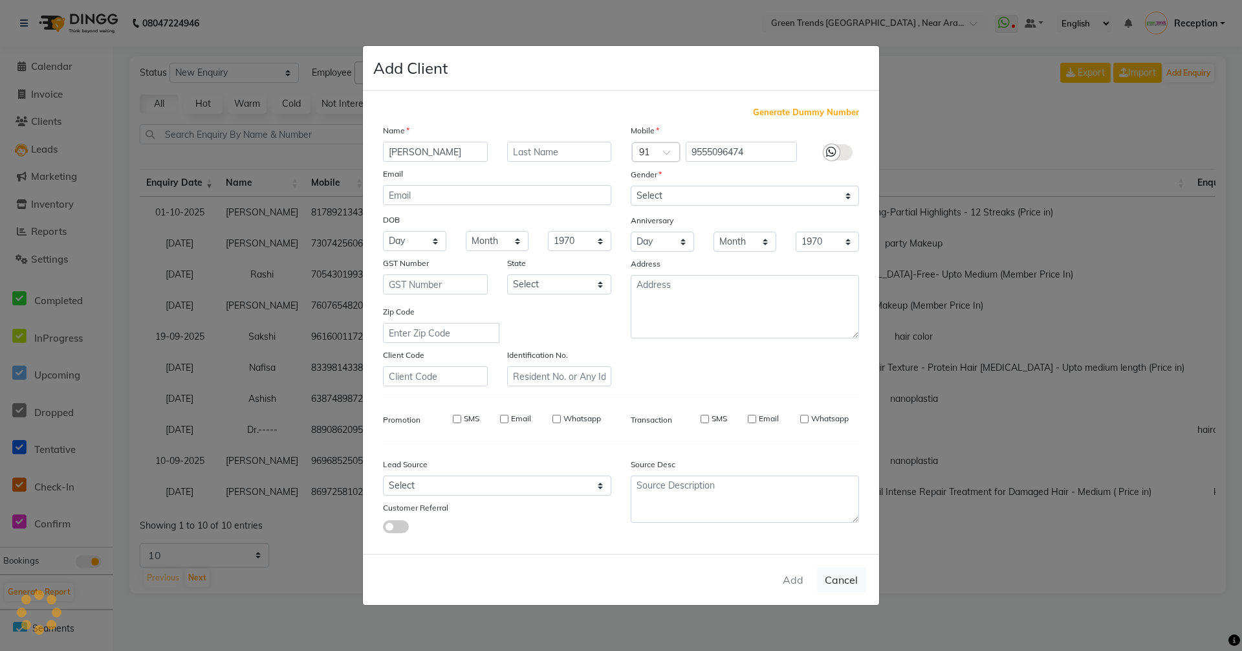
select select
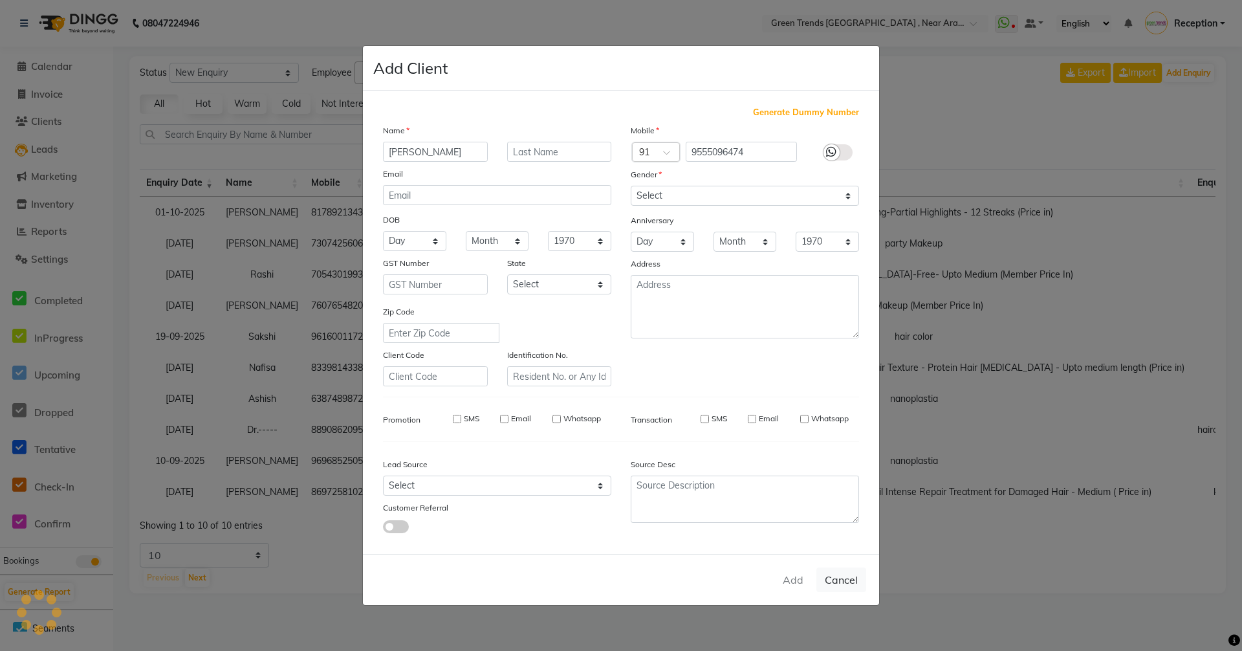
select select
checkbox input "false"
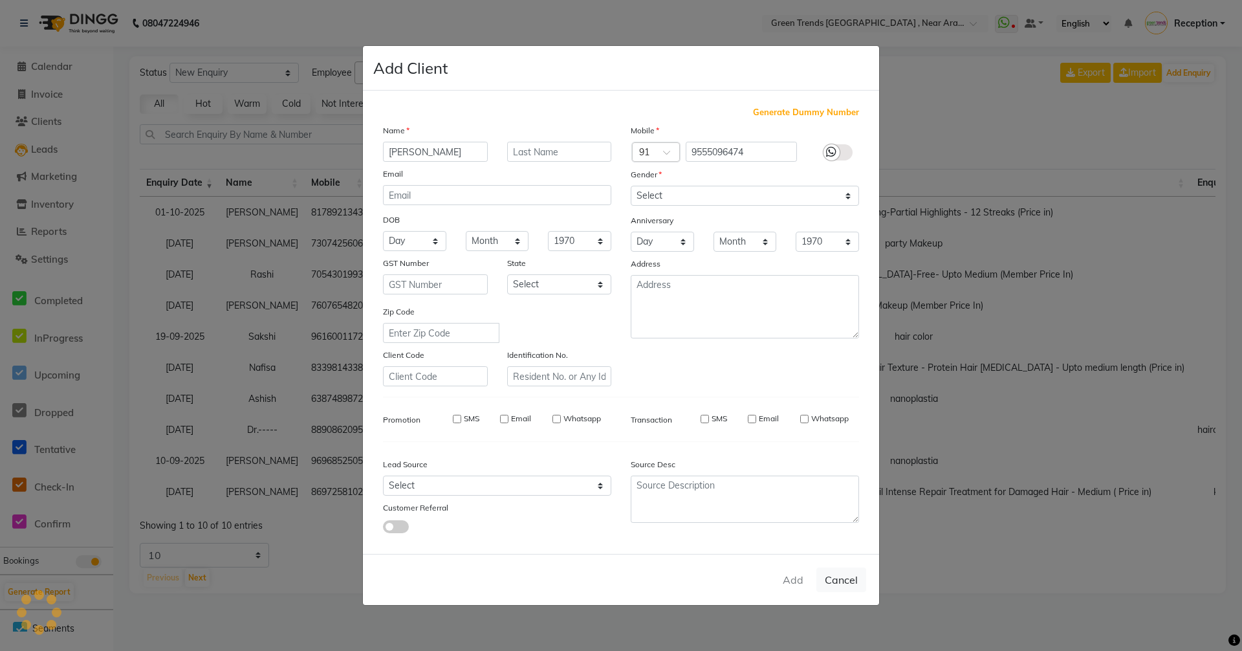
checkbox input "false"
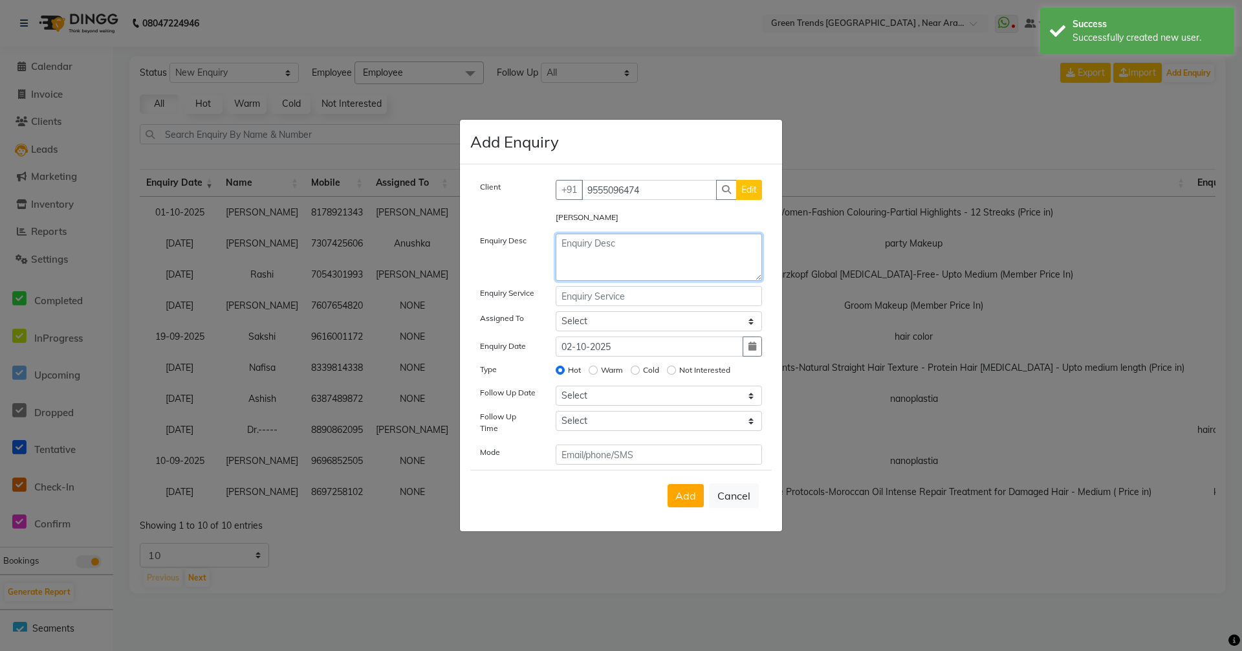
click at [602, 266] on textarea at bounding box center [659, 257] width 207 height 47
type textarea "h"
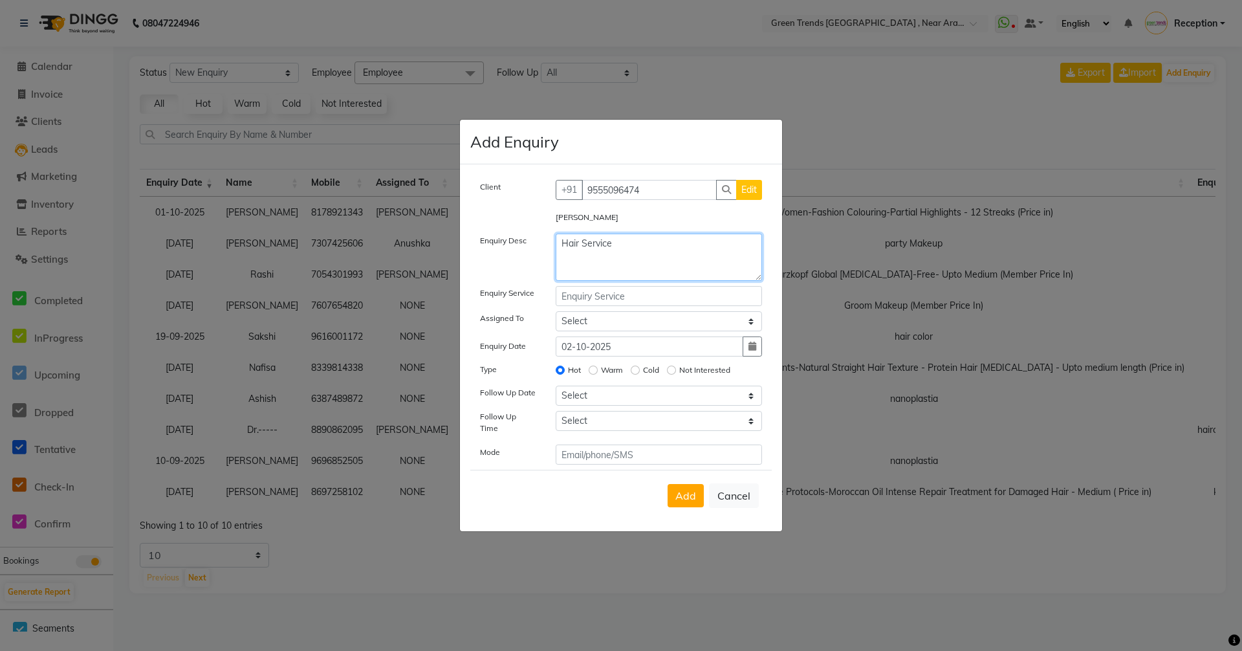
type textarea "Hair Service"
click at [630, 303] on input "text" at bounding box center [659, 296] width 207 height 20
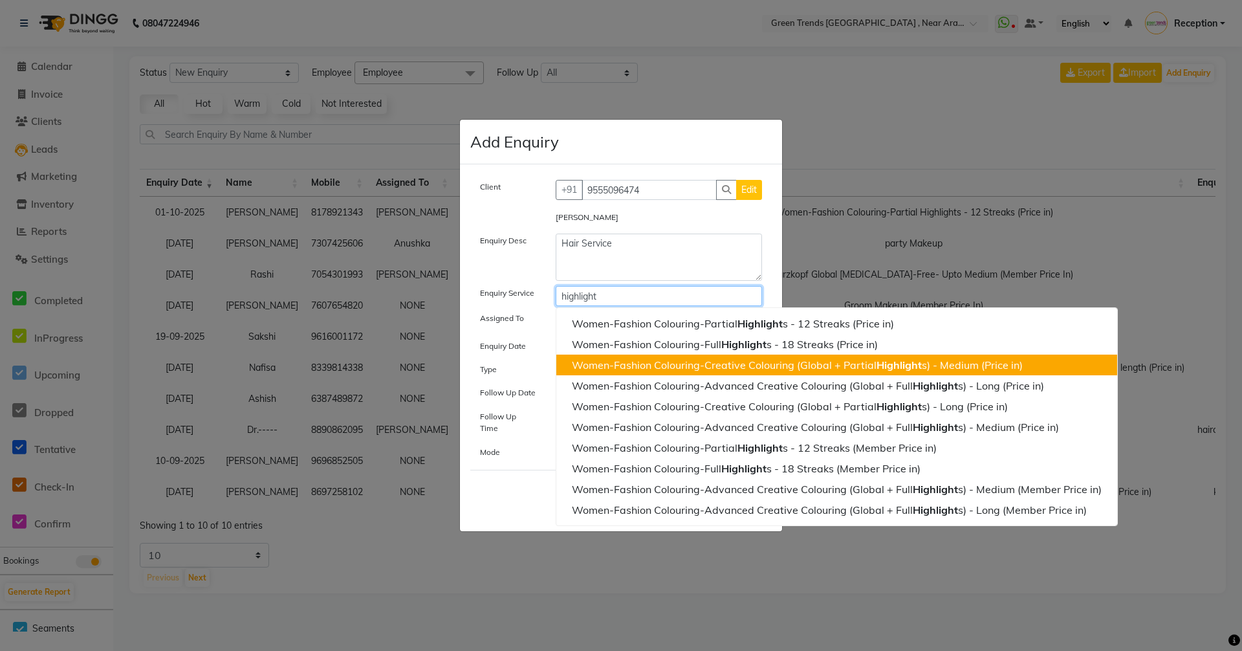
click at [792, 371] on ngb-highlight "Women-Fashion Colouring-Creative Colouring (Global + Partial Highlight s) - Med…" at bounding box center [797, 364] width 451 height 13
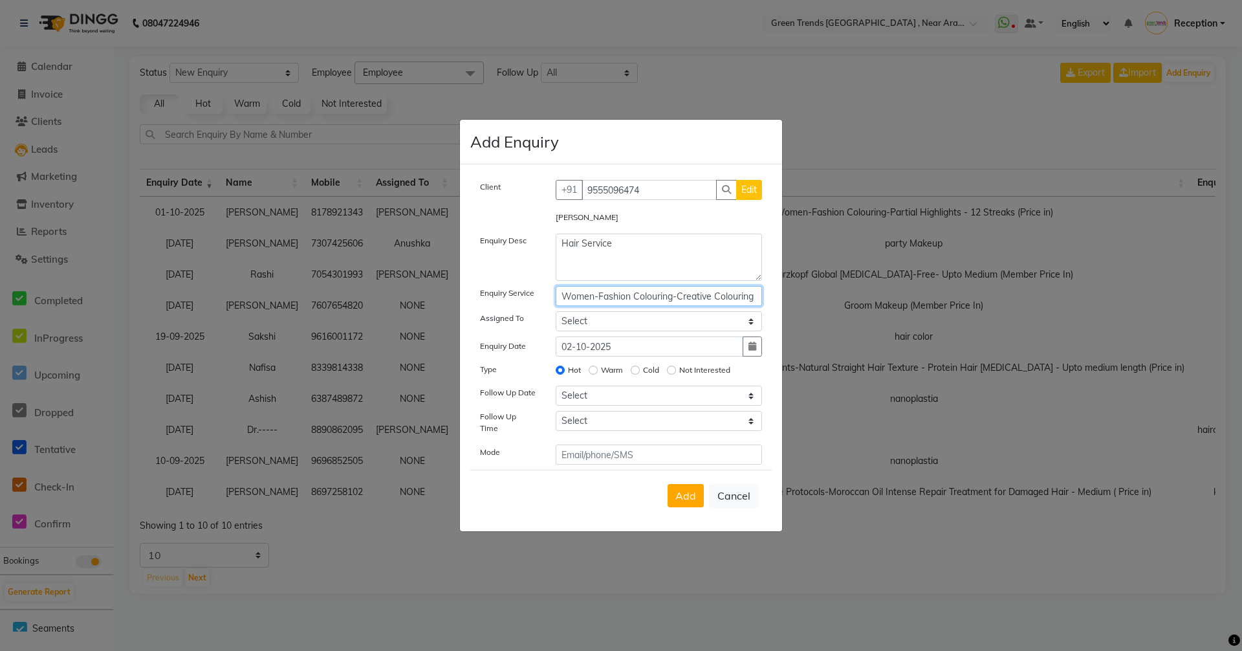
type input "Women-Fashion Colouring-Creative Colouring (Global + Partial Highlights) - Medi…"
click at [752, 400] on select "Select Today Tomorrow In 2 days (Saturday) In 3 days (Sunday) In 4 days (Monday…" at bounding box center [659, 396] width 207 height 20
select select "2025-10-03"
click at [556, 390] on select "Select Today Tomorrow In 2 days (Saturday) In 3 days (Sunday) In 4 days (Monday…" at bounding box center [659, 396] width 207 height 20
click at [685, 495] on span "Add" at bounding box center [686, 495] width 21 height 13
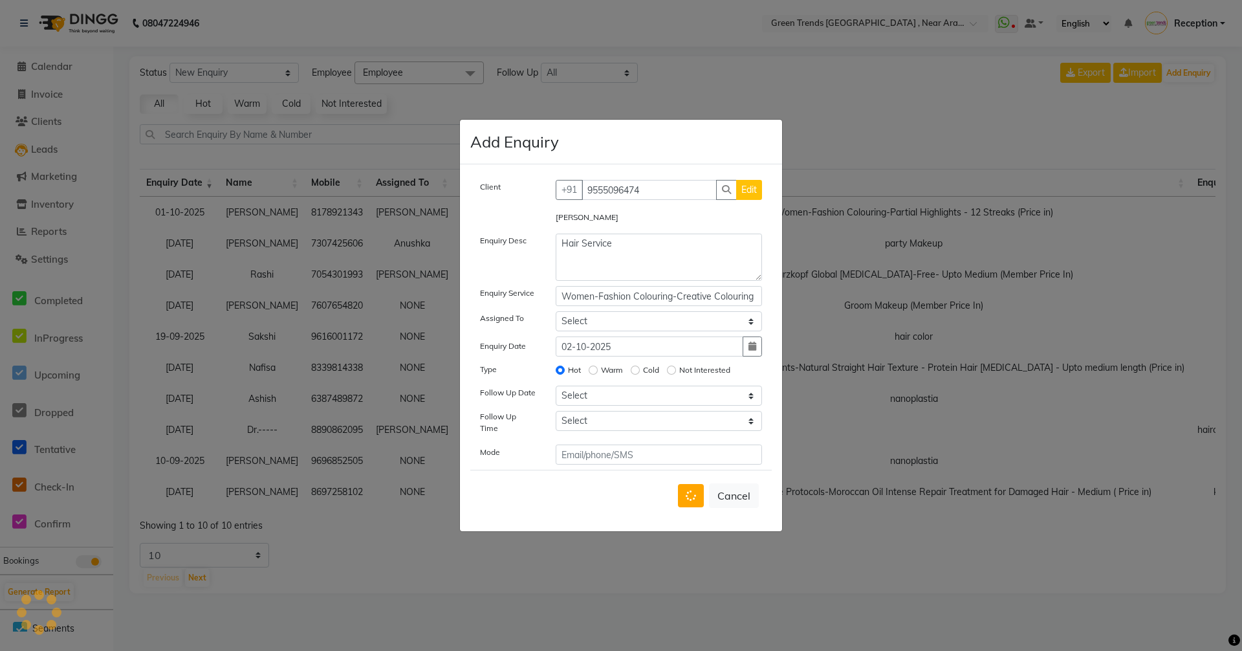
select select
radio input "false"
select select
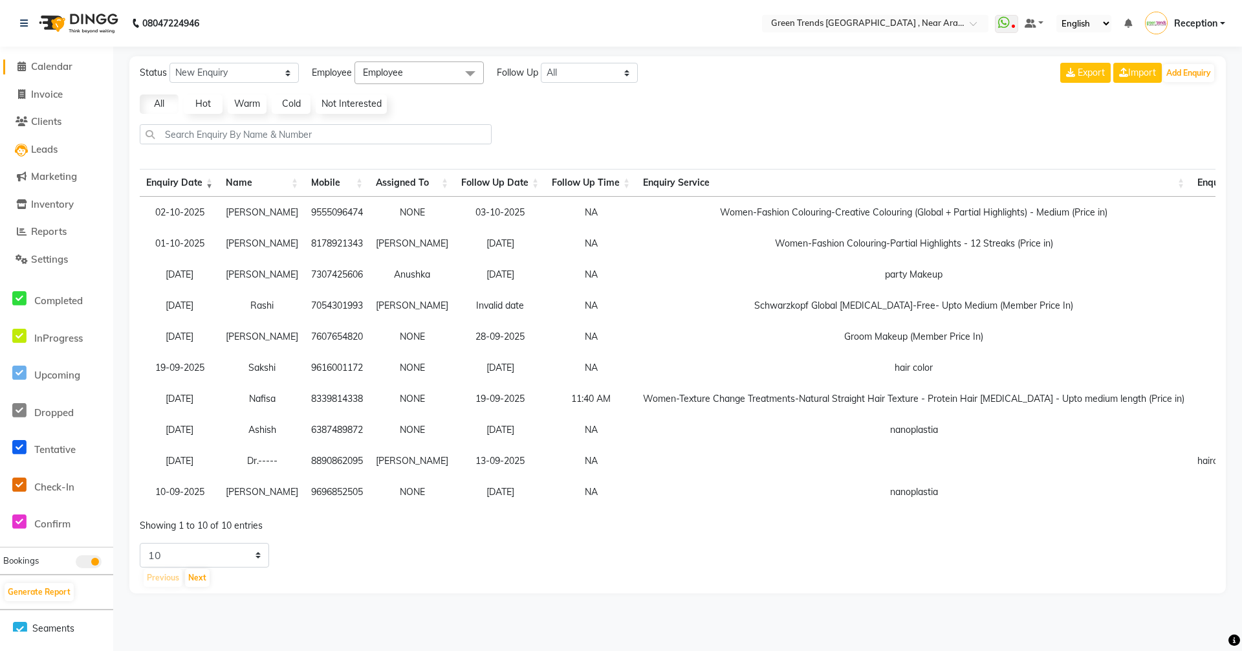
click at [52, 63] on span "Calendar" at bounding box center [51, 66] width 41 height 12
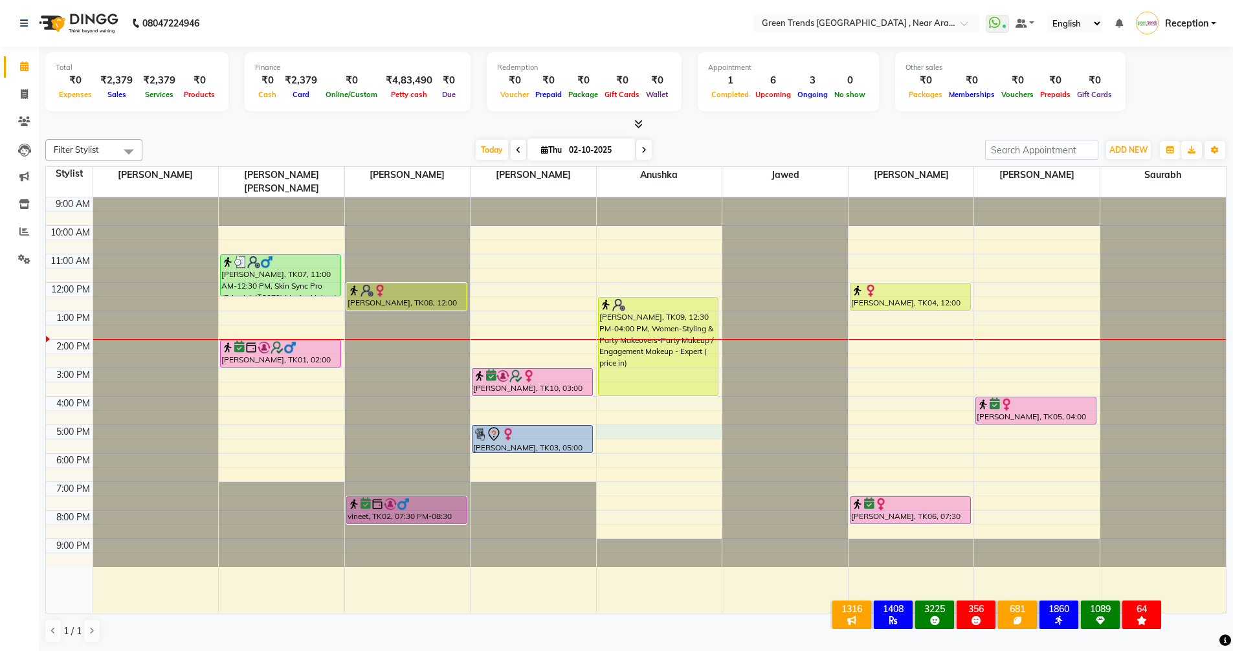
click at [633, 415] on div "9:00 AM 10:00 AM 11:00 AM 12:00 PM 1:00 PM 2:00 PM 3:00 PM 4:00 PM 5:00 PM 6:00…" at bounding box center [636, 404] width 1180 height 415
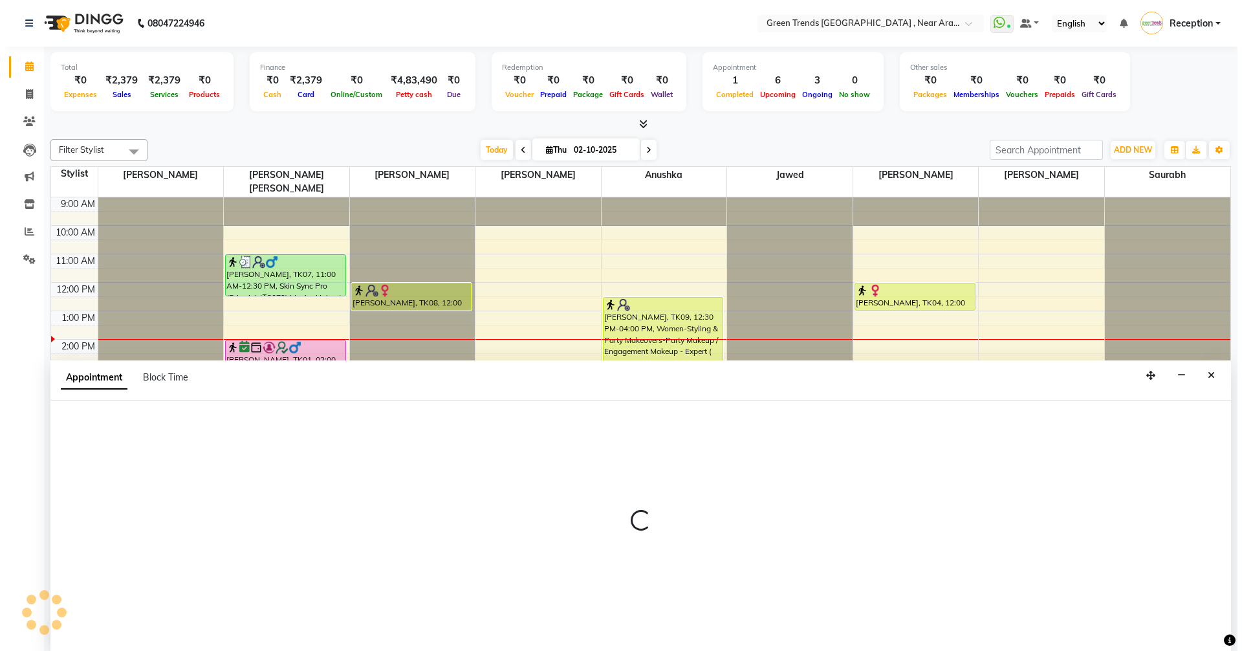
scroll to position [1, 0]
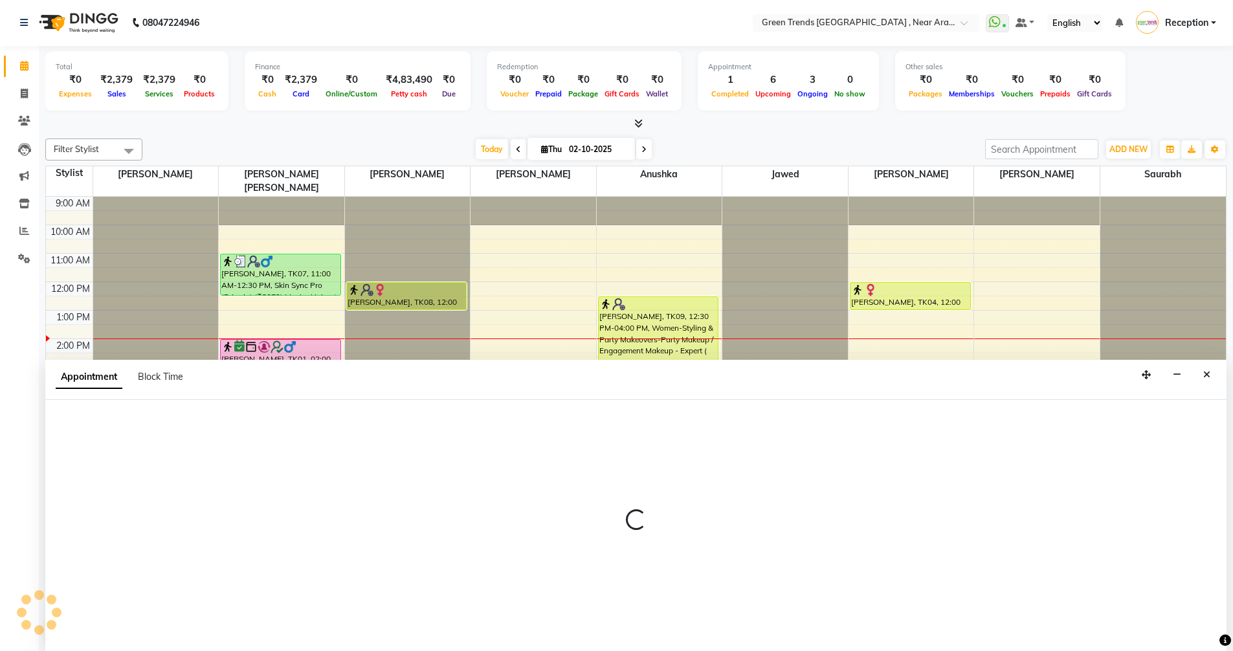
select select "88960"
select select "1020"
select select "tentative"
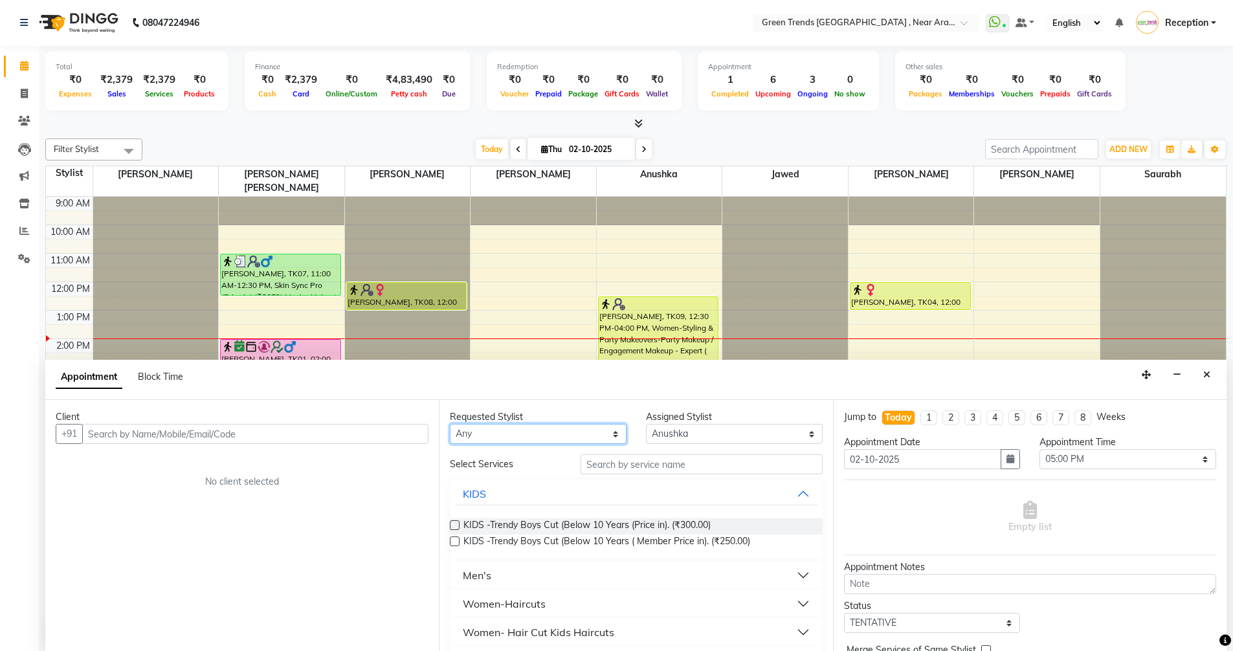
click at [606, 431] on select "Any [PERSON_NAME] [PERSON_NAME] [PERSON_NAME] Saif [PERSON_NAME] Saurabh [PERSO…" at bounding box center [538, 434] width 177 height 20
select select "88960"
click at [450, 424] on select "Any [PERSON_NAME] [PERSON_NAME] [PERSON_NAME] Saif [PERSON_NAME] Saurabh [PERSO…" at bounding box center [538, 434] width 177 height 20
click at [636, 464] on input "text" at bounding box center [701, 464] width 242 height 20
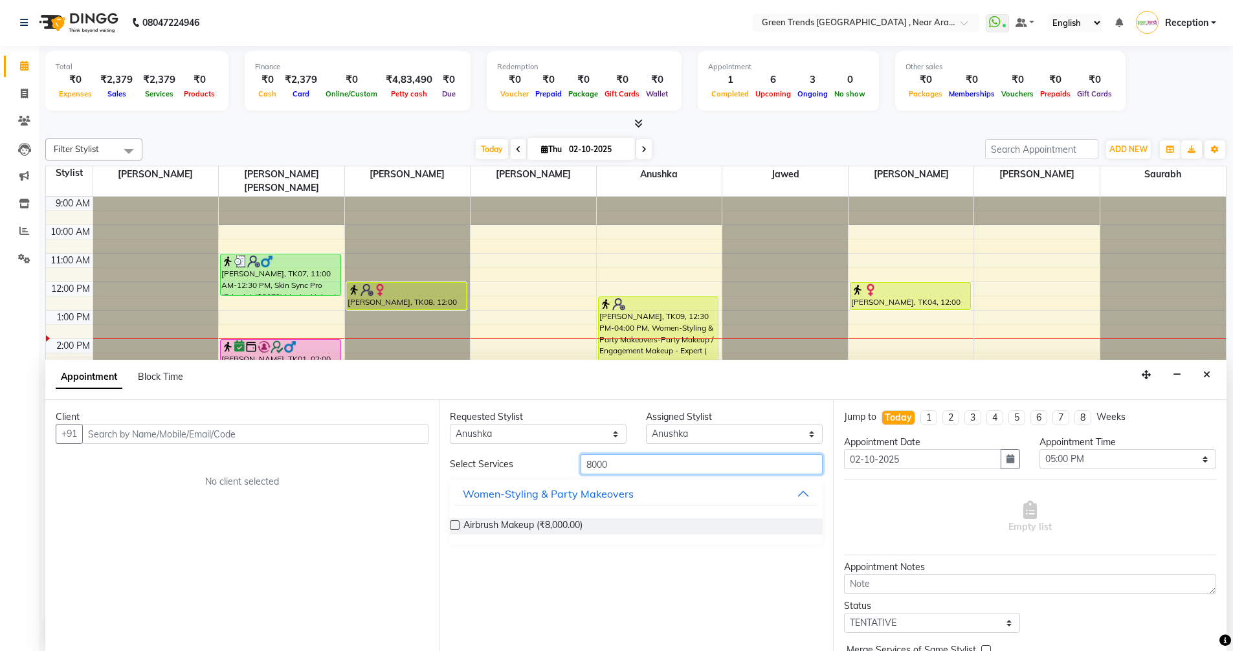
click at [637, 458] on input "8000" at bounding box center [701, 464] width 242 height 20
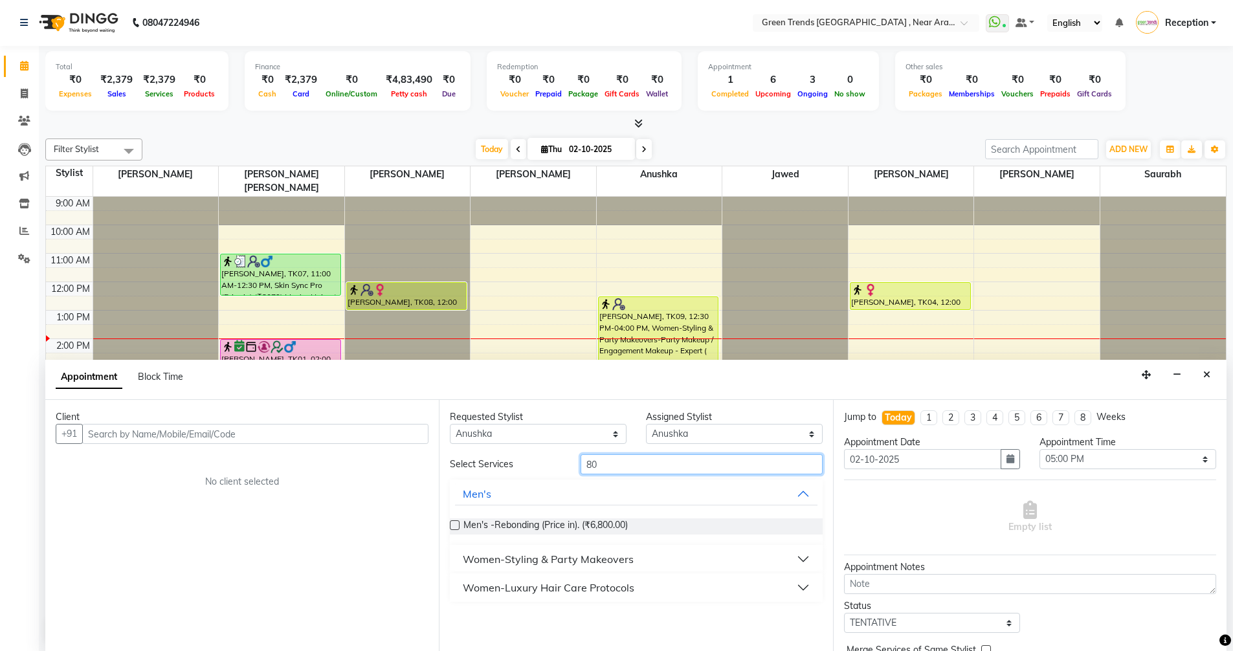
type input "8"
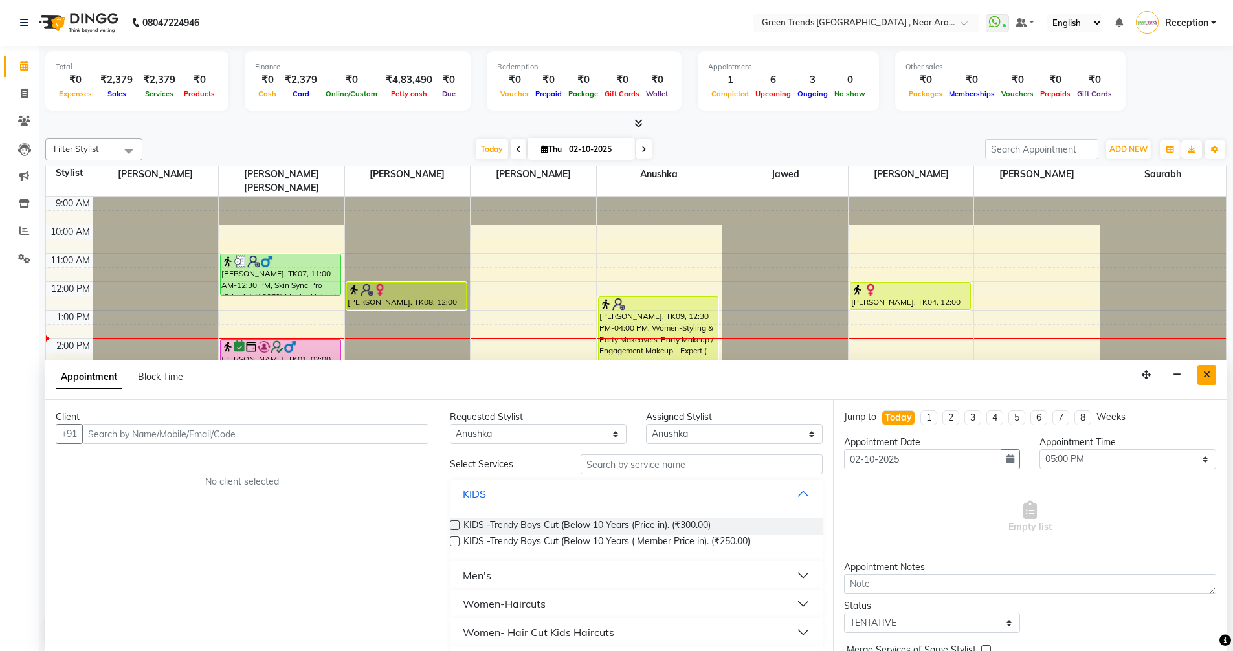
click at [1209, 377] on icon "Close" at bounding box center [1206, 374] width 7 height 9
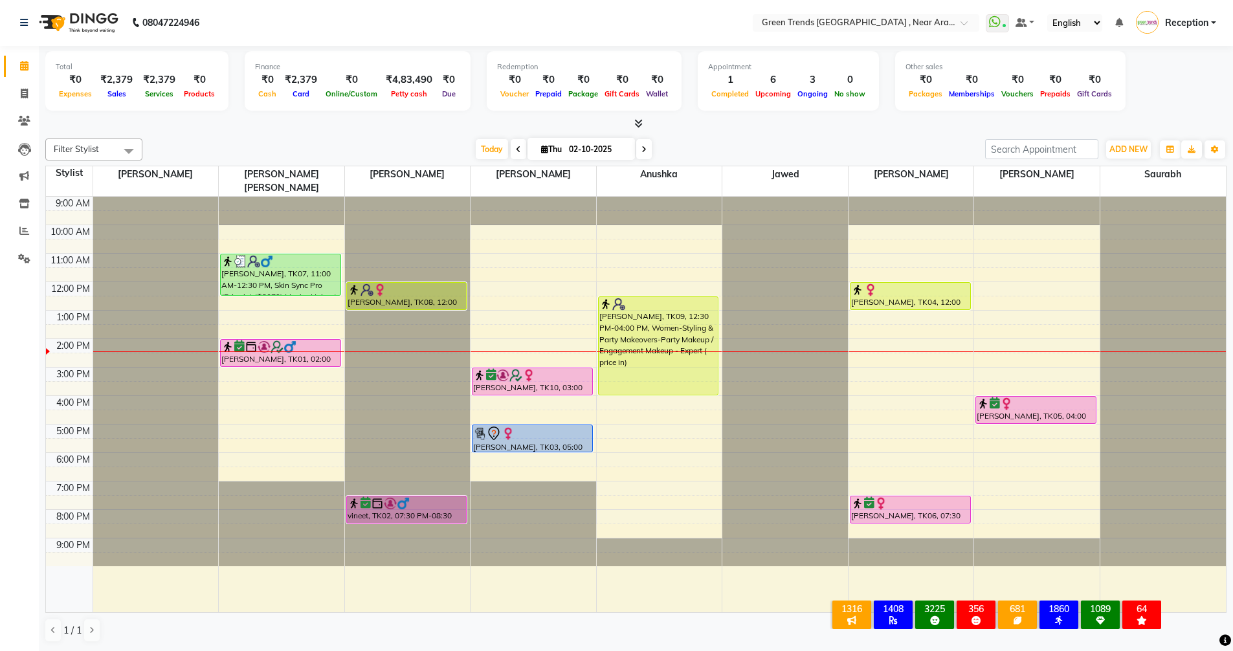
click at [645, 400] on div "9:00 AM 10:00 AM 11:00 AM 12:00 PM 1:00 PM 2:00 PM 3:00 PM 4:00 PM 5:00 PM 6:00…" at bounding box center [636, 404] width 1180 height 415
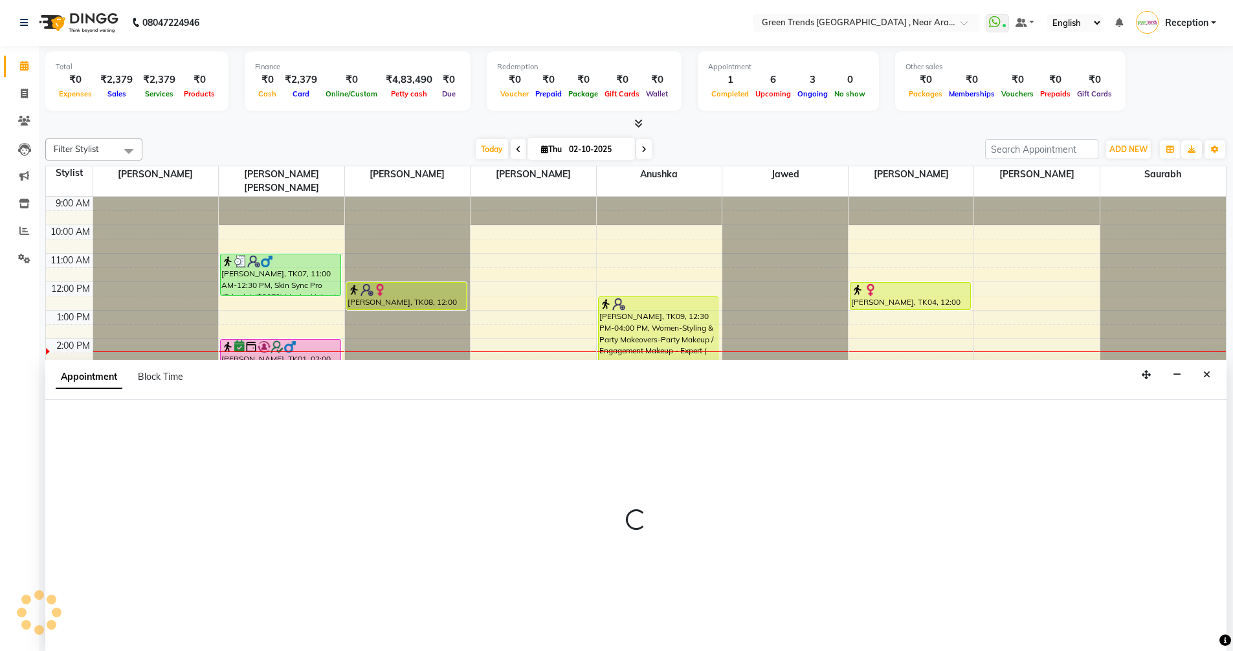
select select "88960"
select select "990"
select select "tentative"
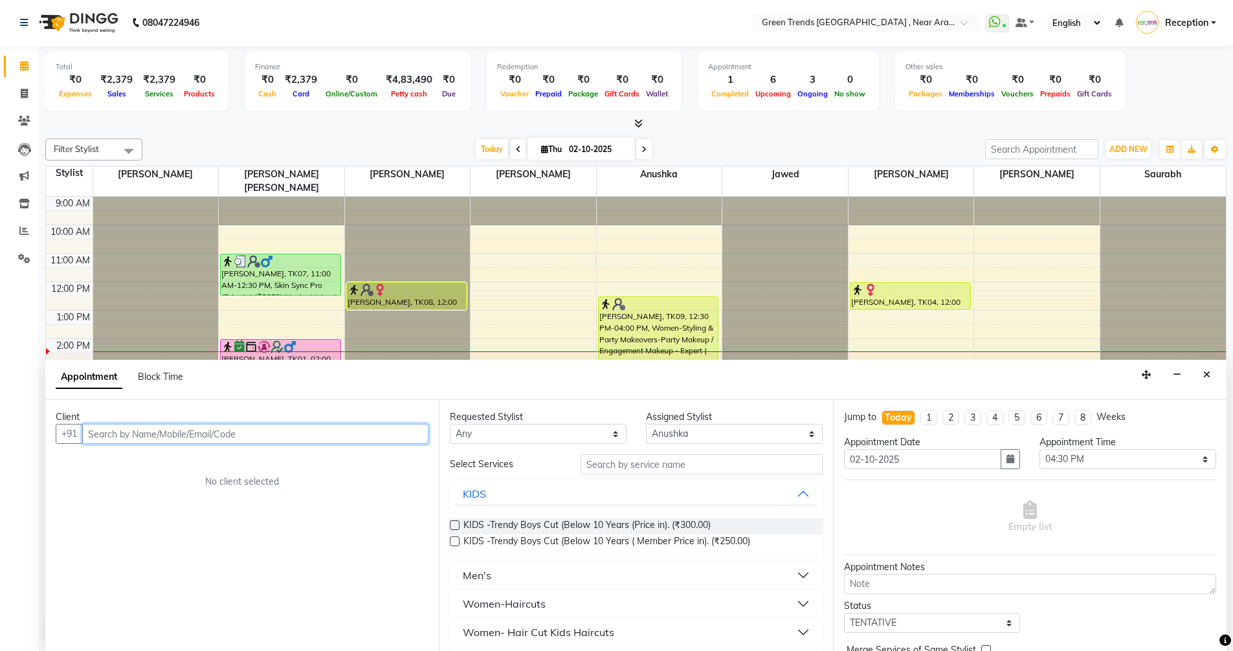
click at [245, 435] on input "text" at bounding box center [255, 434] width 346 height 20
click at [1209, 377] on icon "Close" at bounding box center [1206, 374] width 7 height 9
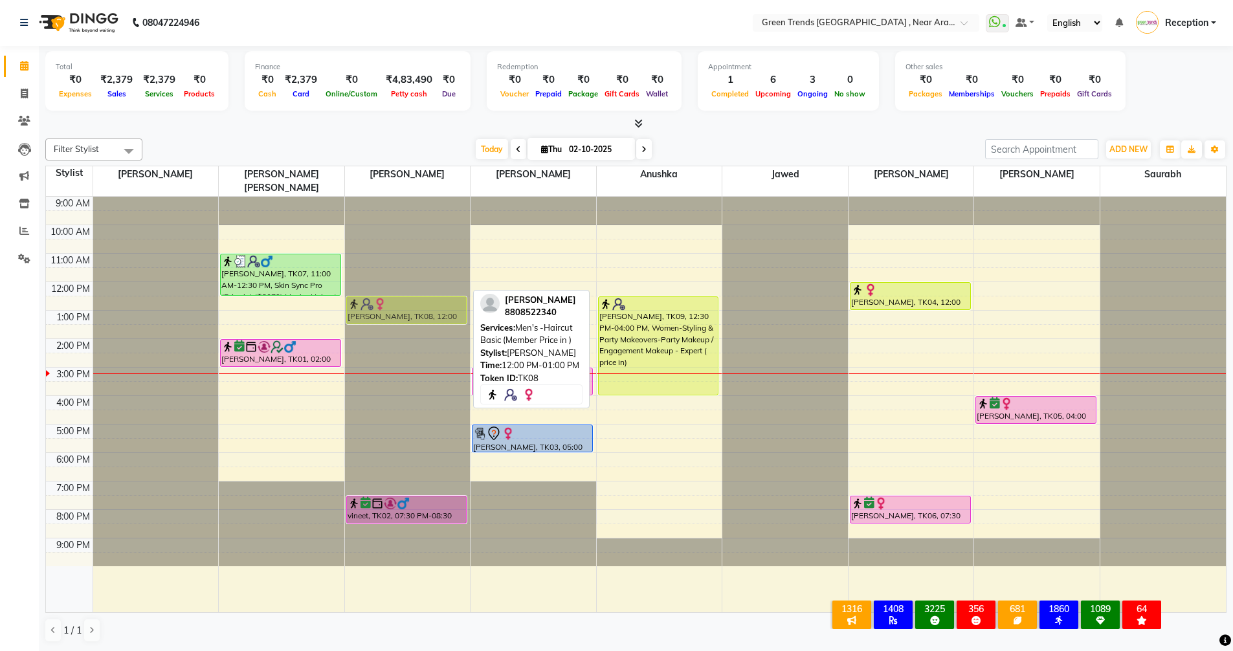
drag, startPoint x: 403, startPoint y: 279, endPoint x: 412, endPoint y: 300, distance: 22.6
click at [412, 300] on div "Shanu Malhotra, TK08, 12:00 PM-01:00 PM, Men's -Haircut Basic (Member Price in …" at bounding box center [408, 404] width 126 height 415
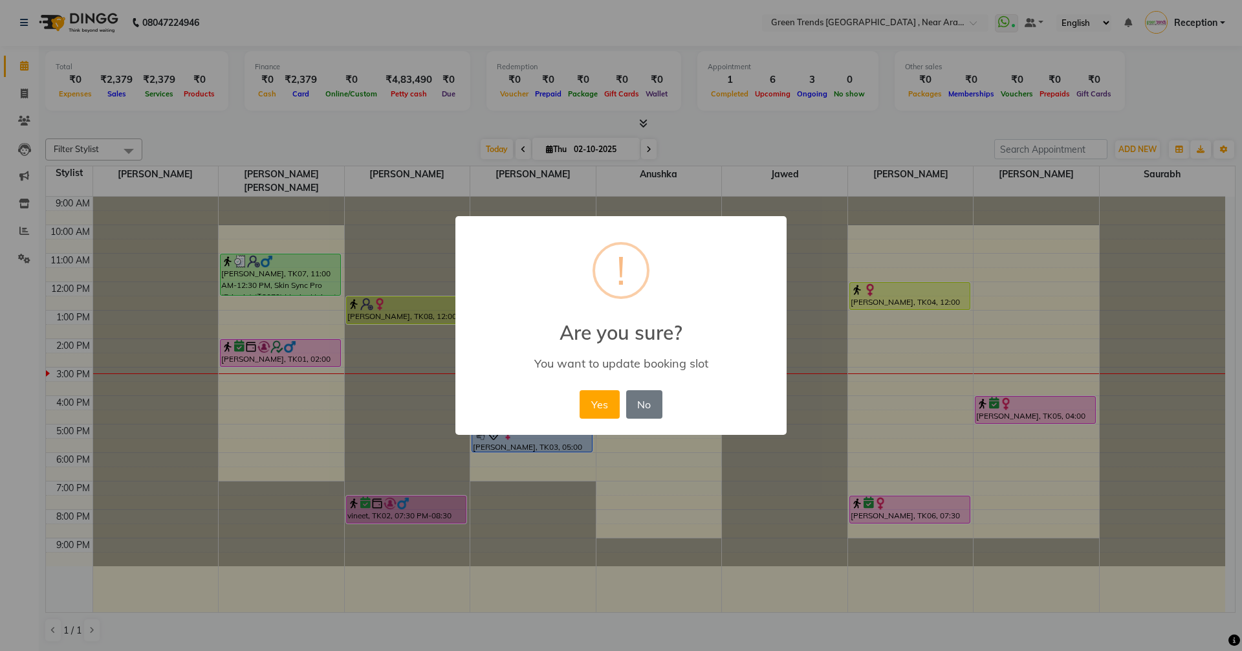
click at [665, 408] on div "Yes No No" at bounding box center [621, 404] width 89 height 35
click at [650, 404] on button "No" at bounding box center [644, 404] width 36 height 28
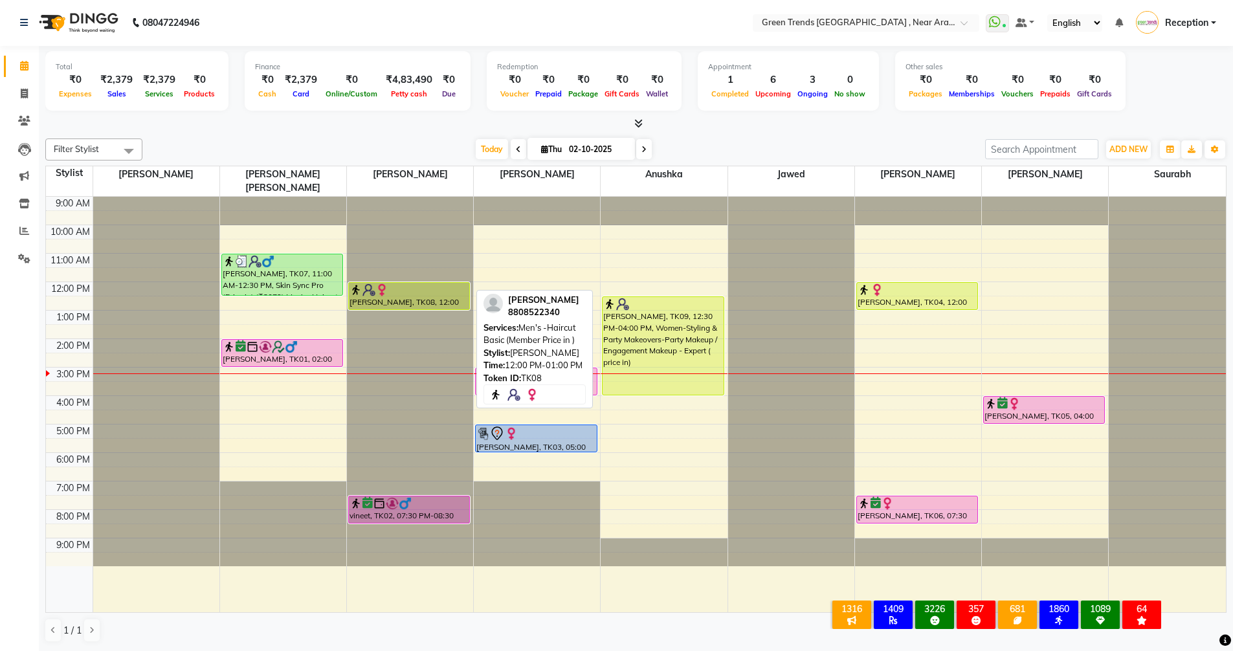
click at [399, 287] on div "[PERSON_NAME], TK08, 12:00 PM-01:00 PM, Men's -Haircut Basic (Member Price in )" at bounding box center [409, 296] width 120 height 27
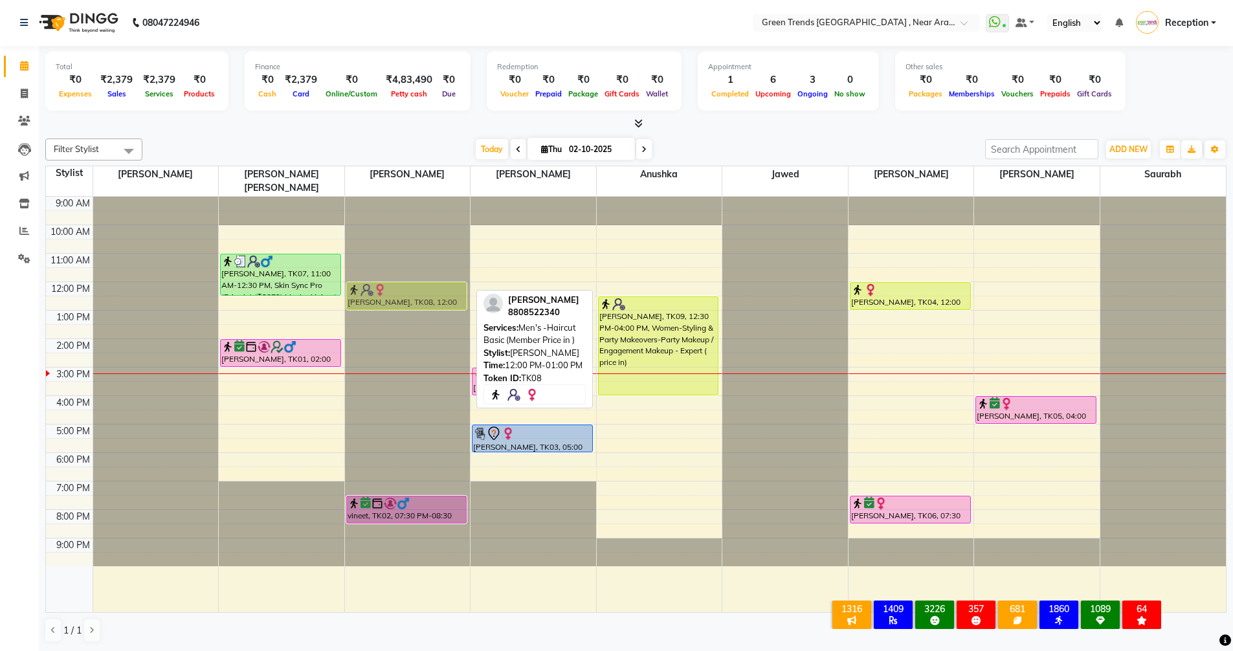
click at [400, 283] on div "Shanu Malhotra, TK08, 12:00 PM-01:00 PM, Men's -Haircut Basic (Member Price in …" at bounding box center [408, 404] width 126 height 415
click at [405, 283] on div "[PERSON_NAME], TK08, 12:00 PM-01:00 PM, Men's -Haircut Basic (Member Price in )" at bounding box center [407, 296] width 120 height 27
select select "1"
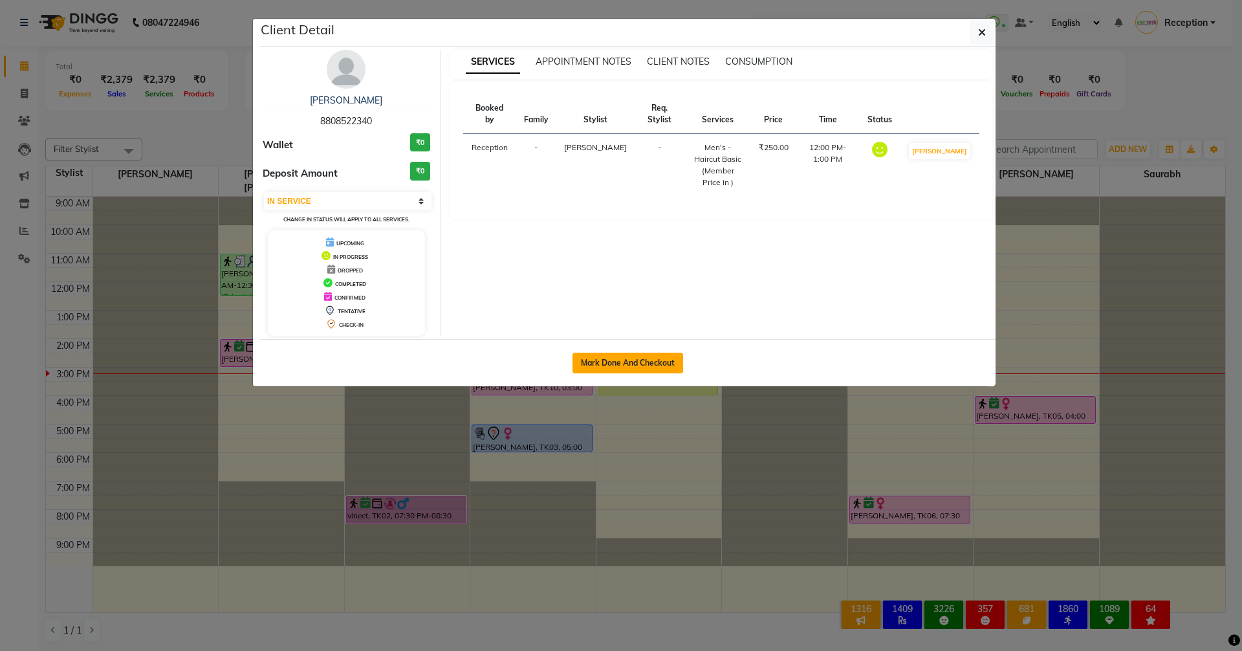
click at [613, 360] on button "Mark Done And Checkout" at bounding box center [628, 363] width 111 height 21
select select "service"
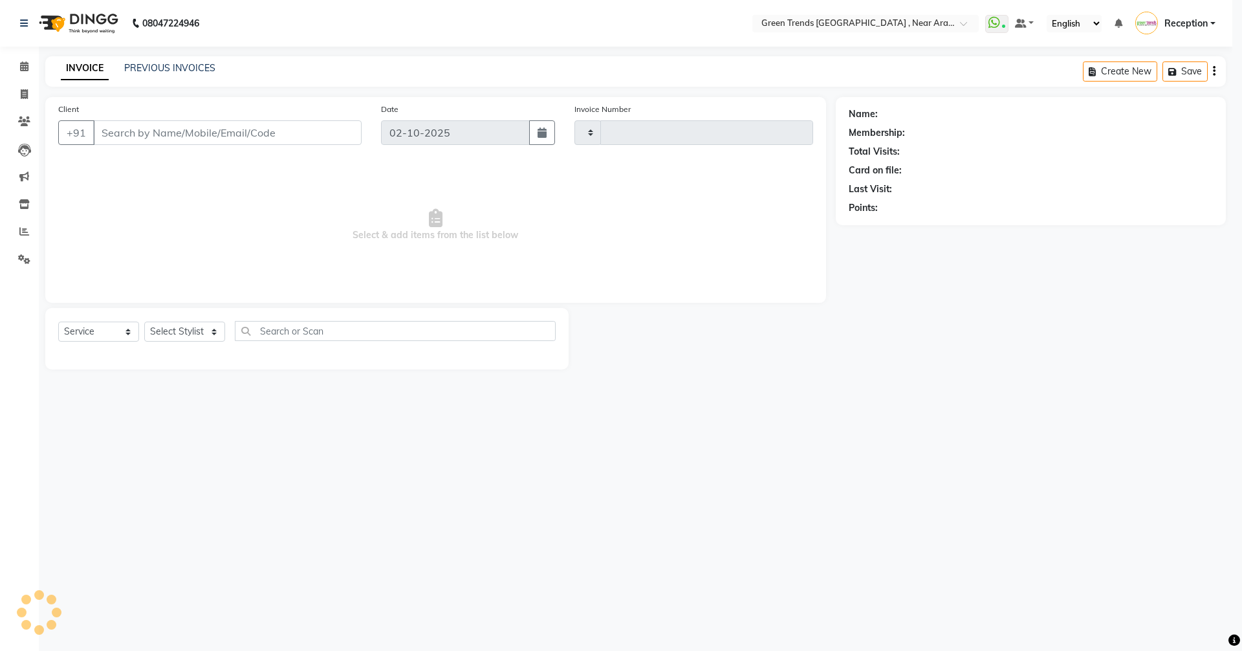
type input "3181"
select select "7005"
type input "8808522340"
select select "57699"
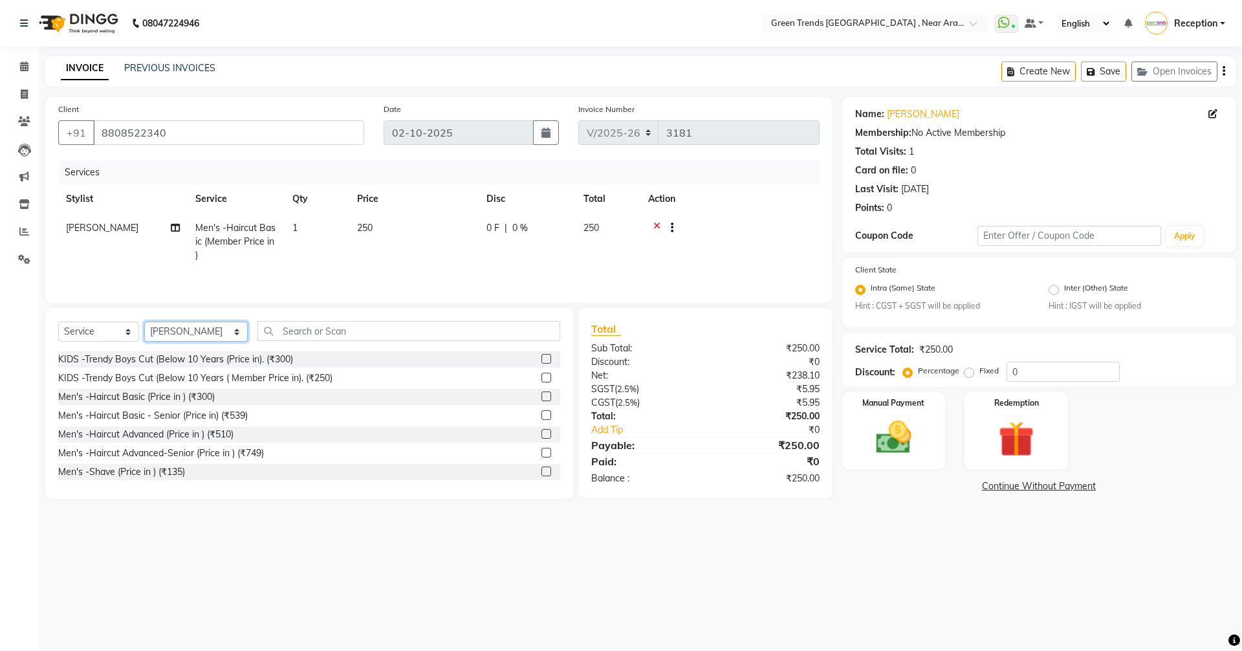
click at [214, 327] on select "Select Stylist Anushka Jawed Mohd. Fuzail Mohd Shuaib Mudit Nihal Reception Sai…" at bounding box center [196, 332] width 104 height 20
click at [308, 330] on input "text" at bounding box center [409, 331] width 303 height 20
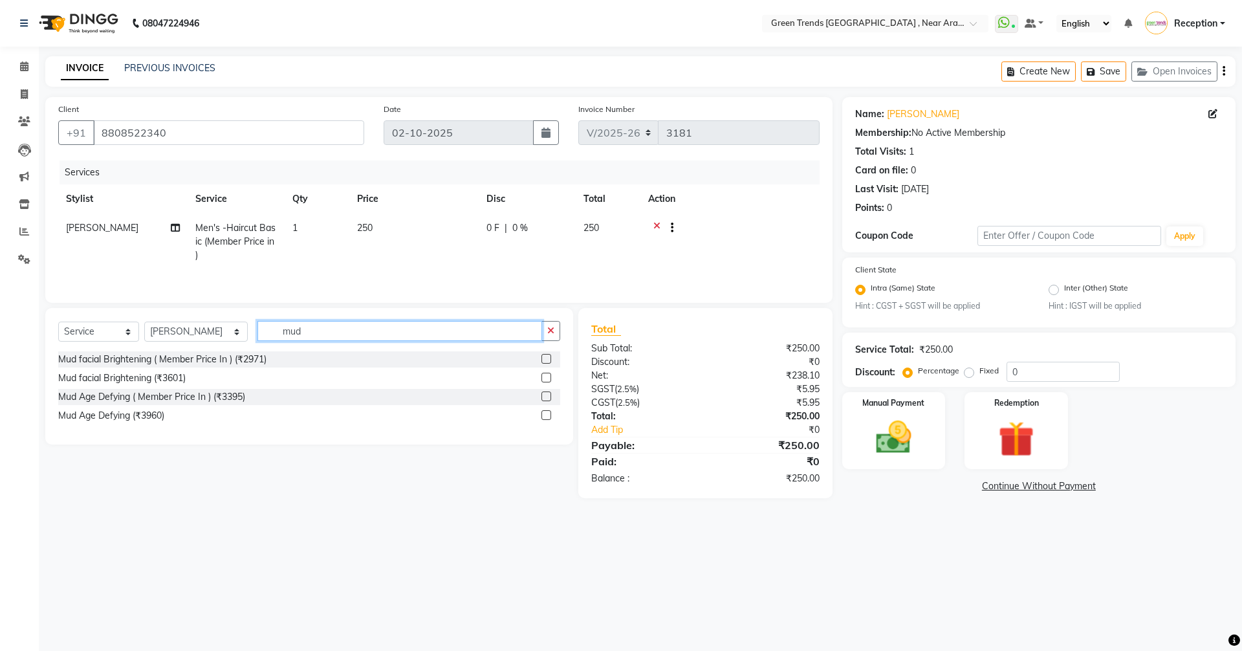
type input "mud"
click at [547, 394] on label at bounding box center [547, 396] width 10 height 10
click at [547, 394] on input "checkbox" at bounding box center [546, 397] width 8 height 8
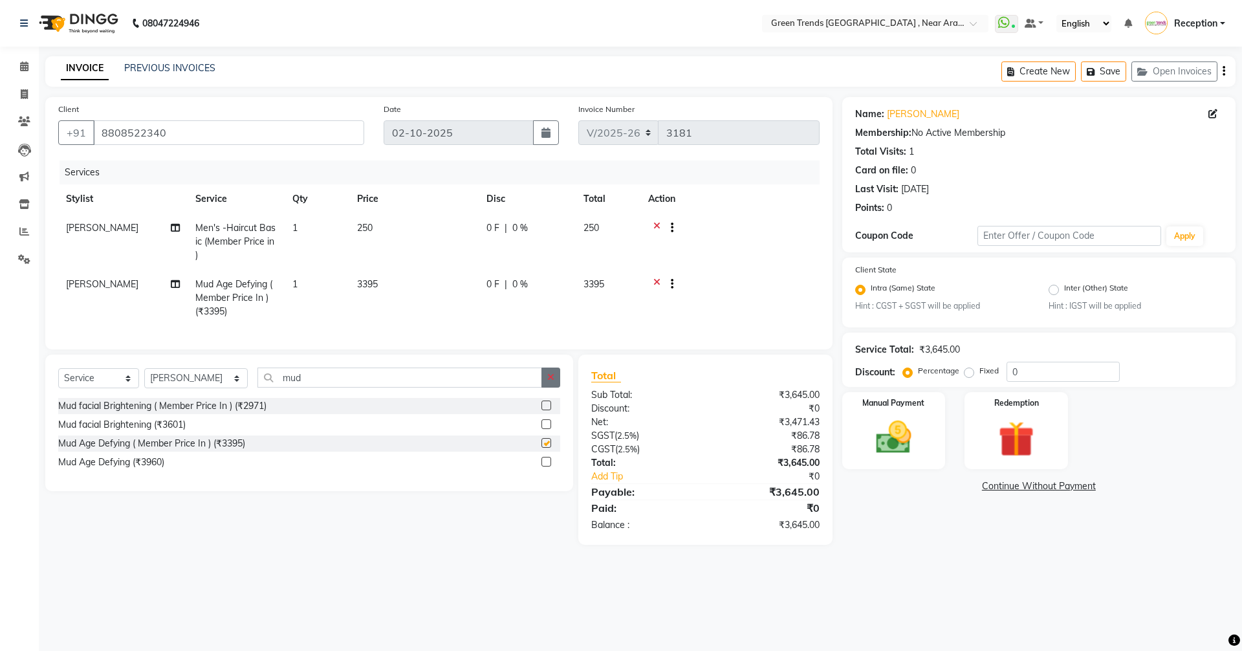
checkbox input "false"
click at [551, 382] on icon "button" at bounding box center [550, 377] width 7 height 9
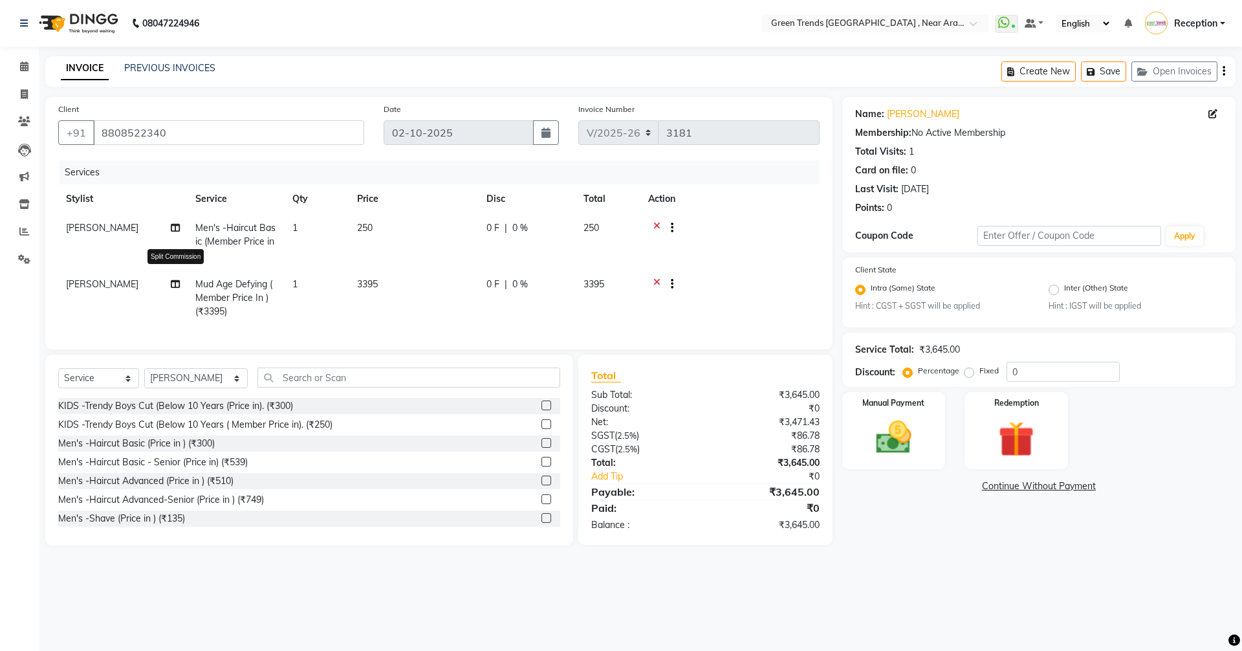
click at [177, 281] on icon at bounding box center [175, 284] width 9 height 9
select select "57699"
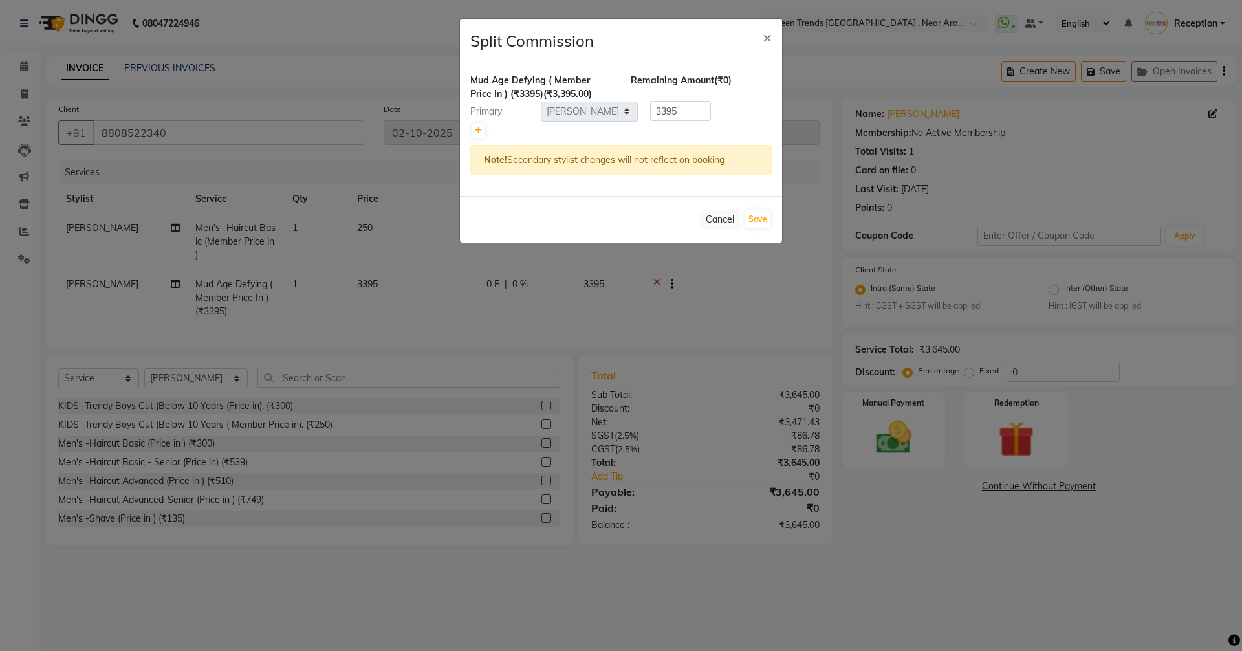
click at [73, 280] on ngb-modal-window "Split Commission × Mud Age Defying ( Member Price In ) (₹3395) (₹3,395.00) Rema…" at bounding box center [621, 325] width 1242 height 651
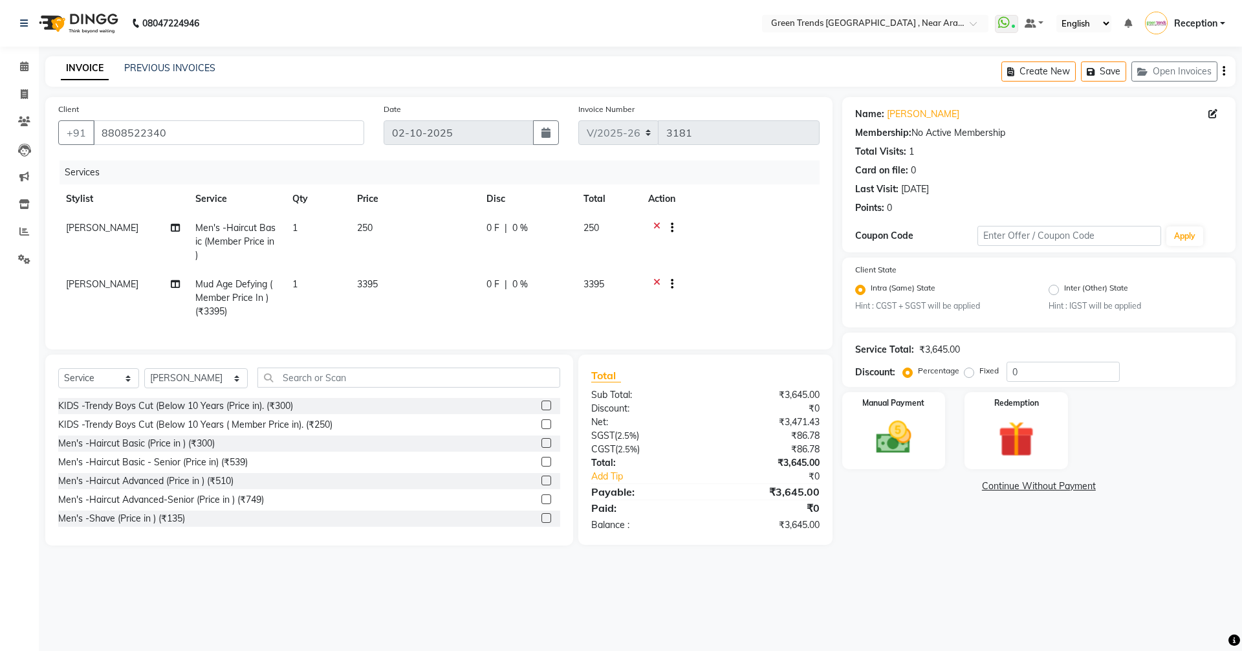
click at [73, 280] on span "[PERSON_NAME]" at bounding box center [102, 284] width 72 height 12
select select "57699"
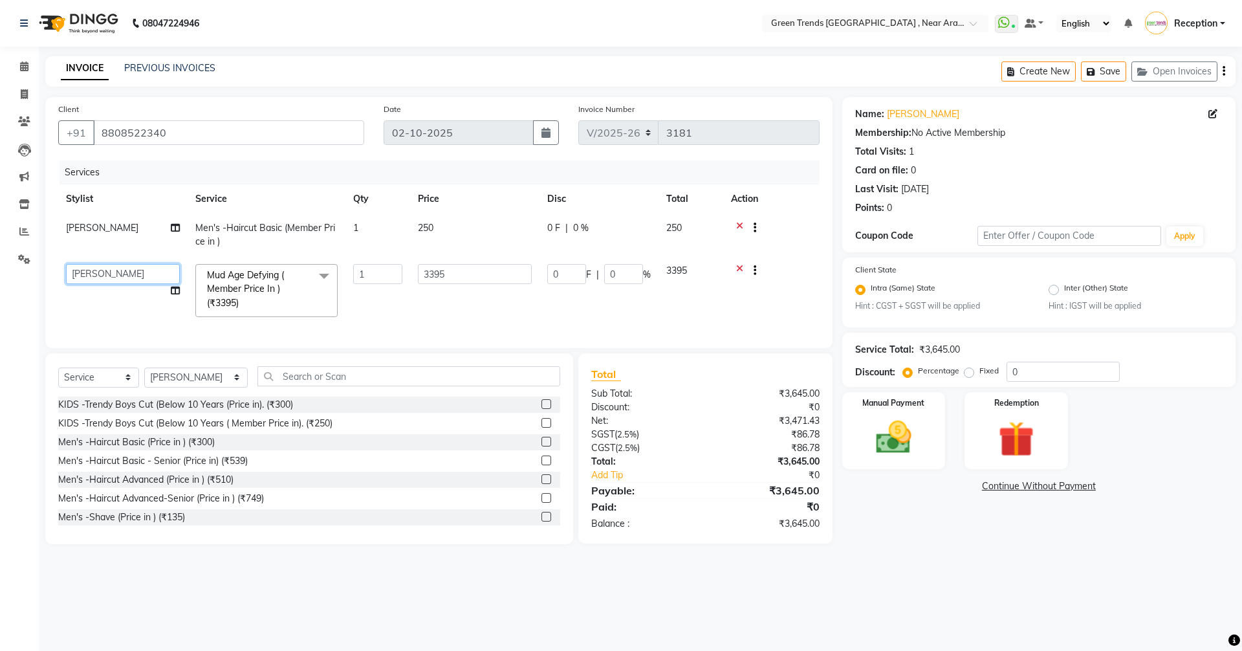
click at [122, 269] on select "Anushka Jawed Mohd. Fuzail Mohd Shuaib Mudit Nihal Reception Saif Sameera Saura…" at bounding box center [123, 274] width 114 height 20
select select "57705"
click at [376, 385] on input "text" at bounding box center [409, 376] width 303 height 20
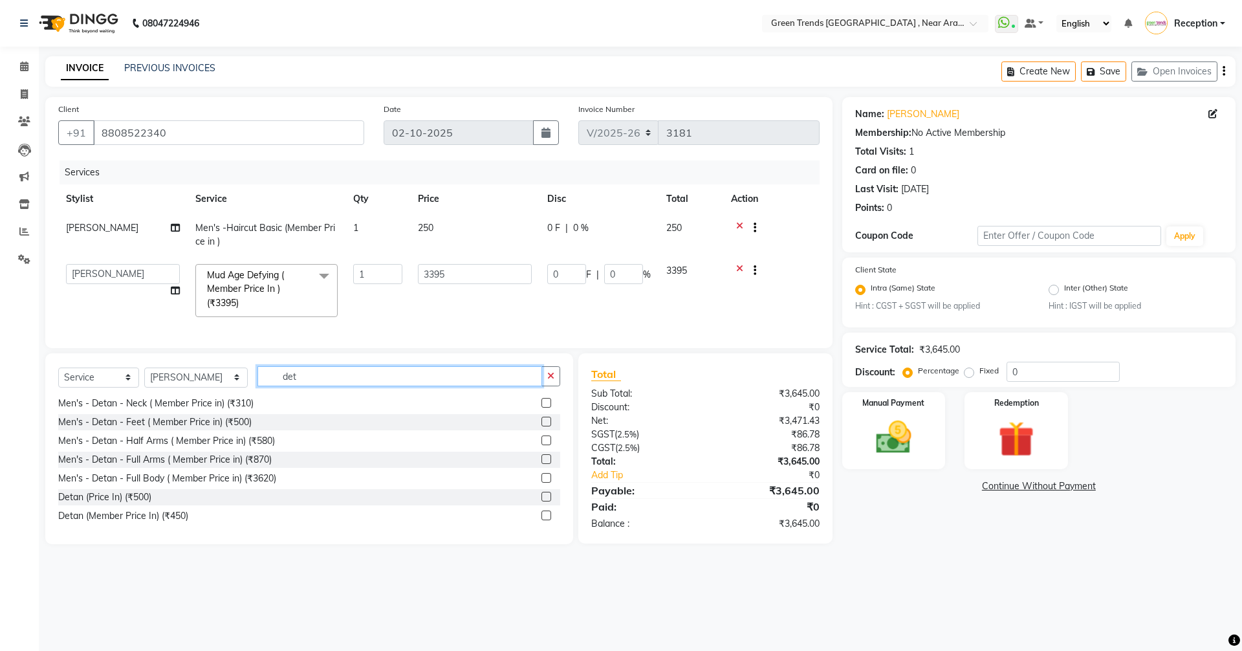
scroll to position [133, 0]
type input "det"
click at [347, 505] on div "Detan (Price In) (₹500)" at bounding box center [309, 497] width 502 height 16
click at [542, 501] on label at bounding box center [547, 496] width 10 height 10
click at [542, 501] on input "checkbox" at bounding box center [546, 496] width 8 height 8
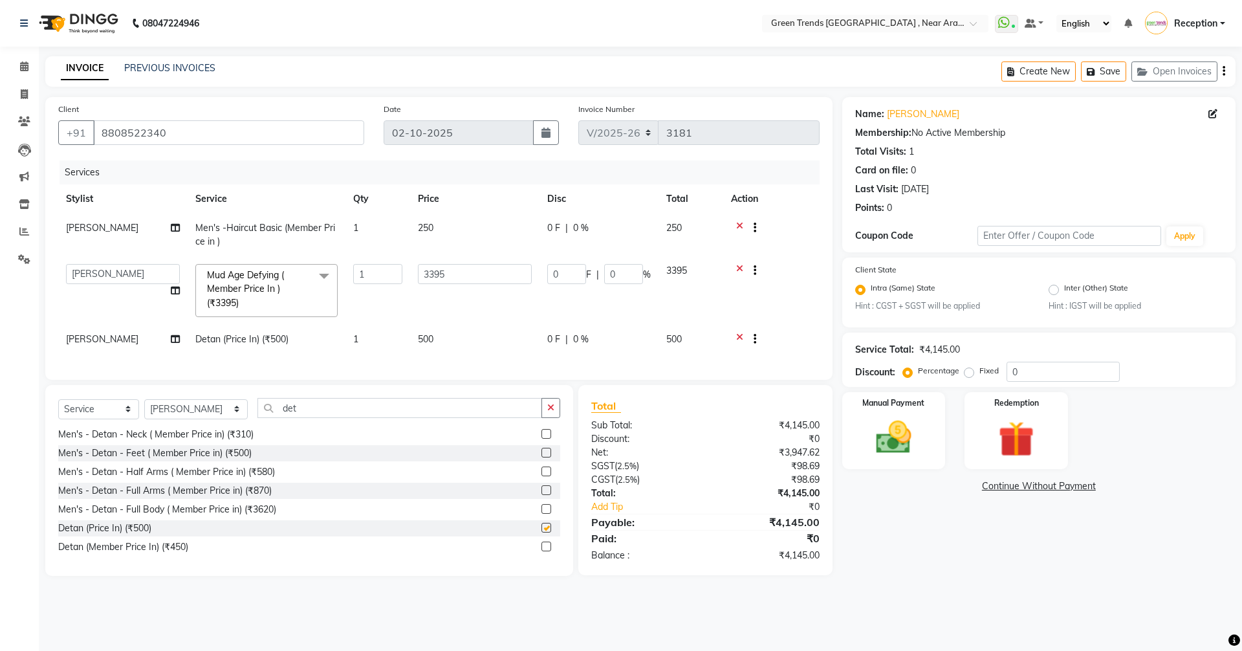
checkbox input "false"
click at [111, 336] on td "[PERSON_NAME]" at bounding box center [122, 341] width 129 height 32
select select "57699"
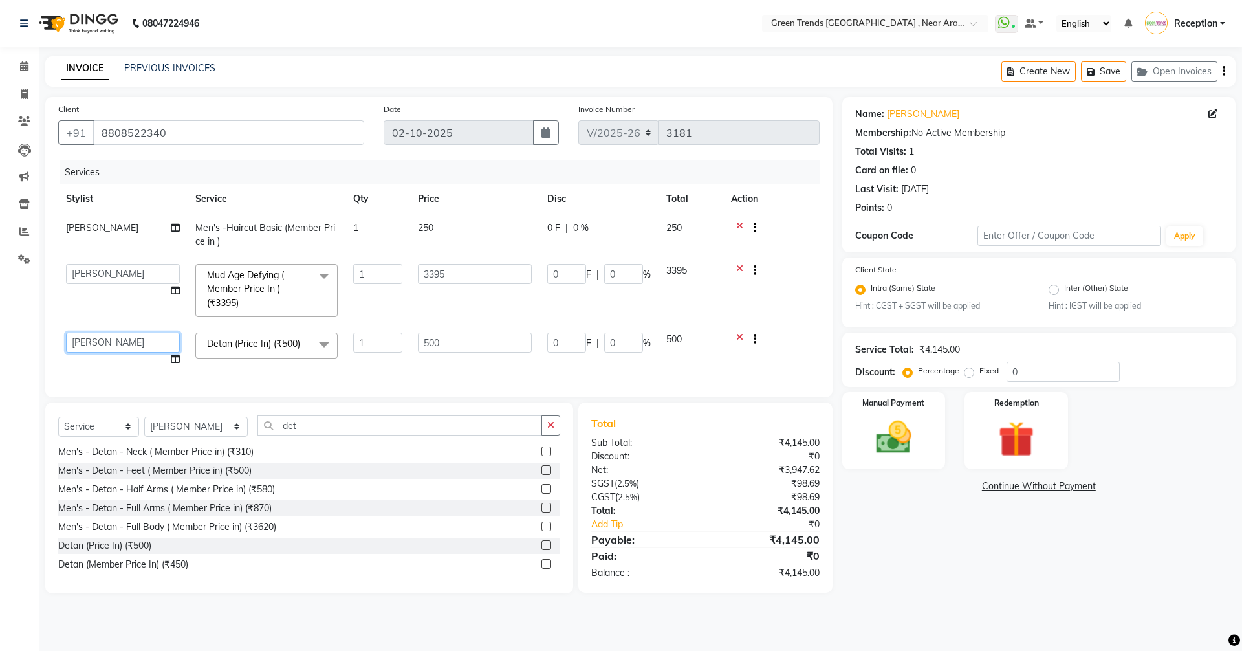
click at [115, 338] on select "Anushka Jawed Mohd. Fuzail Mohd Shuaib Mudit Nihal Reception Saif Sameera Saura…" at bounding box center [123, 343] width 114 height 20
select select "57705"
click at [546, 435] on button "button" at bounding box center [551, 425] width 19 height 20
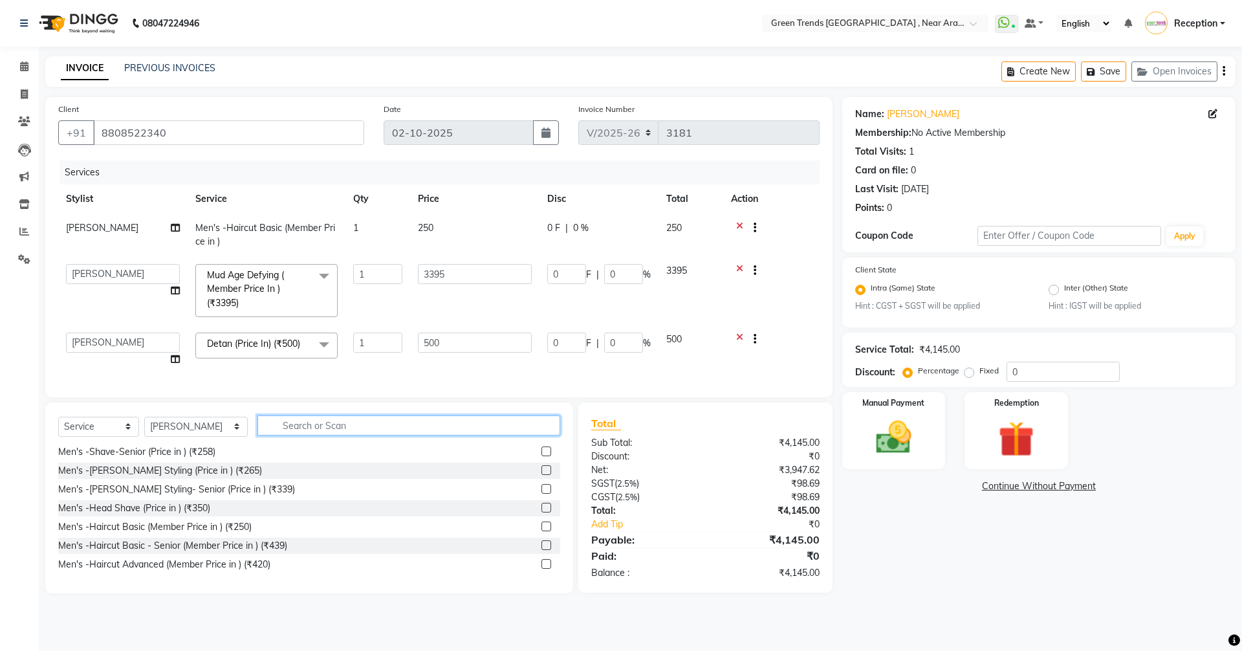
click at [326, 430] on input "text" at bounding box center [409, 425] width 303 height 20
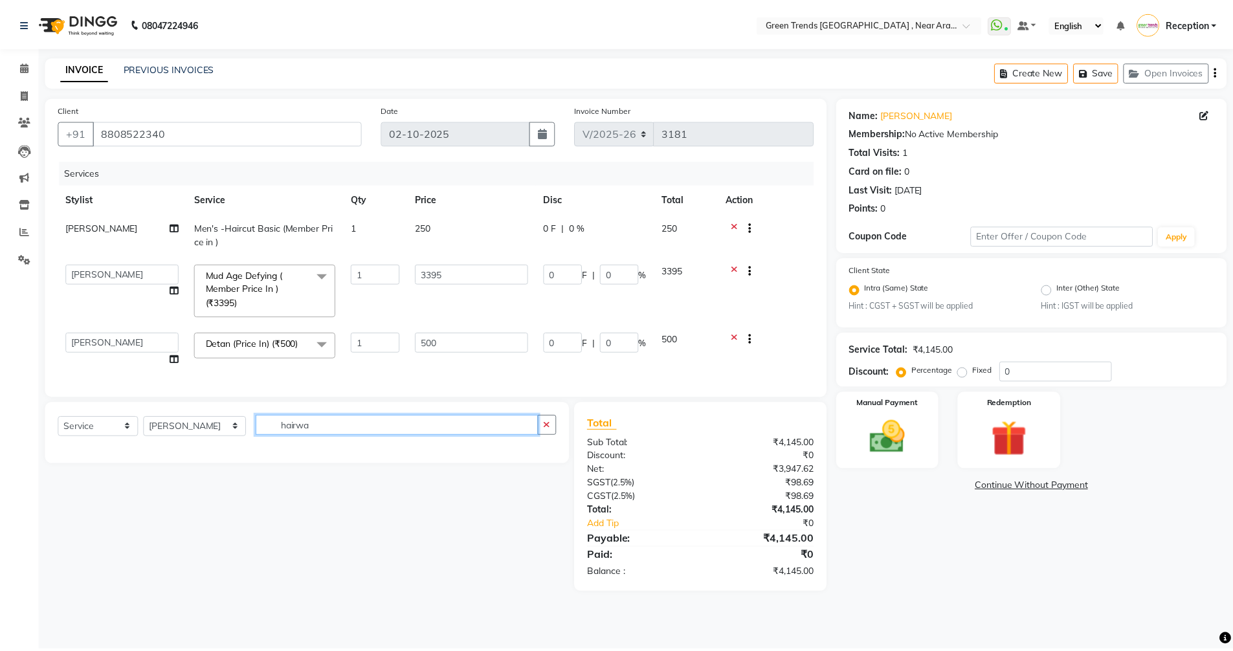
scroll to position [0, 0]
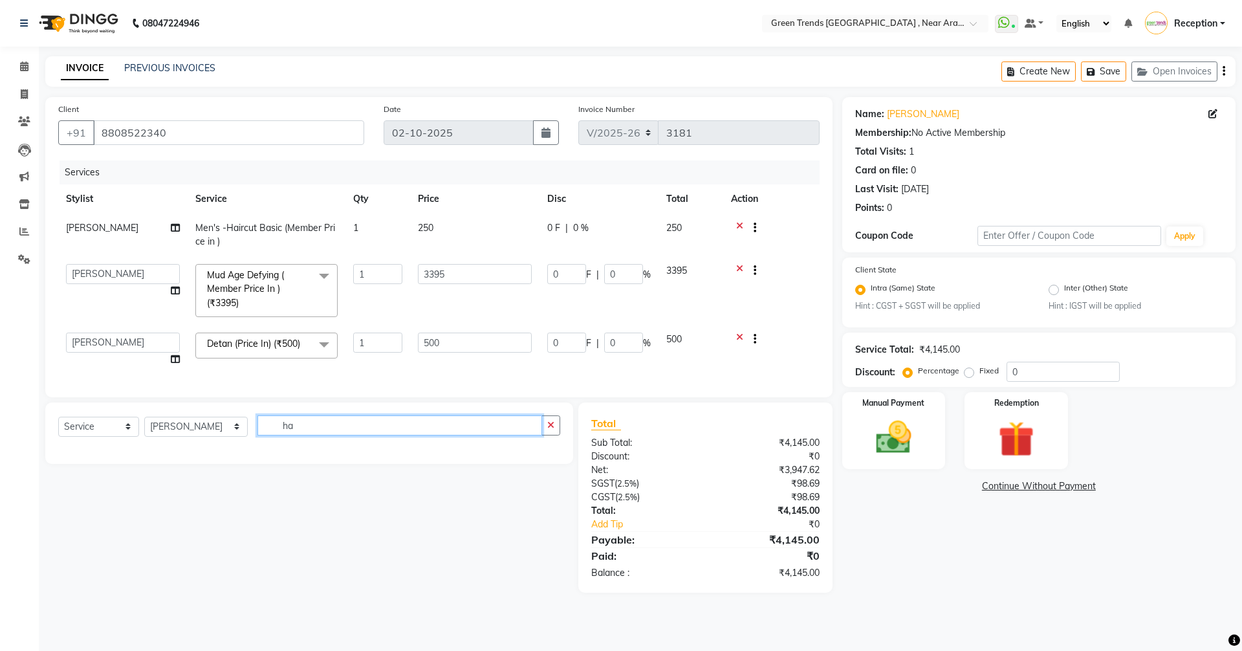
type input "h"
type input "160"
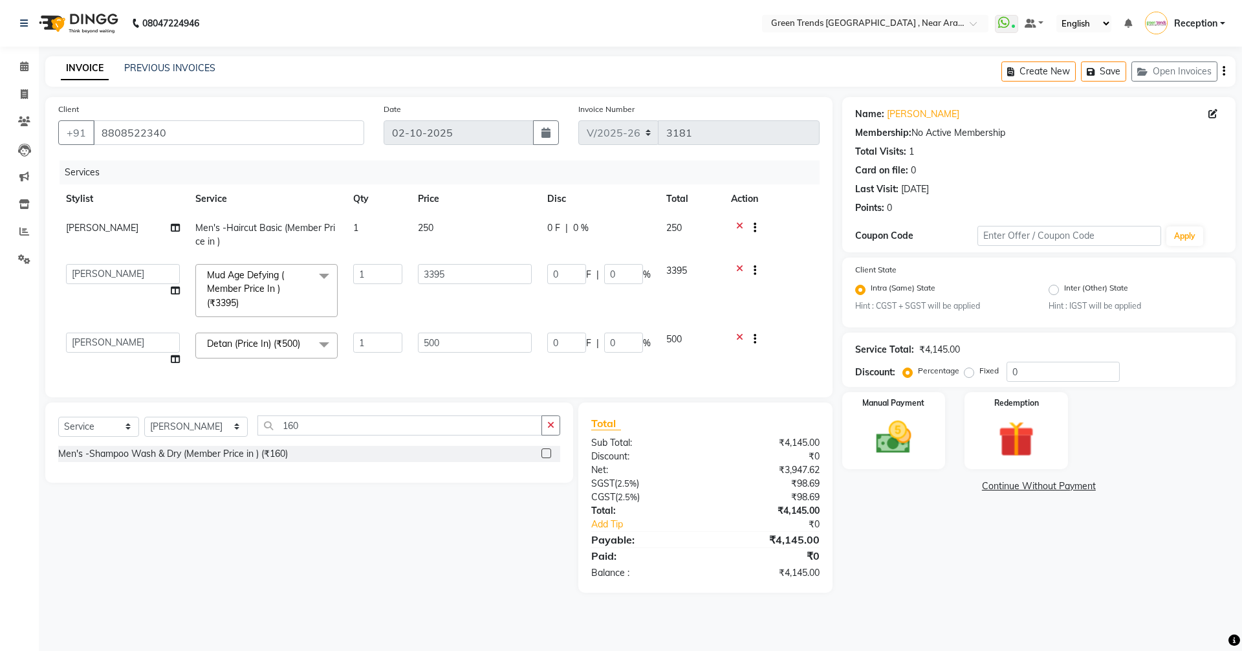
click at [395, 462] on div "Men's -Shampoo Wash & Dry (Member Price in ) (₹160)" at bounding box center [309, 454] width 502 height 16
click at [547, 458] on label at bounding box center [547, 453] width 10 height 10
click at [547, 458] on input "checkbox" at bounding box center [546, 454] width 8 height 8
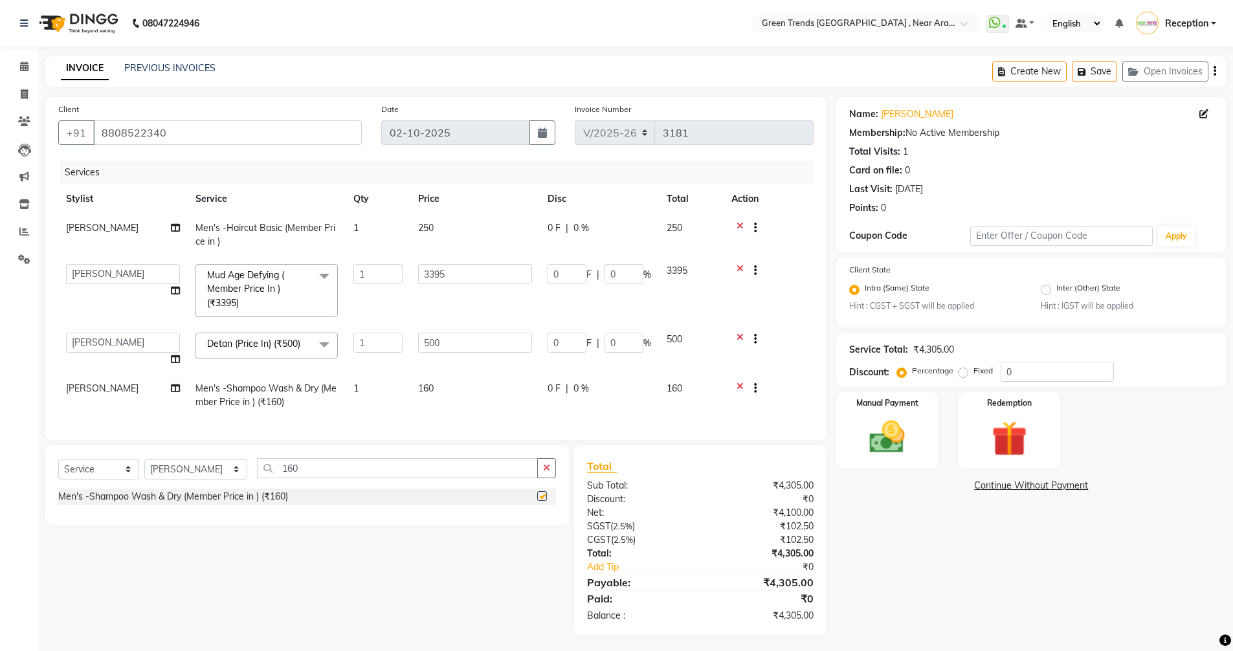
checkbox input "false"
click at [738, 223] on icon at bounding box center [739, 229] width 7 height 16
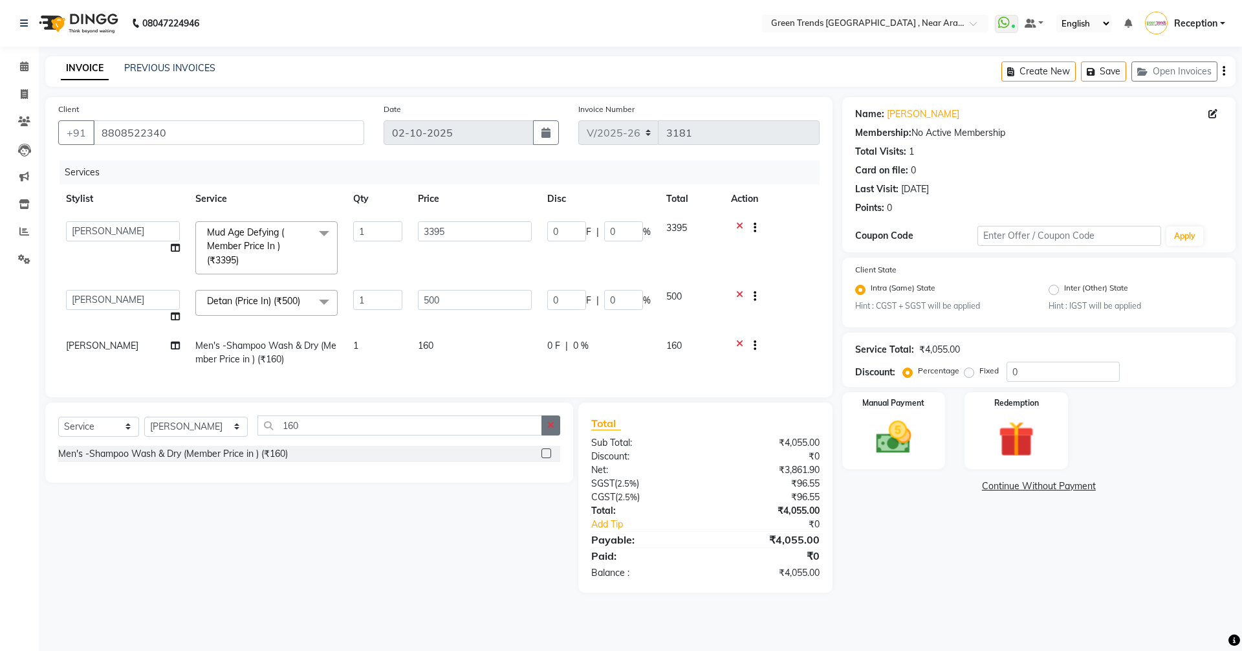
click at [555, 430] on icon "button" at bounding box center [550, 425] width 7 height 9
type input "pap"
click at [544, 477] on label at bounding box center [547, 472] width 10 height 10
click at [544, 477] on input "checkbox" at bounding box center [546, 472] width 8 height 8
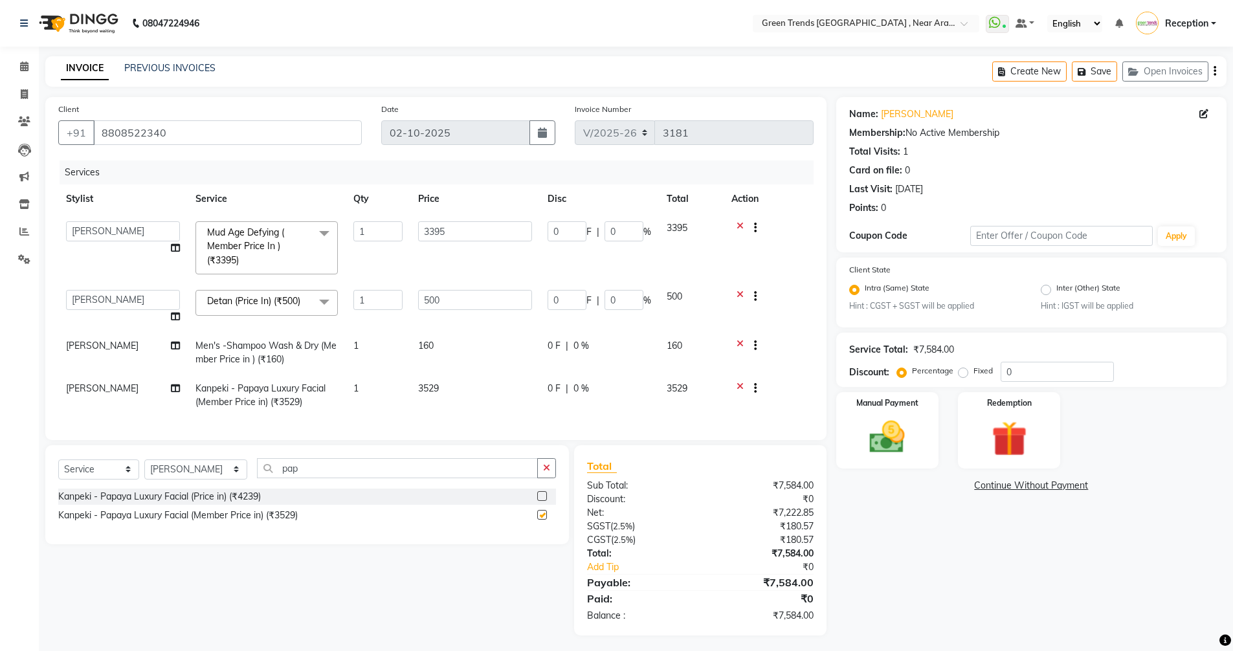
checkbox input "false"
click at [324, 300] on span at bounding box center [324, 302] width 26 height 25
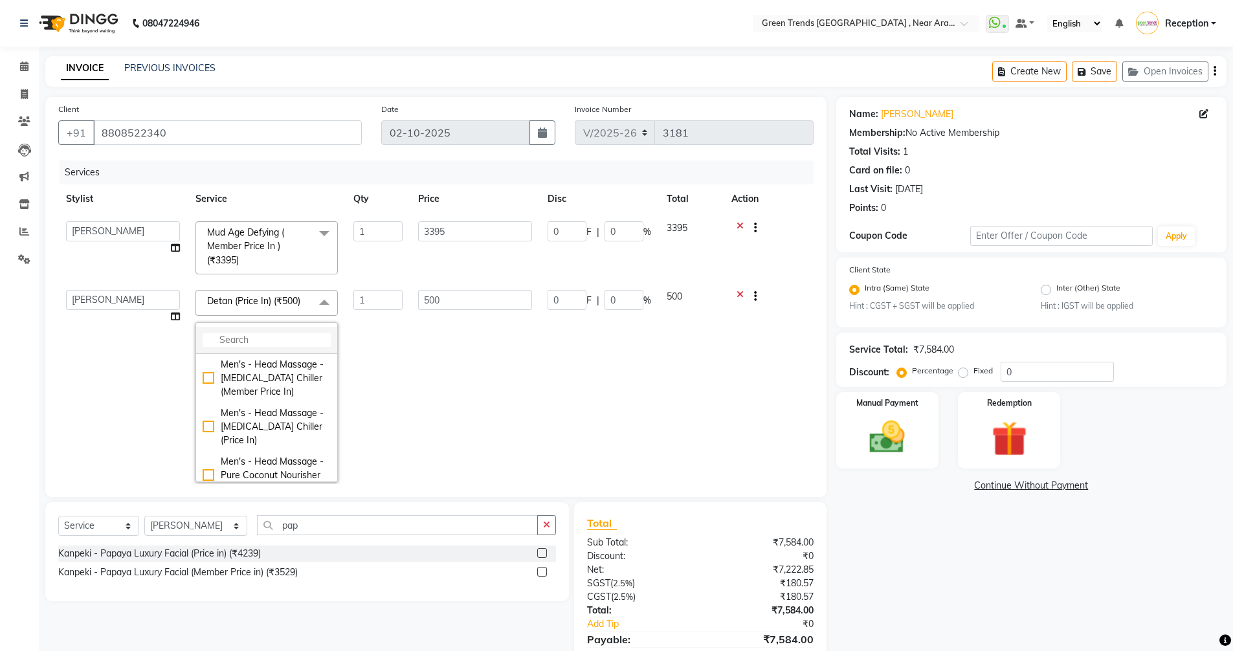
click at [267, 344] on input "multiselect-search" at bounding box center [267, 340] width 128 height 14
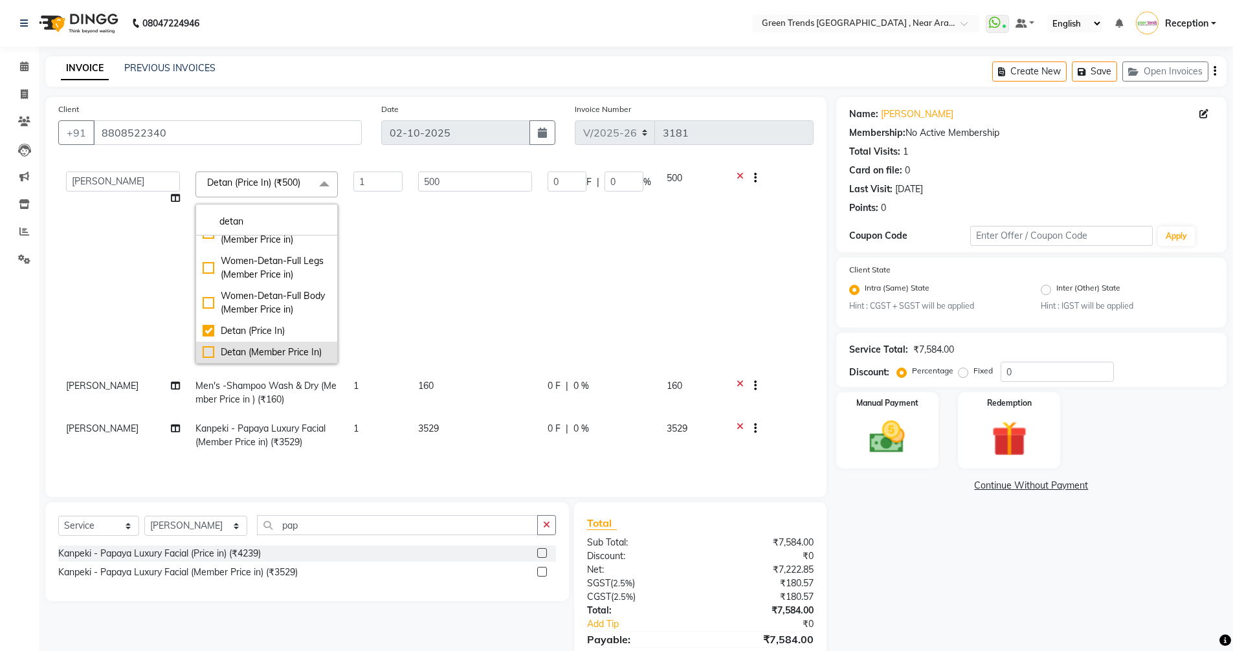
scroll to position [129, 0]
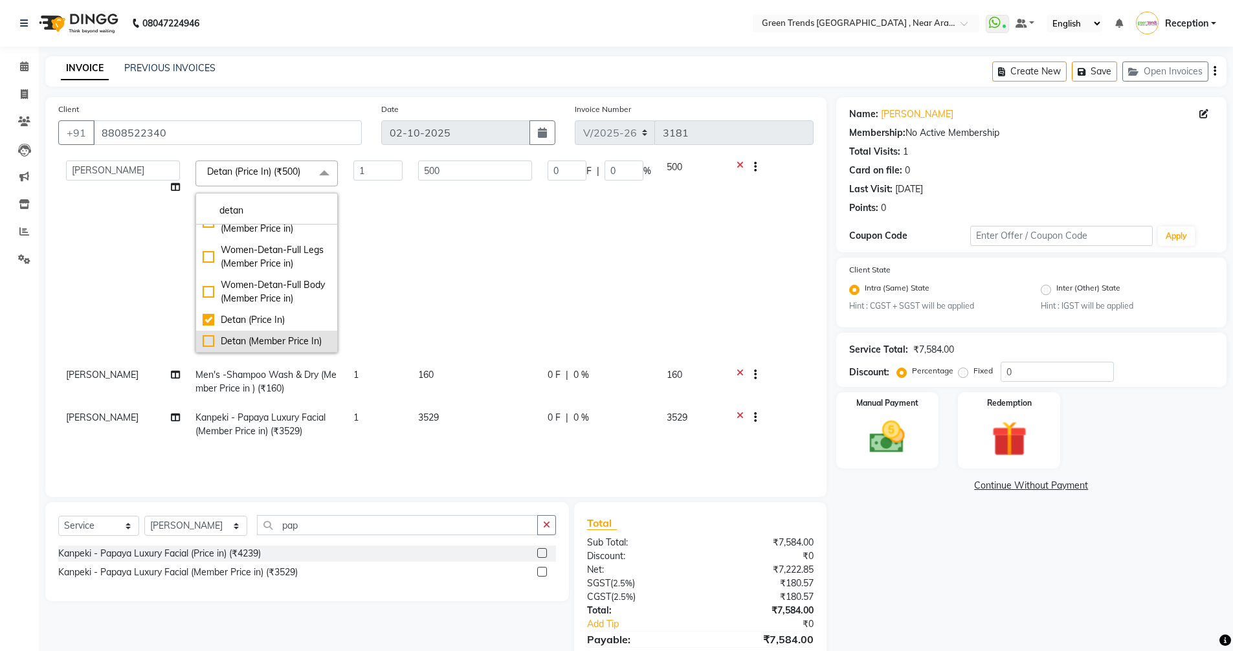
type input "detan"
click at [245, 335] on div "Detan (Member Price In)" at bounding box center [267, 342] width 128 height 14
checkbox input "false"
checkbox input "true"
type input "450"
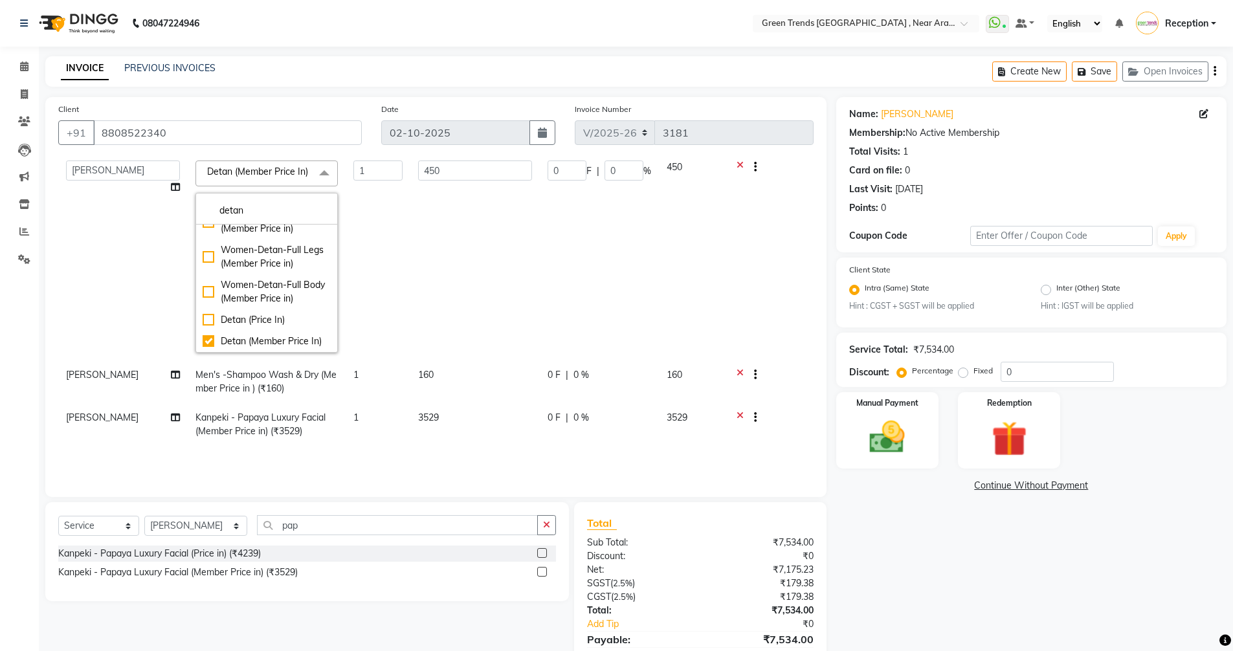
click at [412, 283] on td "450" at bounding box center [474, 256] width 129 height 207
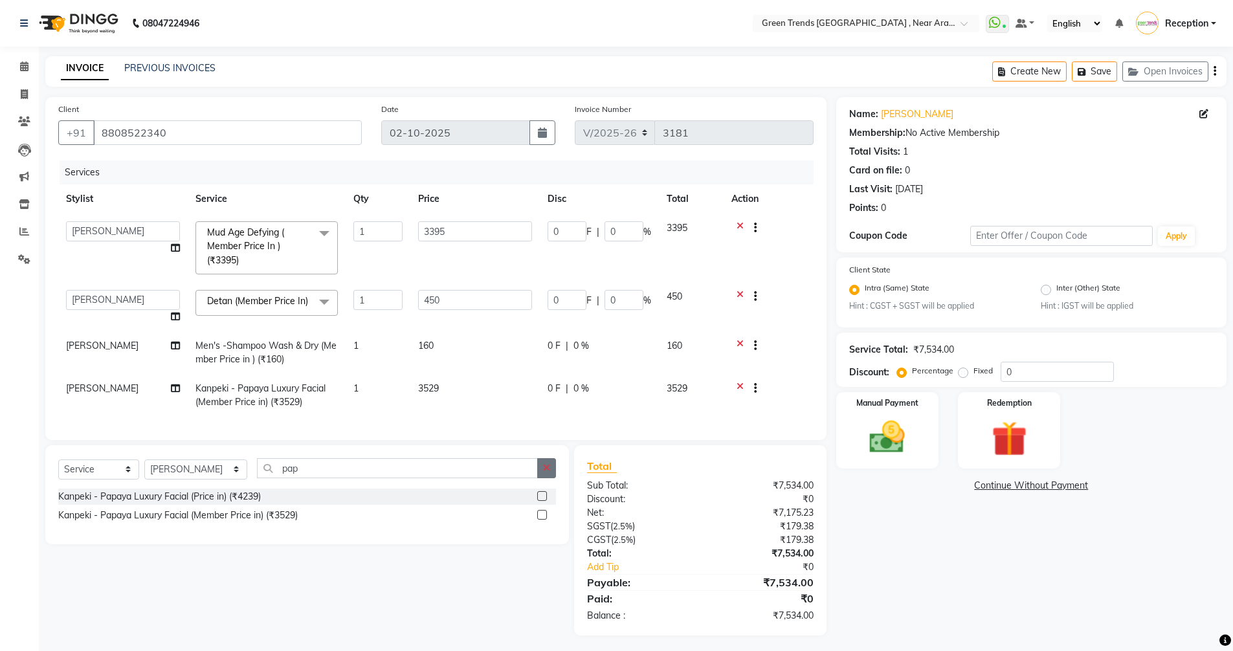
click at [550, 472] on icon "button" at bounding box center [546, 467] width 7 height 9
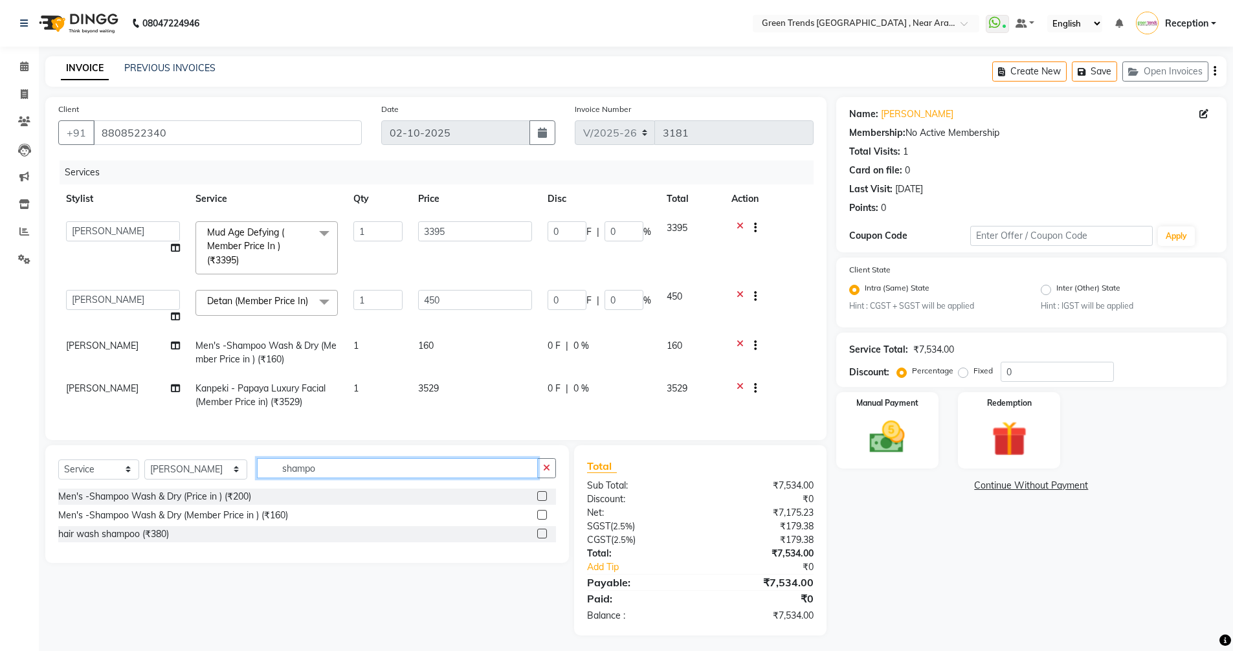
type input "shampo"
click at [207, 479] on select "Select Stylist Anushka Jawed Mohd. Fuzail Mohd Shuaib Mudit Nihal Reception Sai…" at bounding box center [195, 469] width 103 height 20
select select "57705"
click at [144, 474] on select "Select Stylist Anushka Jawed Mohd. Fuzail Mohd Shuaib Mudit Nihal Reception Sai…" at bounding box center [195, 469] width 103 height 20
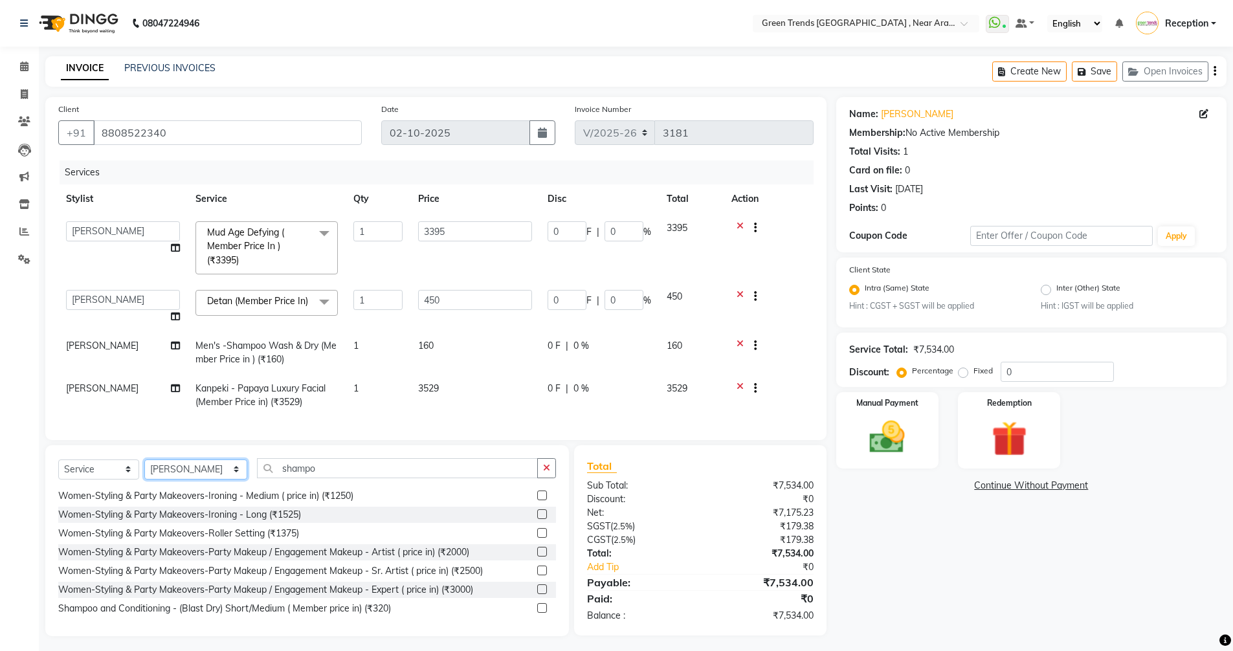
scroll to position [647, 0]
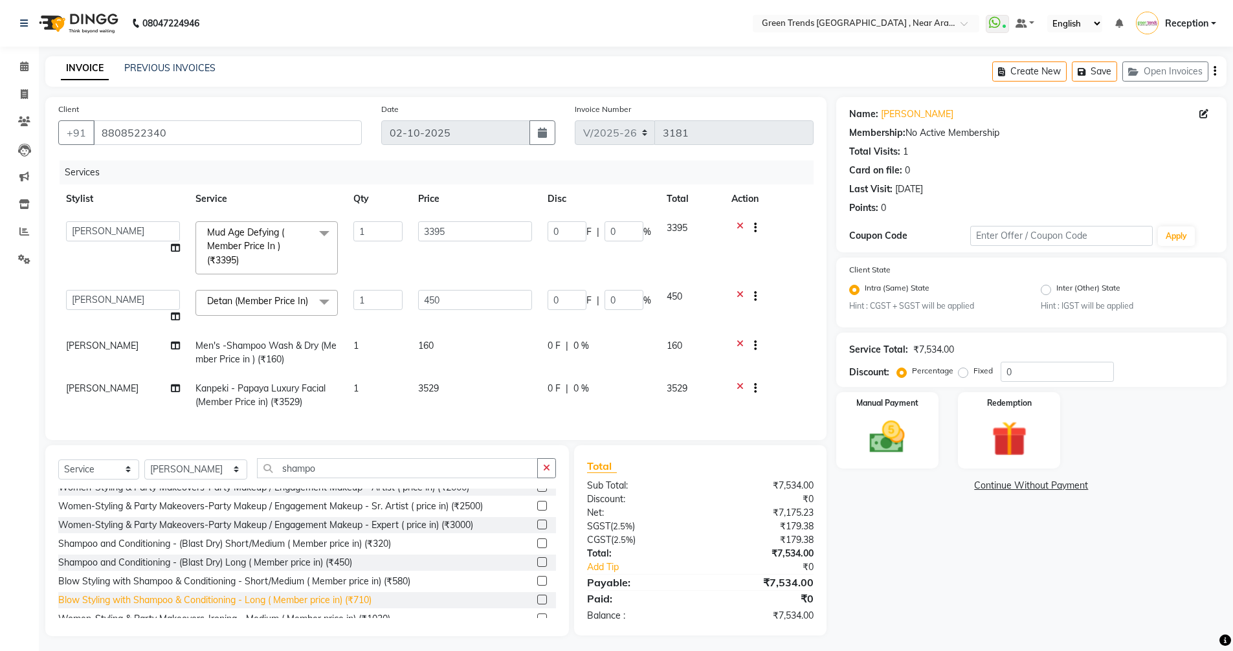
click at [328, 607] on div "Blow Styling with Shampoo & Conditioning - Long ( Member price in) (₹710)" at bounding box center [214, 600] width 313 height 14
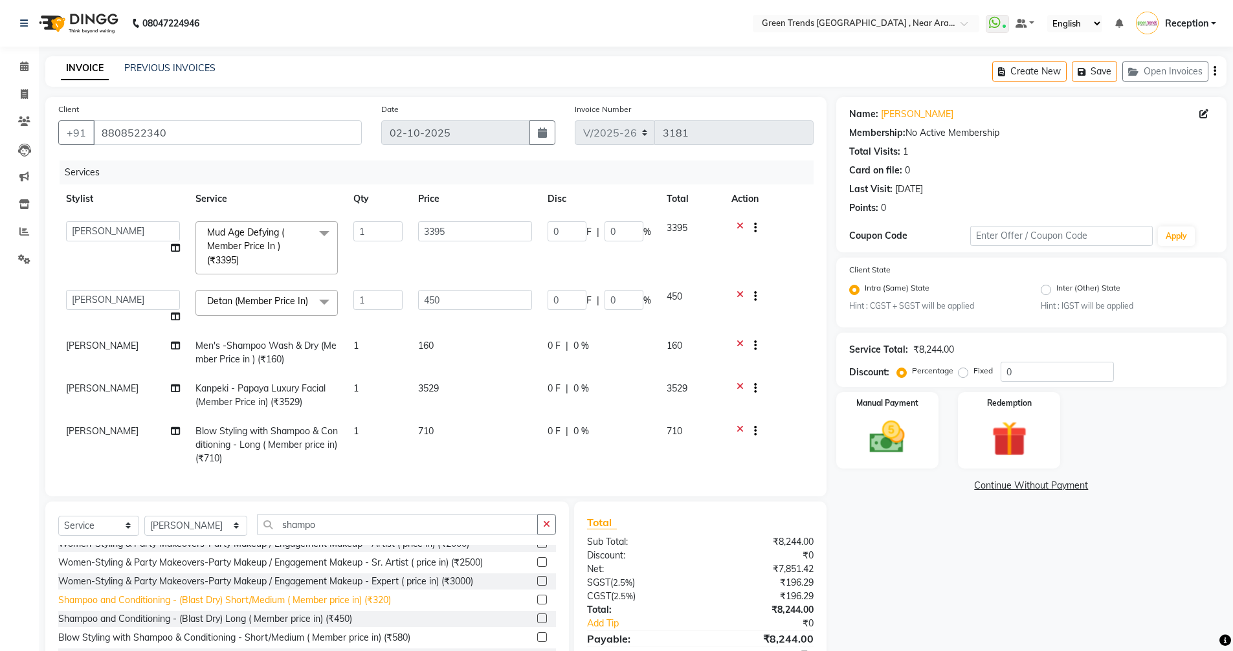
checkbox input "false"
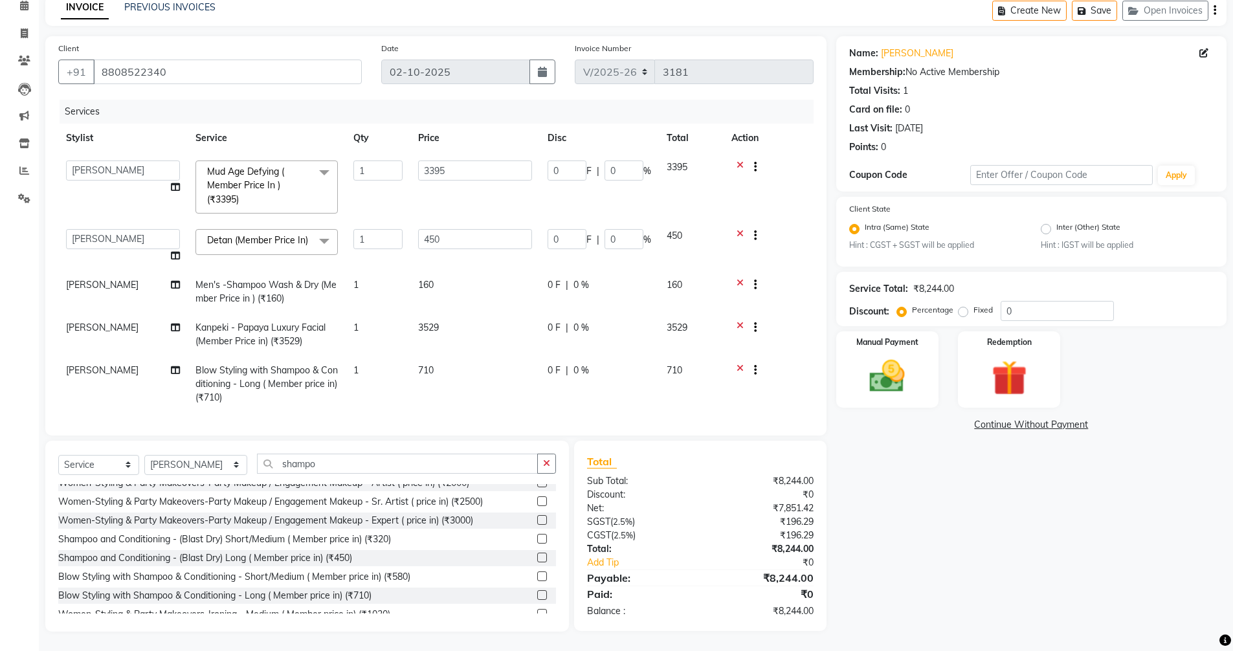
scroll to position [0, 0]
click at [973, 311] on label "Fixed" at bounding box center [982, 310] width 19 height 12
click at [961, 311] on input "Fixed" at bounding box center [965, 309] width 9 height 9
radio input "true"
click at [1026, 314] on input "0" at bounding box center [1056, 311] width 113 height 20
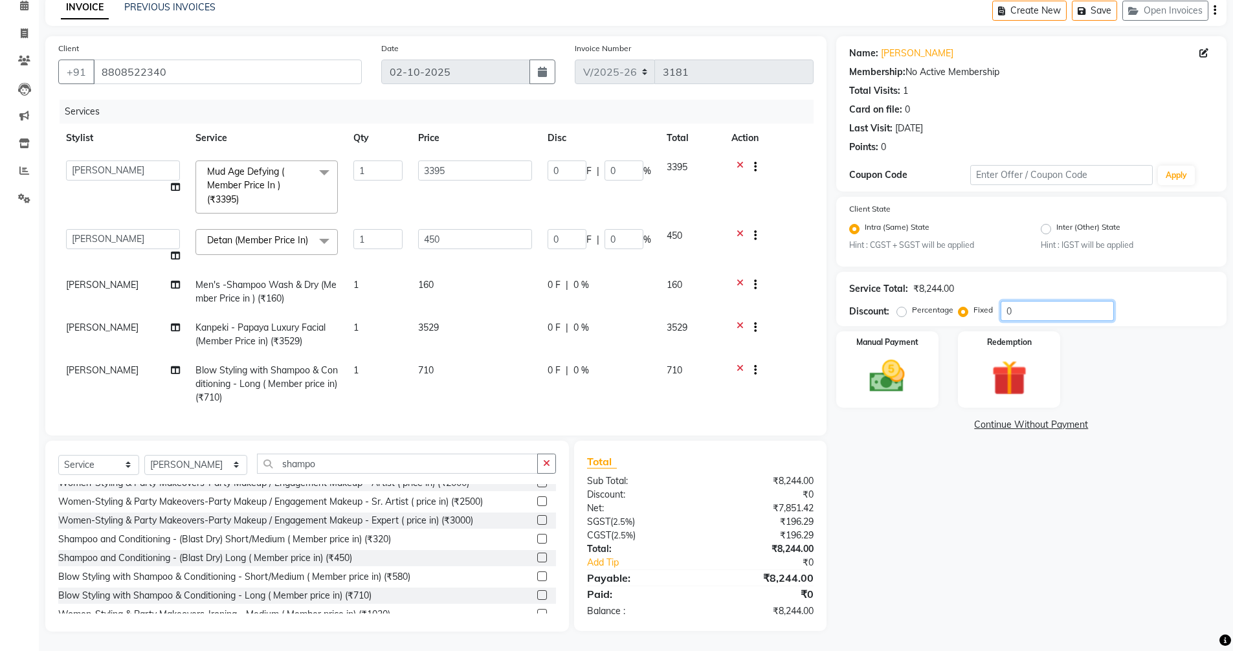
type input "04"
type input "1.65"
type input "0.05"
type input "0.22"
type input "0.05"
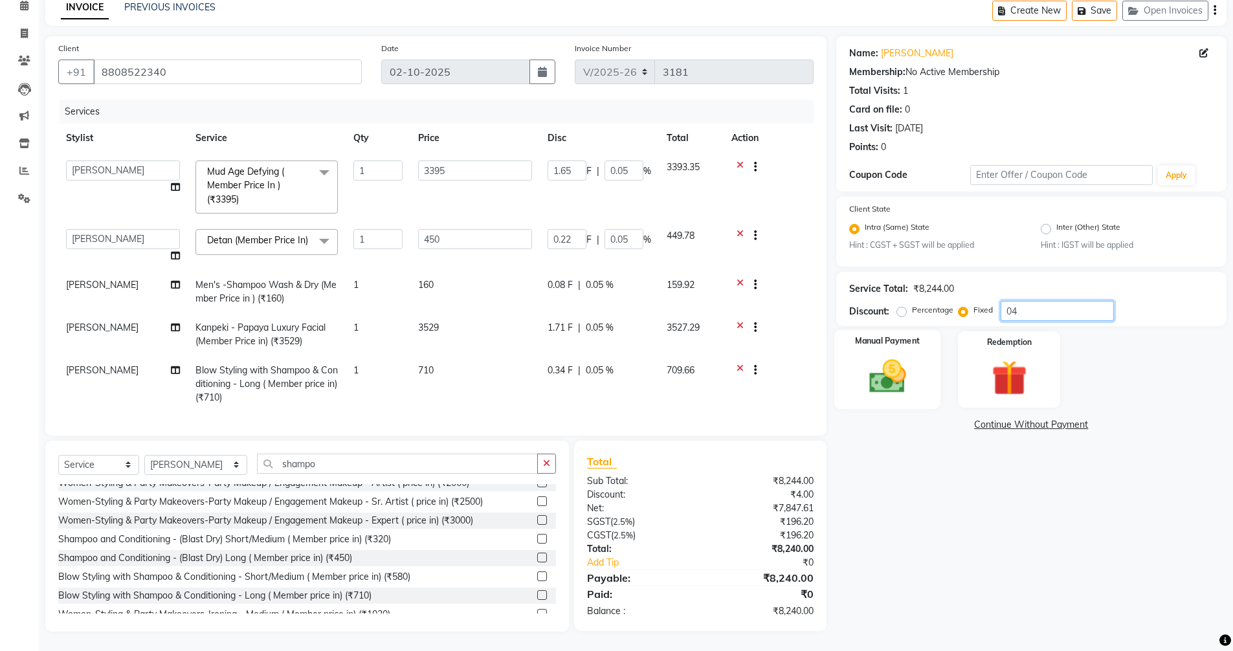
type input "04"
click at [922, 377] on div "Manual Payment" at bounding box center [886, 370] width 107 height 80
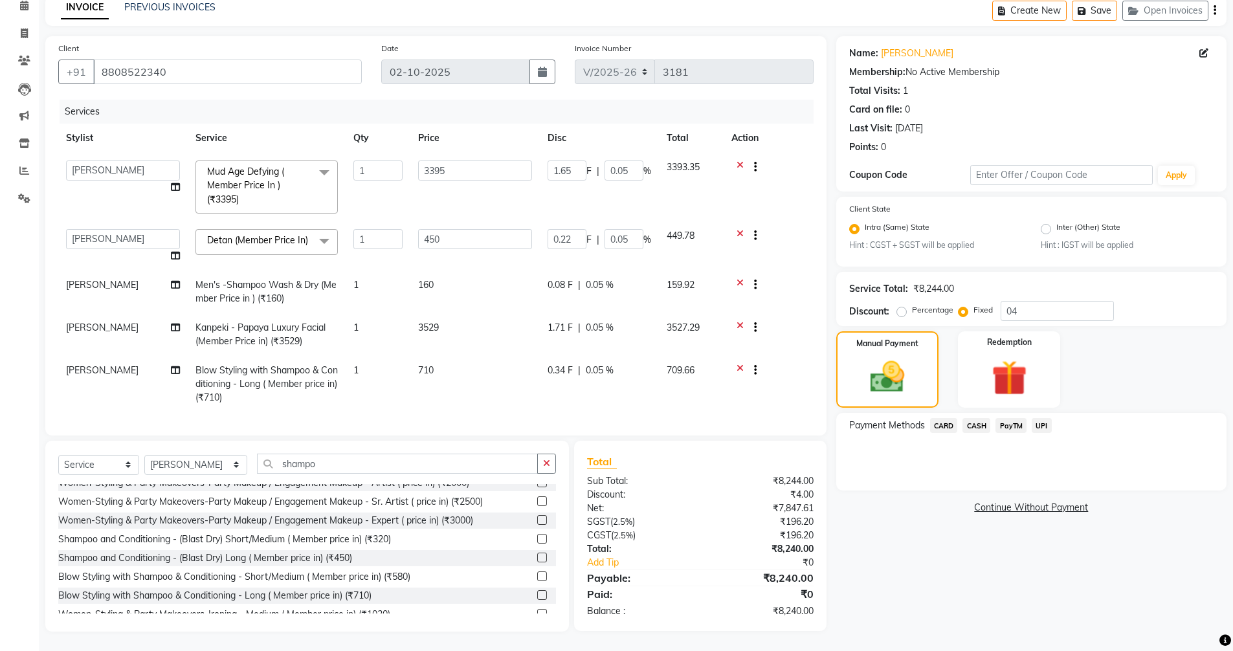
click at [975, 428] on span "CASH" at bounding box center [976, 425] width 28 height 15
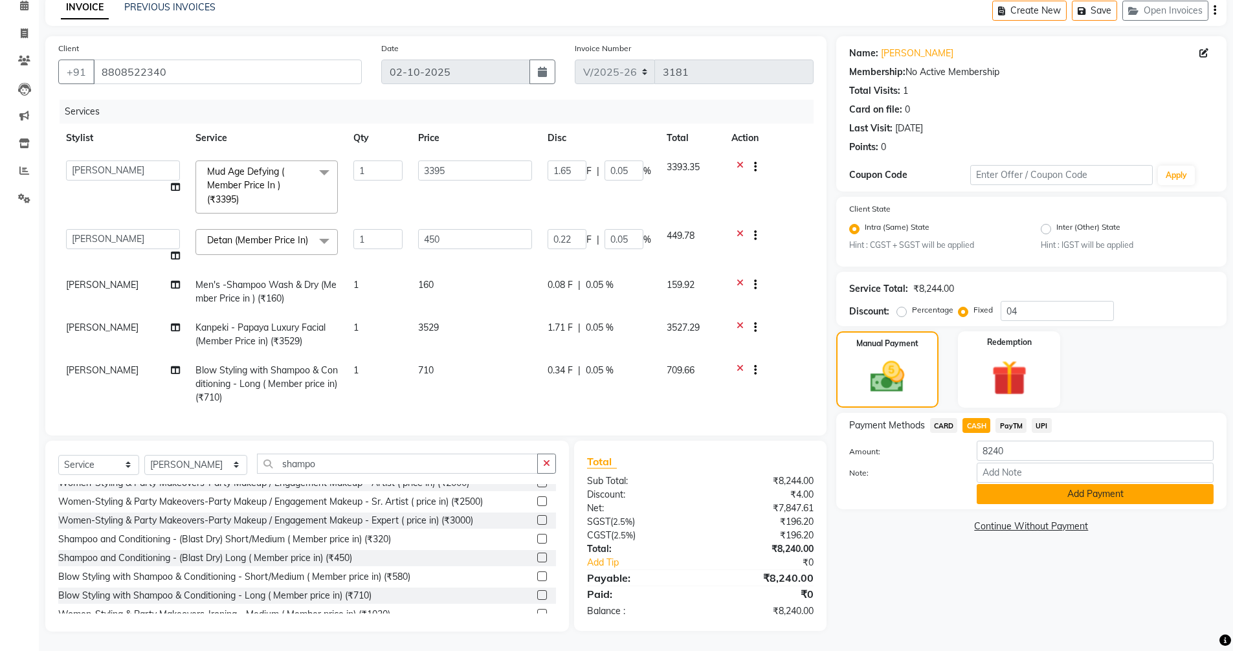
click at [1033, 494] on button "Add Payment" at bounding box center [1094, 494] width 237 height 20
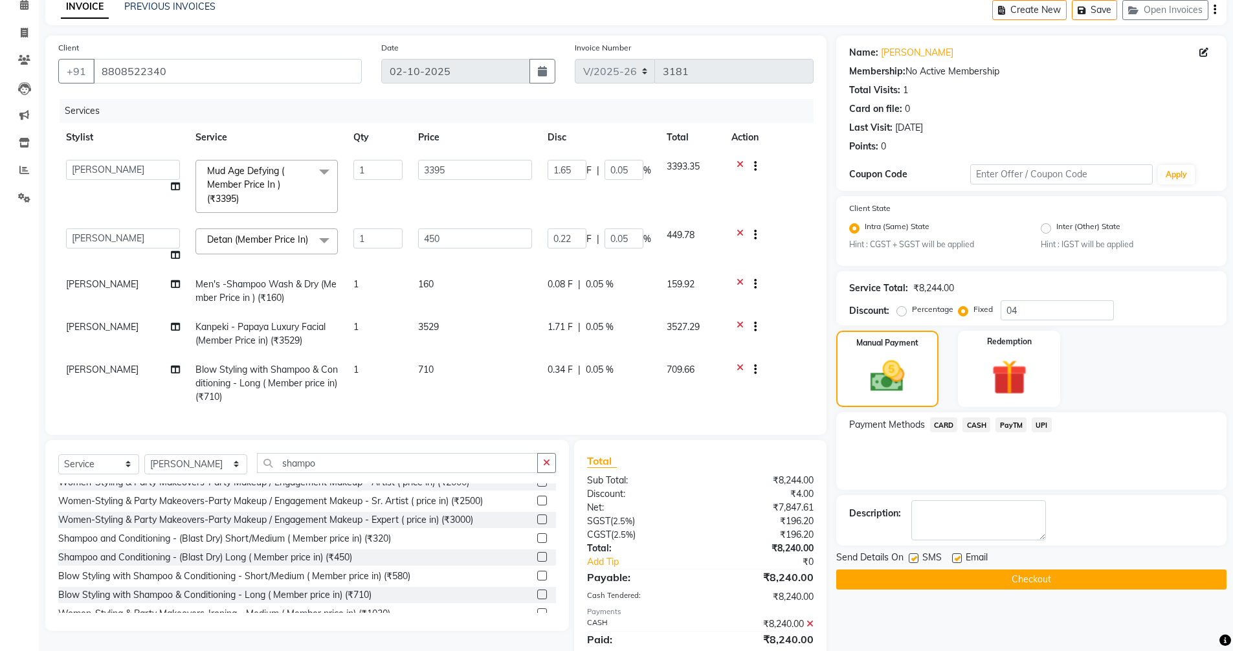
click at [1031, 581] on button "Checkout" at bounding box center [1031, 579] width 390 height 20
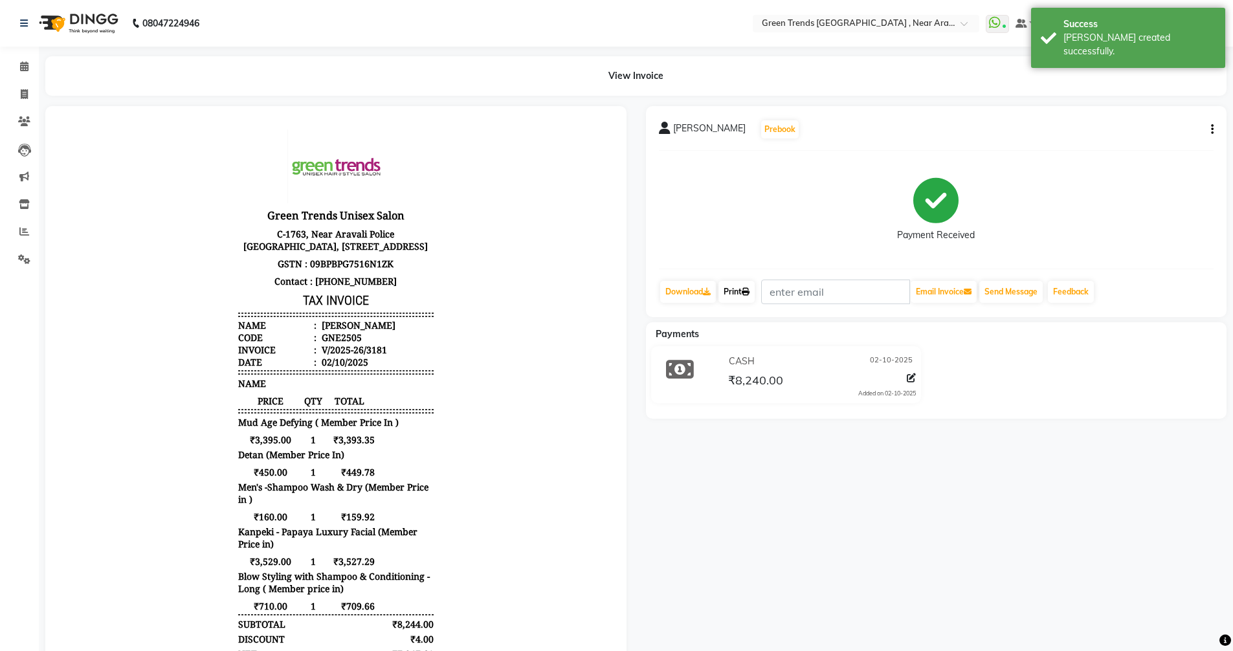
click at [740, 296] on link "Print" at bounding box center [736, 292] width 36 height 22
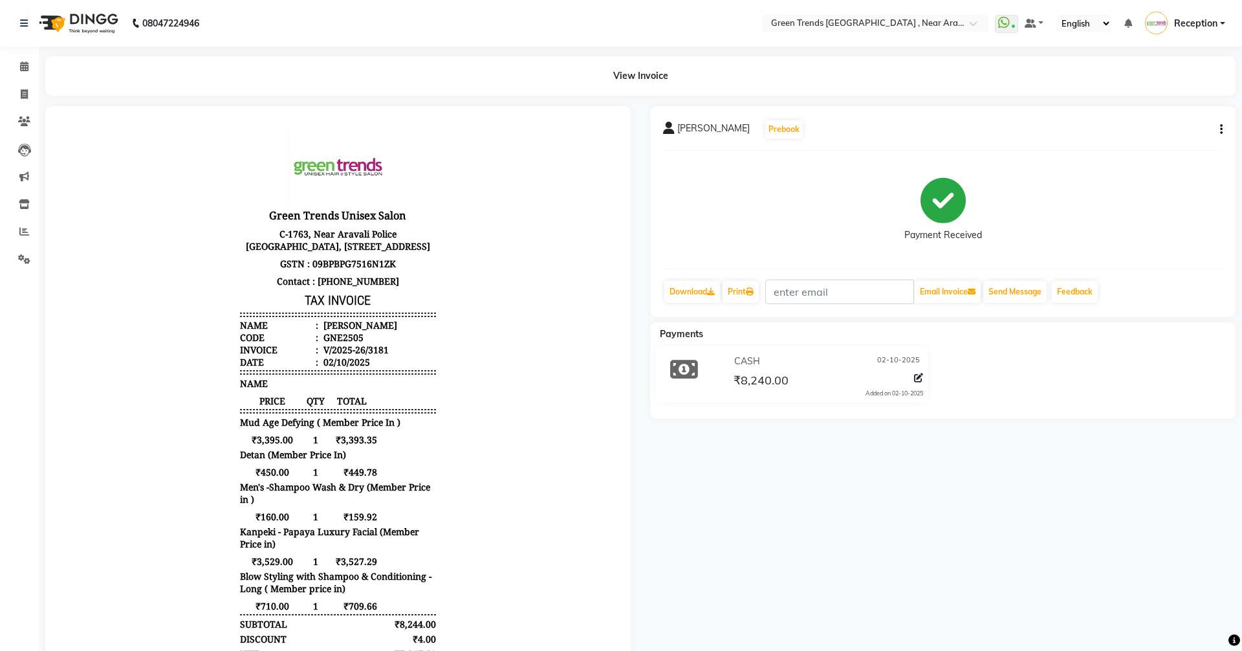
select select "7005"
select select "service"
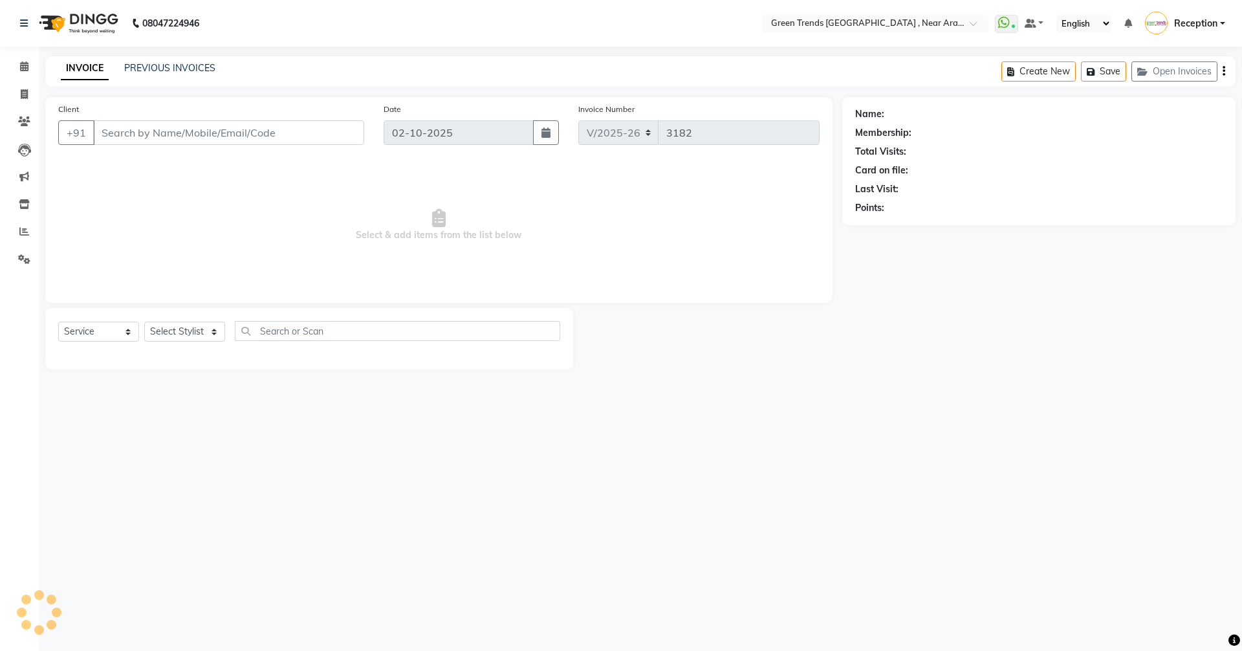
type input "8808522340"
select select "57705"
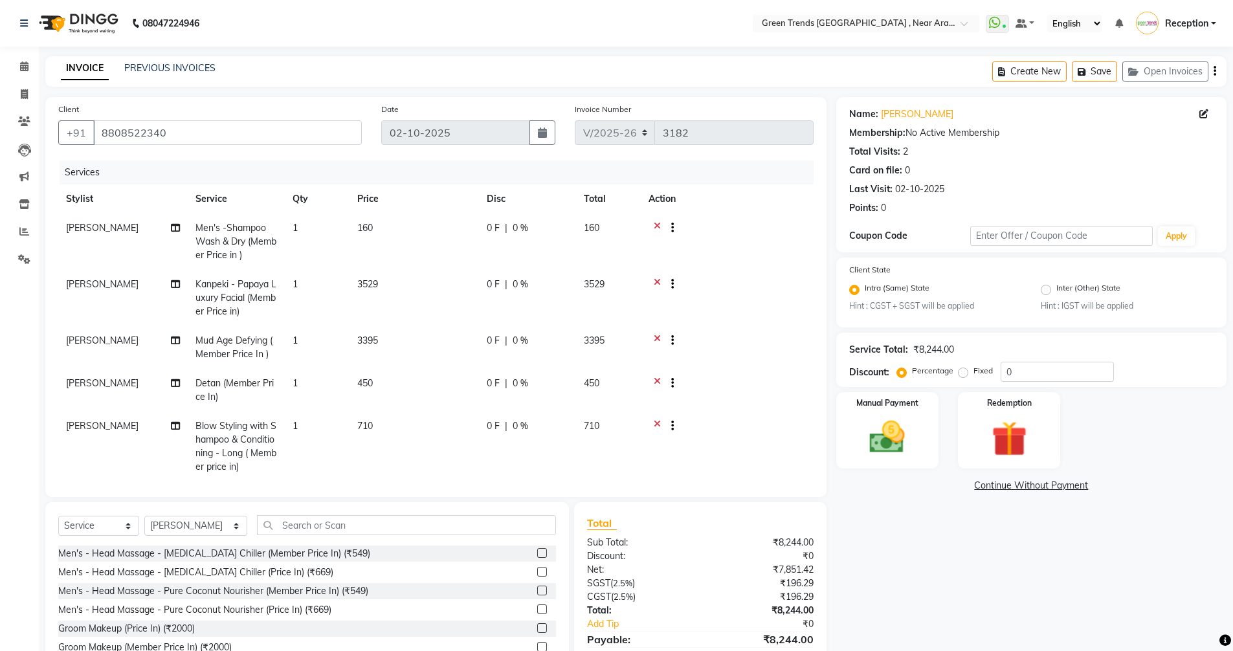
click at [23, 54] on li "Calendar" at bounding box center [19, 67] width 39 height 28
click at [21, 65] on icon at bounding box center [24, 66] width 8 height 10
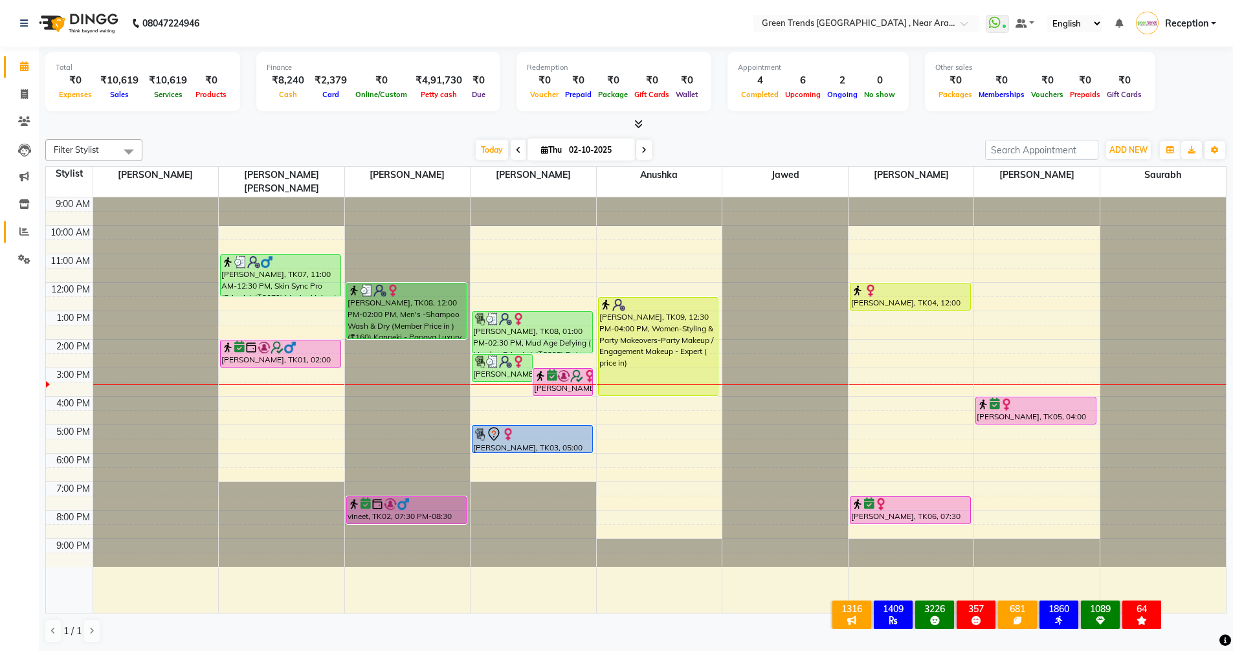
click at [26, 224] on link "Reports" at bounding box center [19, 231] width 31 height 21
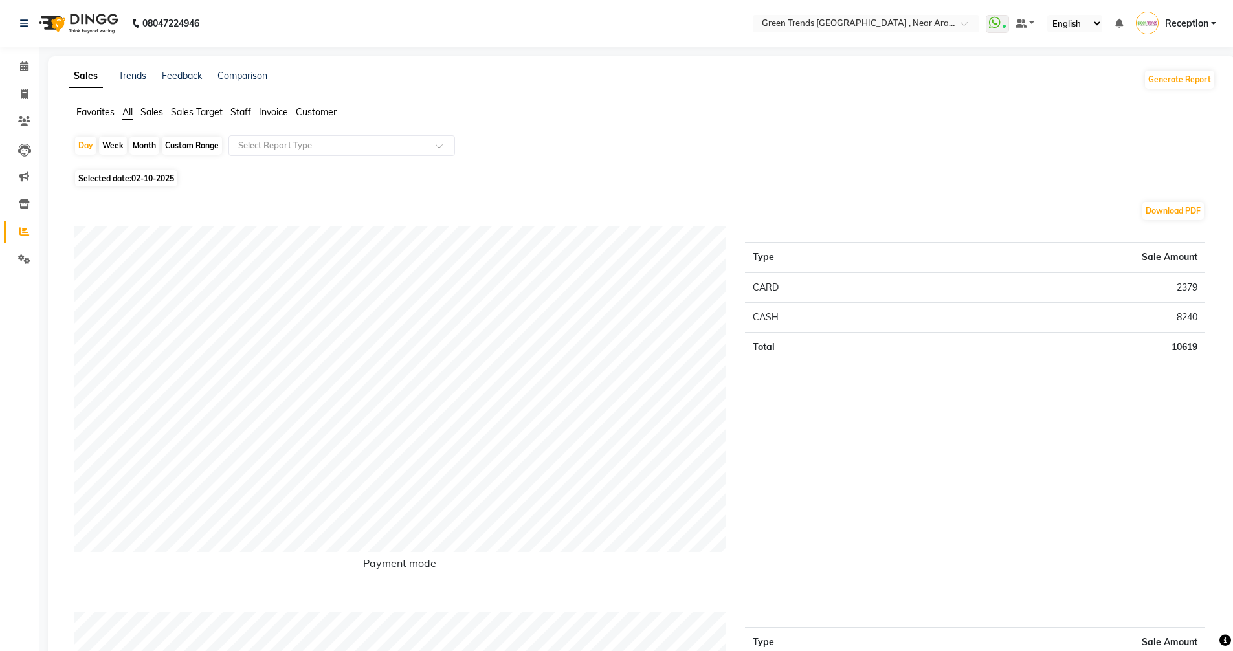
click at [189, 111] on span "Sales Target" at bounding box center [197, 112] width 52 height 12
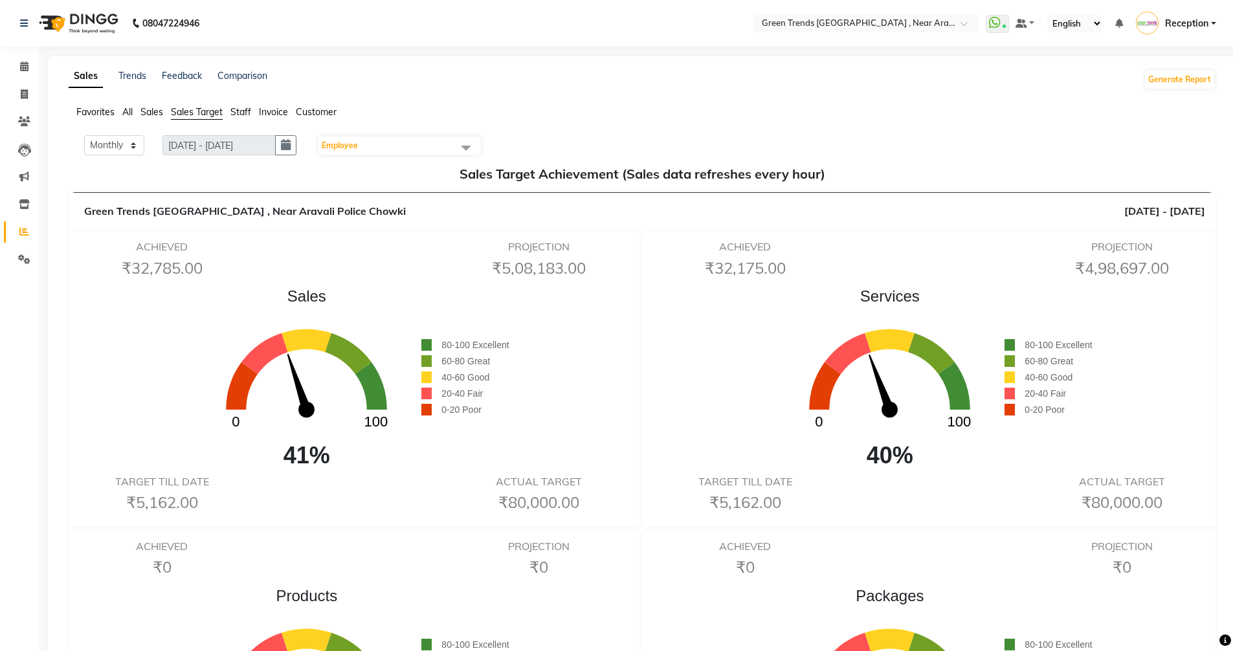
click at [379, 146] on span "Employee" at bounding box center [399, 146] width 162 height 18
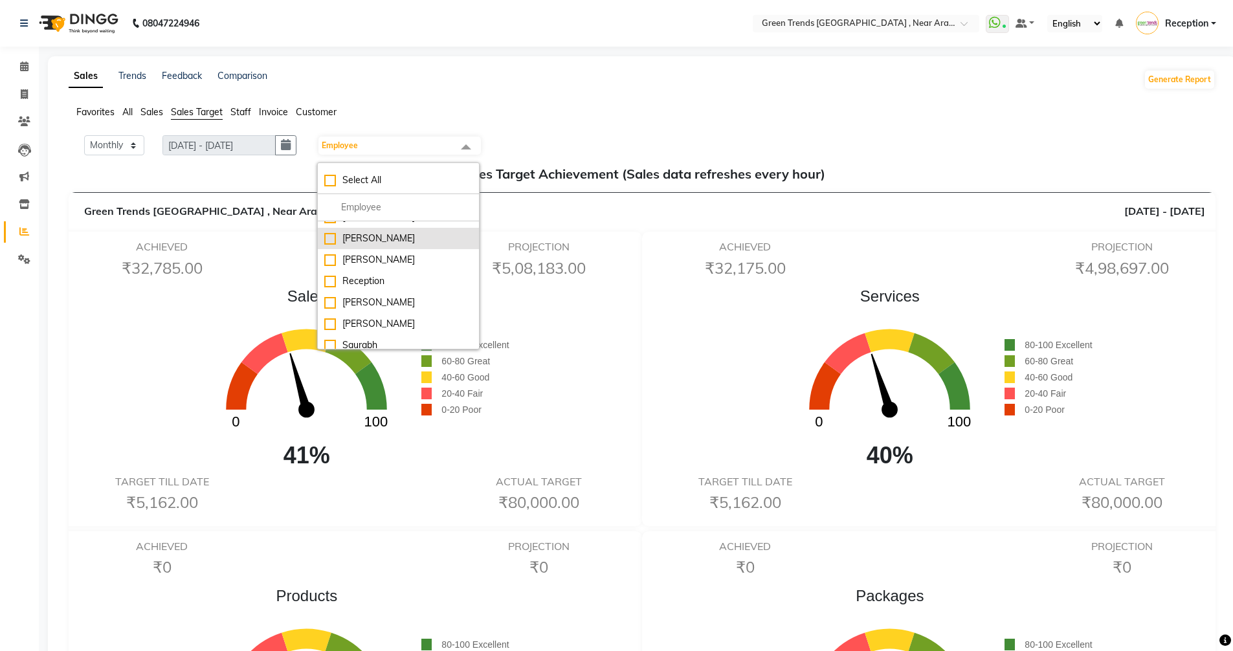
scroll to position [107, 0]
click at [400, 345] on div "[PERSON_NAME]" at bounding box center [398, 352] width 148 height 14
checkbox input "true"
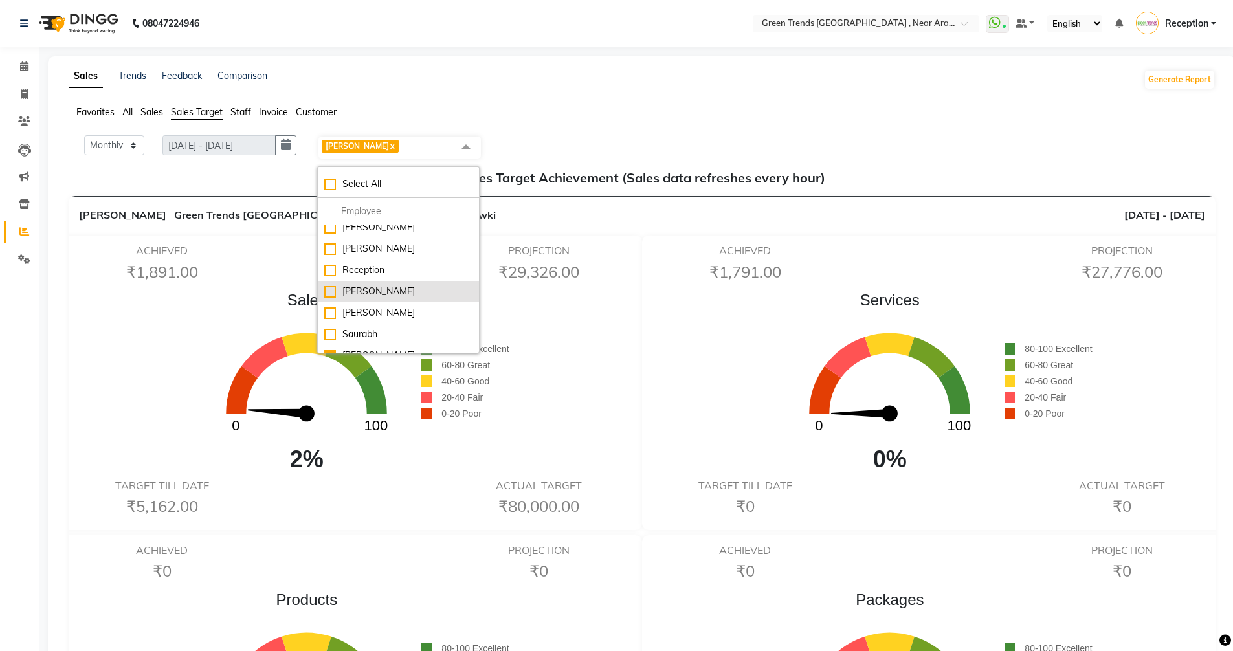
click at [391, 285] on div "[PERSON_NAME]" at bounding box center [398, 292] width 148 height 14
click at [381, 285] on div "[PERSON_NAME]" at bounding box center [398, 292] width 148 height 14
checkbox input "false"
click at [387, 349] on div "[PERSON_NAME]" at bounding box center [398, 356] width 148 height 14
checkbox input "false"
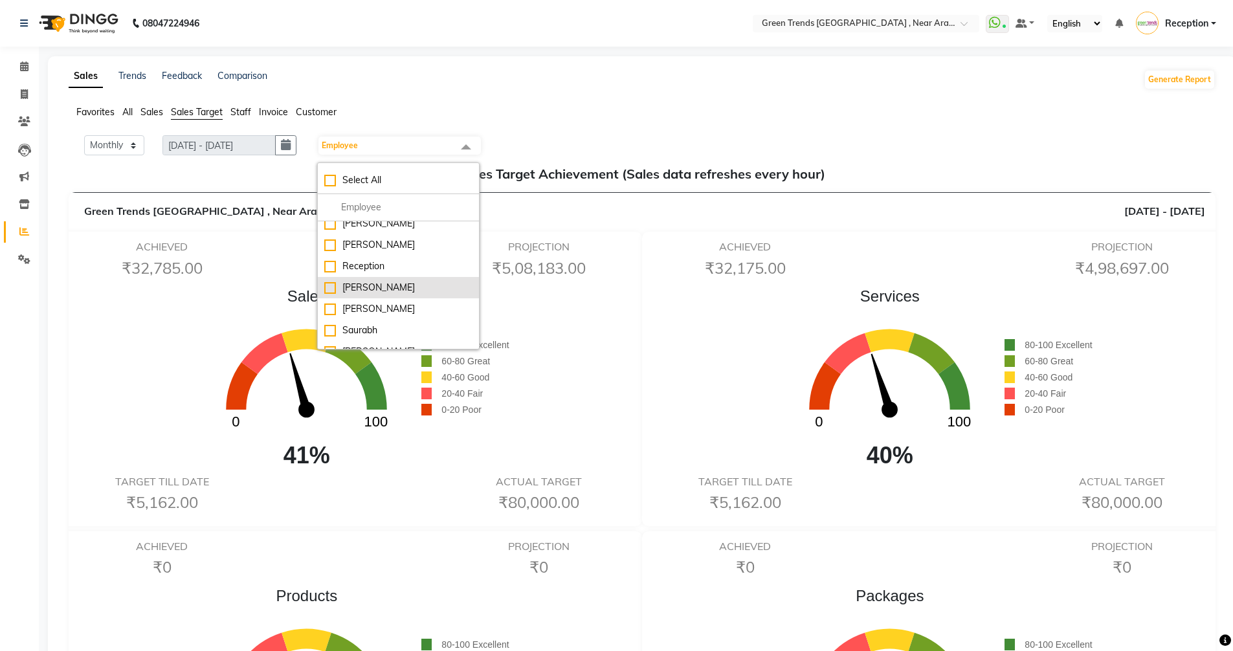
click at [387, 281] on div "[PERSON_NAME]" at bounding box center [398, 288] width 148 height 14
checkbox input "true"
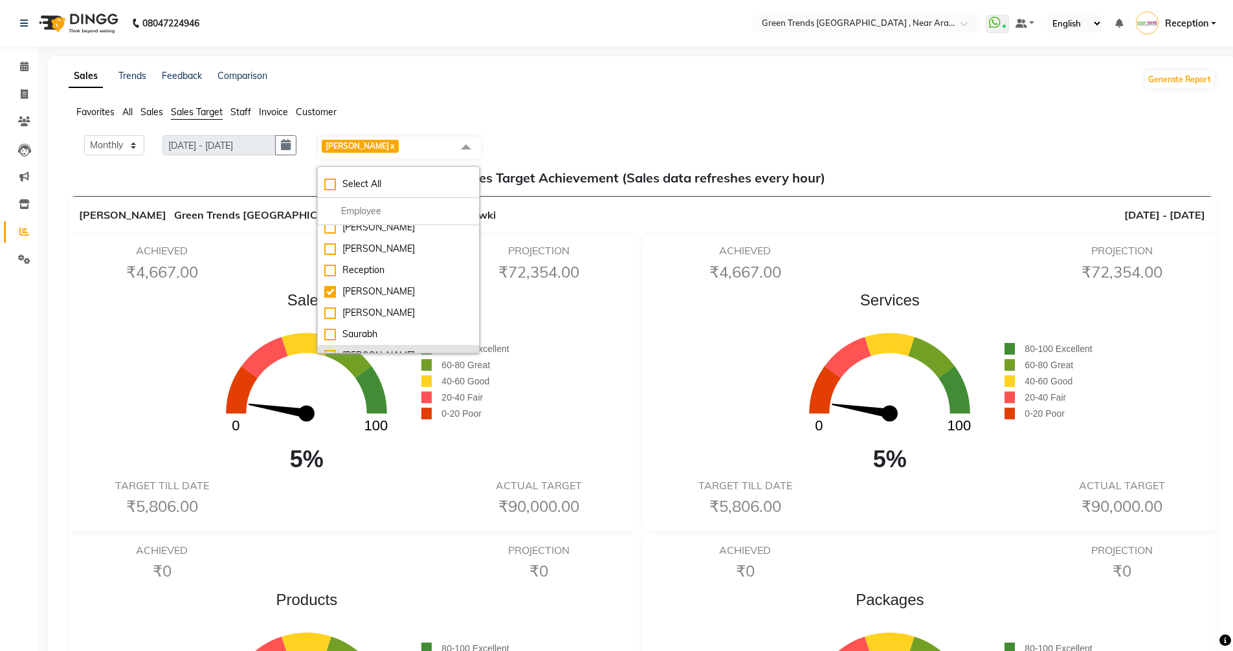
click at [398, 349] on div "[PERSON_NAME]" at bounding box center [398, 356] width 148 height 14
checkbox input "true"
click at [386, 285] on div "[PERSON_NAME]" at bounding box center [398, 292] width 148 height 14
checkbox input "false"
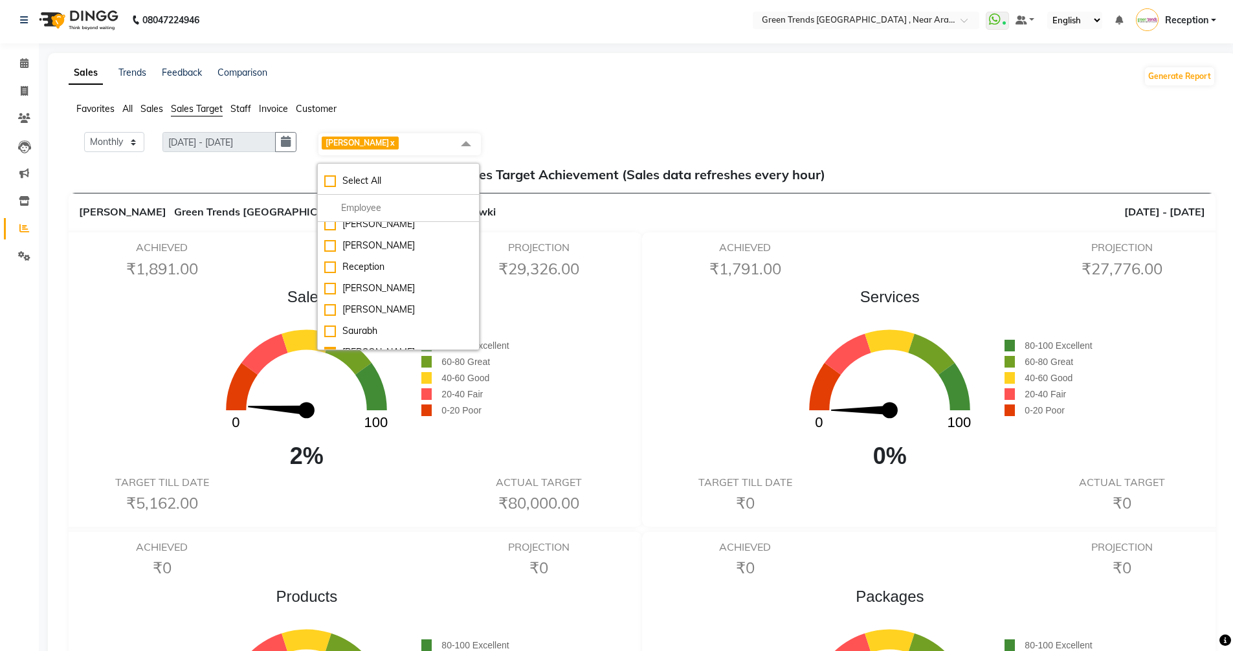
scroll to position [0, 0]
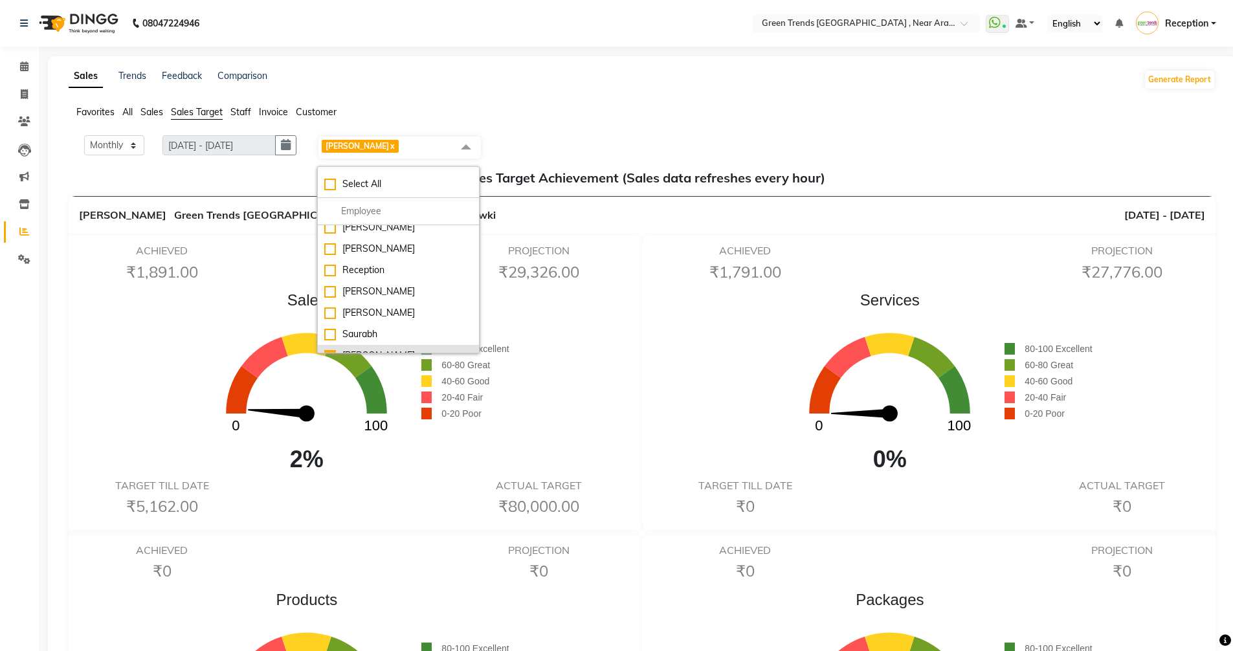
click at [417, 349] on div "[PERSON_NAME]" at bounding box center [398, 356] width 148 height 14
checkbox input "false"
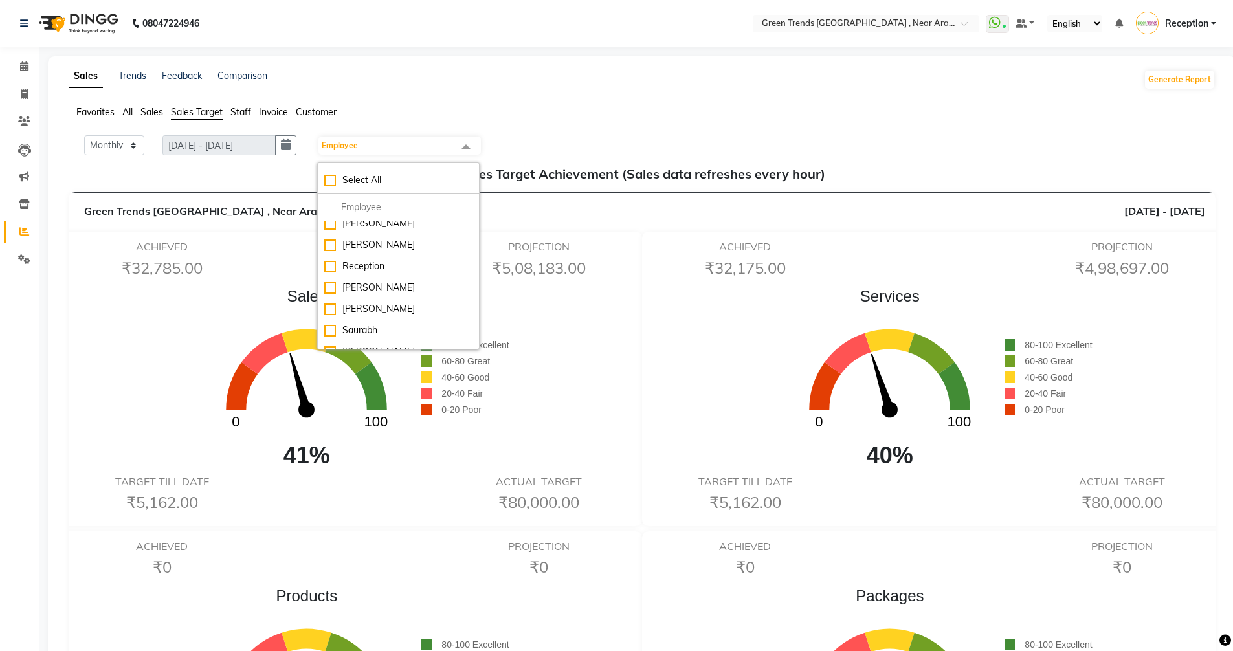
click at [470, 146] on span at bounding box center [466, 147] width 26 height 25
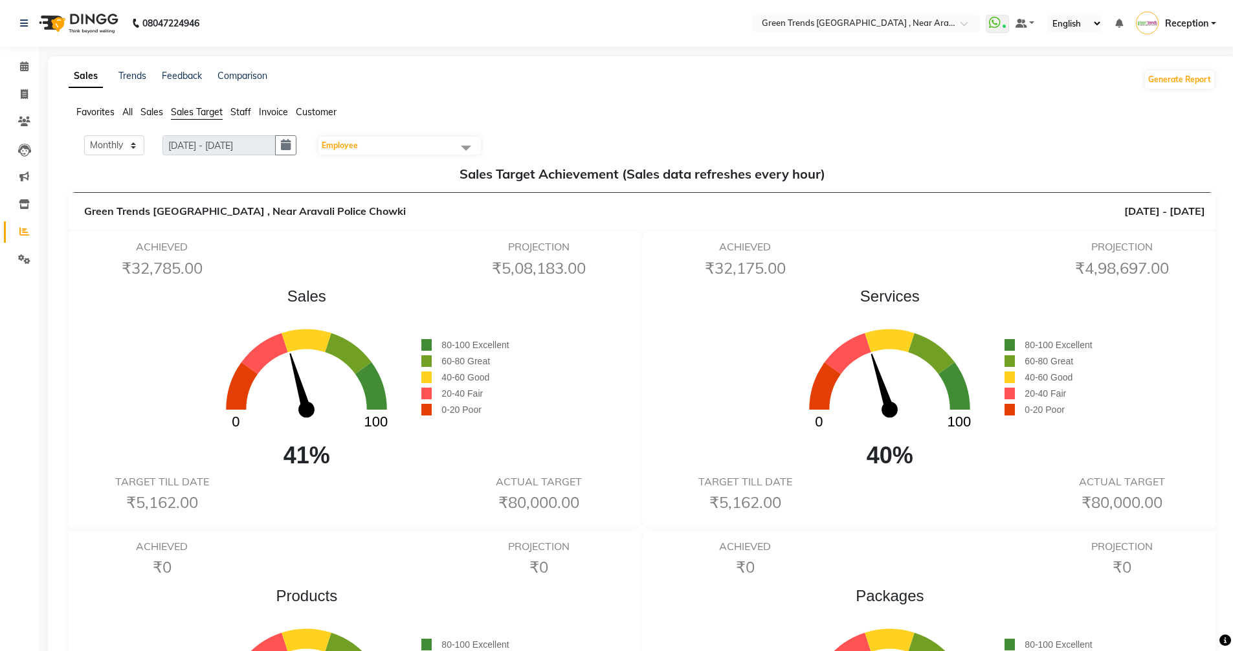
click at [398, 144] on span "Employee" at bounding box center [399, 146] width 162 height 18
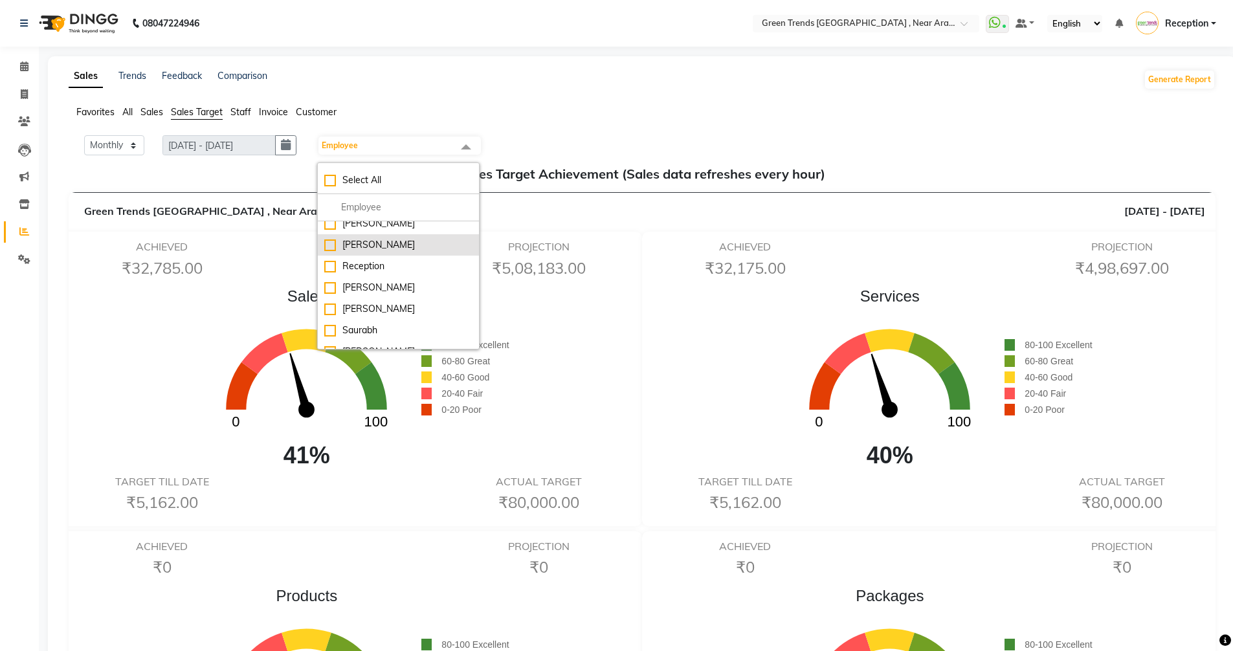
click at [410, 238] on div "[PERSON_NAME]" at bounding box center [398, 245] width 148 height 14
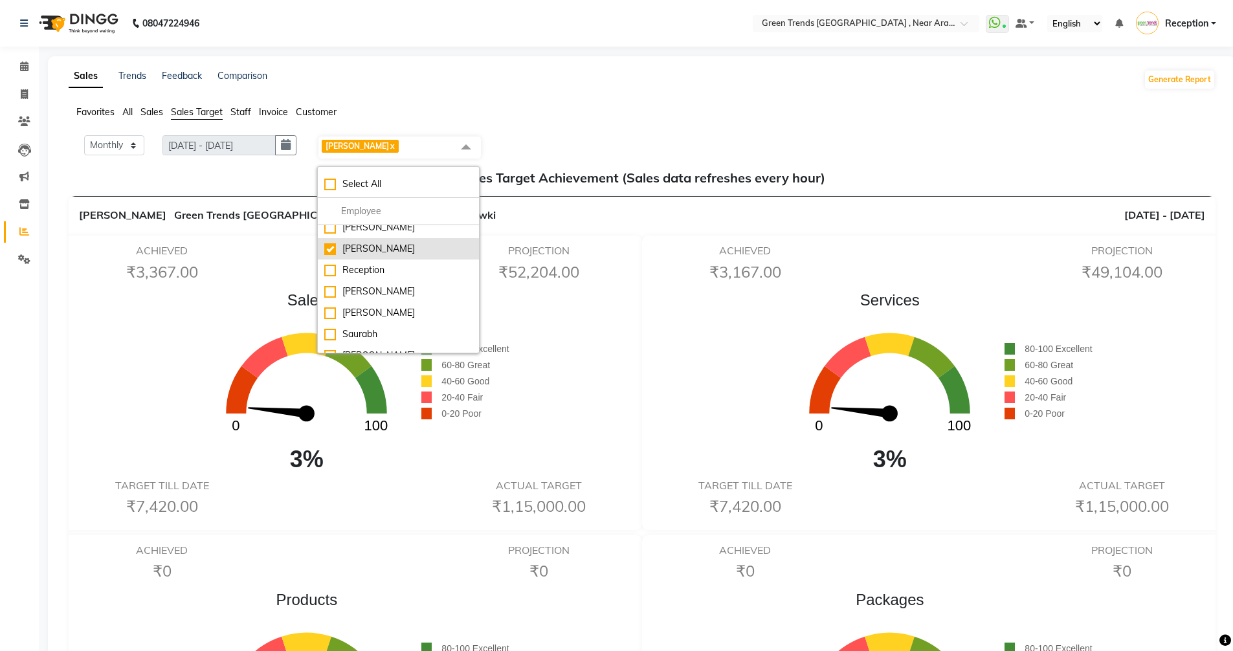
click at [410, 242] on div "[PERSON_NAME]" at bounding box center [398, 249] width 148 height 14
checkbox input "false"
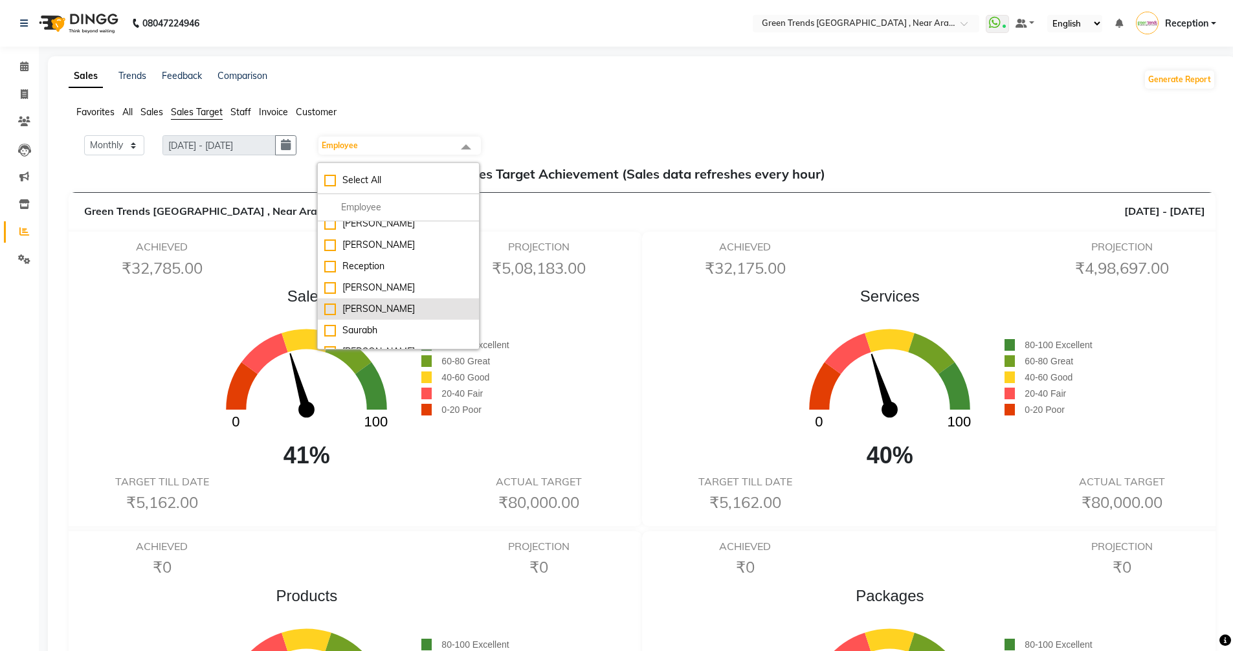
click at [393, 302] on div "[PERSON_NAME]" at bounding box center [398, 309] width 148 height 14
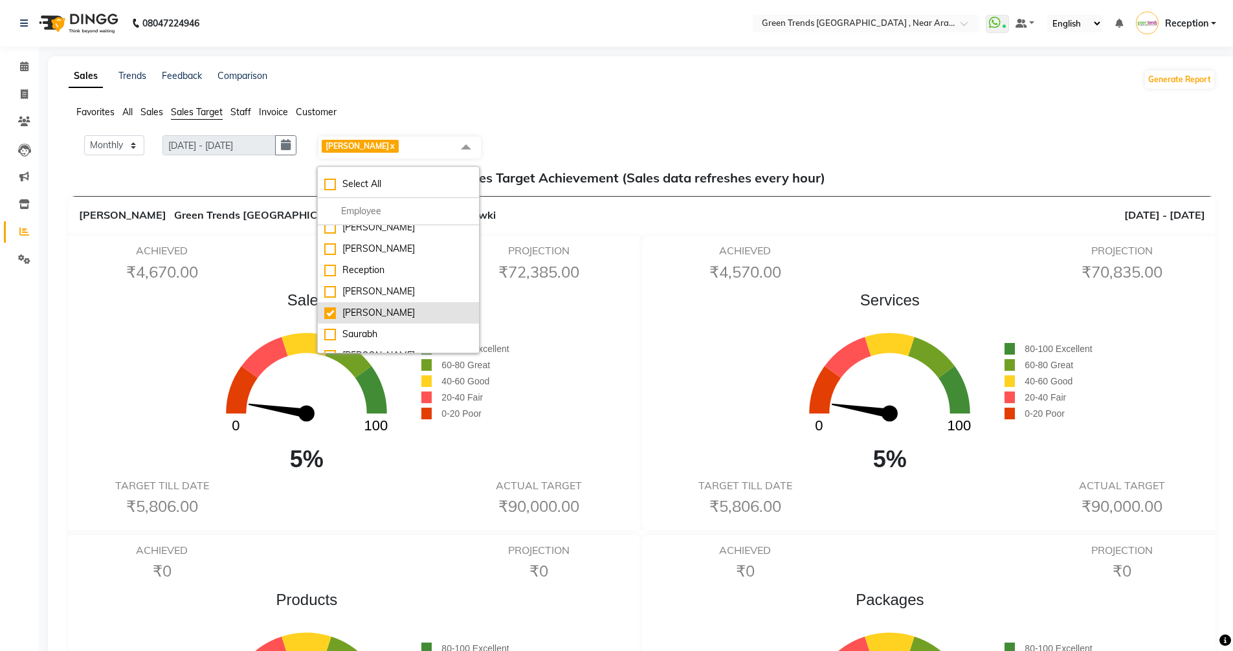
click at [393, 306] on div "[PERSON_NAME]" at bounding box center [398, 313] width 148 height 14
checkbox input "false"
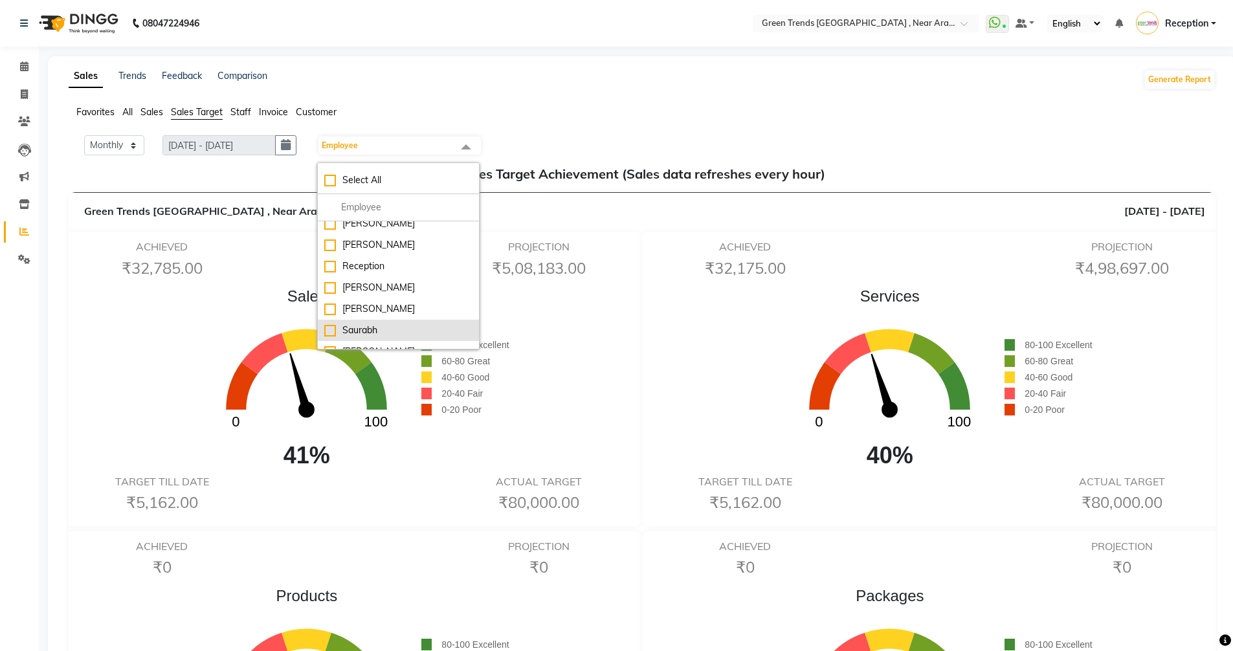
click at [390, 324] on div "Saurabh" at bounding box center [398, 331] width 148 height 14
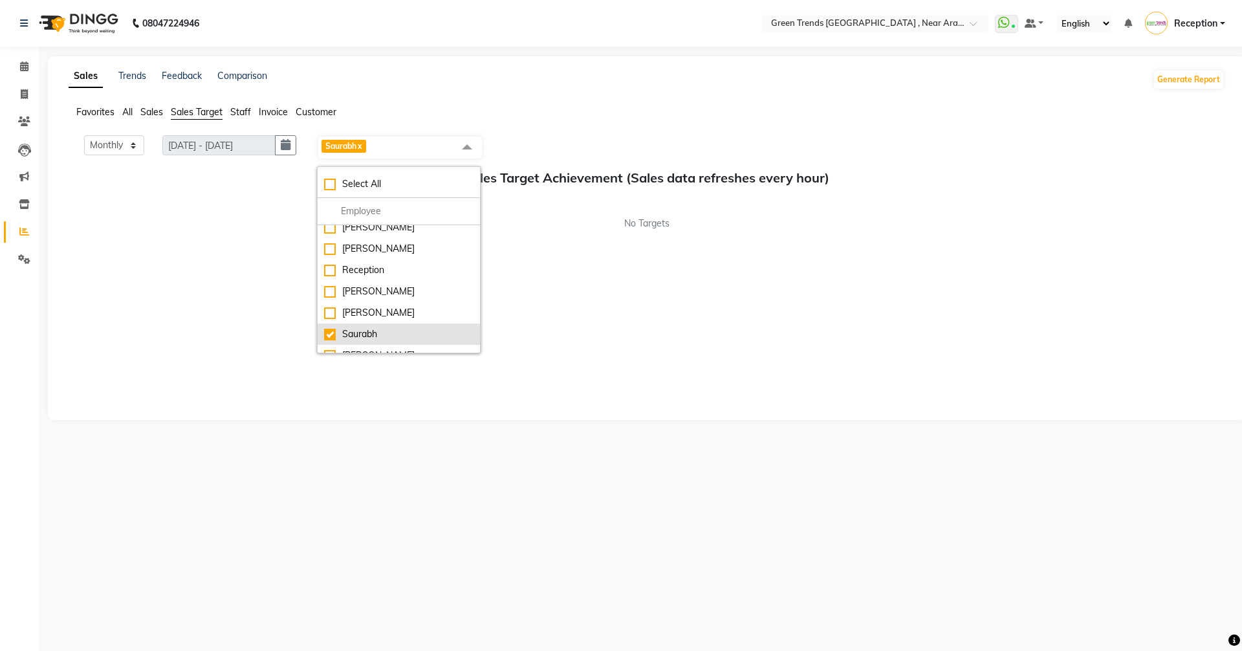
click at [390, 324] on li "Saurabh" at bounding box center [399, 334] width 162 height 21
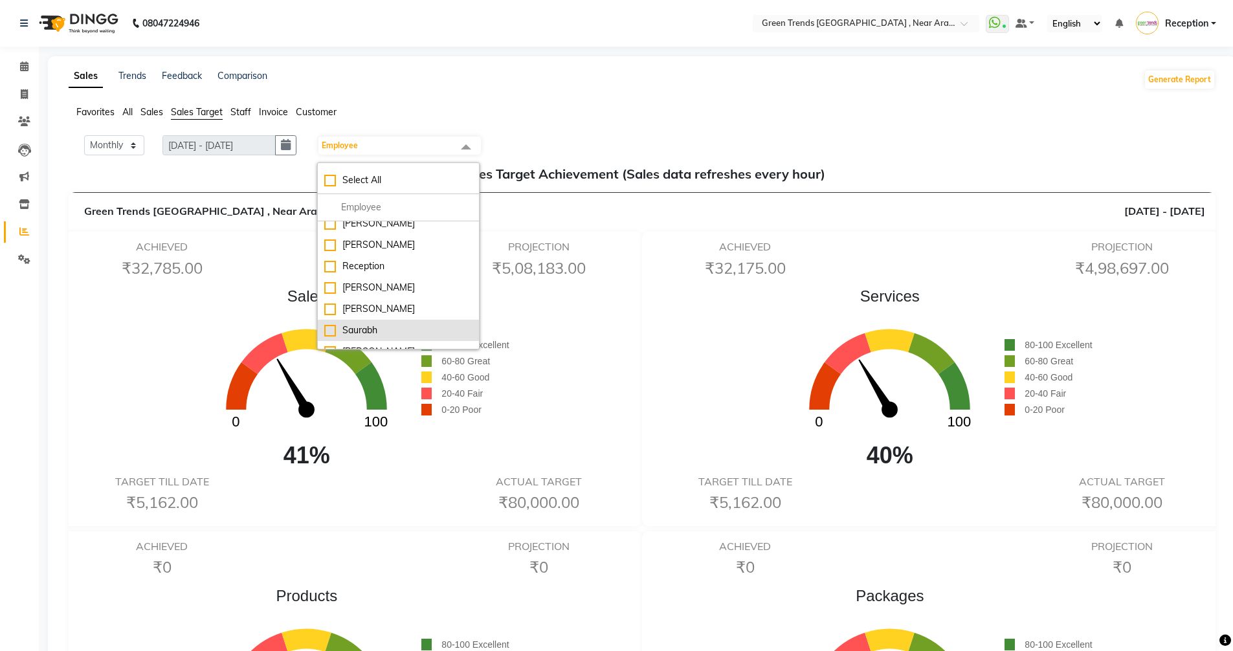
click at [390, 324] on div "Saurabh" at bounding box center [398, 331] width 148 height 14
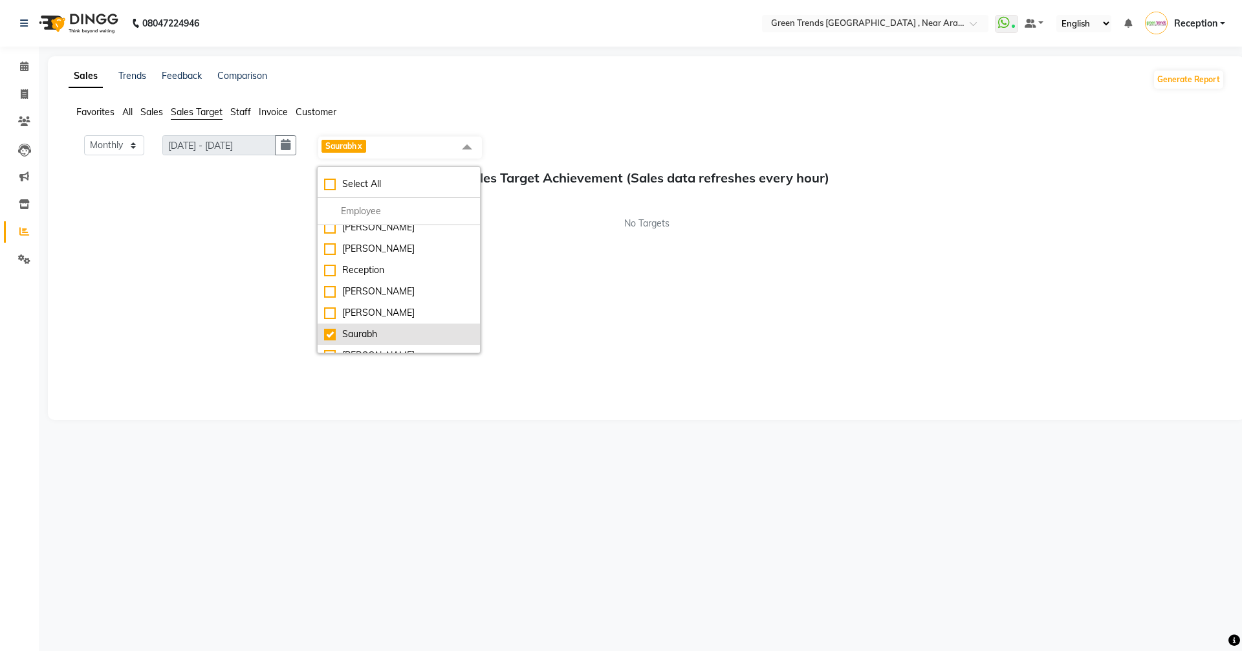
click at [390, 324] on li "Saurabh" at bounding box center [399, 334] width 162 height 21
checkbox input "false"
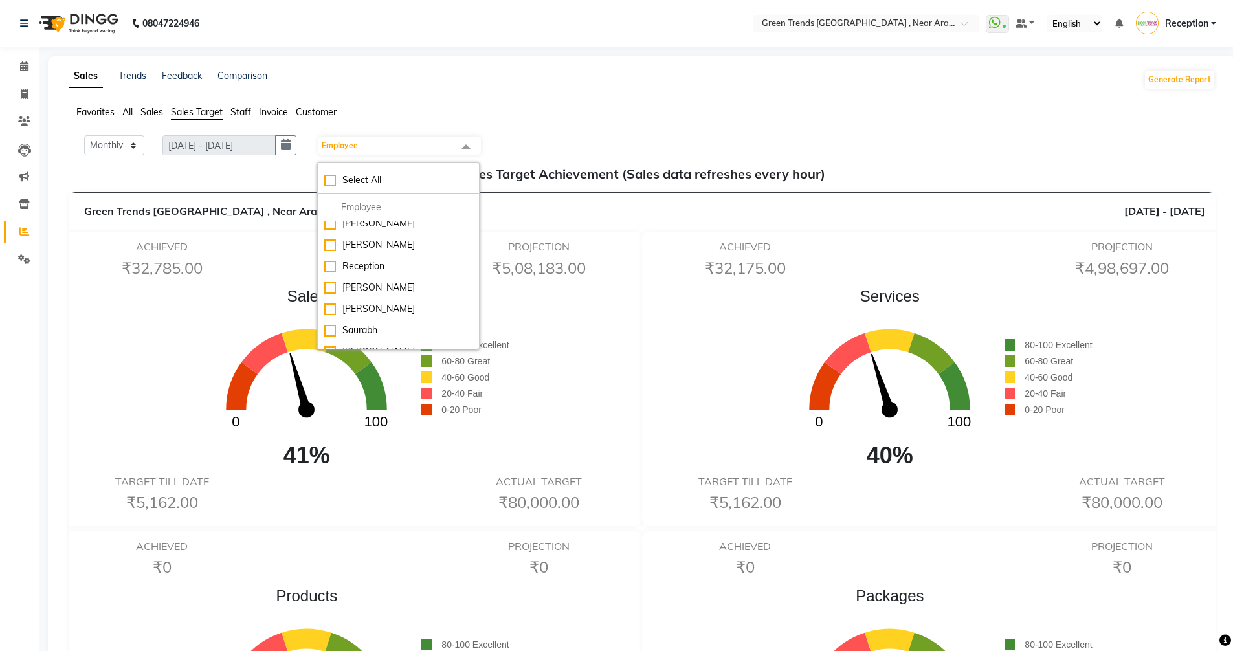
click at [462, 142] on span at bounding box center [466, 147] width 26 height 25
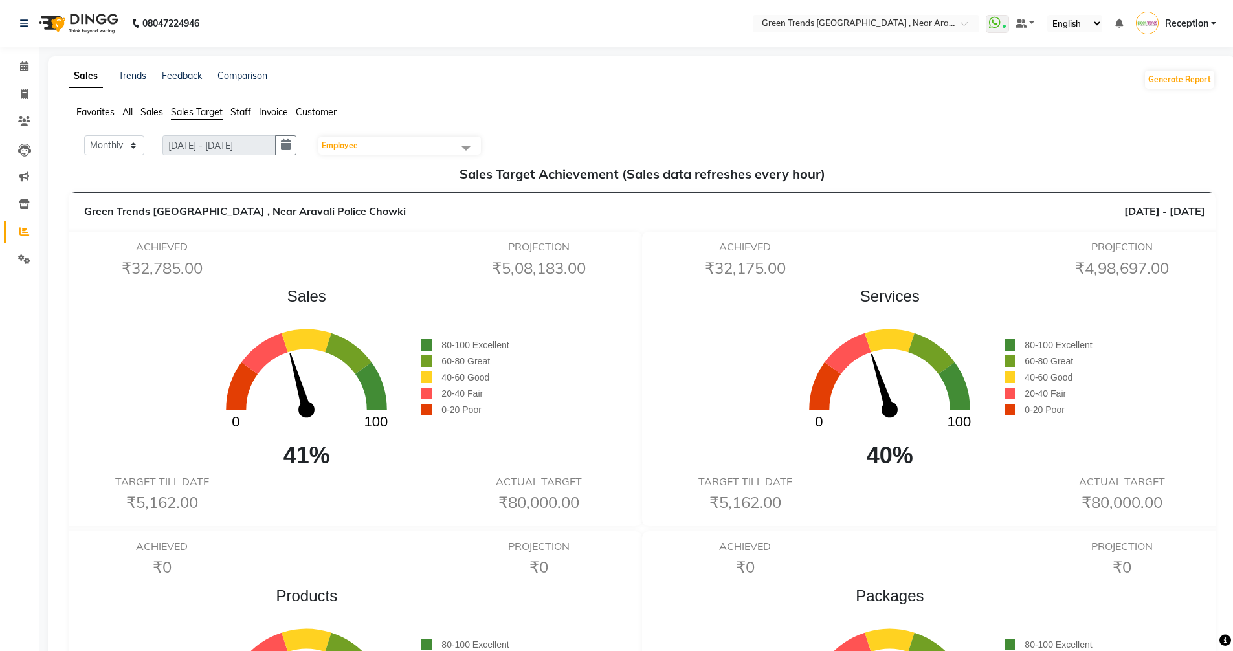
click at [472, 147] on span at bounding box center [466, 147] width 26 height 25
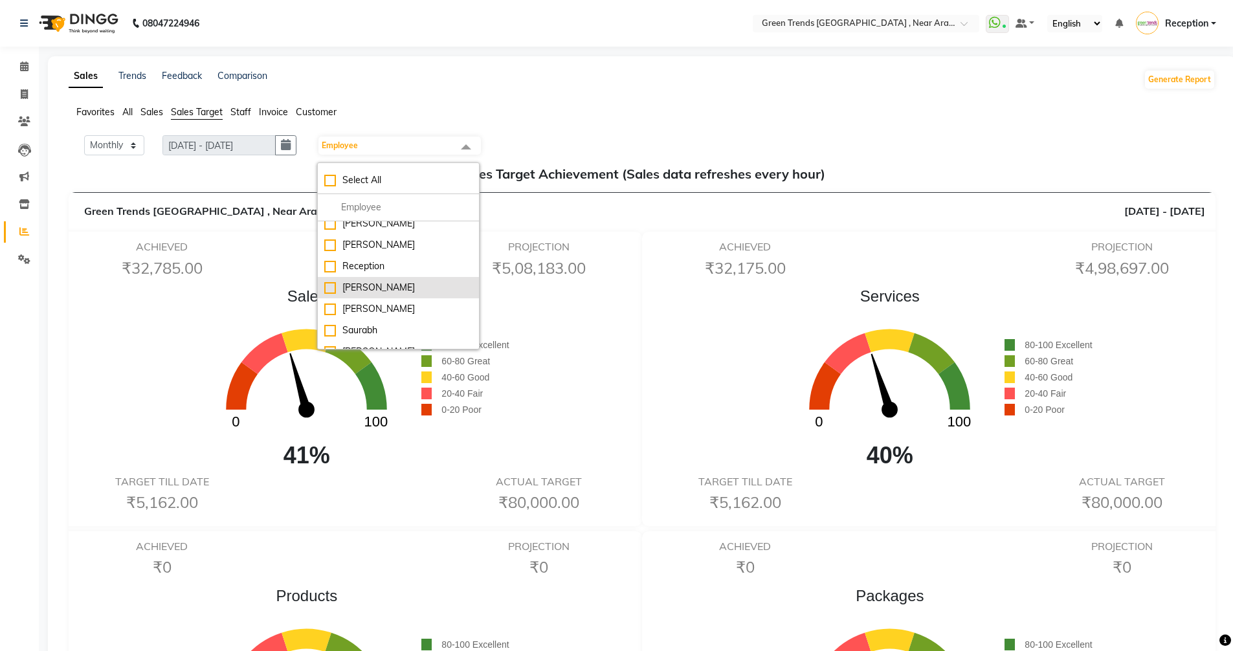
click at [354, 281] on div "[PERSON_NAME]" at bounding box center [398, 288] width 148 height 14
checkbox input "true"
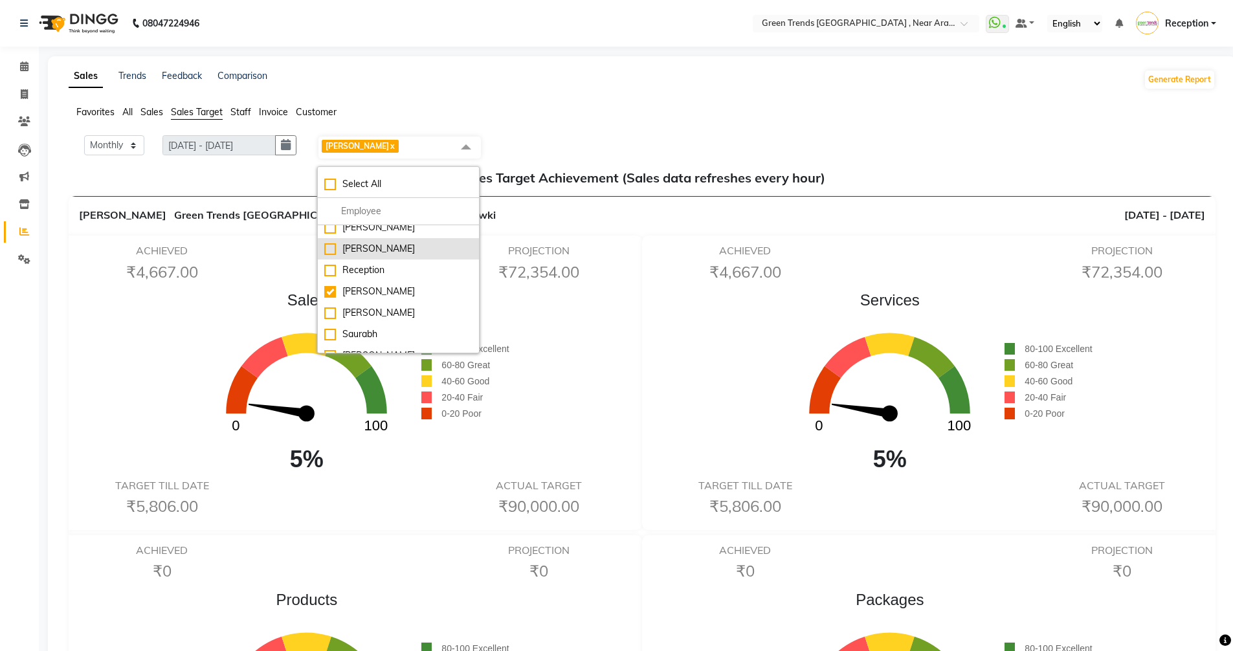
click at [336, 242] on div "[PERSON_NAME]" at bounding box center [398, 249] width 148 height 14
checkbox input "true"
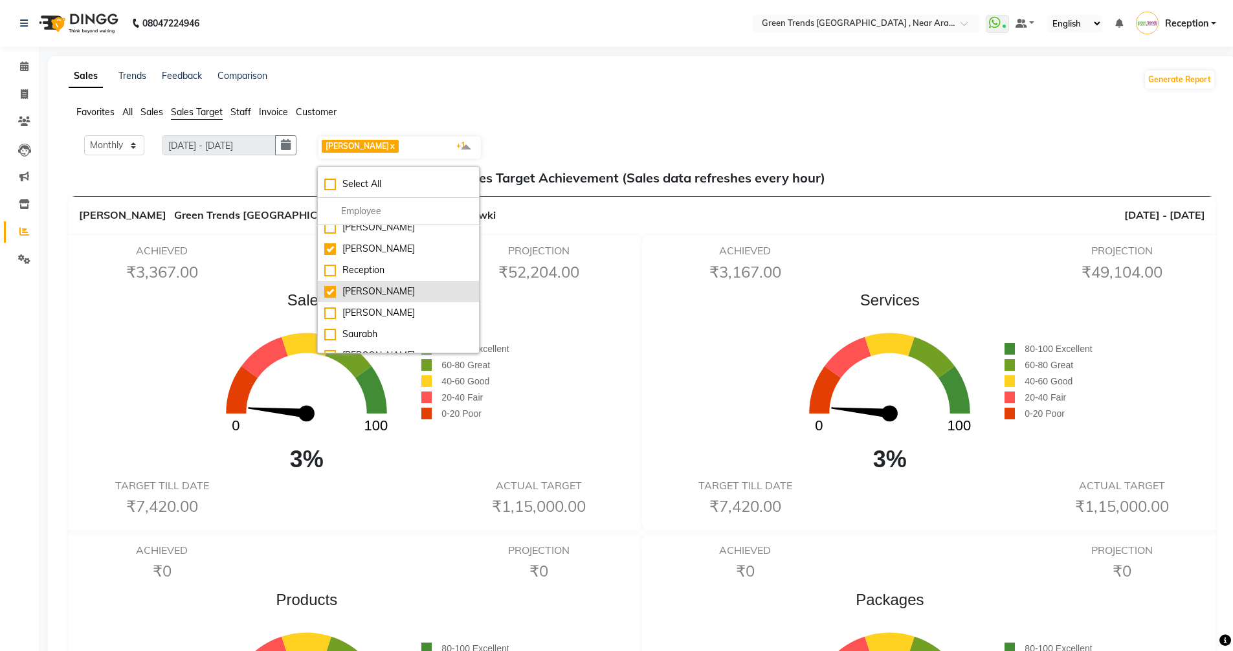
click at [334, 285] on div "[PERSON_NAME]" at bounding box center [398, 292] width 148 height 14
checkbox input "false"
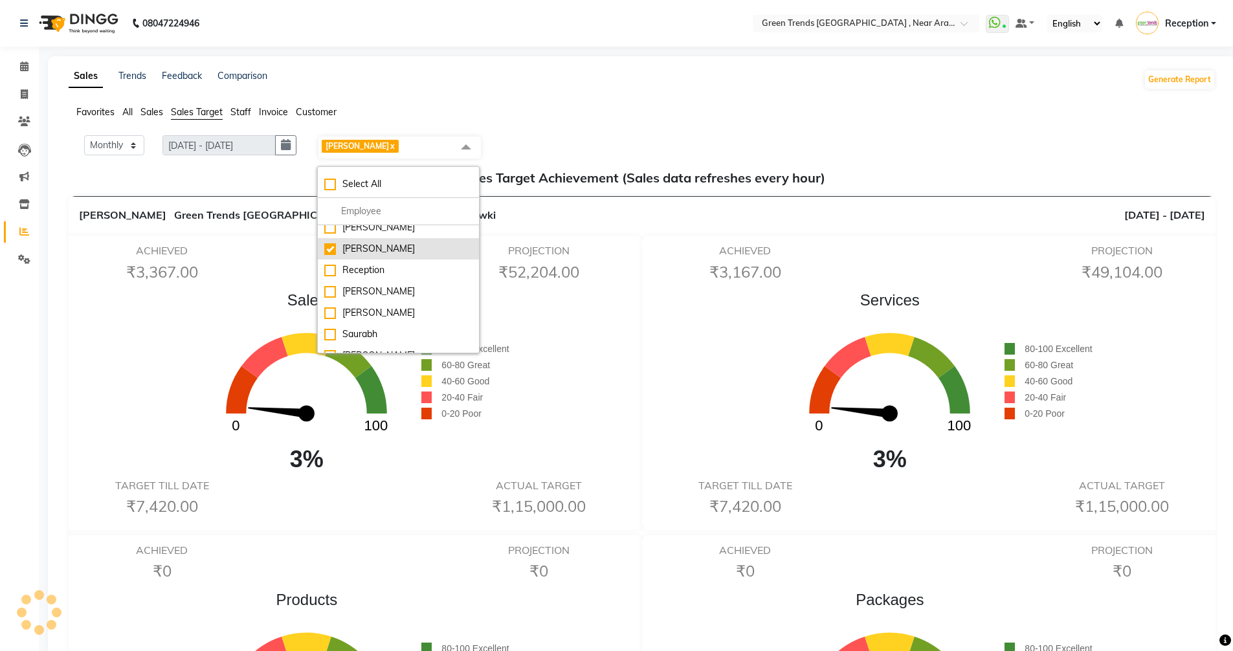
click at [336, 242] on div "[PERSON_NAME]" at bounding box center [398, 249] width 148 height 14
checkbox input "false"
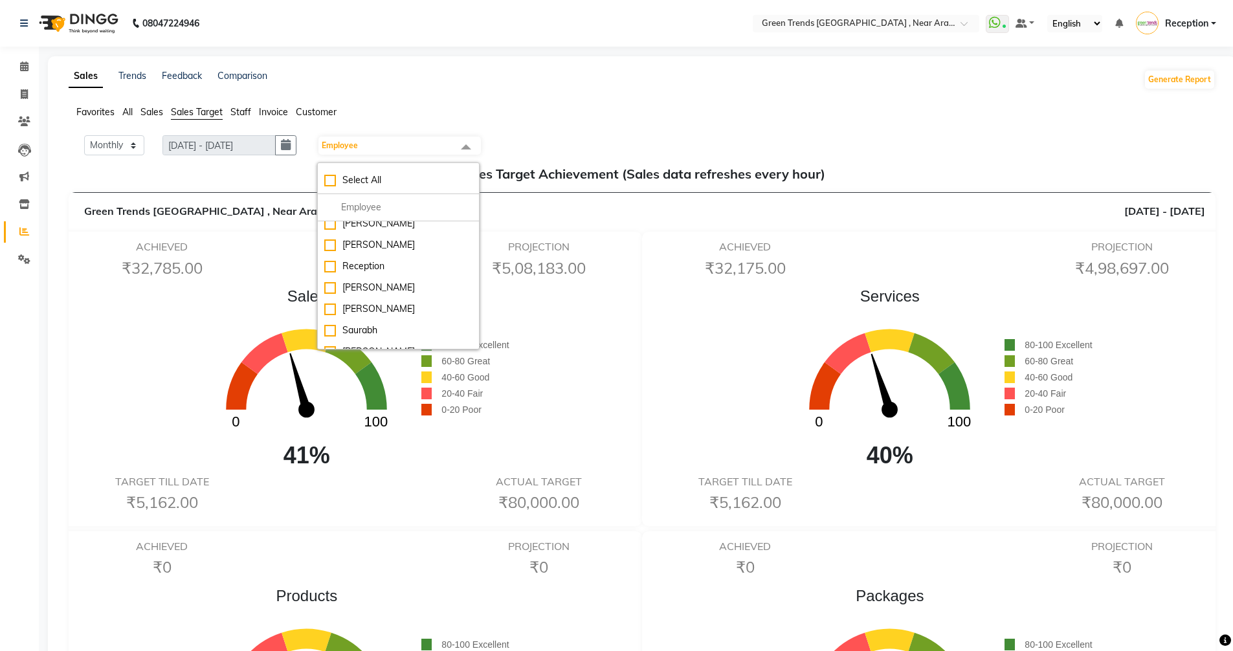
click at [472, 149] on span at bounding box center [466, 147] width 26 height 25
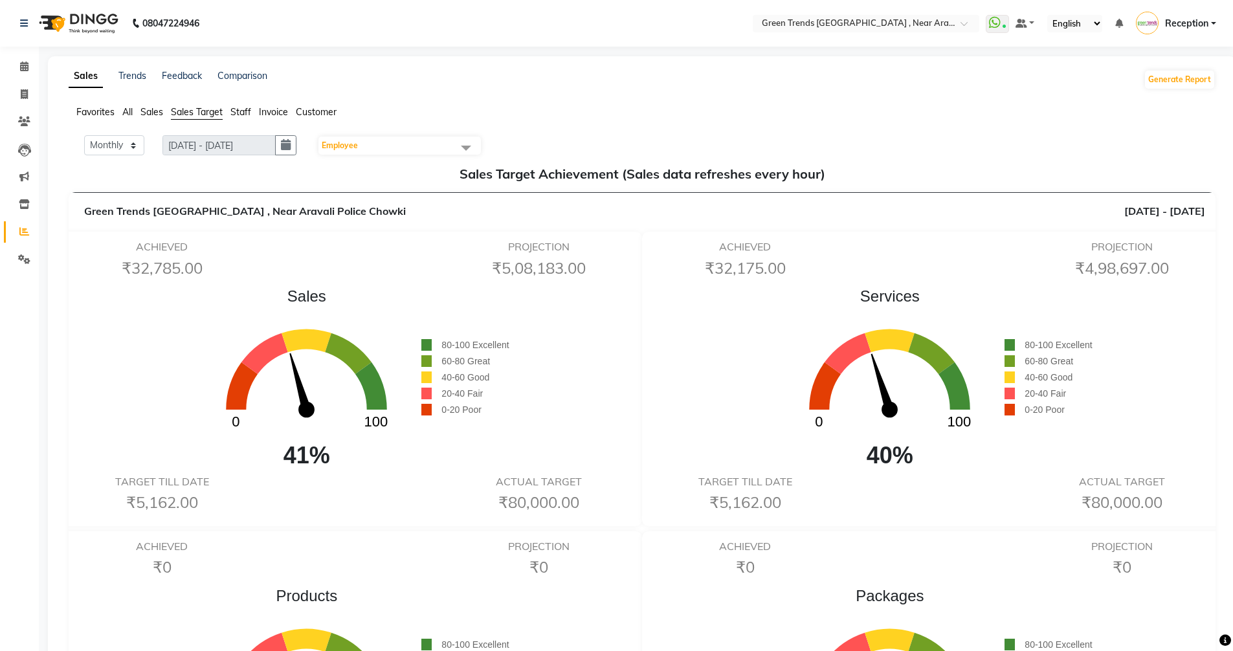
click at [472, 145] on span at bounding box center [466, 147] width 26 height 25
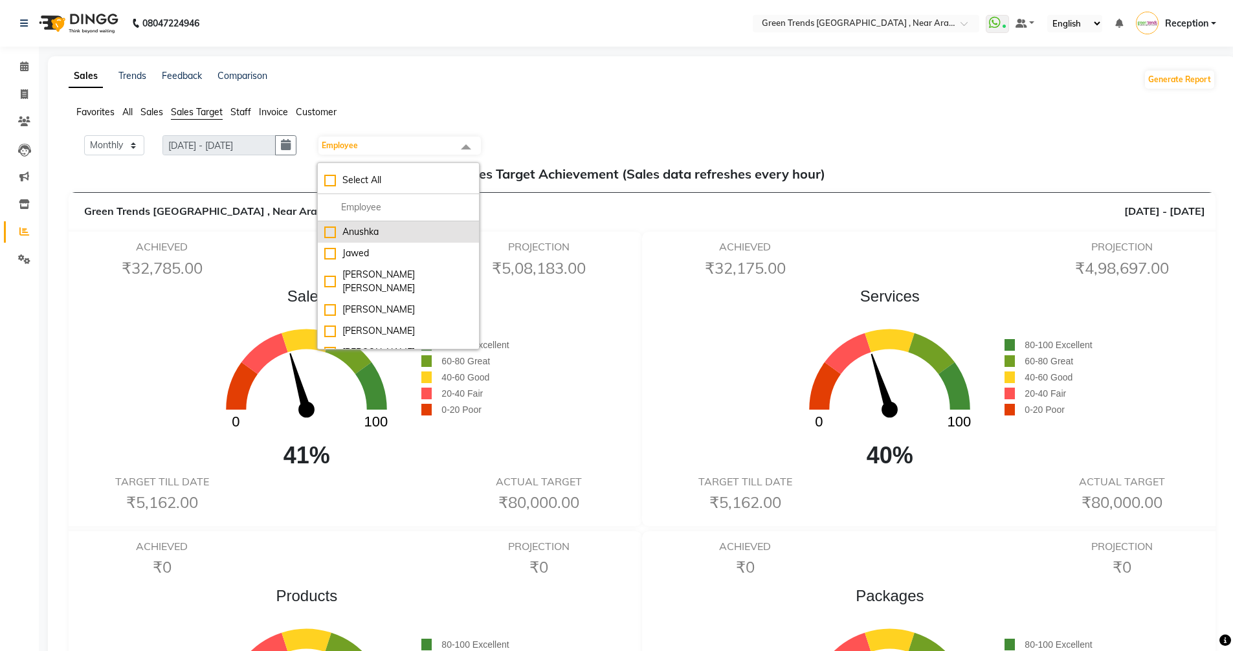
click at [340, 230] on div "Anushka" at bounding box center [398, 232] width 148 height 14
checkbox input "true"
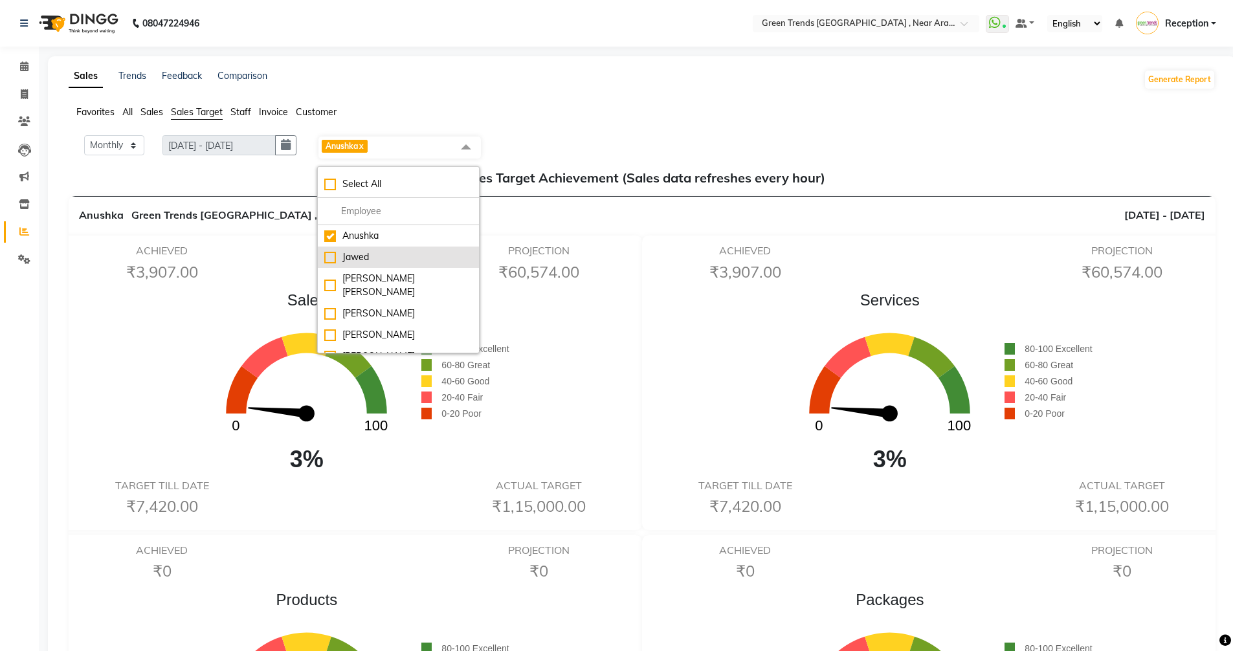
click at [335, 254] on div "Jawed" at bounding box center [398, 257] width 148 height 14
checkbox input "true"
click at [337, 236] on div "Anushka" at bounding box center [398, 236] width 148 height 14
checkbox input "false"
click at [328, 273] on li "[PERSON_NAME] [PERSON_NAME]" at bounding box center [398, 285] width 161 height 35
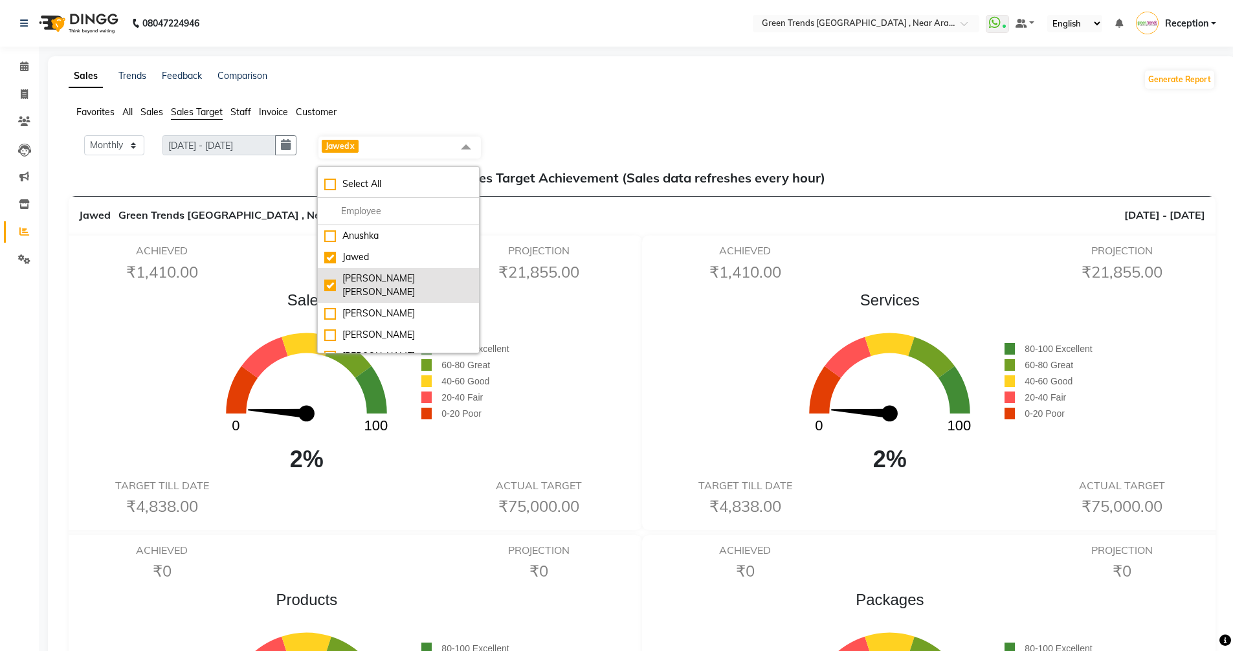
checkbox input "true"
click at [337, 258] on div "Jawed" at bounding box center [398, 257] width 148 height 14
checkbox input "false"
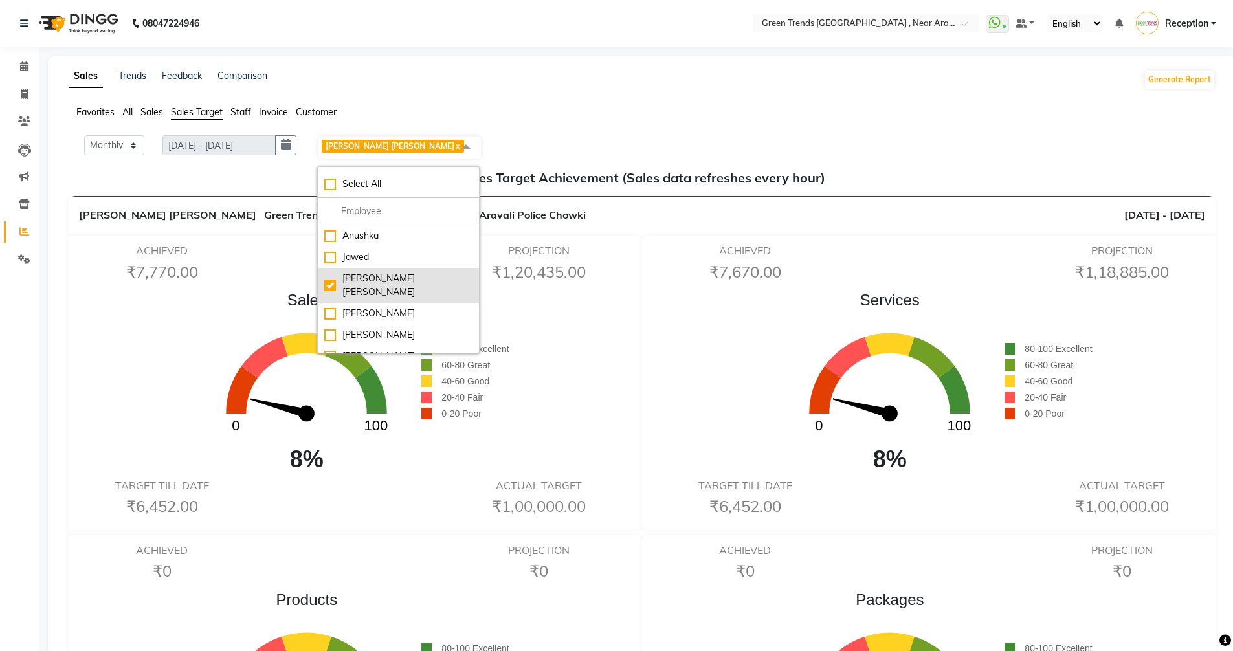
click at [335, 282] on div "[PERSON_NAME] [PERSON_NAME]" at bounding box center [398, 285] width 148 height 27
checkbox input "false"
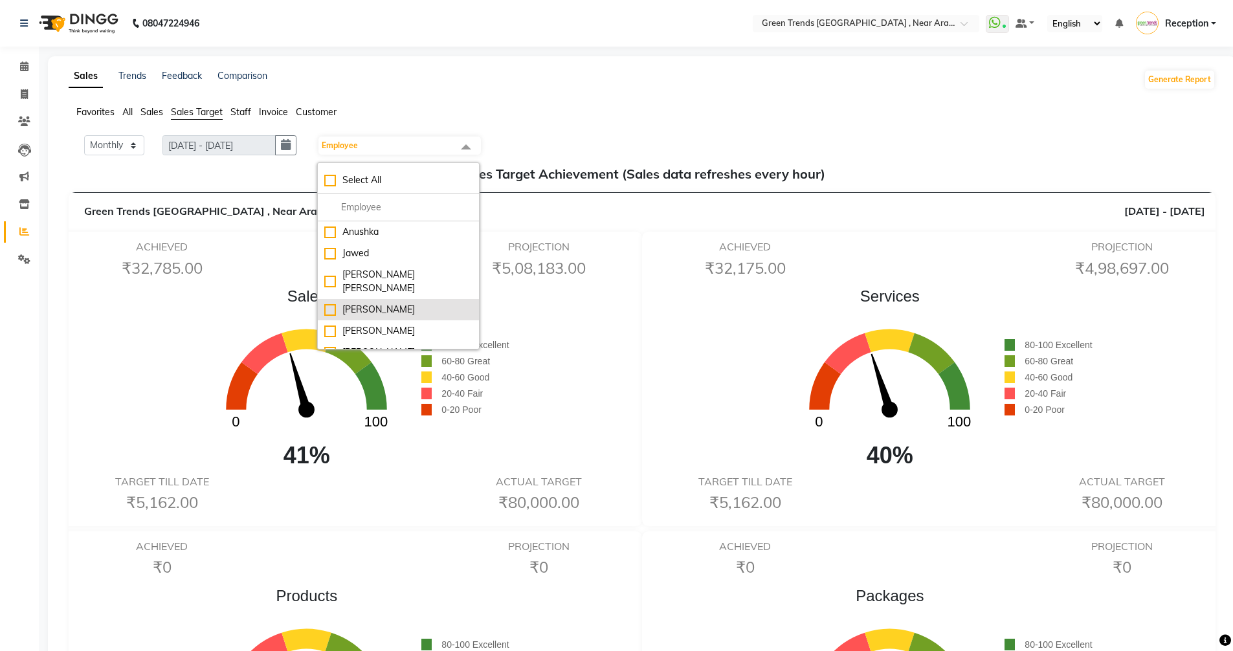
click at [336, 303] on div "[PERSON_NAME]" at bounding box center [398, 310] width 148 height 14
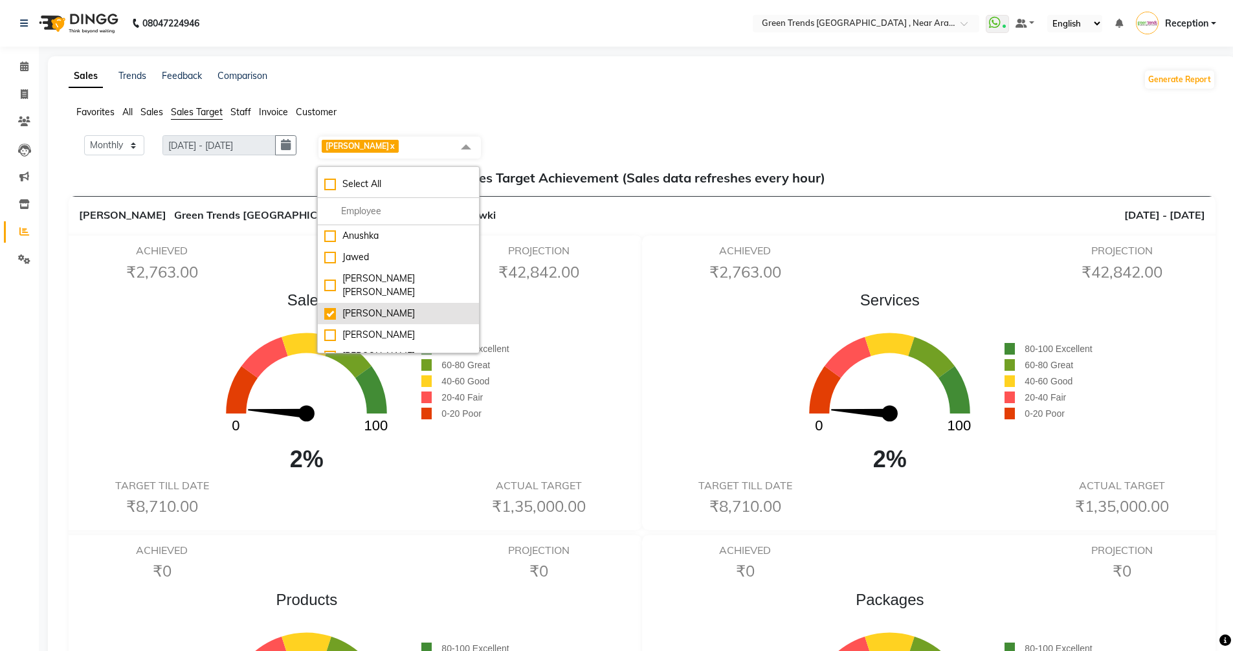
click at [338, 307] on div "[PERSON_NAME]" at bounding box center [398, 314] width 148 height 14
checkbox input "false"
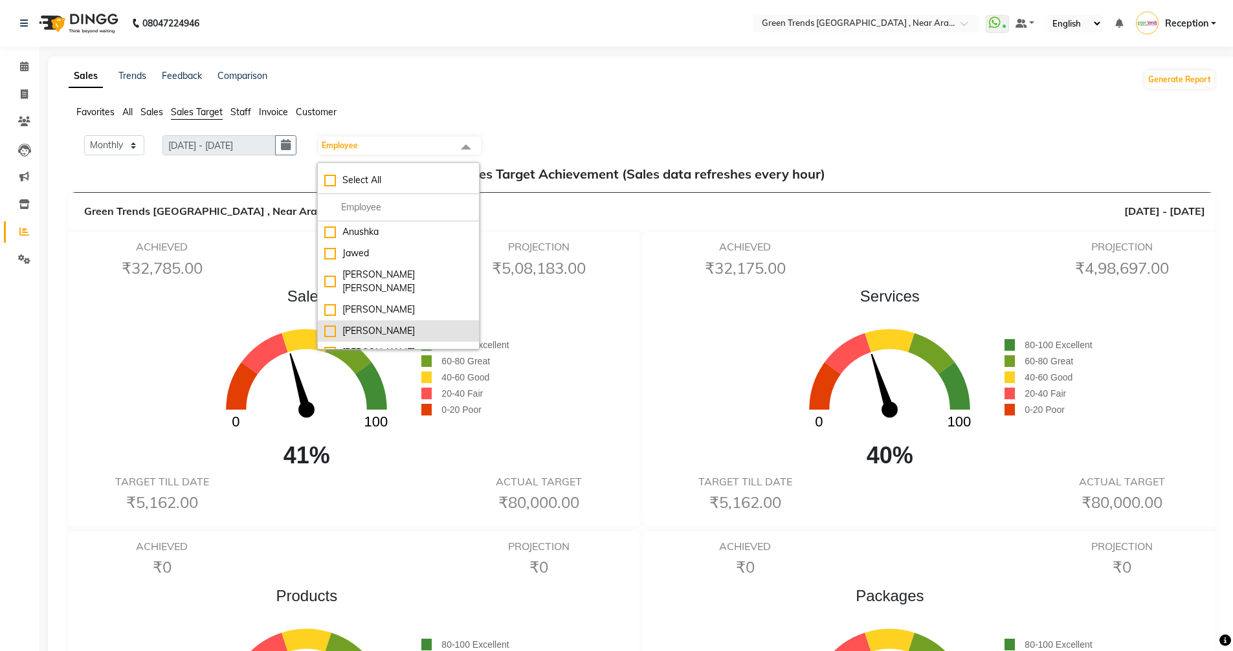
scroll to position [65, 0]
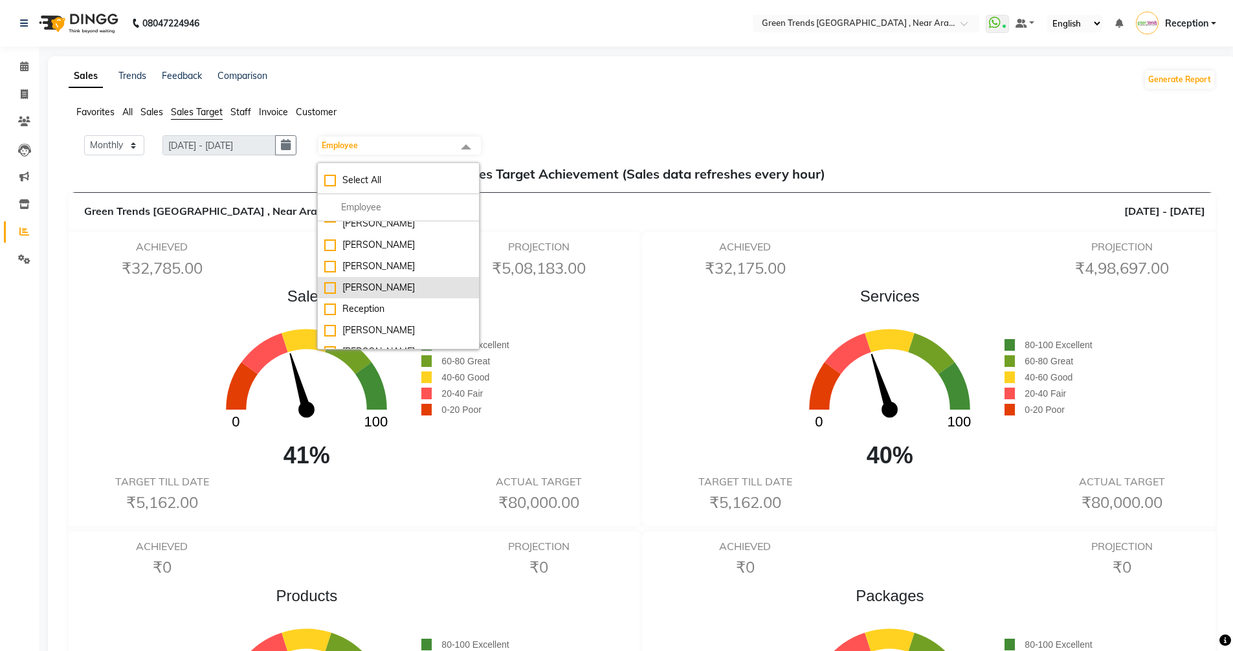
click at [335, 281] on div "[PERSON_NAME]" at bounding box center [398, 288] width 148 height 14
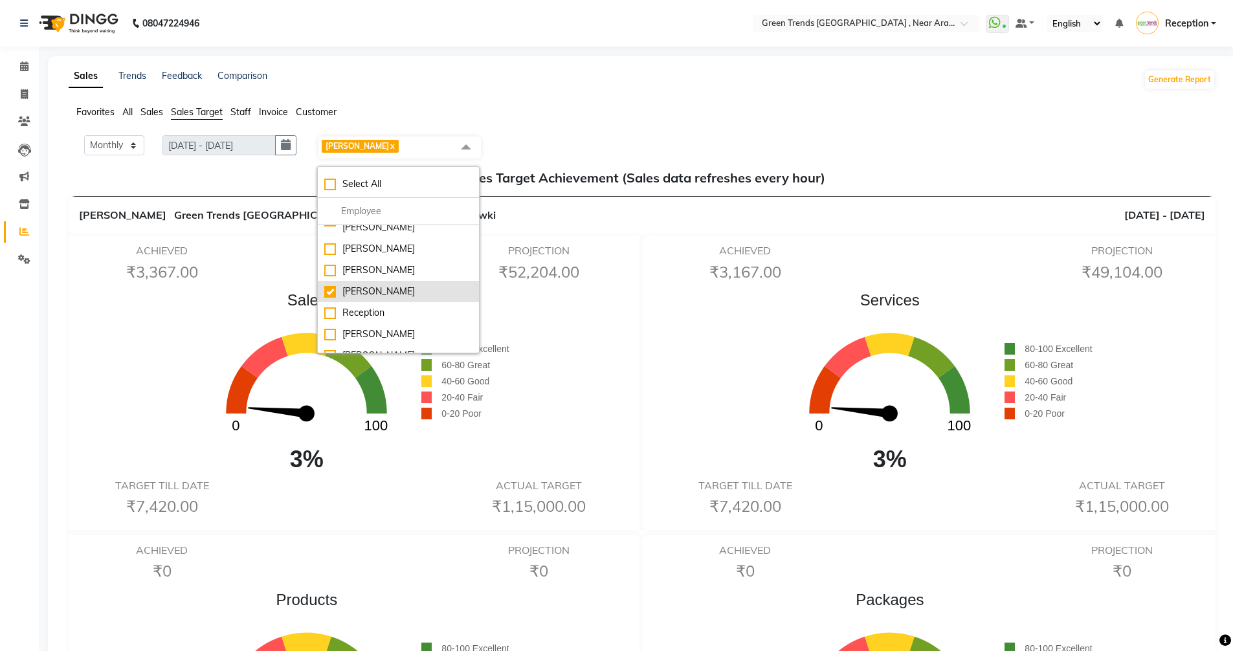
click at [335, 285] on div "[PERSON_NAME]" at bounding box center [398, 292] width 148 height 14
checkbox input "false"
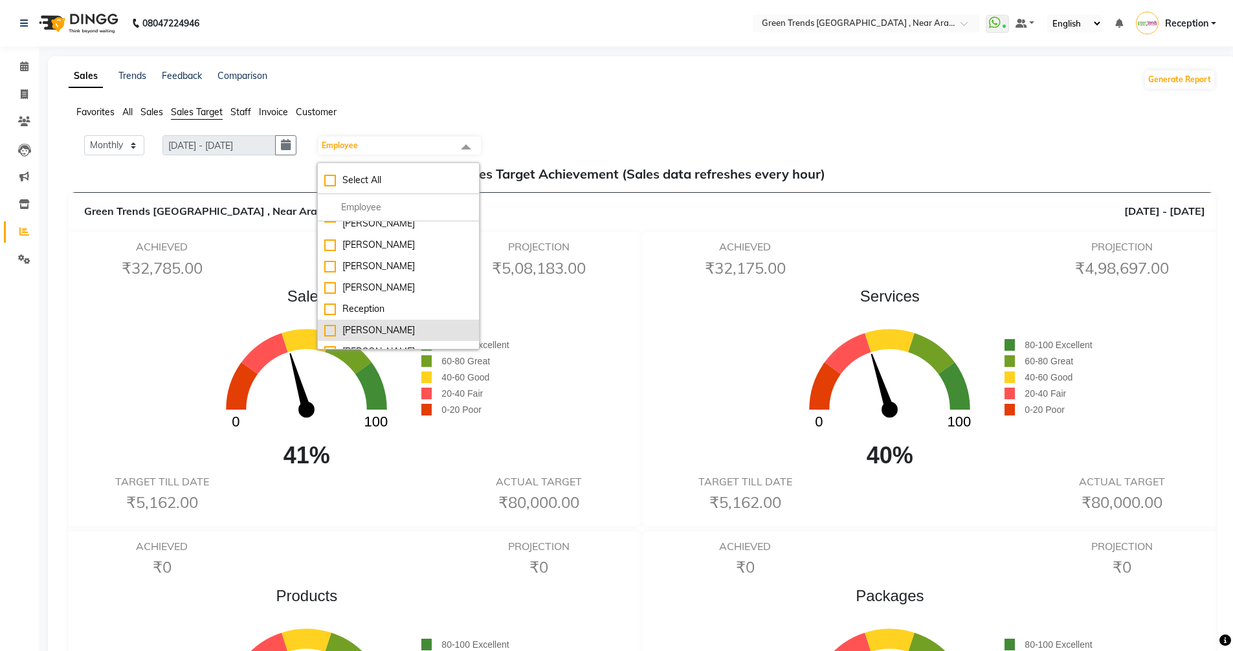
click at [336, 324] on div "[PERSON_NAME]" at bounding box center [398, 331] width 148 height 14
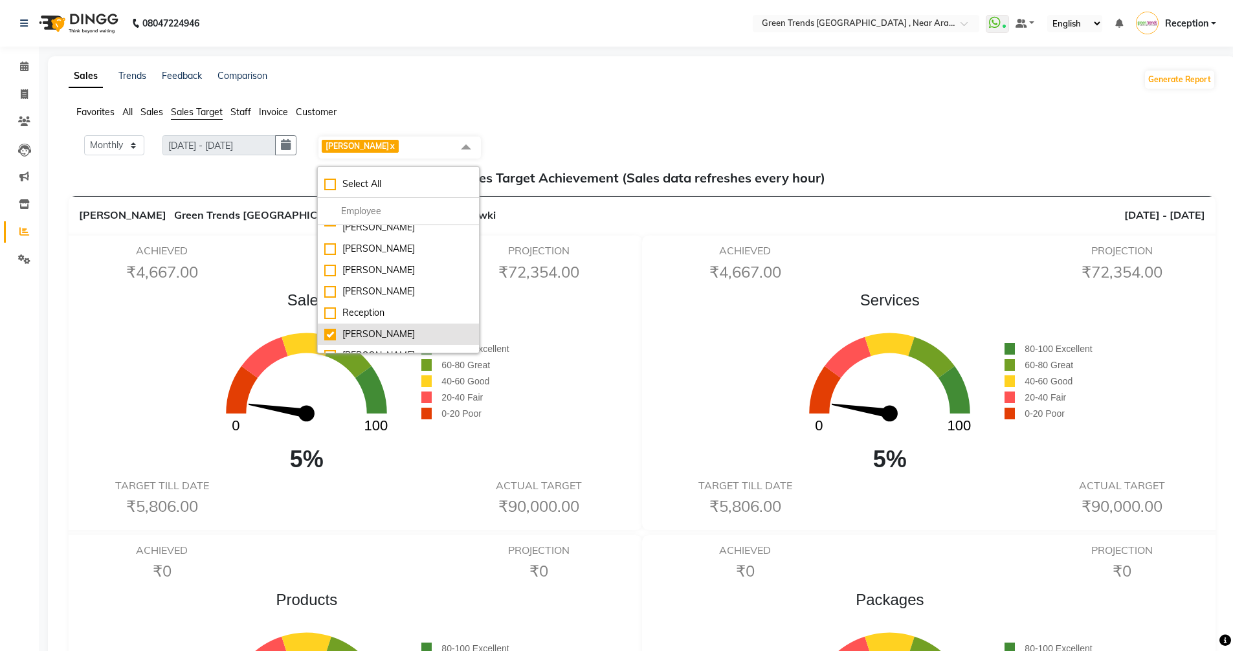
click at [336, 327] on div "[PERSON_NAME]" at bounding box center [398, 334] width 148 height 14
checkbox input "false"
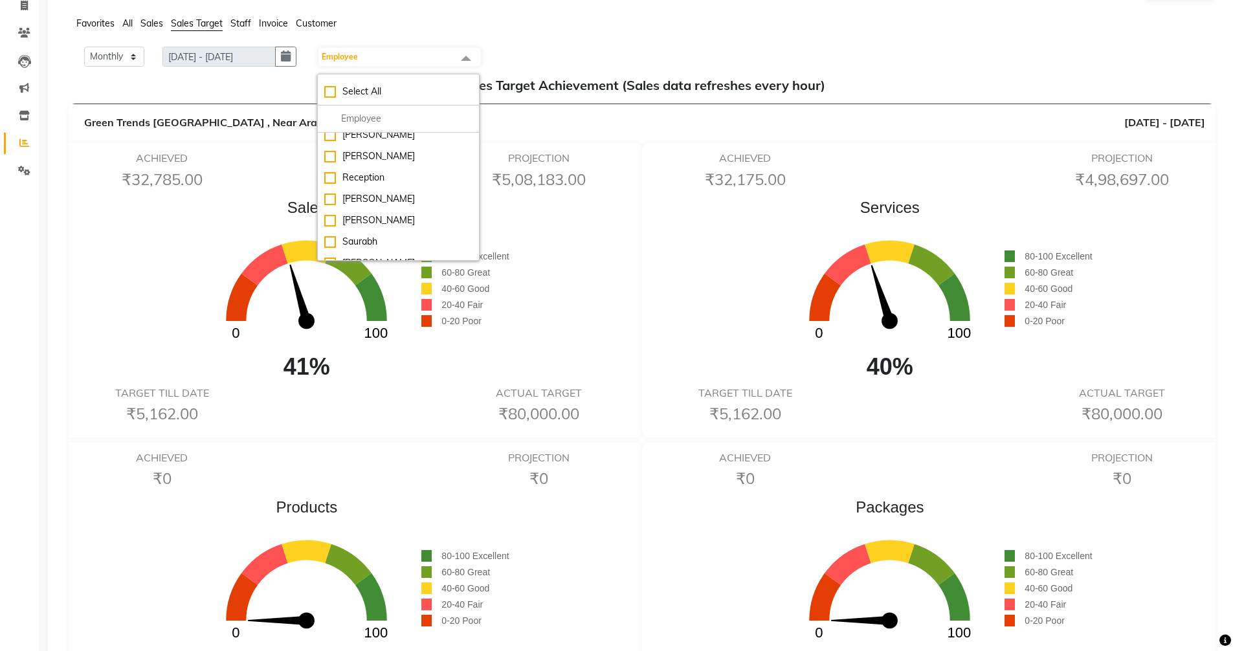
scroll to position [129, 0]
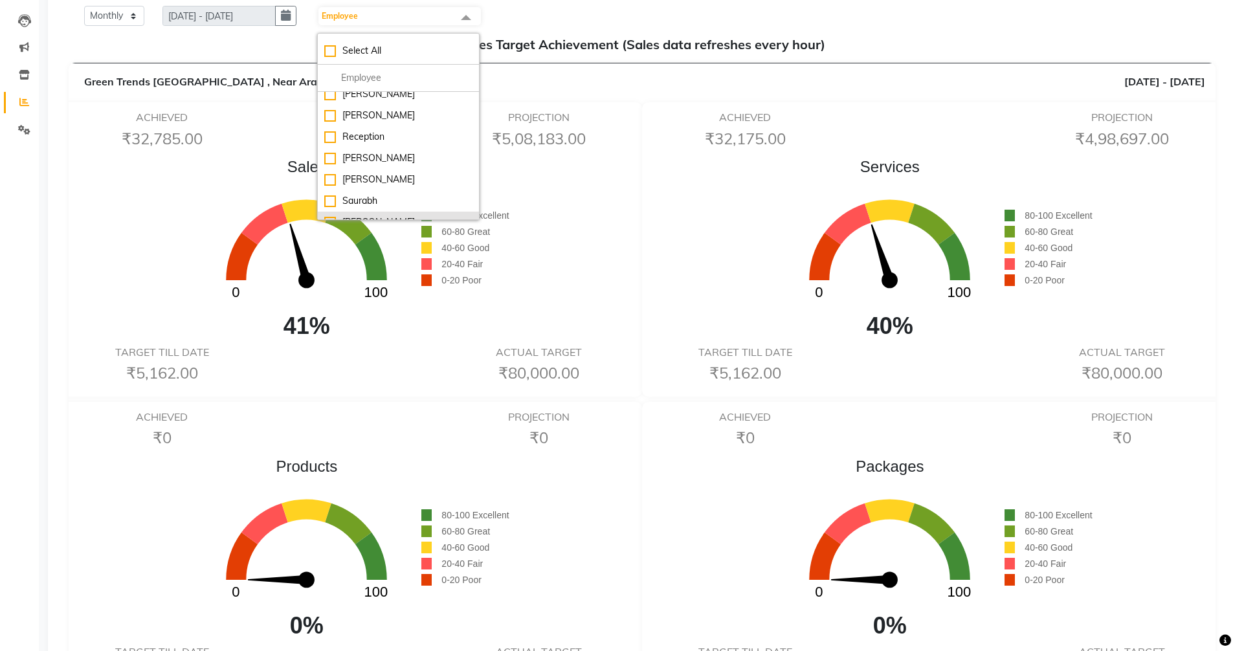
click at [334, 215] on div "[PERSON_NAME]" at bounding box center [398, 222] width 148 height 14
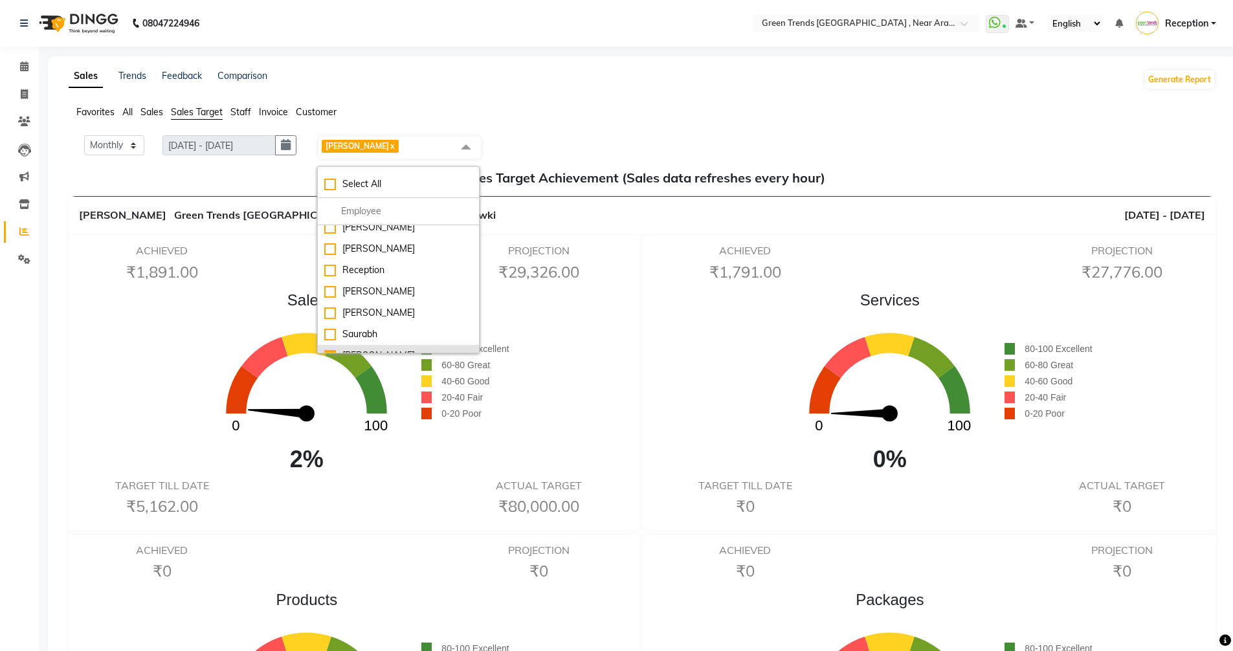
click at [335, 349] on div "[PERSON_NAME]" at bounding box center [398, 356] width 148 height 14
checkbox input "false"
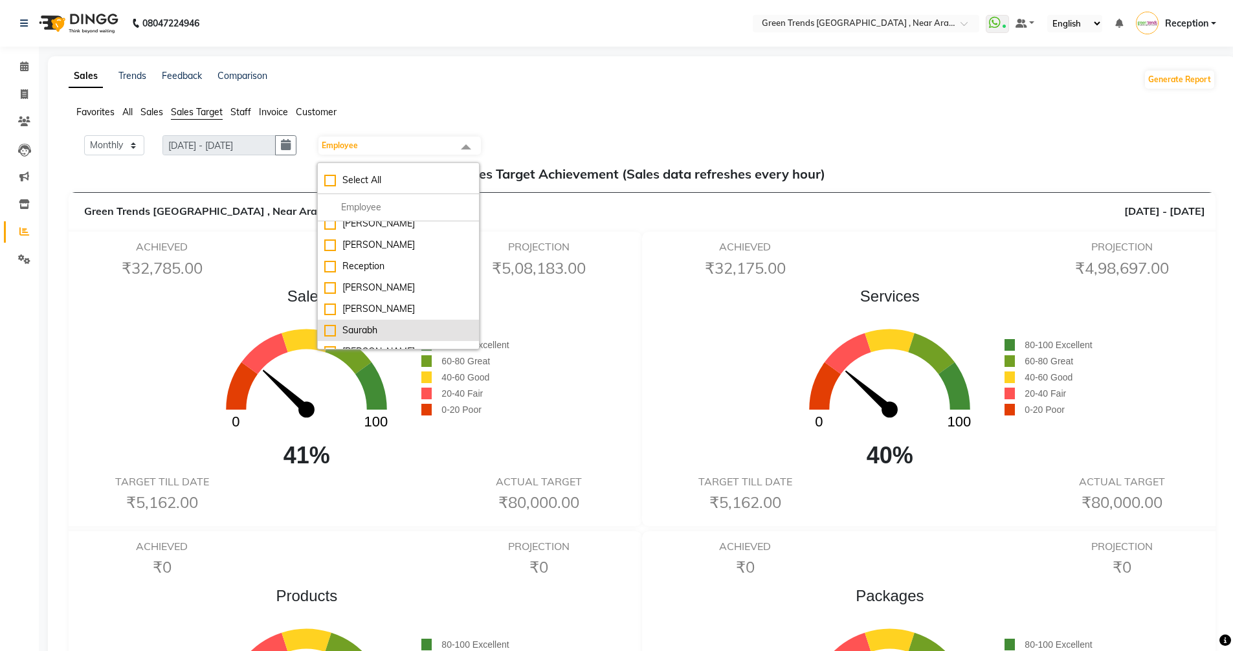
click at [332, 324] on div "Saurabh" at bounding box center [398, 331] width 148 height 14
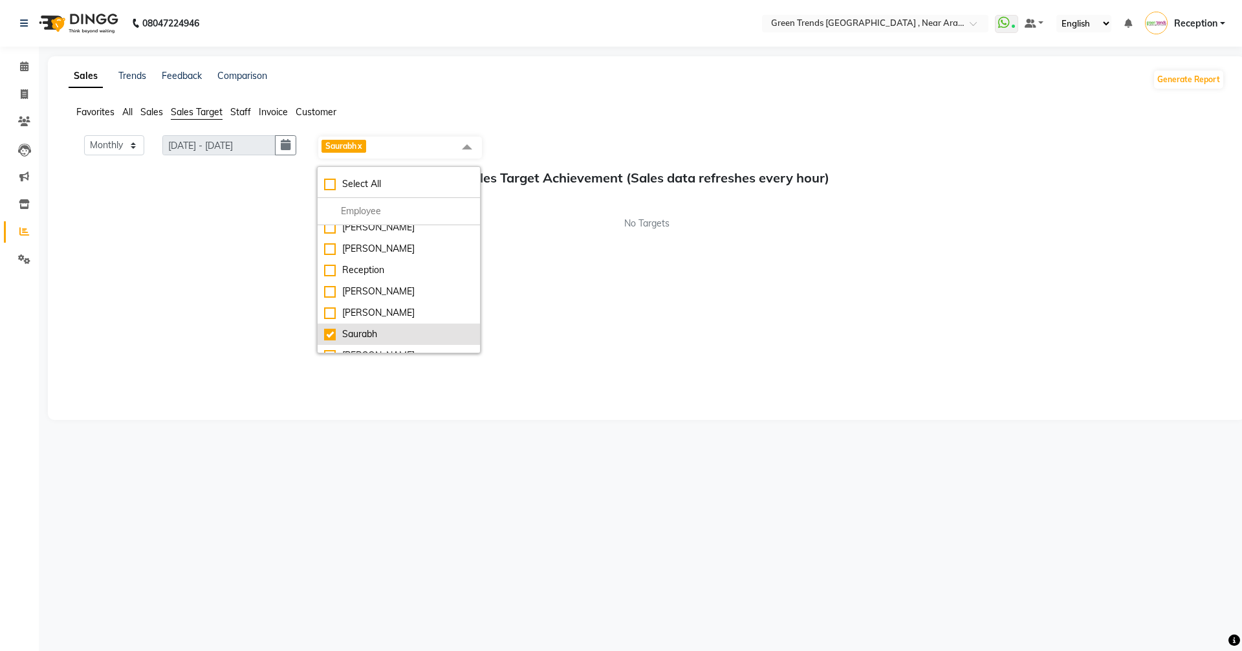
click at [332, 327] on div "Saurabh" at bounding box center [398, 334] width 149 height 14
checkbox input "false"
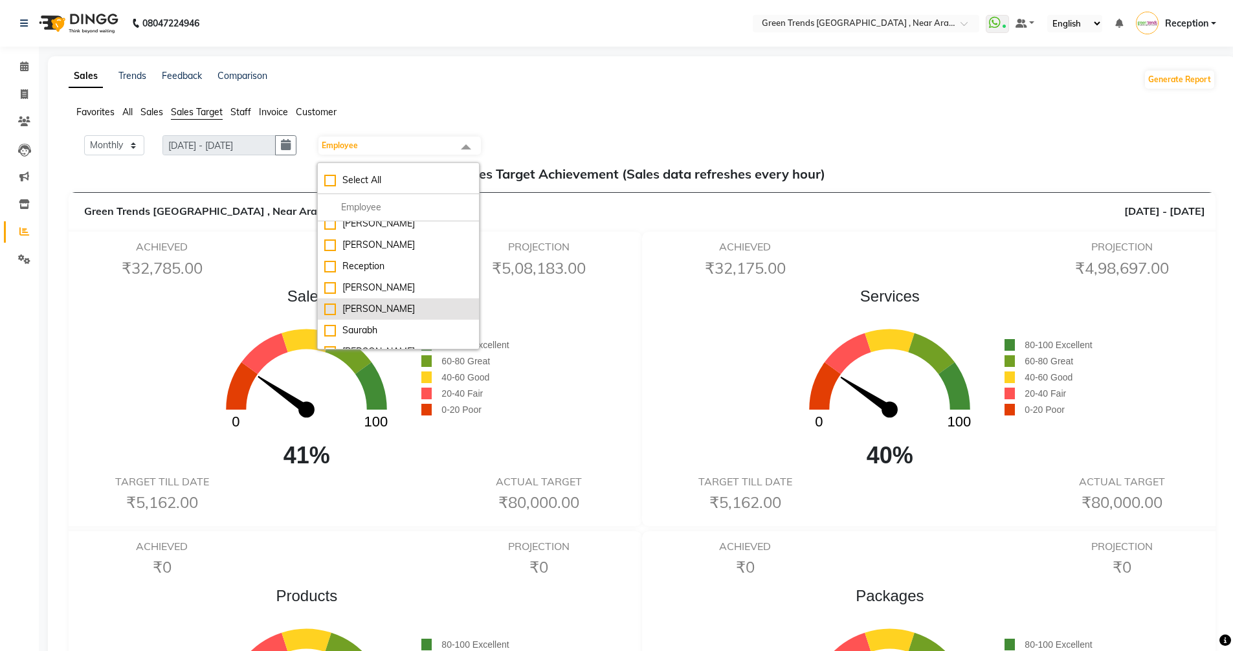
click at [332, 302] on div "[PERSON_NAME]" at bounding box center [398, 309] width 148 height 14
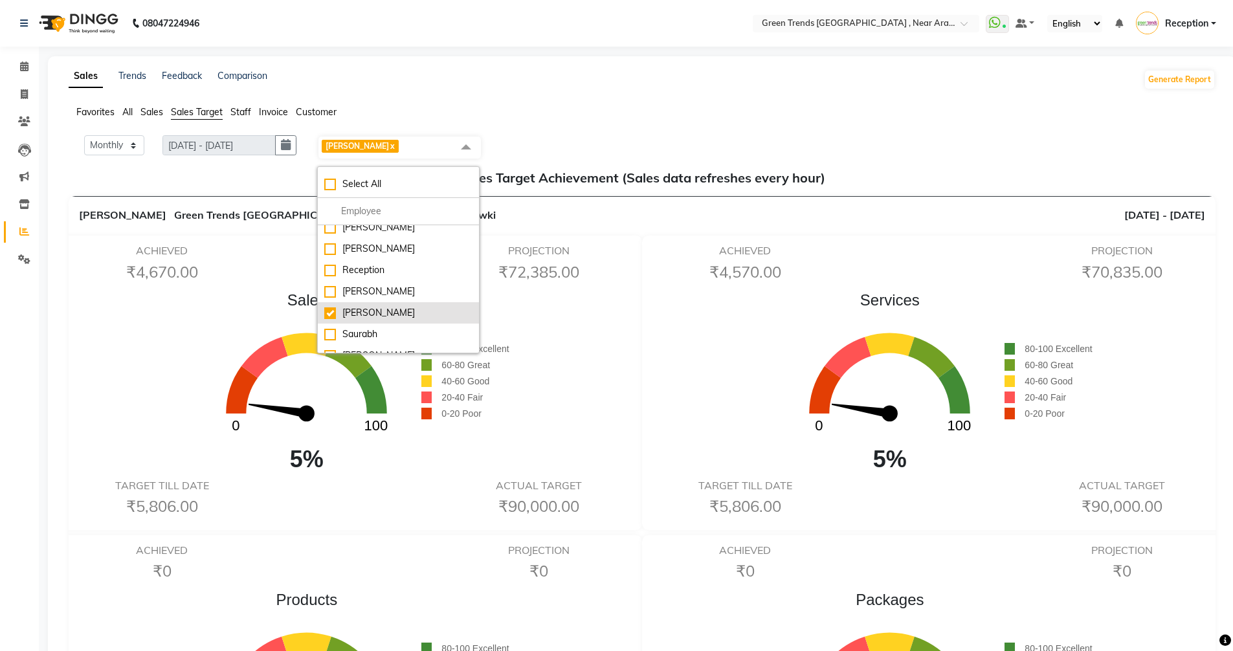
click at [334, 306] on div "[PERSON_NAME]" at bounding box center [398, 313] width 148 height 14
checkbox input "false"
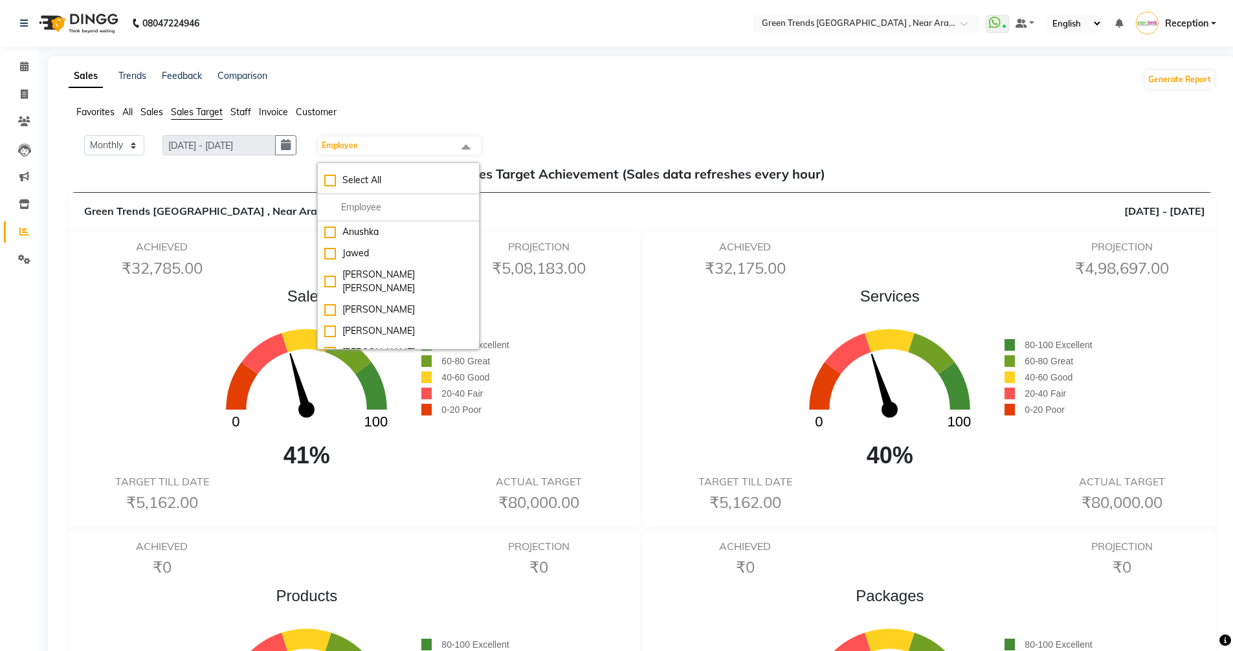
click at [472, 145] on span at bounding box center [466, 147] width 26 height 25
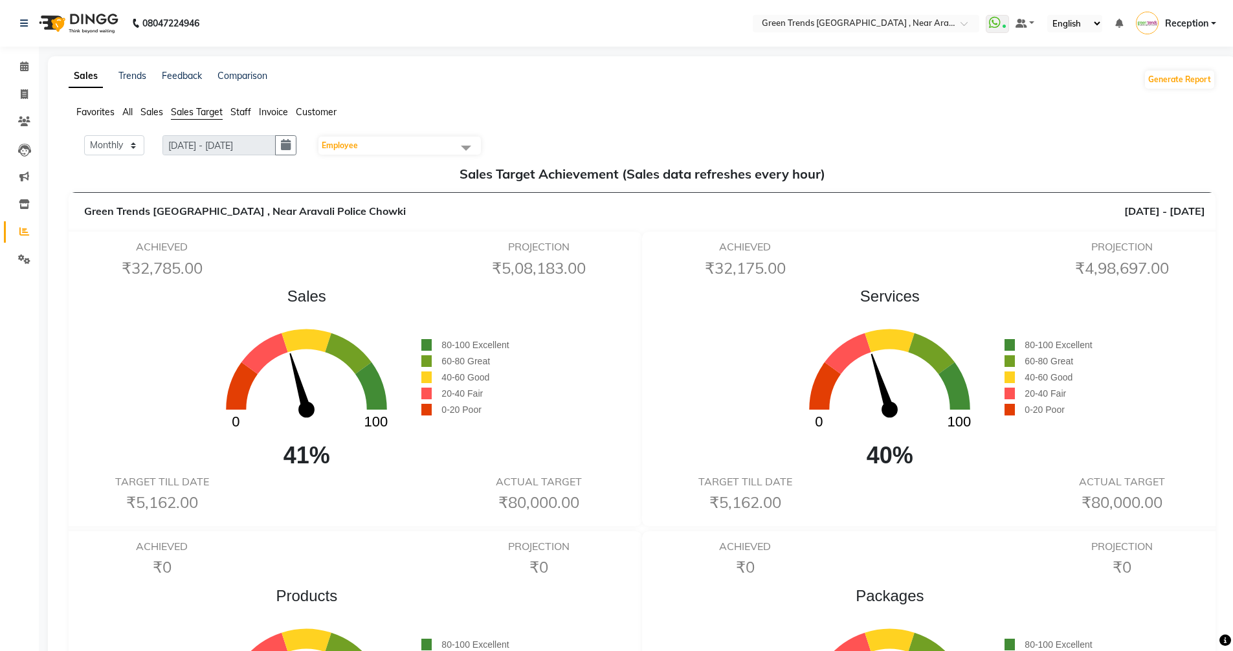
click at [474, 142] on span at bounding box center [466, 147] width 26 height 25
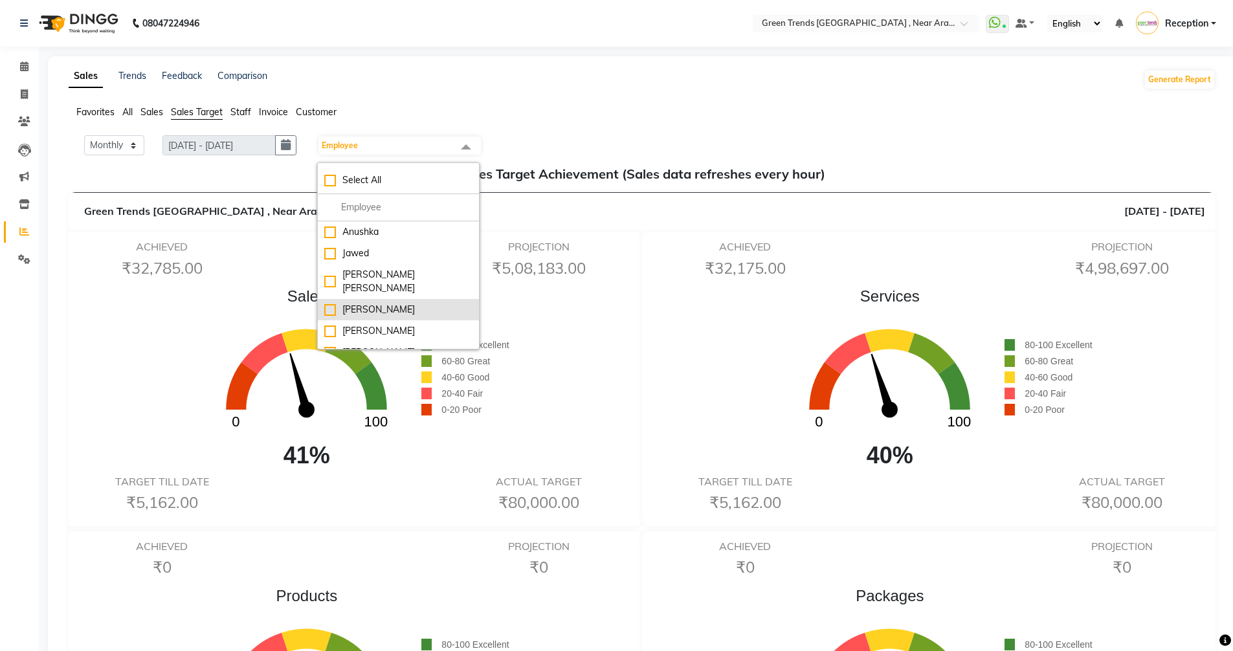
drag, startPoint x: 365, startPoint y: 272, endPoint x: 376, endPoint y: 292, distance: 22.3
click at [376, 287] on ul "Anushka Jawed Mohd. Fuzail Mohd Shuaib Mudit Nihal Reception Saif Sameera Saura…" at bounding box center [398, 284] width 161 height 127
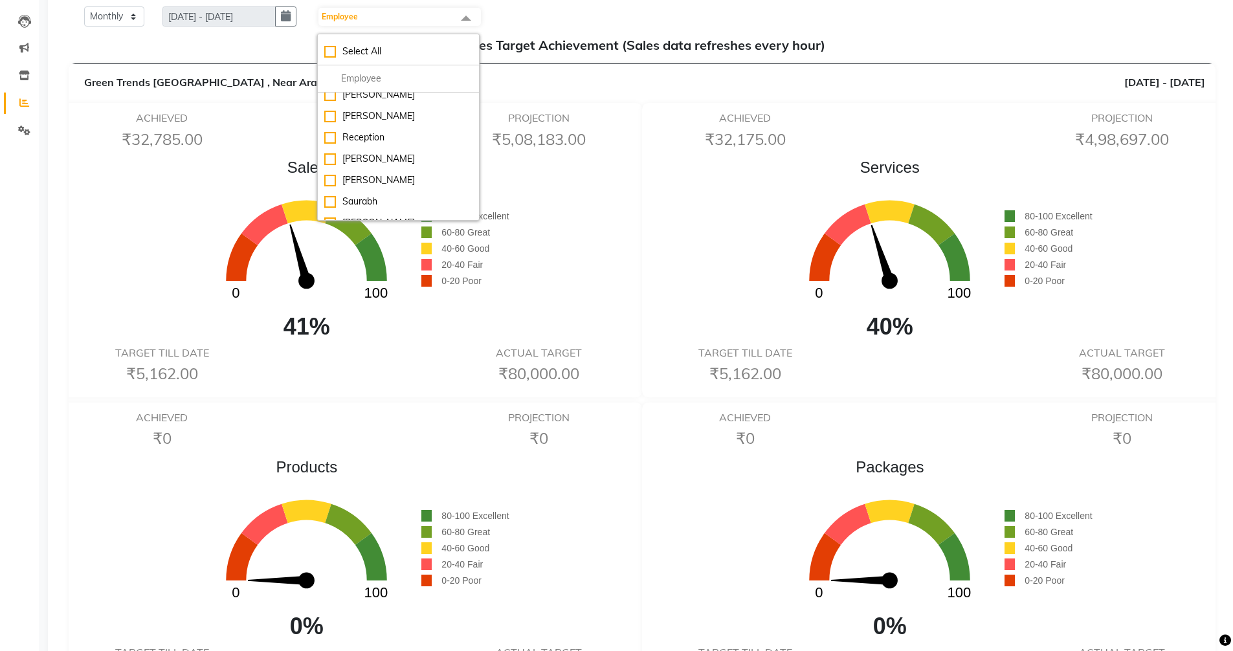
scroll to position [129, 0]
click at [418, 215] on div "[PERSON_NAME]" at bounding box center [398, 222] width 148 height 14
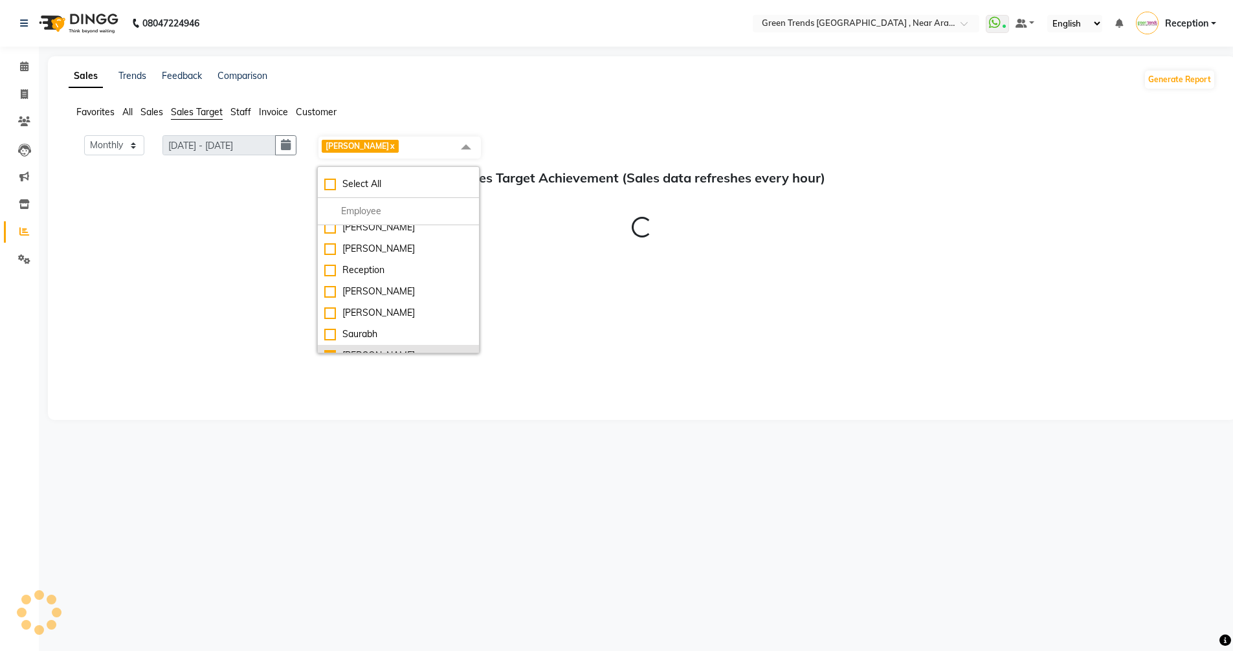
scroll to position [0, 0]
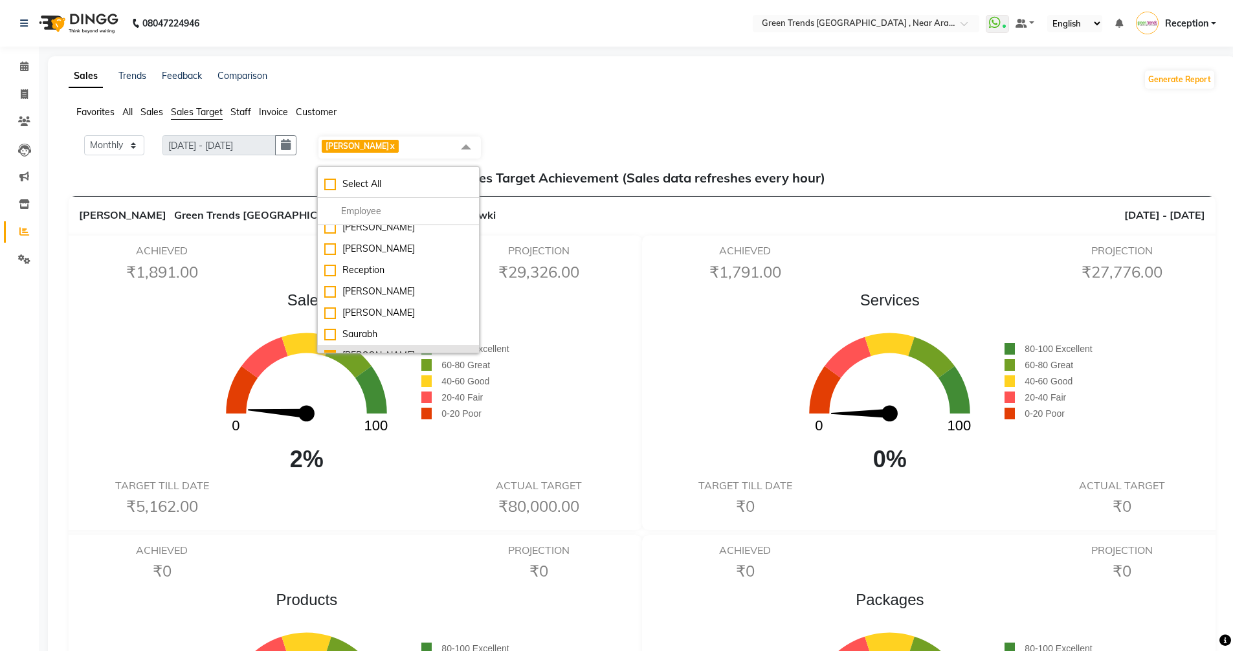
click at [367, 349] on div "[PERSON_NAME]" at bounding box center [398, 356] width 148 height 14
checkbox input "false"
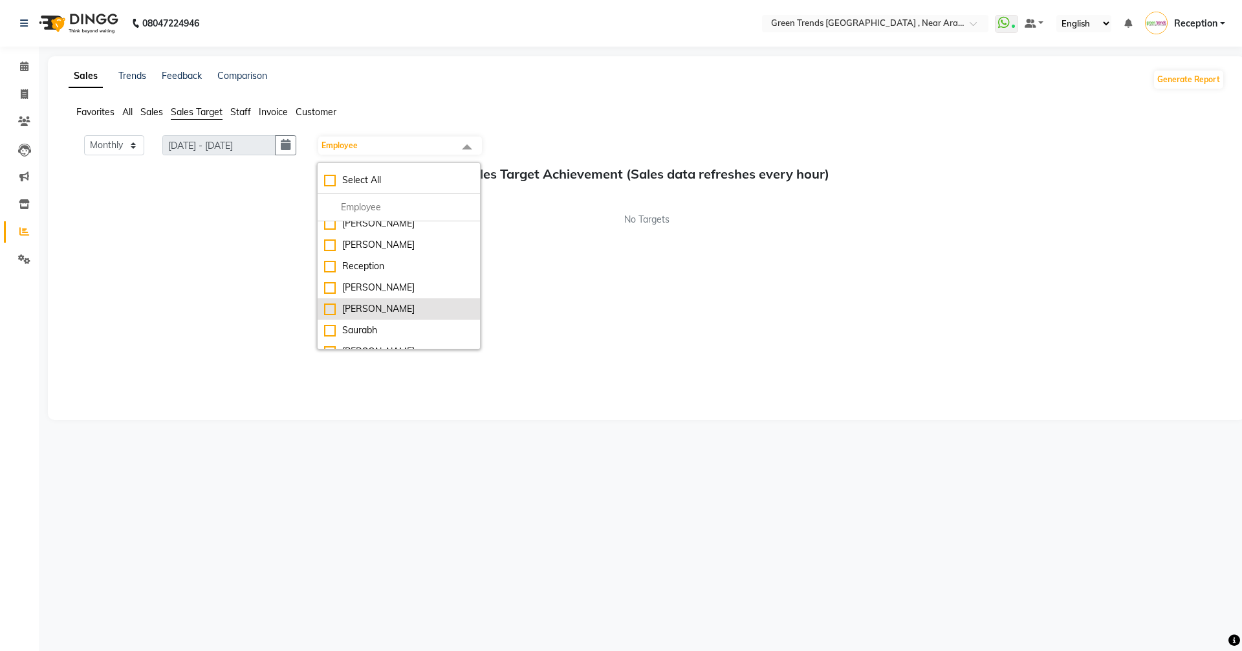
click at [364, 298] on li "[PERSON_NAME]" at bounding box center [399, 308] width 162 height 21
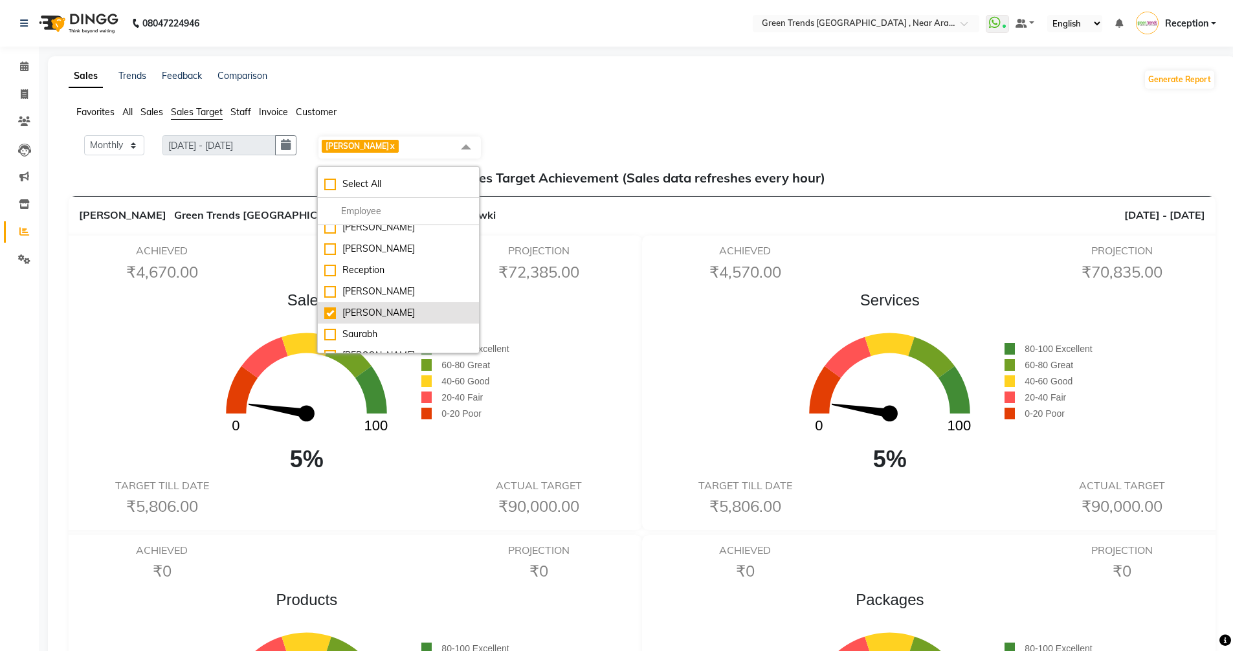
click at [345, 306] on div "[PERSON_NAME]" at bounding box center [398, 313] width 148 height 14
checkbox input "false"
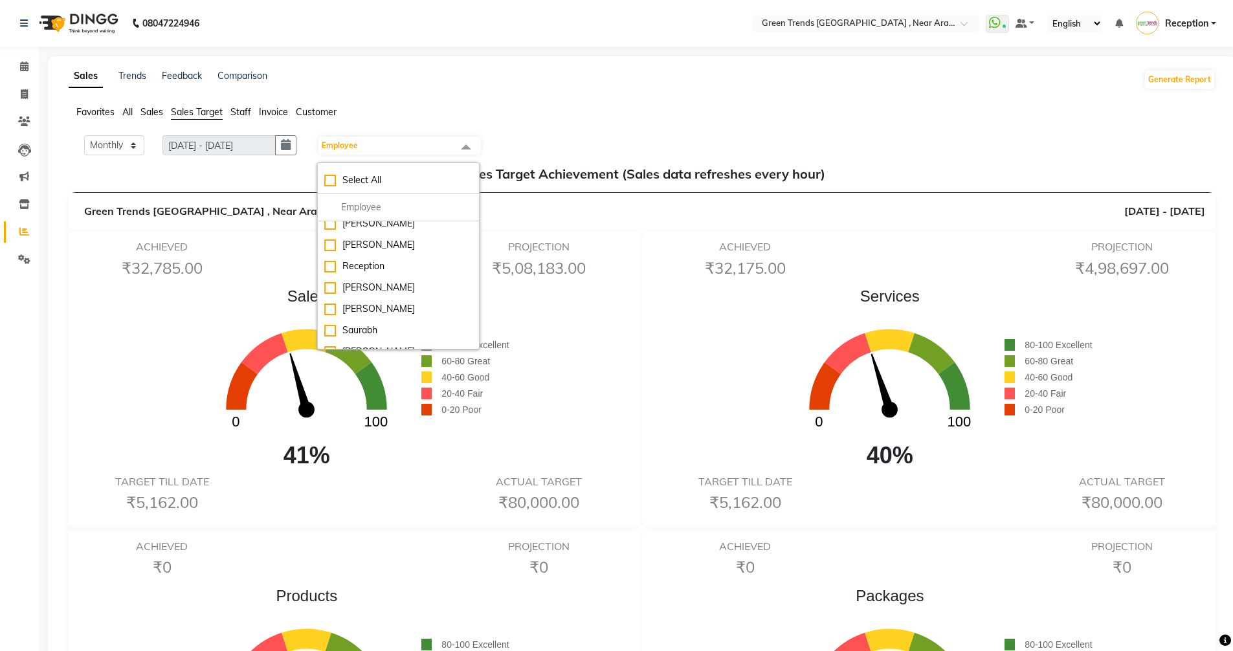
click at [473, 142] on span at bounding box center [466, 147] width 26 height 25
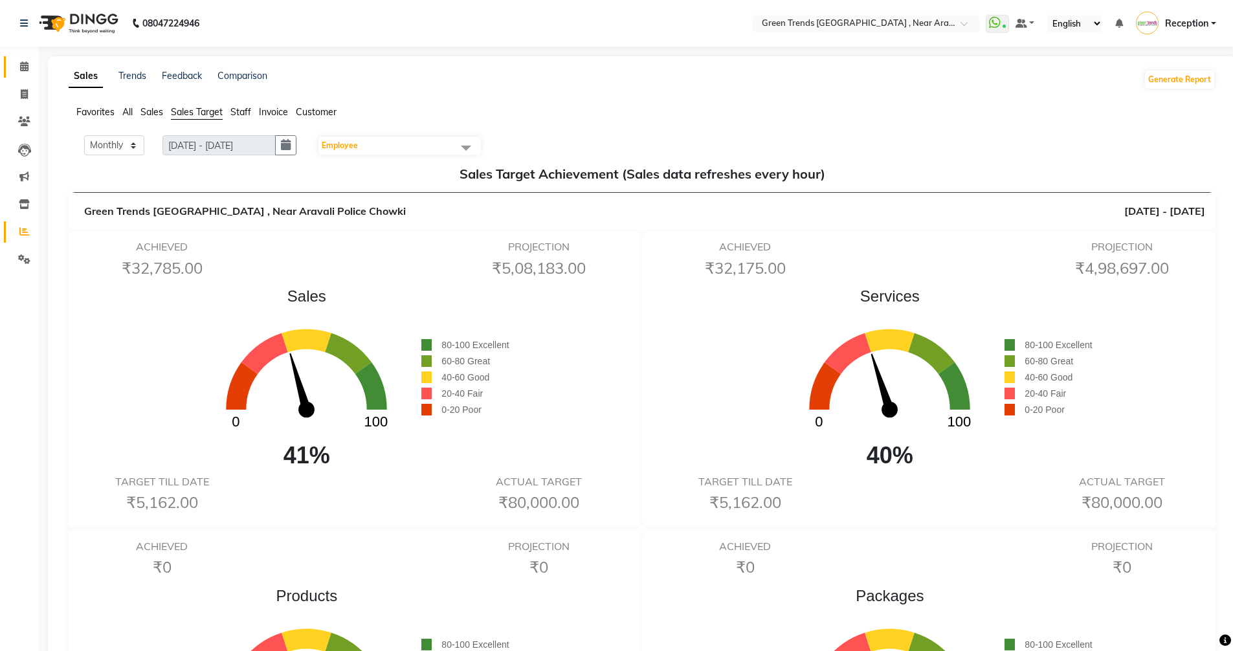
click at [34, 58] on link "Calendar" at bounding box center [19, 66] width 31 height 21
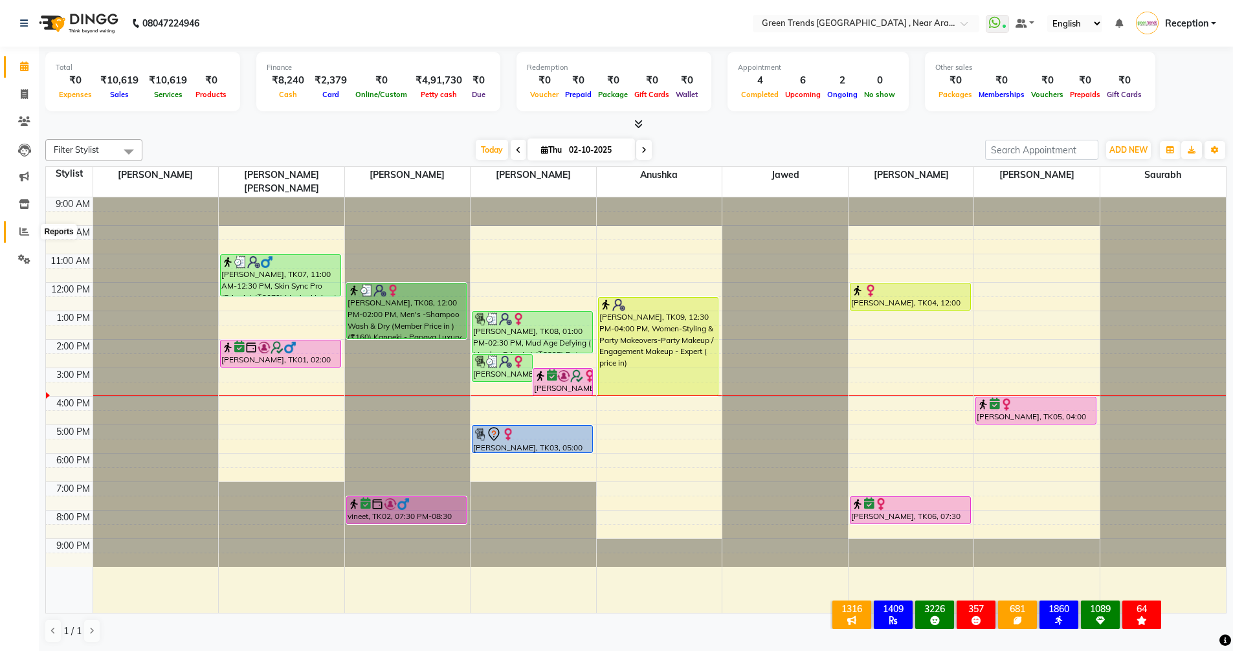
click at [17, 233] on span at bounding box center [24, 232] width 23 height 15
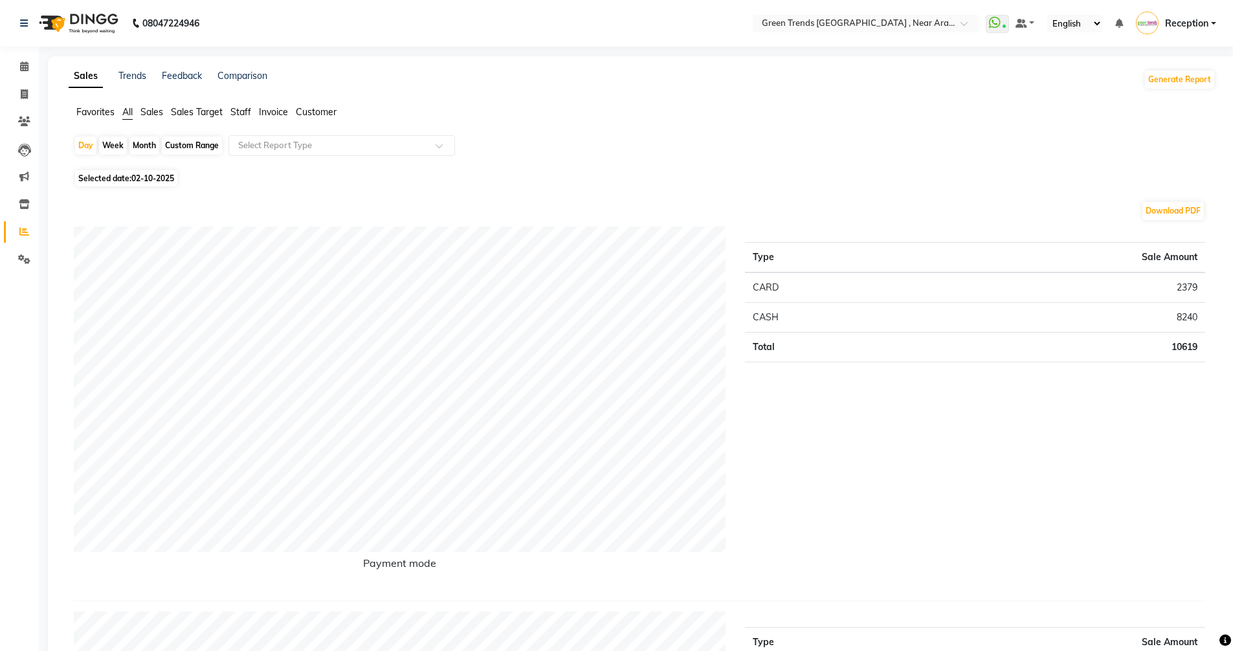
click at [210, 113] on span "Sales Target" at bounding box center [197, 112] width 52 height 12
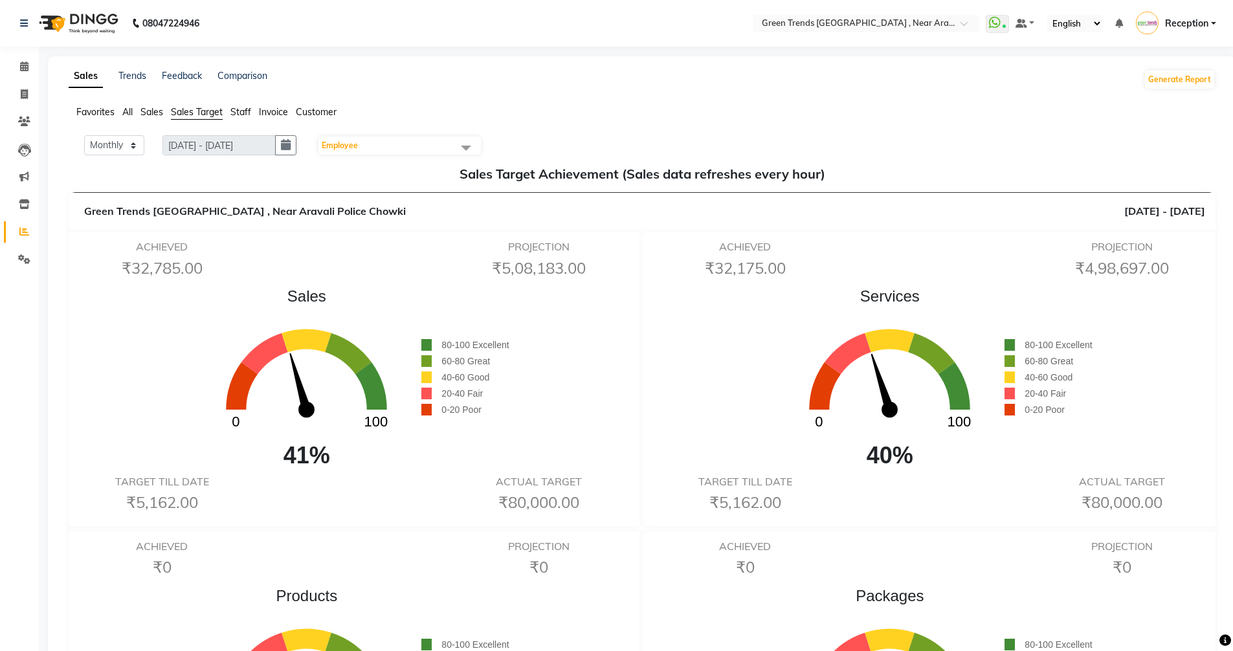
click at [473, 151] on span at bounding box center [466, 147] width 26 height 25
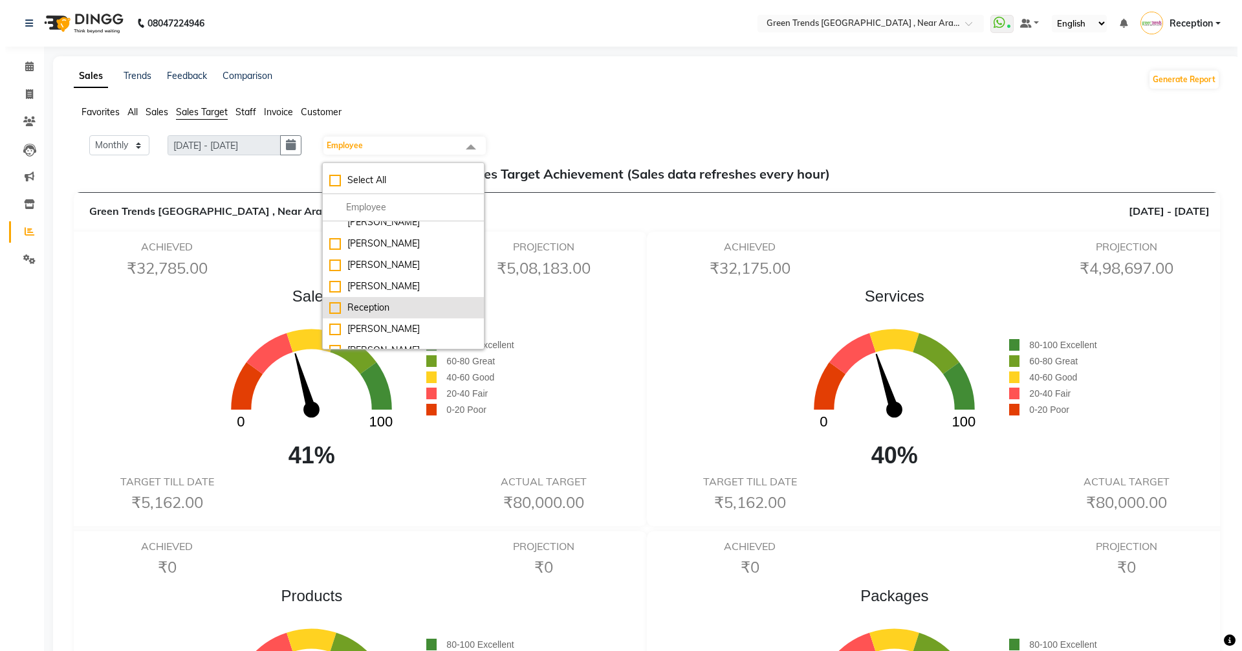
scroll to position [107, 0]
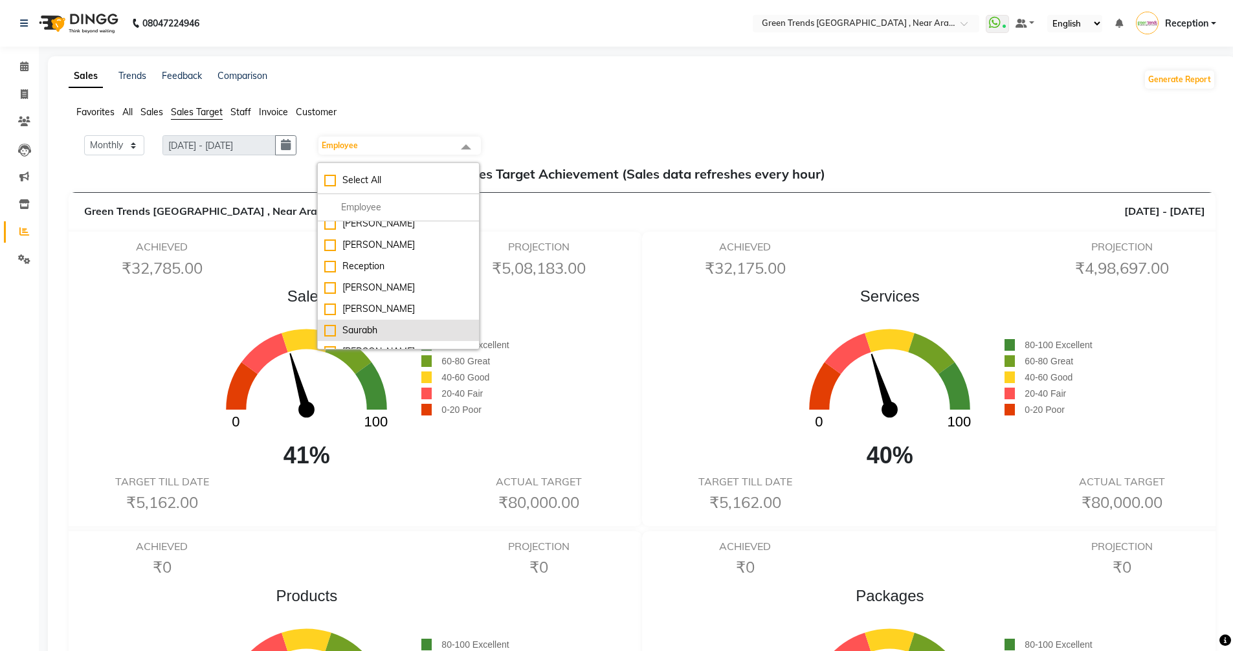
click at [392, 324] on div "Saurabh" at bounding box center [398, 331] width 148 height 14
checkbox input "true"
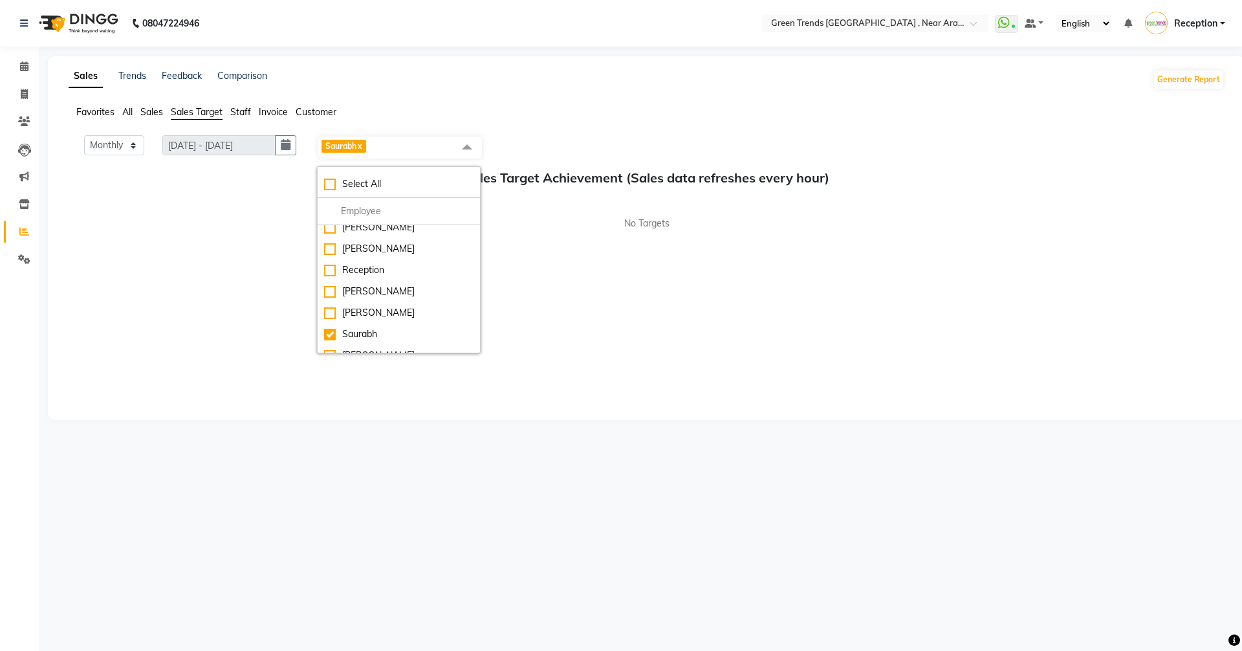
click at [836, 263] on div "Monthly Weekly [DATE] - [DATE] Saurabh x Select All [PERSON_NAME]. [PERSON_NAME…" at bounding box center [647, 271] width 1156 height 272
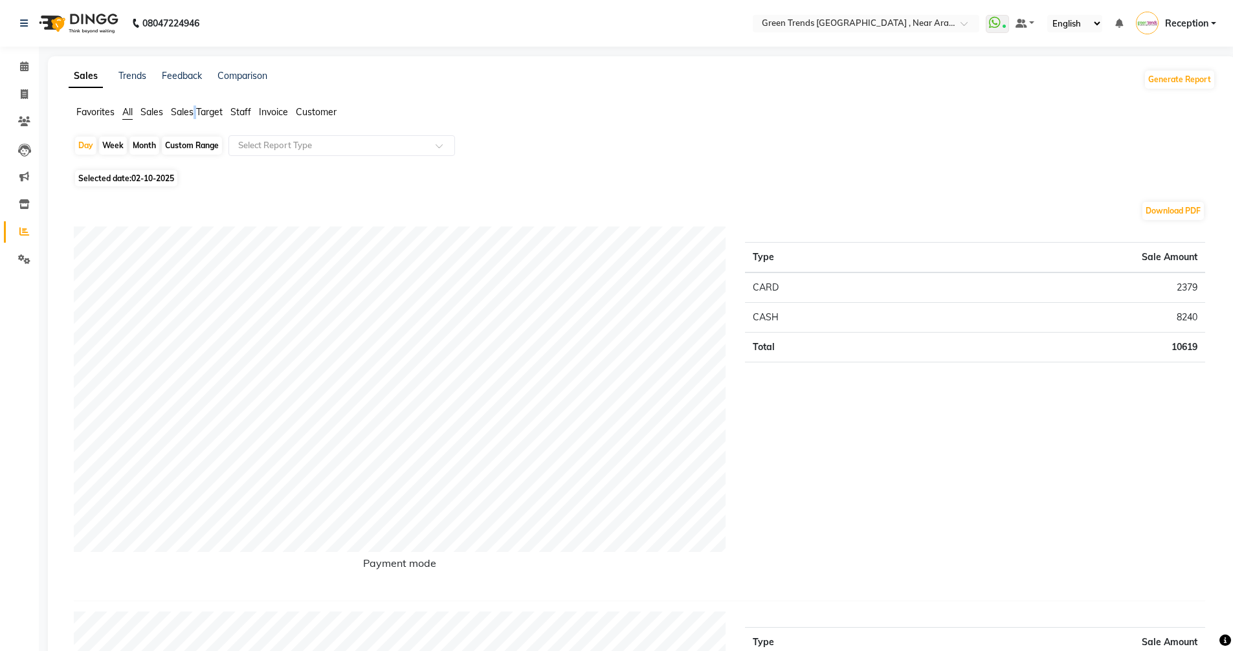
click at [196, 107] on span "Sales Target" at bounding box center [197, 112] width 52 height 12
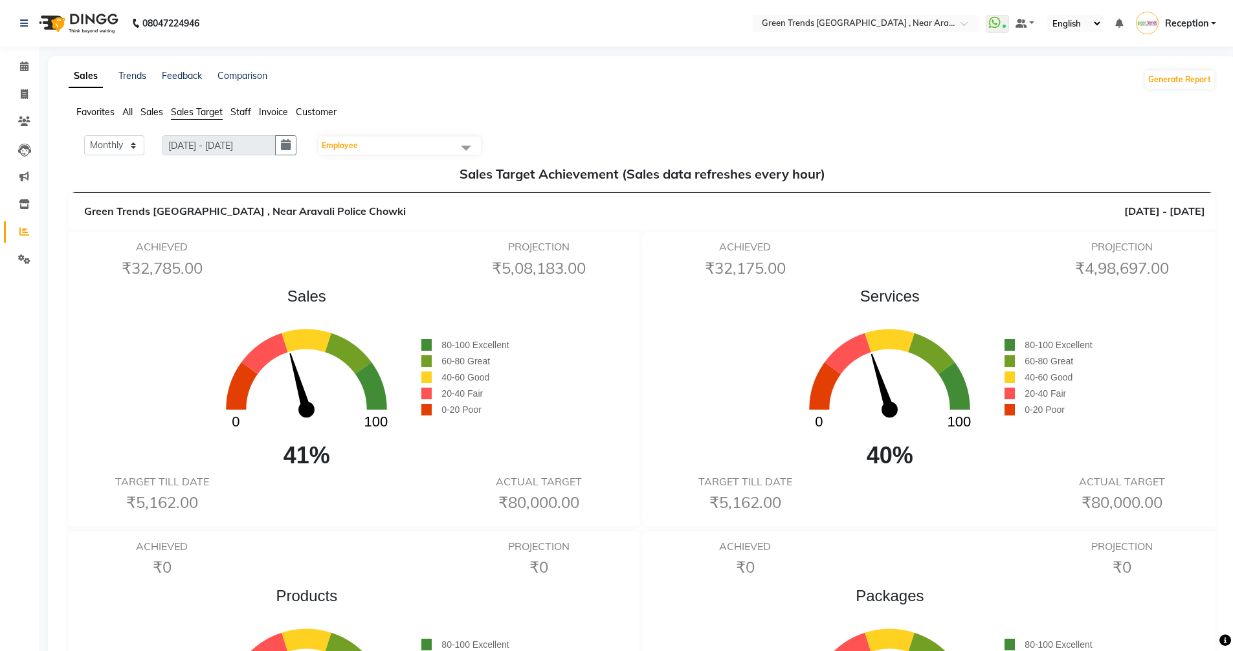
click at [464, 146] on span at bounding box center [466, 147] width 26 height 25
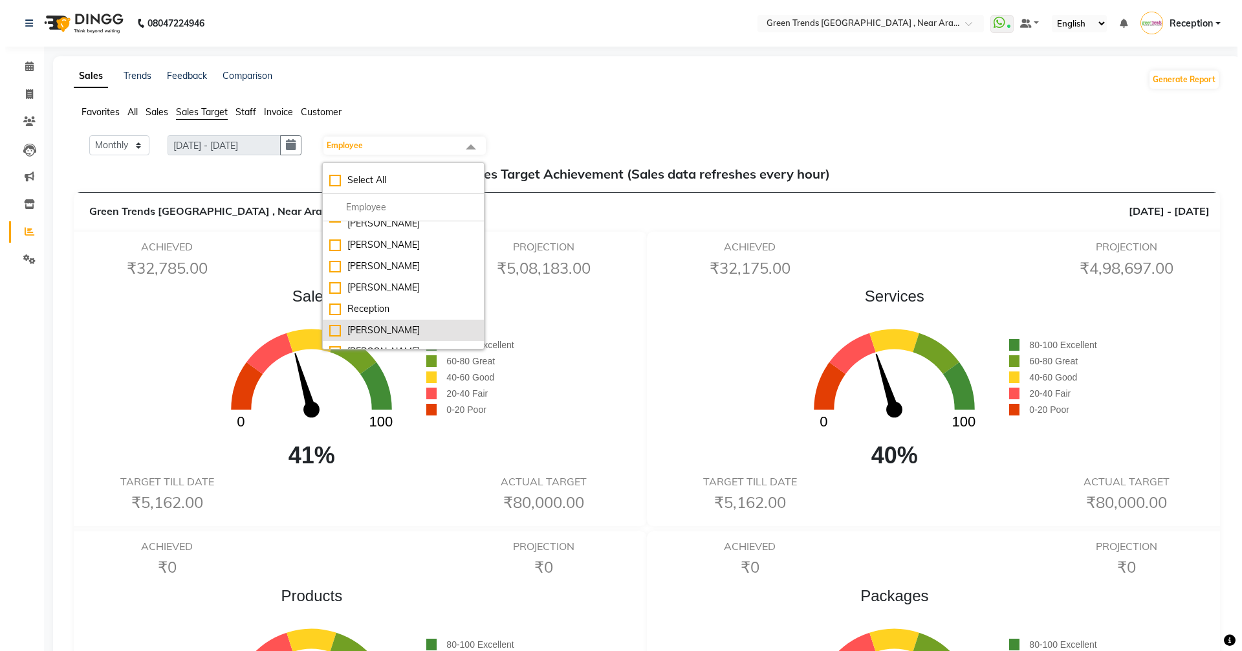
scroll to position [107, 0]
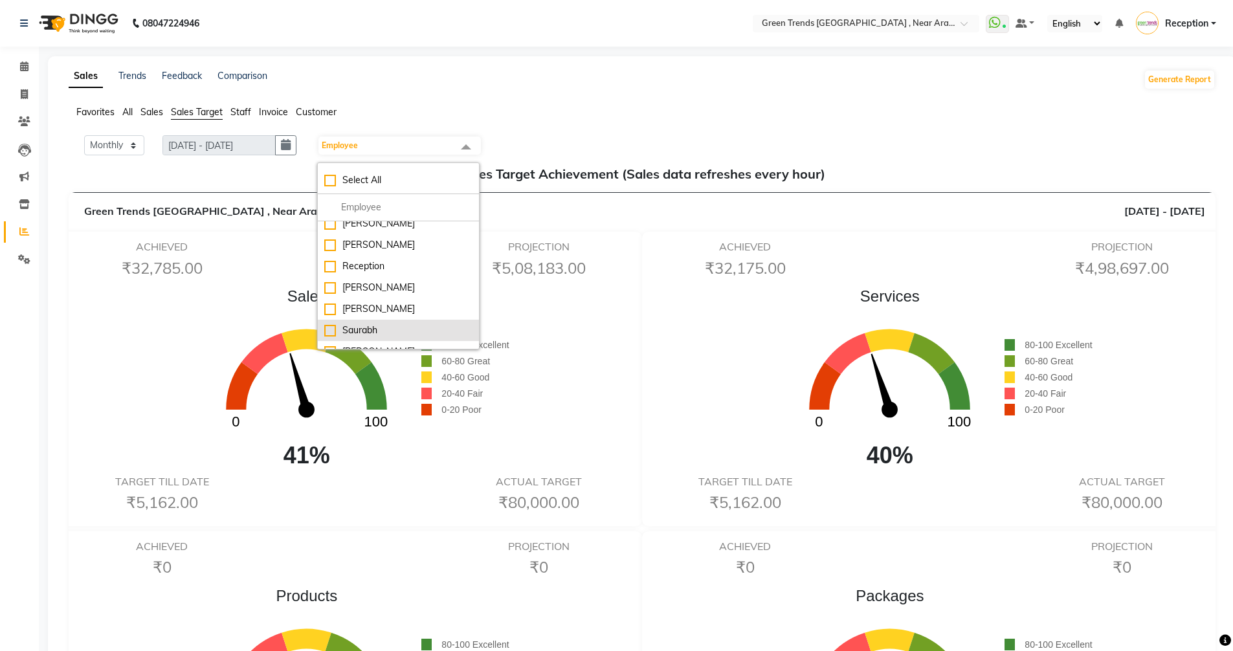
click at [436, 324] on div "Saurabh" at bounding box center [398, 331] width 148 height 14
checkbox input "true"
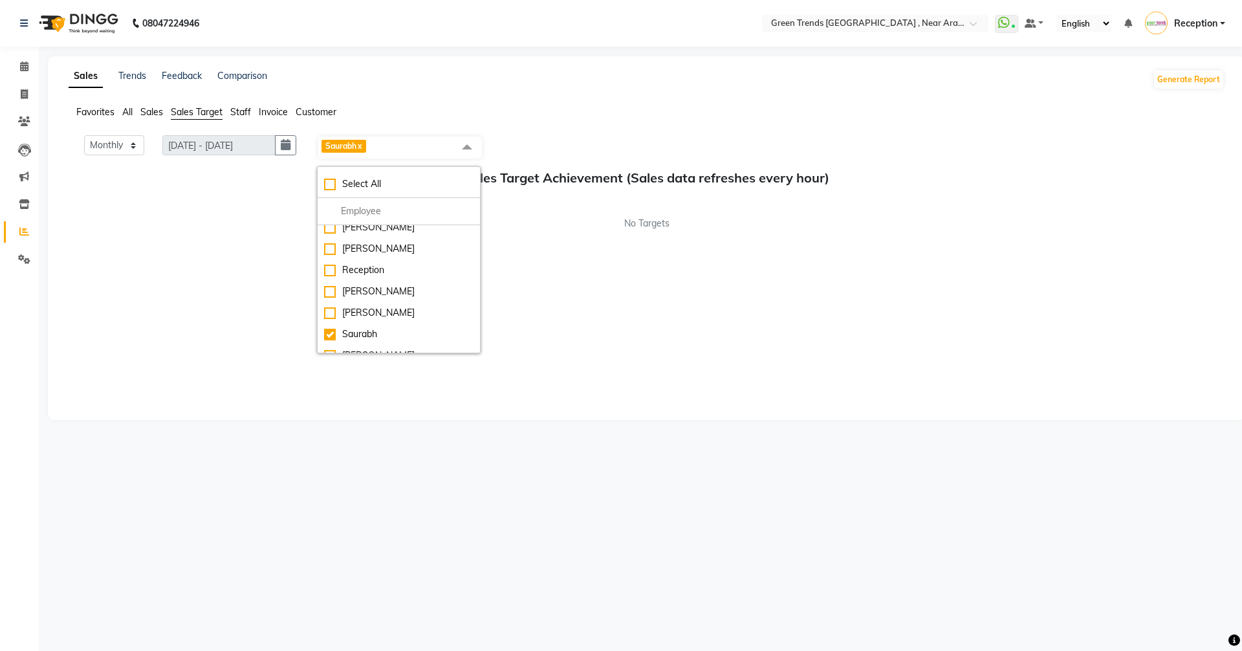
click at [479, 149] on span at bounding box center [467, 147] width 26 height 25
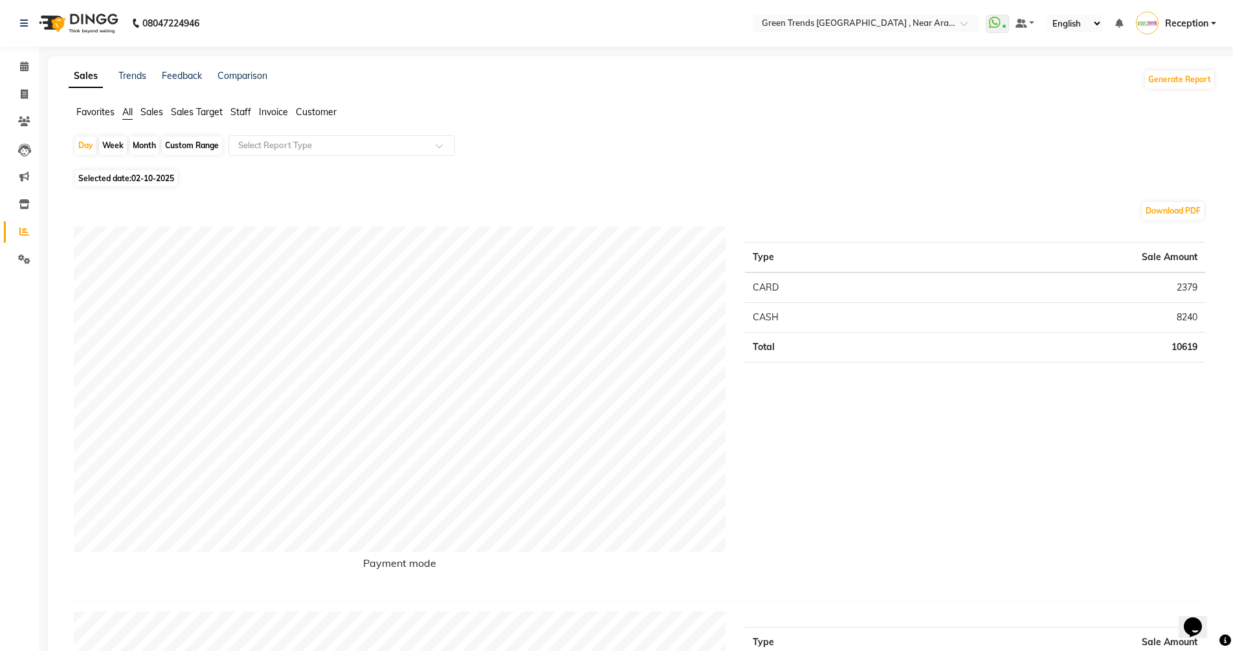
click at [181, 107] on span "Sales Target" at bounding box center [197, 112] width 52 height 12
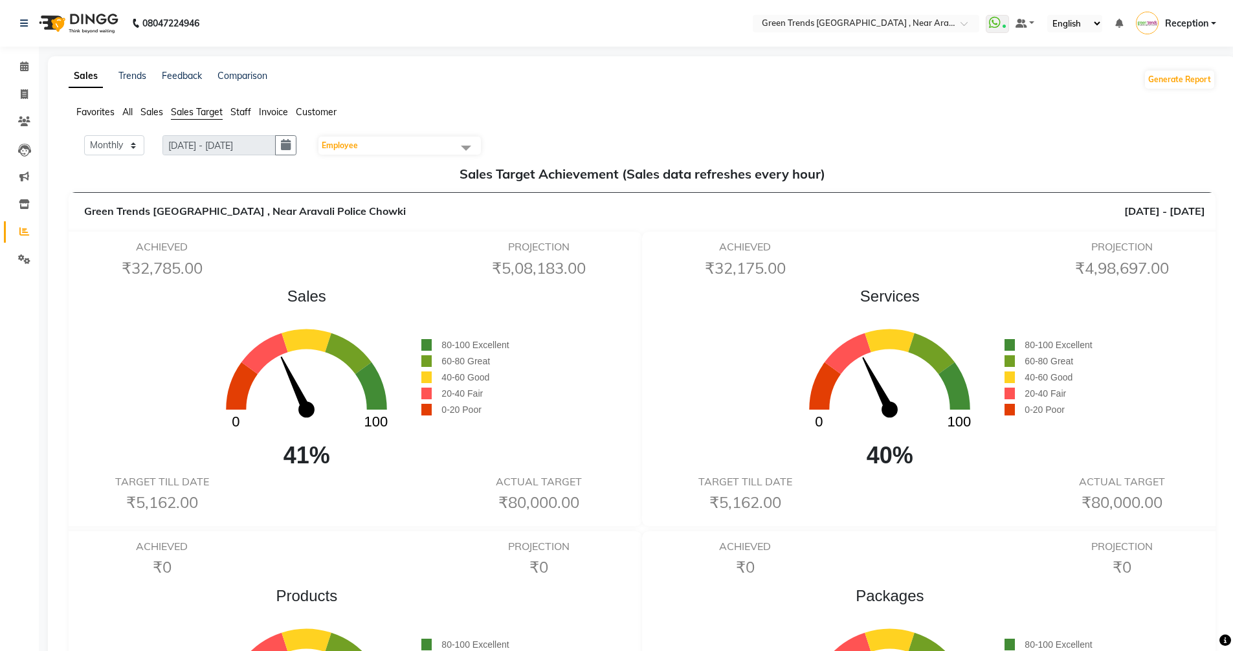
click at [366, 142] on span "Employee" at bounding box center [399, 146] width 162 height 18
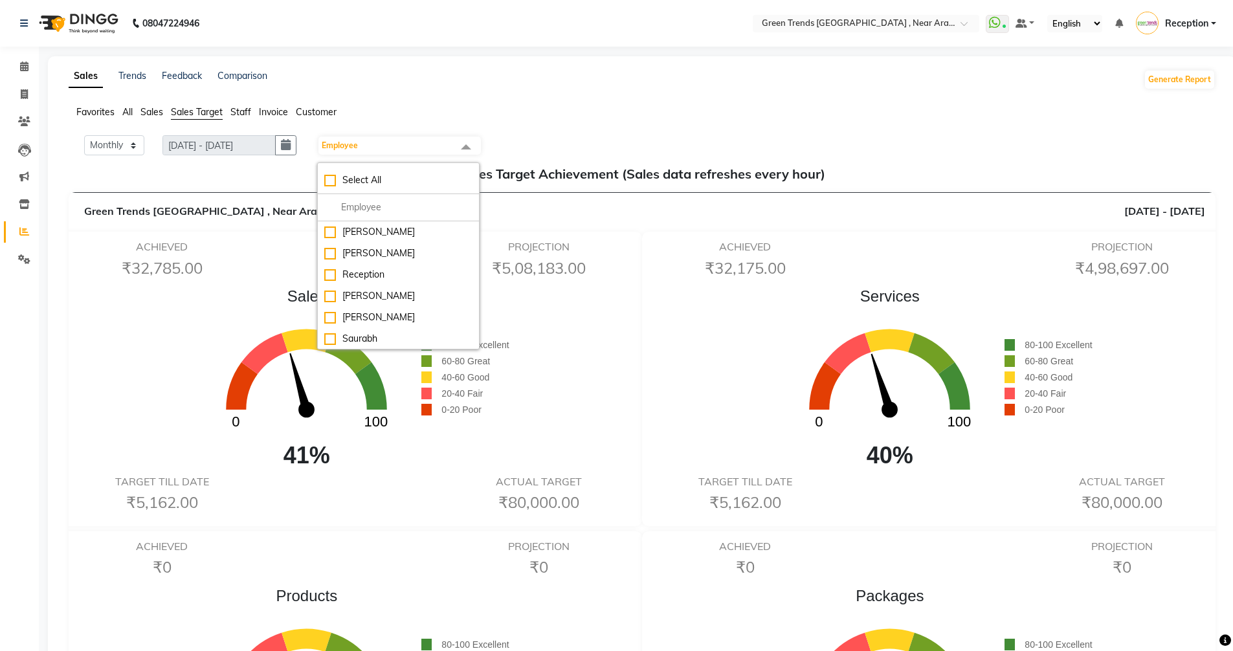
scroll to position [107, 0]
click at [395, 324] on div "Saurabh" at bounding box center [398, 331] width 148 height 14
checkbox input "true"
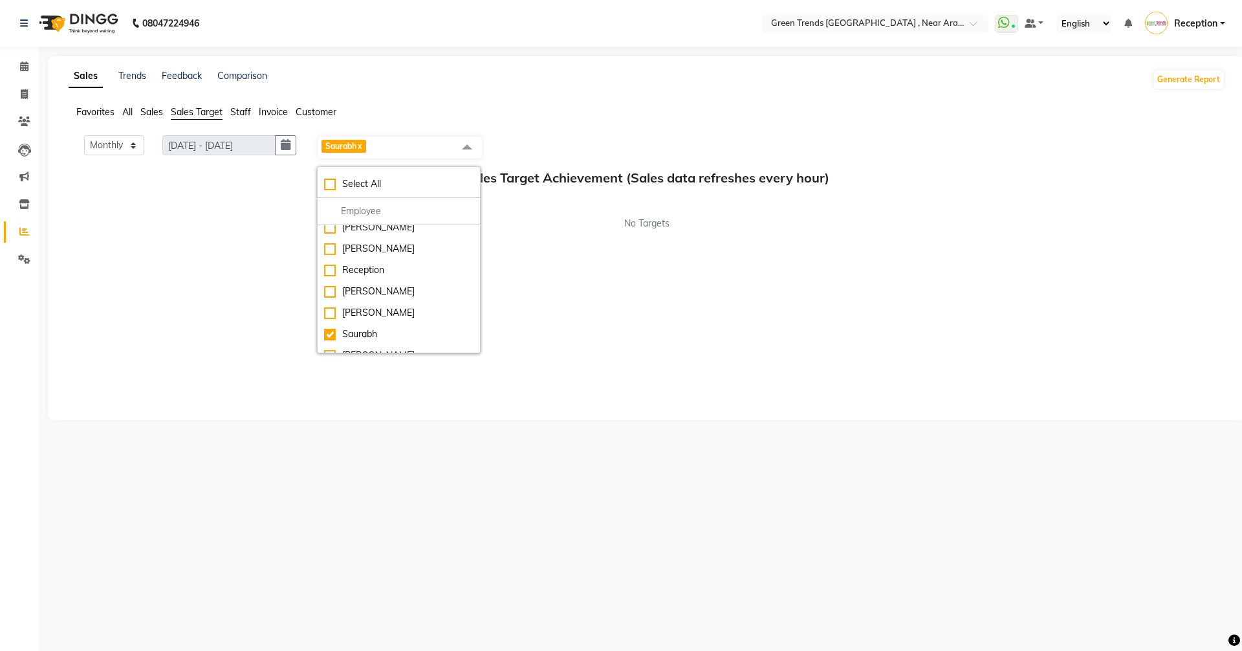
click at [580, 304] on div "Monthly Weekly [DATE] - [DATE] Saurabh x Select All [PERSON_NAME]. [PERSON_NAME…" at bounding box center [647, 271] width 1156 height 272
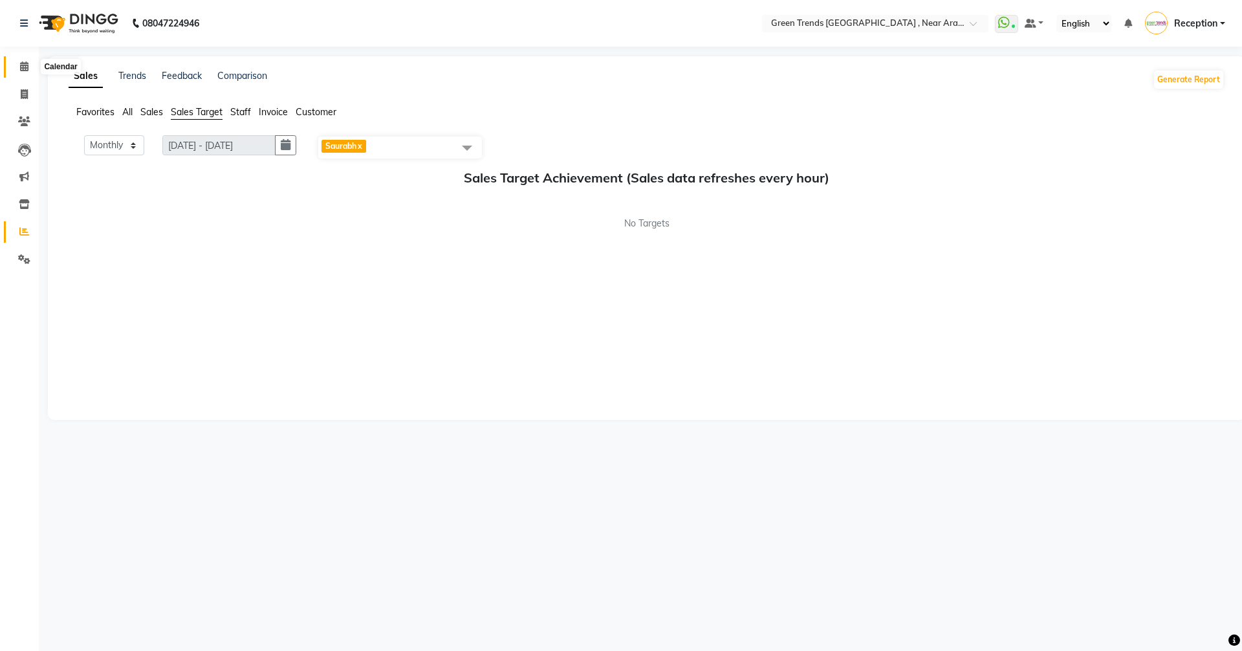
click at [23, 63] on icon at bounding box center [24, 66] width 8 height 10
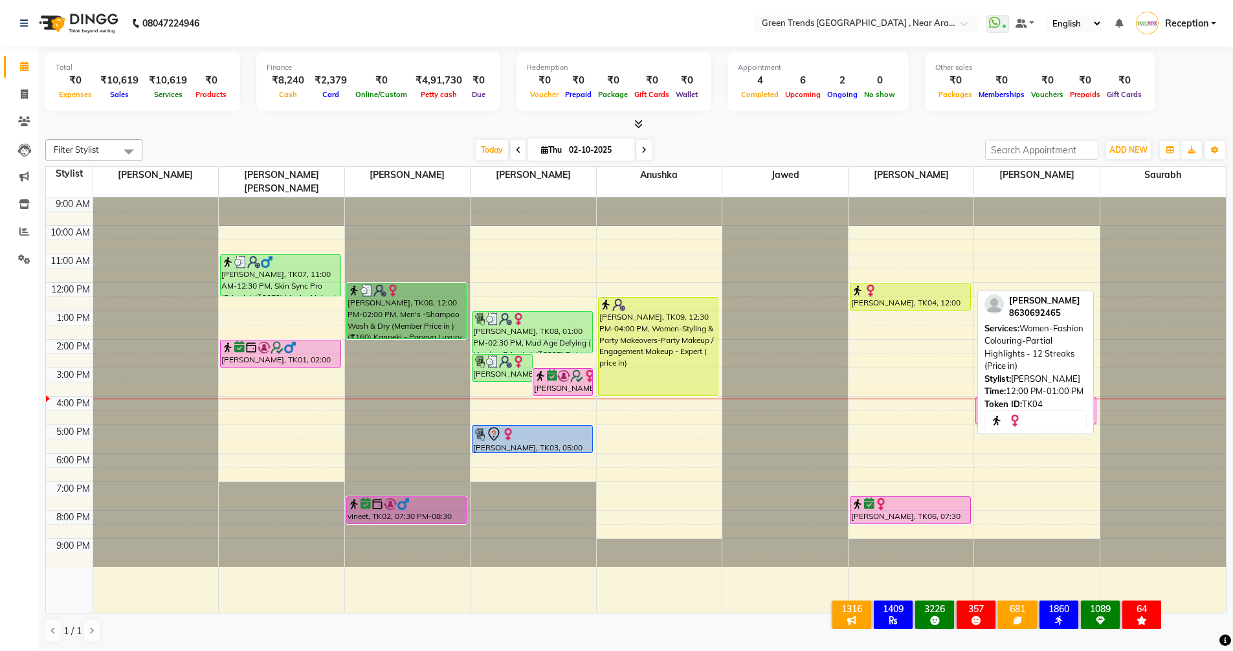
click at [875, 287] on div "[PERSON_NAME], TK04, 12:00 PM-01:00 PM, Women-Fashion Colouring-Partial Highlig…" at bounding box center [911, 404] width 126 height 415
click at [910, 284] on div "[PERSON_NAME], TK04, 12:00 PM-01:00 PM, Women-Fashion Colouring-Partial Highlig…" at bounding box center [910, 296] width 120 height 27
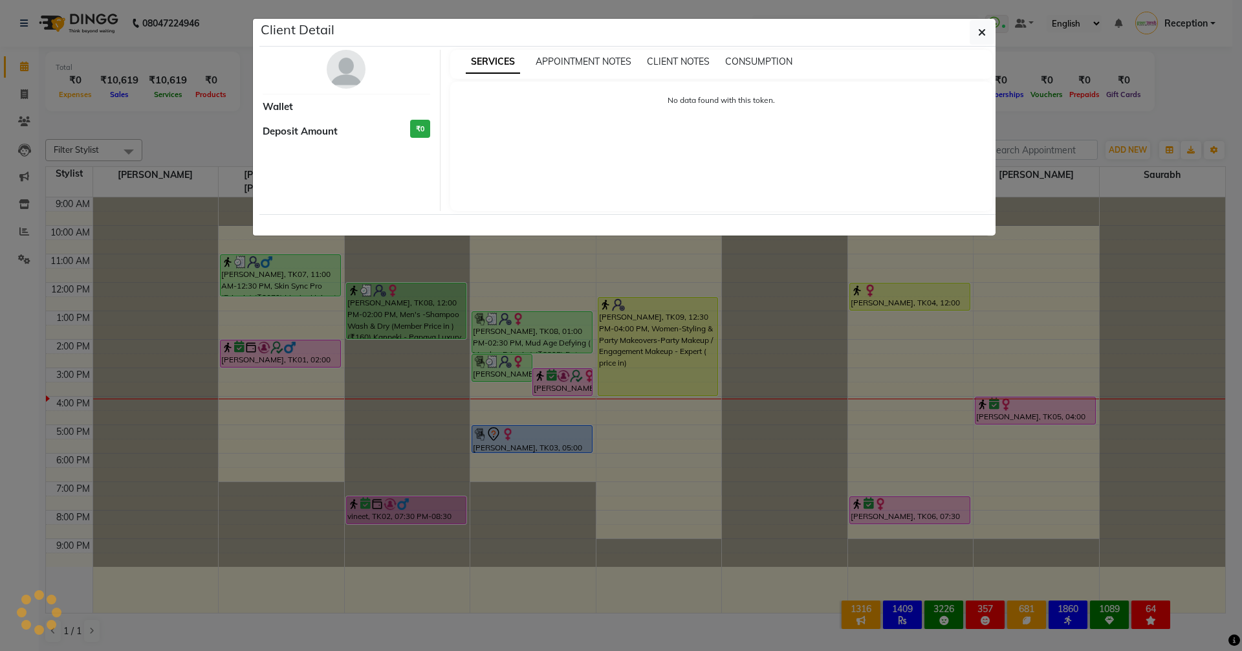
select select "1"
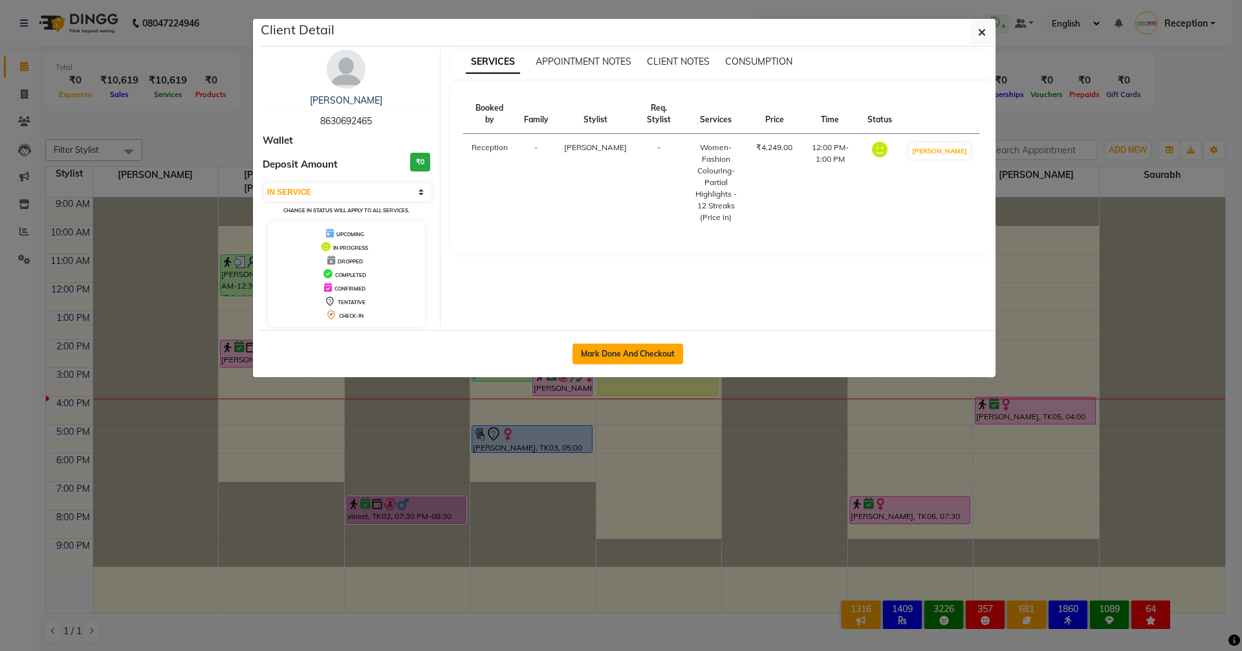
click at [598, 353] on button "Mark Done And Checkout" at bounding box center [628, 354] width 111 height 21
select select "7005"
select select "service"
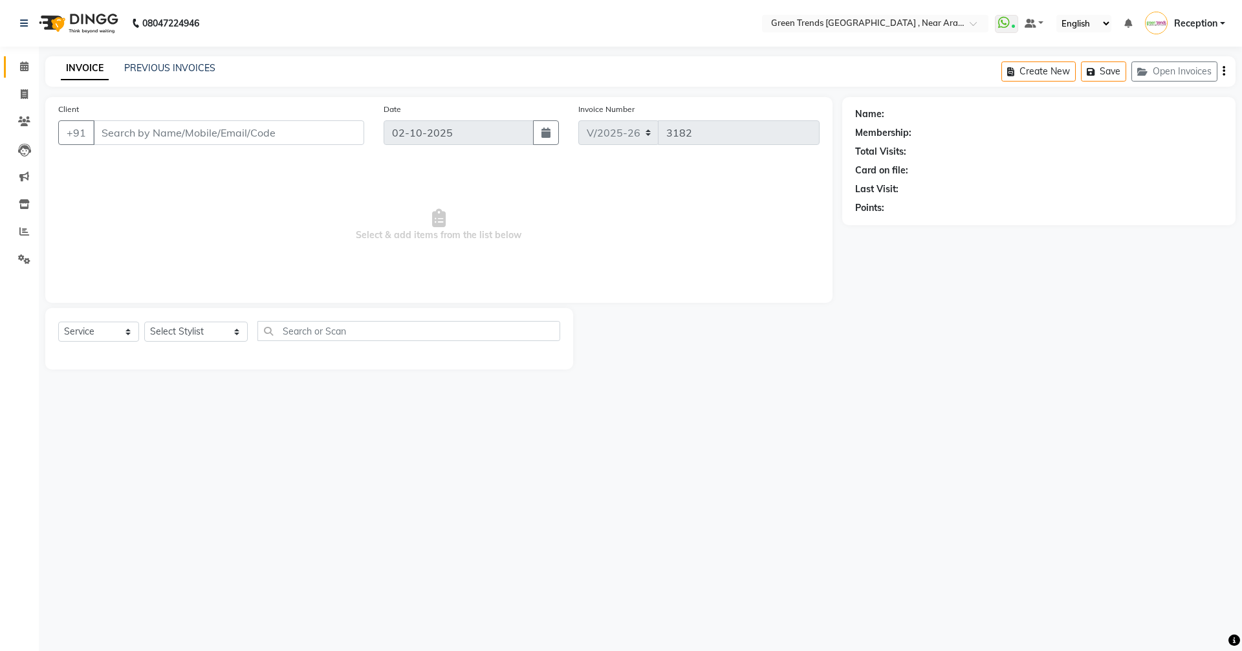
type input "8630692465"
select select "88790"
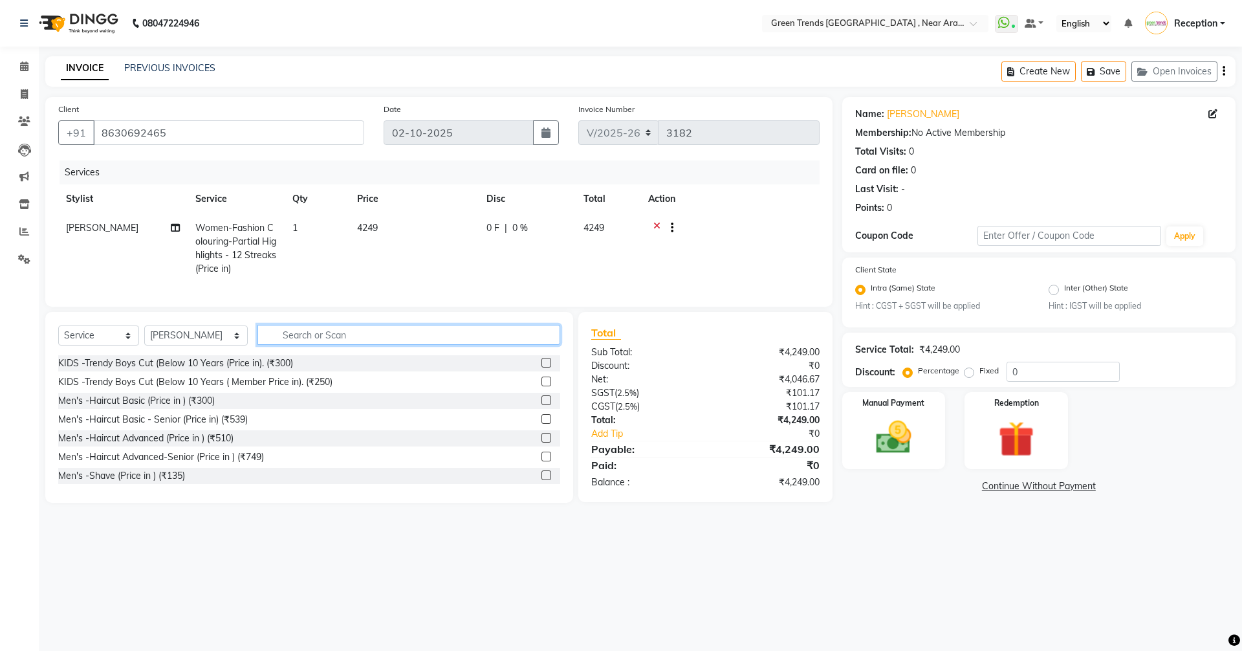
click at [371, 338] on input "text" at bounding box center [409, 335] width 303 height 20
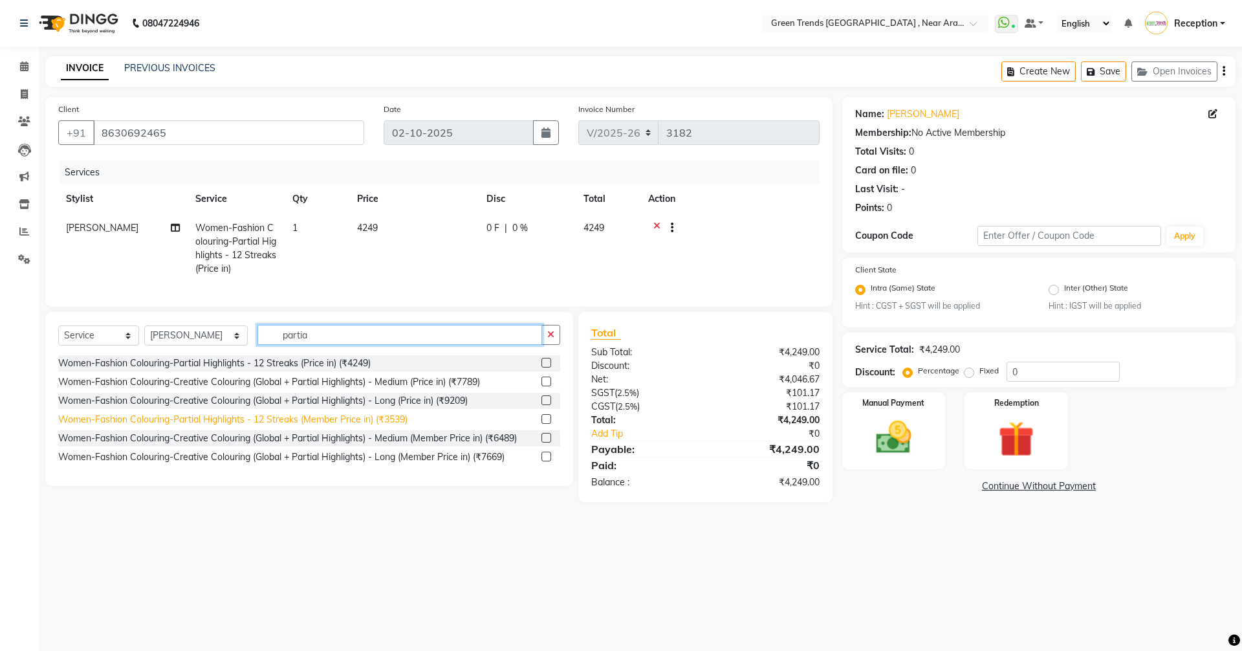
type input "partia"
click at [397, 426] on div "Women-Fashion Colouring-Partial Highlights - 12 Streaks (Member Price in) (₹353…" at bounding box center [232, 420] width 349 height 14
checkbox input "false"
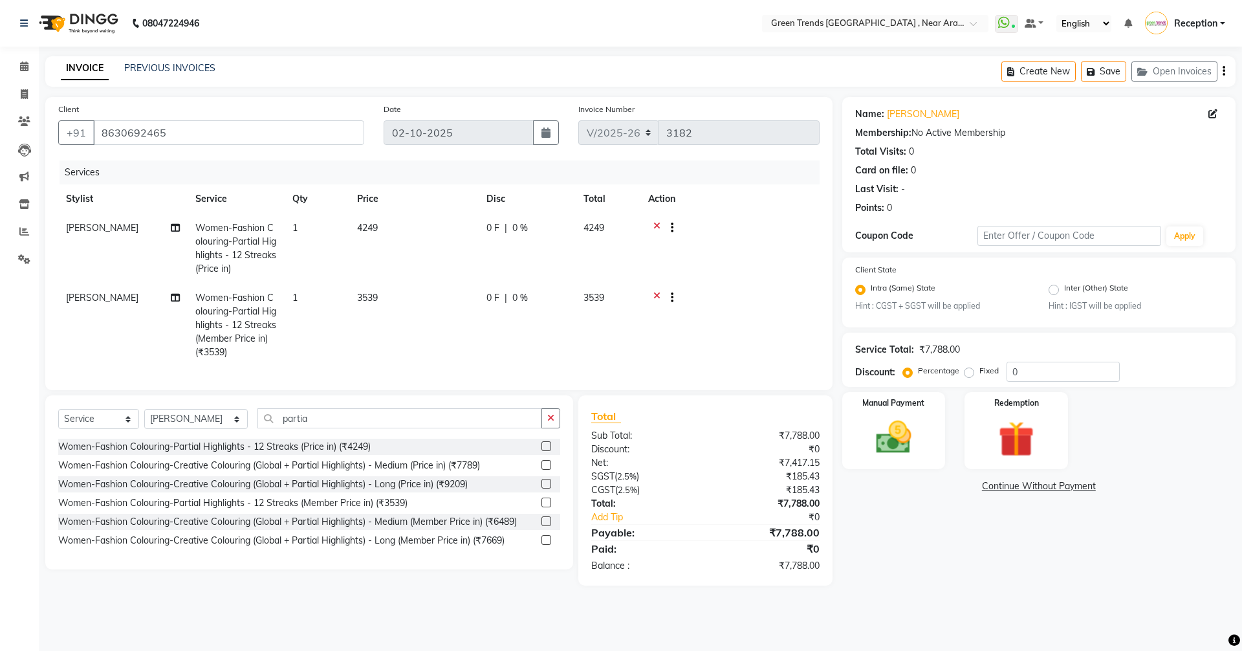
click at [655, 226] on icon at bounding box center [657, 229] width 7 height 16
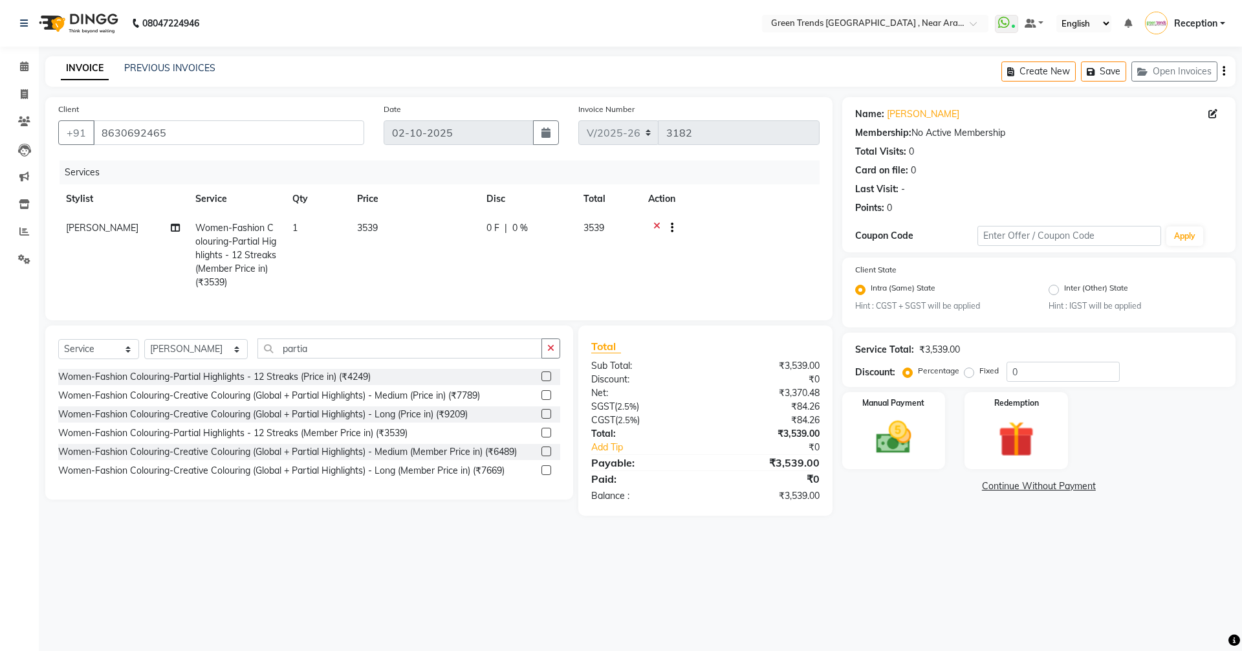
click at [654, 226] on icon at bounding box center [657, 229] width 7 height 16
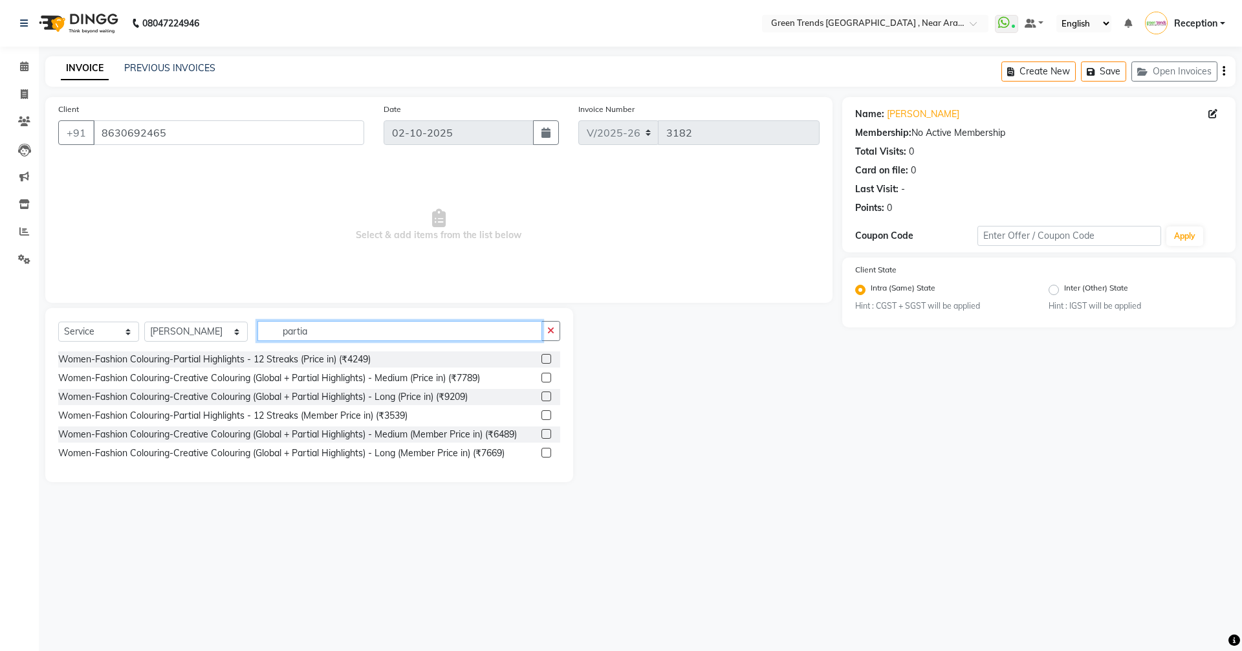
click at [313, 328] on input "partia" at bounding box center [400, 331] width 285 height 20
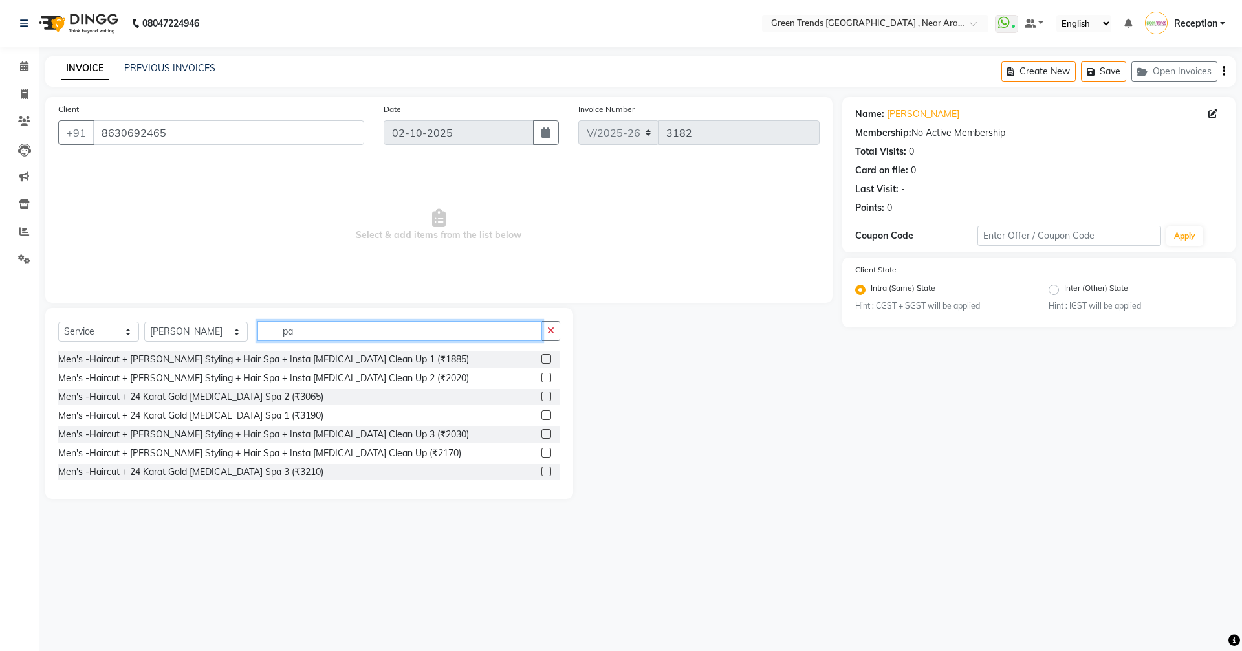
type input "p"
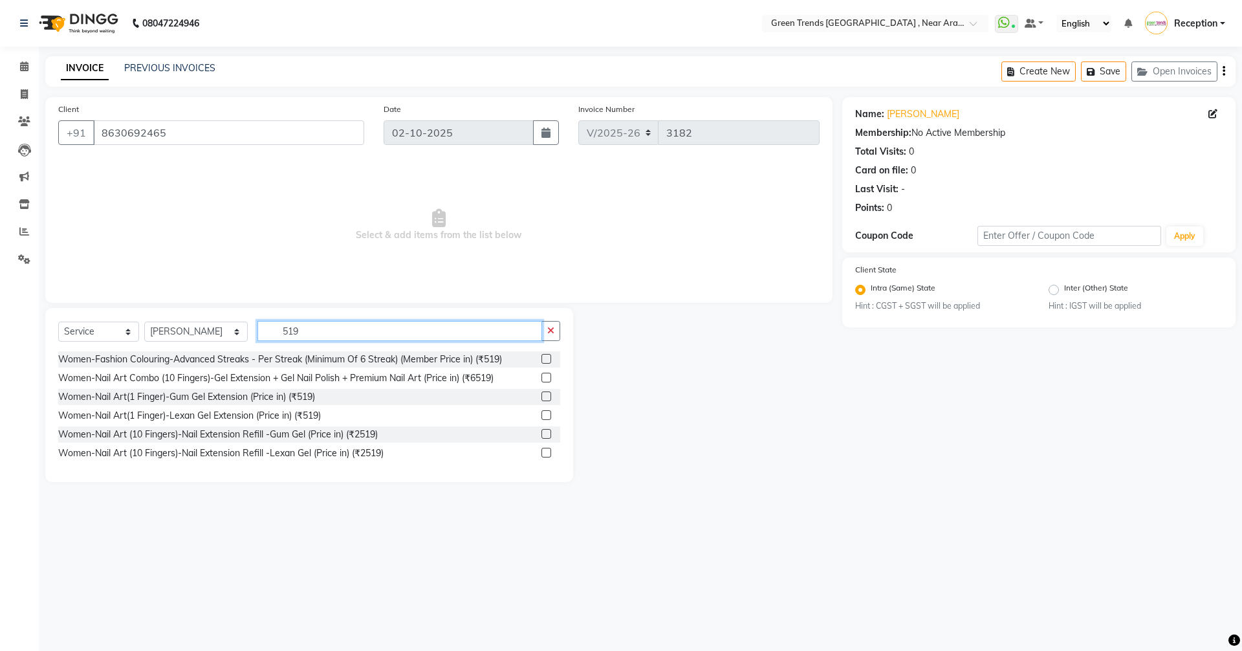
type input "519"
click at [547, 358] on label at bounding box center [547, 359] width 10 height 10
click at [547, 358] on input "checkbox" at bounding box center [546, 359] width 8 height 8
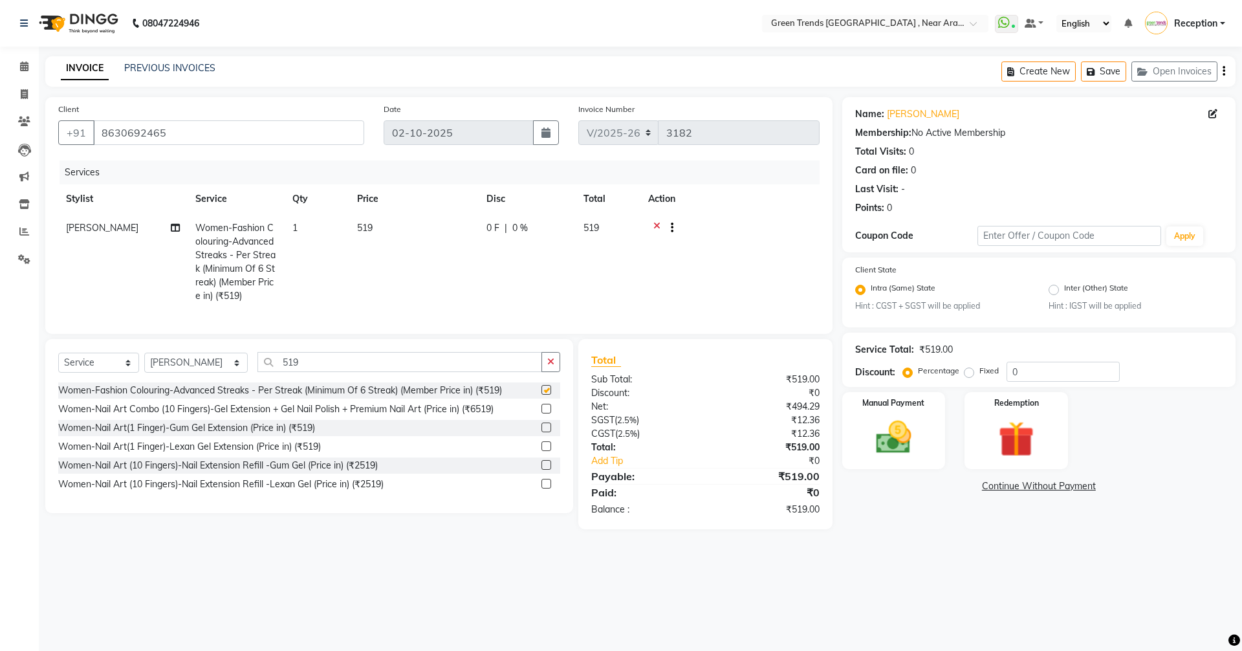
checkbox input "false"
click at [303, 221] on td "1" at bounding box center [317, 262] width 65 height 97
select select "88790"
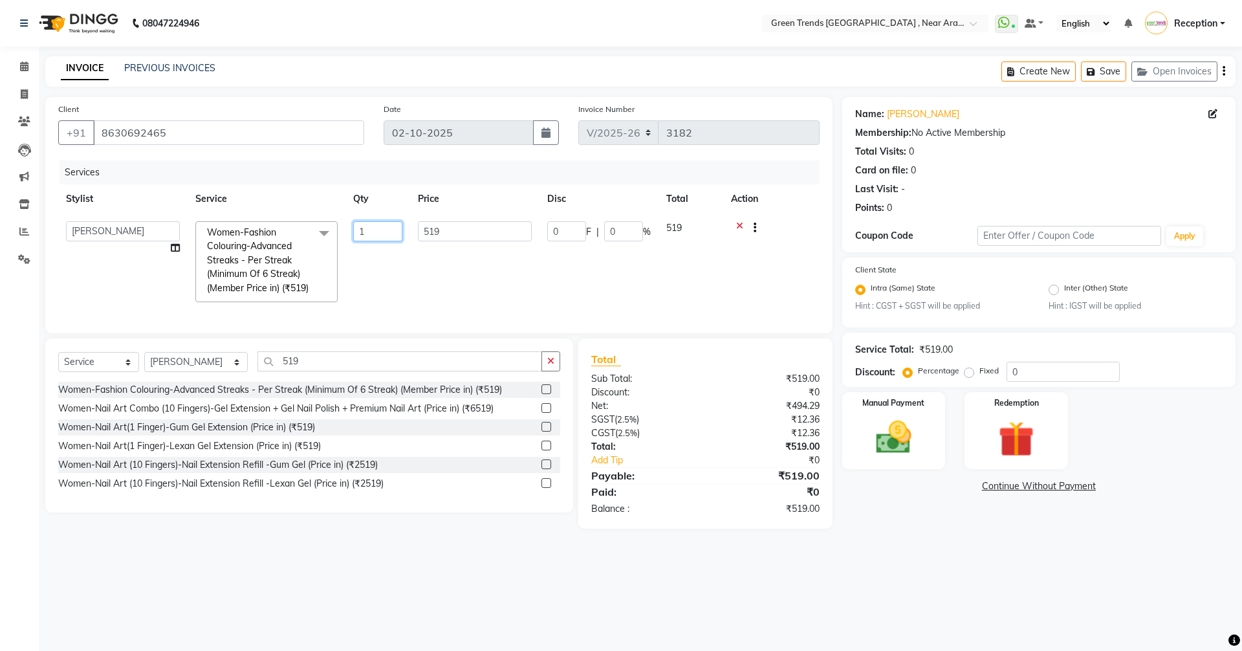
click at [375, 230] on input "1" at bounding box center [377, 231] width 49 height 20
type input "10"
click at [464, 281] on td "519" at bounding box center [474, 262] width 129 height 96
select select "88790"
click at [898, 443] on img at bounding box center [894, 438] width 60 height 43
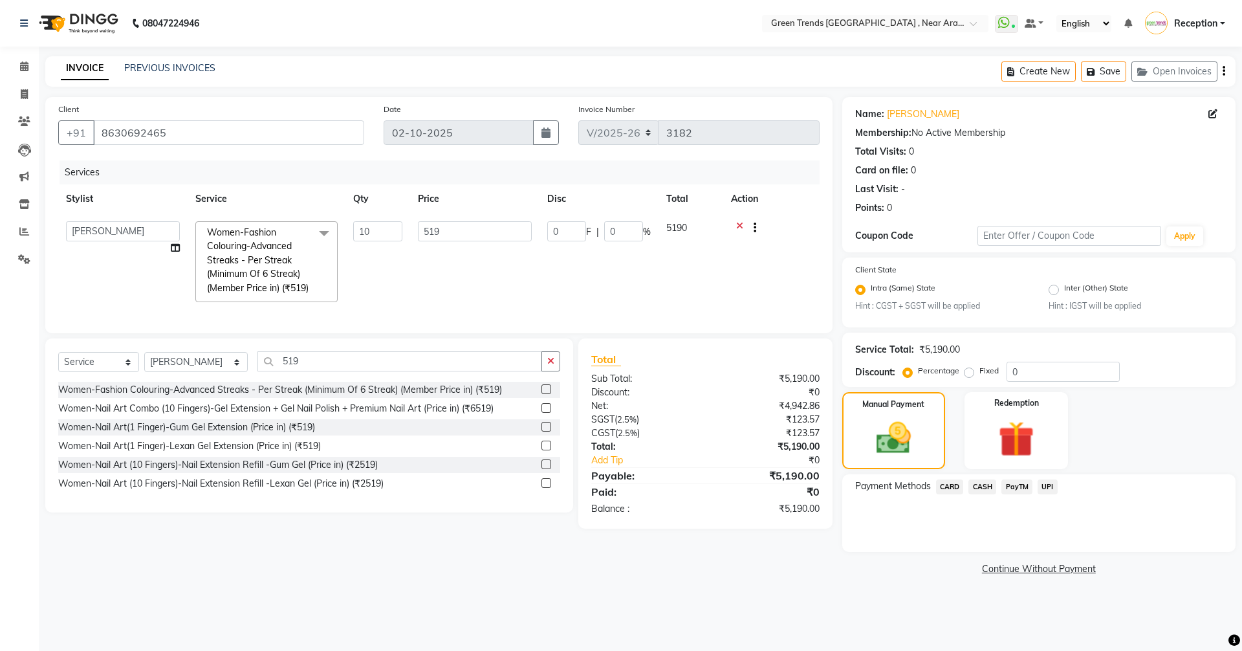
click at [951, 487] on span "CARD" at bounding box center [950, 486] width 28 height 15
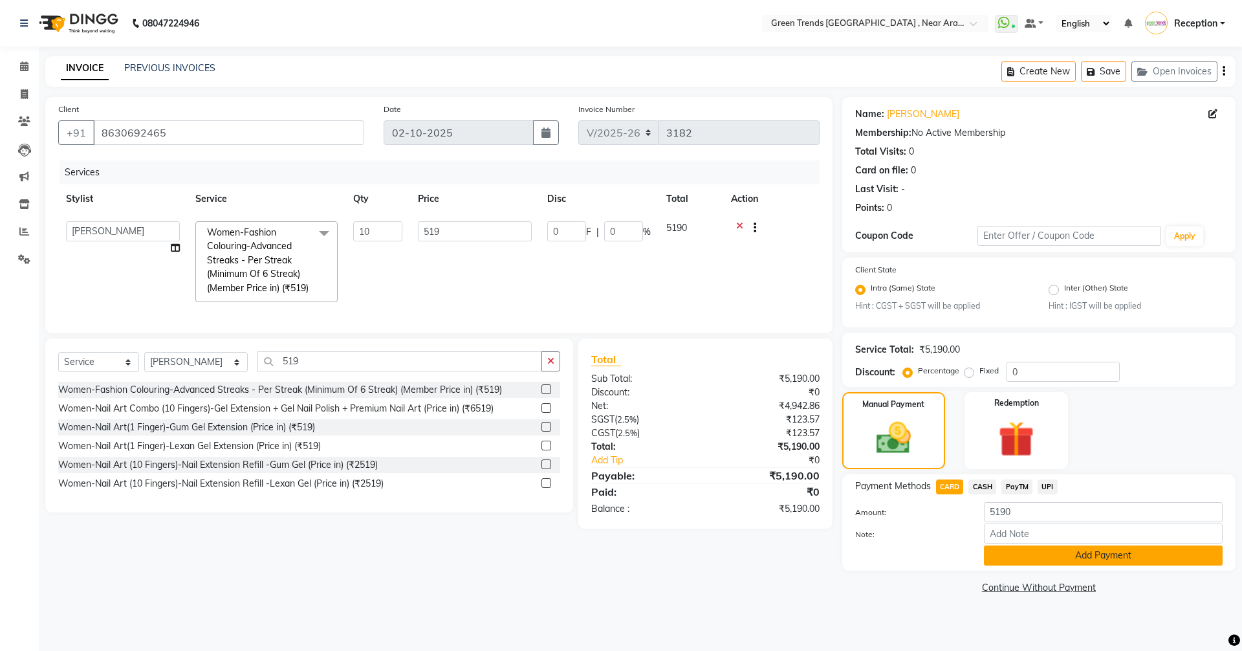
click at [1081, 555] on button "Add Payment" at bounding box center [1103, 555] width 239 height 20
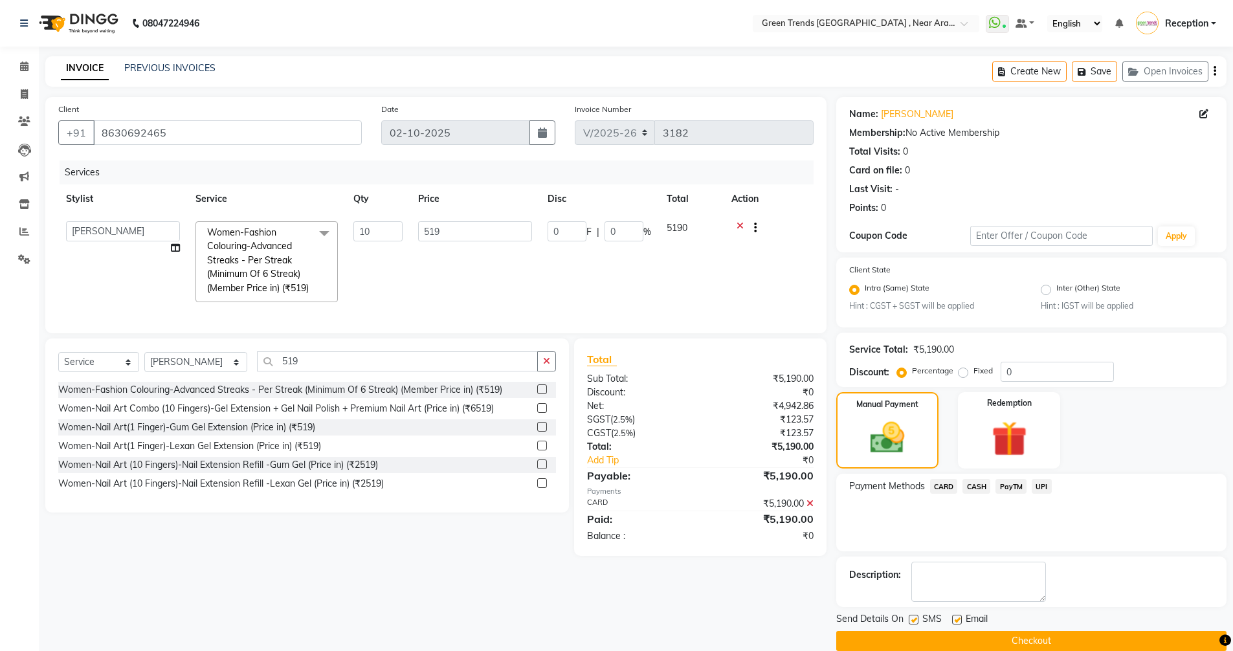
scroll to position [19, 0]
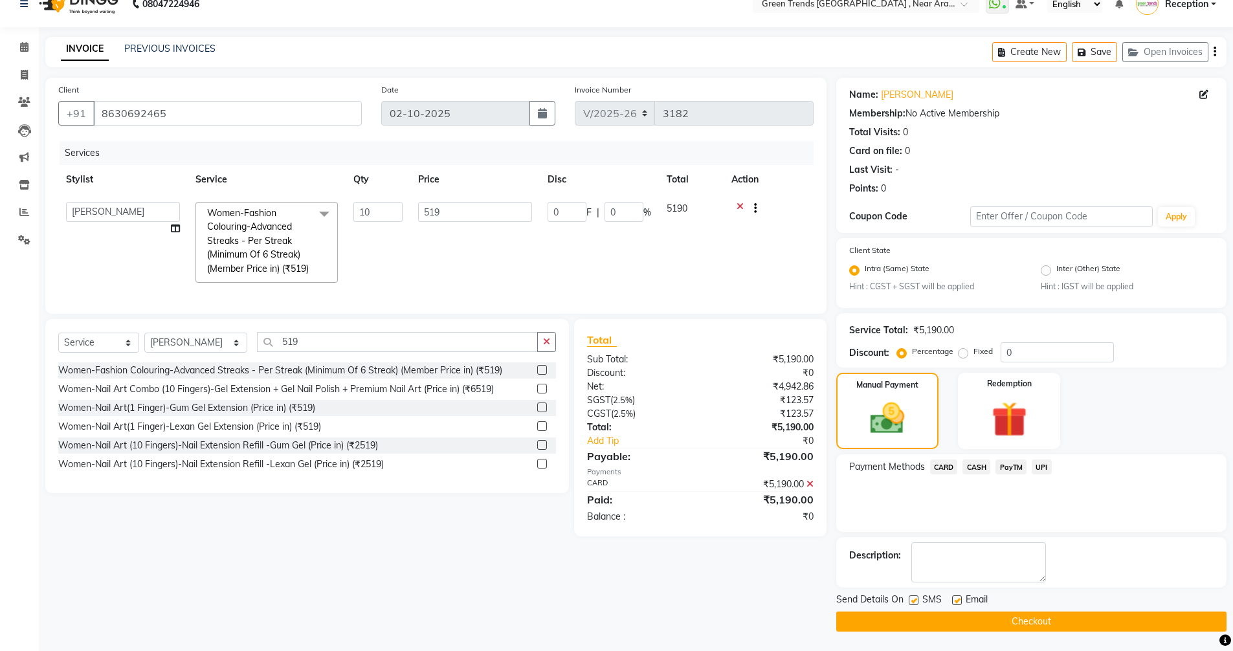
click at [1037, 624] on button "Checkout" at bounding box center [1031, 621] width 390 height 20
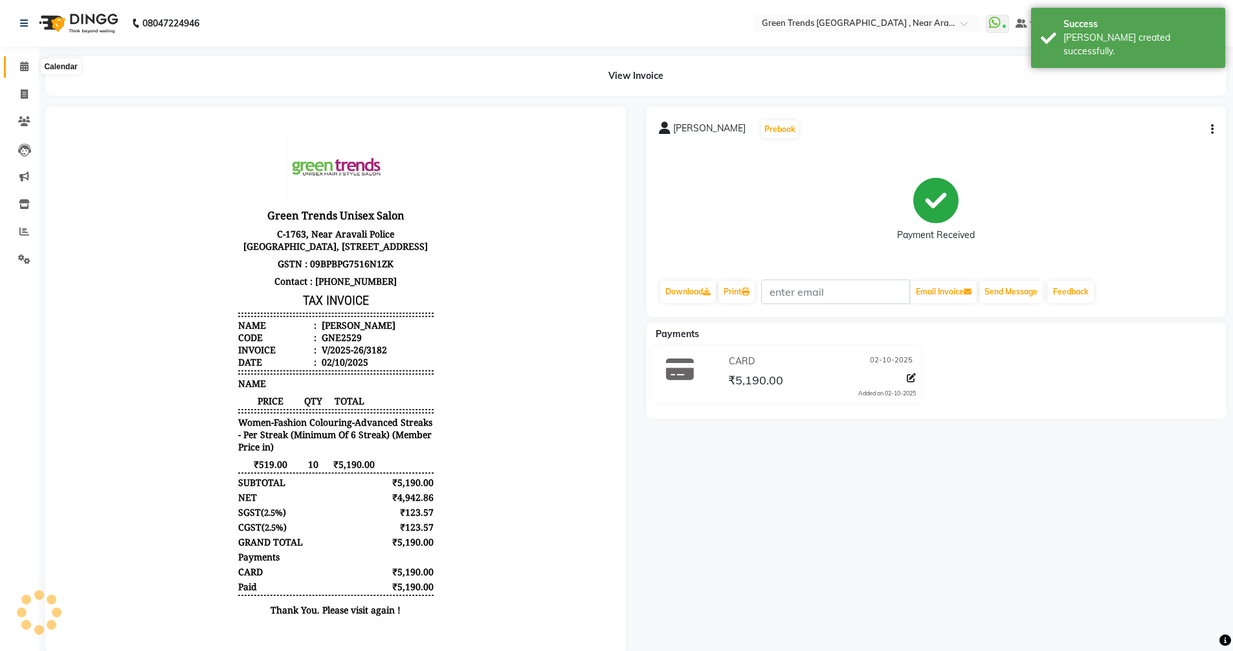
click at [19, 68] on span at bounding box center [24, 67] width 23 height 15
